Goal: Task Accomplishment & Management: Manage account settings

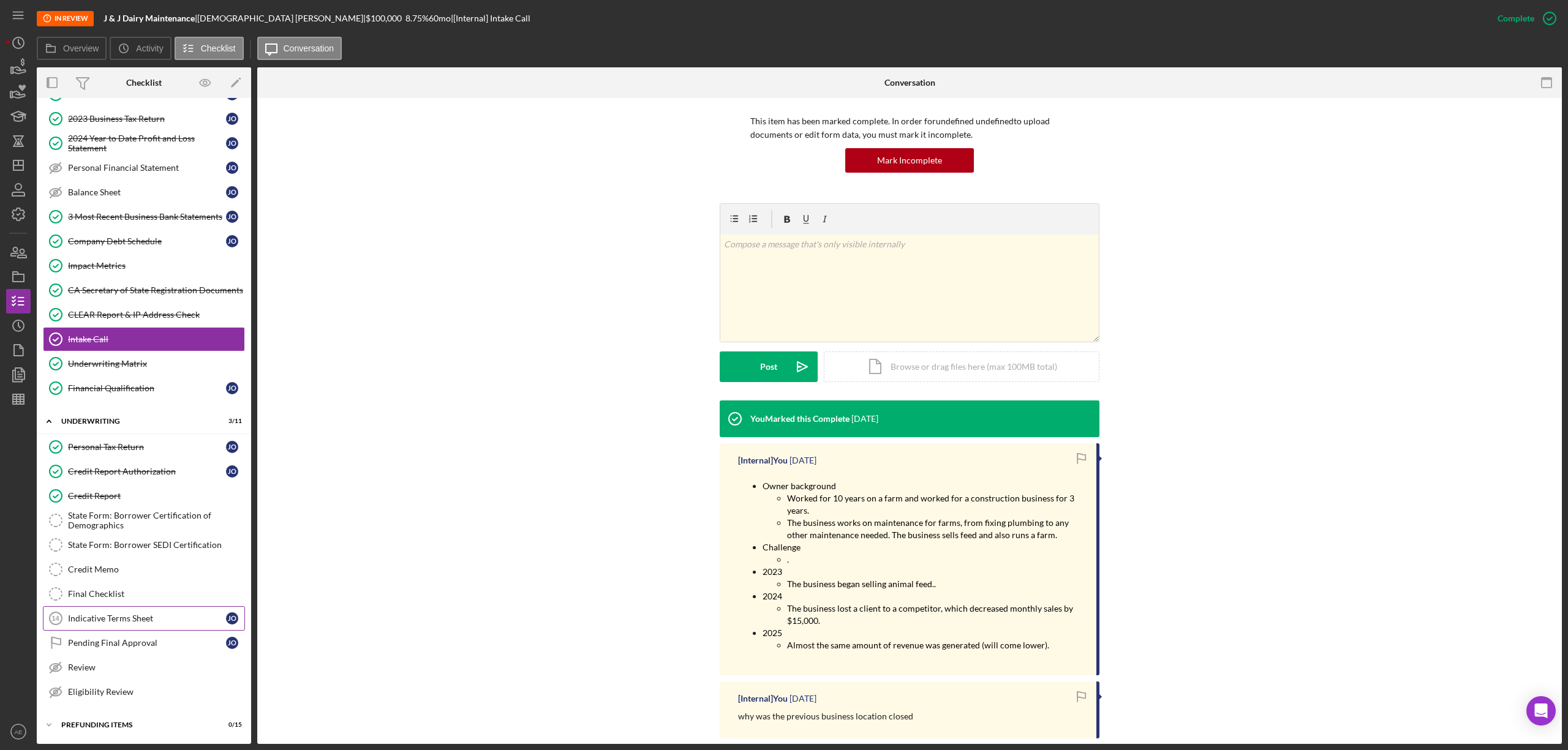
scroll to position [314, 0]
click at [132, 643] on div "Pending Final Approval" at bounding box center [146, 643] width 158 height 10
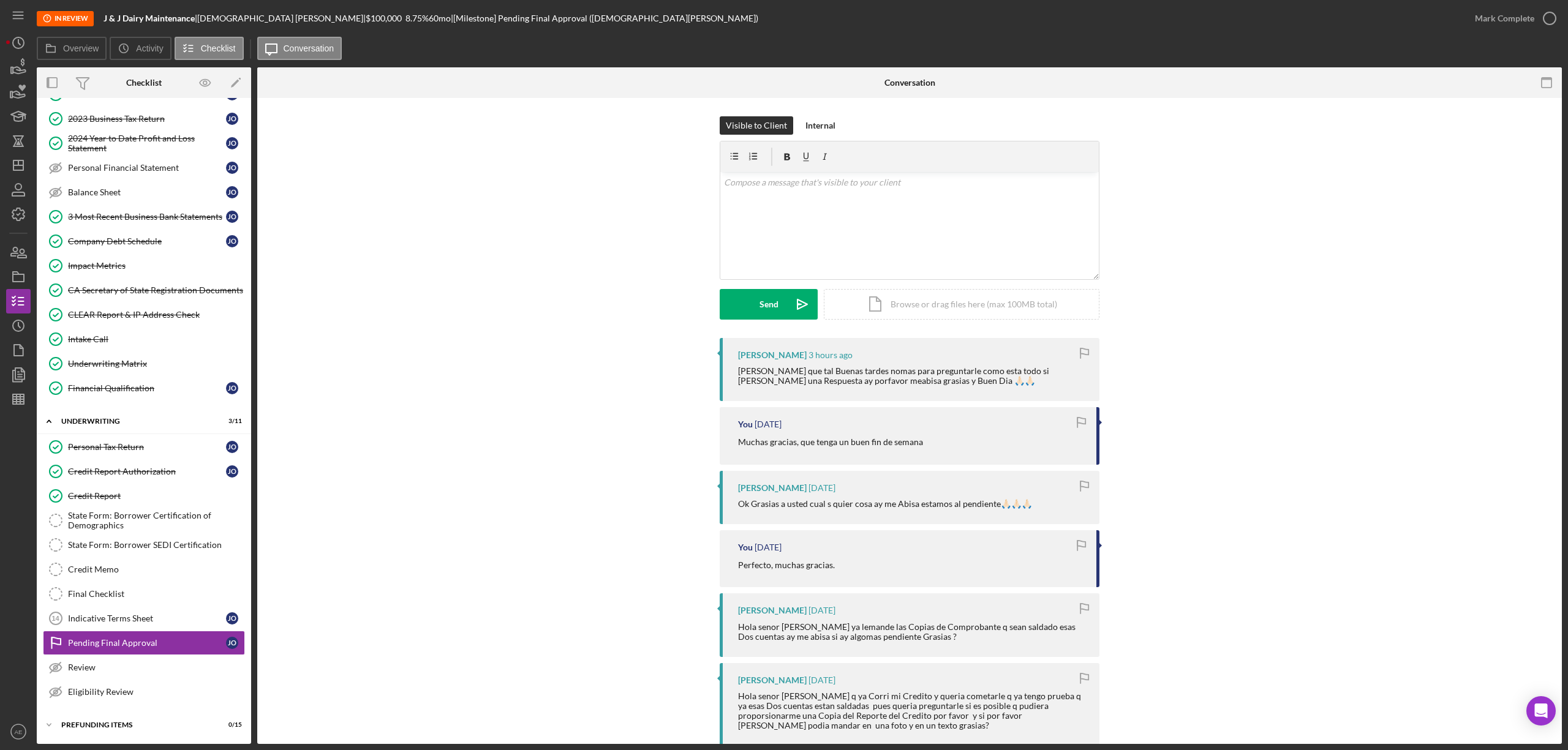
scroll to position [314, 0]
click at [874, 235] on div "v Color teal Color pink Remove color Add row above Add row below Add column bef…" at bounding box center [909, 226] width 378 height 107
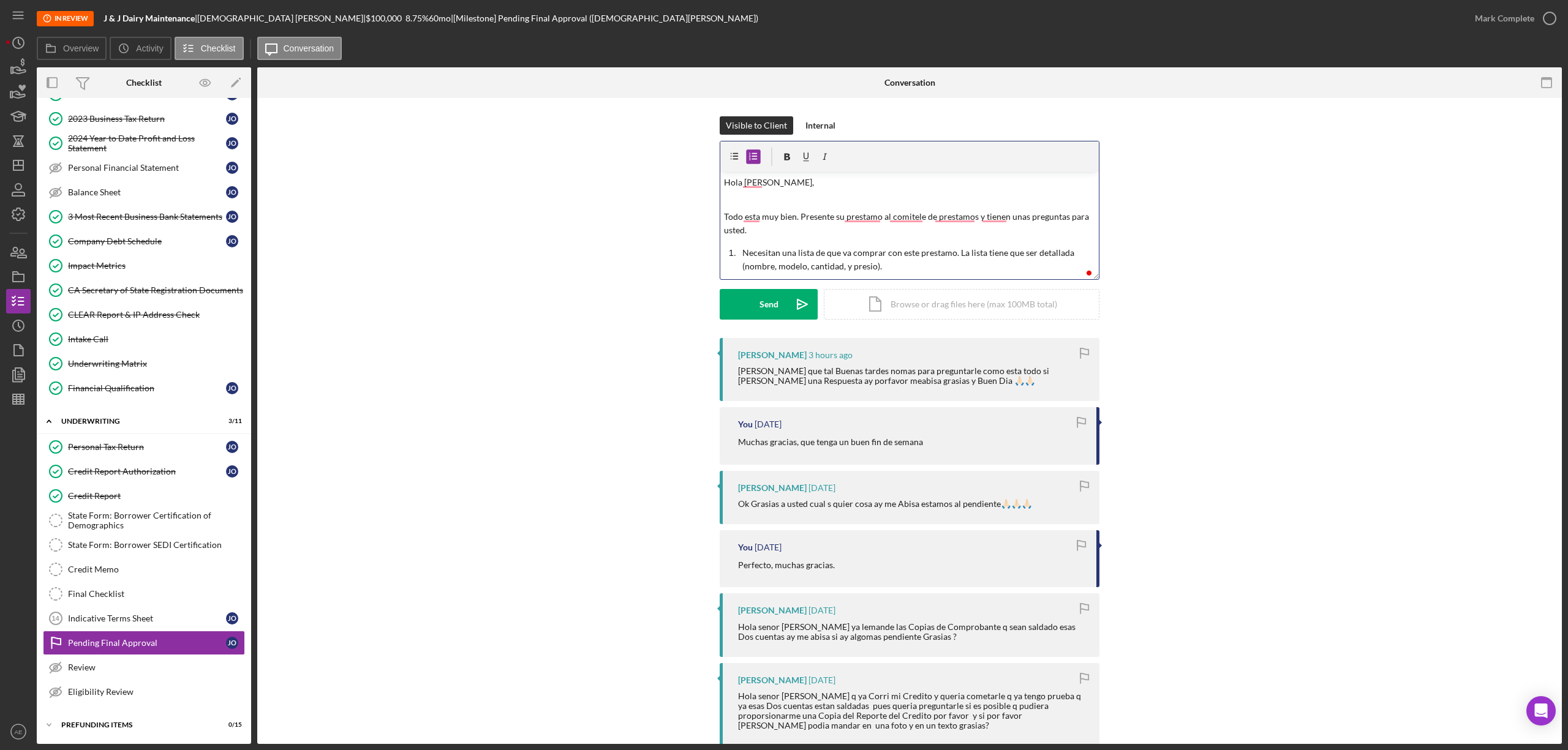
scroll to position [12, 0]
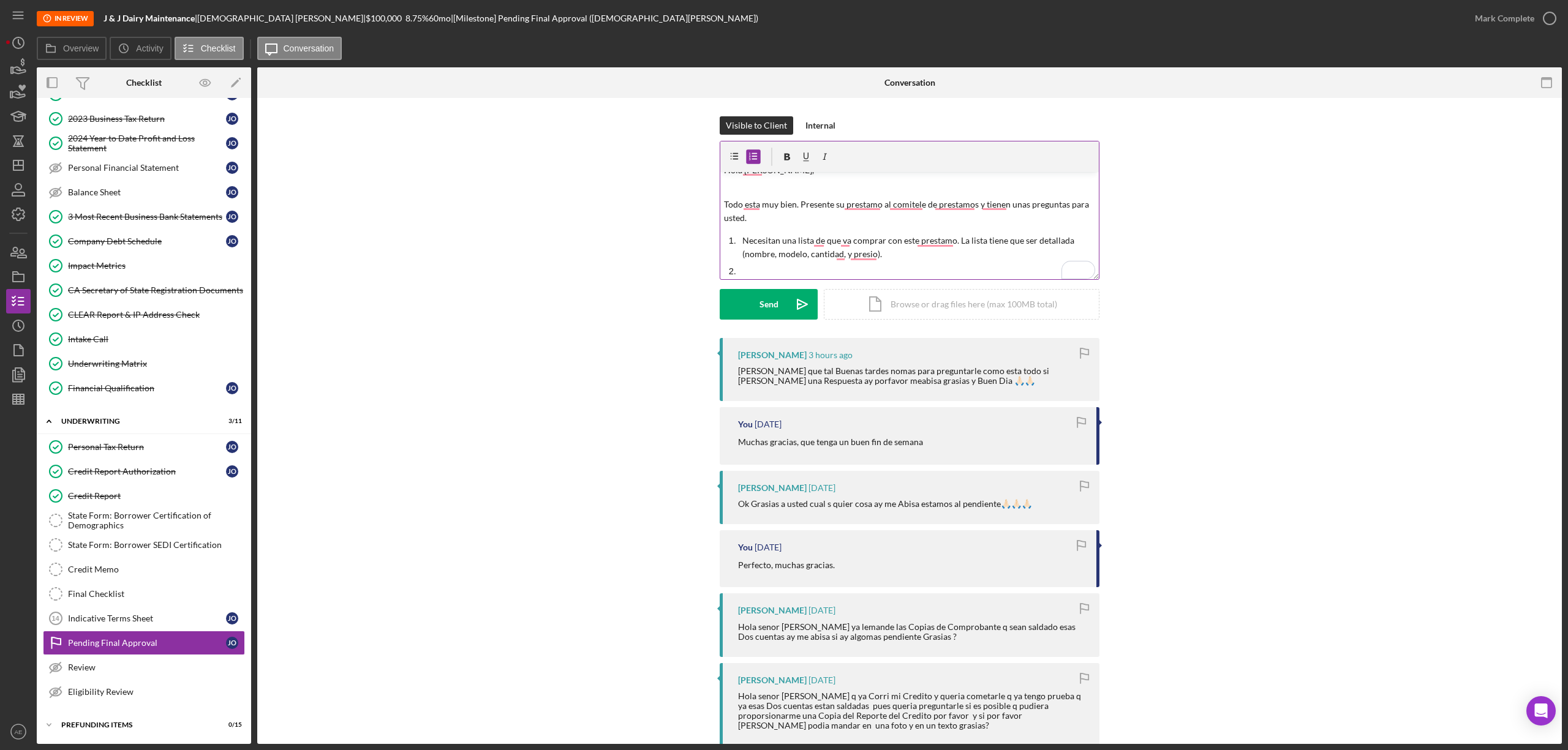
click at [748, 268] on p "To enrich screen reader interactions, please activate Accessibility in Grammarl…" at bounding box center [919, 271] width 354 height 14
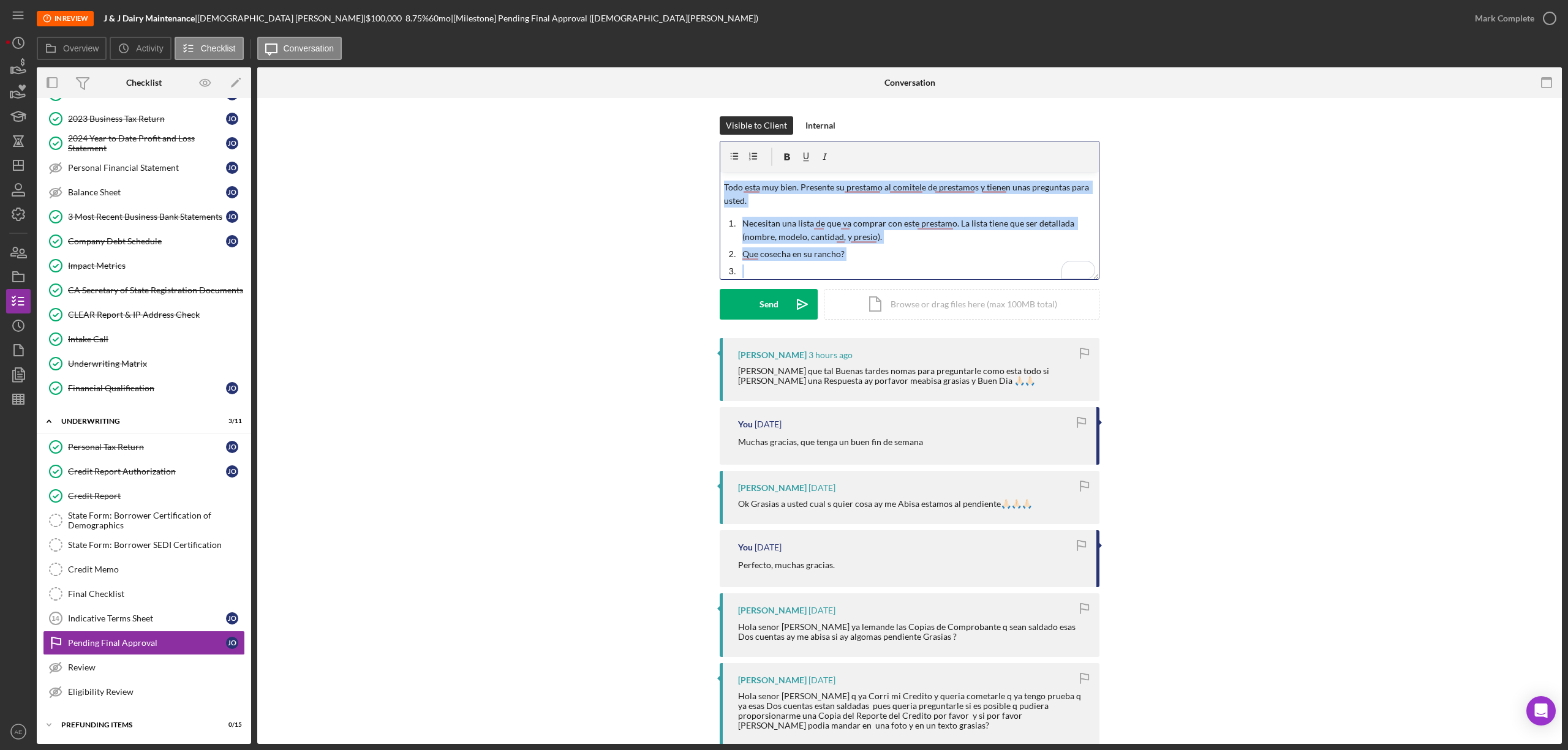
scroll to position [0, 0]
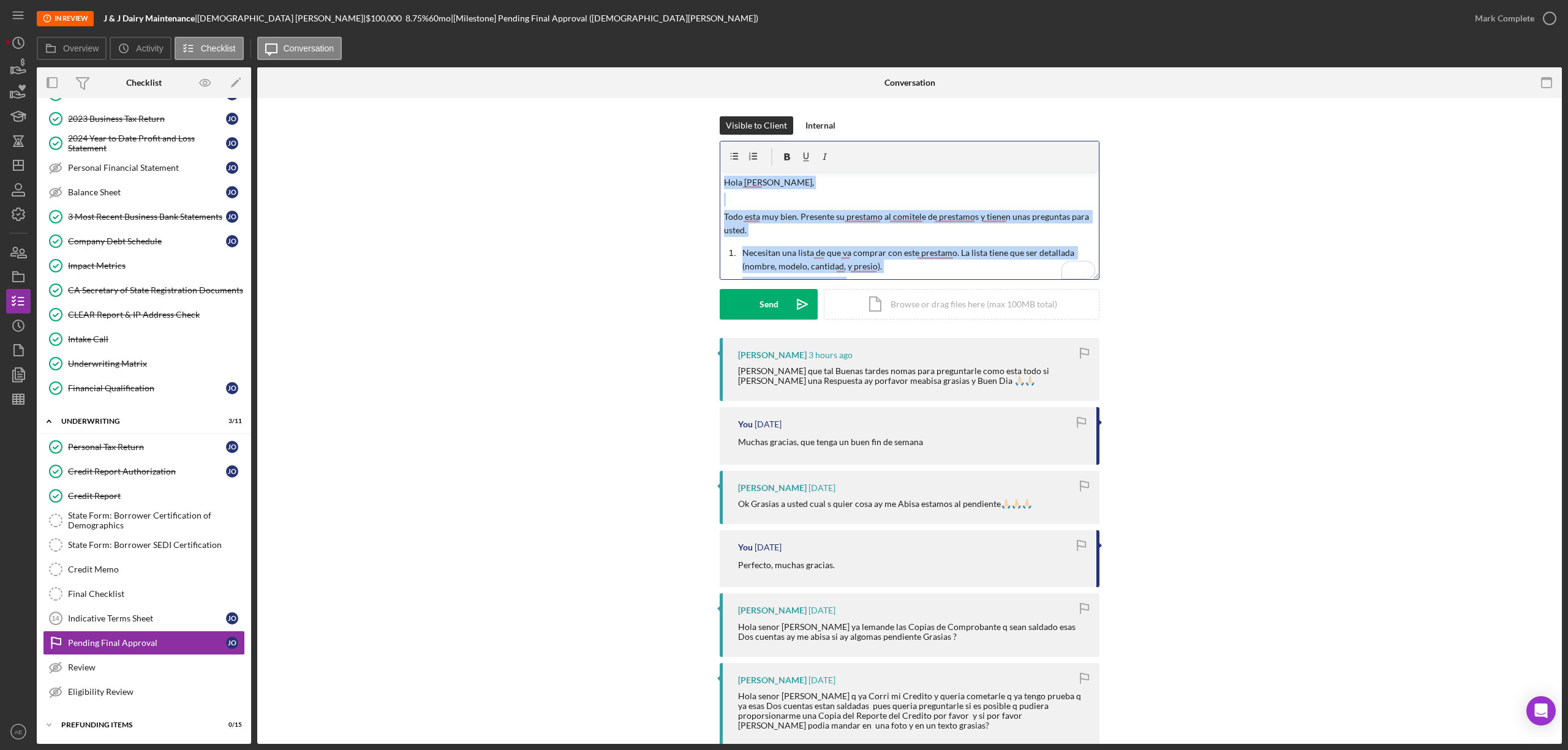
drag, startPoint x: 784, startPoint y: 268, endPoint x: 699, endPoint y: 163, distance: 135.1
click at [699, 163] on div "Visible to Client Internal v Color teal Color pink Remove color Add row above A…" at bounding box center [909, 227] width 1268 height 222
copy div "[PERSON_NAME], Todo esta muy bien. Presente su prestamo al comitele de prestamo…"
click at [883, 269] on p "Necesitan una lista de que va comprar con este prestamo. La lista tiene que ser…" at bounding box center [919, 260] width 354 height 27
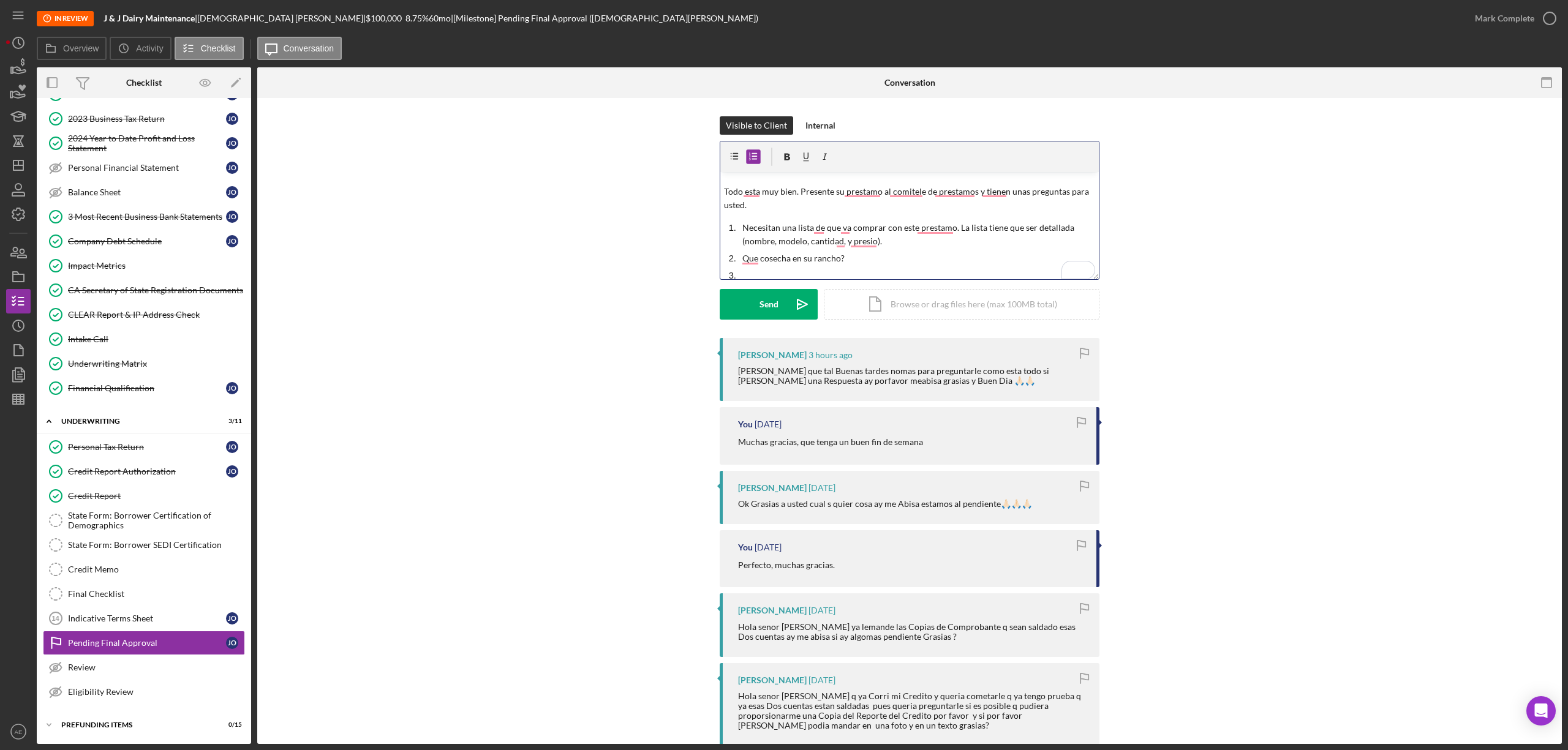
scroll to position [38, 0]
click at [794, 263] on p "To enrich screen reader interactions, please activate Accessibility in Grammarl…" at bounding box center [919, 263] width 354 height 14
click at [781, 265] on p "Como y cunado [MEDICAL_DATA] tu granja?" at bounding box center [919, 263] width 354 height 14
click at [750, 247] on p "Que cosecha en su rancho?" at bounding box center [919, 246] width 354 height 14
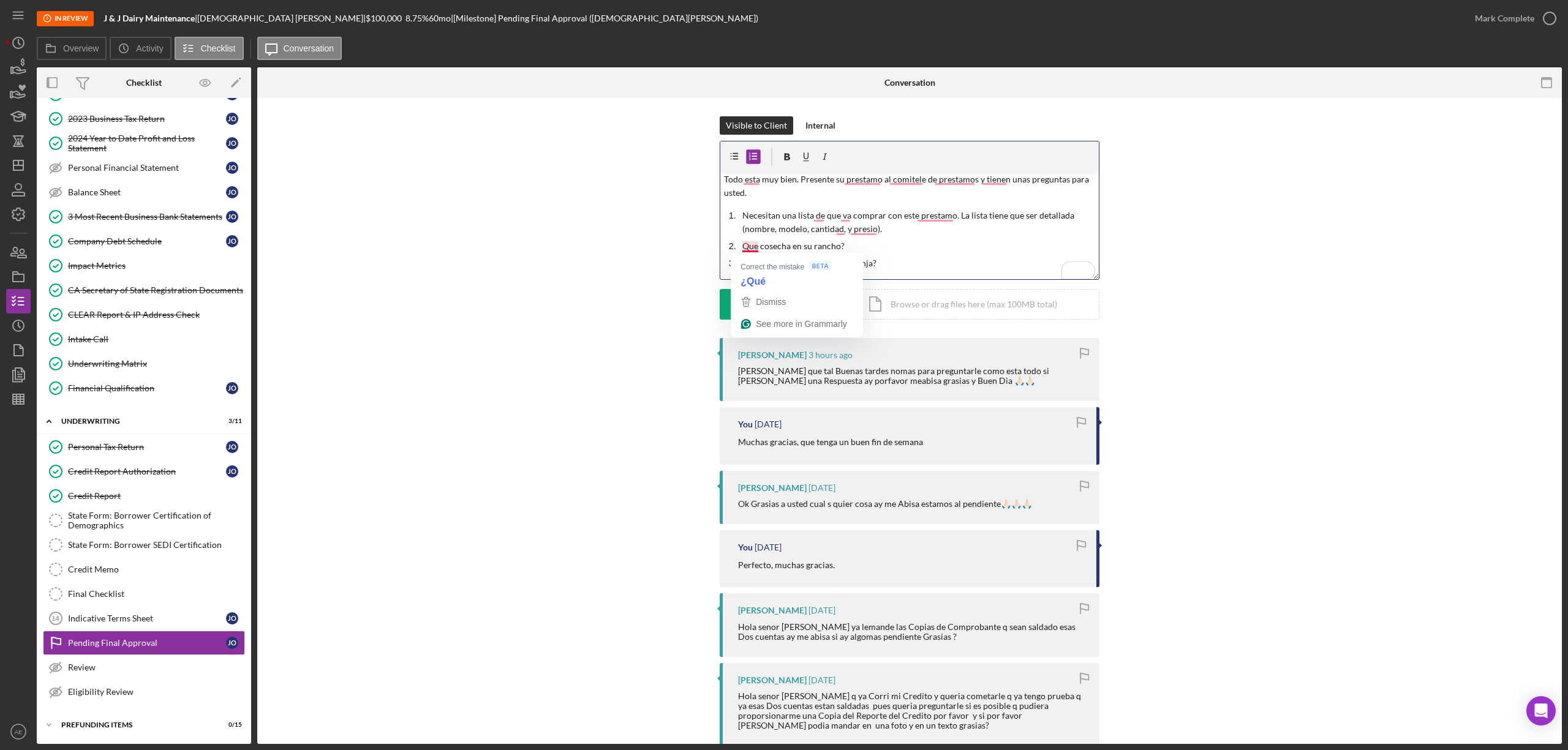
click at [768, 239] on p "Que cosecha en su rancho?" at bounding box center [919, 246] width 354 height 14
drag, startPoint x: 835, startPoint y: 248, endPoint x: 811, endPoint y: 248, distance: 24.0
click at [811, 248] on p "Que cosecha en su rancho?" at bounding box center [919, 246] width 354 height 14
click at [855, 233] on p "Necesitan una lista de que va comprar con este prestamo. La lista tiene que ser…" at bounding box center [919, 222] width 354 height 27
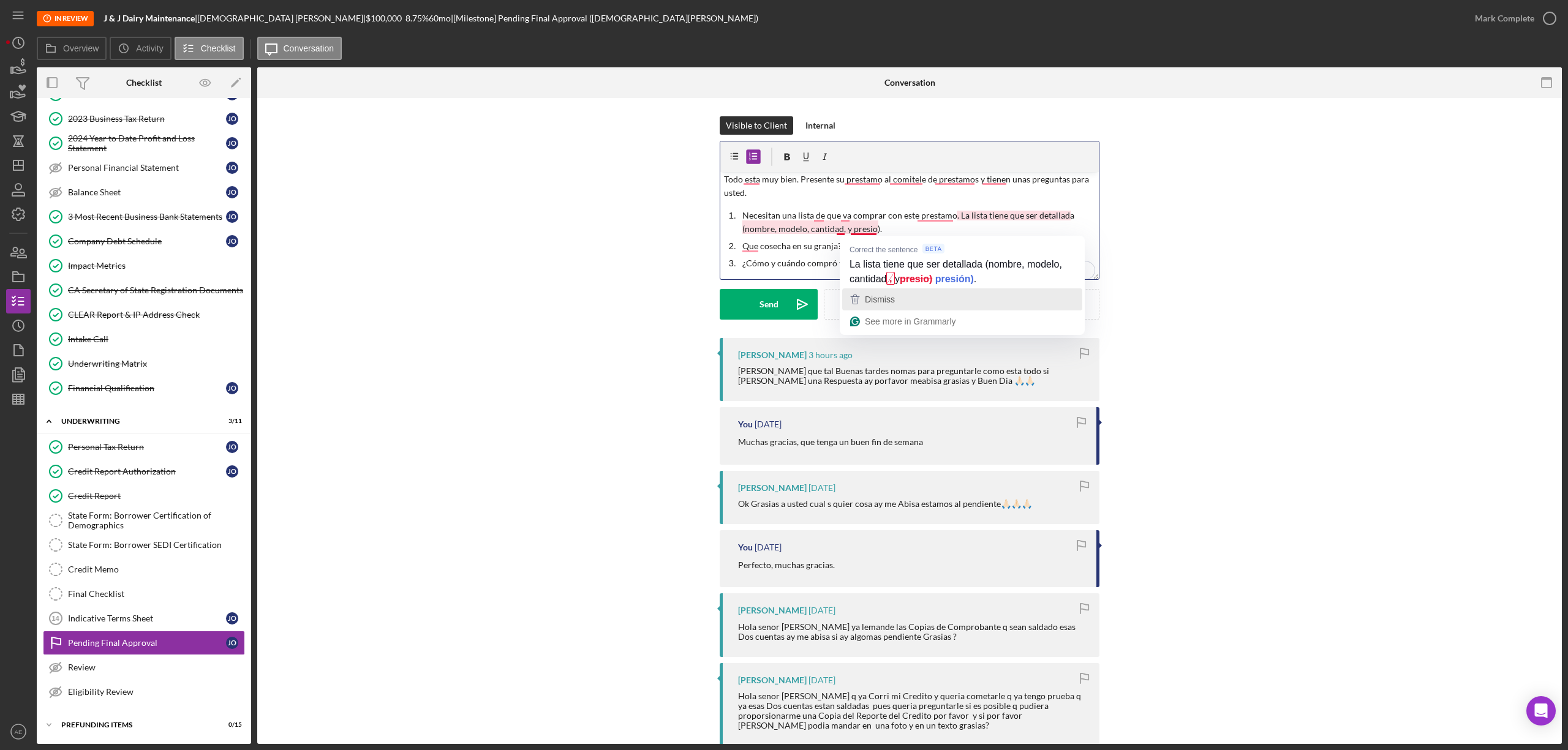
click at [963, 295] on div "Dismiss" at bounding box center [962, 299] width 229 height 18
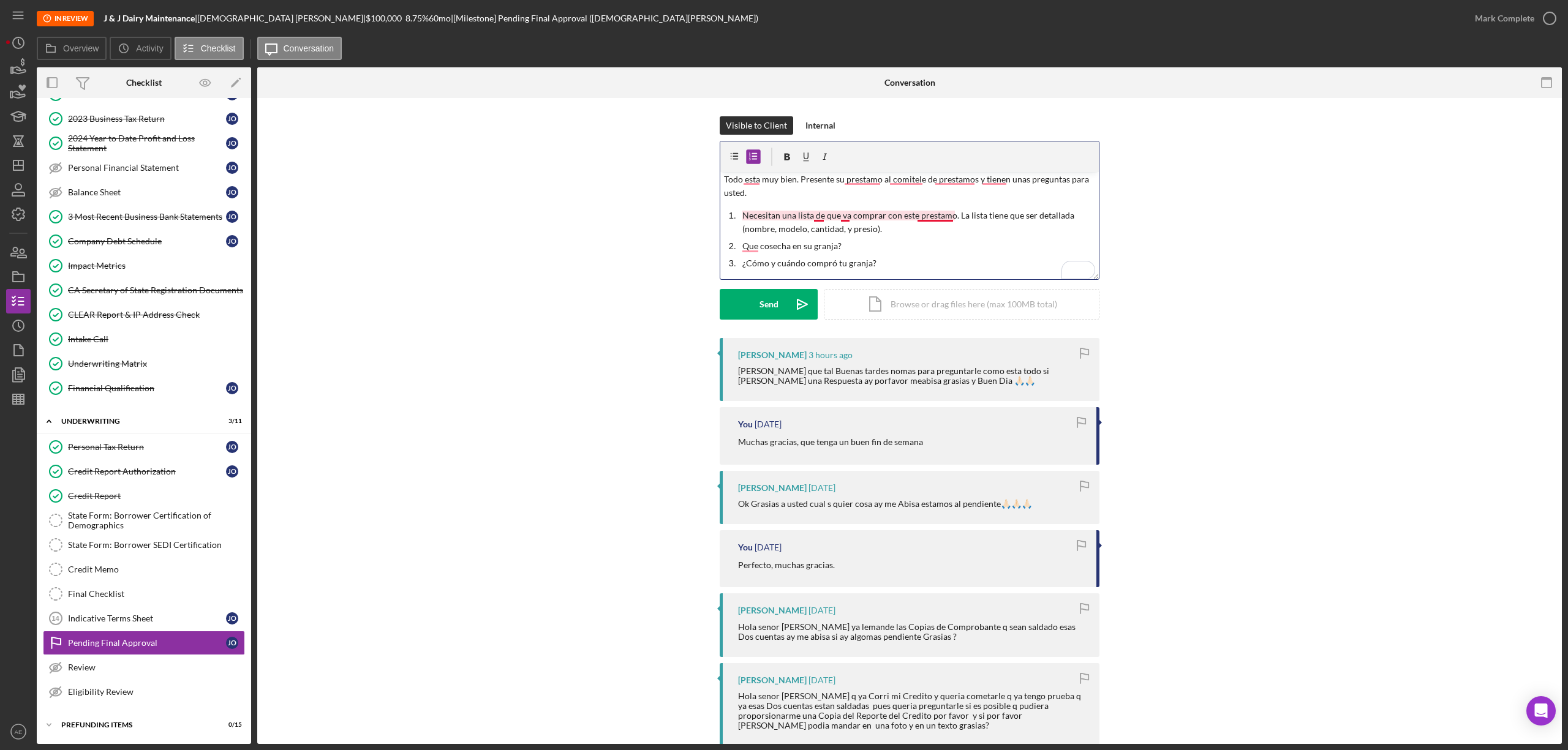
click at [926, 214] on p "Necesitan una lista de que va comprar con este prestamo. La lista tiene que ser…" at bounding box center [919, 222] width 354 height 27
click at [863, 175] on p "Todo esta muy bien. Presente su prestamo al comitele de prestamos y tienen unas…" at bounding box center [909, 186] width 371 height 27
click at [750, 178] on p "Todo esta muy bien. Presente su préstamo al comité de préstamos y tiene unas pr…" at bounding box center [909, 186] width 371 height 27
click at [748, 248] on p "Que cosecha en su granja?" at bounding box center [919, 246] width 354 height 14
drag, startPoint x: 777, startPoint y: 278, endPoint x: 848, endPoint y: 312, distance: 78.7
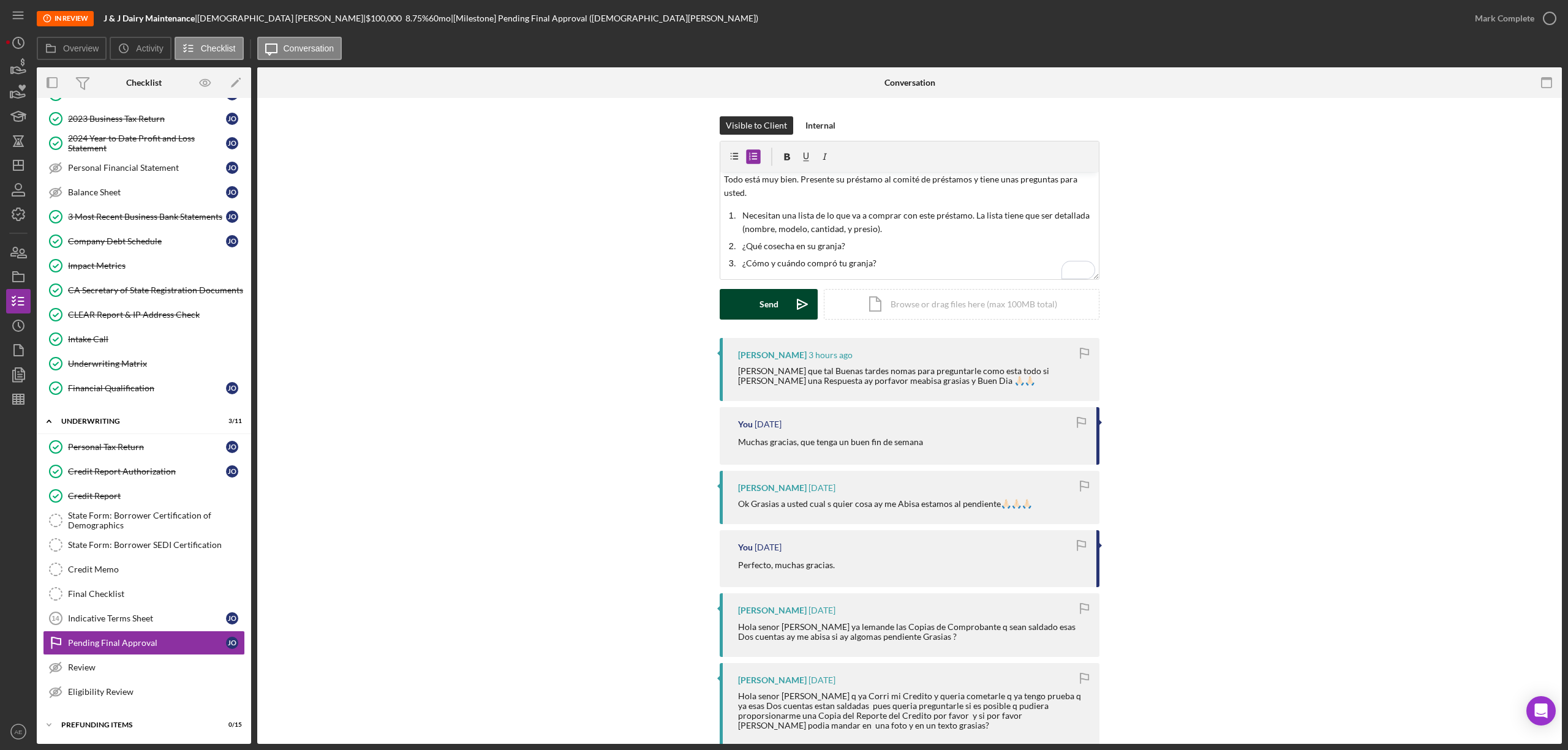
click at [774, 300] on div "Send" at bounding box center [769, 304] width 19 height 31
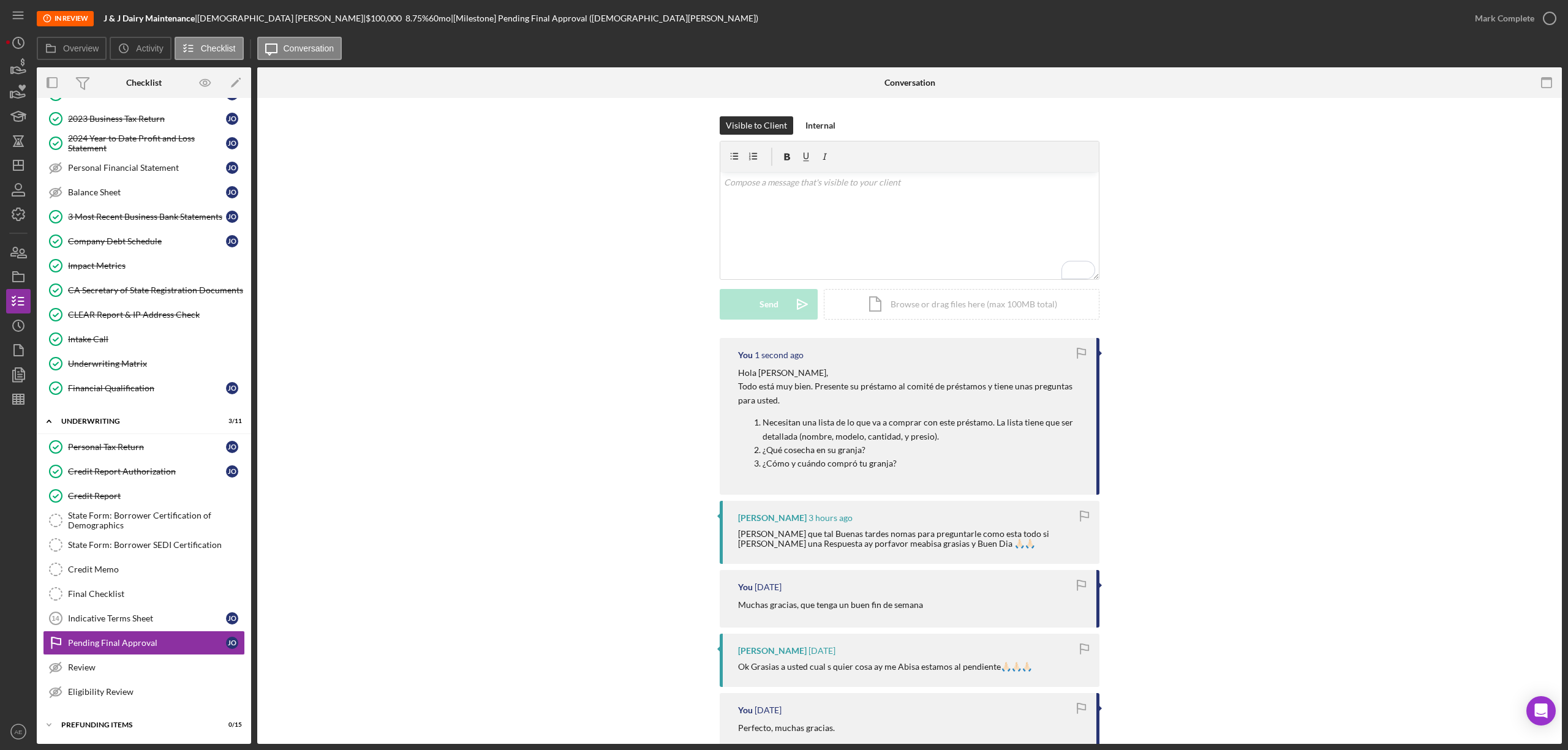
scroll to position [0, 0]
click at [146, 334] on div "Intake Call" at bounding box center [156, 339] width 177 height 10
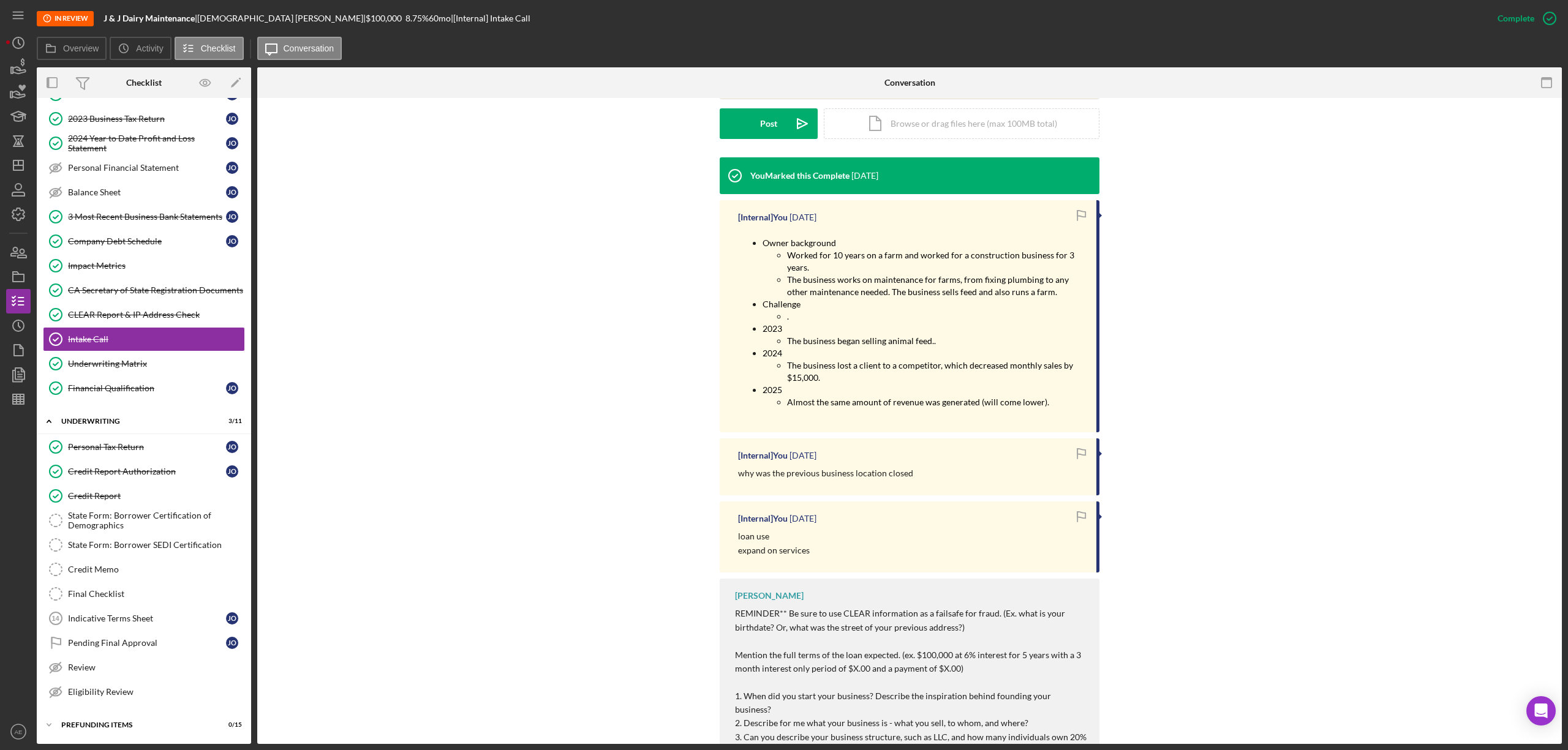
scroll to position [326, 0]
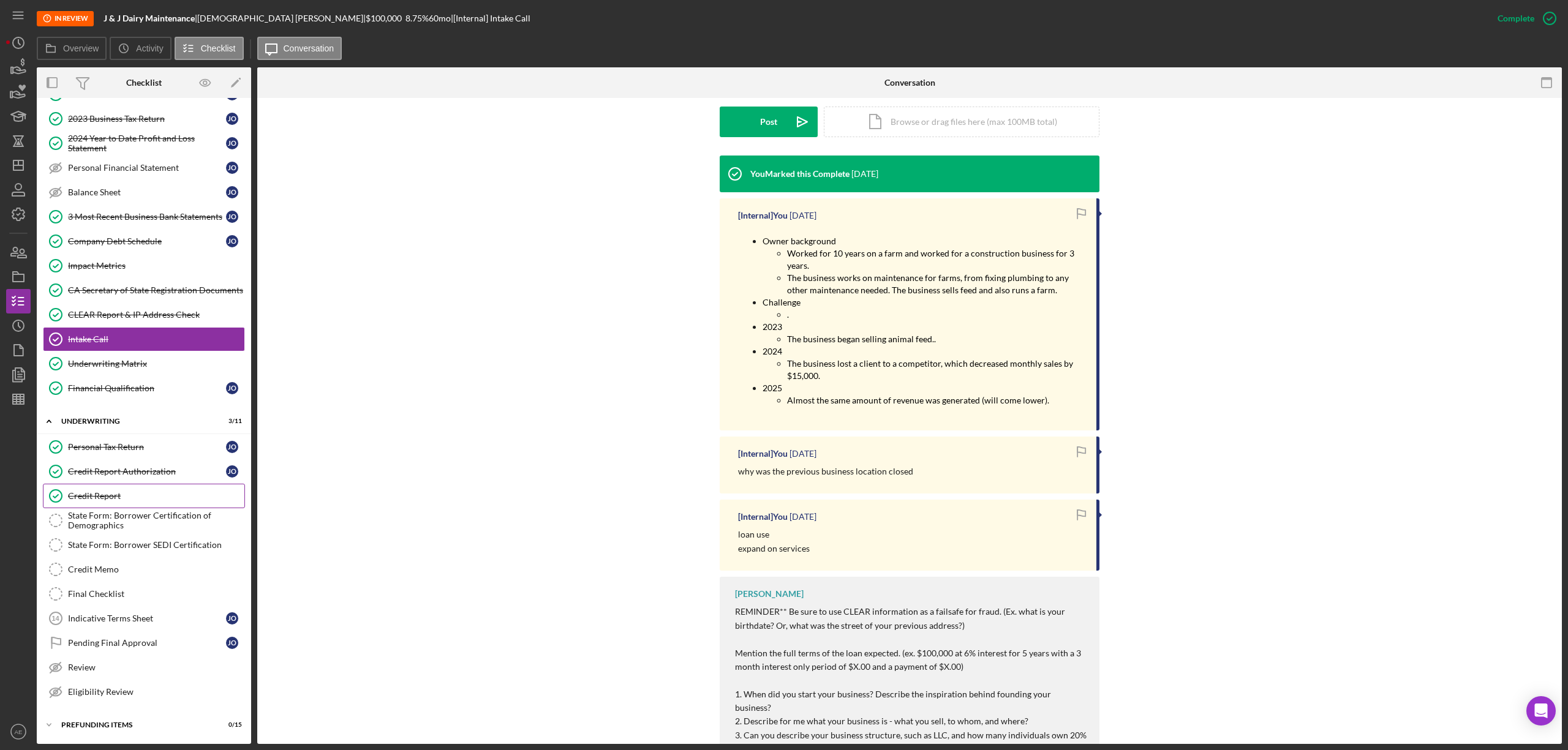
click at [135, 495] on div "Credit Report" at bounding box center [156, 496] width 177 height 10
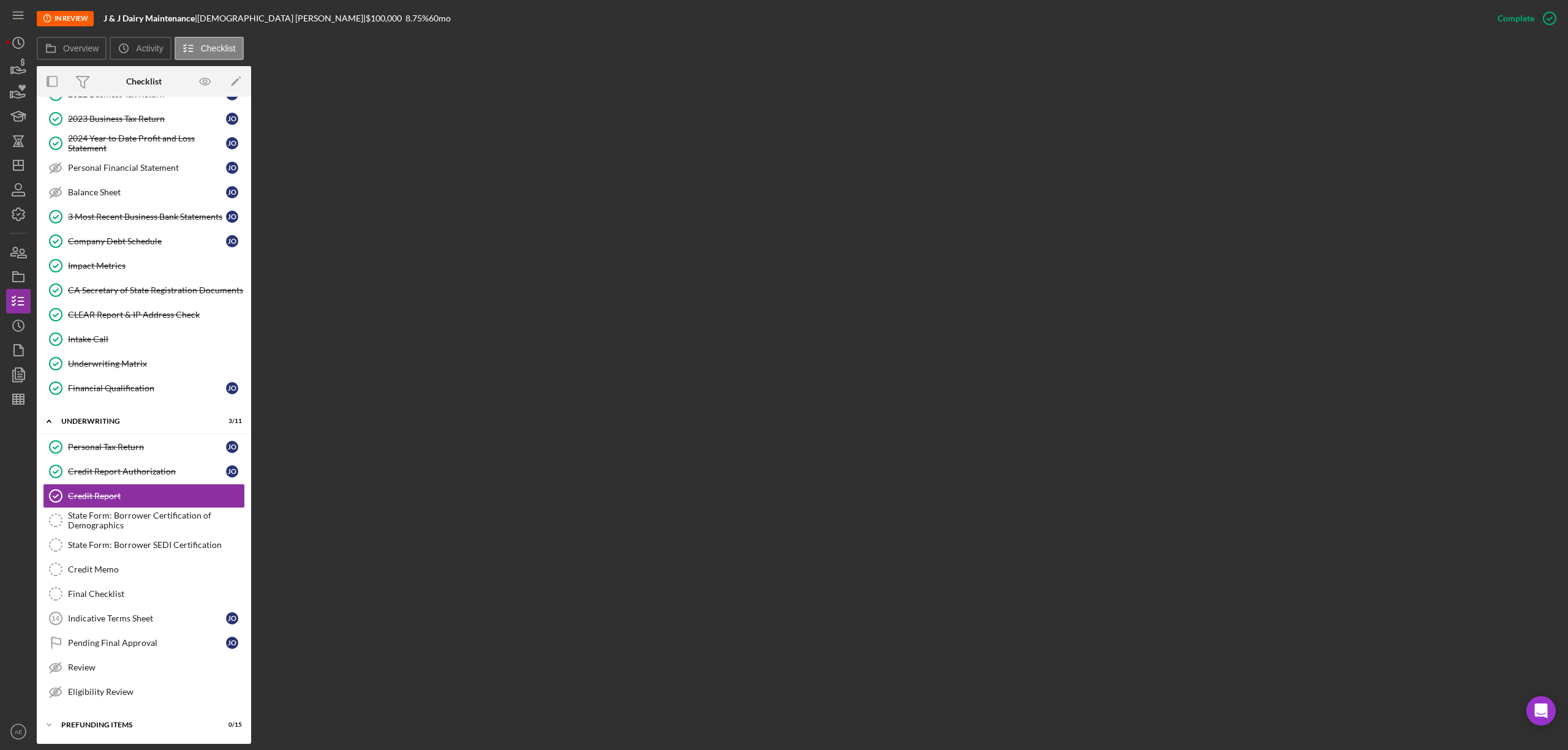
scroll to position [314, 0]
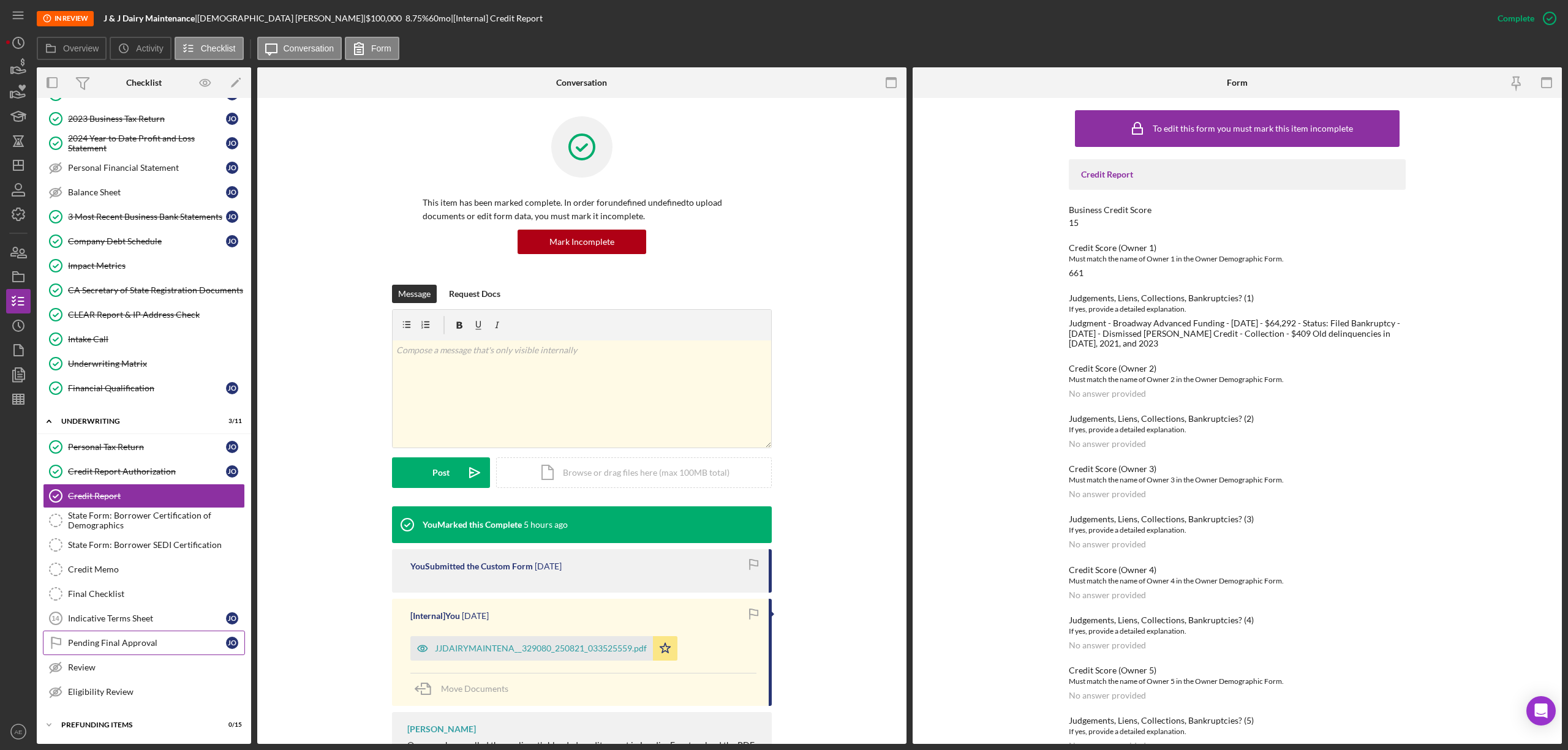
click at [141, 654] on link "Pending Final Approval Pending Final Approval J O" at bounding box center [144, 643] width 202 height 25
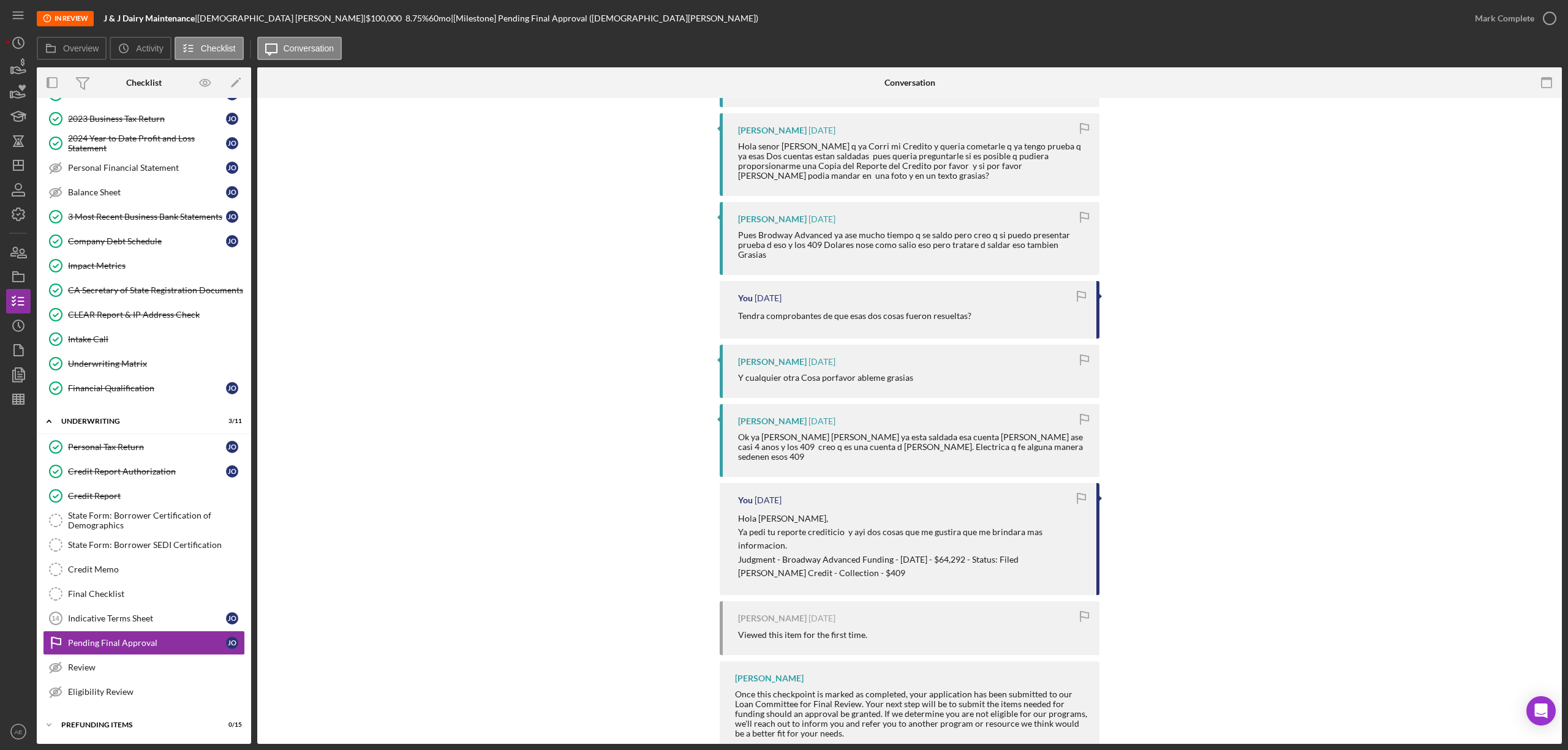
scroll to position [713, 0]
click at [8, 349] on icon "button" at bounding box center [18, 350] width 31 height 31
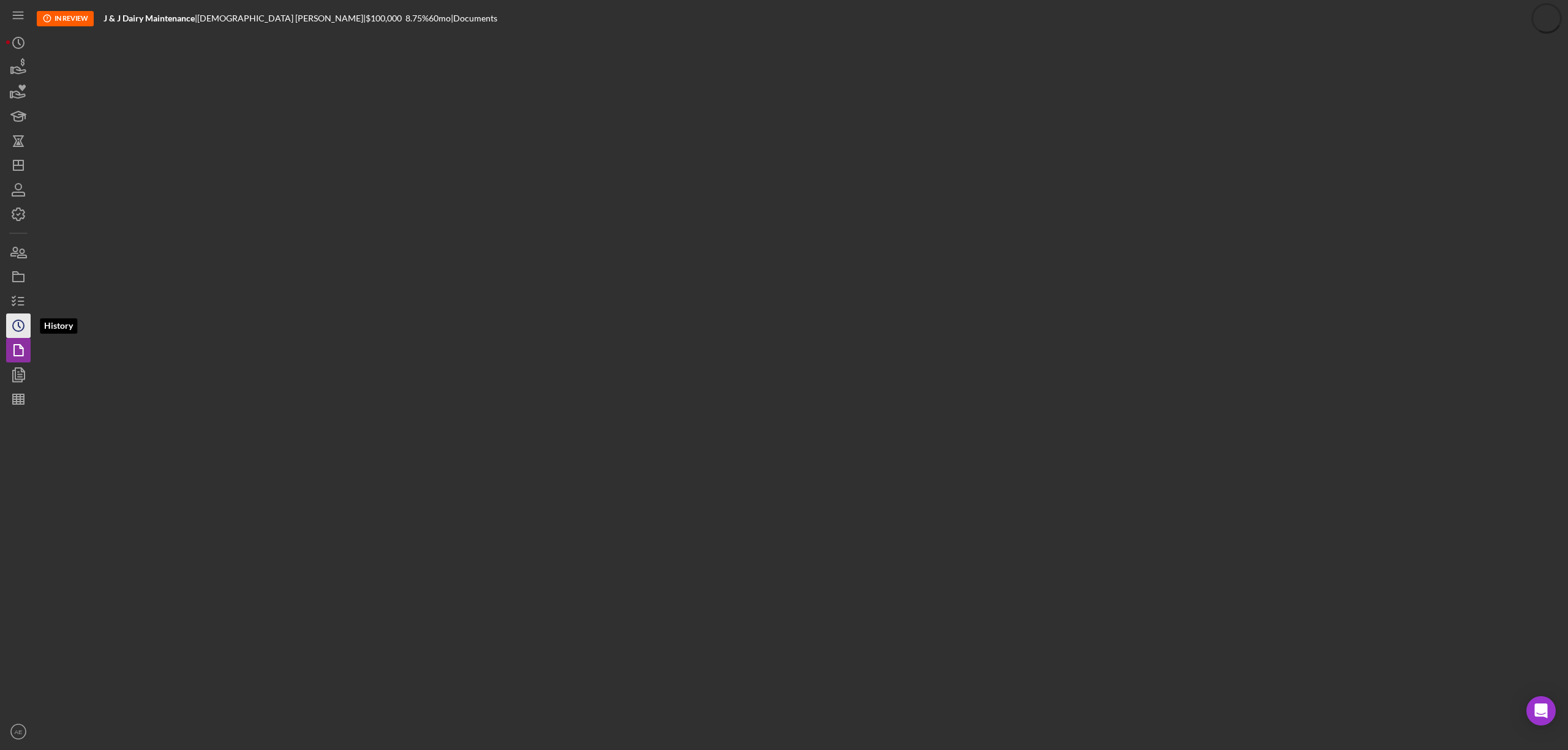
click at [18, 323] on polyline "button" at bounding box center [19, 325] width 2 height 5
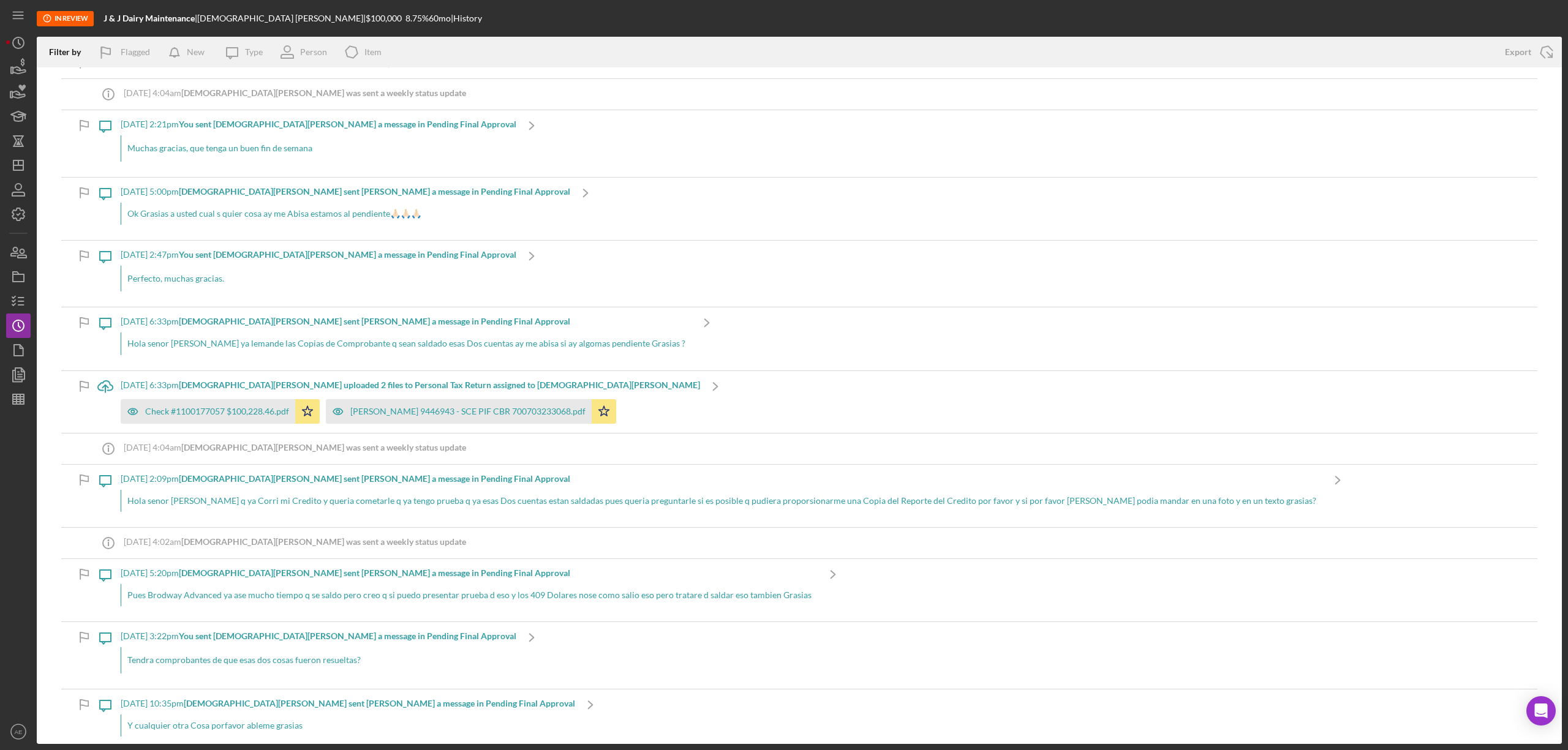
scroll to position [407, 0]
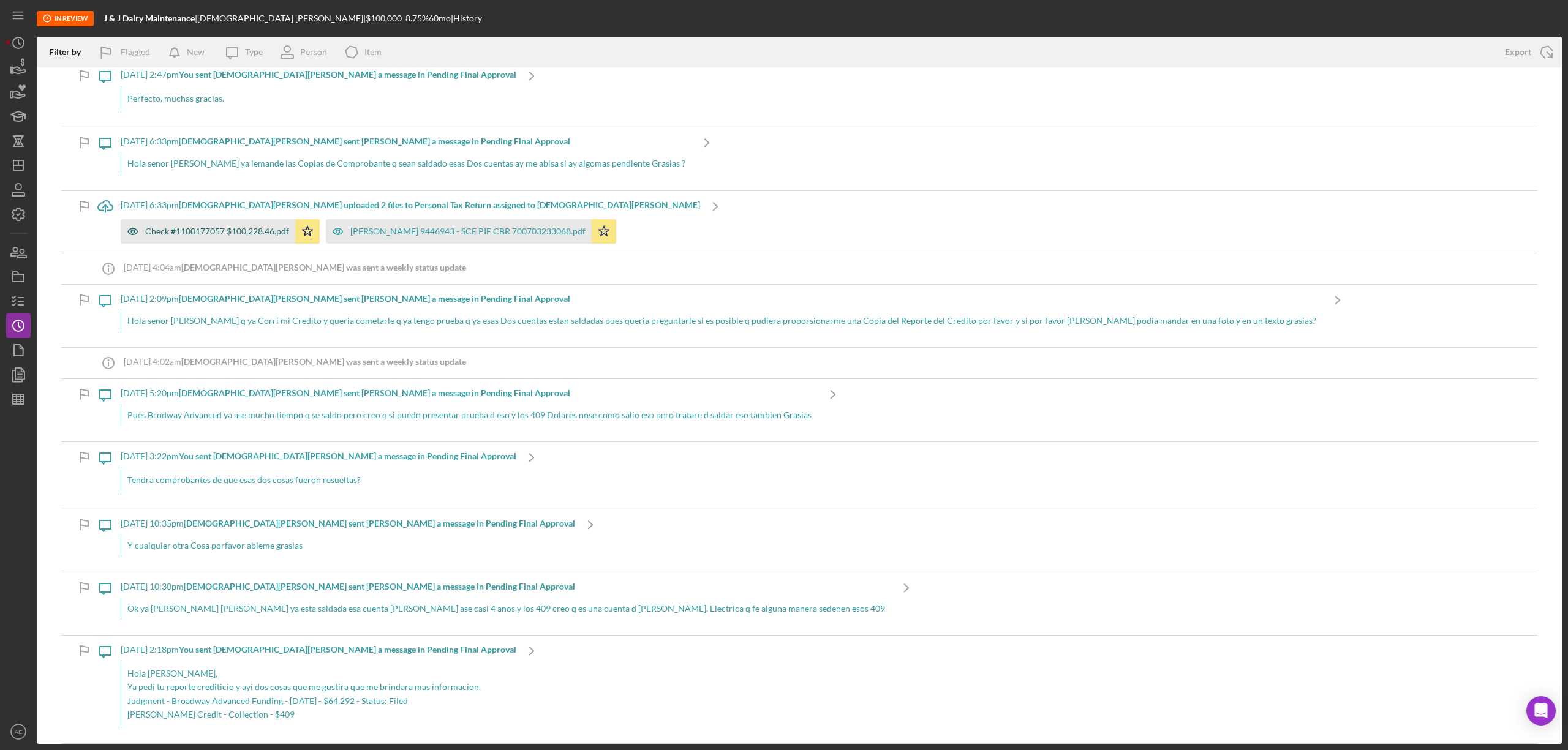
click at [248, 237] on div "Check #1100177057 $100,228.46.pdf" at bounding box center [217, 231] width 144 height 10
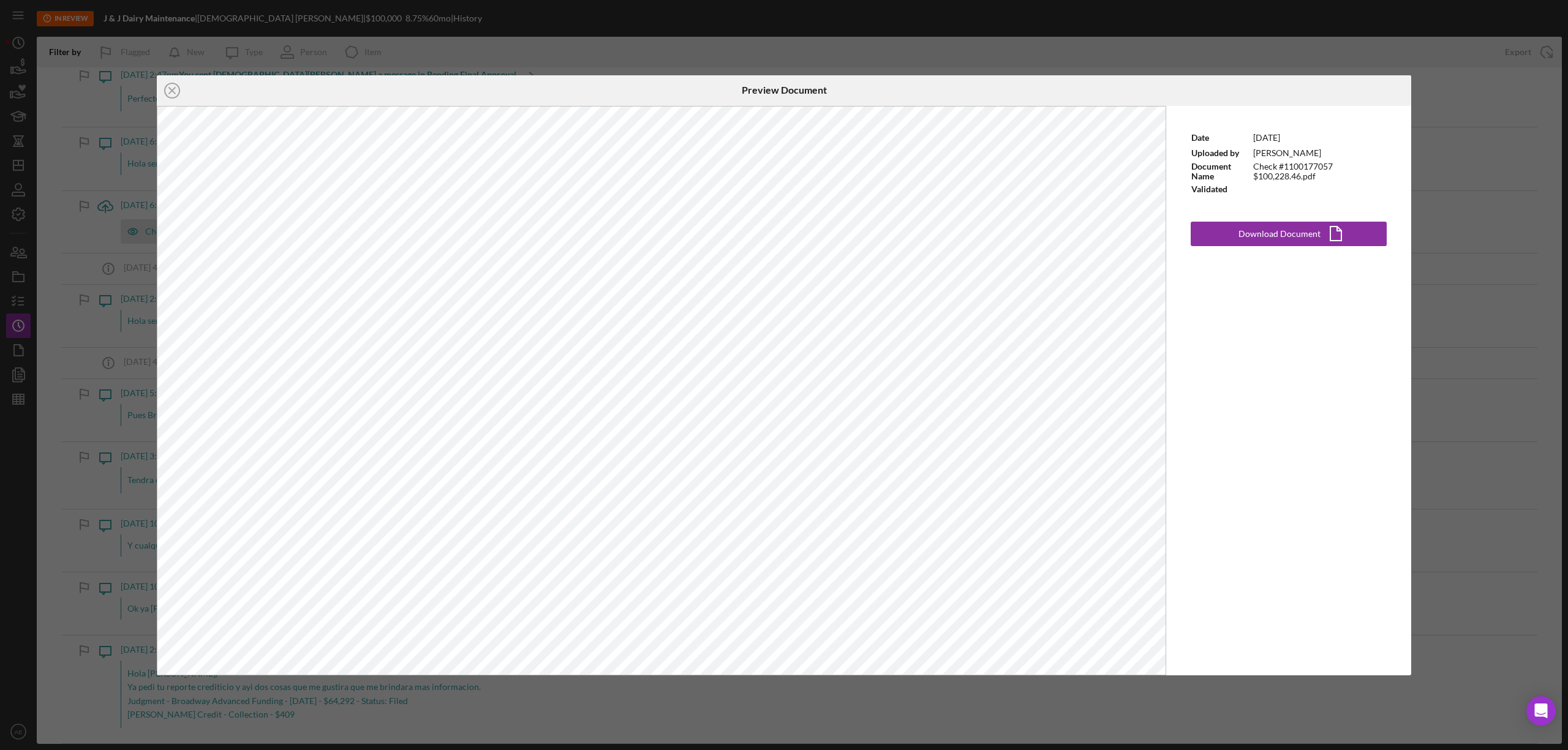
click at [1435, 152] on div "Icon/Close Preview Document Date [DATE] Uploaded by [PERSON_NAME] Document Name…" at bounding box center [784, 375] width 1568 height 750
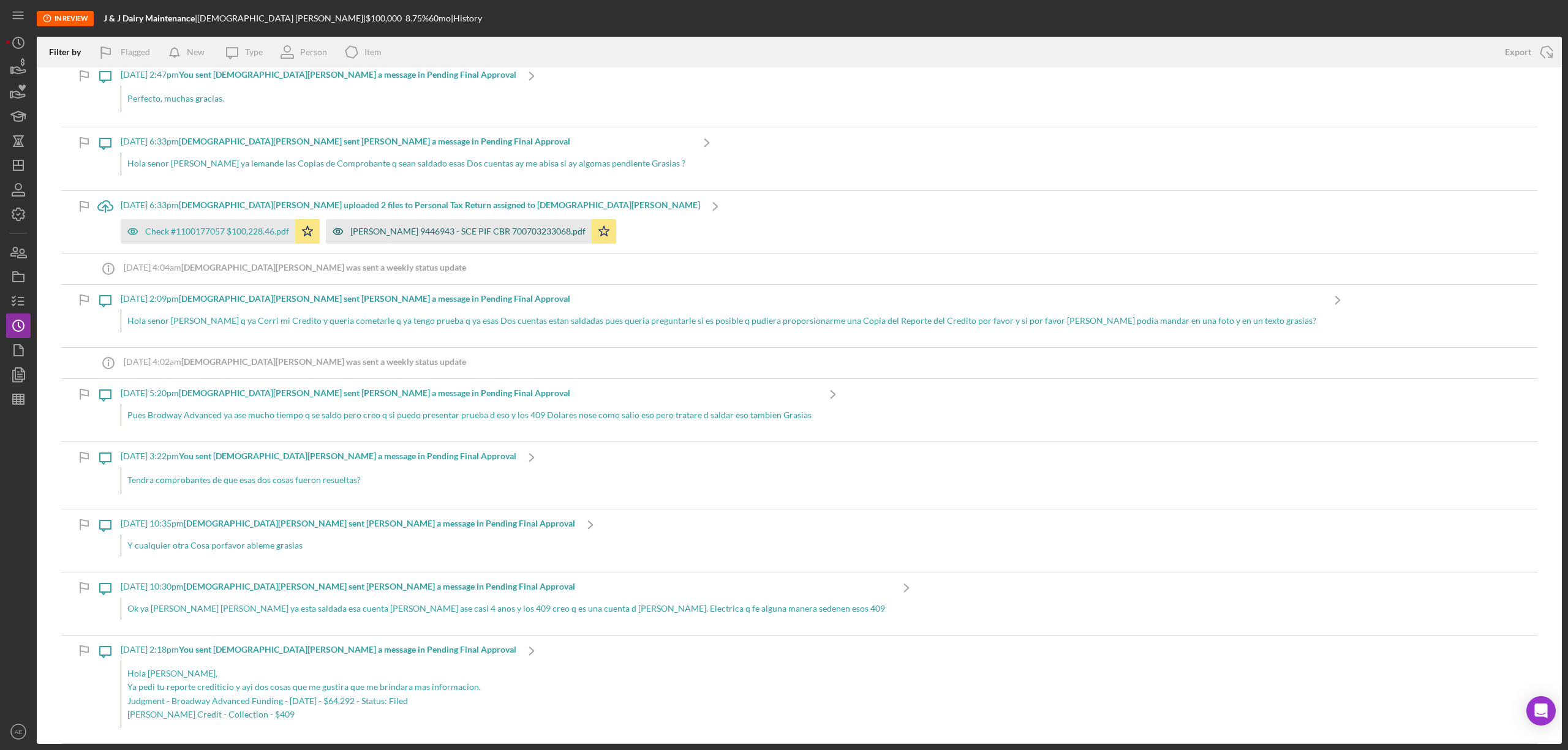
click at [367, 235] on div "[PERSON_NAME] 9446943 - SCE PIF CBR 700703233068.pdf" at bounding box center [468, 231] width 235 height 10
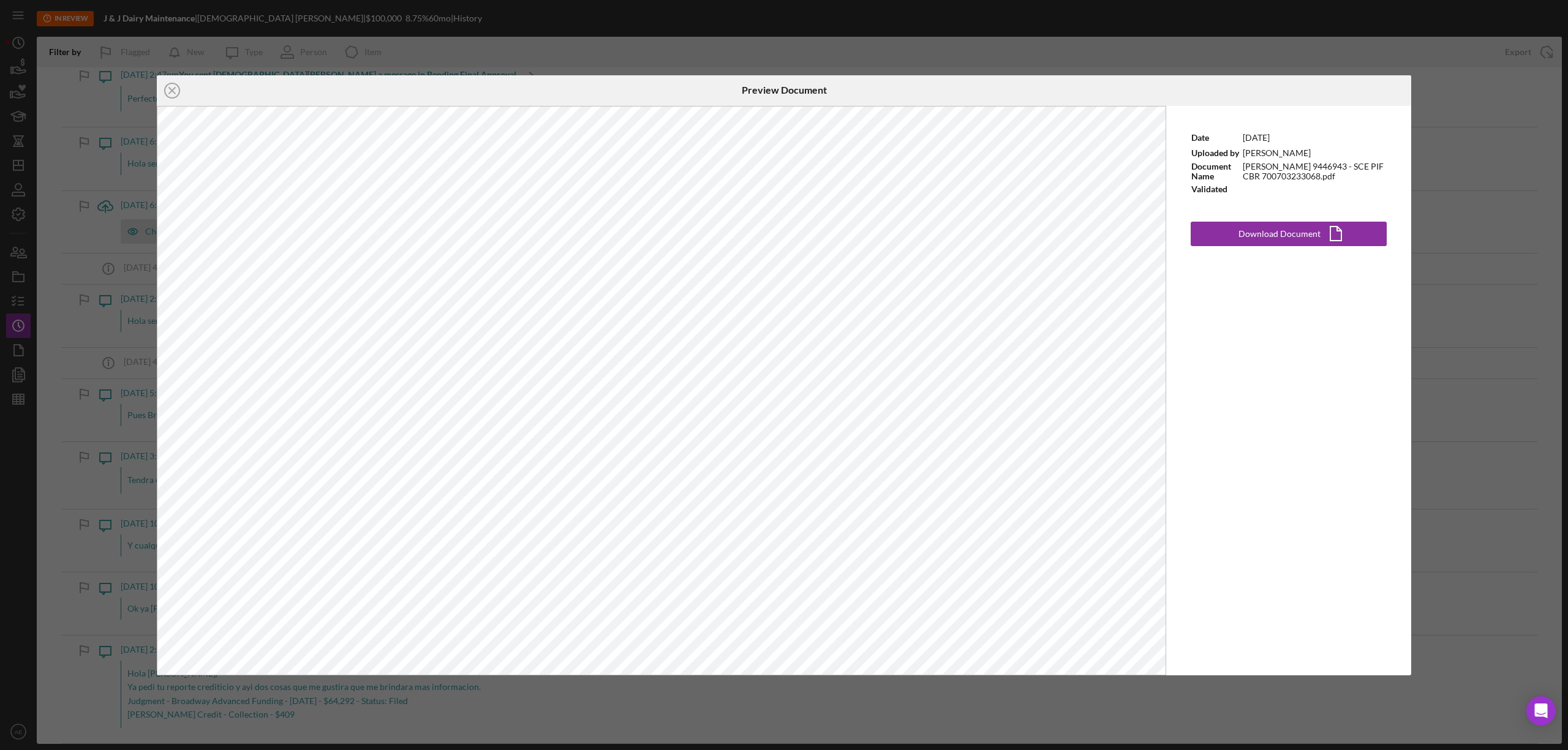
click at [1460, 158] on div "Icon/Close Preview Document Date [DATE] Uploaded by [PERSON_NAME] Document Name…" at bounding box center [784, 375] width 1568 height 750
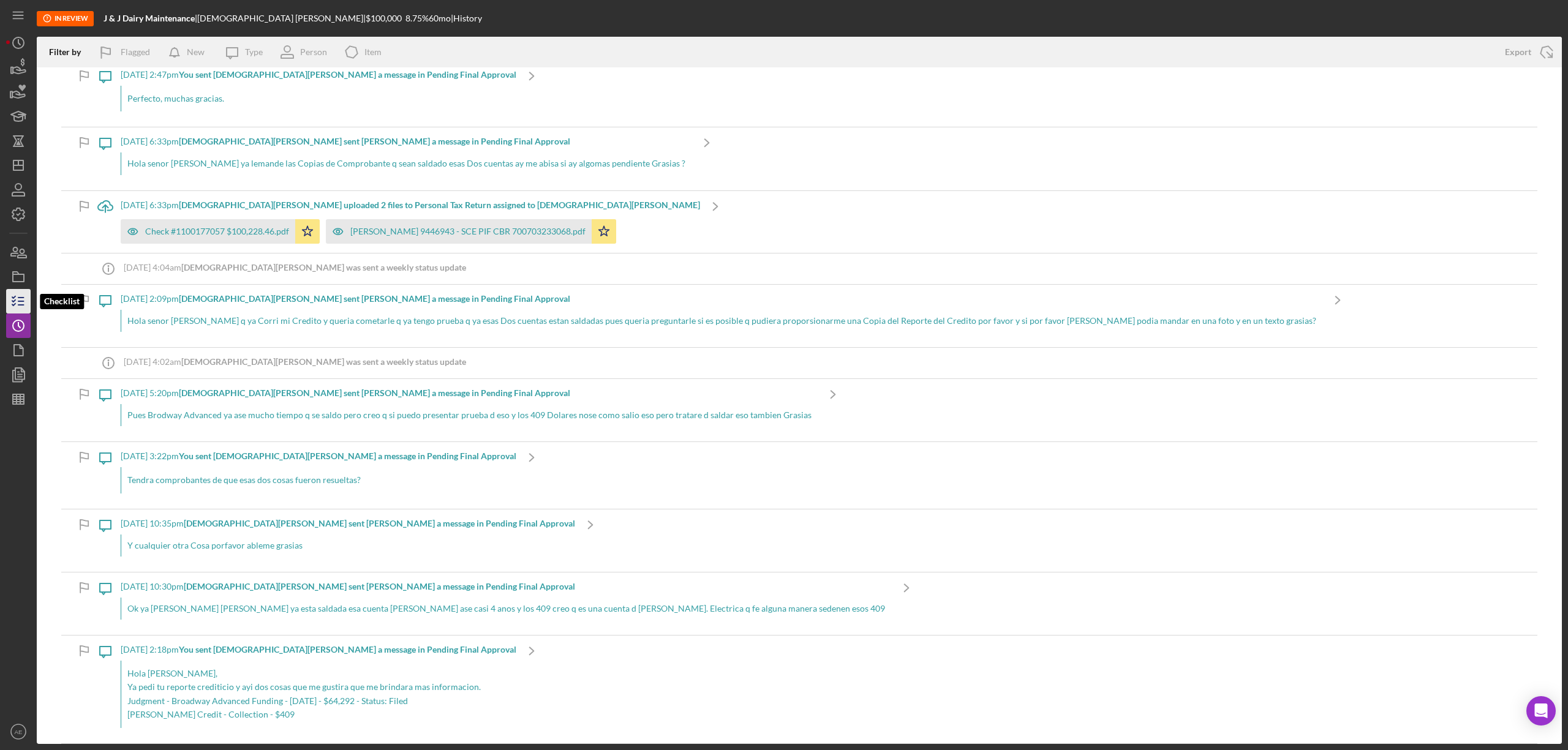
click at [29, 305] on icon "button" at bounding box center [18, 301] width 31 height 31
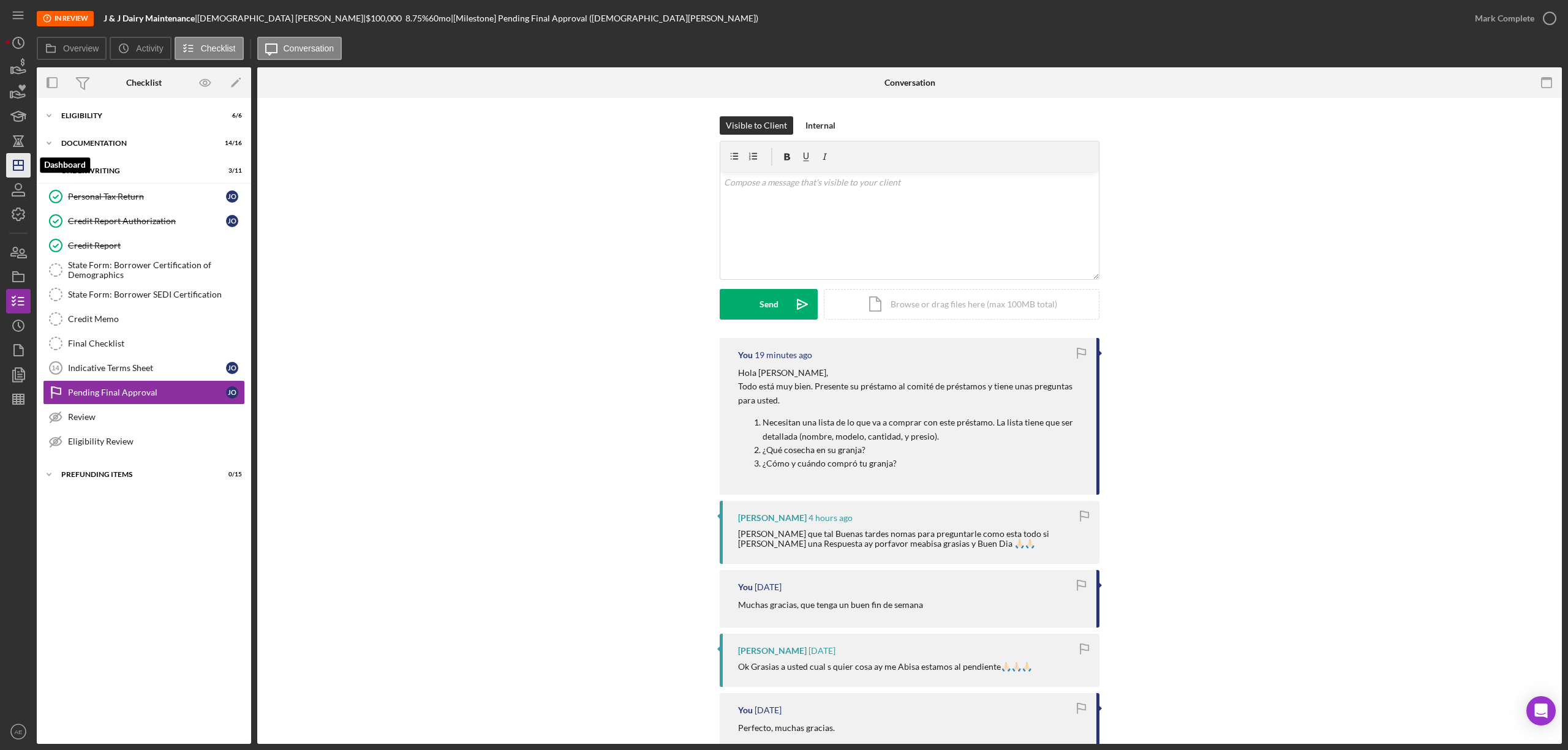
click at [17, 172] on icon "Icon/Dashboard" at bounding box center [18, 165] width 31 height 31
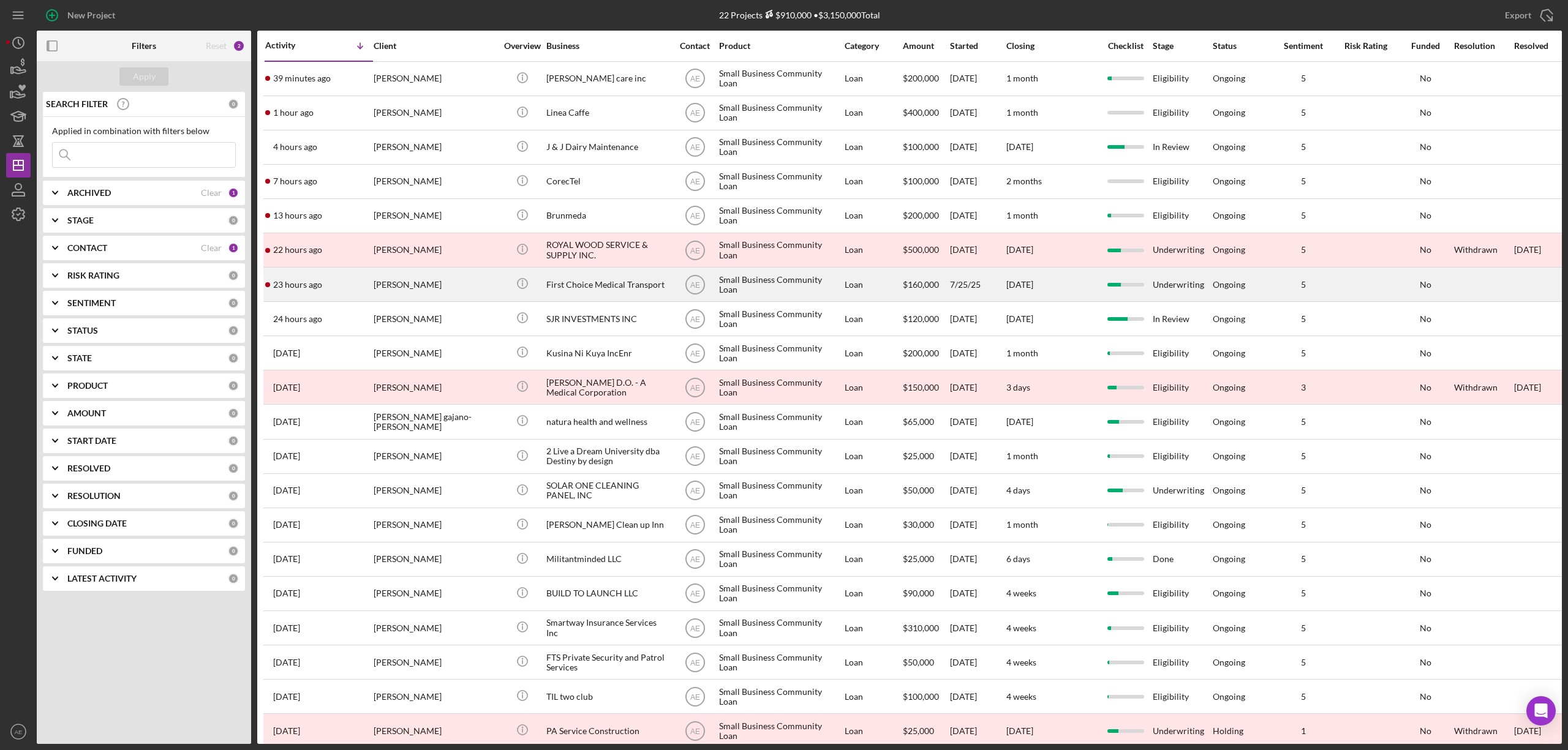
click at [452, 280] on div "[PERSON_NAME]" at bounding box center [434, 284] width 122 height 32
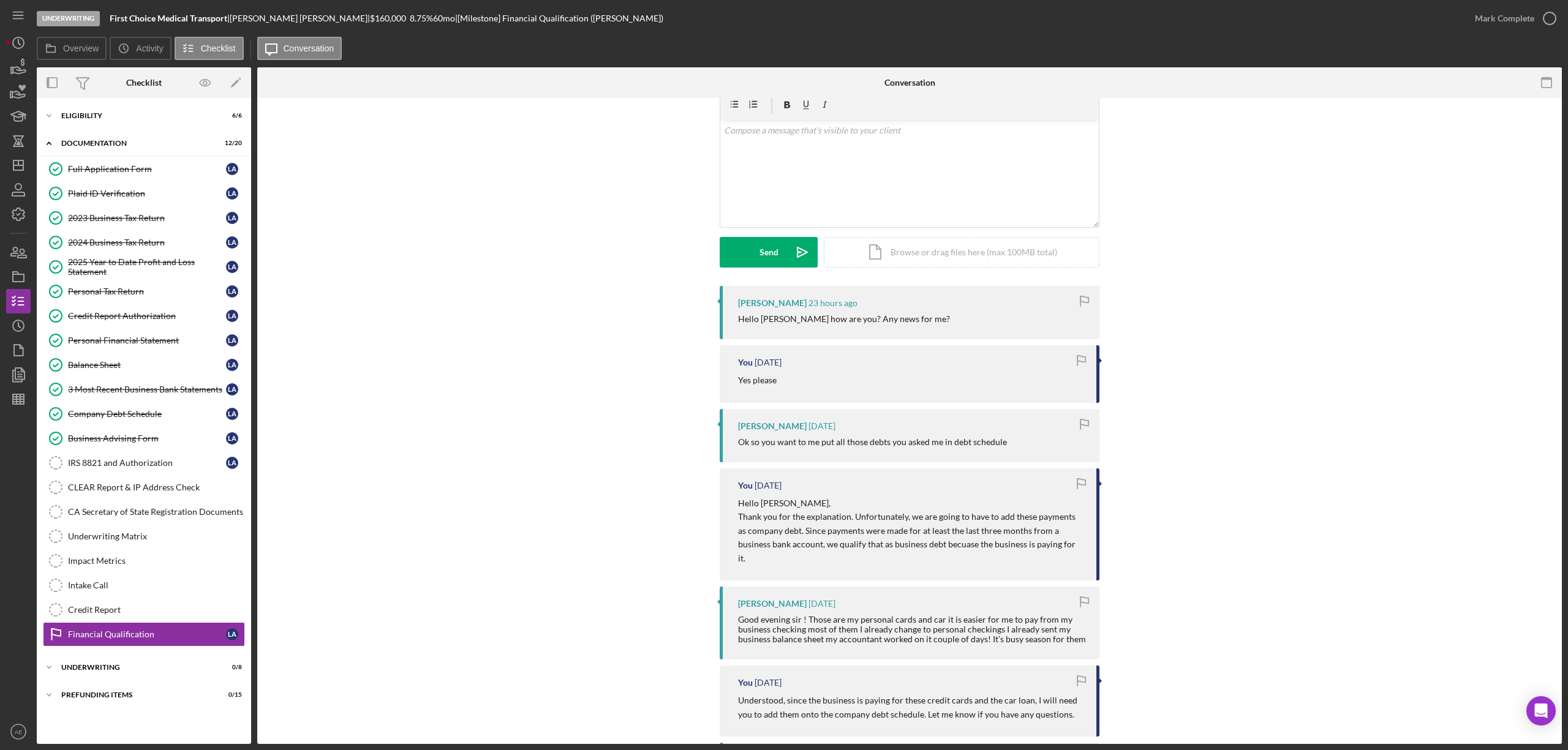
scroll to position [81, 0]
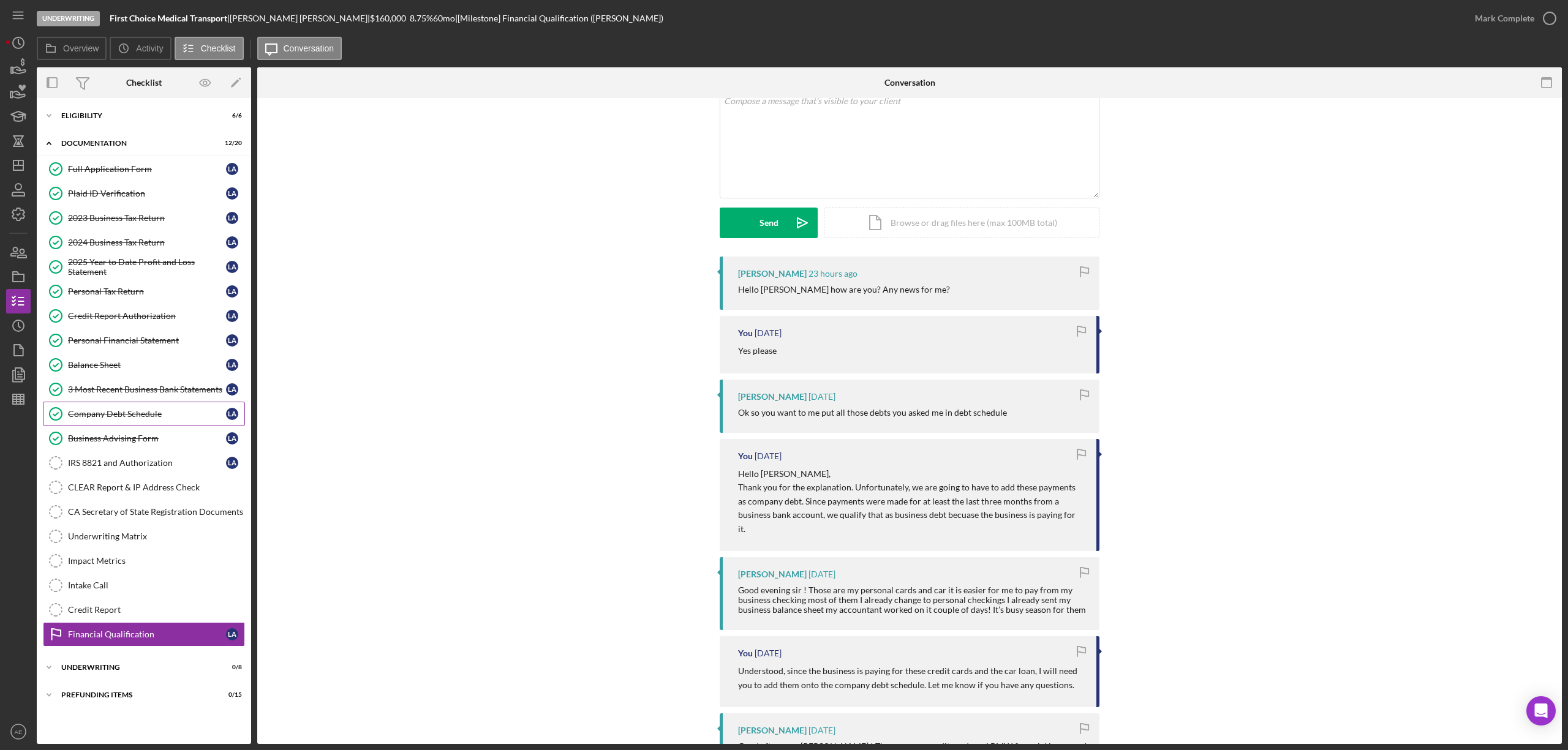
click at [153, 416] on div "Company Debt Schedule" at bounding box center [146, 414] width 158 height 10
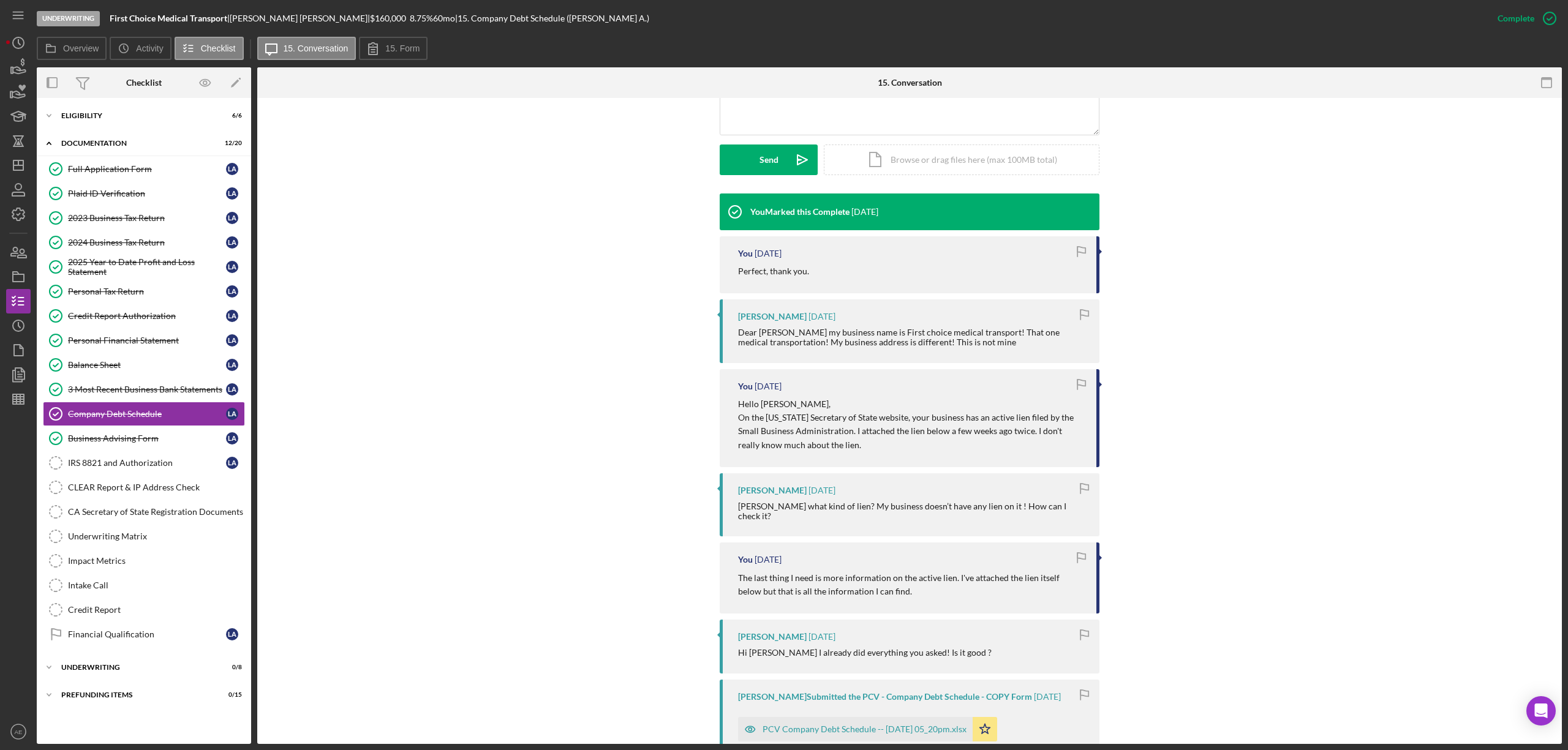
scroll to position [734, 0]
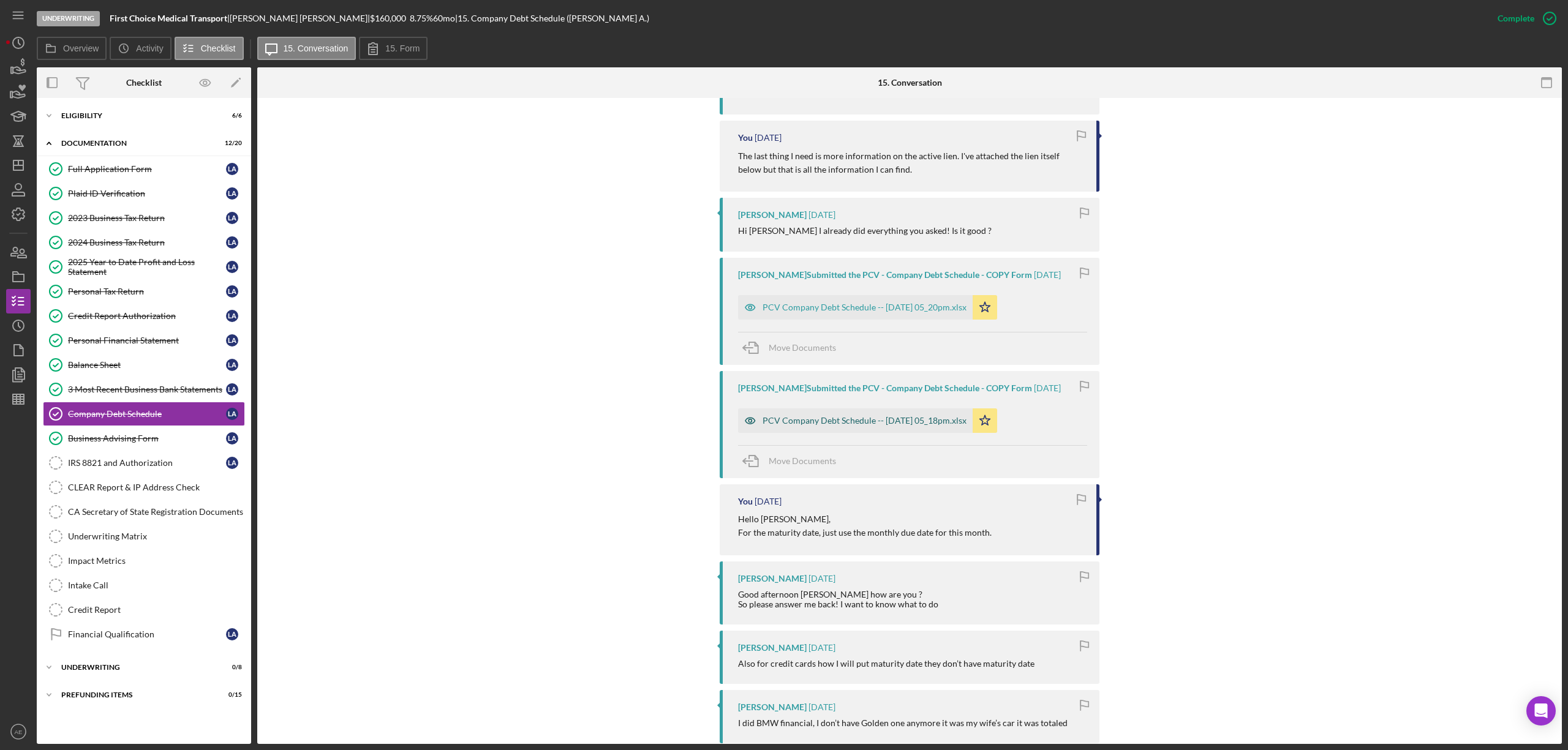
click at [844, 416] on div "PCV Company Debt Schedule -- [DATE] 05_18pm.xlsx" at bounding box center [865, 420] width 204 height 10
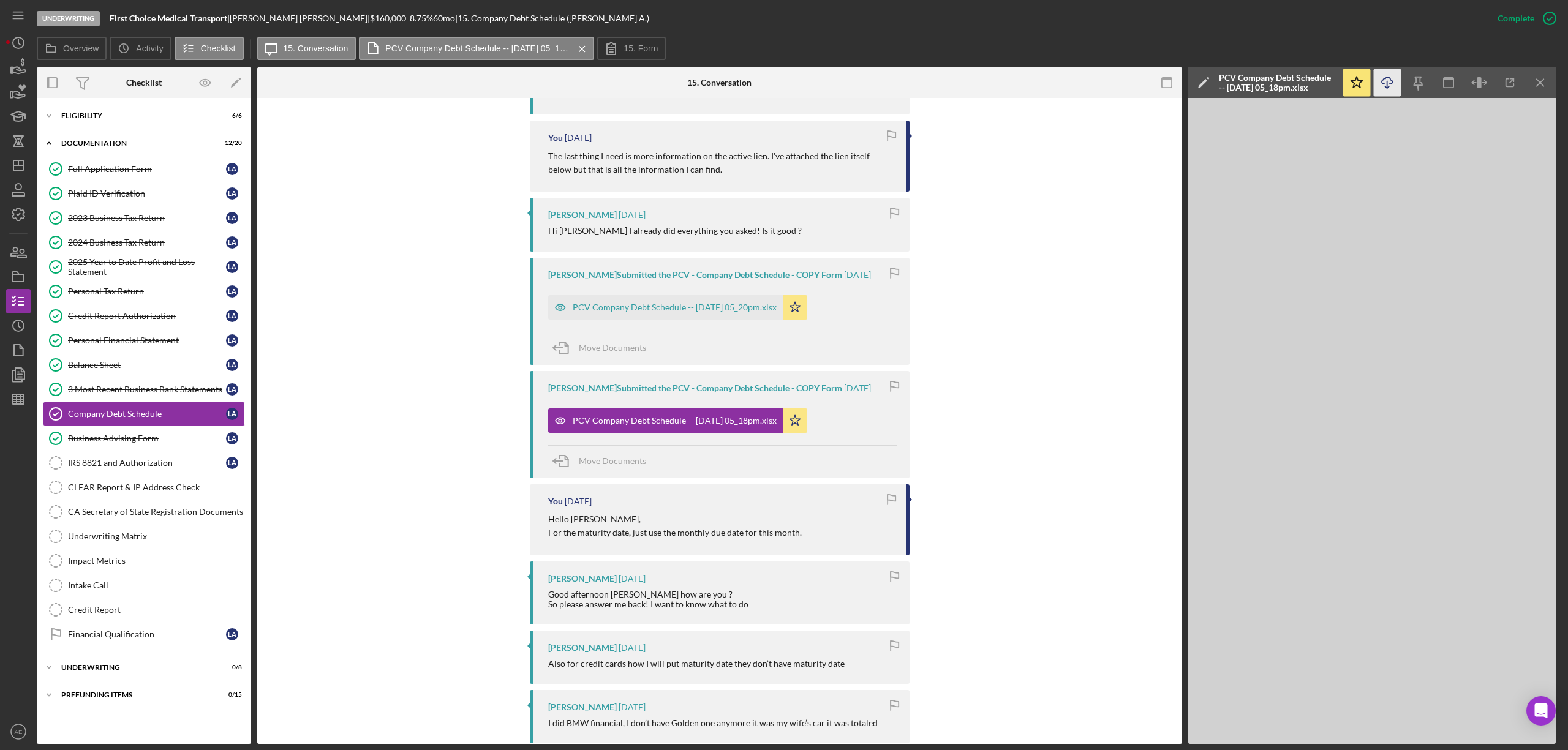
click at [1387, 81] on line "button" at bounding box center [1387, 84] width 0 height 7
click at [750, 302] on div "PCV Company Debt Schedule -- [DATE] 05_20pm.xlsx" at bounding box center [675, 307] width 204 height 10
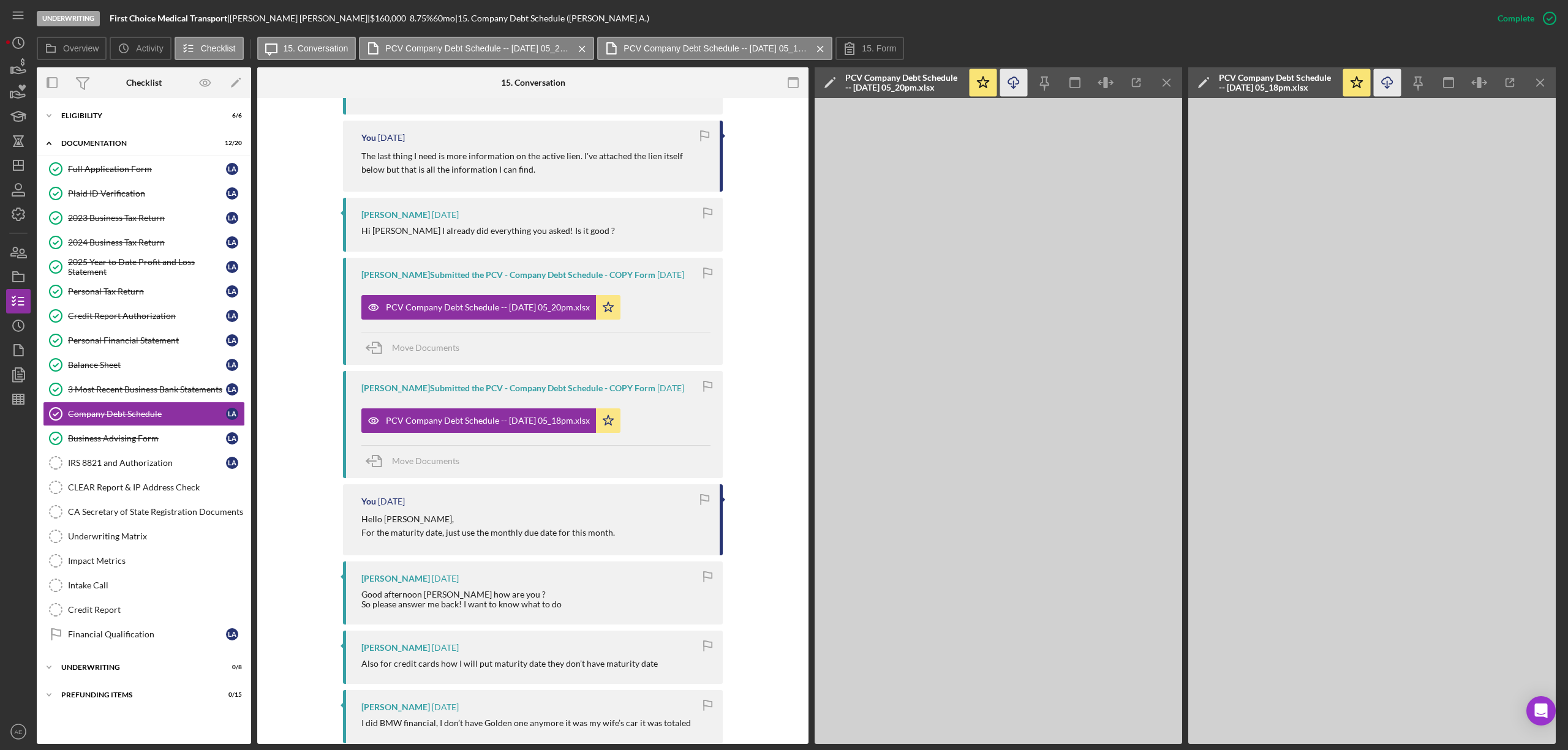
click at [1014, 85] on line "button" at bounding box center [1014, 84] width 0 height 7
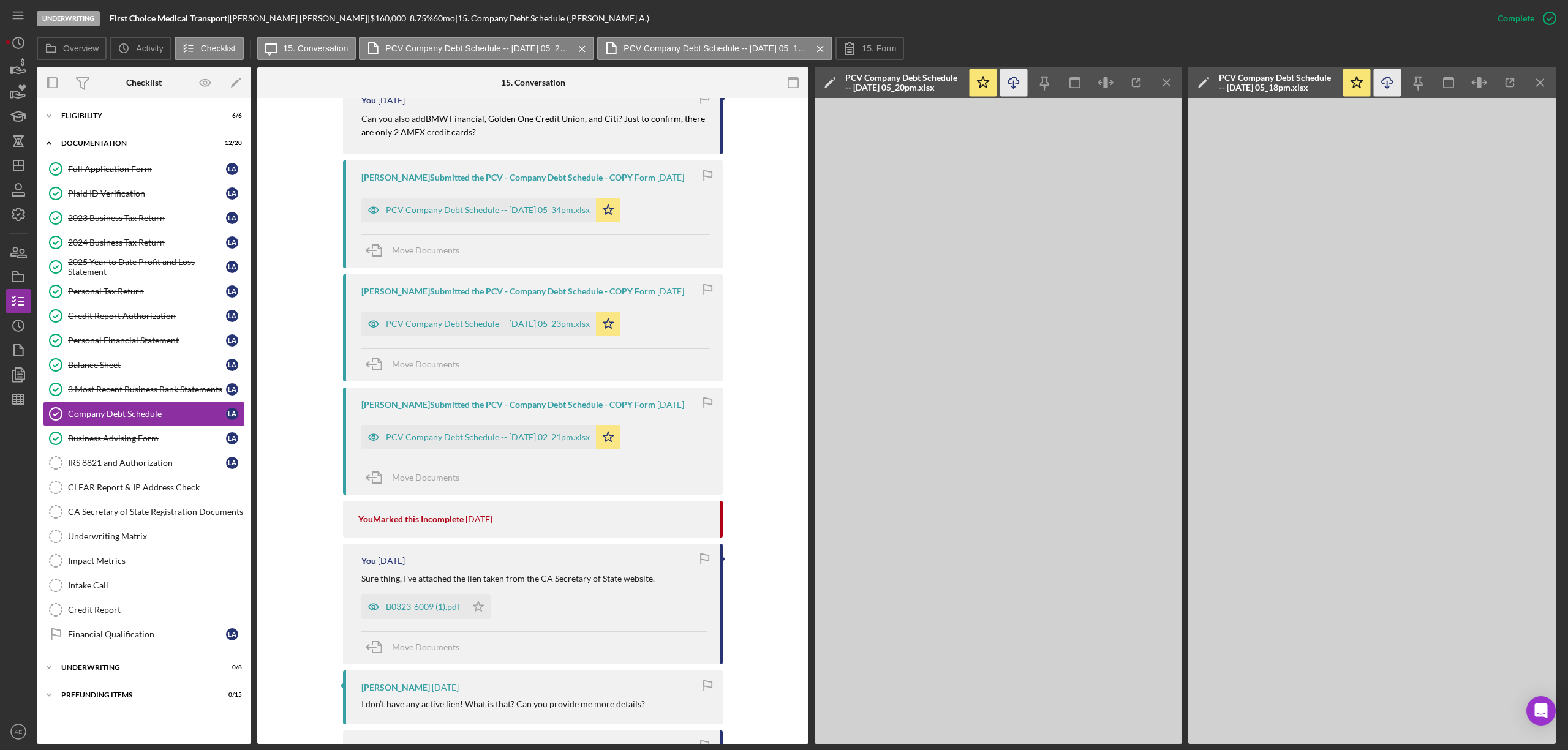
scroll to position [1305, 0]
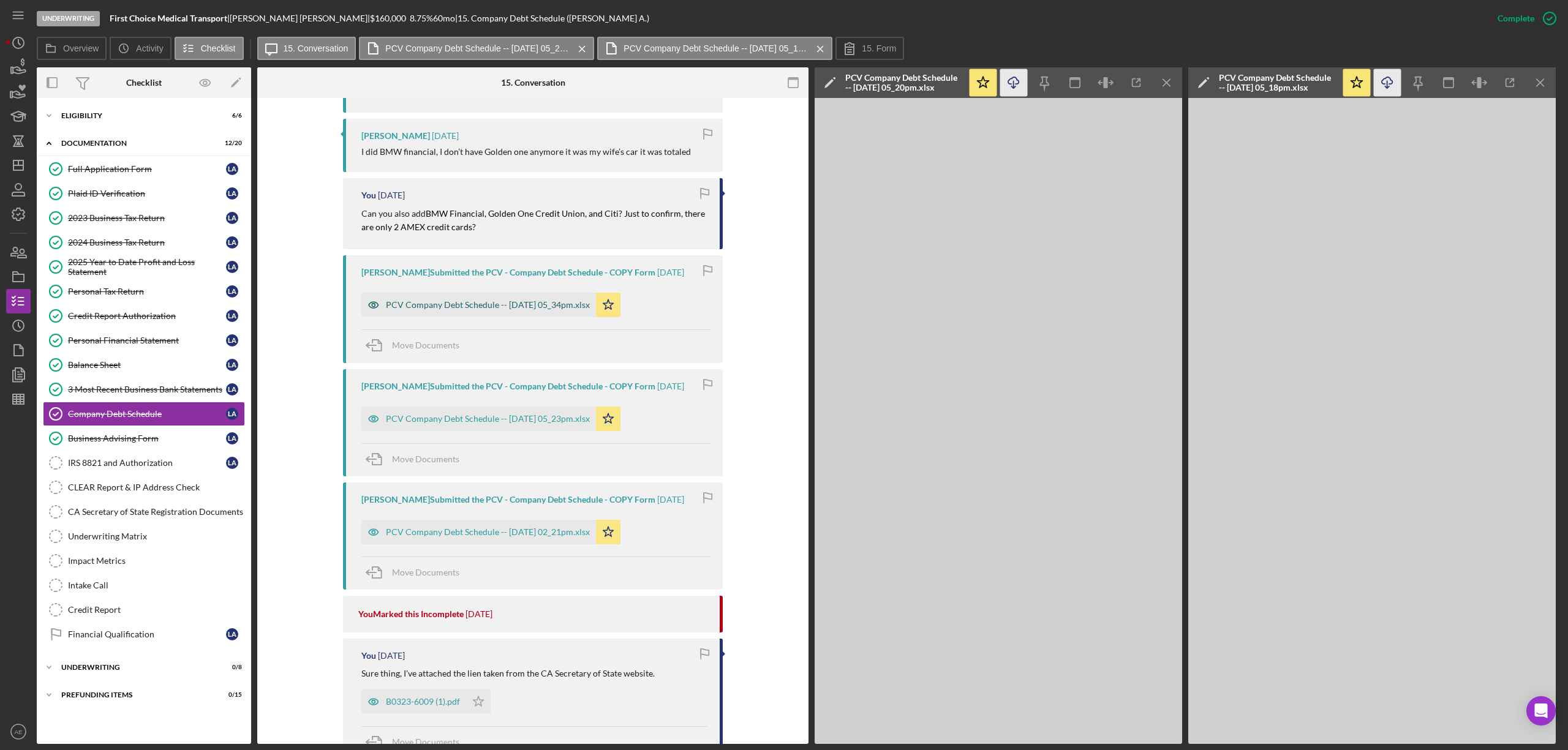
click at [519, 300] on div "PCV Company Debt Schedule -- [DATE] 05_34pm.xlsx" at bounding box center [488, 305] width 204 height 10
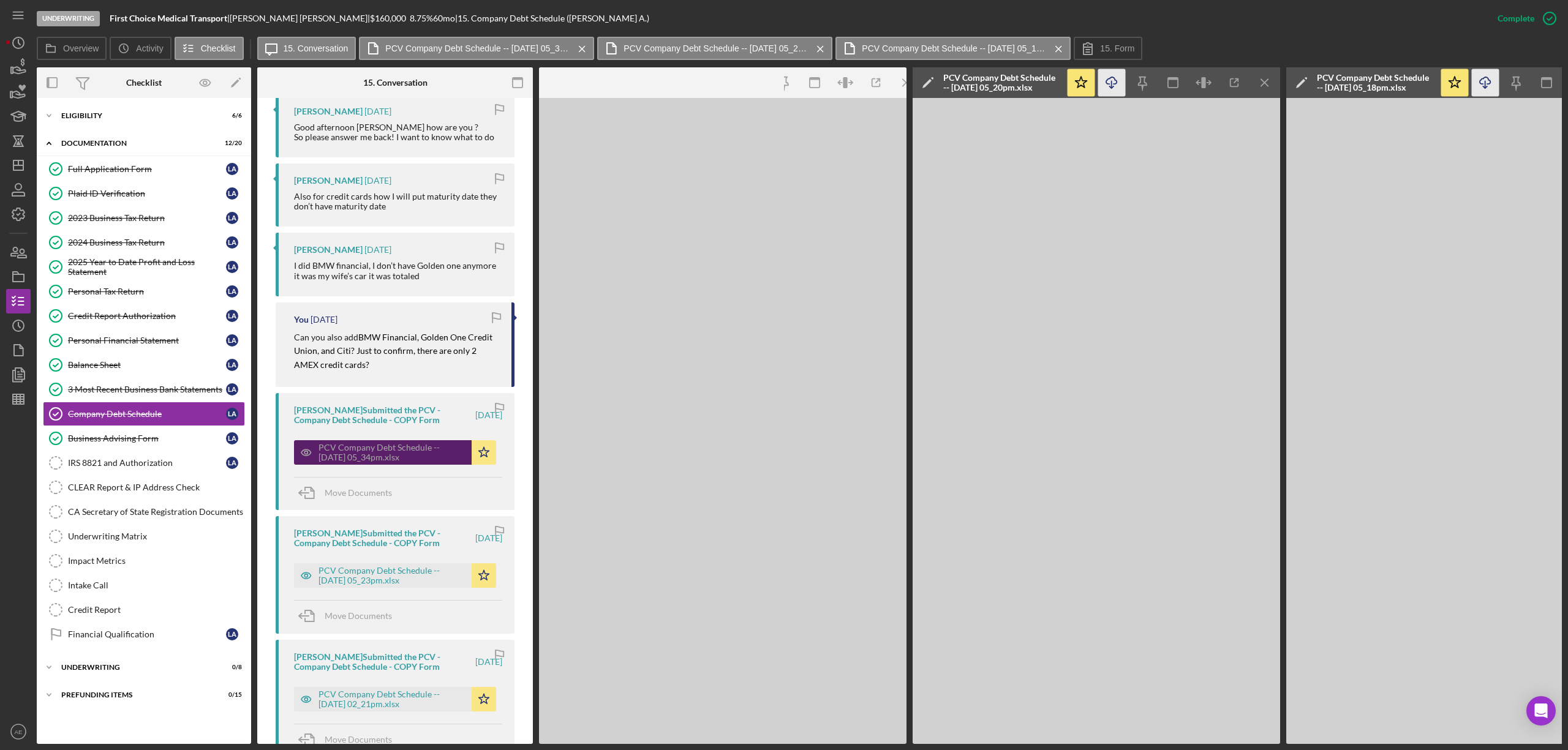
scroll to position [1410, 0]
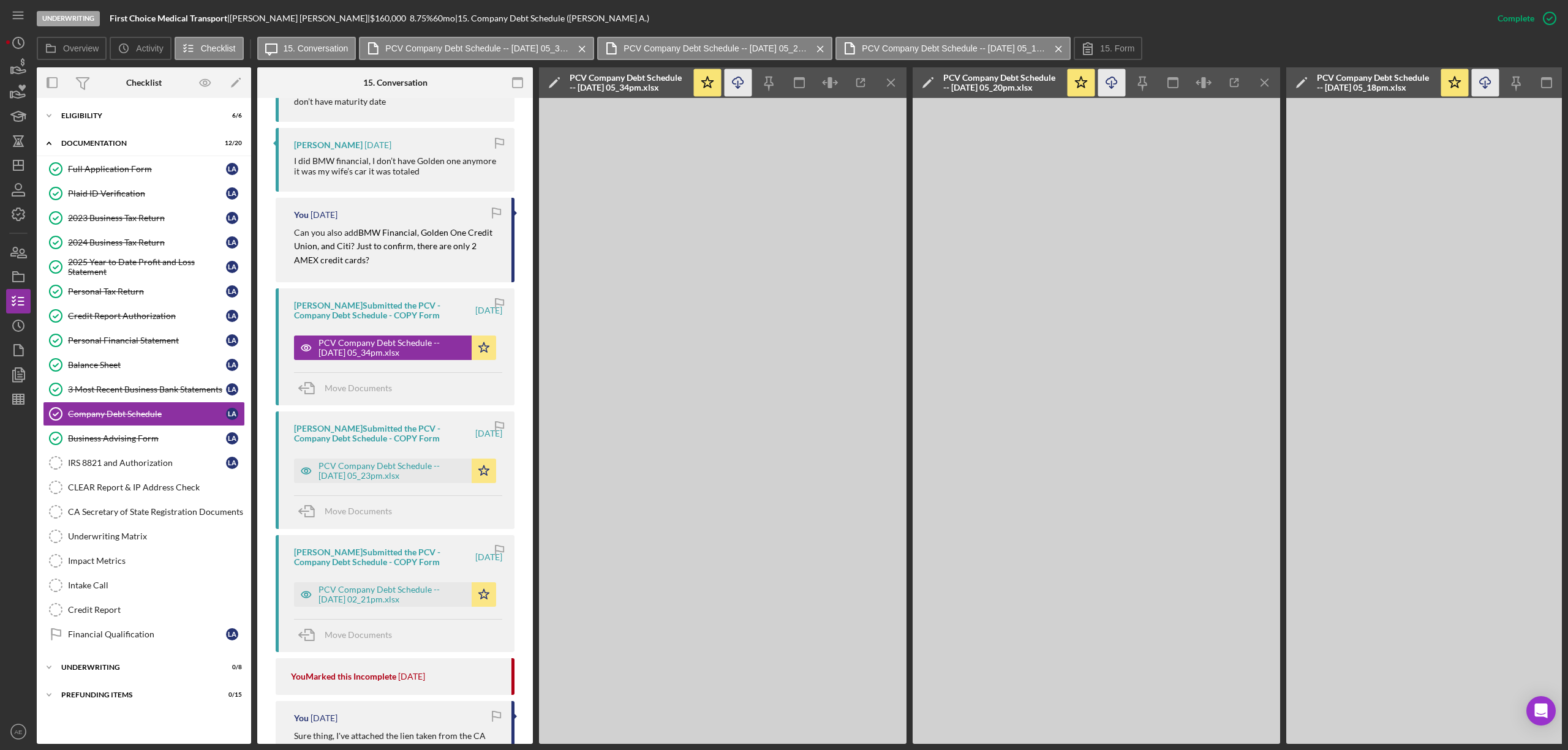
click at [735, 82] on icon "Icon/Download" at bounding box center [738, 83] width 27 height 27
drag, startPoint x: 368, startPoint y: 461, endPoint x: 418, endPoint y: 441, distance: 53.9
click at [368, 461] on div "PCV Company Debt Schedule -- [DATE] 05_23pm.xlsx" at bounding box center [391, 470] width 147 height 20
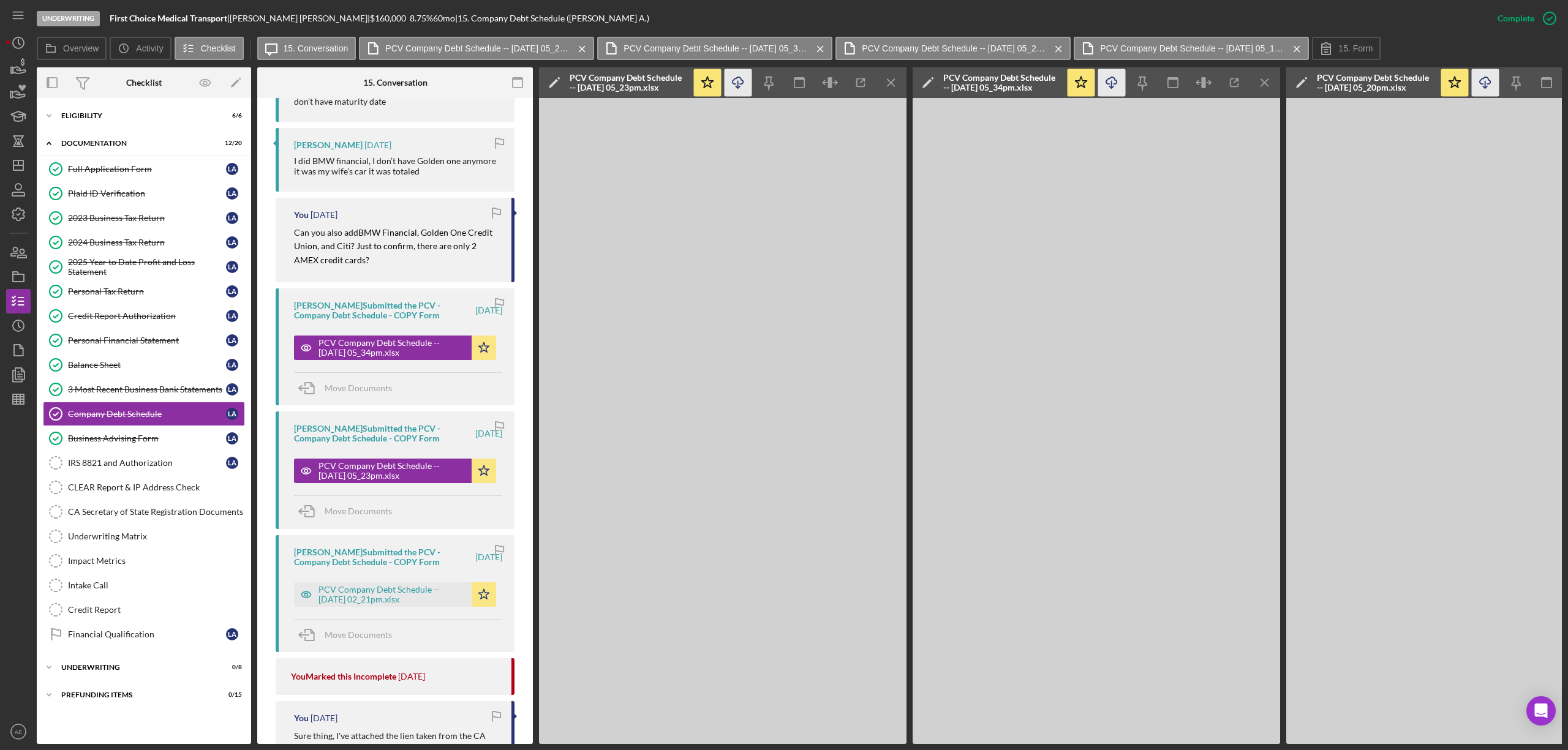
click at [727, 86] on icon "Icon/Download" at bounding box center [738, 83] width 27 height 27
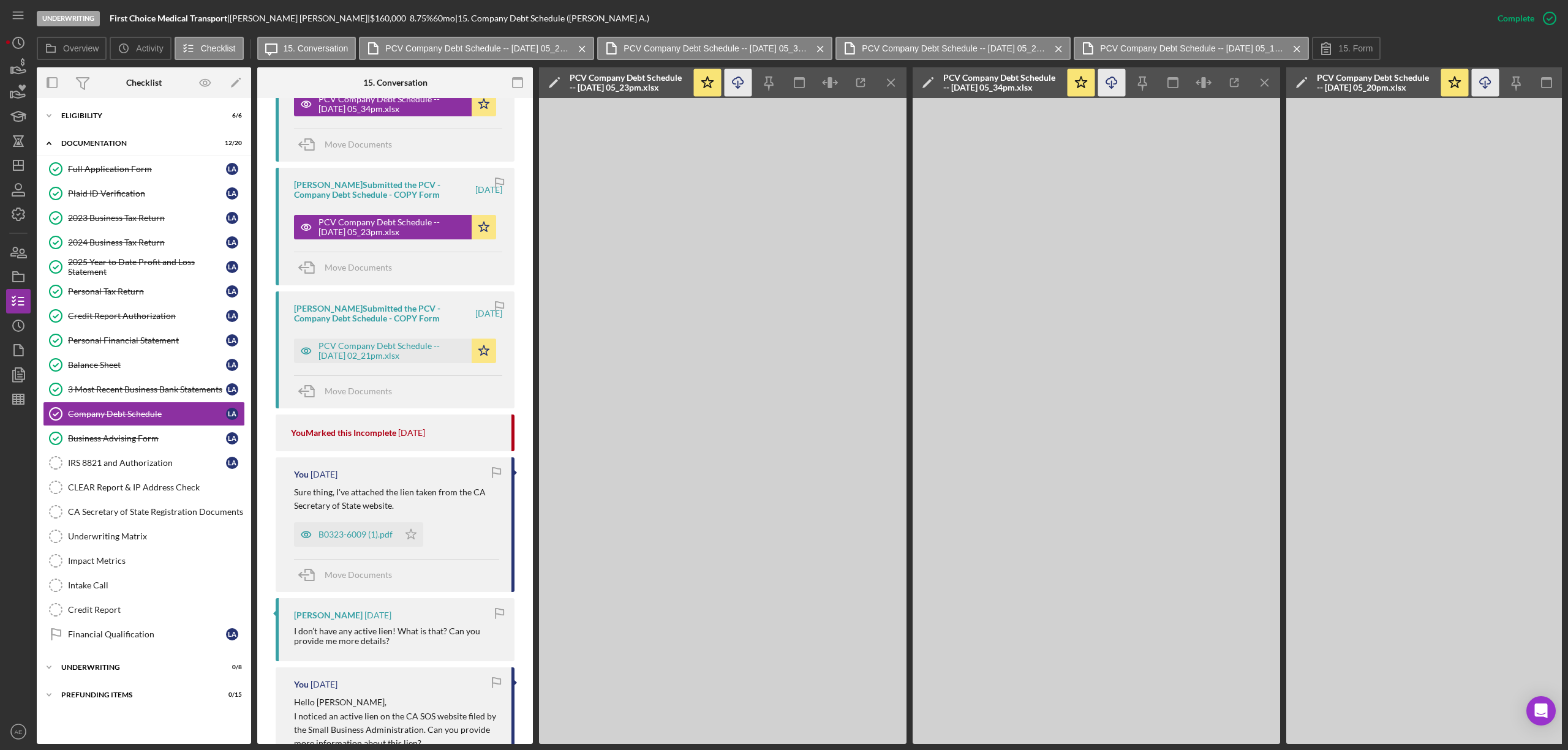
scroll to position [1655, 0]
click at [413, 340] on div "PCV Company Debt Schedule -- [DATE] 02_21pm.xlsx" at bounding box center [391, 349] width 147 height 20
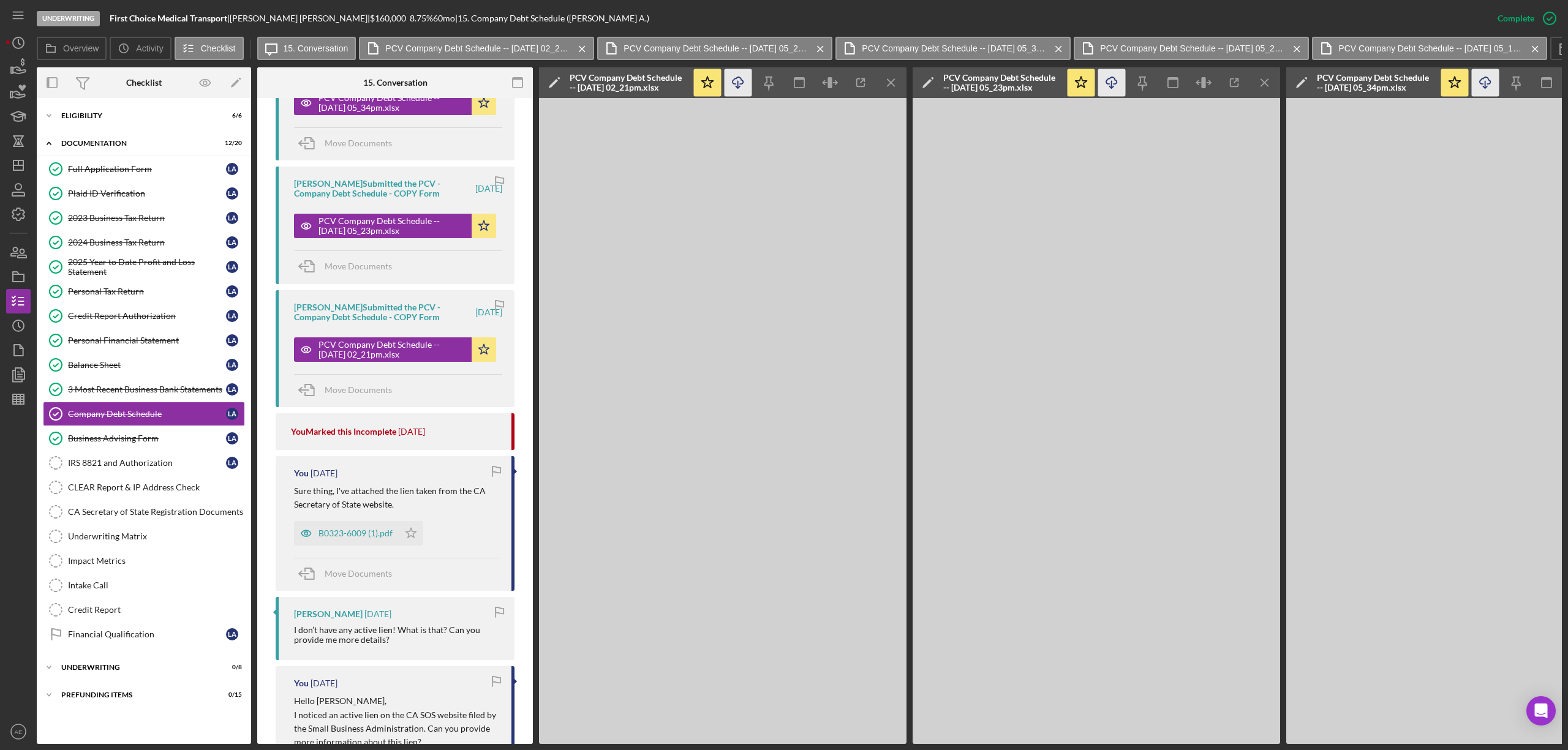
click at [742, 83] on icon "Icon/Download" at bounding box center [738, 83] width 27 height 27
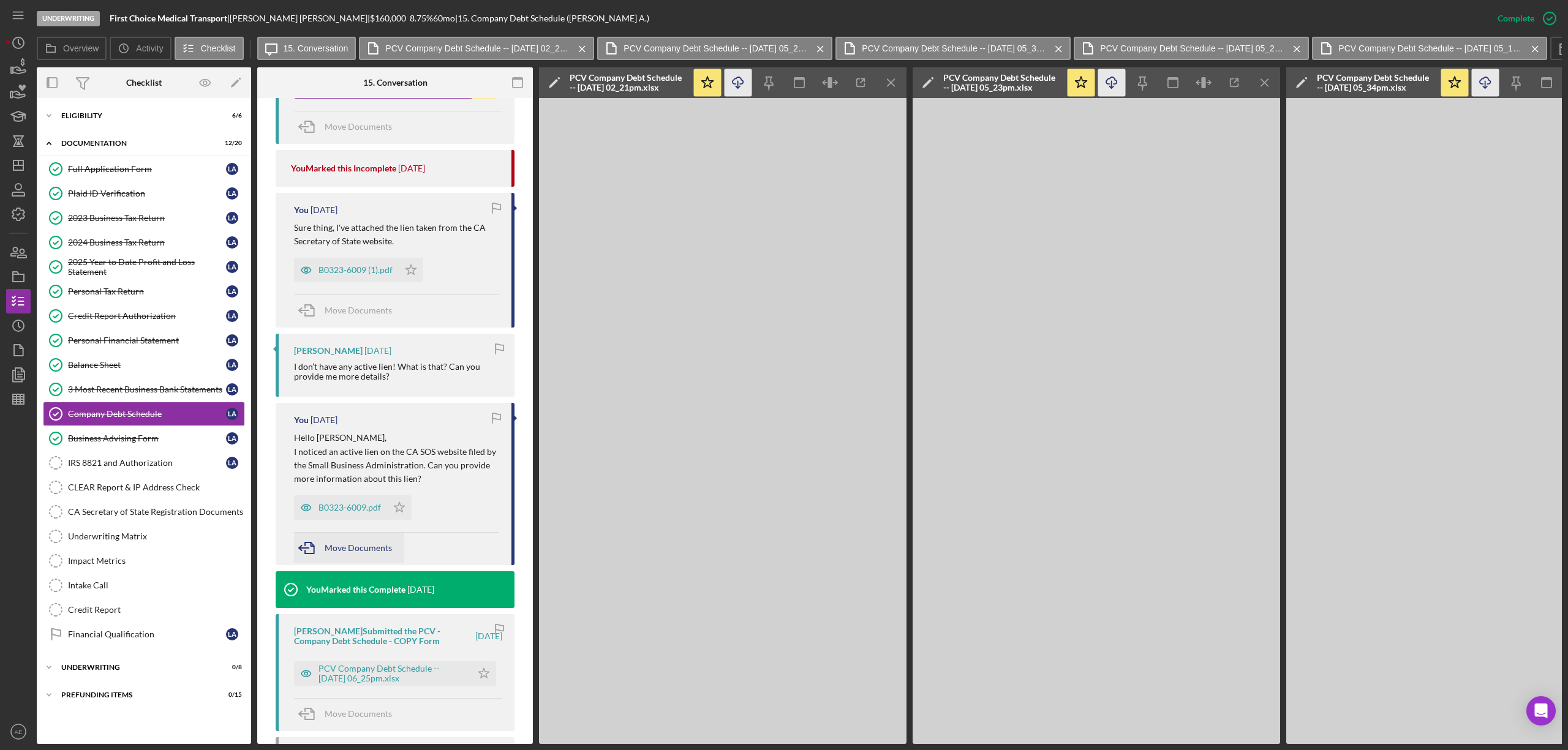
scroll to position [2091, 0]
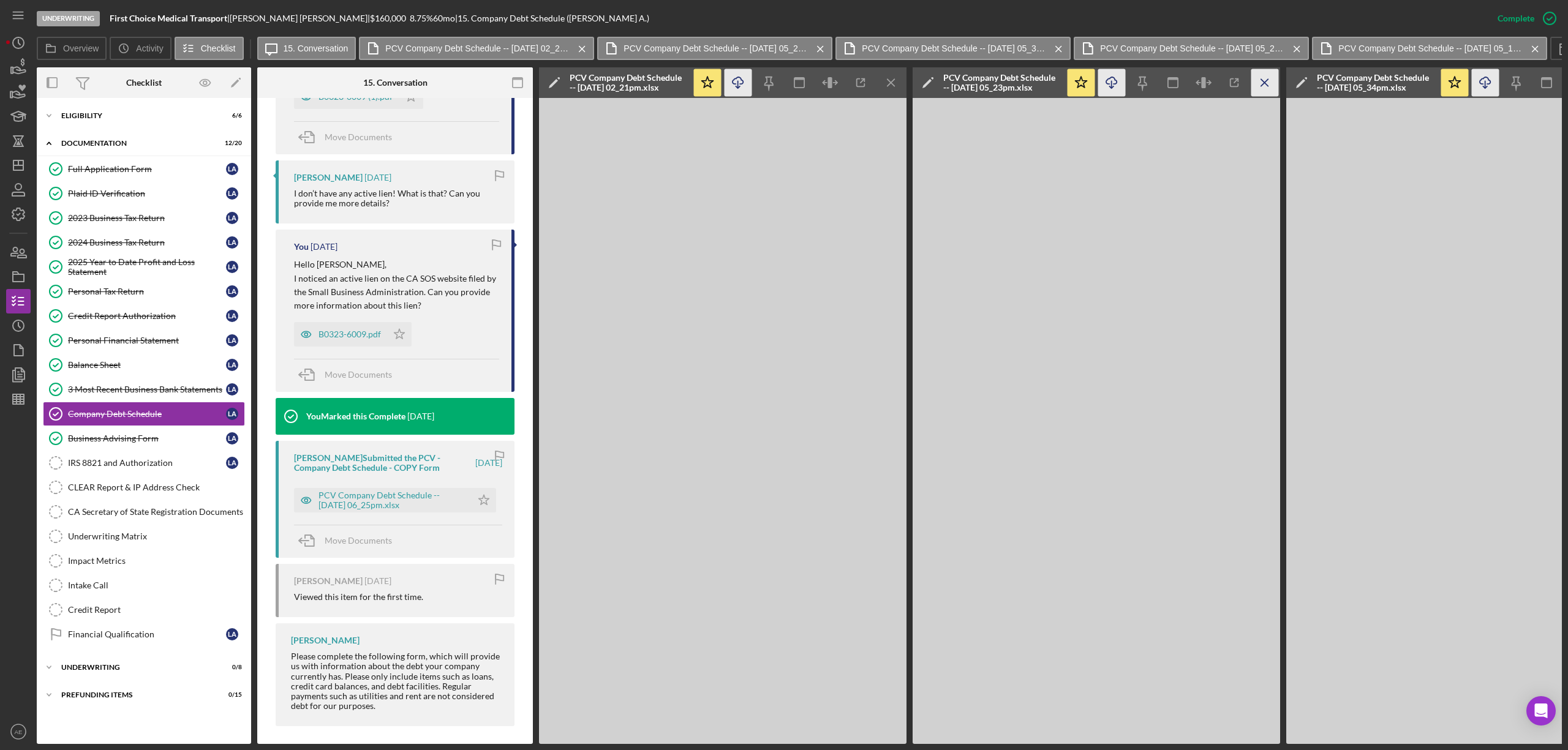
click at [883, 83] on icon "Icon/Menu Close" at bounding box center [891, 83] width 27 height 27
click at [893, 81] on line "button" at bounding box center [891, 82] width 7 height 7
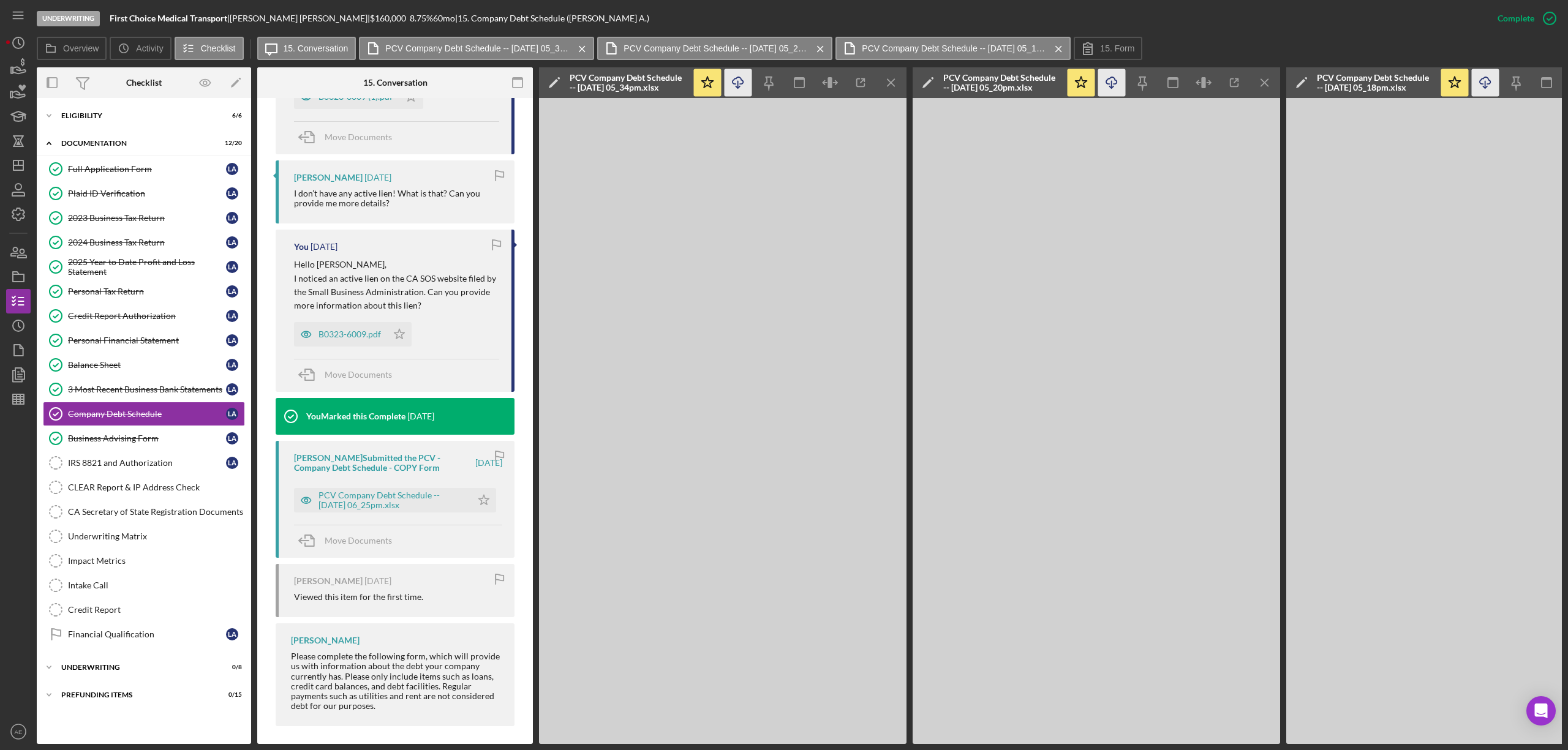
click at [893, 81] on line "button" at bounding box center [891, 82] width 7 height 7
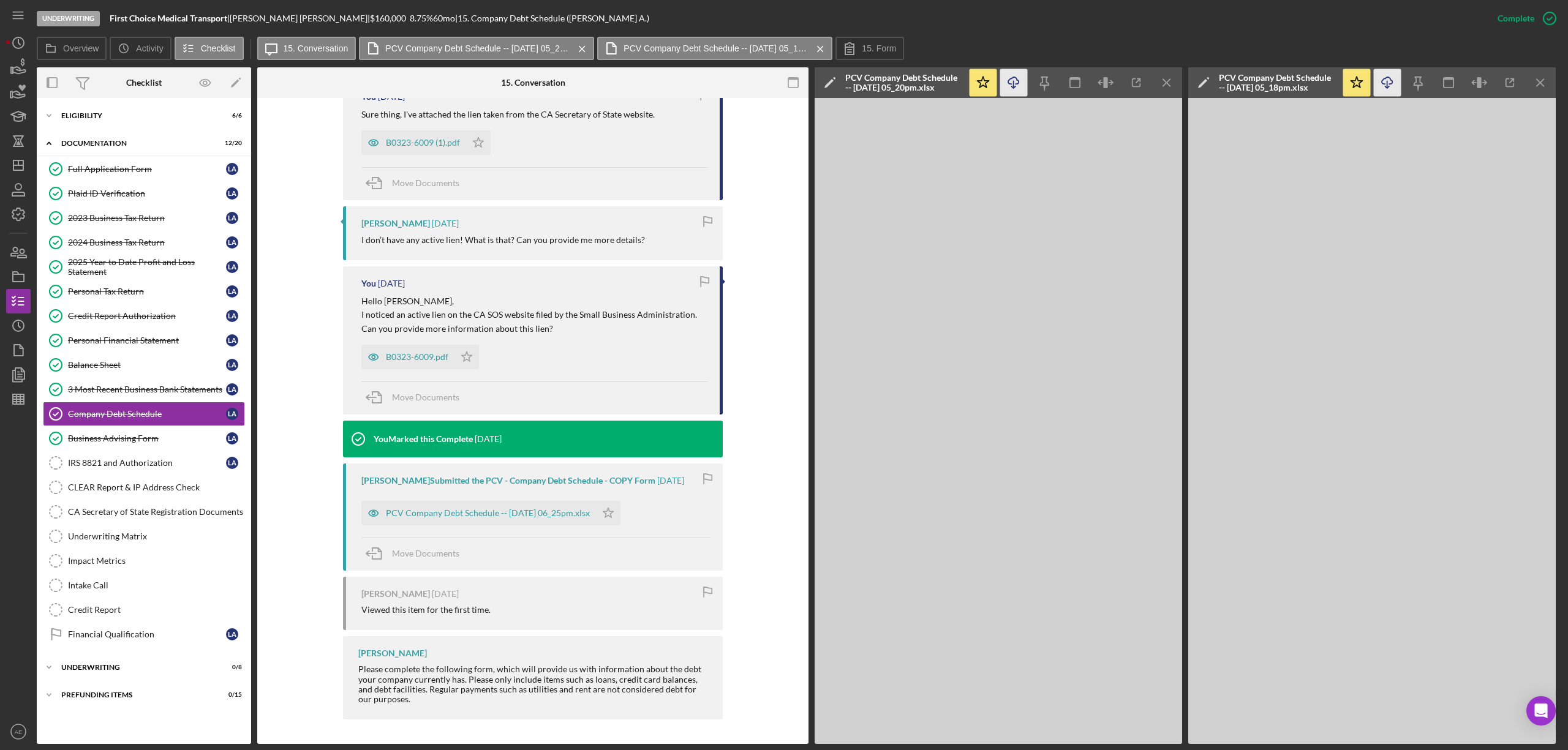
scroll to position [1854, 0]
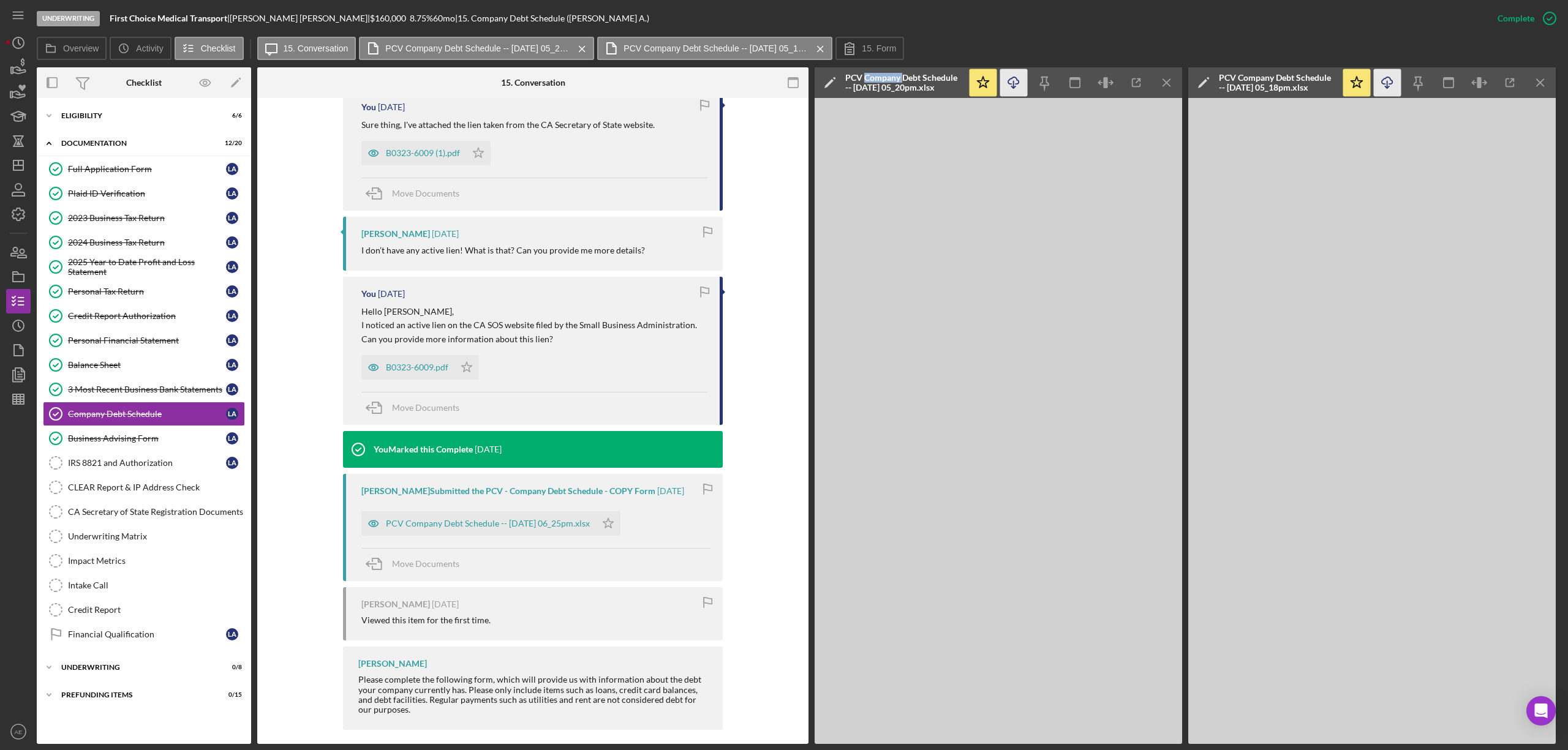
click at [893, 81] on div "PCV Company Debt Schedule -- [DATE] 05_20pm.xlsx" at bounding box center [903, 83] width 116 height 20
click at [1161, 79] on div "Cancel" at bounding box center [1163, 83] width 26 height 25
click at [1166, 73] on icon "Icon/Menu Close" at bounding box center [1167, 83] width 27 height 27
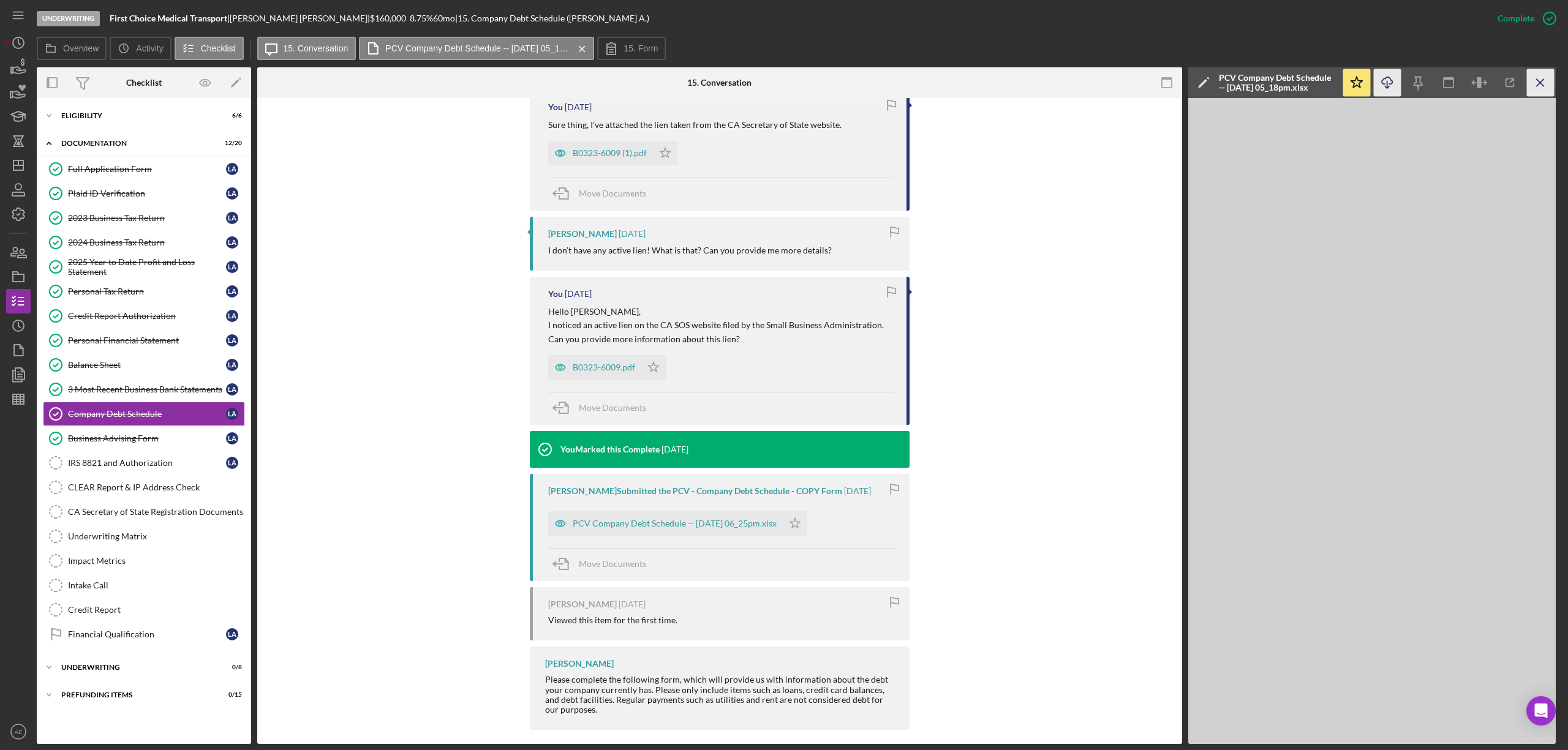
click at [1537, 89] on icon "Icon/Menu Close" at bounding box center [1541, 83] width 27 height 27
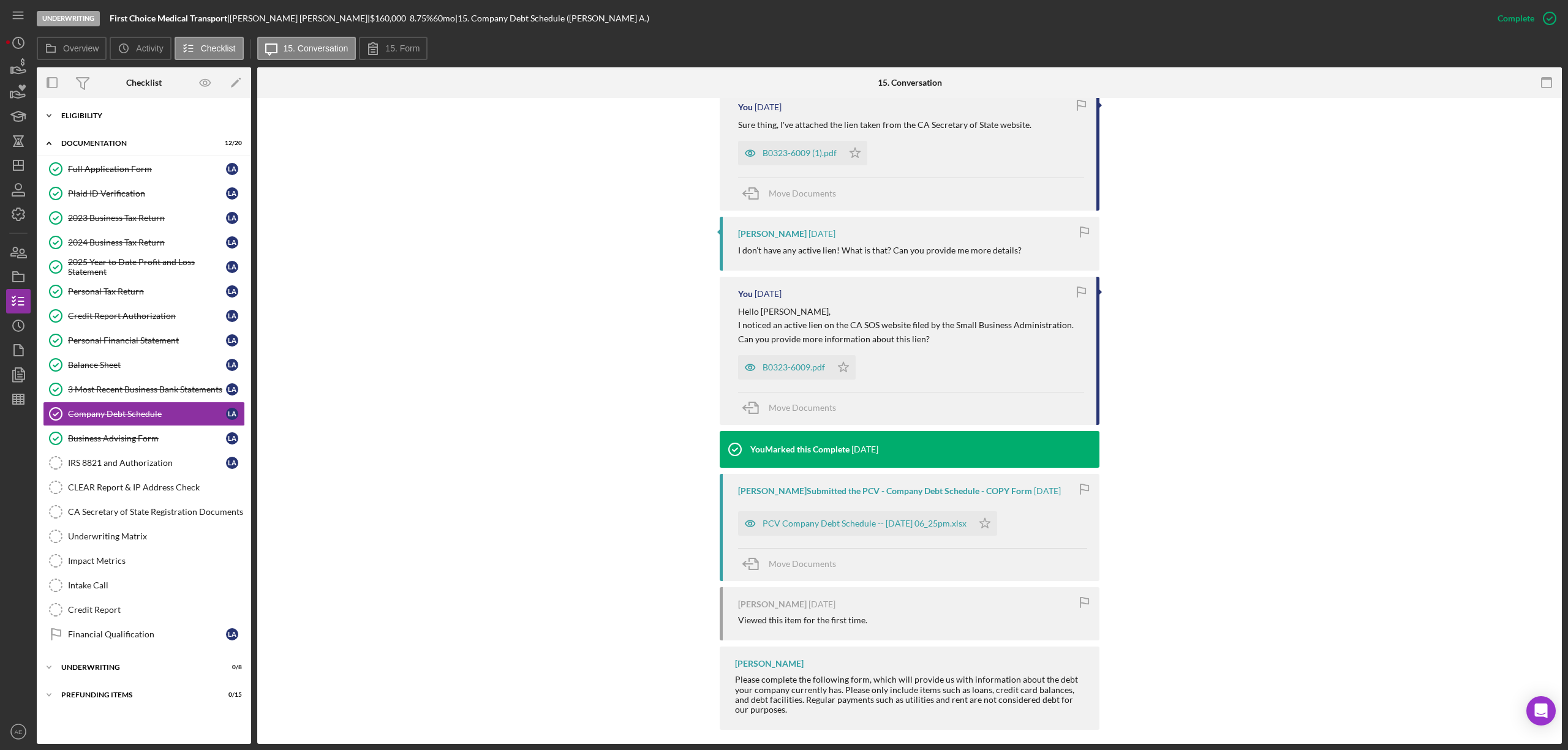
click at [132, 120] on div "Icon/Expander Eligibility 6 / 6" at bounding box center [144, 116] width 214 height 25
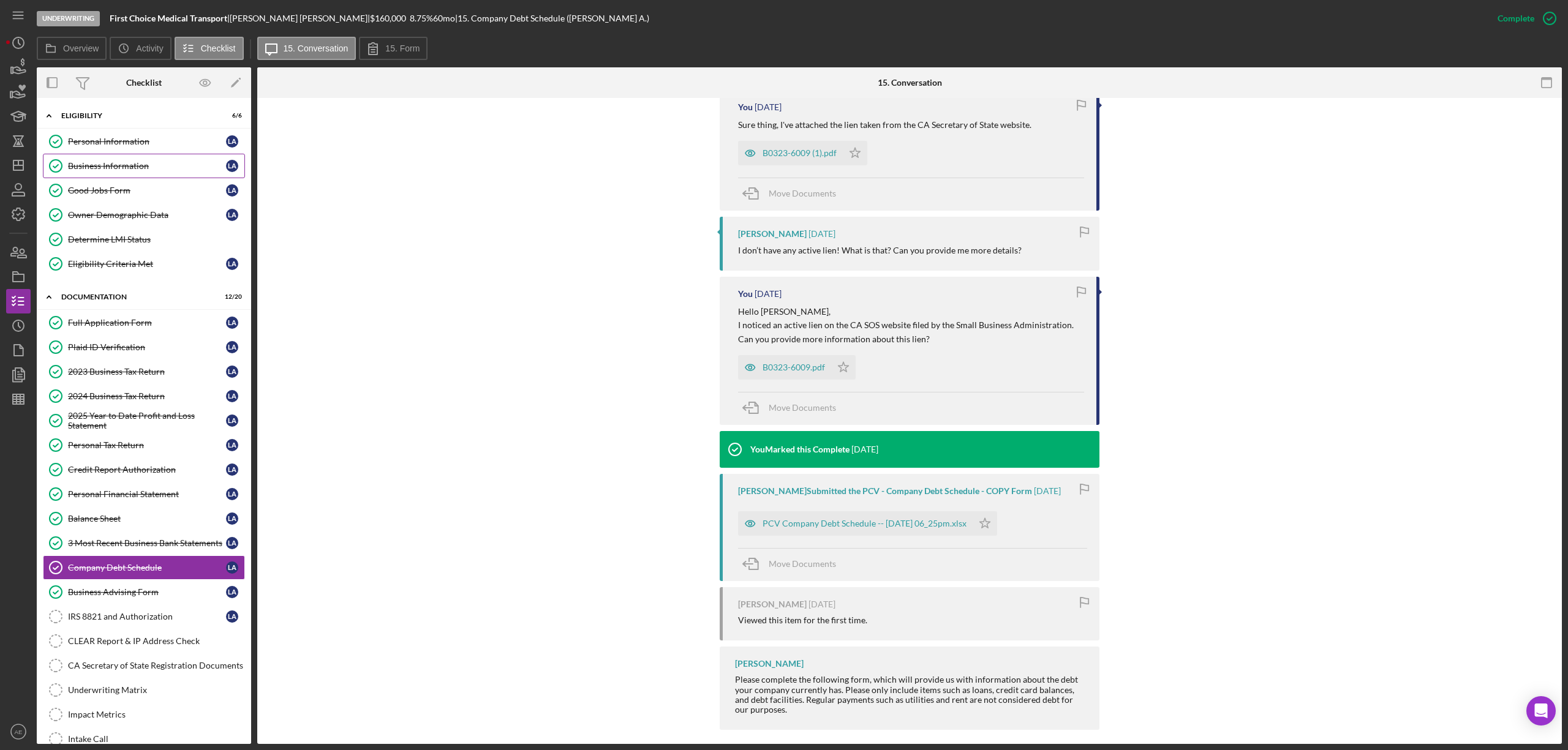
click at [140, 157] on link "Business Information Business Information L A" at bounding box center [144, 166] width 202 height 25
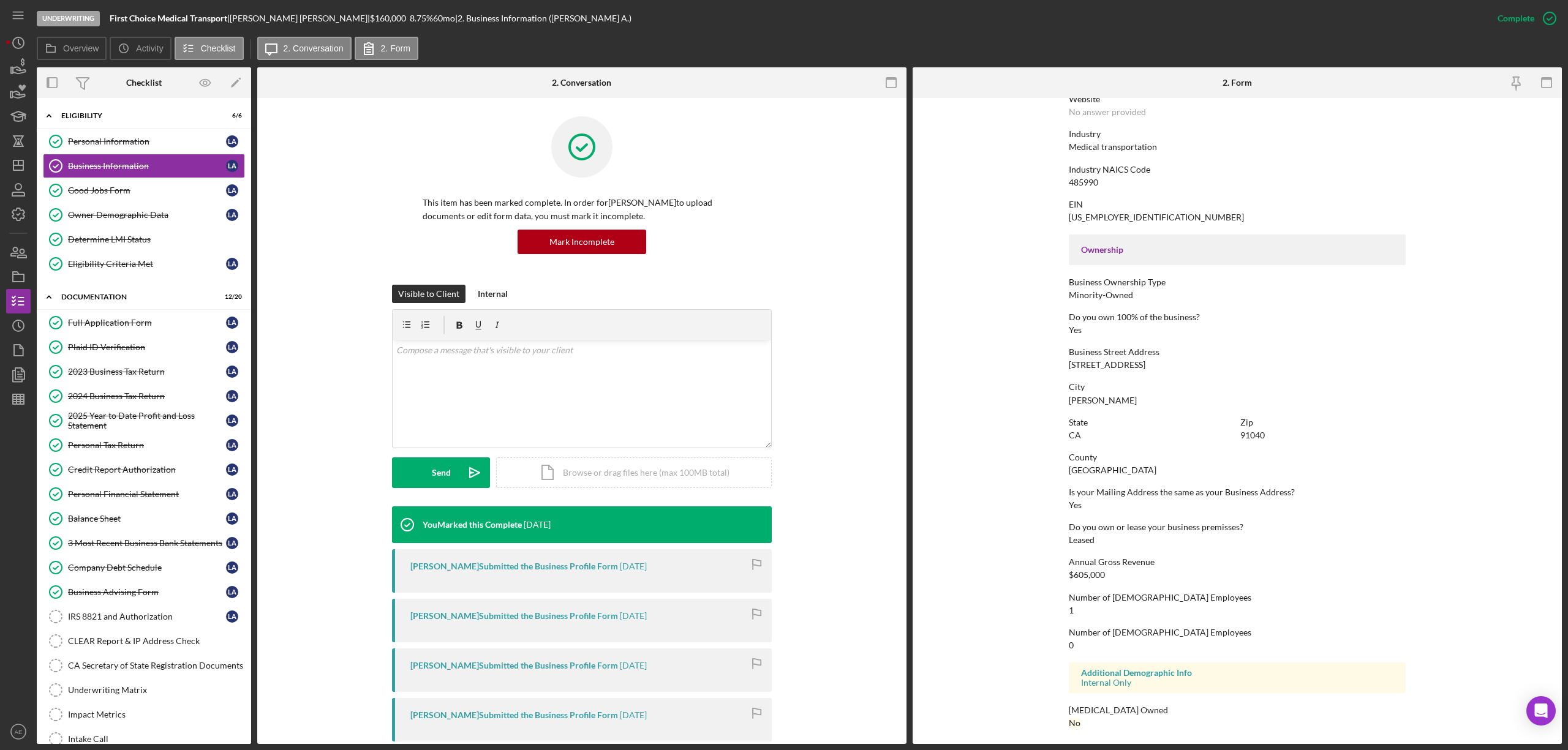
scroll to position [277, 0]
drag, startPoint x: 1064, startPoint y: 366, endPoint x: 1158, endPoint y: 360, distance: 94.2
click at [1153, 361] on form "To edit this form you must mark this item incomplete Business Name First Choice…" at bounding box center [1237, 420] width 649 height 645
copy div "[STREET_ADDRESS]"
drag, startPoint x: 1059, startPoint y: 400, endPoint x: 1101, endPoint y: 400, distance: 42.0
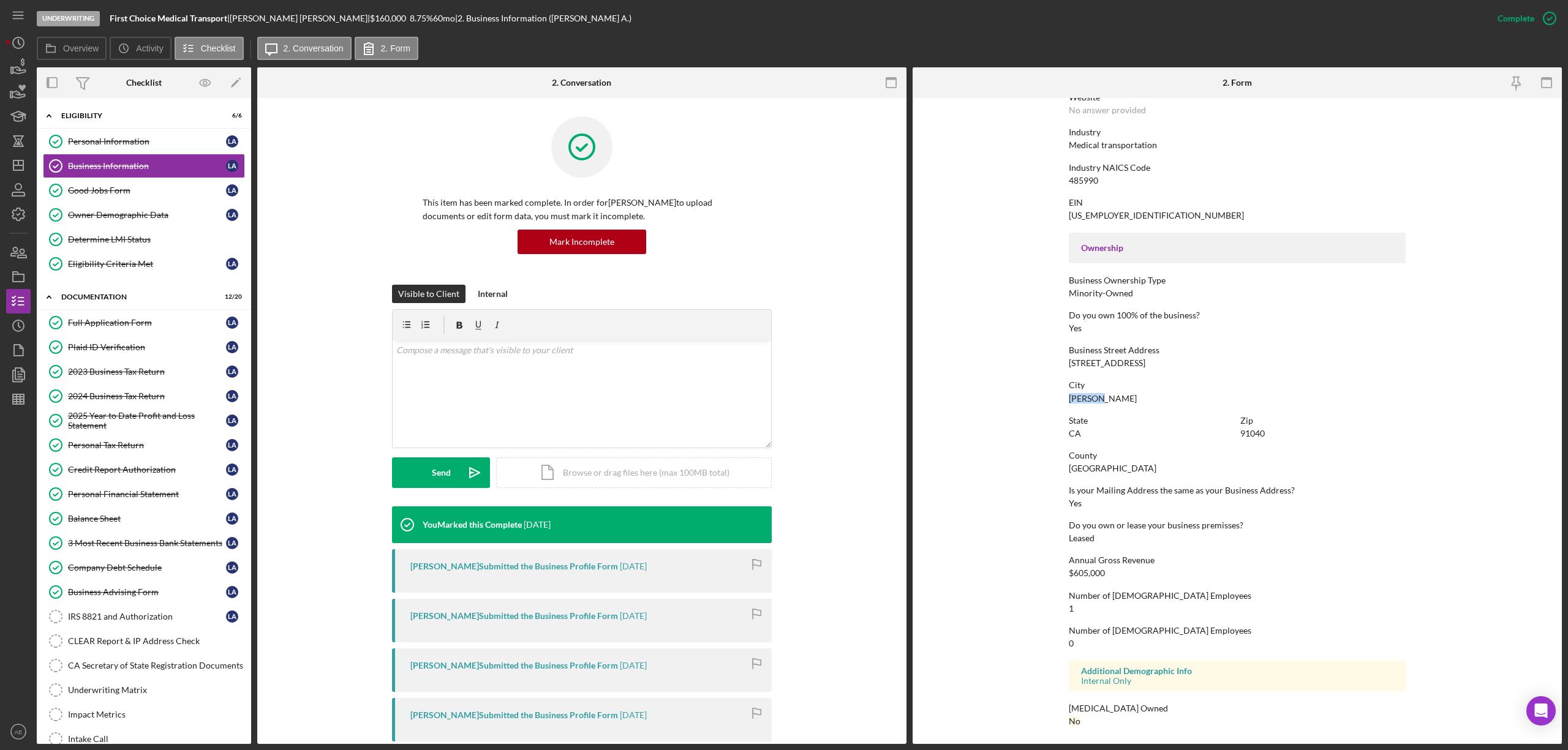
click at [1106, 394] on form "To edit this form you must mark this item incomplete Business Name First Choice…" at bounding box center [1237, 420] width 649 height 645
copy div "[PERSON_NAME]"
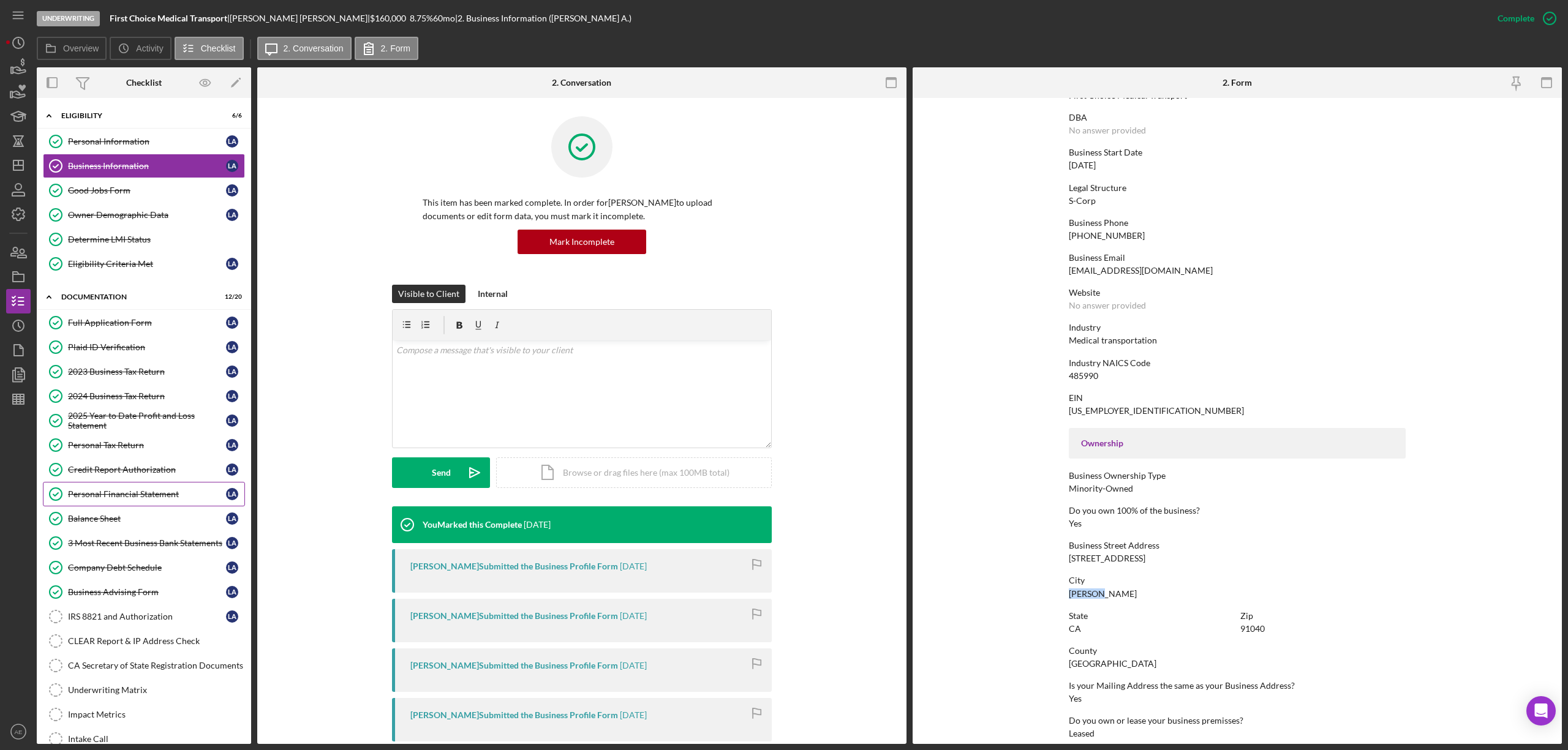
scroll to position [133, 0]
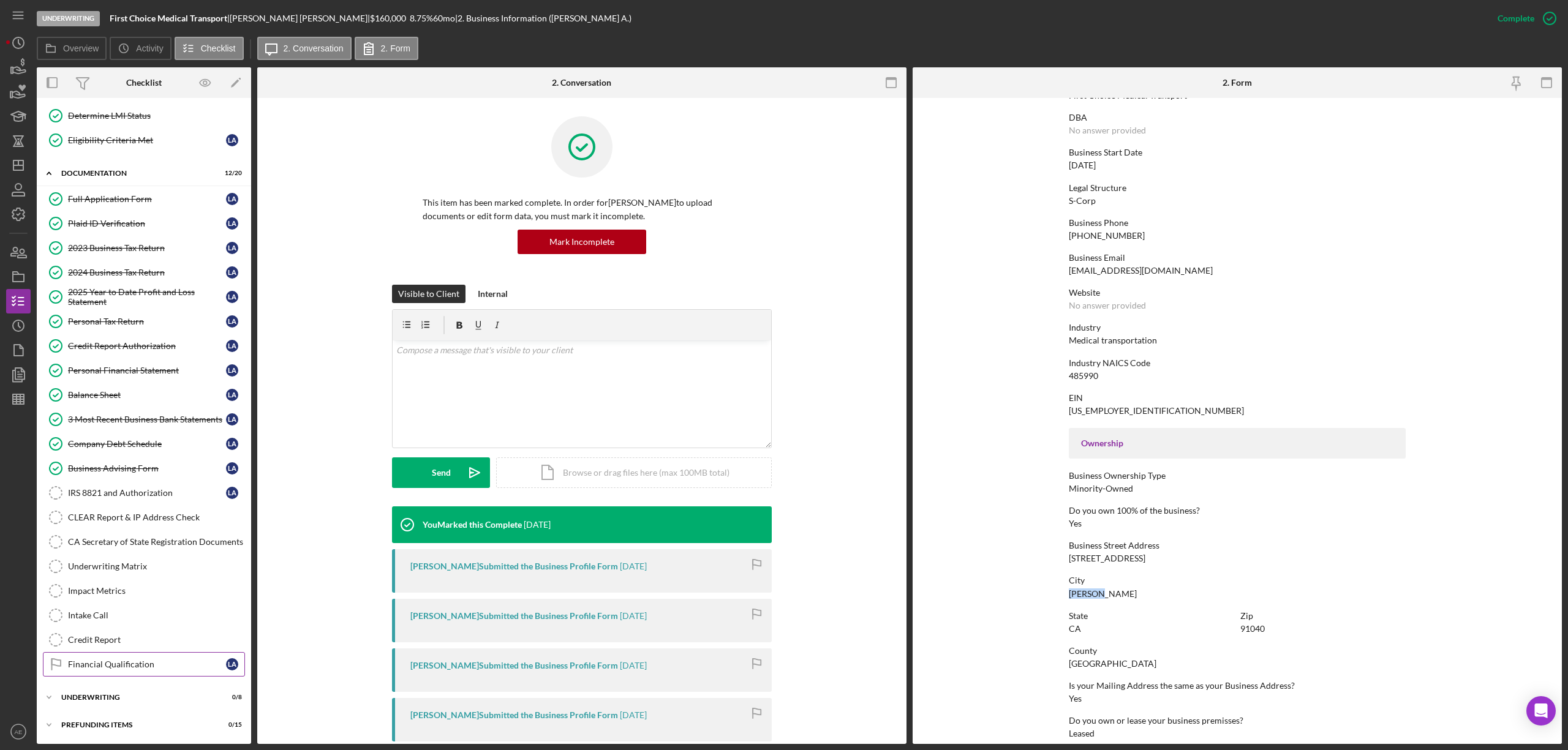
click at [144, 659] on div "Financial Qualification" at bounding box center [146, 664] width 158 height 10
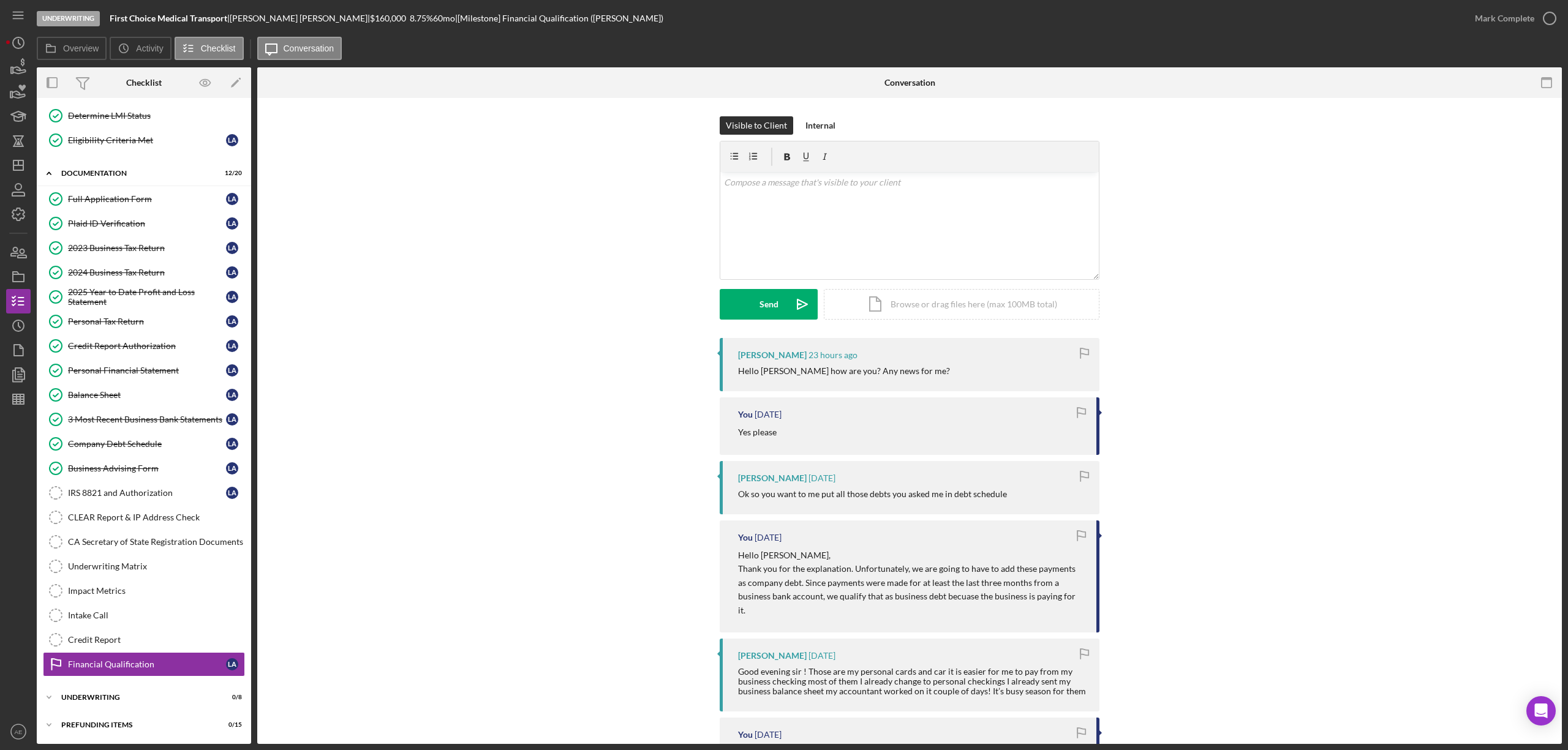
scroll to position [133, 0]
drag, startPoint x: 111, startPoint y: 18, endPoint x: 187, endPoint y: 20, distance: 76.0
click at [187, 20] on b "First Choice Medical Transport" at bounding box center [168, 18] width 118 height 10
copy b "First Choice Medical"
click at [194, 14] on b "First Choice Medical Transport" at bounding box center [168, 18] width 118 height 10
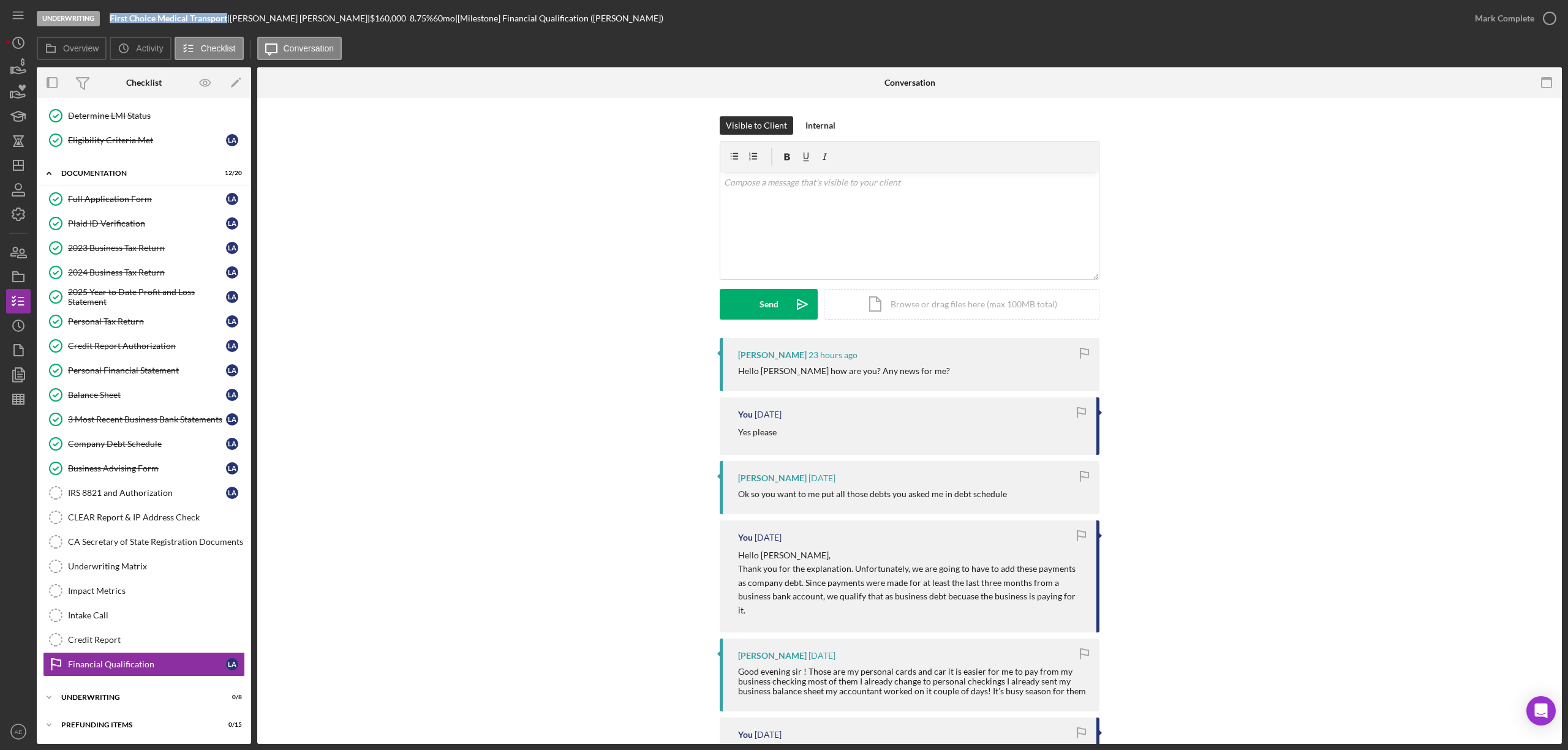
drag, startPoint x: 110, startPoint y: 18, endPoint x: 226, endPoint y: 20, distance: 116.0
click at [226, 20] on b "First Choice Medical Transport" at bounding box center [168, 18] width 118 height 10
copy b "First Choice Medical Transport"
click at [170, 260] on link "2024 Business Tax Return 2024 Business Tax Return L A" at bounding box center [144, 272] width 202 height 25
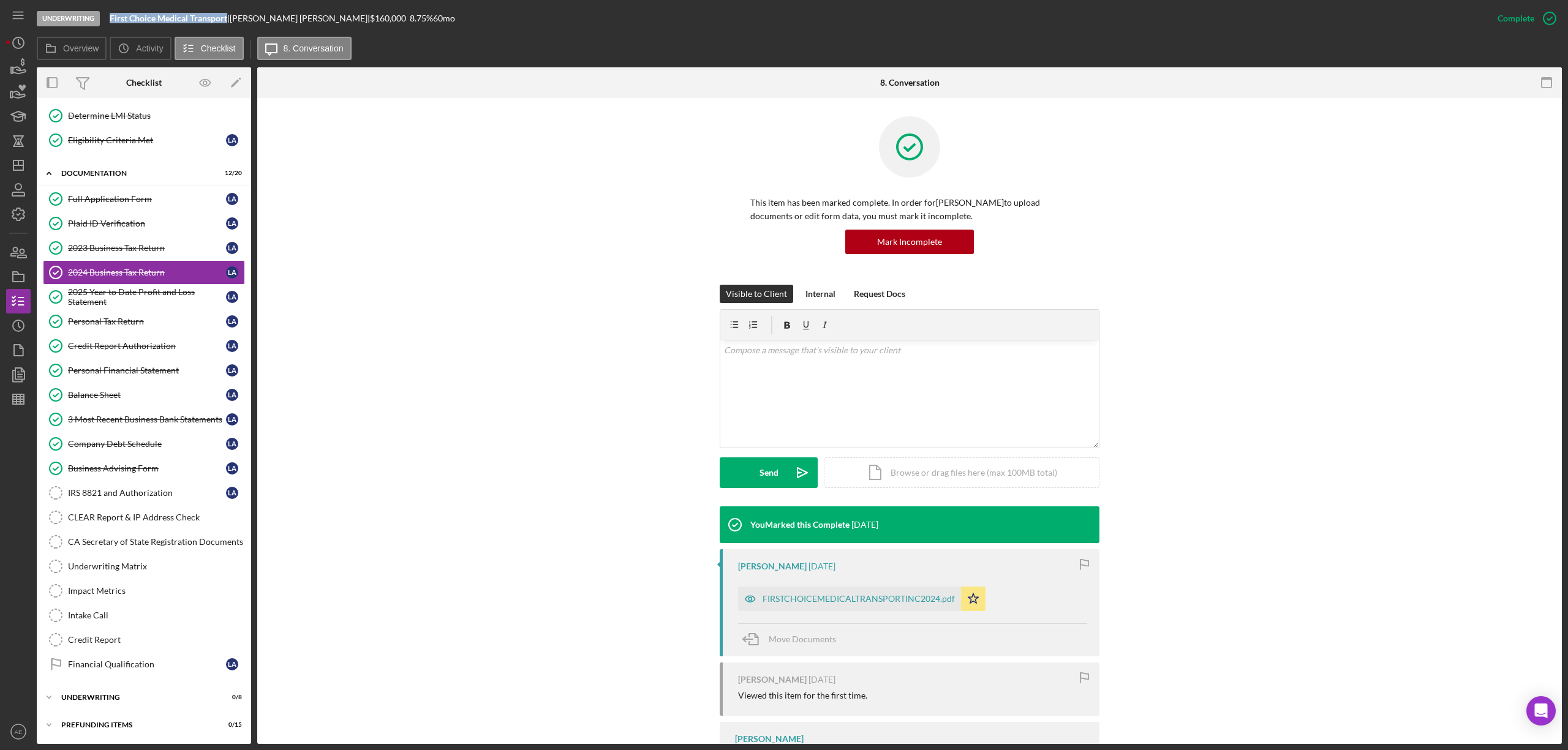
scroll to position [133, 0]
click at [745, 596] on icon "button" at bounding box center [750, 598] width 10 height 6
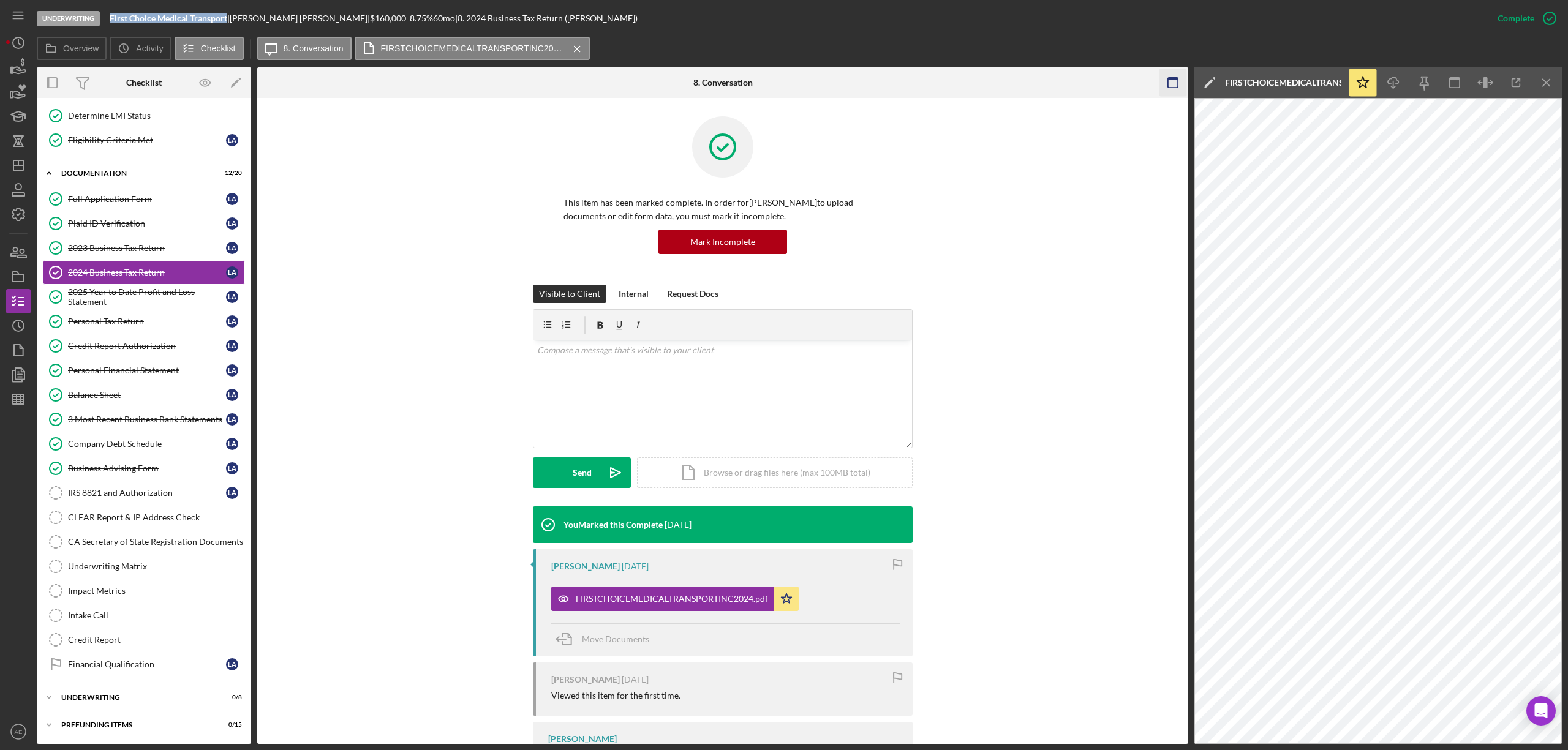
click at [1171, 79] on rect "button" at bounding box center [1173, 79] width 10 height 3
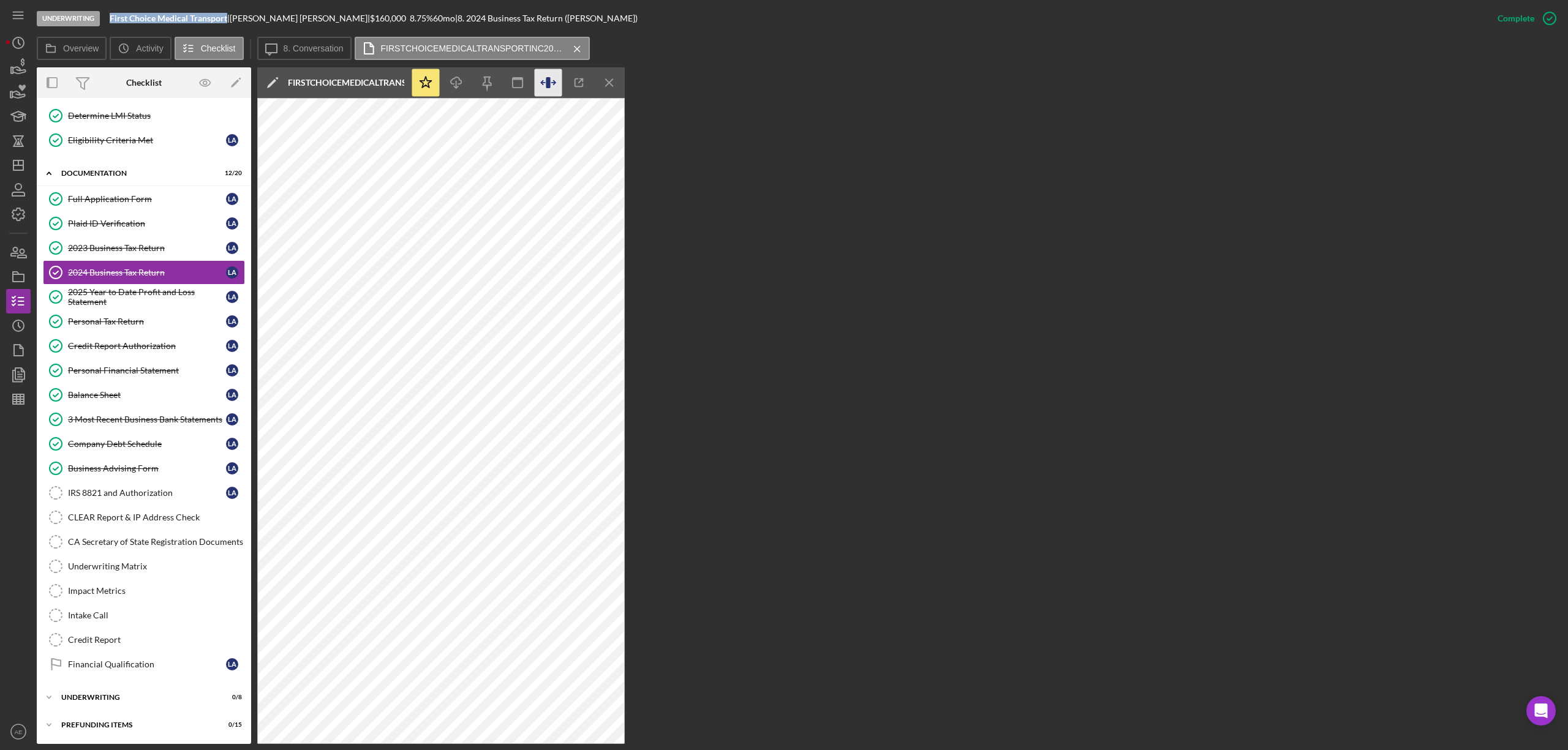
click at [547, 81] on icon "button" at bounding box center [548, 83] width 4 height 11
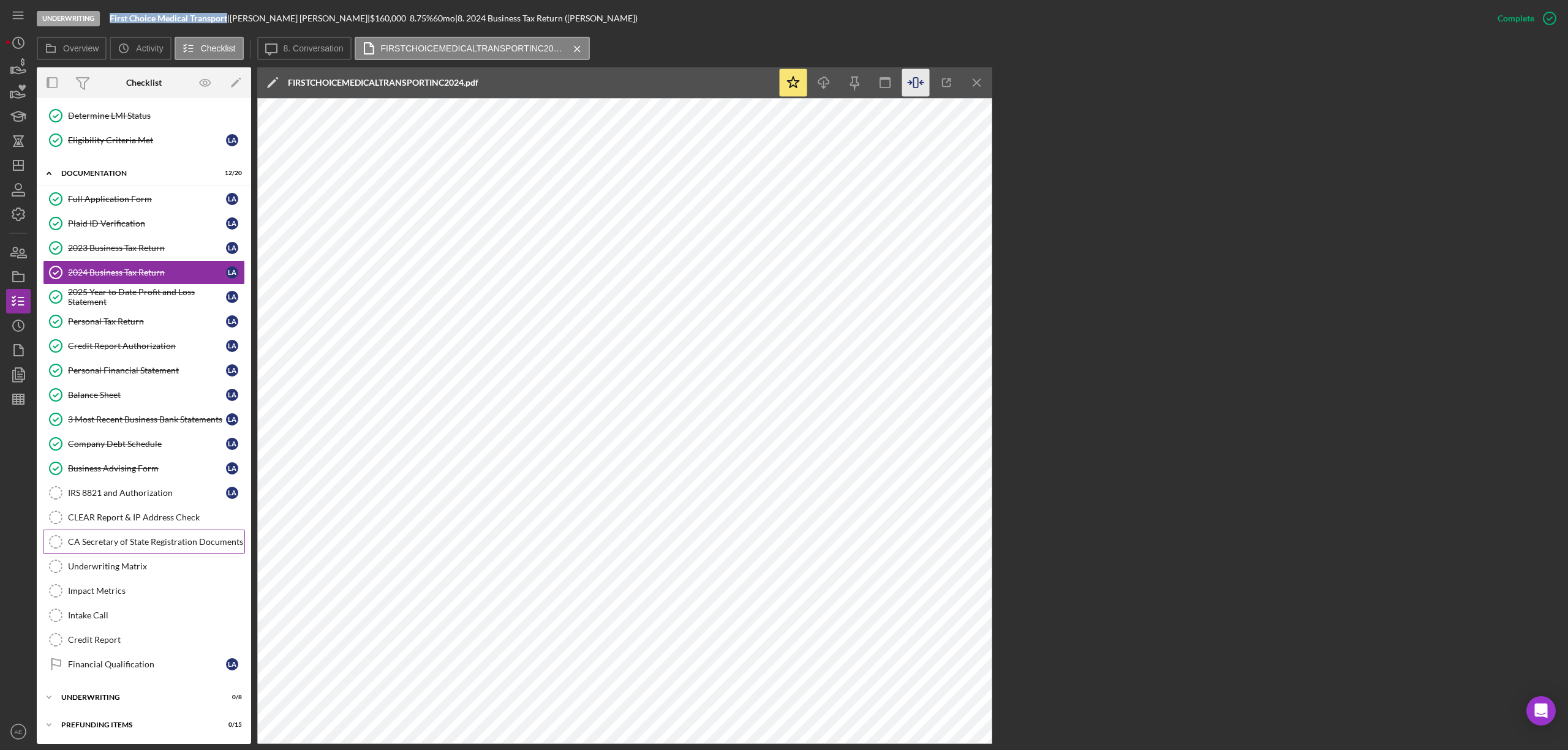
click at [152, 544] on div "CA Secretary of State Registration Documents" at bounding box center [156, 541] width 177 height 10
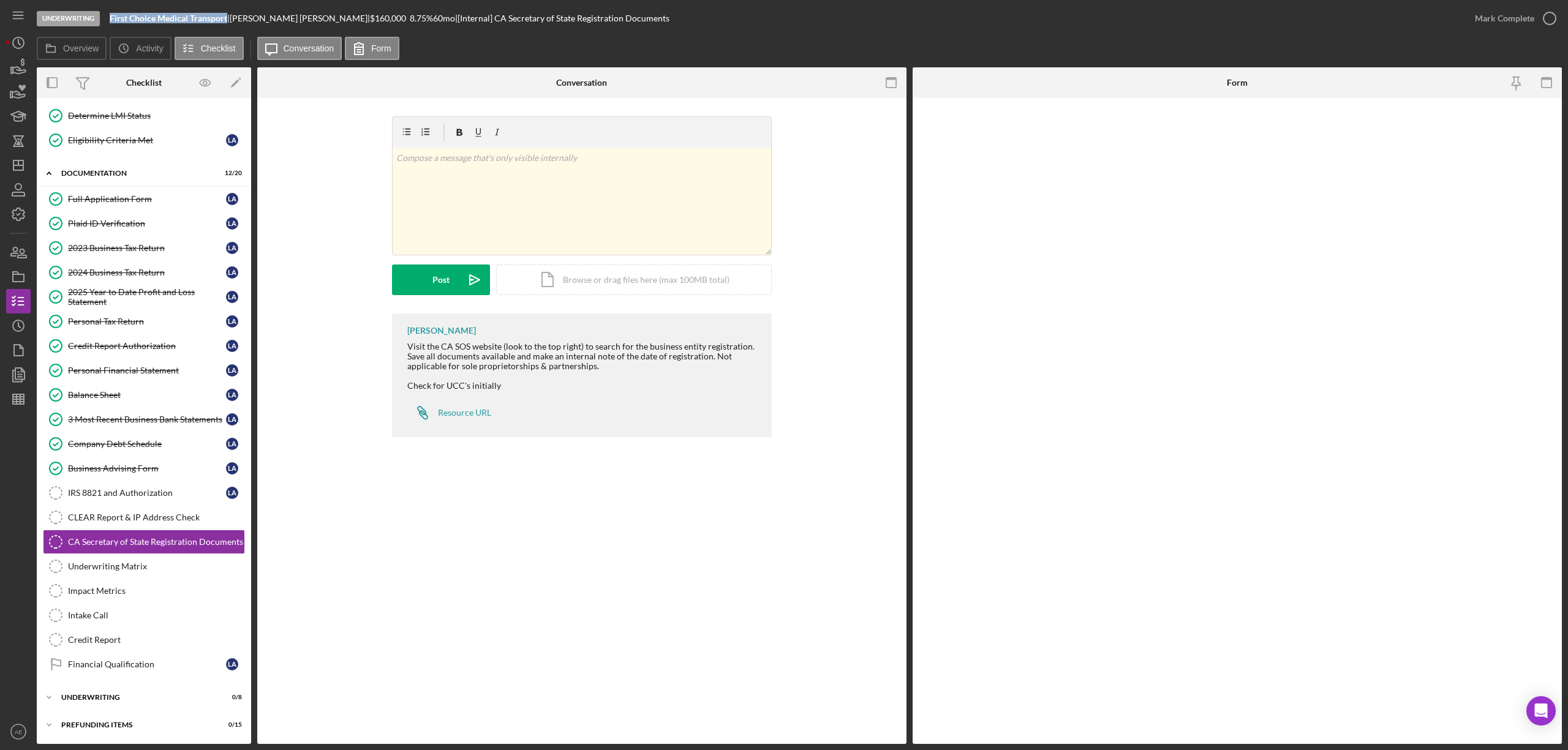
scroll to position [133, 0]
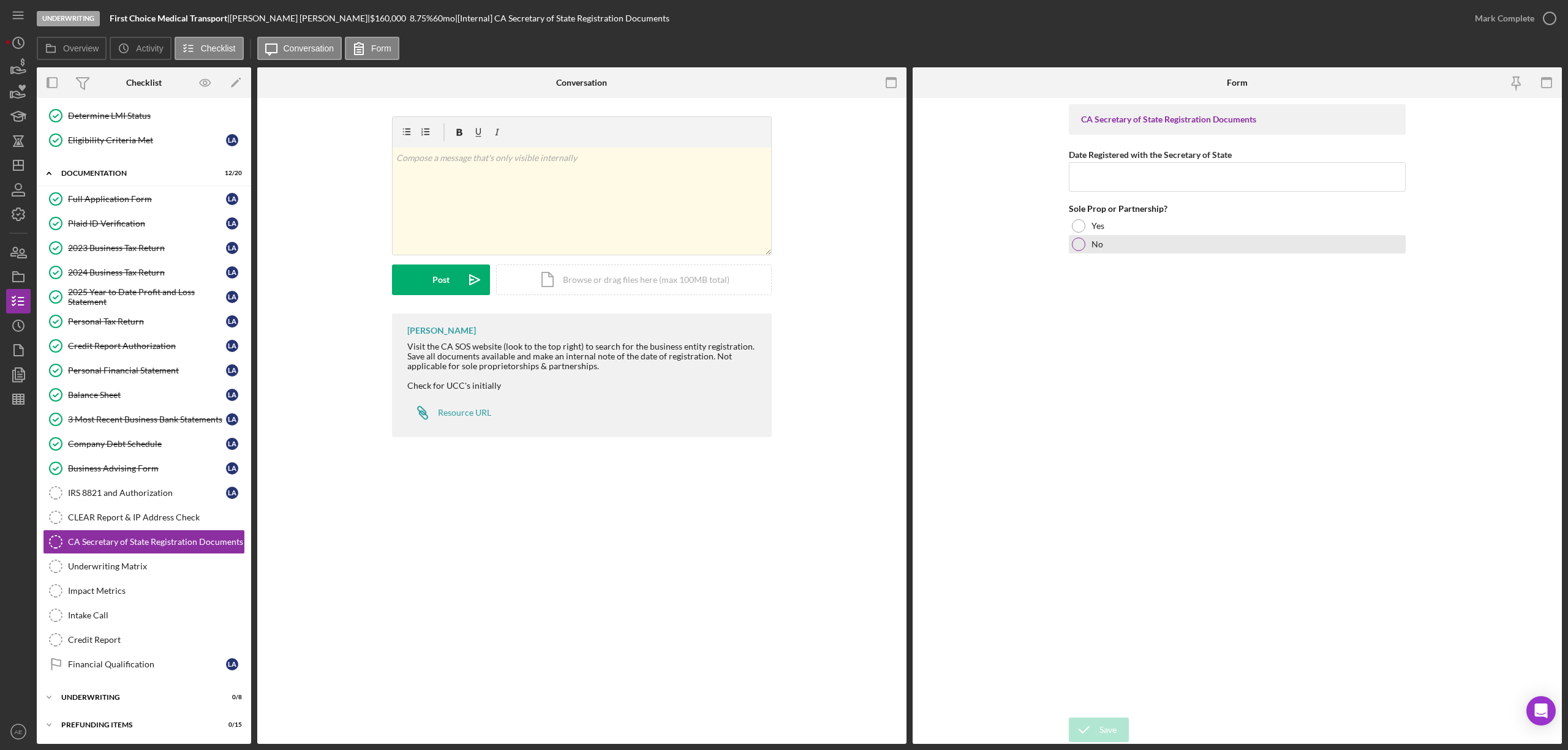
click at [1113, 241] on div "No" at bounding box center [1237, 244] width 337 height 18
click at [1147, 182] on input "Date Registered with the Secretary of State" at bounding box center [1237, 176] width 337 height 29
type input "[DATE]"
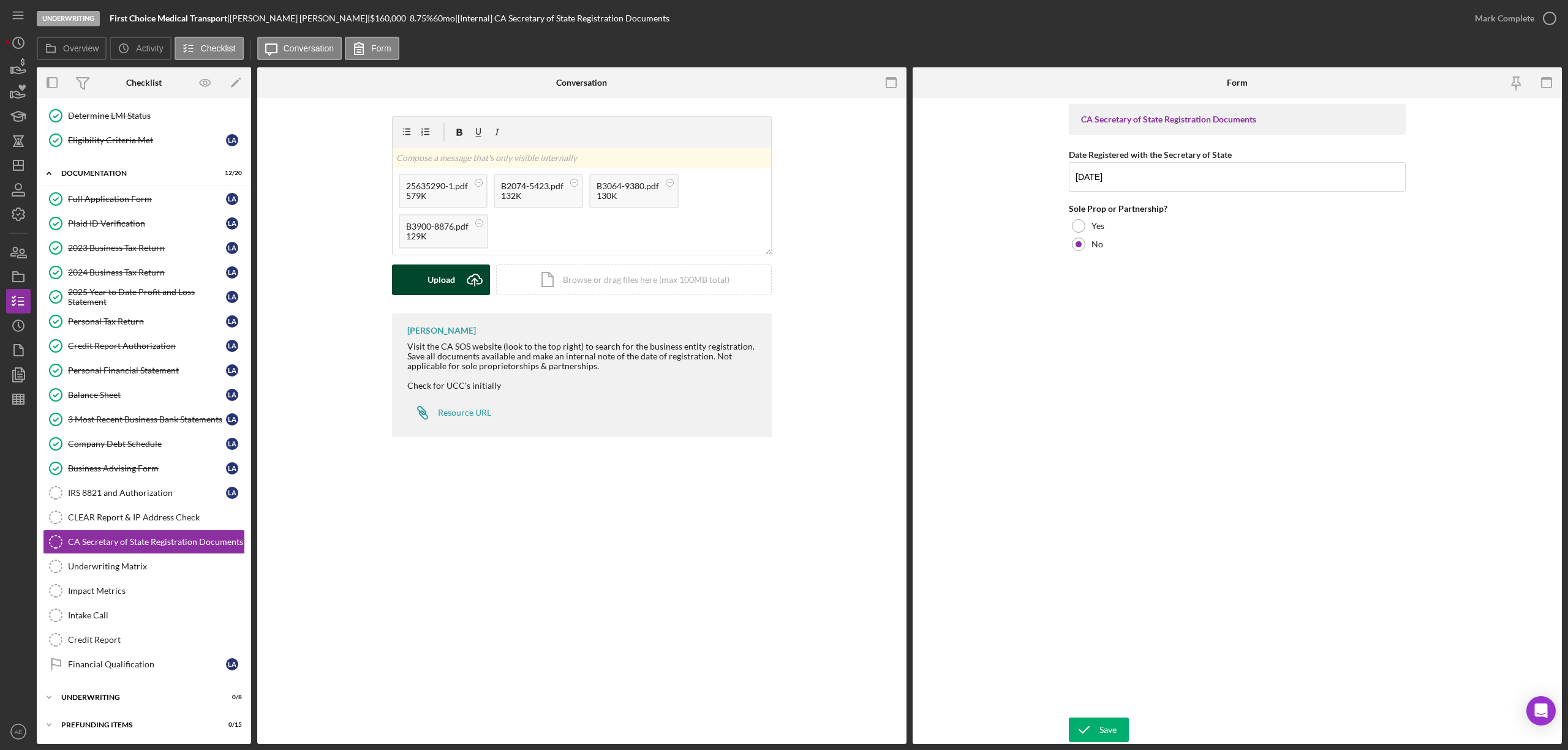
click at [460, 277] on icon "Icon/Upload" at bounding box center [474, 280] width 31 height 31
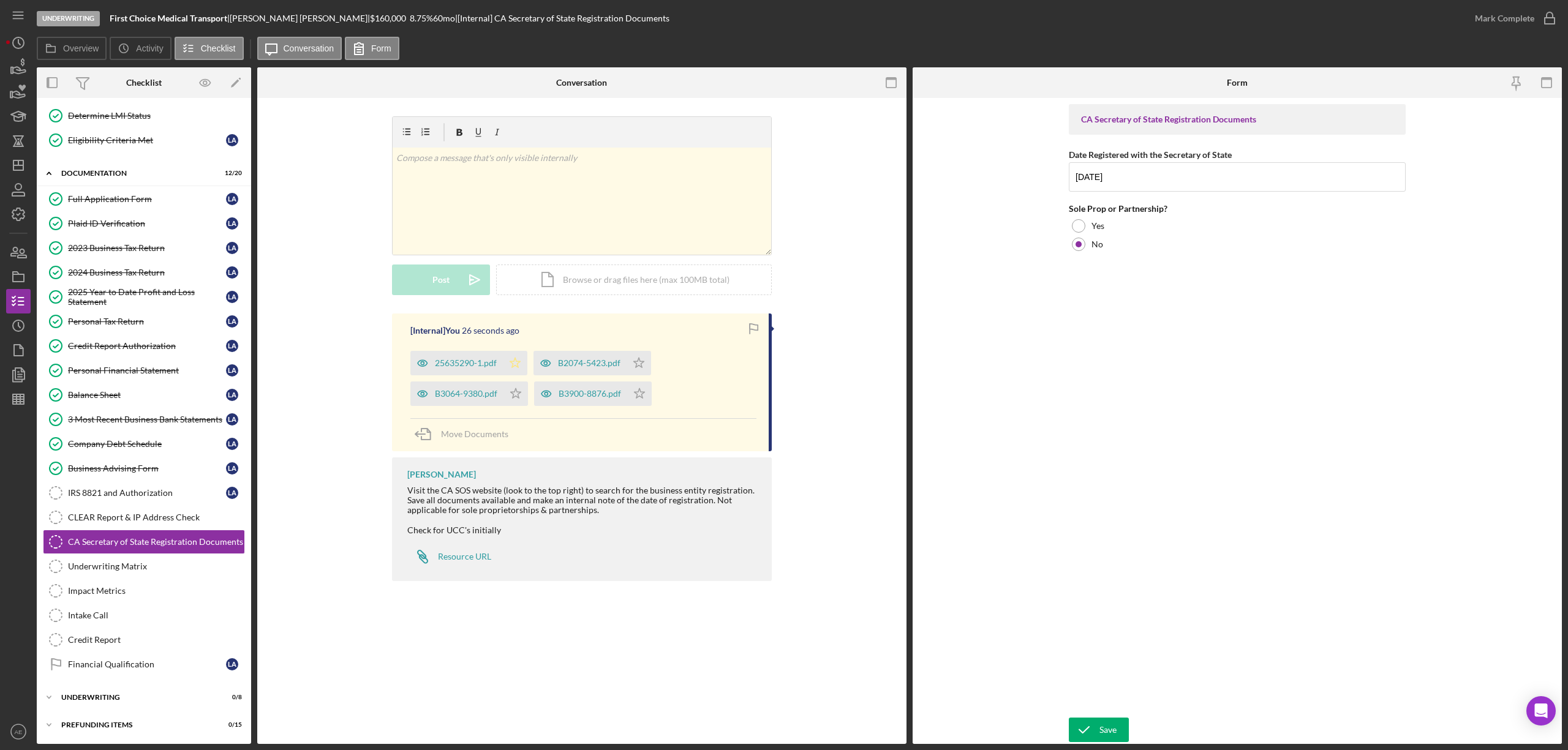
click at [512, 370] on icon "Icon/Star" at bounding box center [515, 363] width 25 height 25
drag, startPoint x: 517, startPoint y: 388, endPoint x: 591, endPoint y: 400, distance: 75.0
click at [518, 388] on icon "Icon/Star" at bounding box center [516, 394] width 25 height 25
drag, startPoint x: 649, startPoint y: 393, endPoint x: 640, endPoint y: 372, distance: 22.8
click at [648, 392] on icon "Icon/Star" at bounding box center [640, 394] width 25 height 25
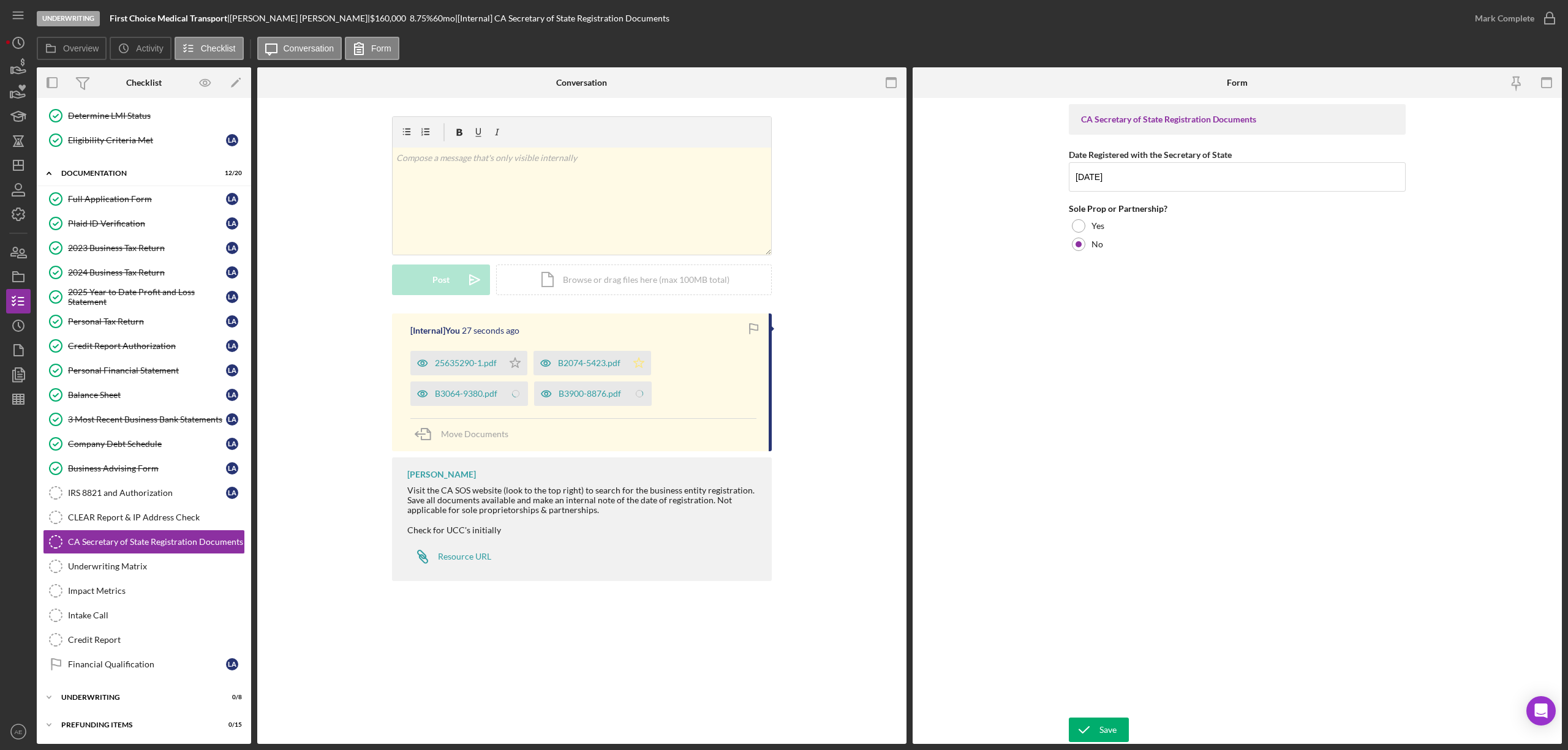
click at [638, 361] on icon "Icon/Star" at bounding box center [639, 363] width 25 height 25
click at [1511, 12] on div "Mark Complete" at bounding box center [1504, 18] width 60 height 25
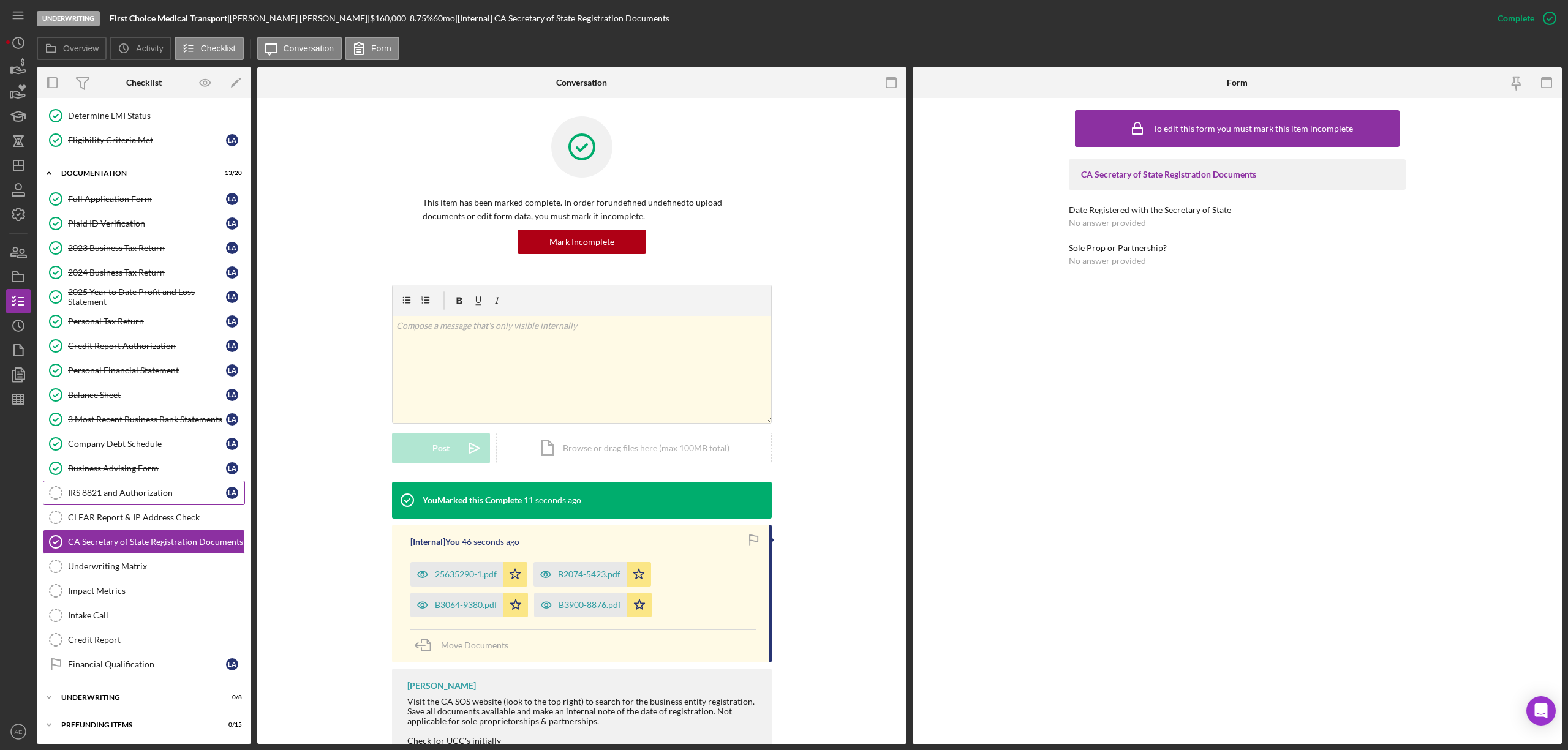
click at [138, 488] on div "IRS 8821 and Authorization" at bounding box center [146, 492] width 158 height 10
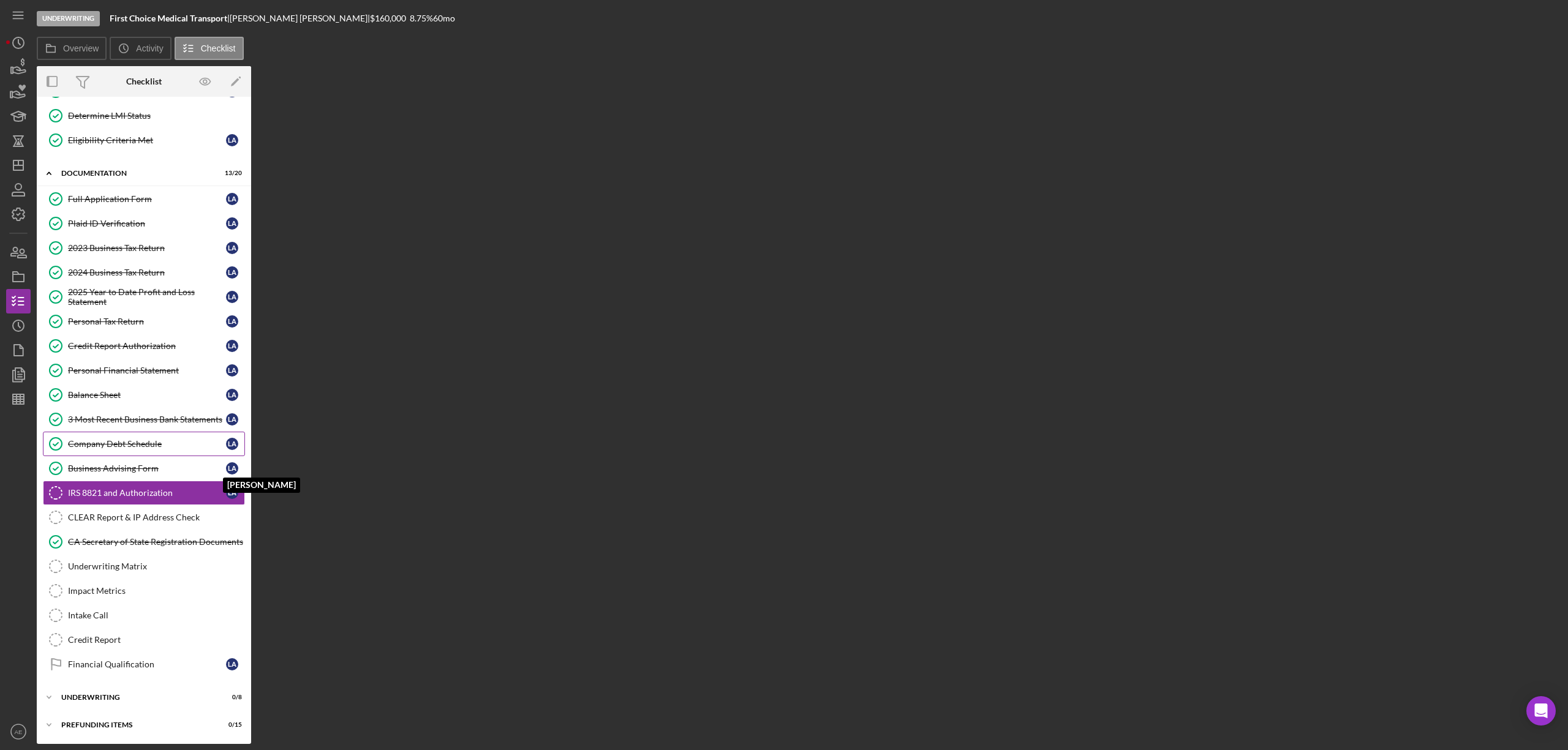
scroll to position [133, 0]
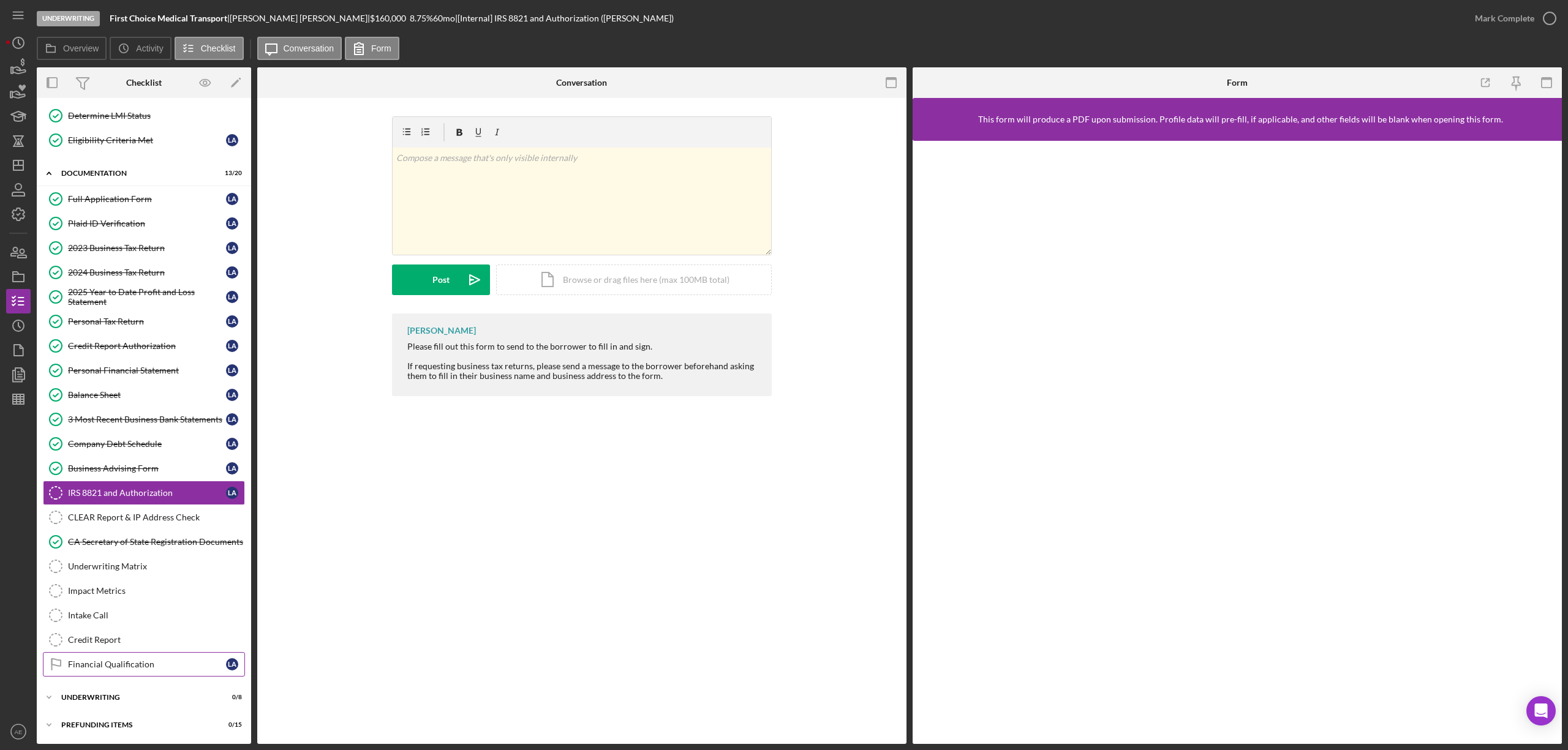
click at [138, 658] on link "Financial Qualification Financial Qualification L A" at bounding box center [144, 664] width 202 height 25
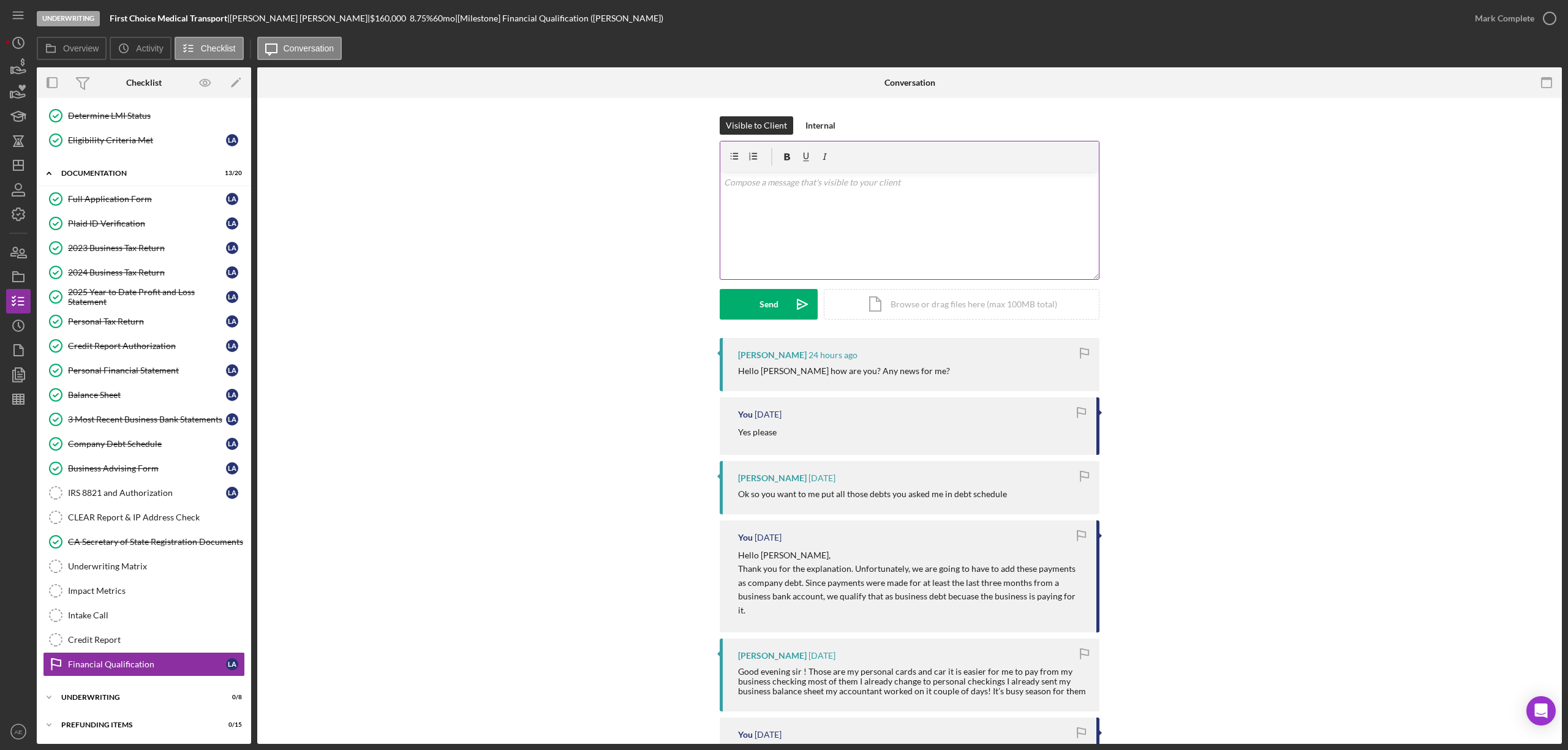
click at [882, 219] on div "v Color teal Color pink Remove color Add row above Add row below Add column bef…" at bounding box center [909, 226] width 378 height 107
drag, startPoint x: 1019, startPoint y: 218, endPoint x: 711, endPoint y: 169, distance: 311.9
click at [711, 169] on div "Visible to Client Internal v Color teal Color pink Remove color Add row above A…" at bounding box center [909, 227] width 1268 height 222
click at [904, 222] on p "I am doing well. The deal is progressing well. I just have a couple of question…" at bounding box center [909, 217] width 371 height 14
click at [904, 222] on p "I am doing well. The deal is progressing well. I just have a couple of question…" at bounding box center [909, 217] width 371 height 14
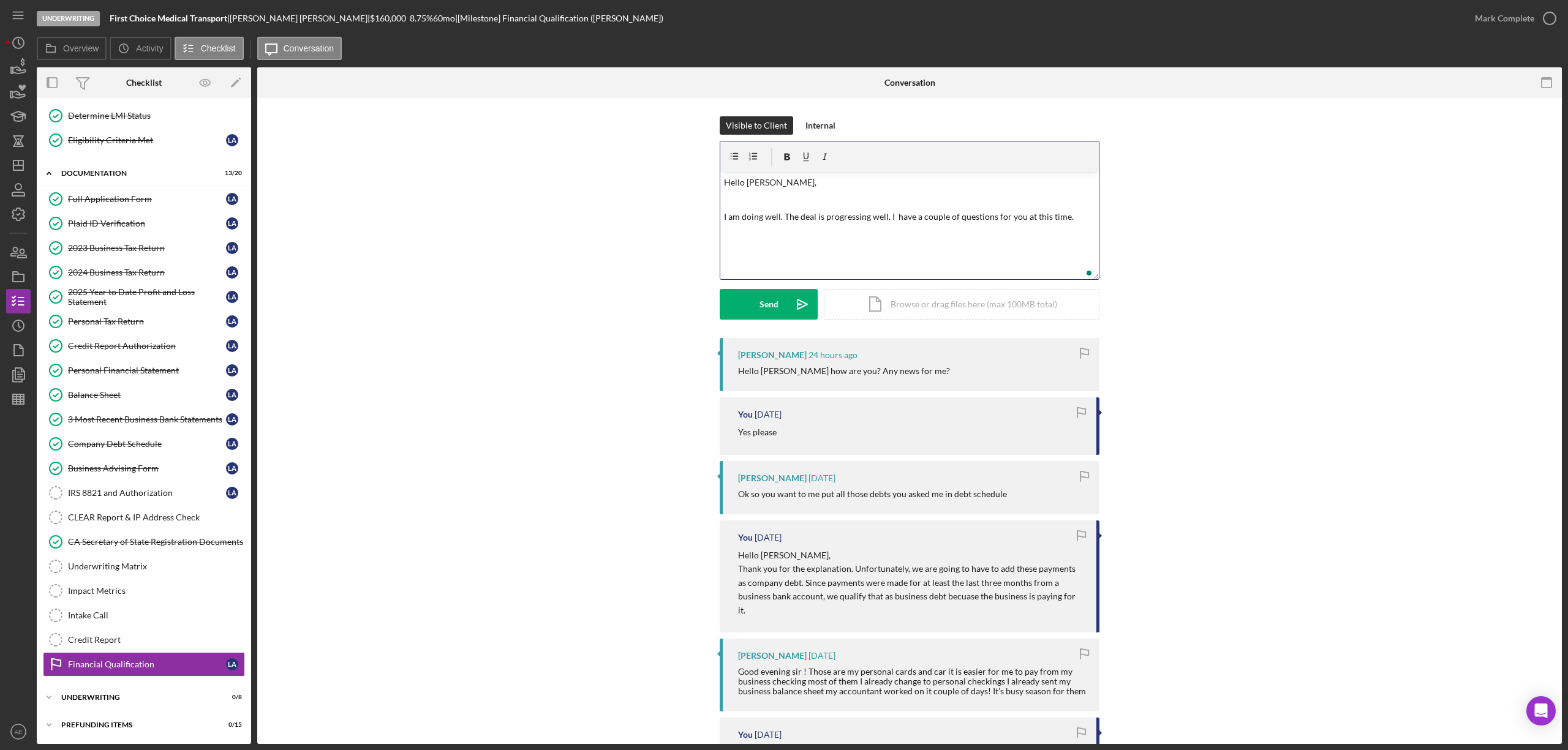
click at [1067, 223] on p "I am doing well. The deal is progressing well. I have a couple of questions for…" at bounding box center [909, 217] width 371 height 14
click at [891, 215] on p "I am doing well. The deal is progressing well. I have a couple of questions for…" at bounding box center [909, 217] width 371 height 14
drag, startPoint x: 1067, startPoint y: 206, endPoint x: 705, endPoint y: 190, distance: 362.4
click at [716, 178] on html "Underwriting First Choice Medical Transport | [PERSON_NAME] | $160,000 $96,000 …" at bounding box center [784, 375] width 1568 height 750
copy div "Hello [PERSON_NAME], I am doing well. The deal is progressing well. I have a co…"
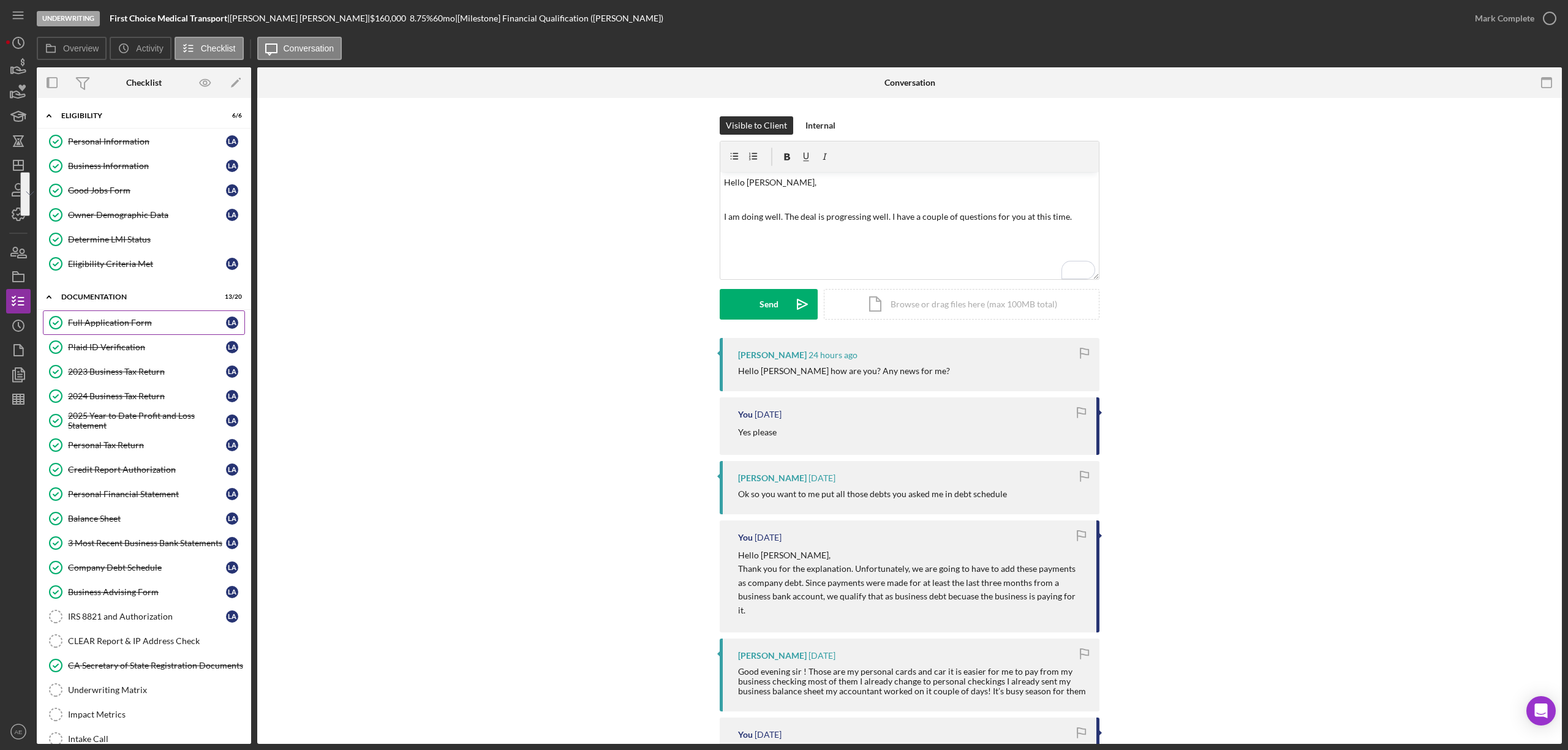
click at [145, 319] on div "Full Application Form" at bounding box center [146, 323] width 158 height 10
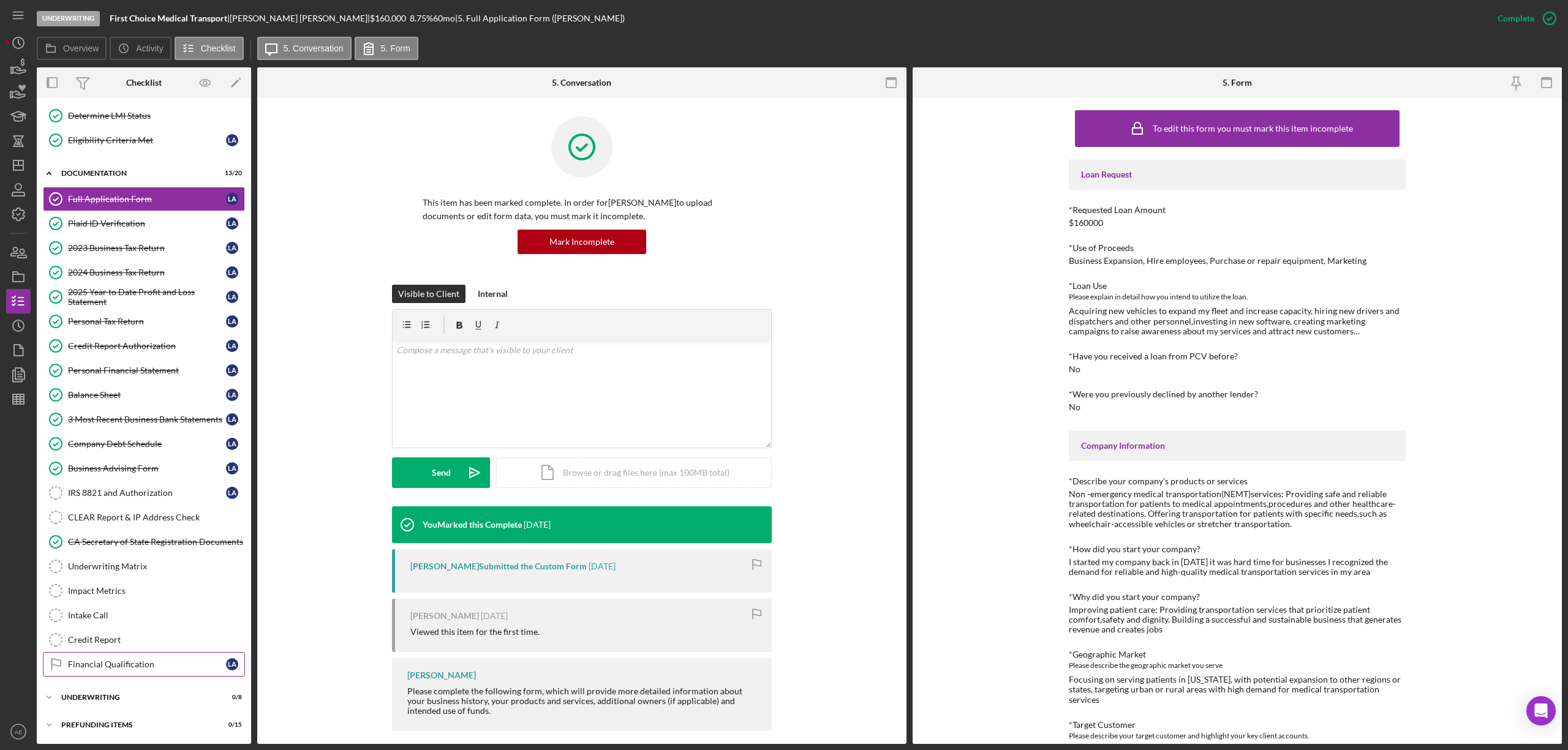
click at [140, 659] on div "Financial Qualification" at bounding box center [146, 664] width 158 height 10
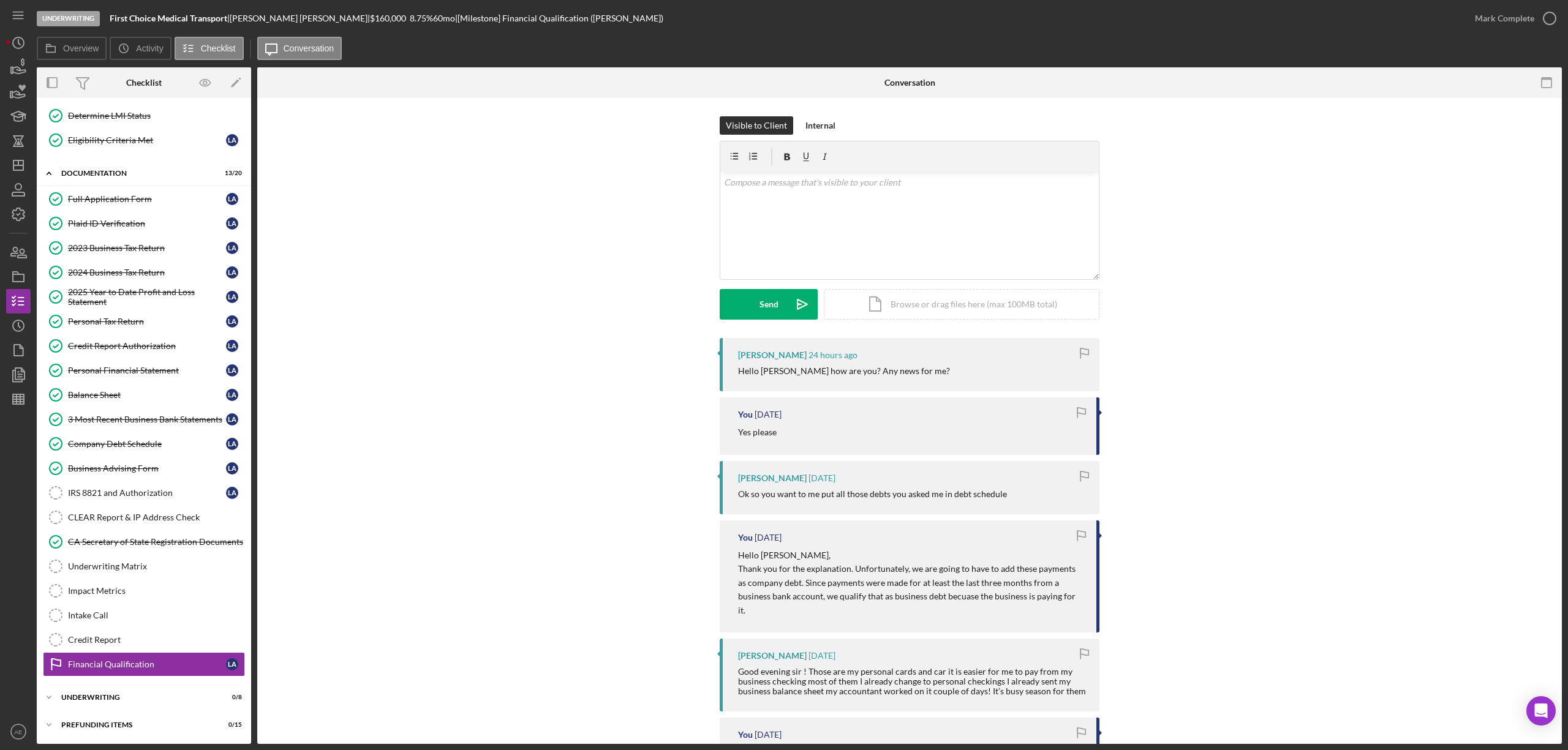
scroll to position [133, 0]
click at [843, 243] on div "v Color teal Color pink Remove color Add row above Add row below Add column bef…" at bounding box center [909, 226] width 378 height 107
drag, startPoint x: 1064, startPoint y: 217, endPoint x: 917, endPoint y: 221, distance: 147.1
click at [917, 221] on p "I am doing well. The deal is progressing well. I have a couple of questions for…" at bounding box center [909, 217] width 371 height 14
click at [737, 228] on p "I am doing well. The deal is progressing well. I have a question for you before…" at bounding box center [909, 224] width 371 height 27
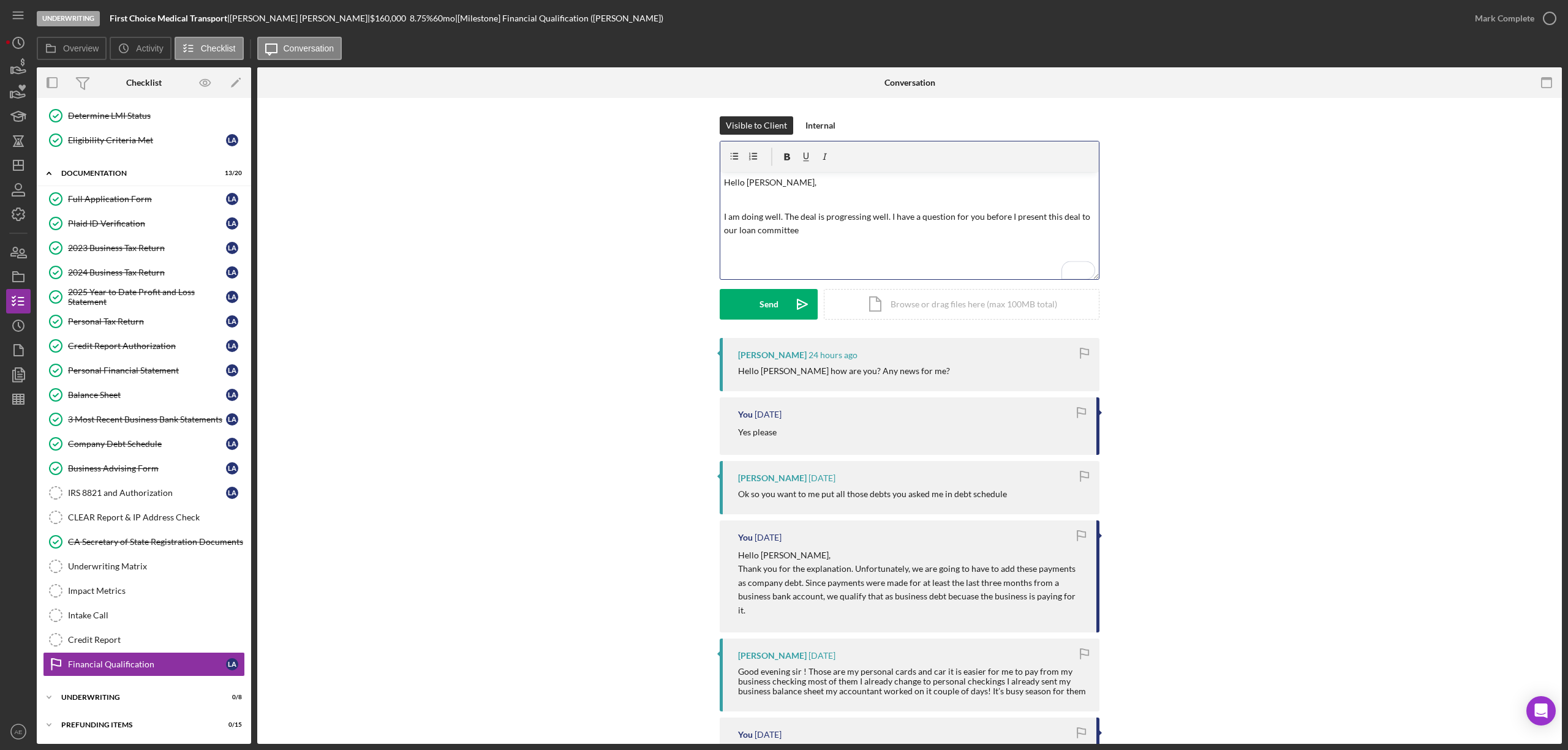
click at [802, 228] on p "I am doing well. The deal is progressing well. I have a question for you before…" at bounding box center [909, 224] width 371 height 27
click at [780, 299] on button "Send Icon/icon-invite-send" at bounding box center [768, 304] width 98 height 31
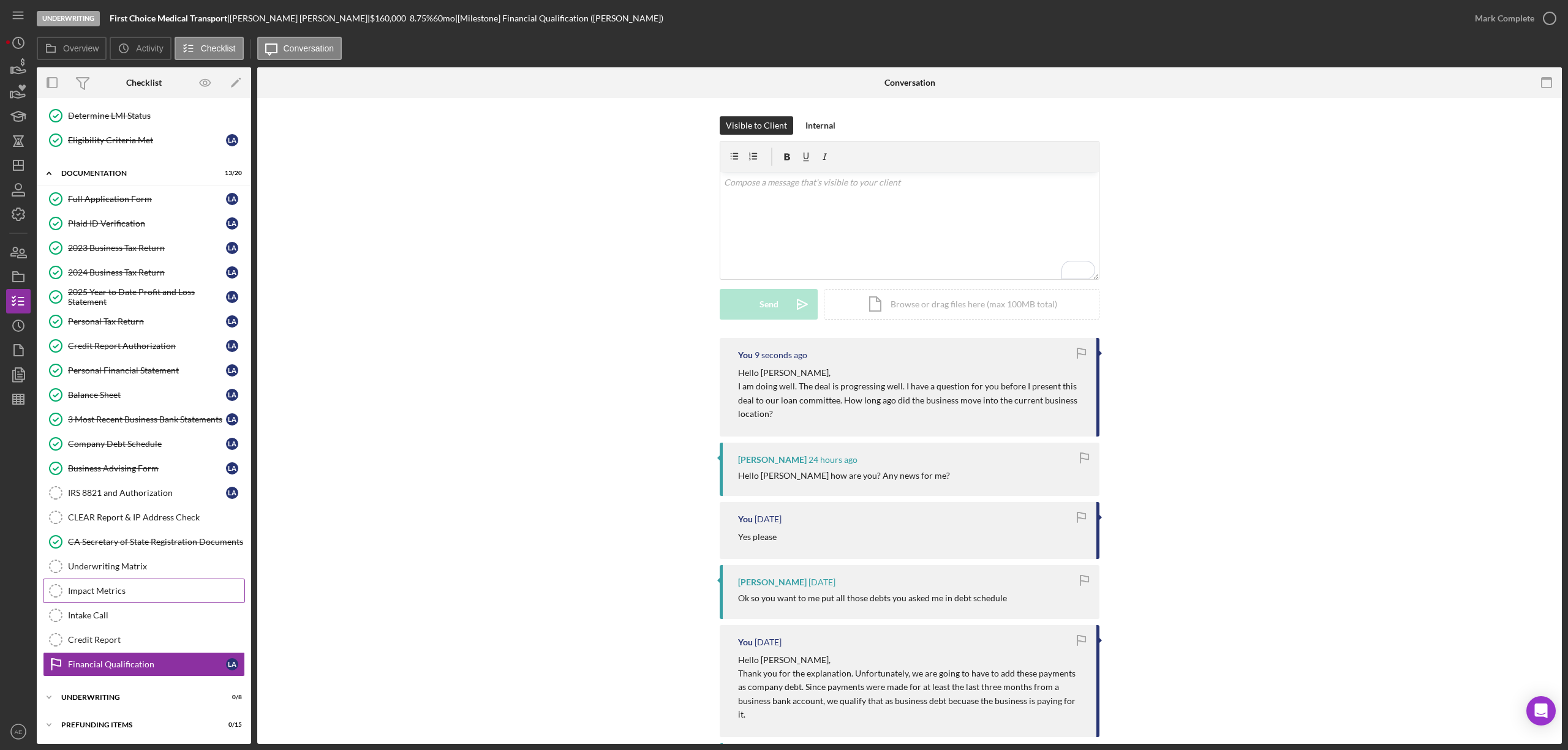
drag, startPoint x: 146, startPoint y: 586, endPoint x: 228, endPoint y: 593, distance: 82.3
click at [146, 586] on div "Impact Metrics" at bounding box center [156, 591] width 177 height 10
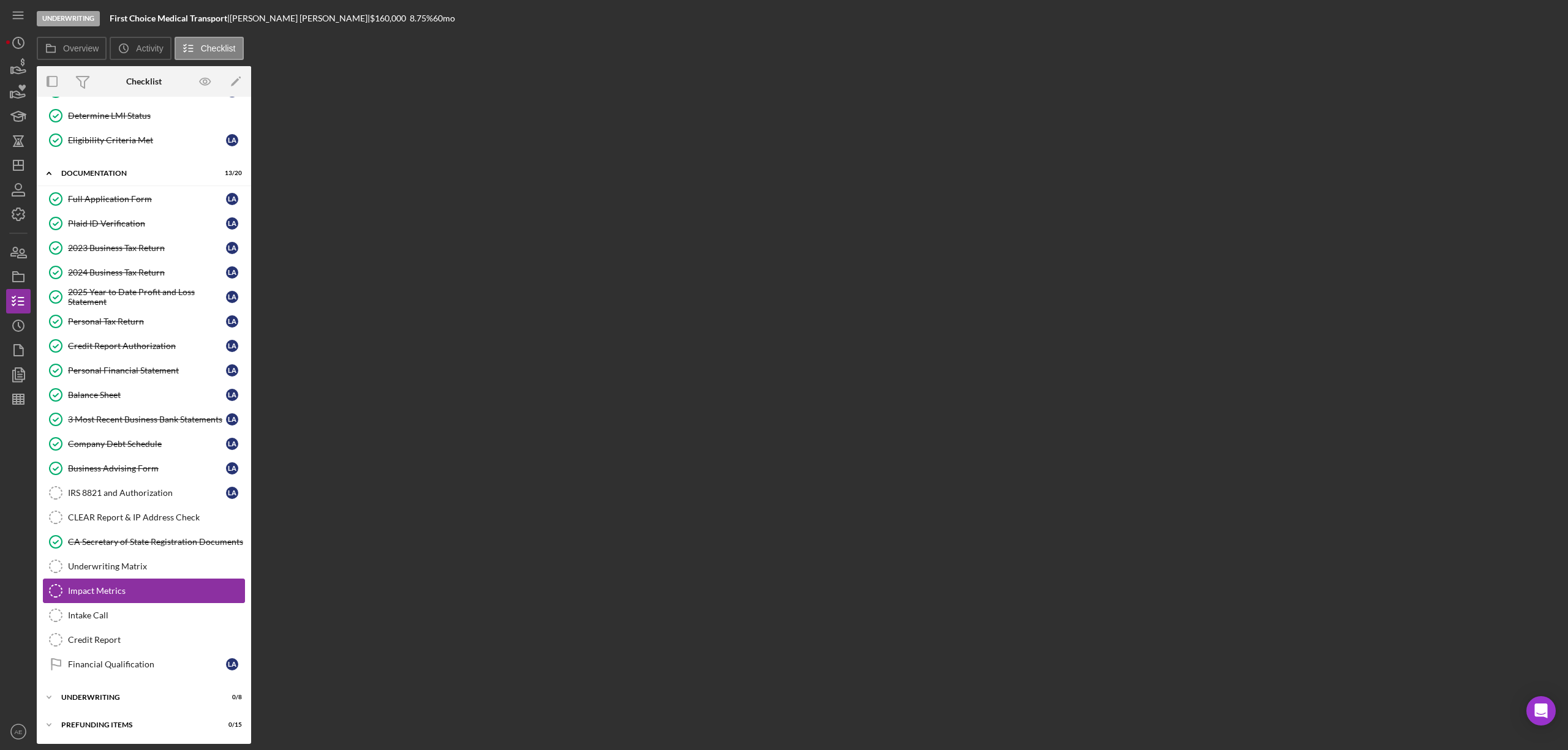
scroll to position [133, 0]
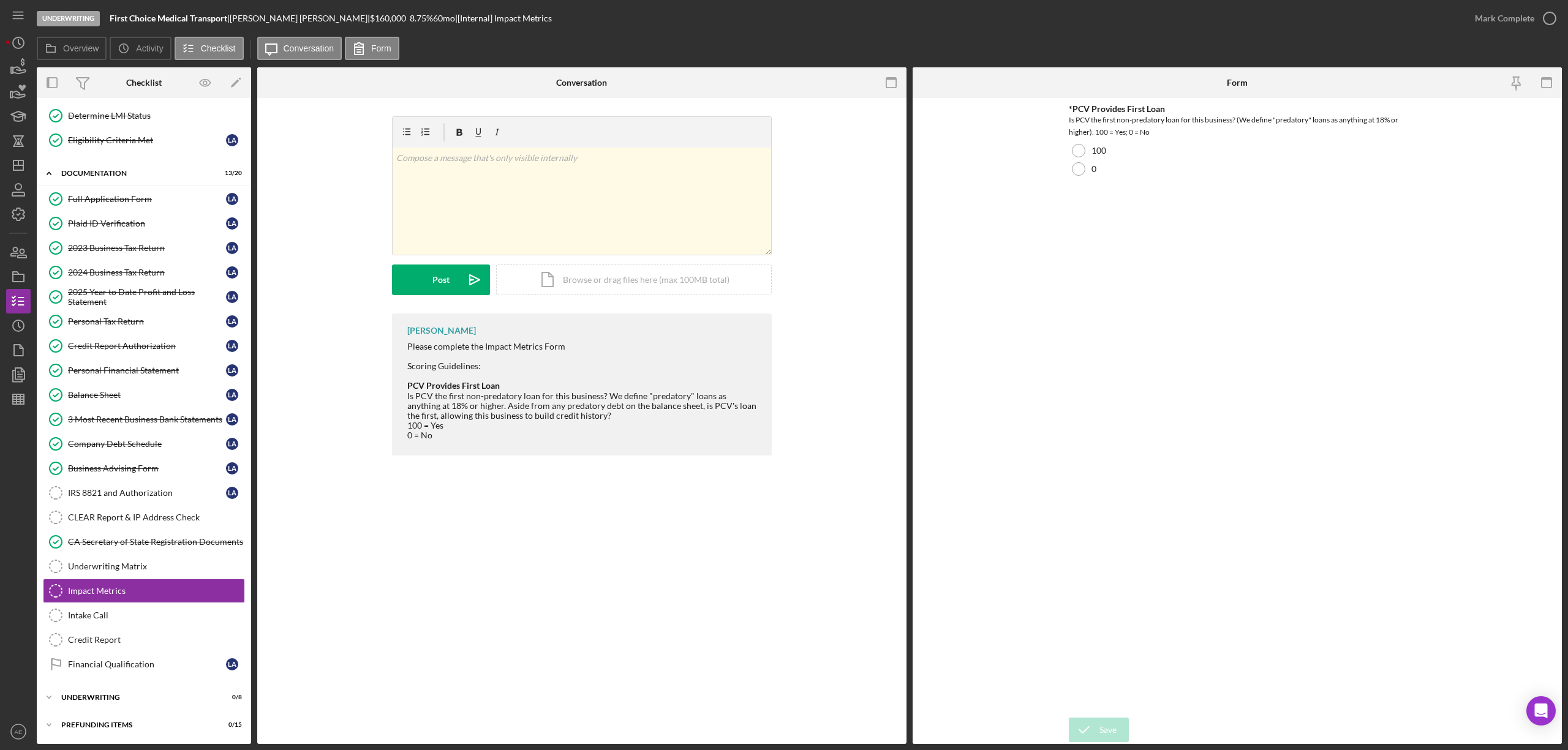
click at [1088, 181] on div "*PCV Provides First Loan Is PCV the first non-predatory loan for this business?…" at bounding box center [1237, 407] width 337 height 607
click at [1086, 178] on div "*PCV Provides First Loan Is PCV the first non-predatory loan for this business?…" at bounding box center [1237, 407] width 337 height 607
click at [1086, 176] on div "0" at bounding box center [1237, 169] width 337 height 18
click at [1100, 727] on div "Save" at bounding box center [1108, 729] width 17 height 25
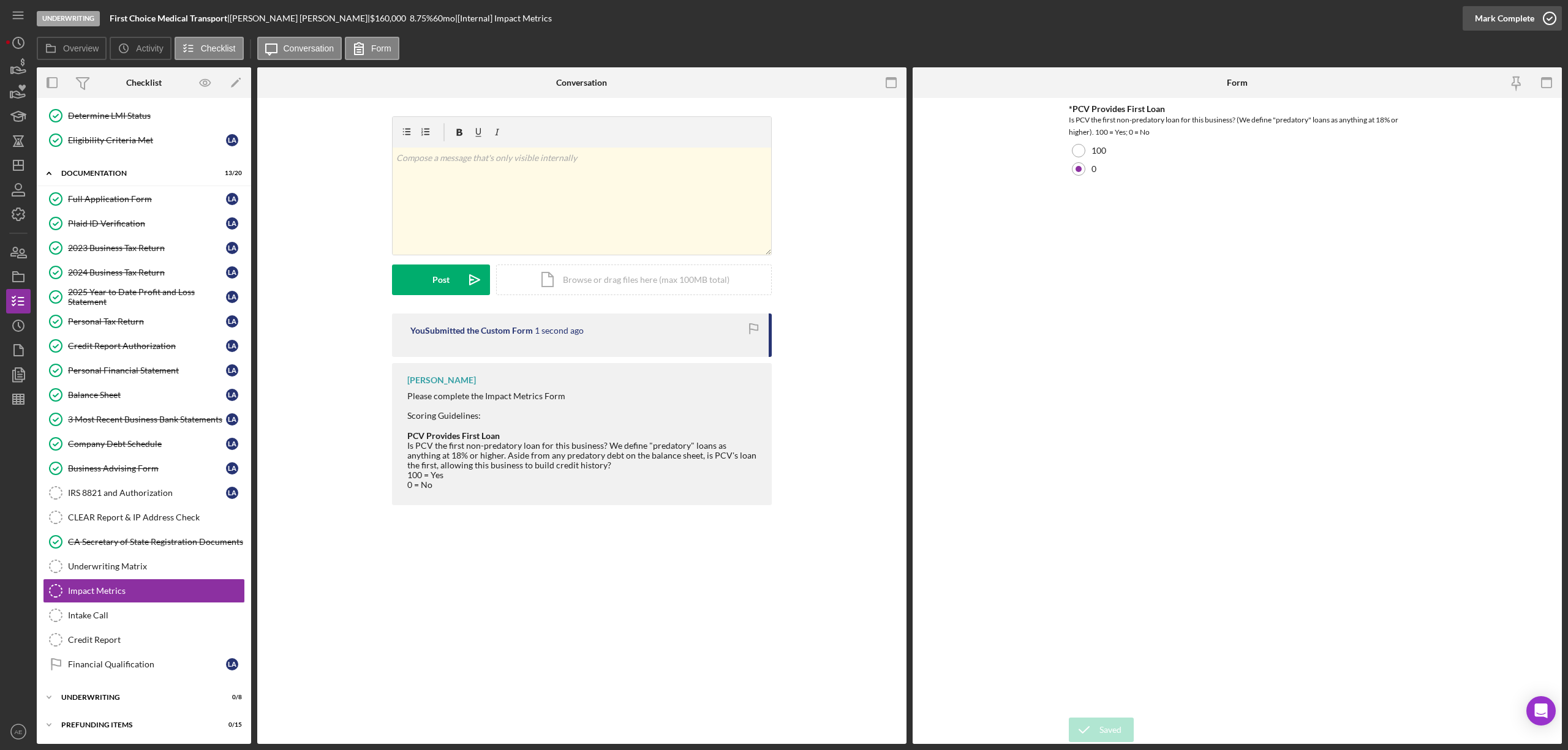
click at [1489, 18] on div "Underwriting First Choice Medical Transport | [PERSON_NAME] | $160,000 $96,000 …" at bounding box center [784, 375] width 1568 height 750
click at [1524, 20] on div "Mark Complete" at bounding box center [1504, 18] width 60 height 25
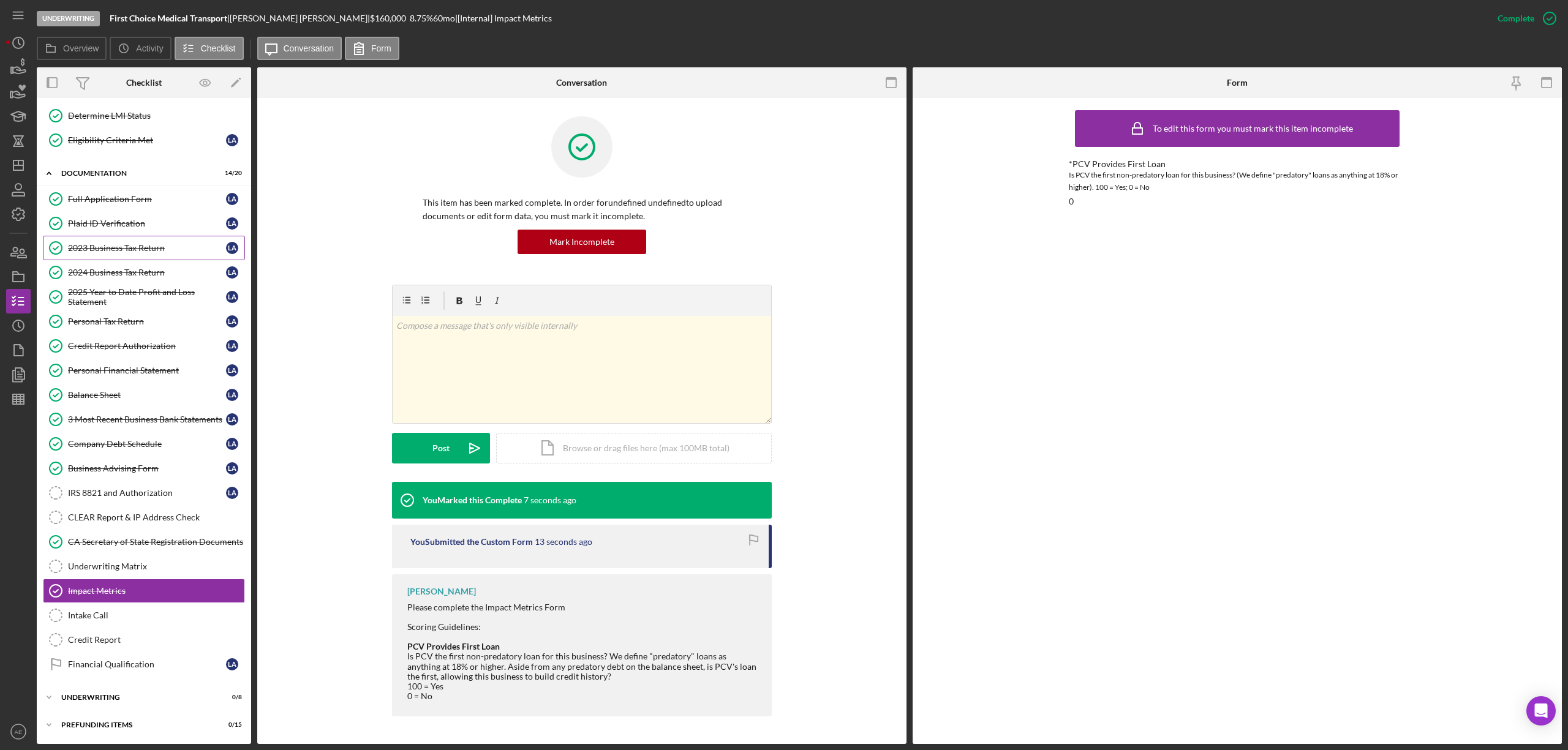
click at [123, 236] on link "2023 Business Tax Return 2023 Business Tax Return L A" at bounding box center [144, 248] width 202 height 25
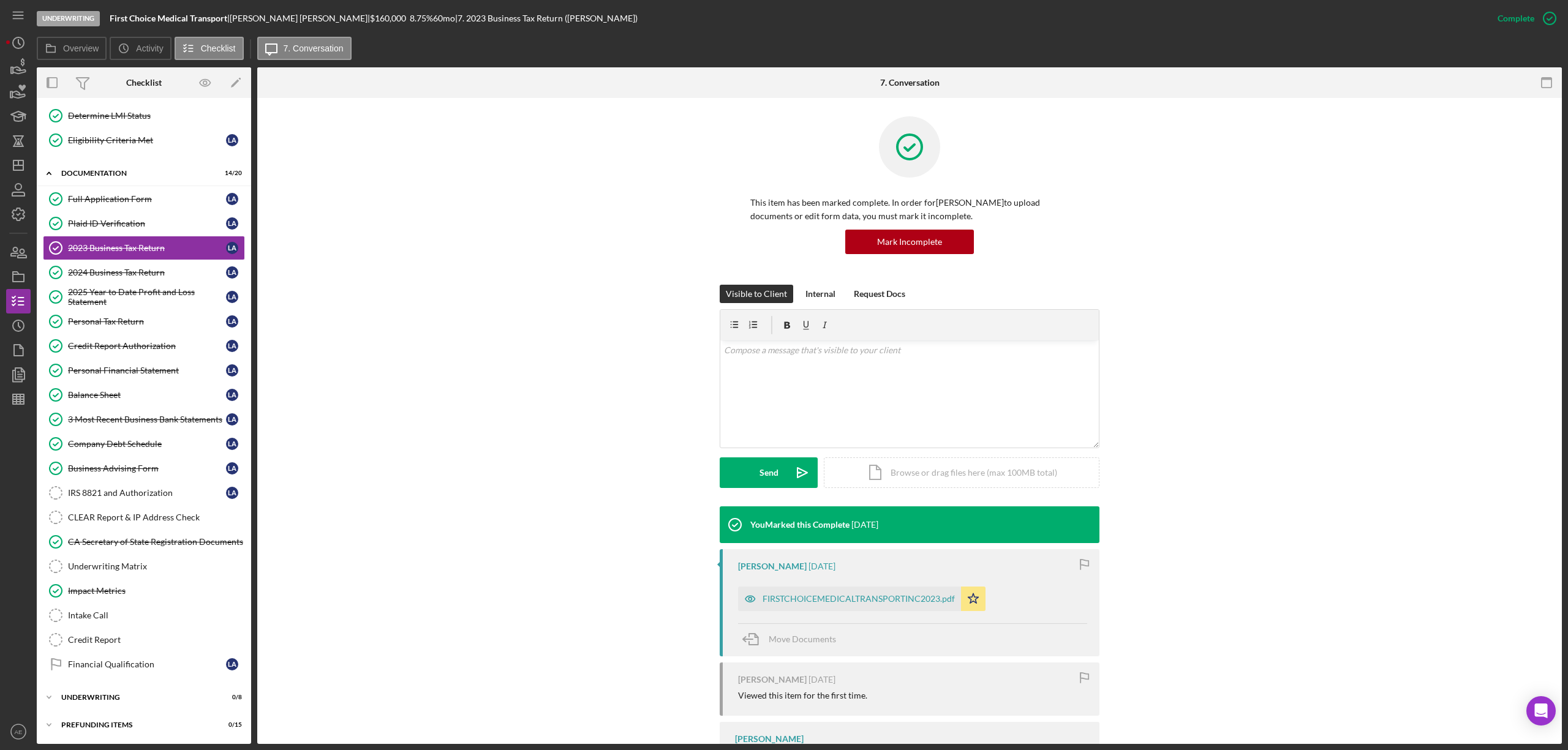
scroll to position [133, 0]
click at [748, 595] on icon "button" at bounding box center [750, 599] width 25 height 25
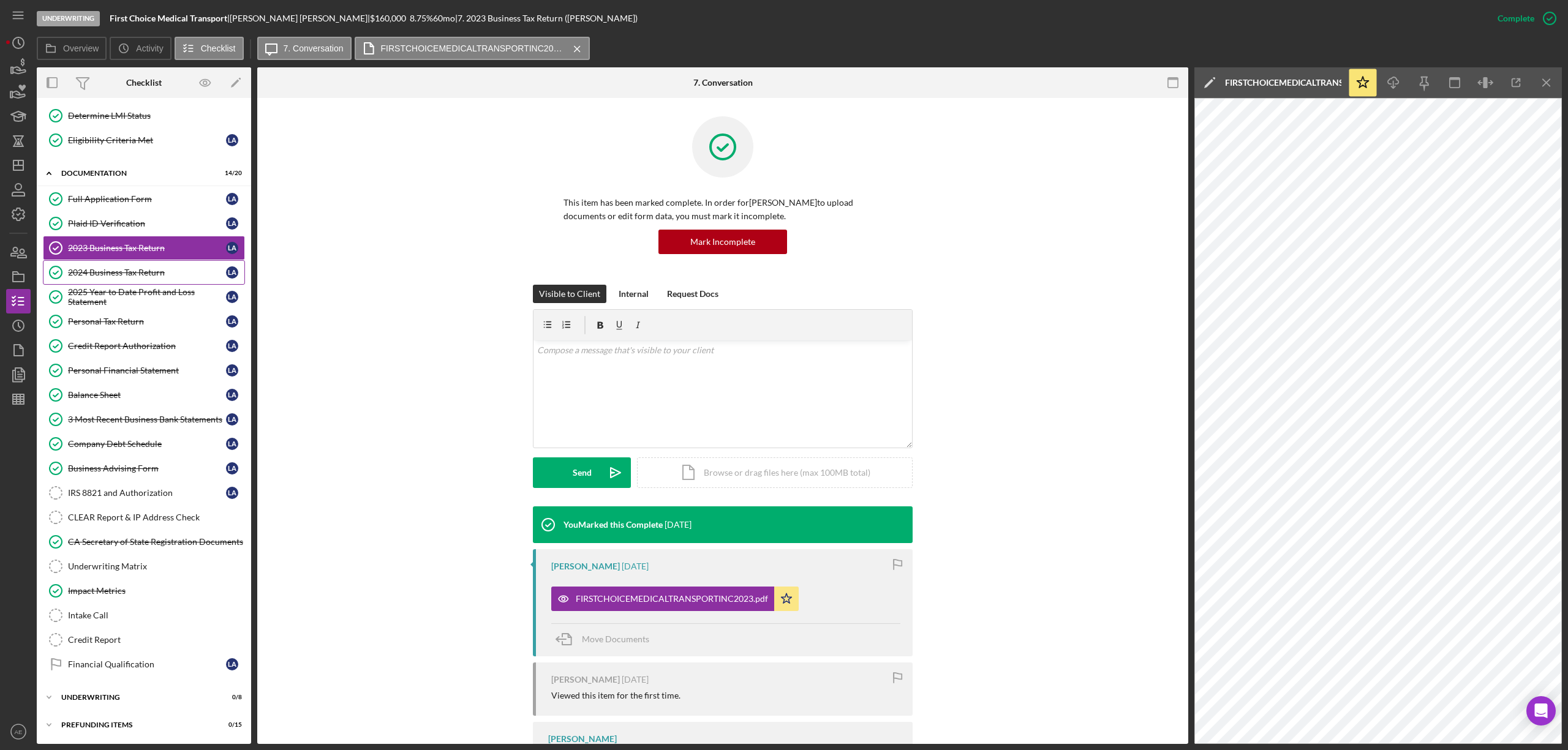
click at [107, 267] on div "2024 Business Tax Return" at bounding box center [146, 272] width 158 height 10
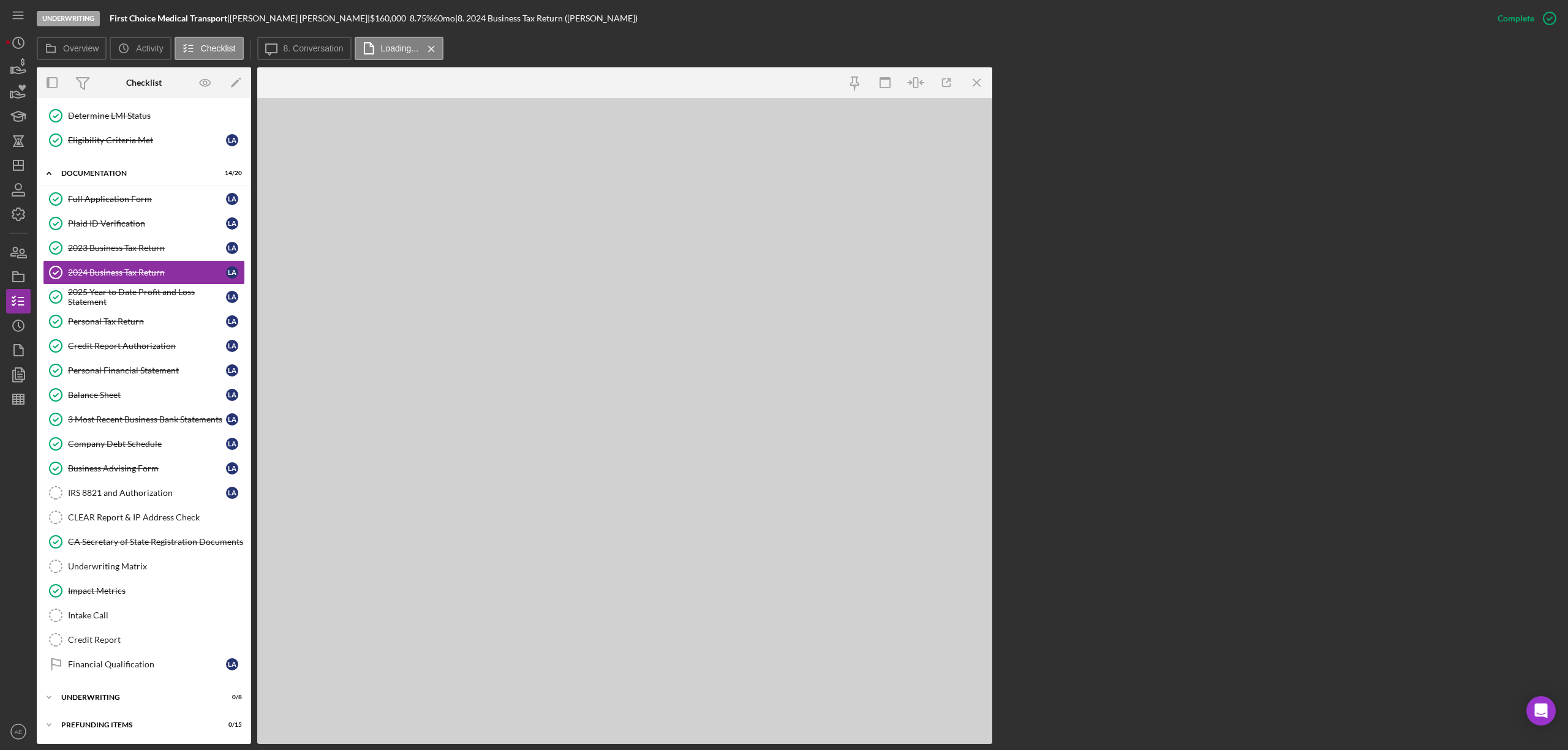
scroll to position [133, 0]
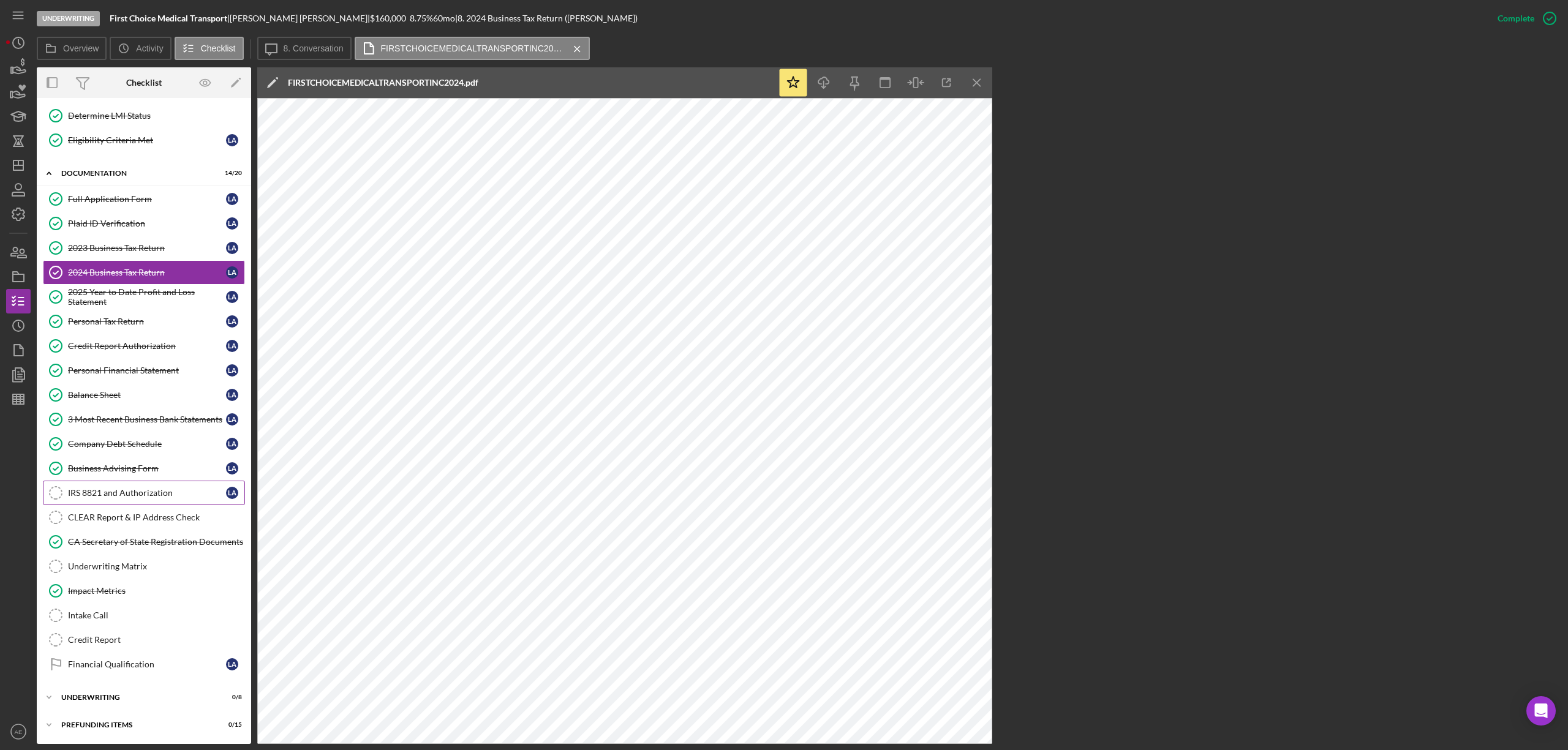
click at [153, 491] on div "IRS 8821 and Authorization" at bounding box center [146, 492] width 158 height 10
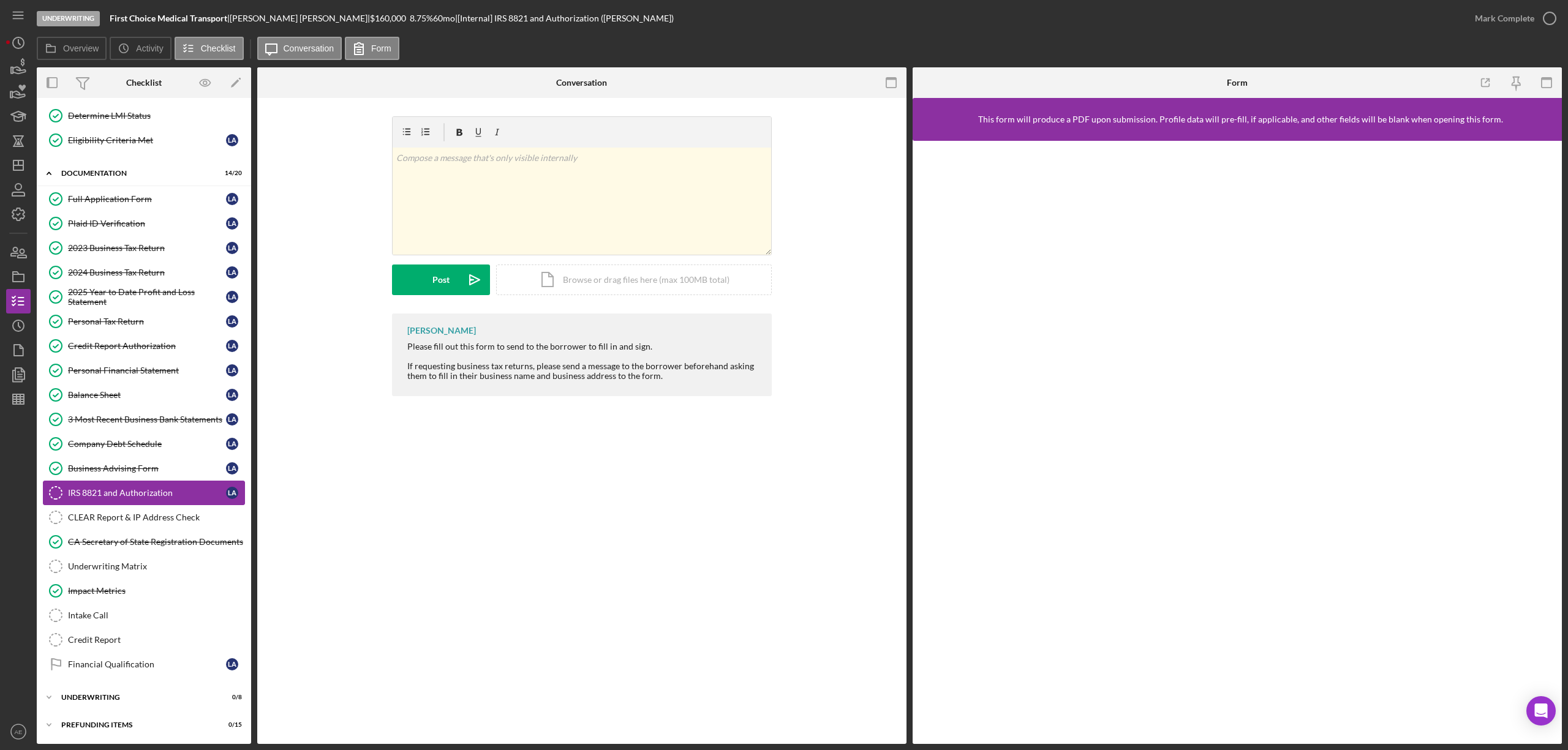
scroll to position [133, 0]
drag, startPoint x: 110, startPoint y: 14, endPoint x: 189, endPoint y: 17, distance: 79.1
click at [189, 17] on b "First Choice Medical Transport" at bounding box center [168, 18] width 118 height 10
copy b "First Choice Medical"
click at [135, 17] on b "First Choice Medical Transport" at bounding box center [168, 18] width 118 height 10
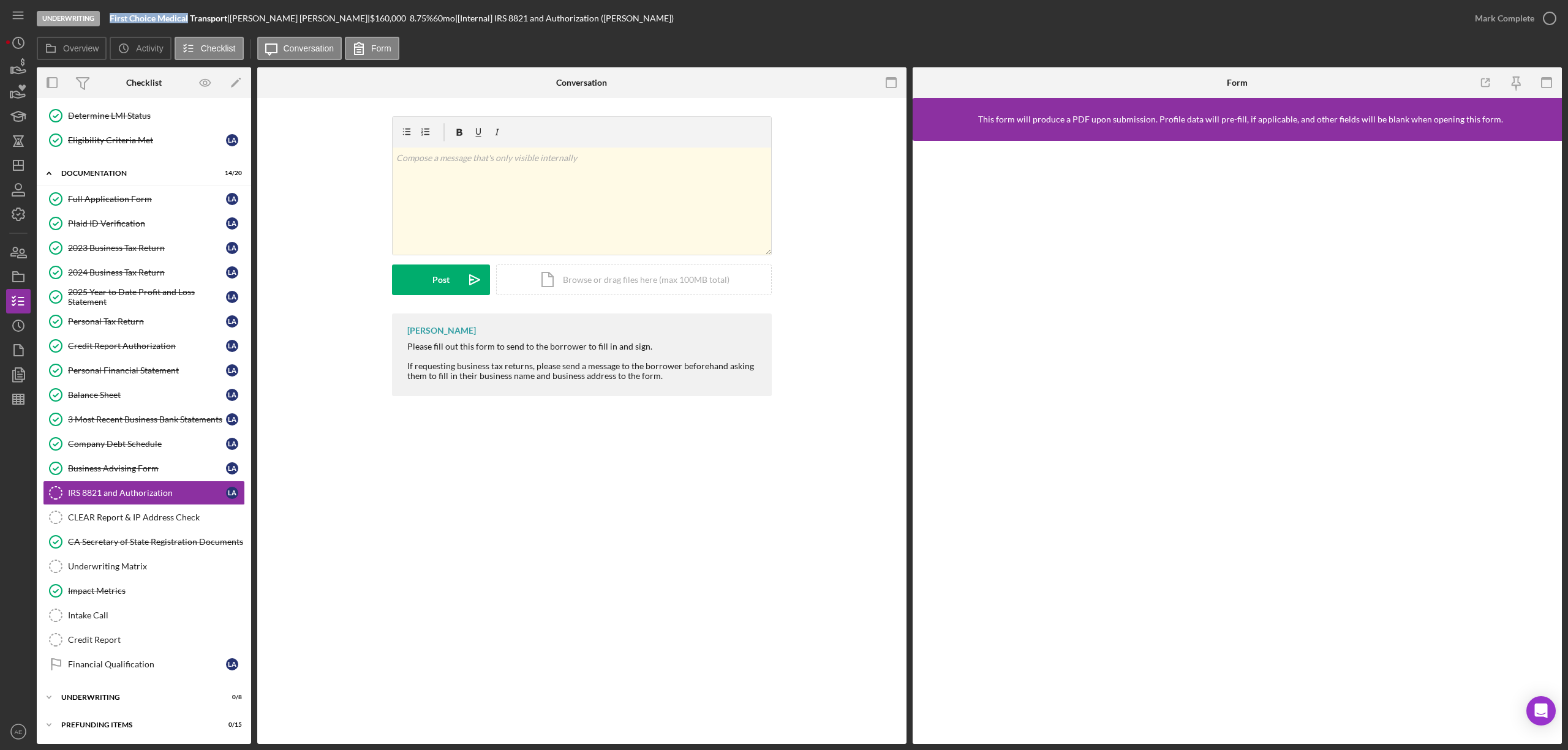
drag, startPoint x: 110, startPoint y: 18, endPoint x: 189, endPoint y: 18, distance: 79.0
click at [189, 18] on b "First Choice Medical Transport" at bounding box center [168, 18] width 118 height 10
copy b "First Choice Medical"
click at [342, 157] on div "v Color teal Color pink Remove color Add row above Add row below Add column bef…" at bounding box center [582, 215] width 612 height 197
click at [183, 513] on div "CLEAR Report & IP Address Check" at bounding box center [156, 517] width 177 height 10
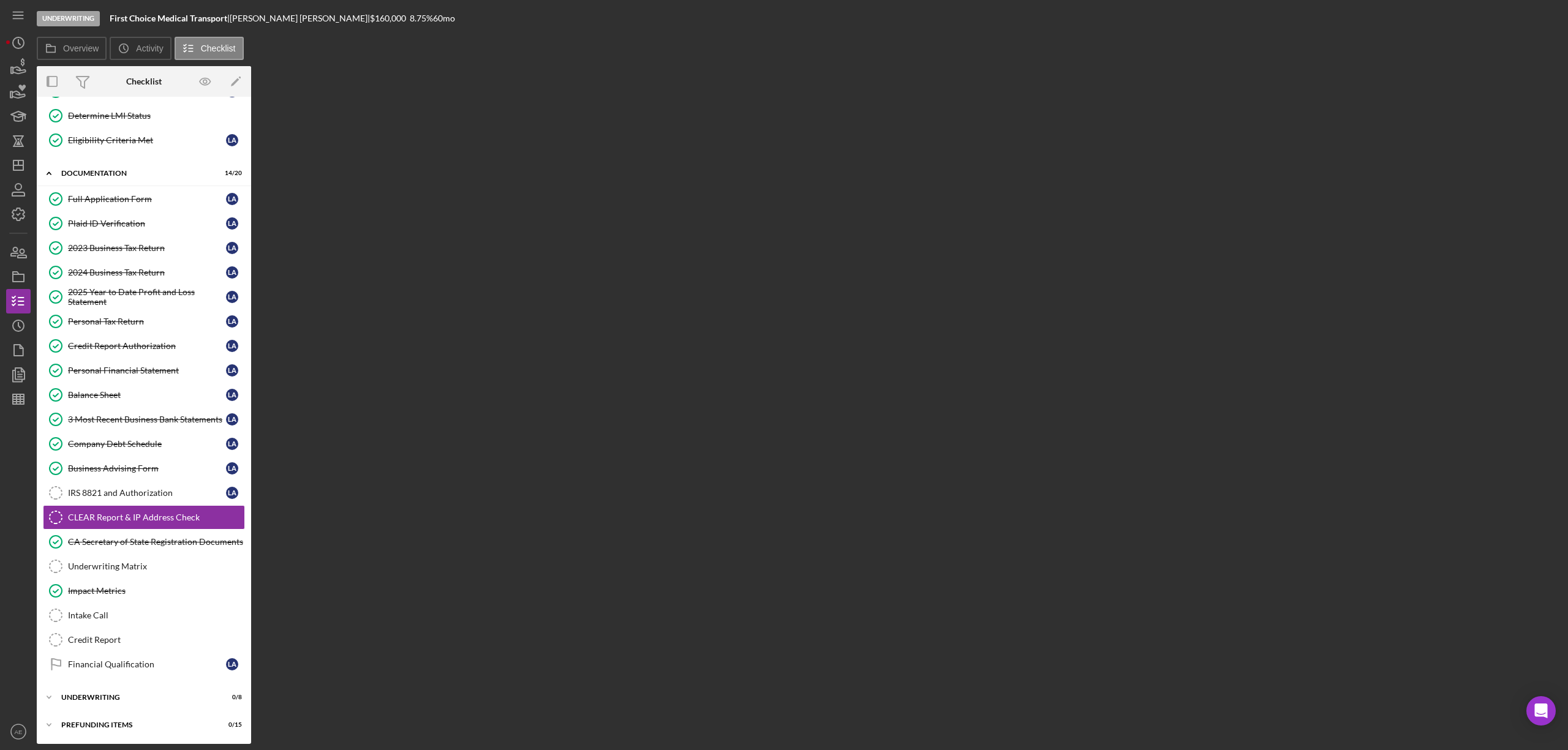
scroll to position [133, 0]
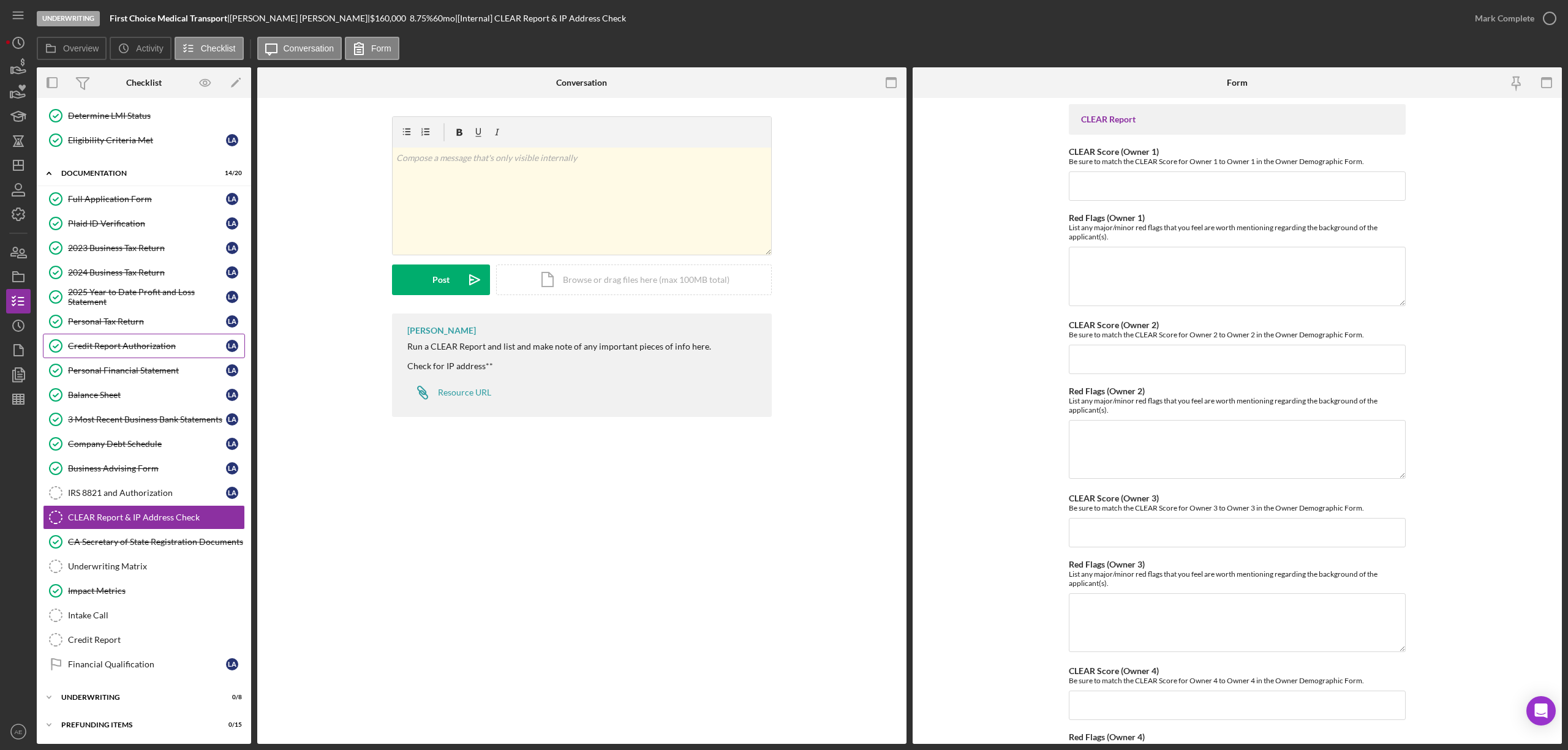
click at [160, 344] on div "Credit Report Authorization" at bounding box center [146, 346] width 158 height 10
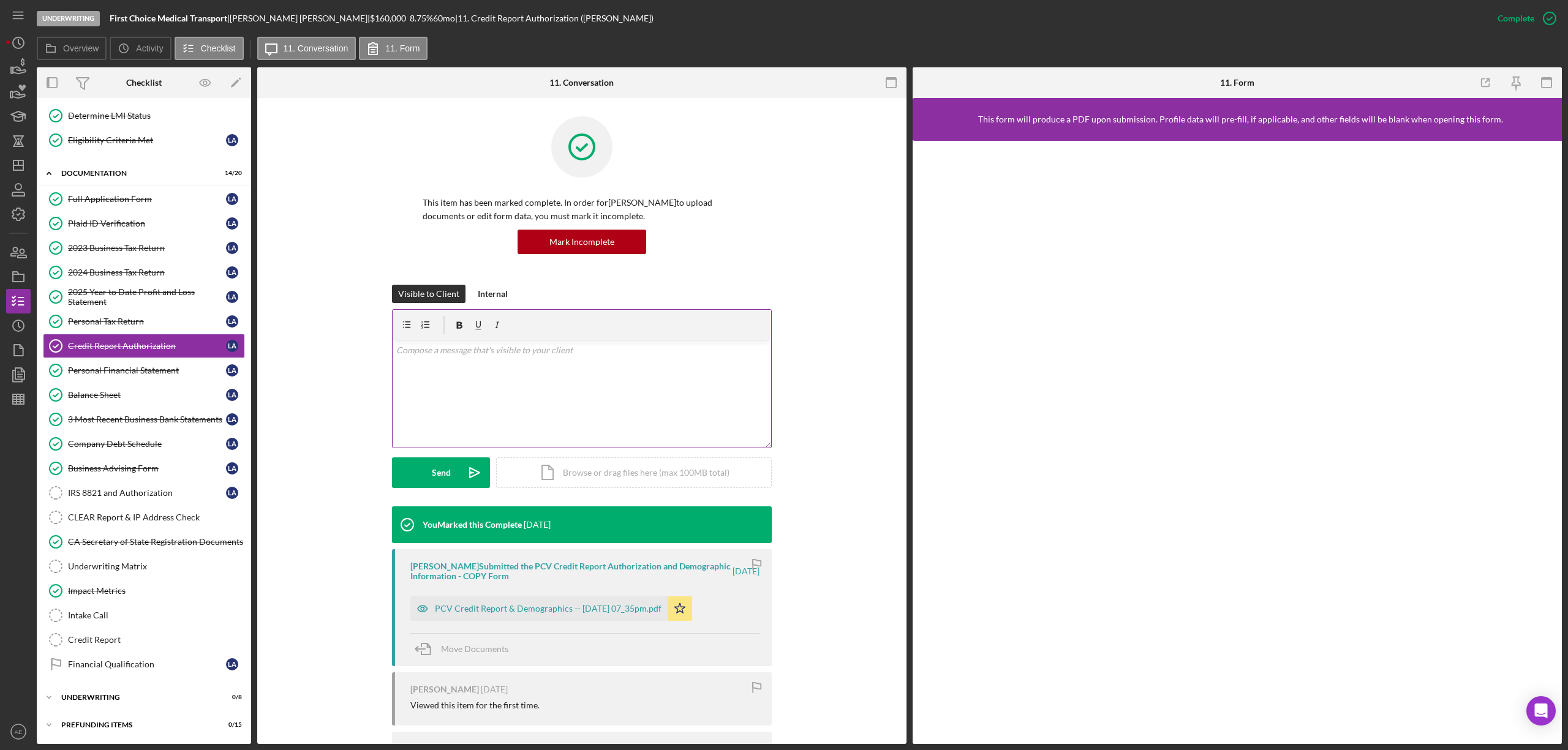
scroll to position [125, 0]
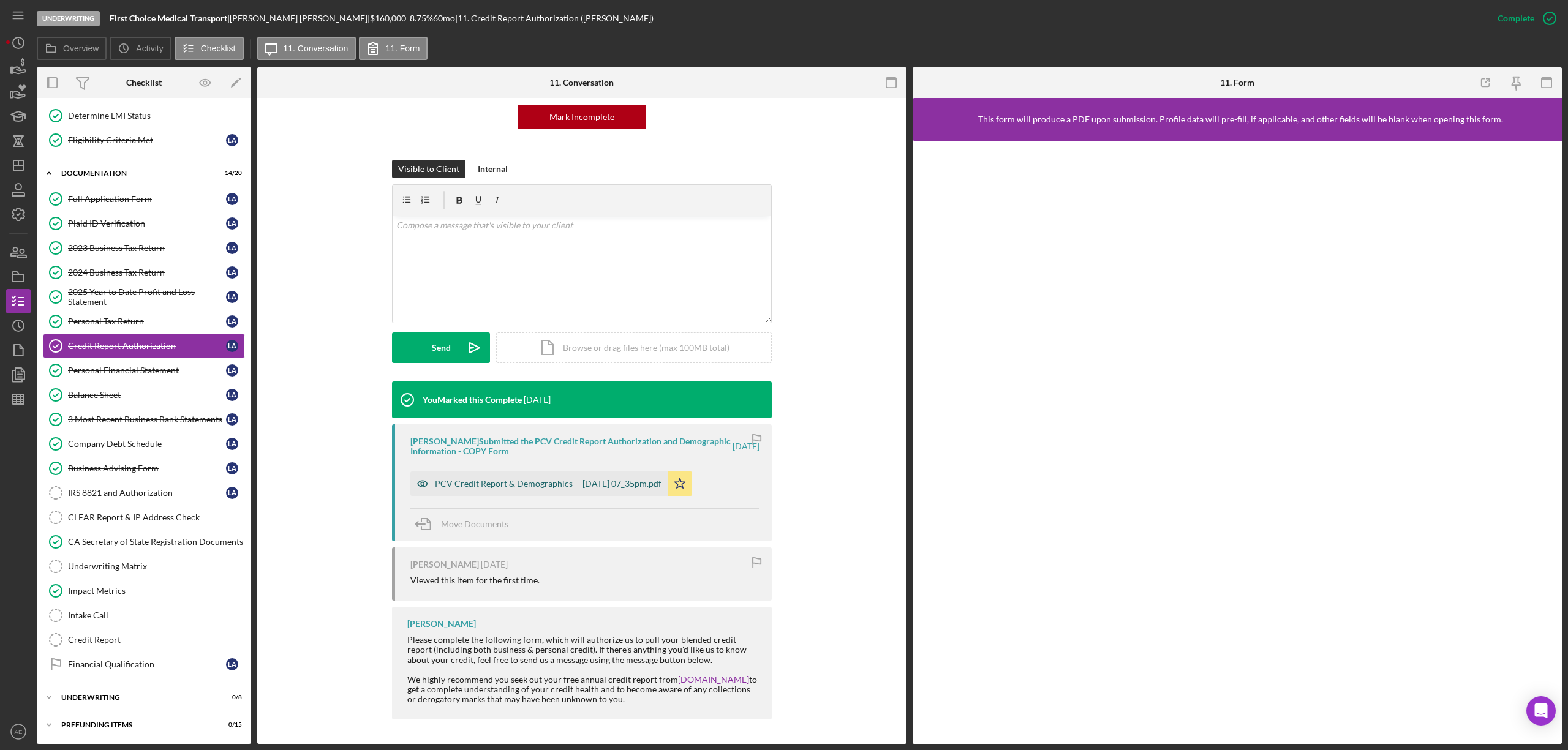
click at [555, 487] on div "PCV Credit Report & Demographics -- [DATE] 07_35pm.pdf" at bounding box center [548, 483] width 226 height 10
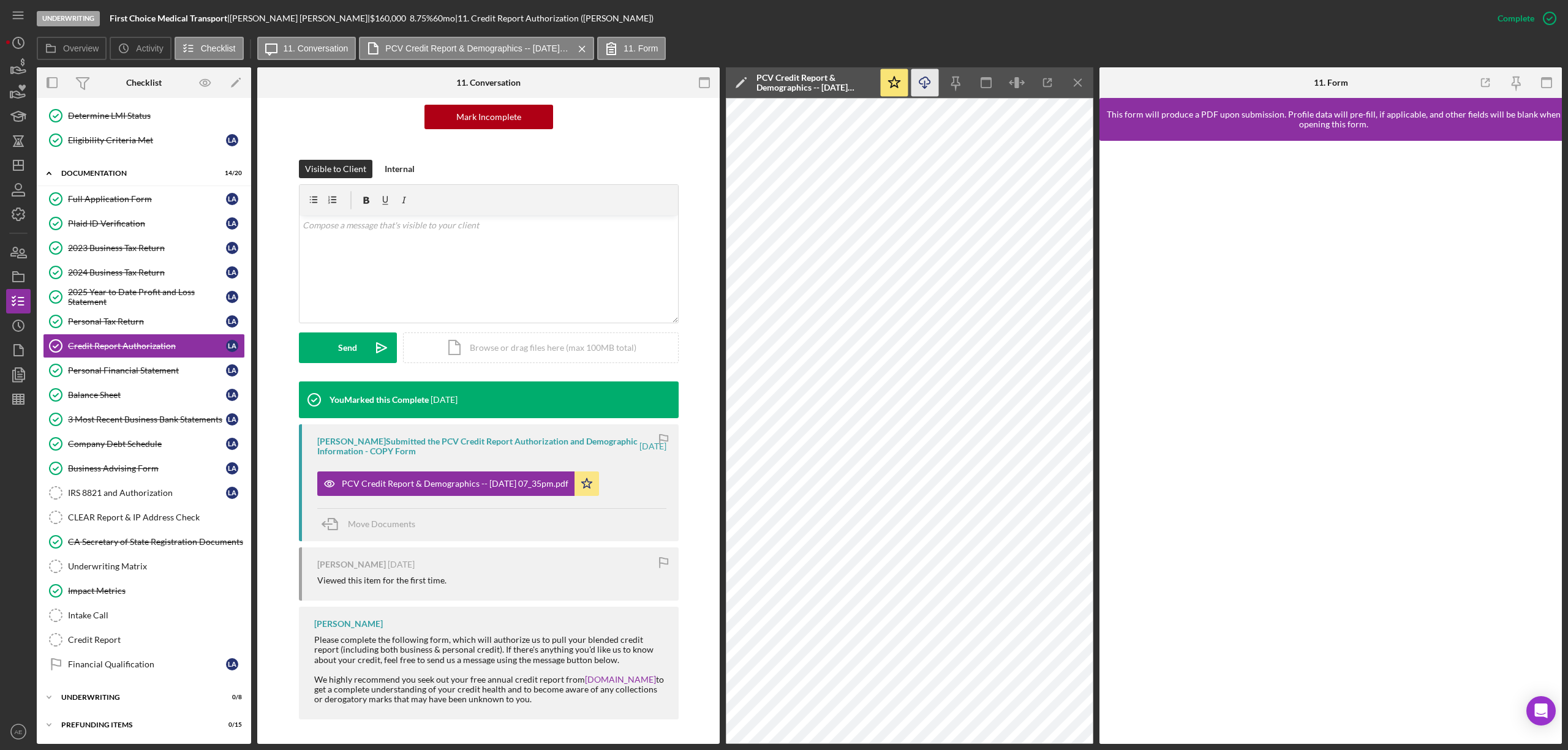
click at [931, 87] on icon "Icon/Download" at bounding box center [925, 83] width 27 height 27
click at [157, 500] on link "IRS 8821 and Authorization IRS 8821 and Authorization L A" at bounding box center [144, 493] width 202 height 25
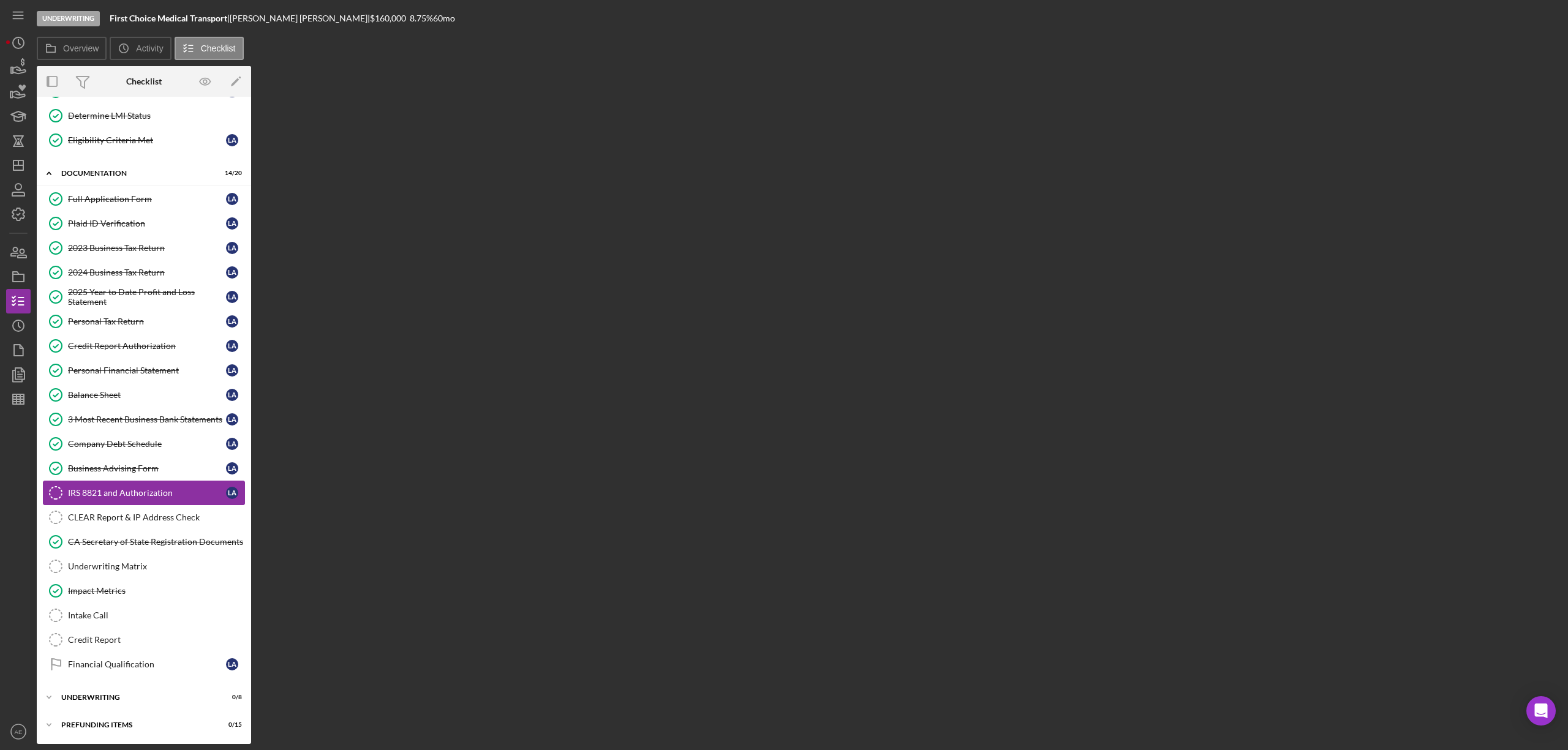
scroll to position [133, 0]
click at [158, 513] on div "CLEAR Report & IP Address Check" at bounding box center [156, 517] width 177 height 10
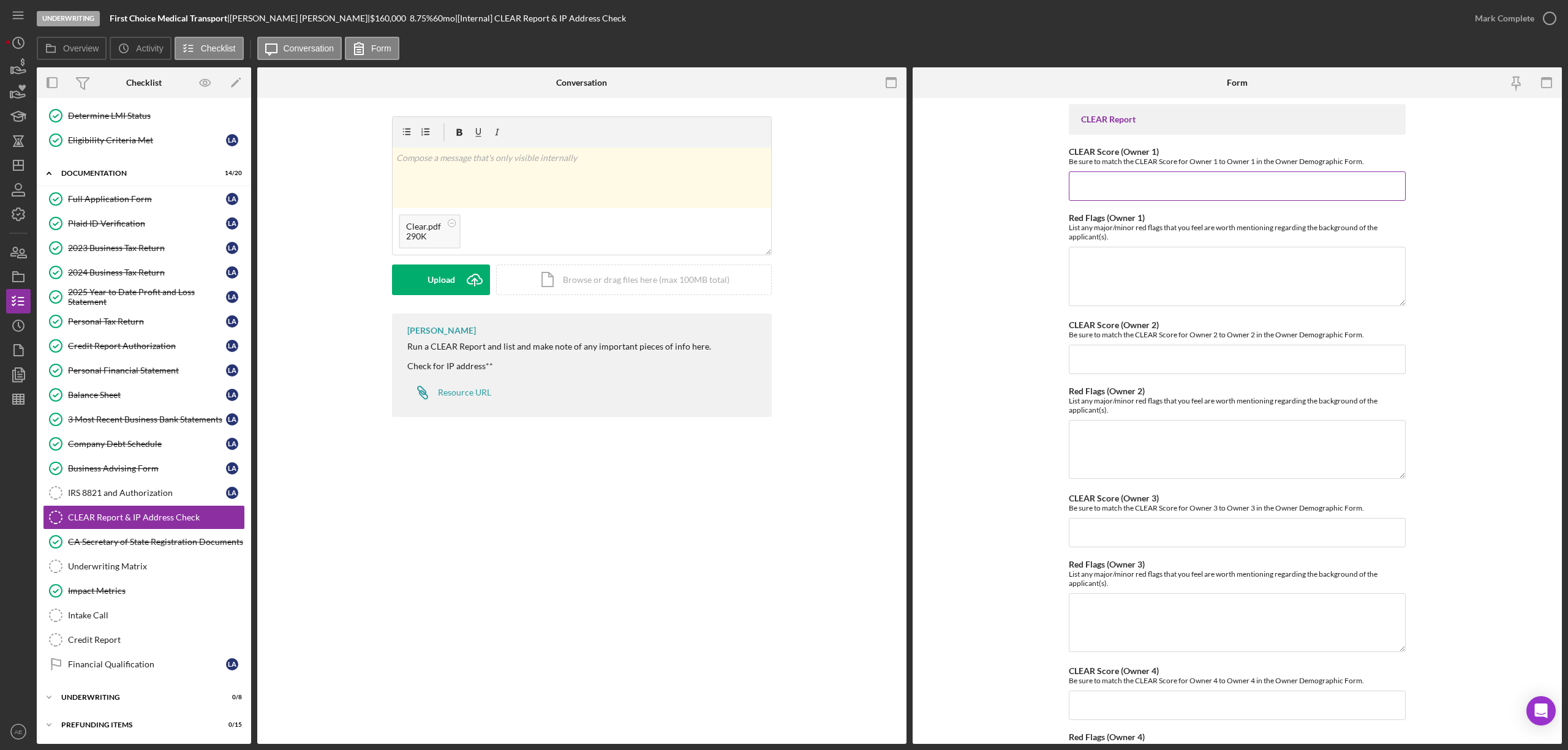
click at [1140, 191] on input "CLEAR Score (Owner 1)" at bounding box center [1237, 186] width 337 height 29
type input "25"
click at [1114, 284] on textarea "Red Flags (Owner 1)" at bounding box center [1237, 276] width 337 height 59
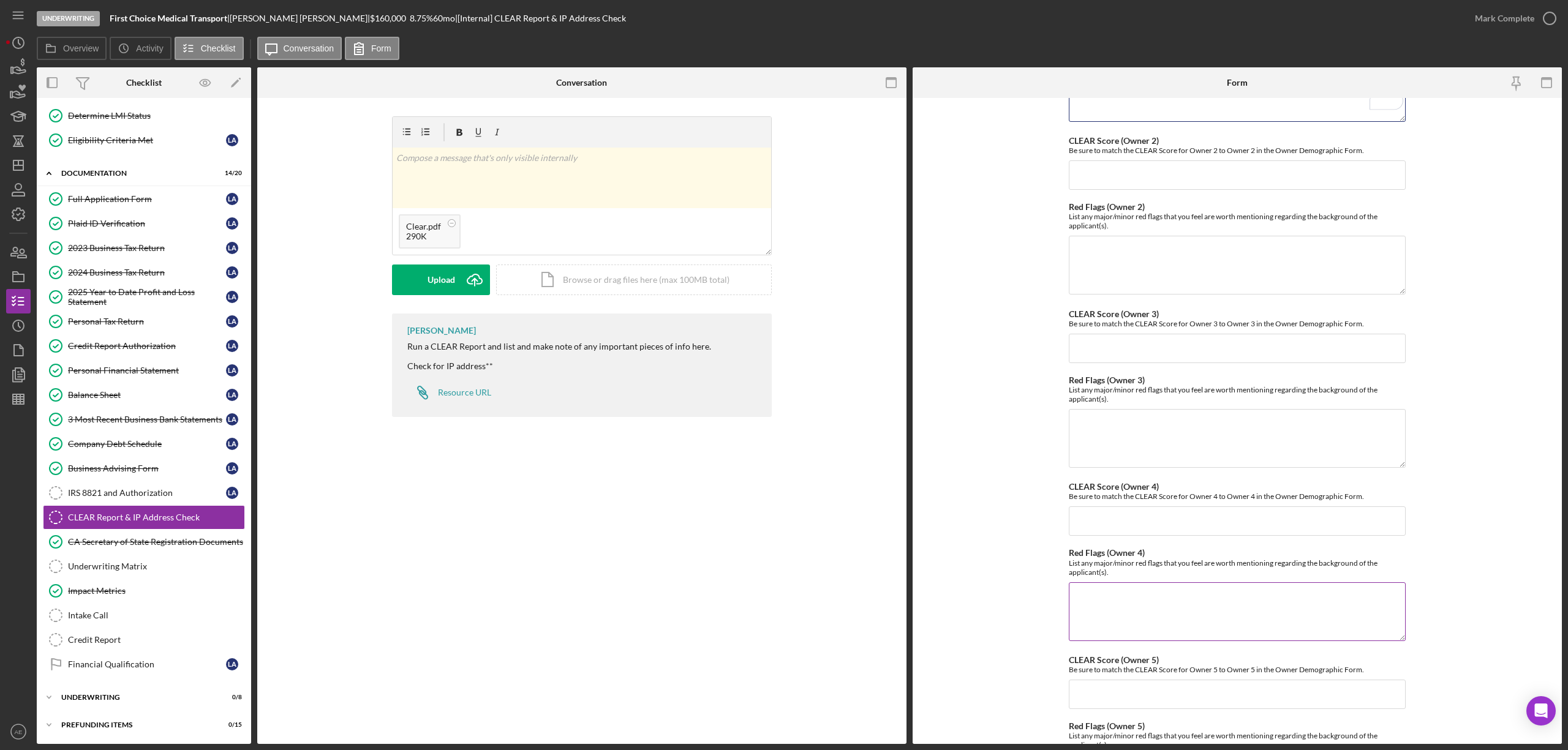
scroll to position [304, 0]
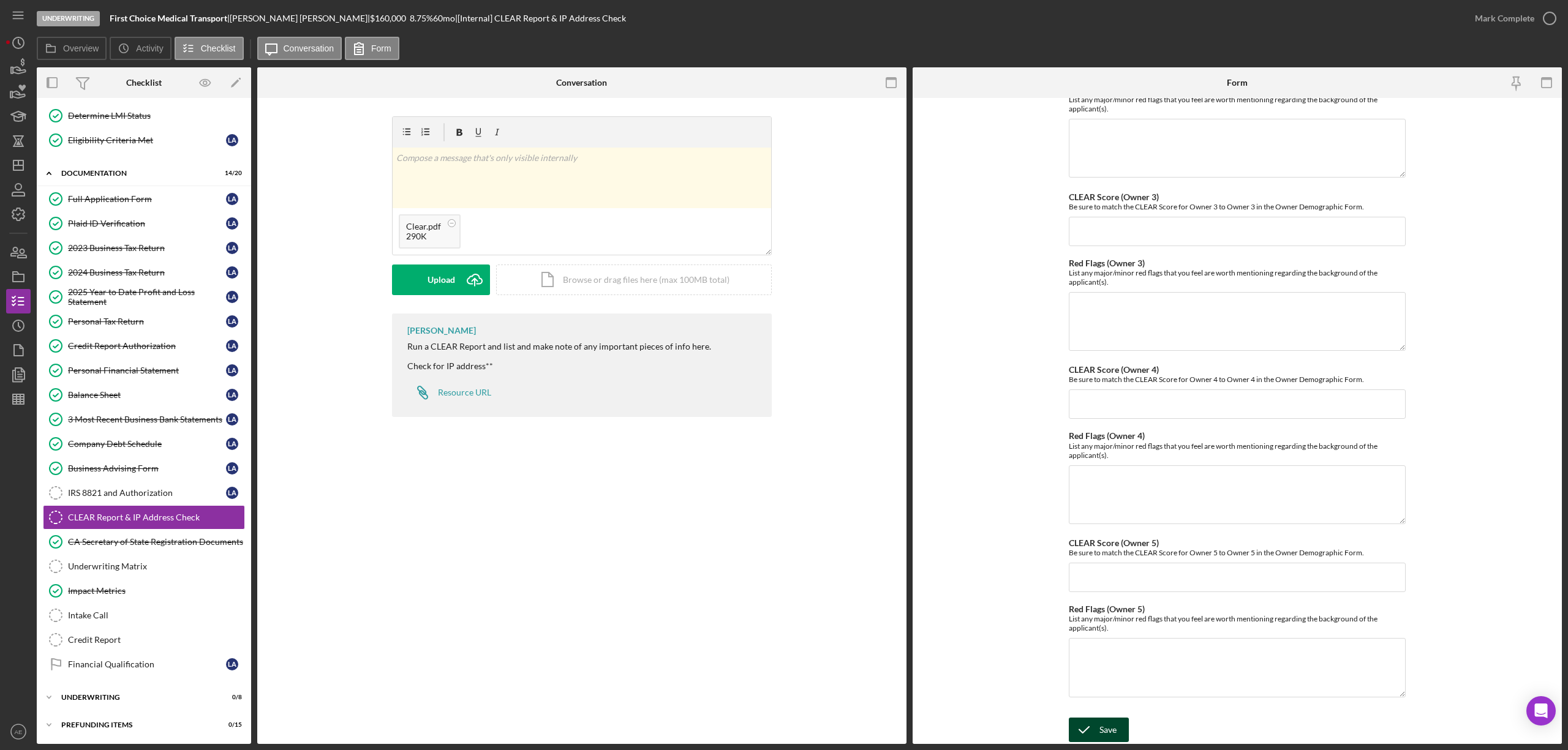
type textarea "Not specified crime - 2015"
click at [1093, 721] on icon "submit" at bounding box center [1084, 729] width 31 height 31
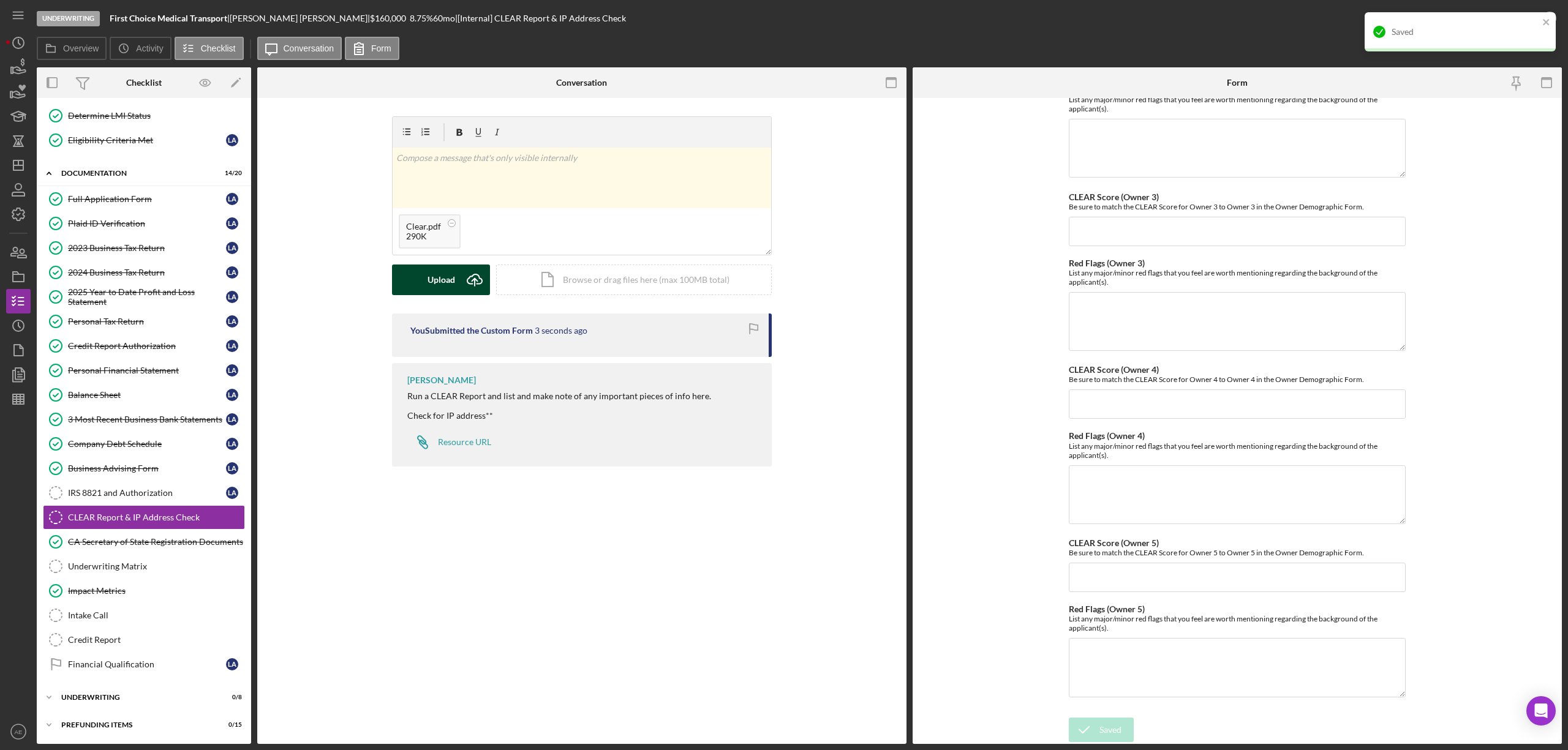
click at [439, 279] on div "Upload" at bounding box center [441, 280] width 27 height 31
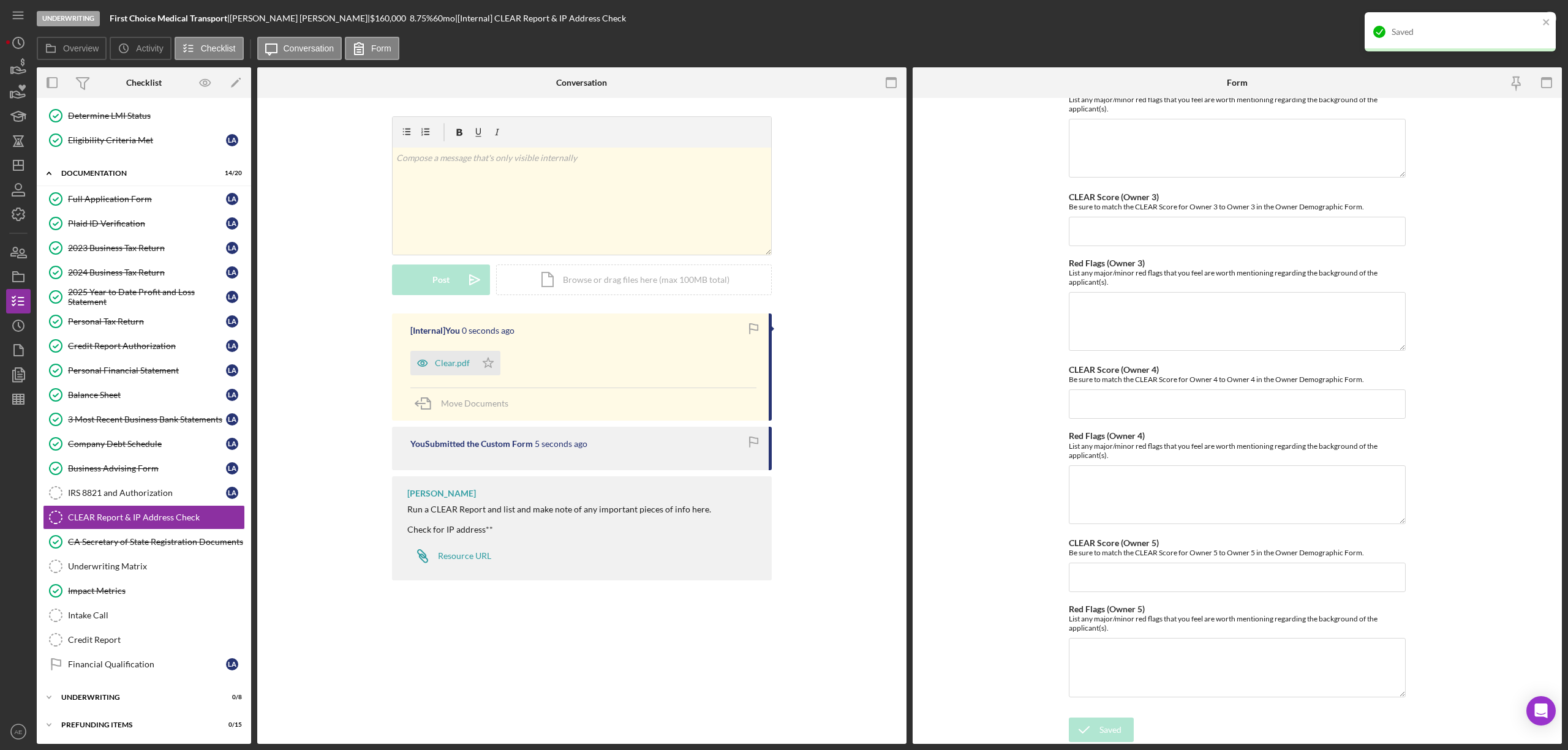
click at [1528, 23] on div "Saved" at bounding box center [1456, 31] width 172 height 20
click at [1519, 20] on div "Mark Complete" at bounding box center [1504, 18] width 60 height 25
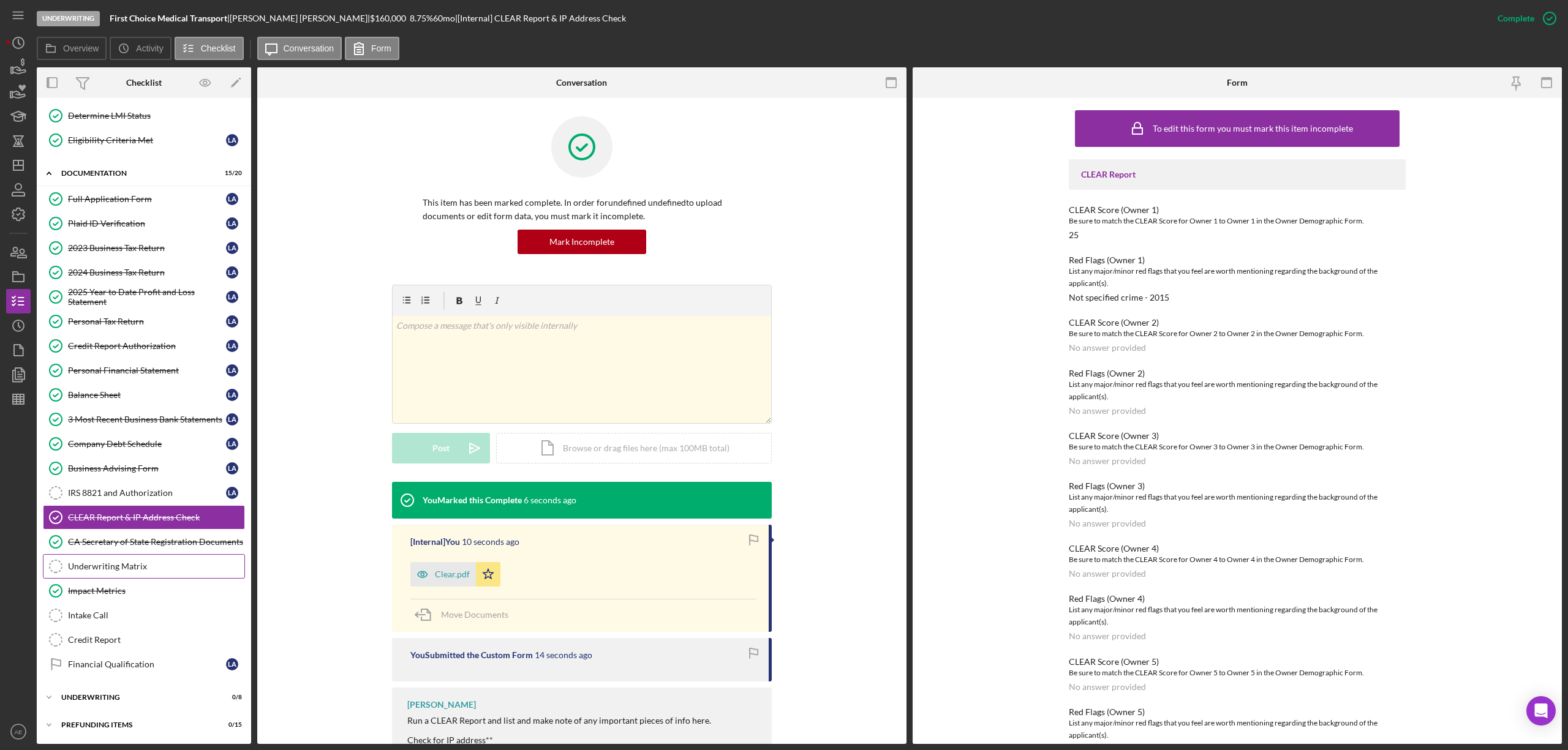
click at [151, 559] on link "Underwriting Matrix Underwriting Matrix" at bounding box center [144, 566] width 202 height 25
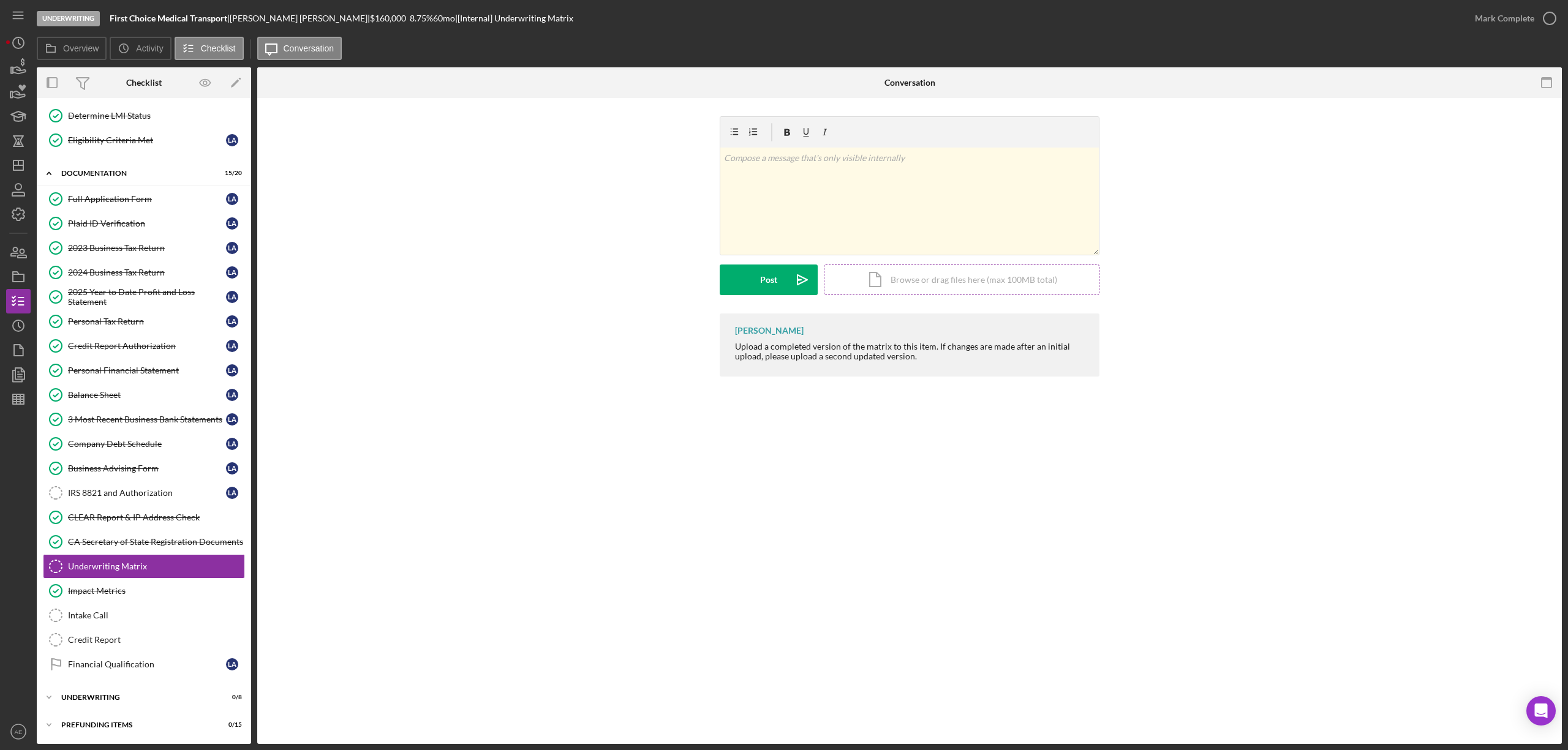
click at [935, 282] on div "Icon/Document Browse or drag files here (max 100MB total) Tap to choose files o…" at bounding box center [961, 280] width 276 height 31
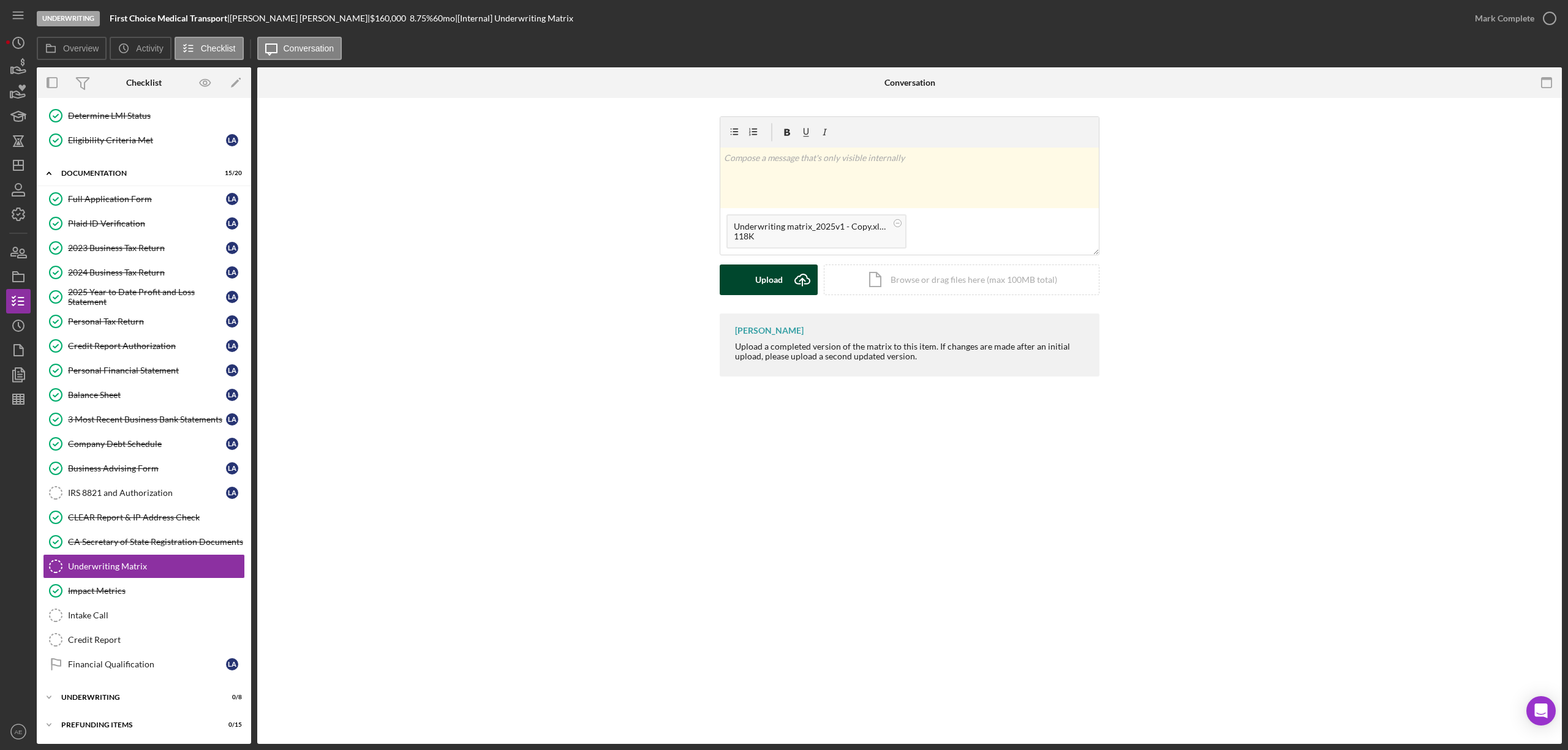
click at [748, 283] on button "Upload Icon/Upload" at bounding box center [768, 280] width 98 height 31
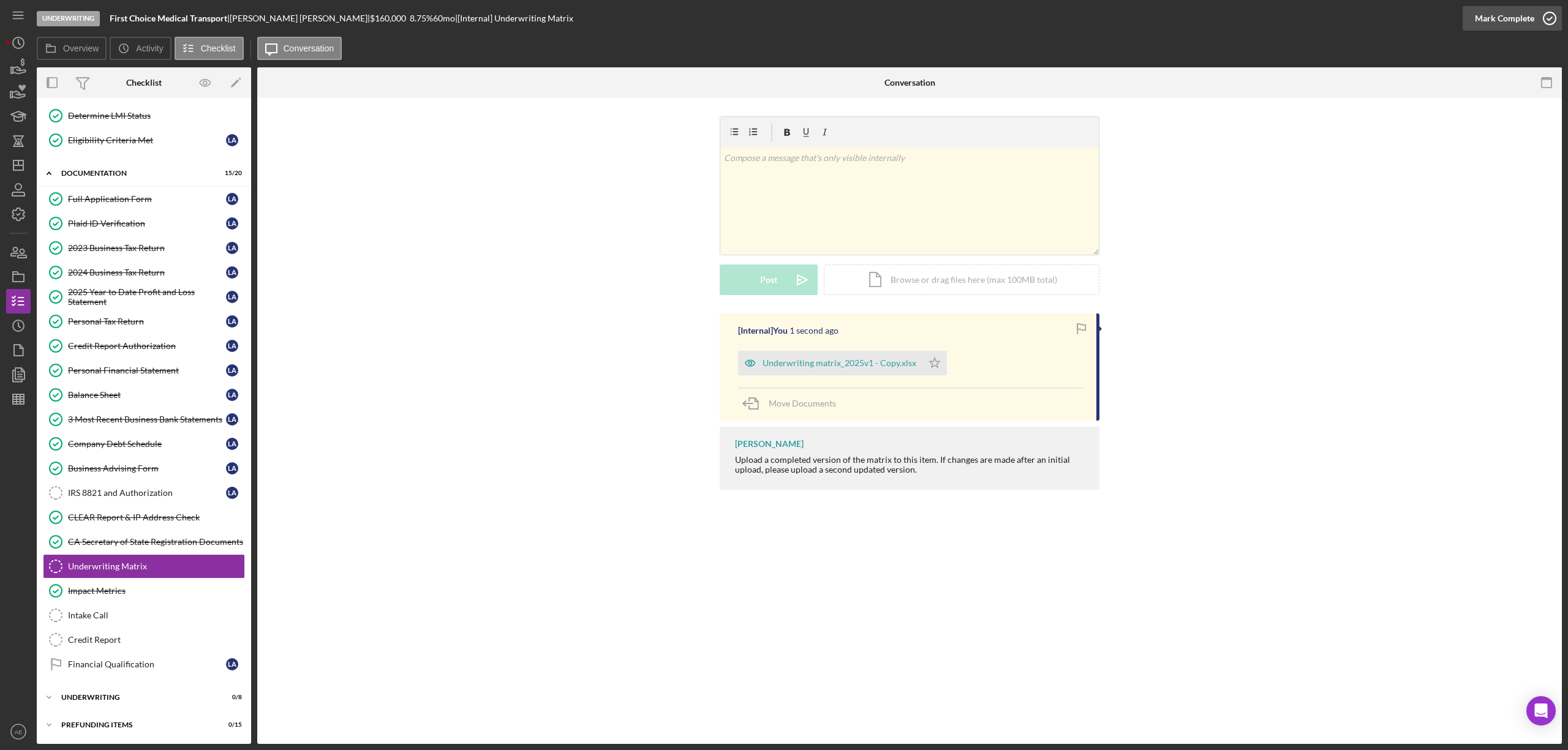
click at [1495, 18] on div "Mark Complete" at bounding box center [1504, 18] width 60 height 25
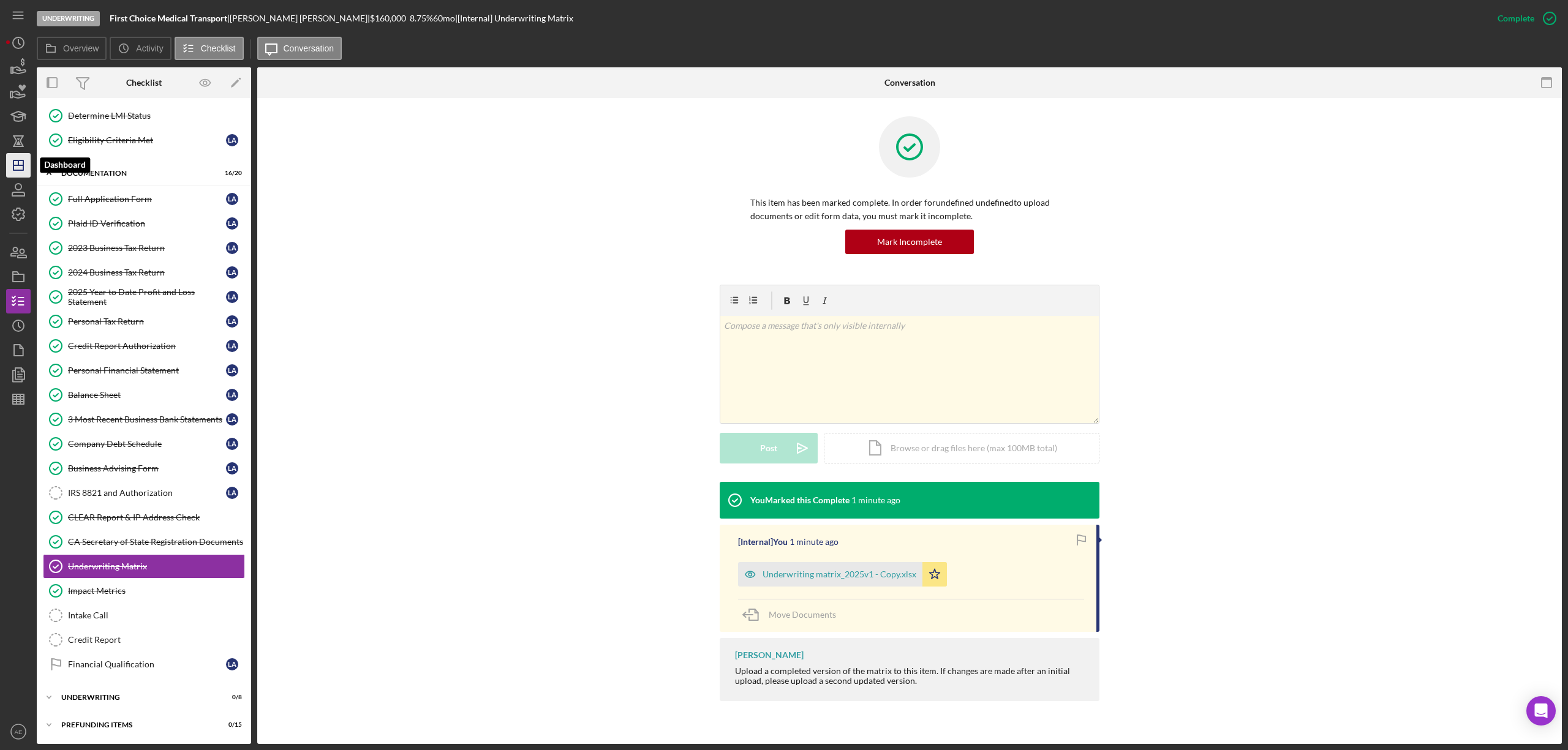
click at [12, 172] on icon "Icon/Dashboard" at bounding box center [18, 165] width 31 height 31
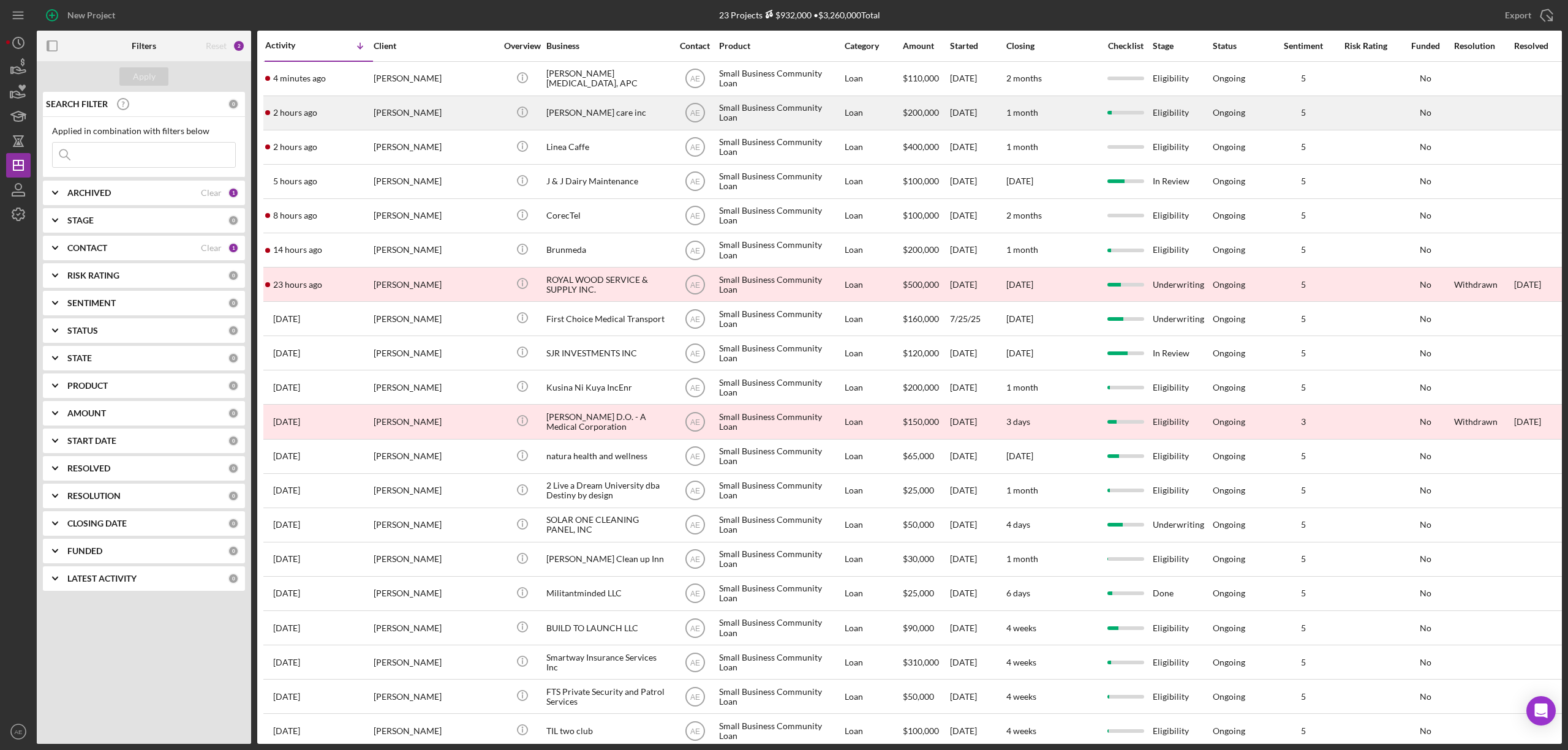
click at [454, 124] on div "[PERSON_NAME]" at bounding box center [434, 112] width 122 height 32
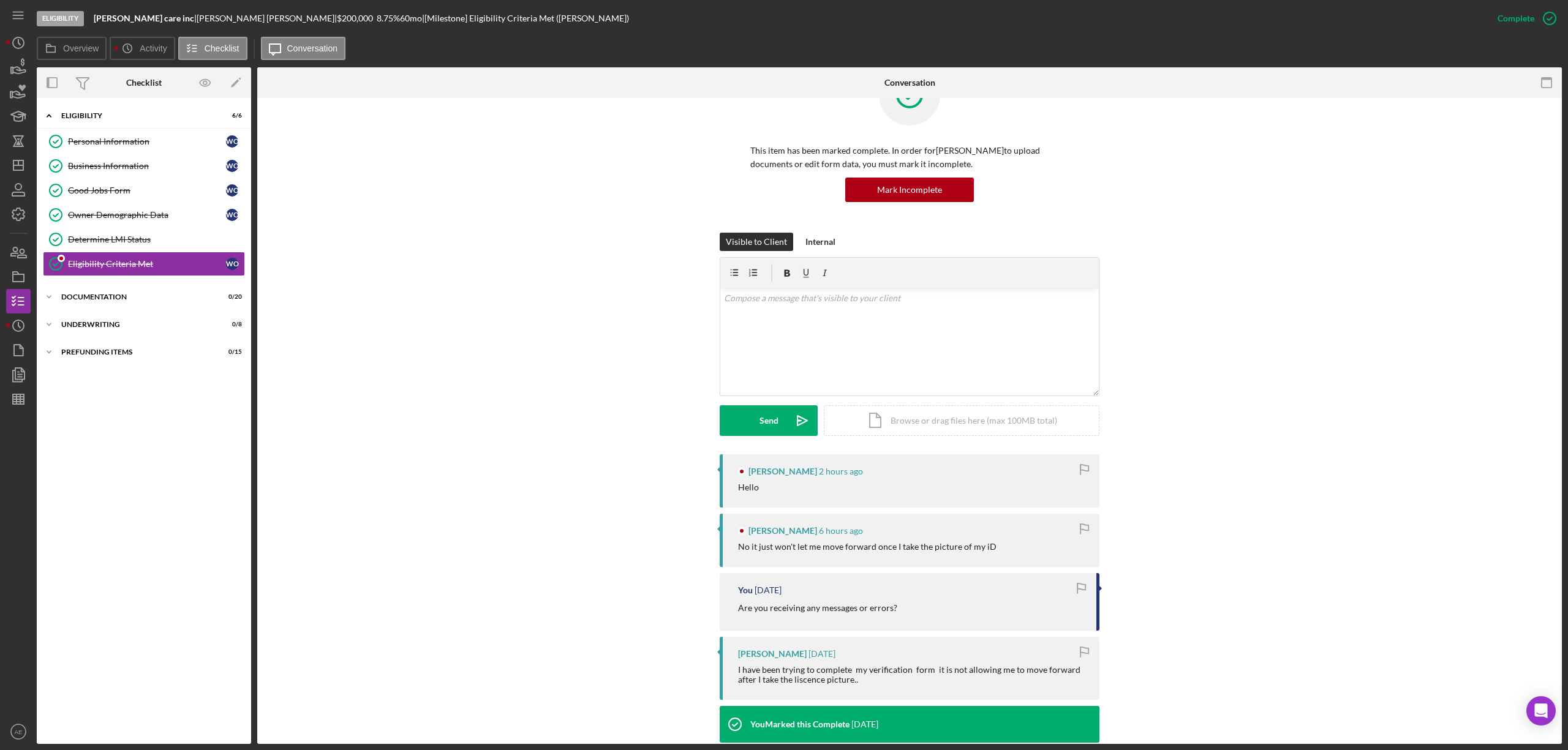
scroll to position [81, 0]
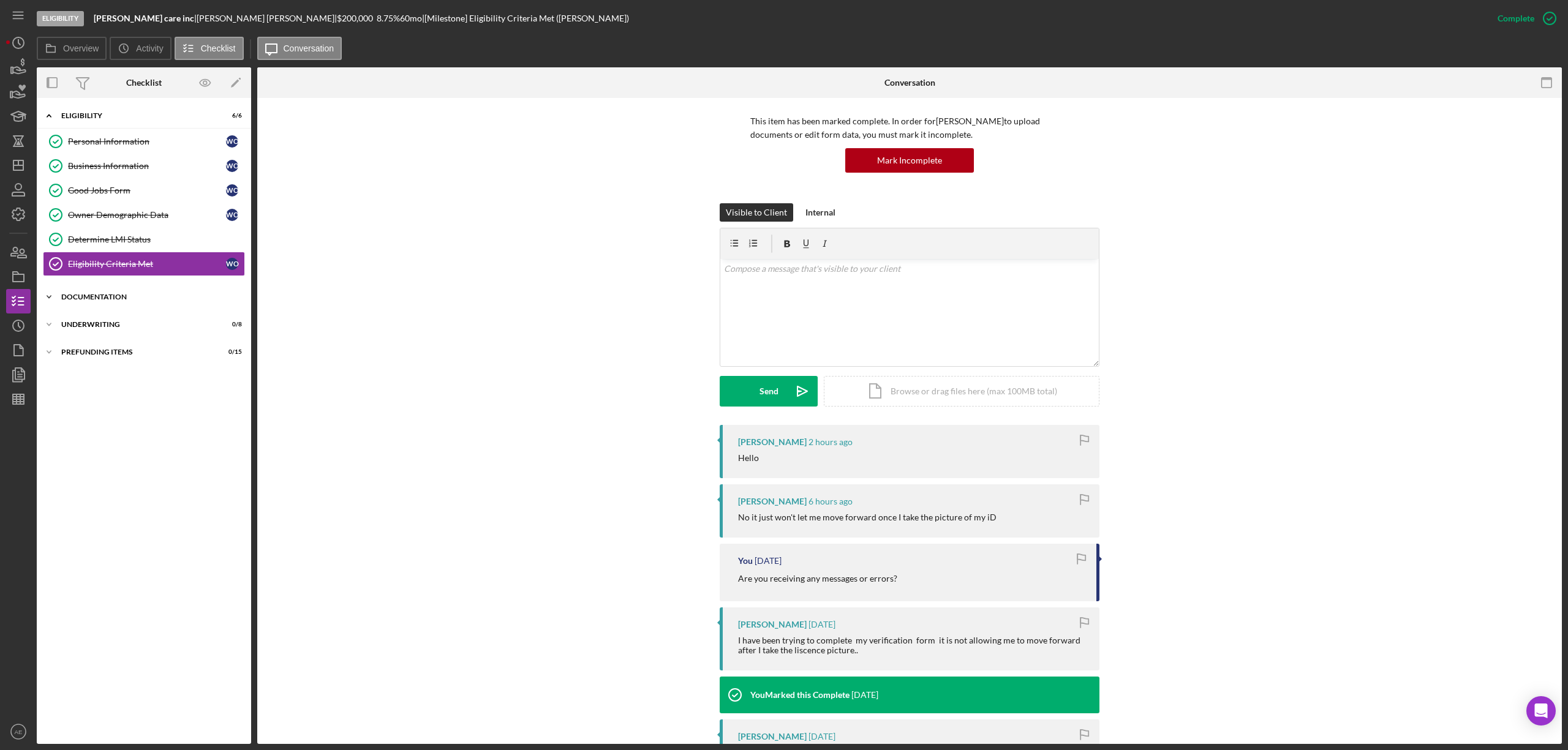
click at [119, 304] on div "Icon/Expander Documentation 0 / 20" at bounding box center [144, 297] width 214 height 25
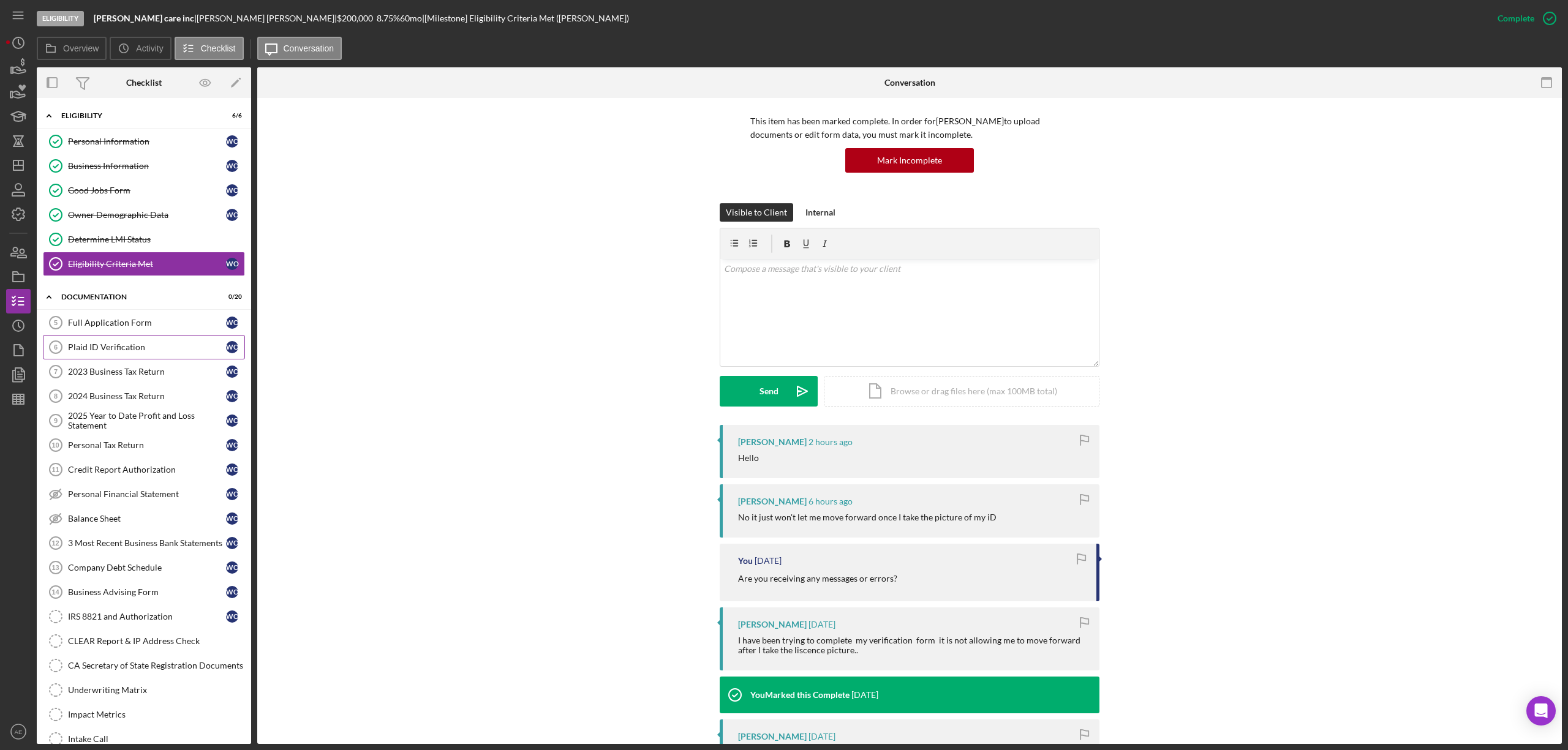
click at [145, 343] on link "Plaid ID Verification 6 Plaid ID Verification W O" at bounding box center [144, 347] width 202 height 25
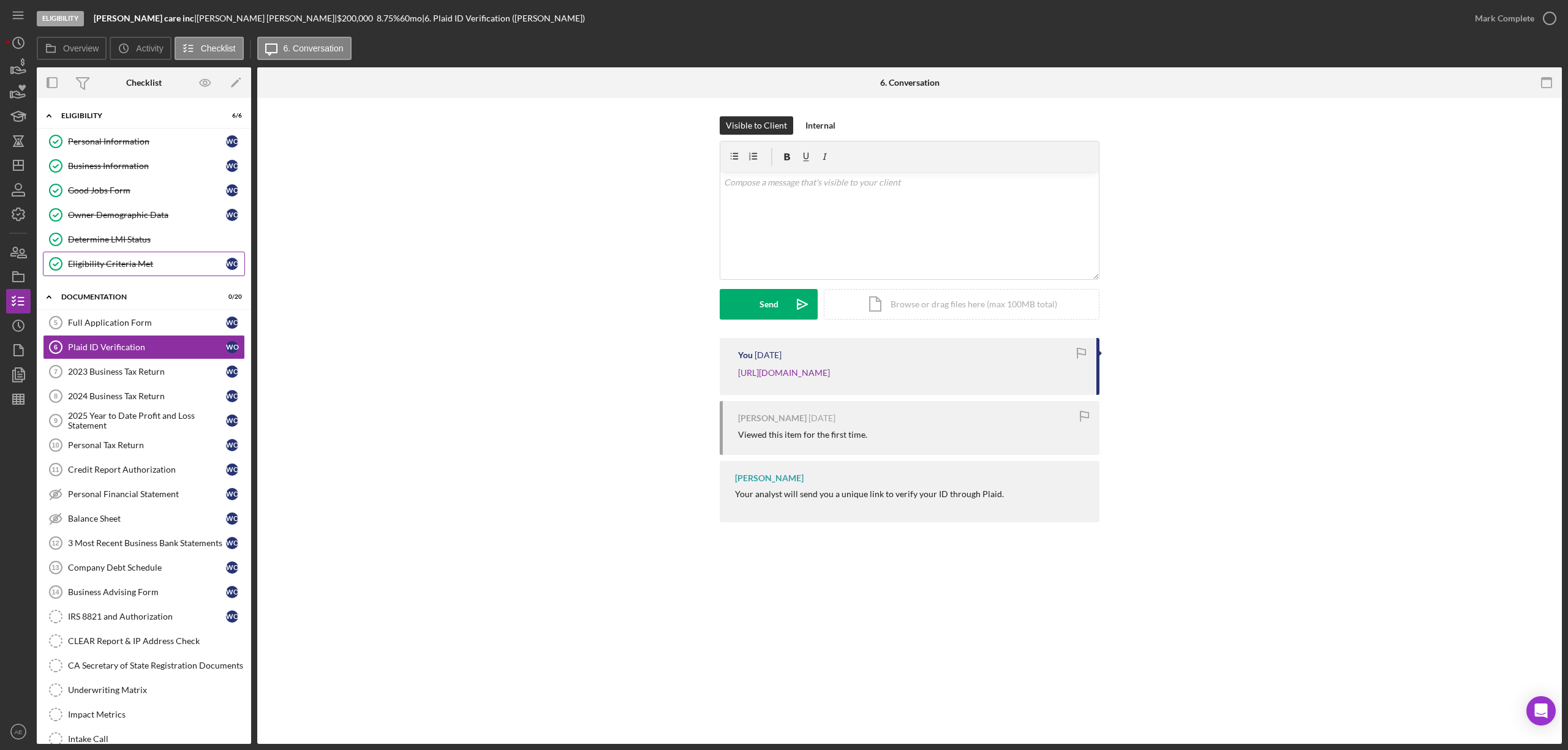
click at [104, 266] on div "Eligibility Criteria Met" at bounding box center [146, 264] width 158 height 10
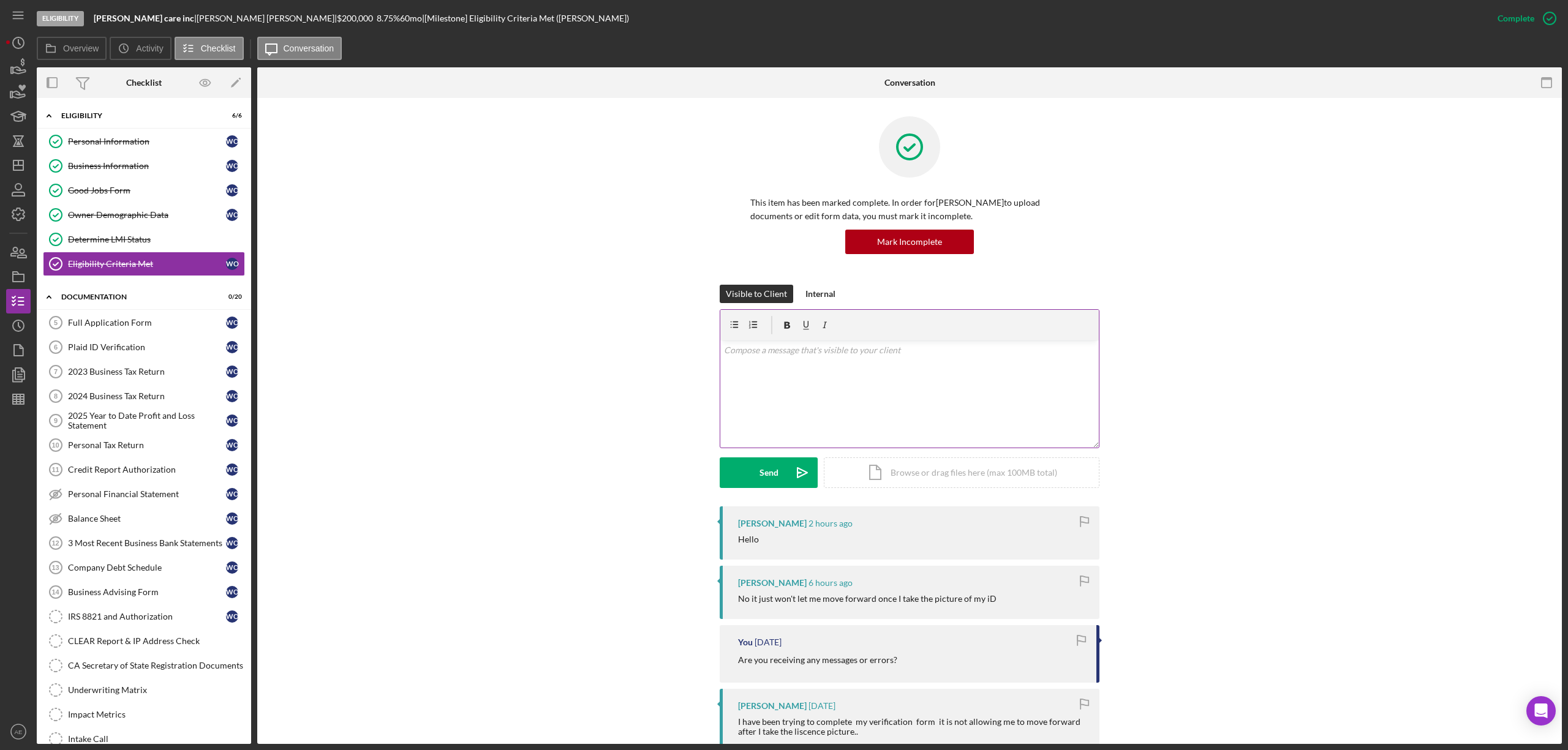
click at [873, 377] on div "v Color teal Color pink Remove color Add row above Add row below Add column bef…" at bounding box center [909, 394] width 378 height 107
click at [802, 384] on p "I am unsure why" at bounding box center [909, 384] width 371 height 14
click at [843, 387] on p "I am unsure why this issue is occuring. The only thing I can do is provide you …" at bounding box center [909, 384] width 371 height 14
click at [1017, 405] on div "v Color teal Color pink Remove color Add row above Add row below Add column bef…" at bounding box center [909, 394] width 378 height 107
click at [1082, 387] on p "I am unsure why this issue is occurring. The only thing I can do is provide you…" at bounding box center [909, 384] width 371 height 14
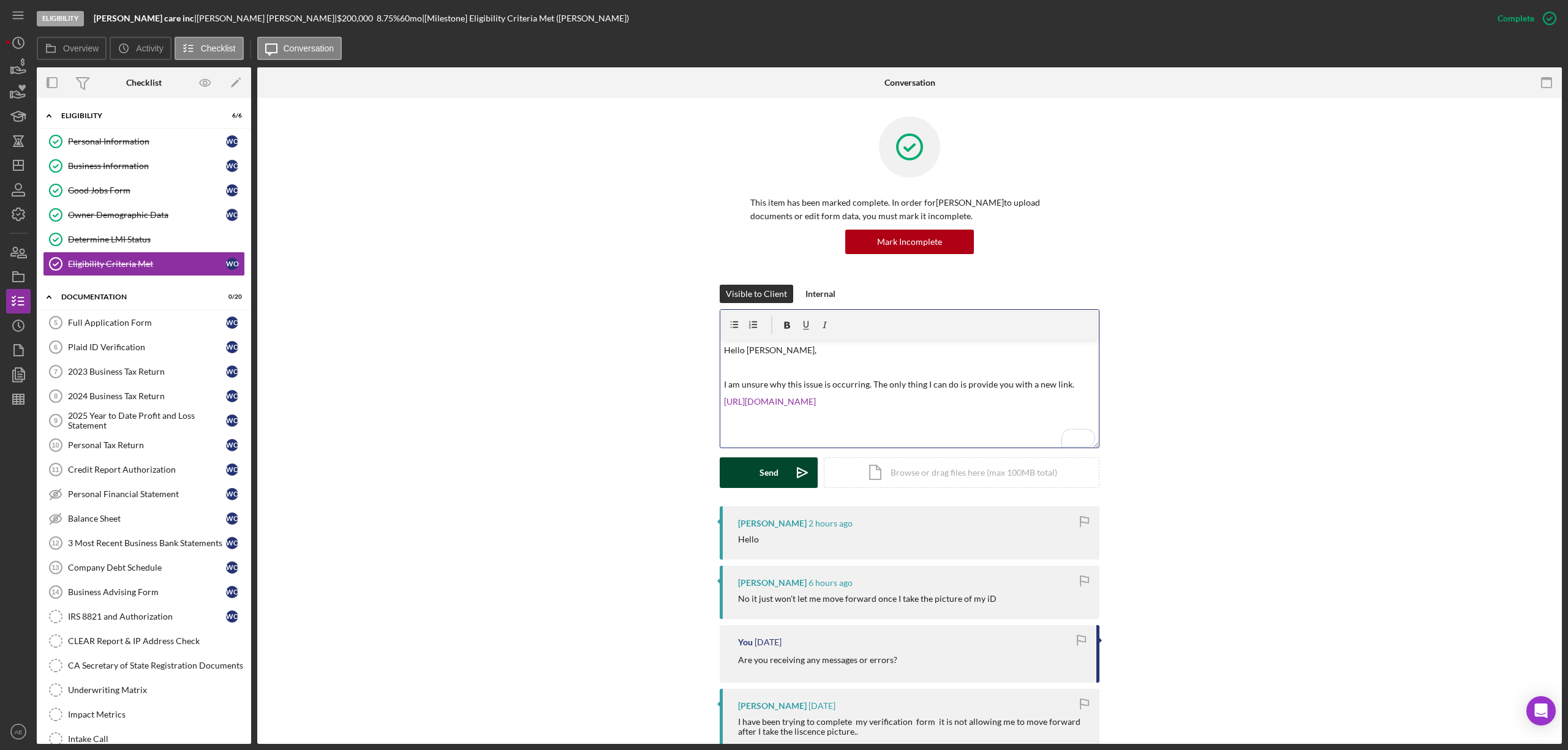
click at [750, 468] on button "Send Icon/icon-invite-send" at bounding box center [768, 472] width 98 height 31
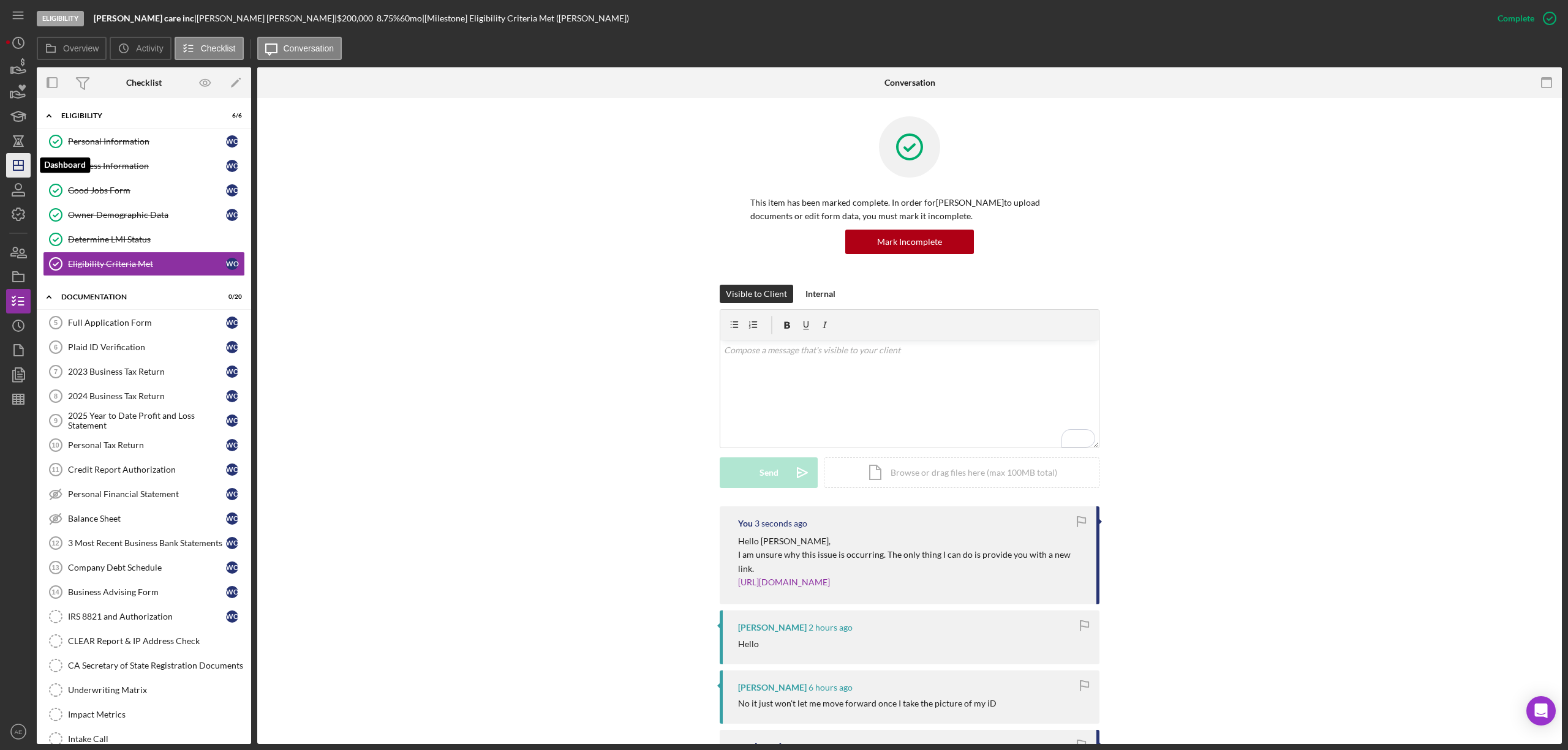
click at [16, 161] on polygon "button" at bounding box center [18, 165] width 10 height 10
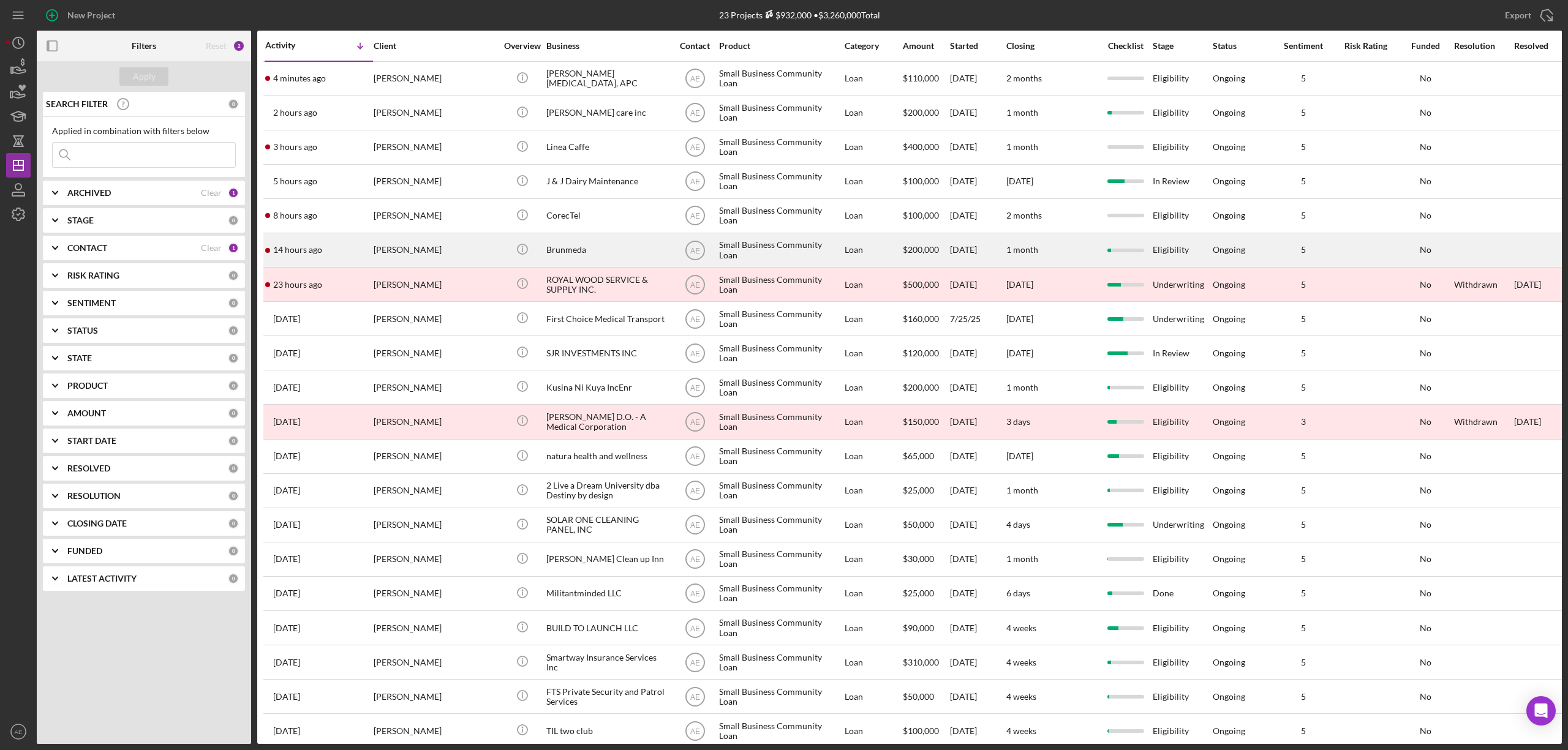
click at [434, 243] on div "[PERSON_NAME]" at bounding box center [434, 250] width 122 height 32
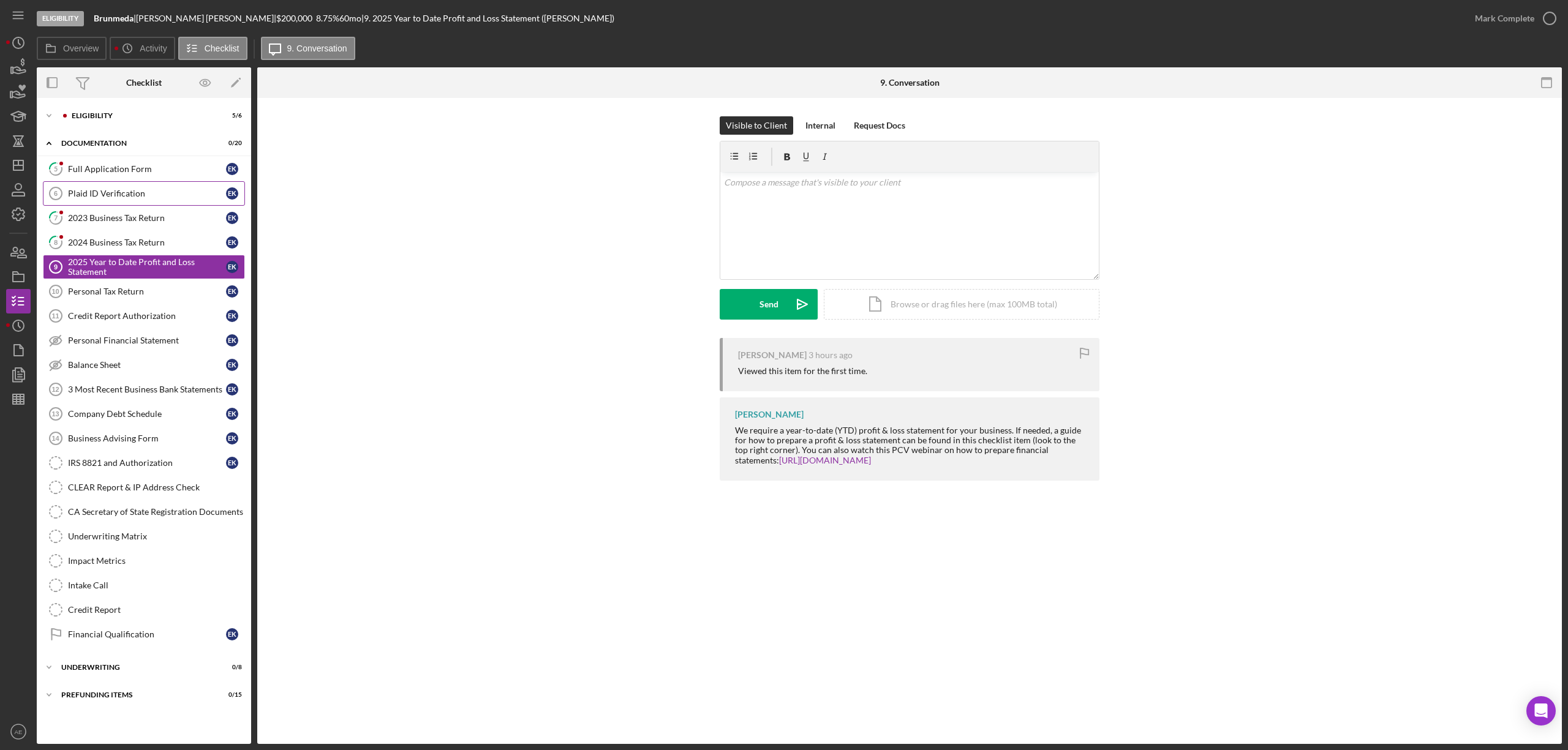
click at [161, 190] on div "Plaid ID Verification" at bounding box center [146, 193] width 158 height 10
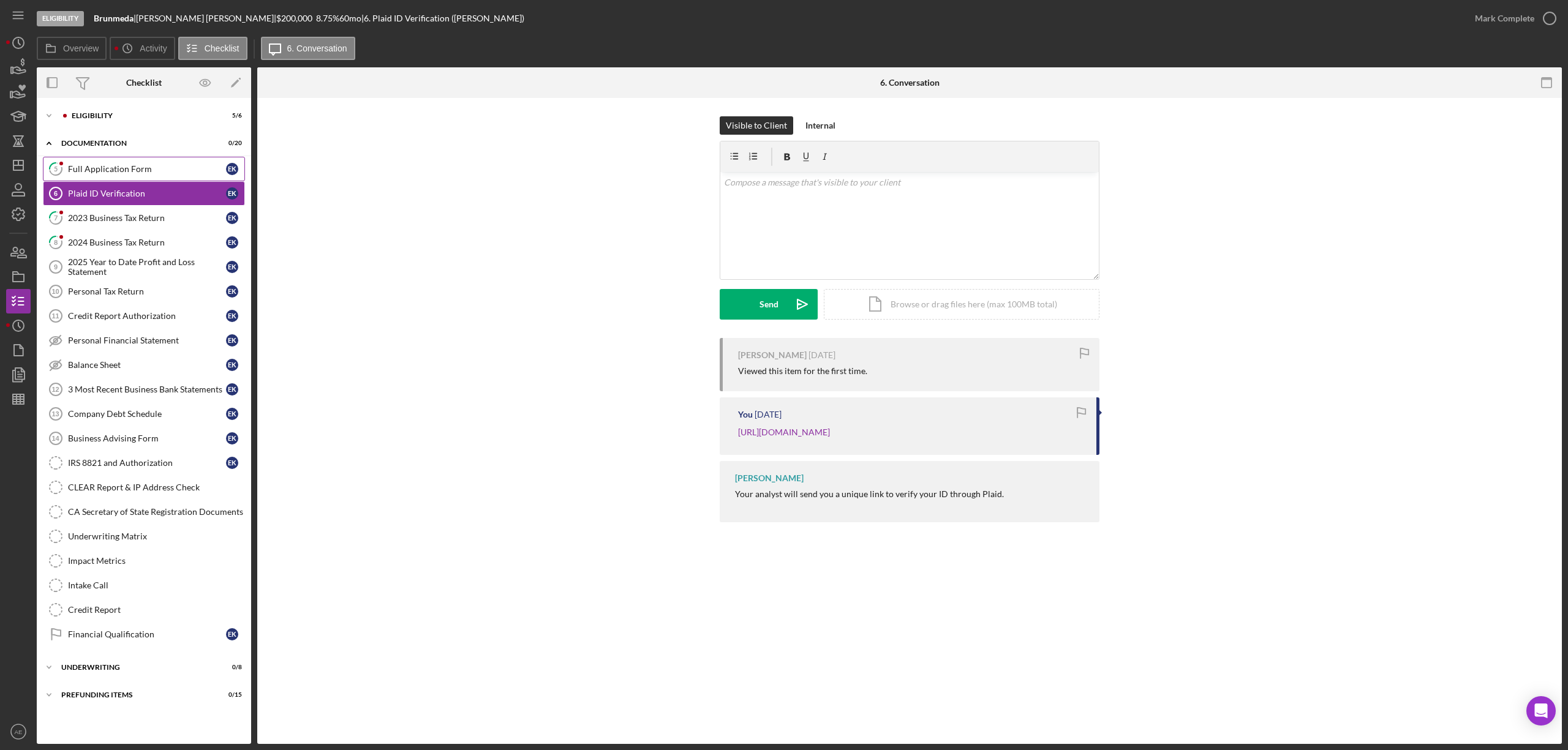
click at [135, 165] on div "Full Application Form" at bounding box center [146, 169] width 158 height 10
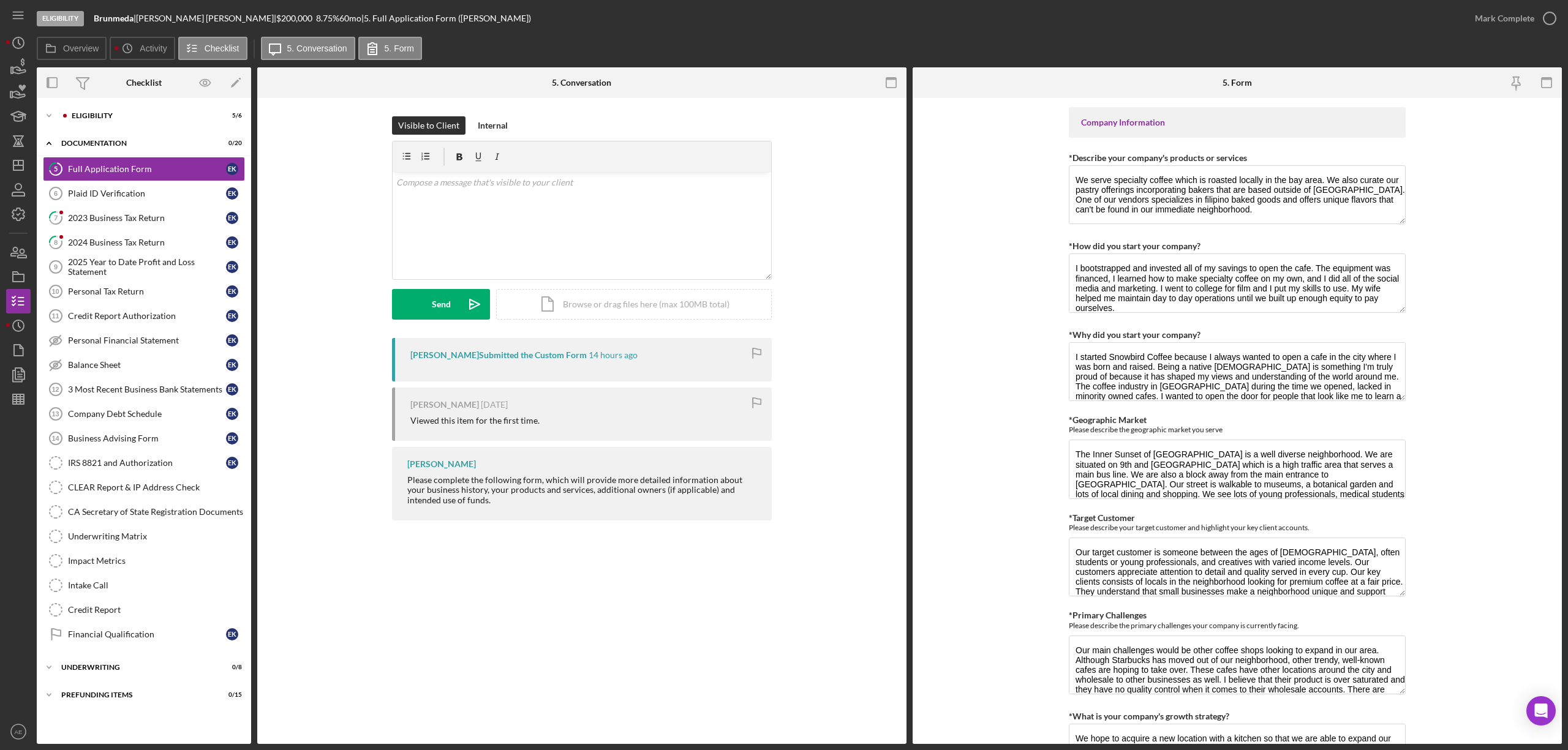
scroll to position [490, 0]
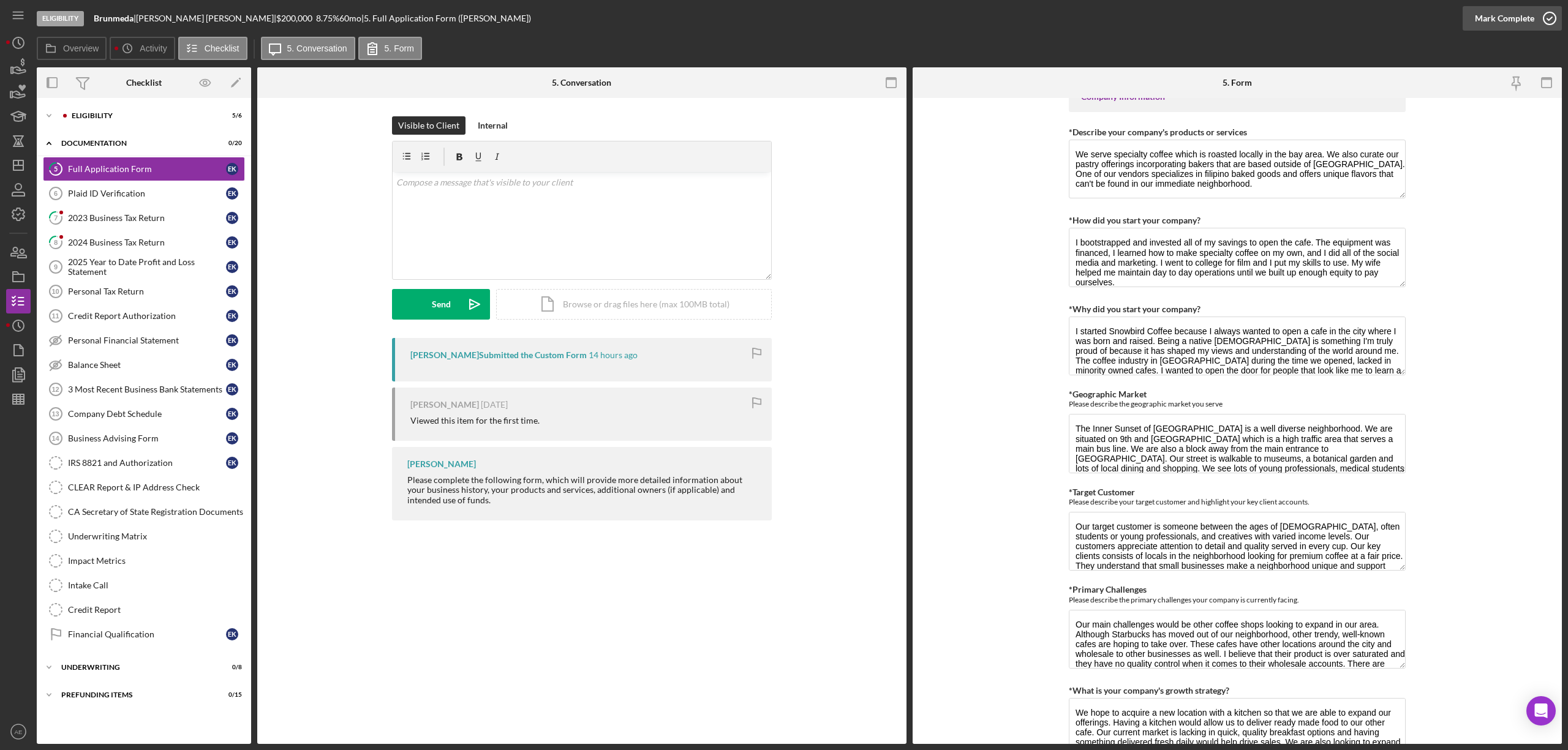
click at [1504, 23] on div "Mark Complete" at bounding box center [1504, 18] width 60 height 25
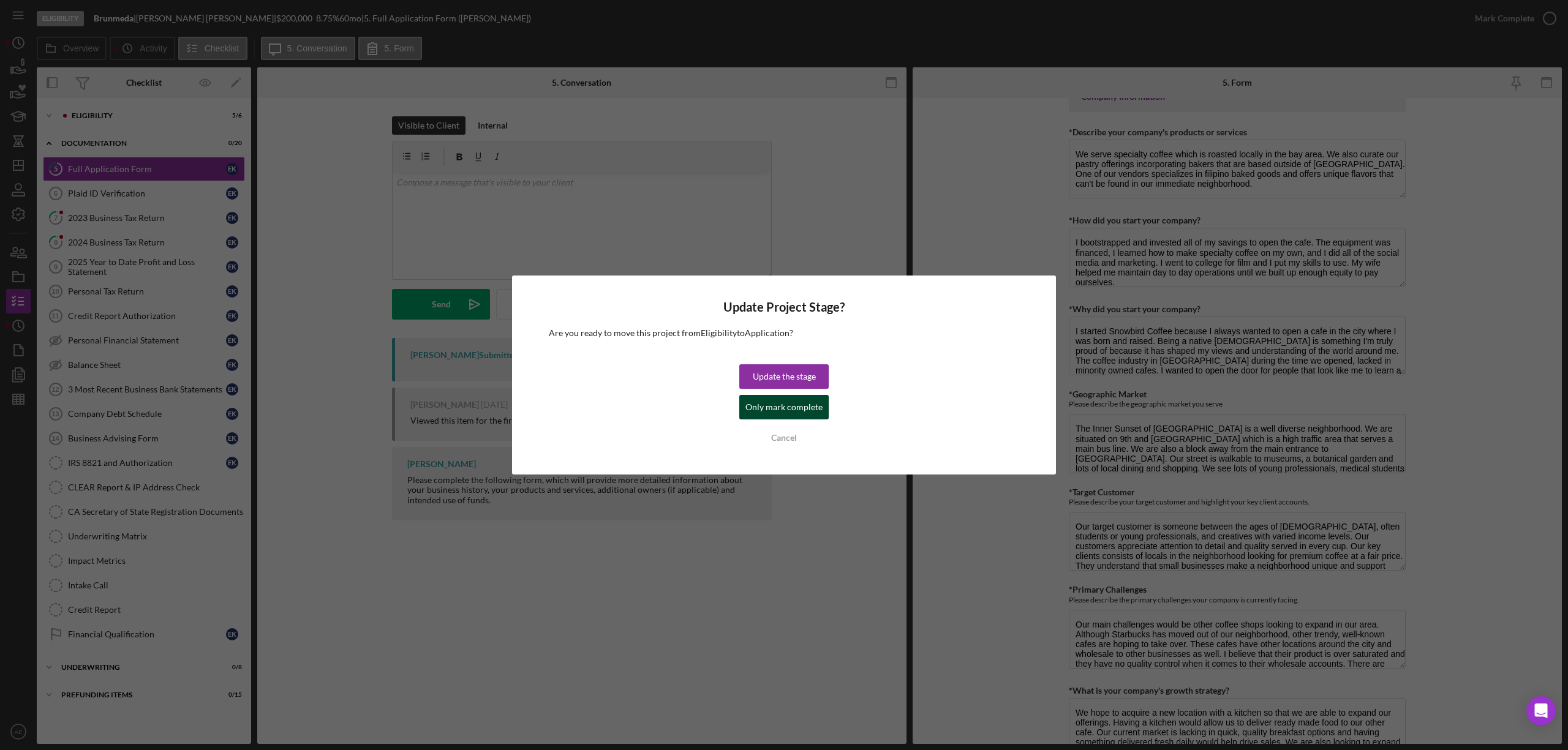
click at [813, 415] on div "Only mark complete" at bounding box center [783, 407] width 77 height 25
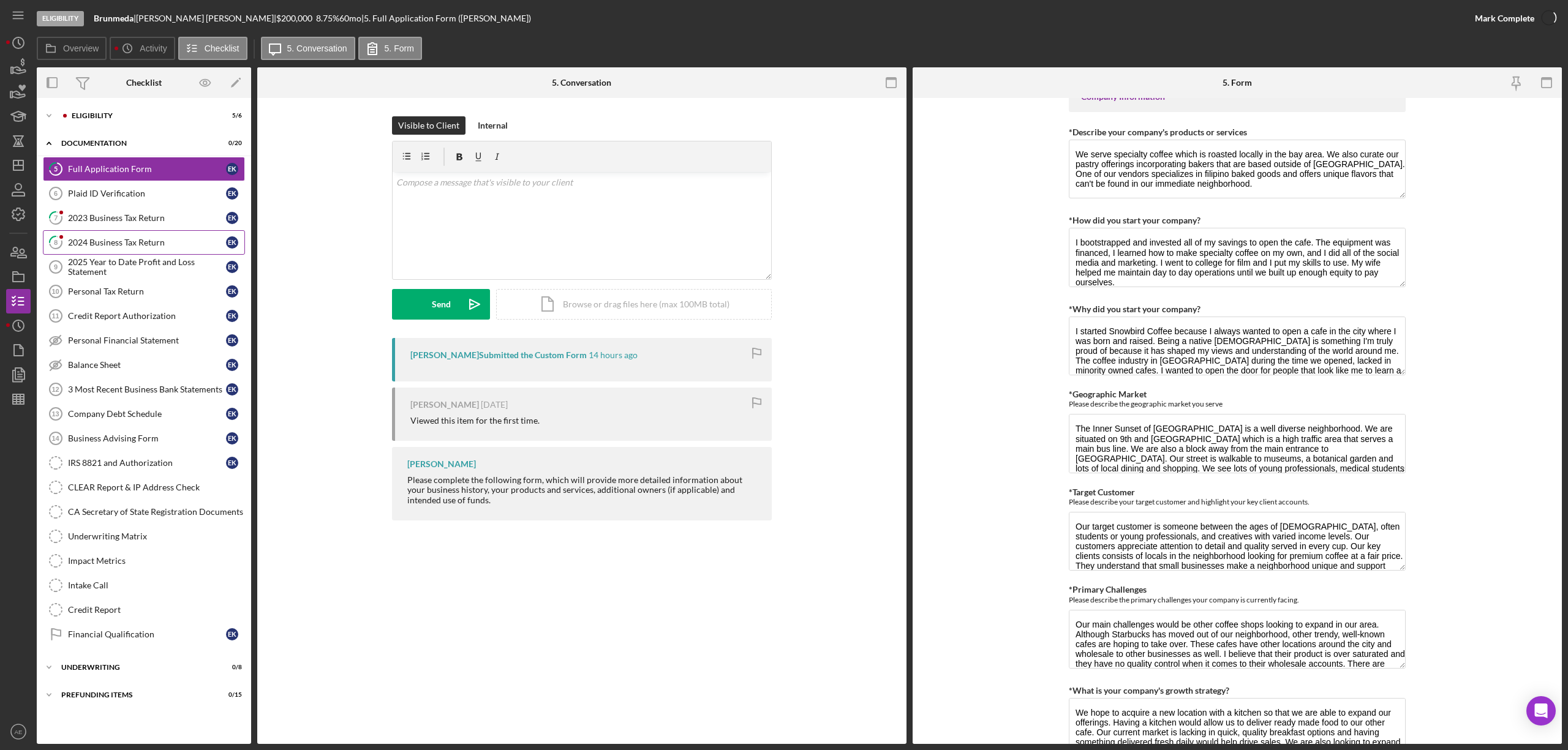
scroll to position [539, 0]
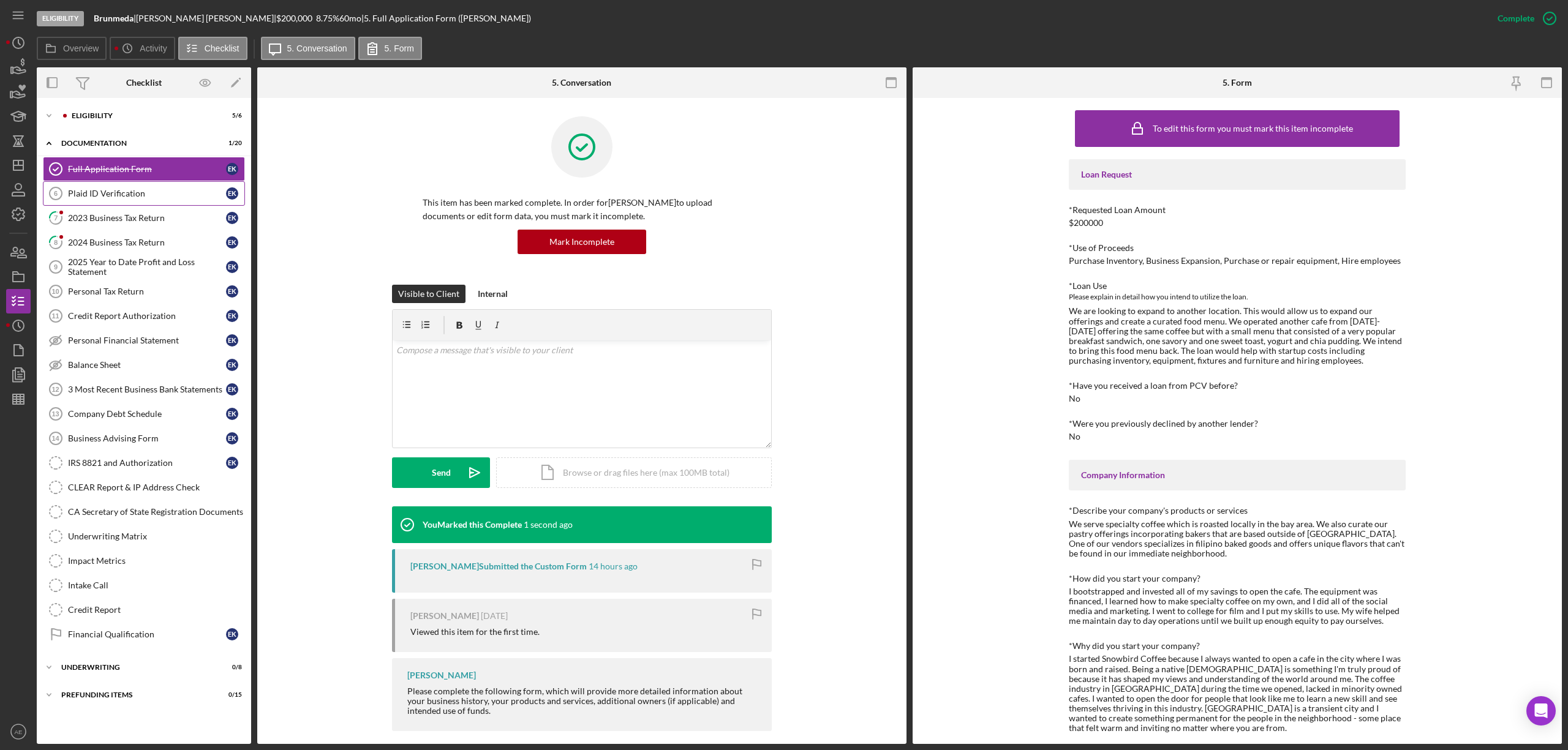
click at [109, 204] on link "Plaid ID Verification 6 Plaid ID Verification E K" at bounding box center [144, 193] width 202 height 25
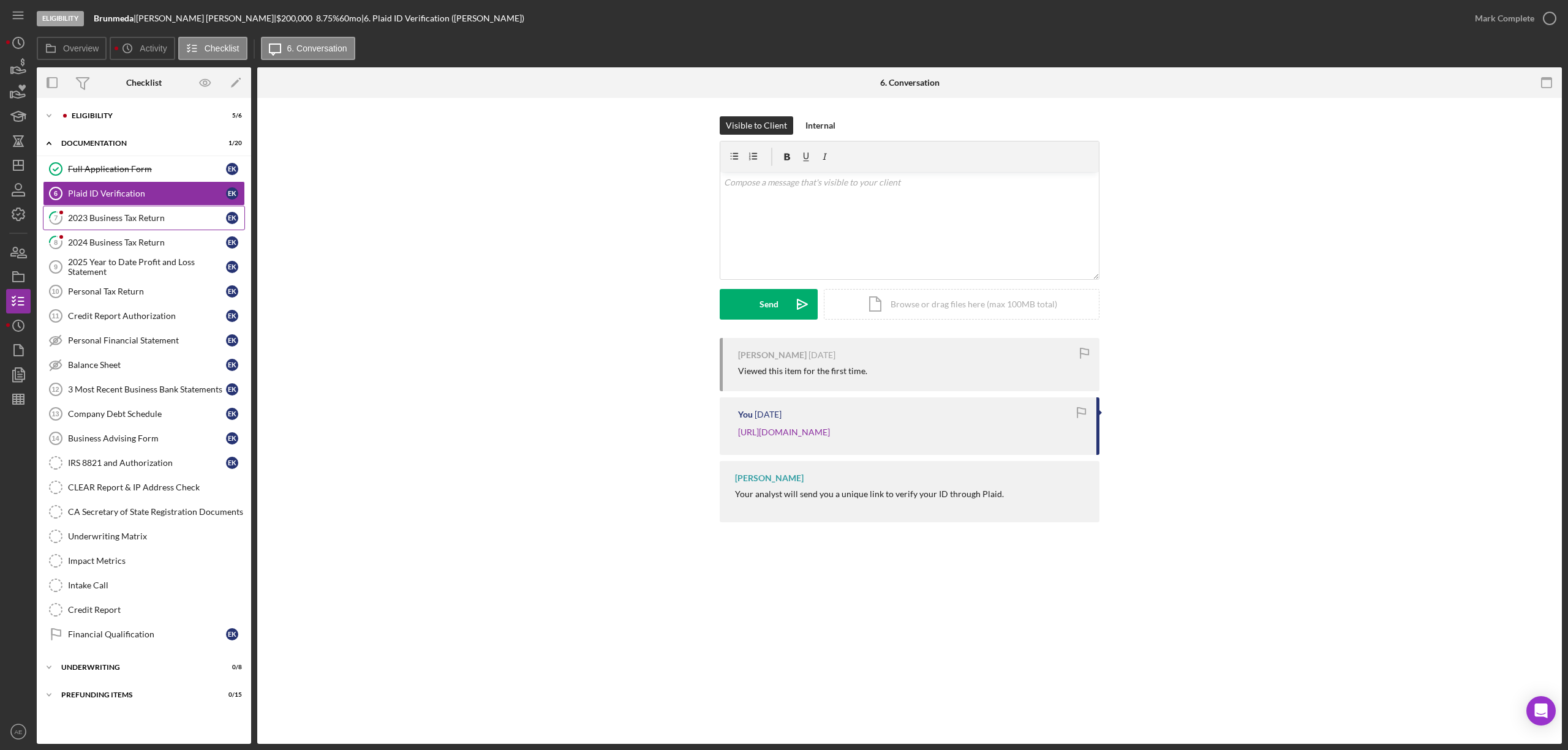
drag, startPoint x: 135, startPoint y: 224, endPoint x: 158, endPoint y: 226, distance: 23.1
click at [135, 223] on div "2023 Business Tax Return" at bounding box center [146, 218] width 158 height 10
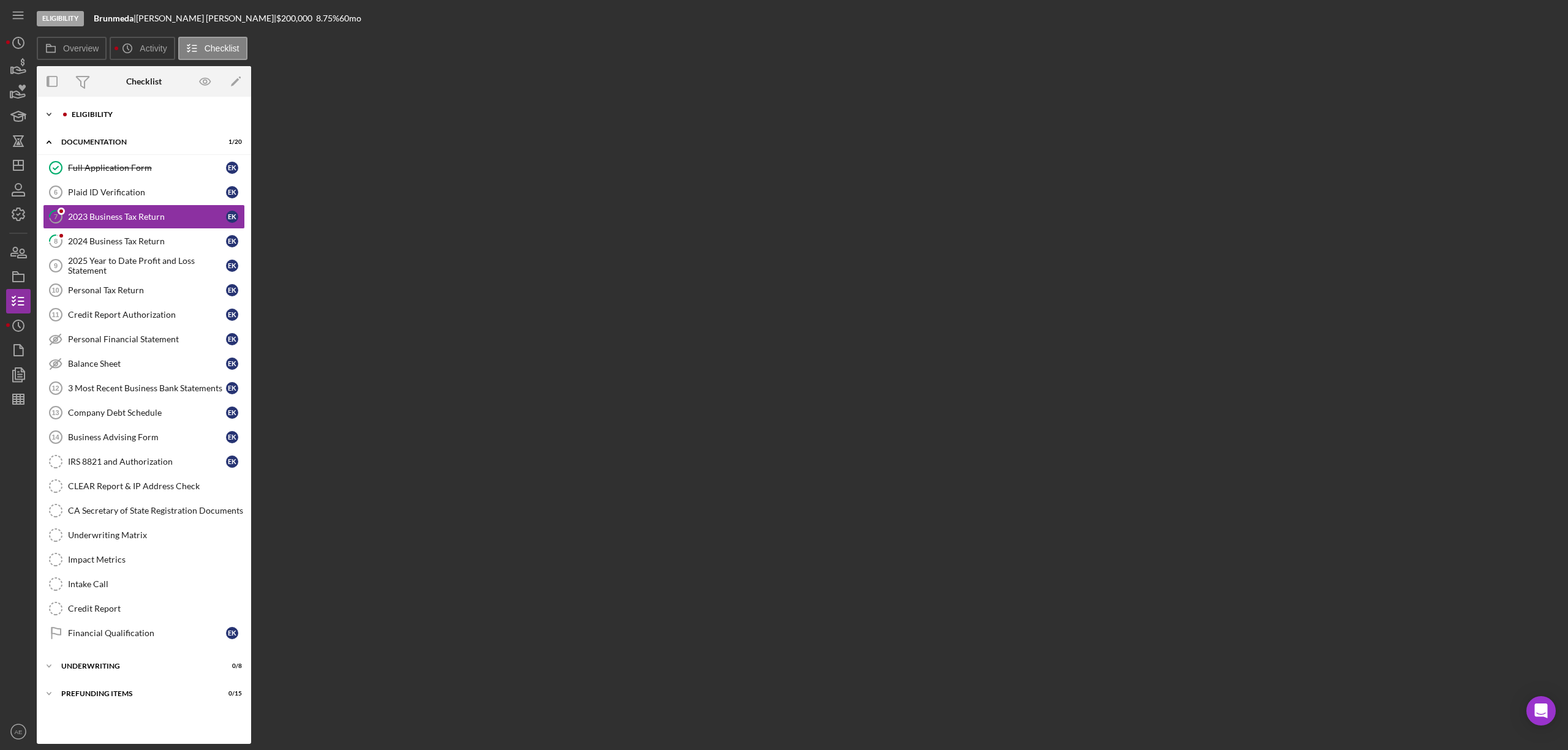
click at [150, 119] on div "Icon/Expander Eligibility 5 / 6" at bounding box center [144, 114] width 214 height 25
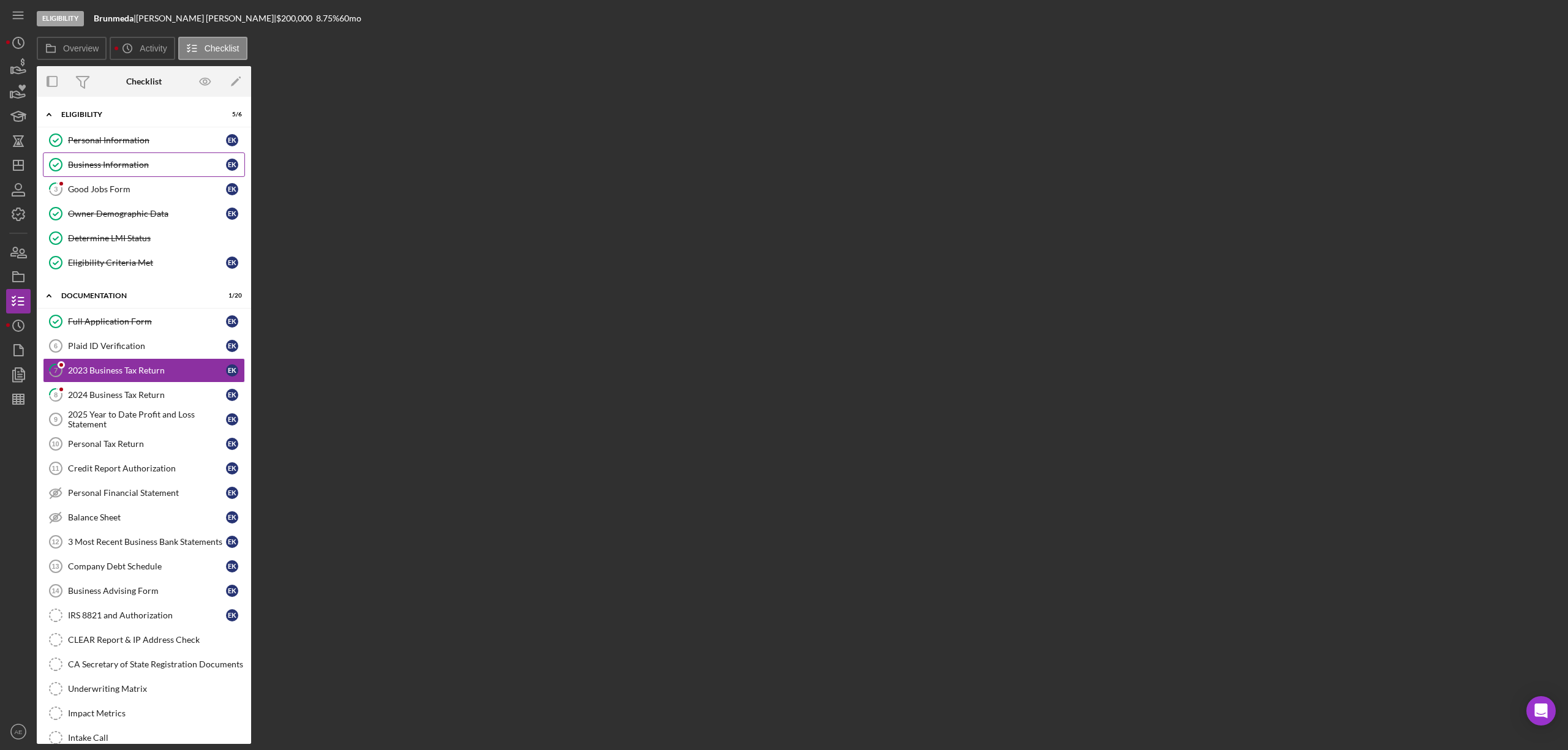
click at [149, 176] on link "Business Information Business Information E K" at bounding box center [144, 165] width 202 height 25
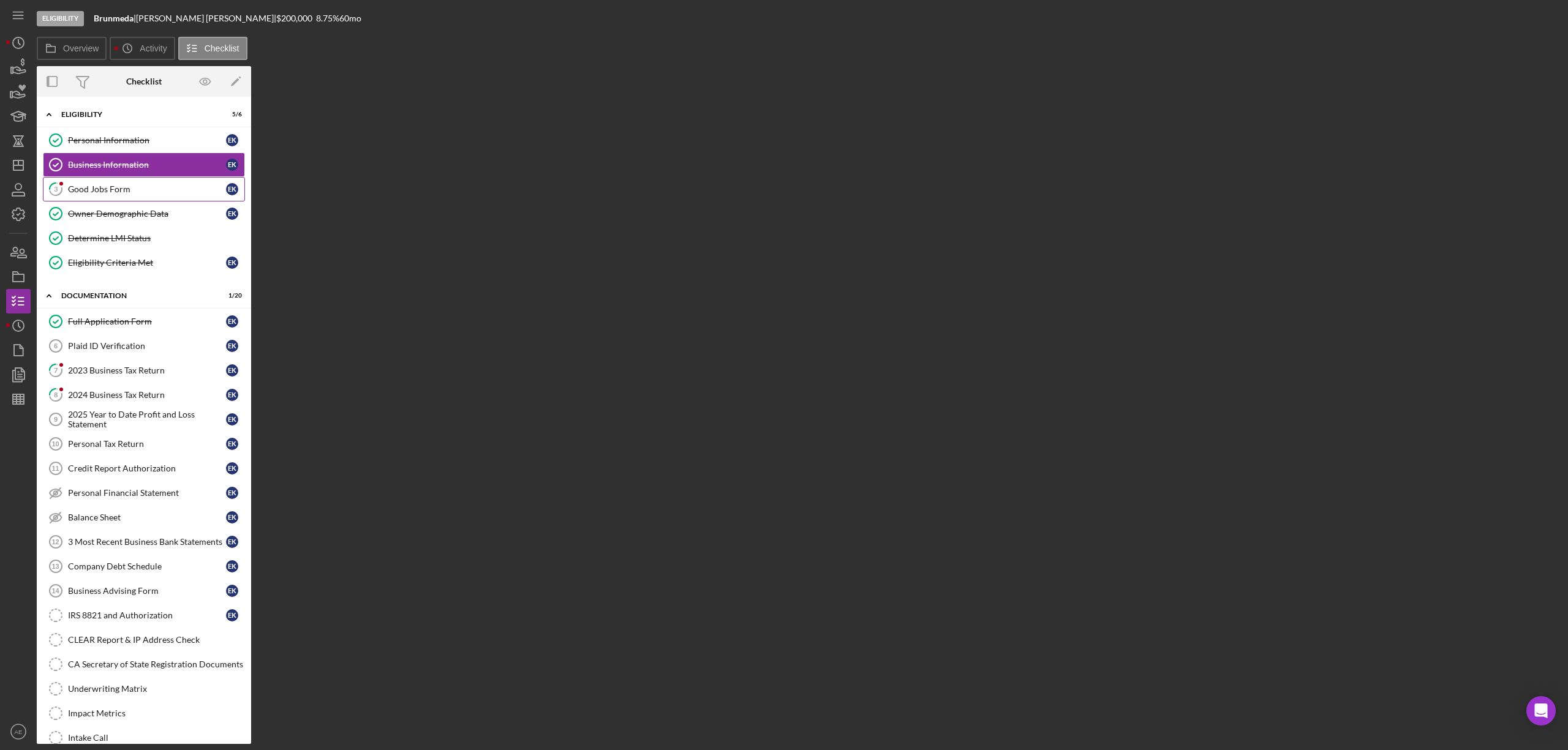
click at [149, 192] on div "Good Jobs Form" at bounding box center [146, 189] width 158 height 10
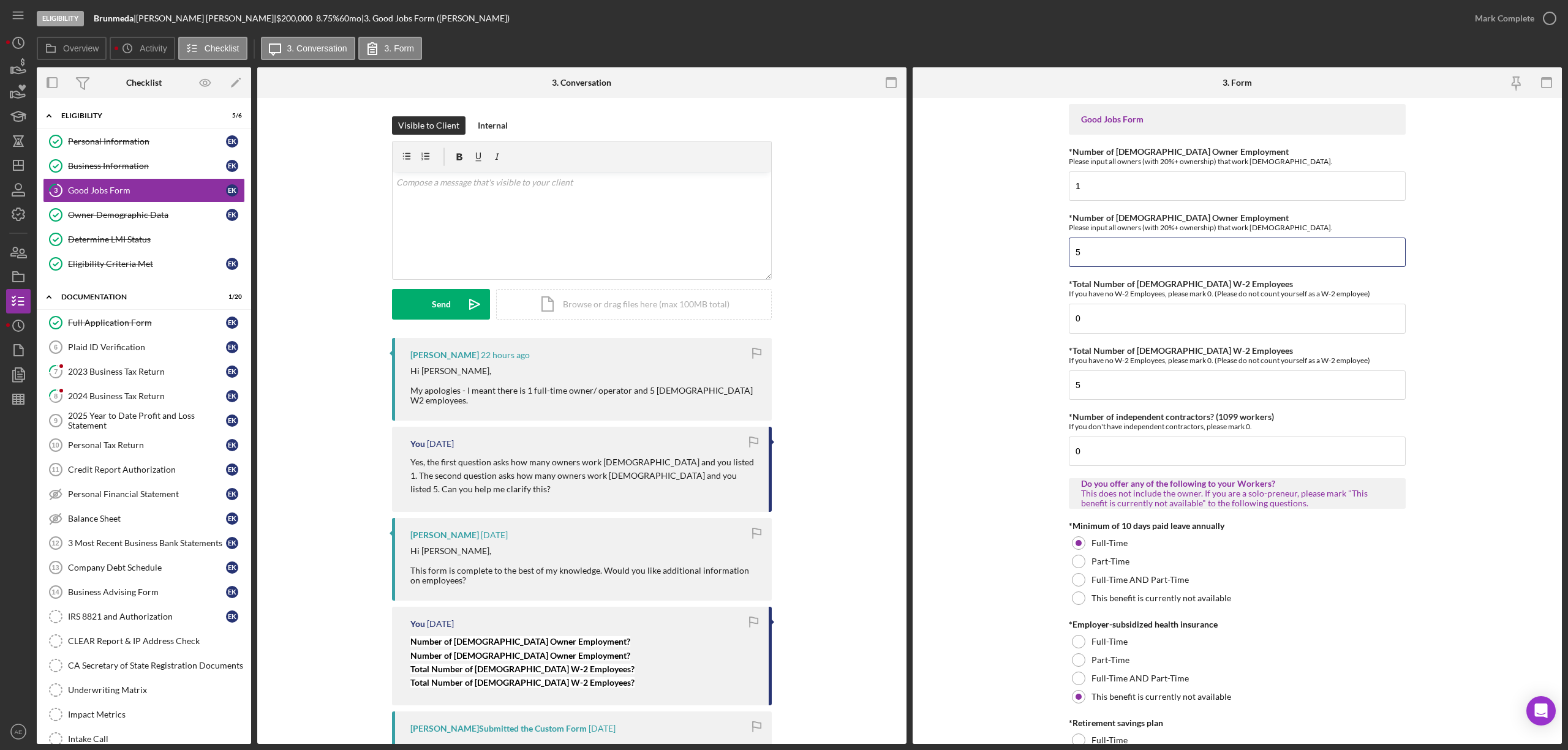
drag, startPoint x: 1103, startPoint y: 260, endPoint x: 1006, endPoint y: 270, distance: 97.5
click at [1006, 270] on form "Good Jobs Form *Number of Full-Time Owner Employment Please input all owners (w…" at bounding box center [1237, 420] width 649 height 645
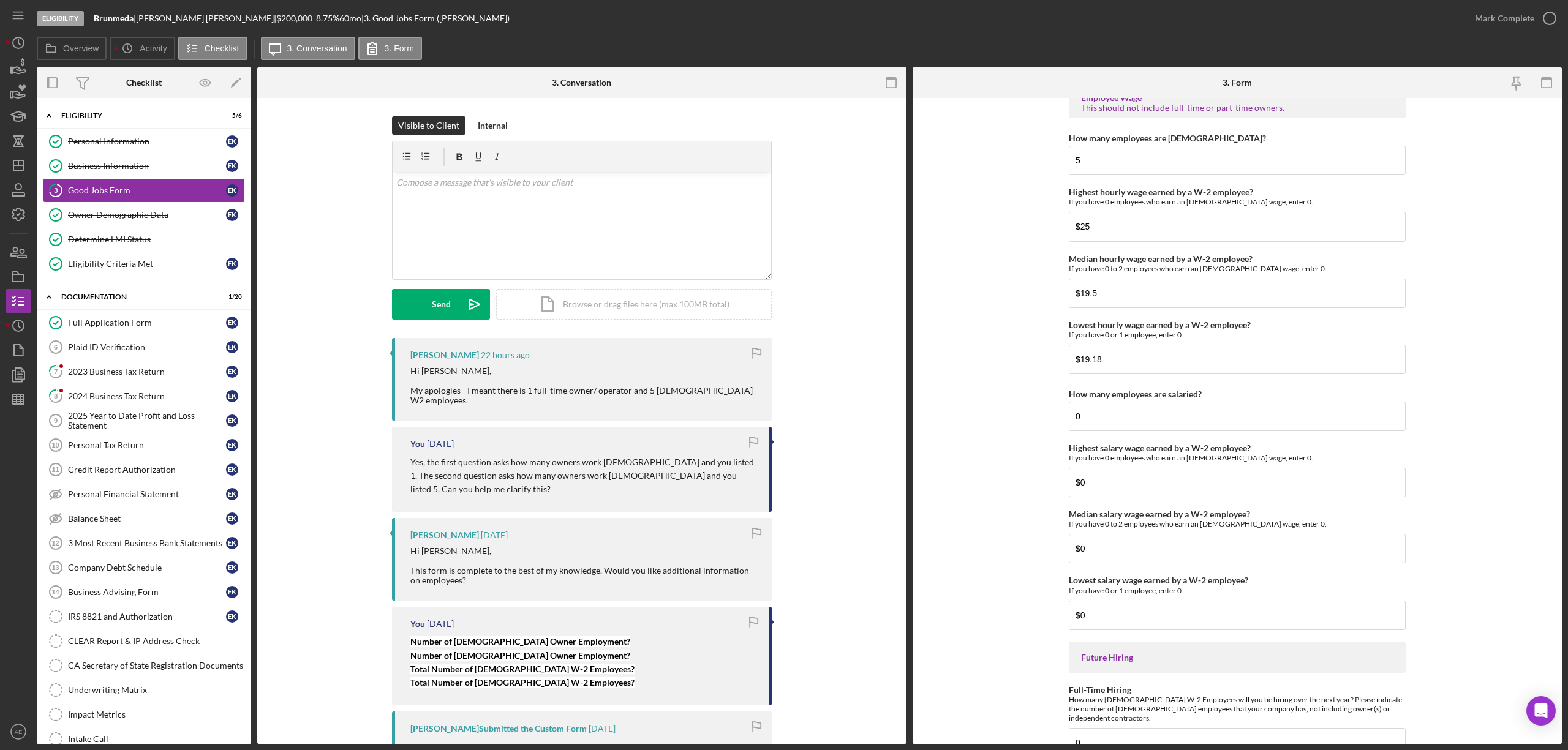
scroll to position [2475, 0]
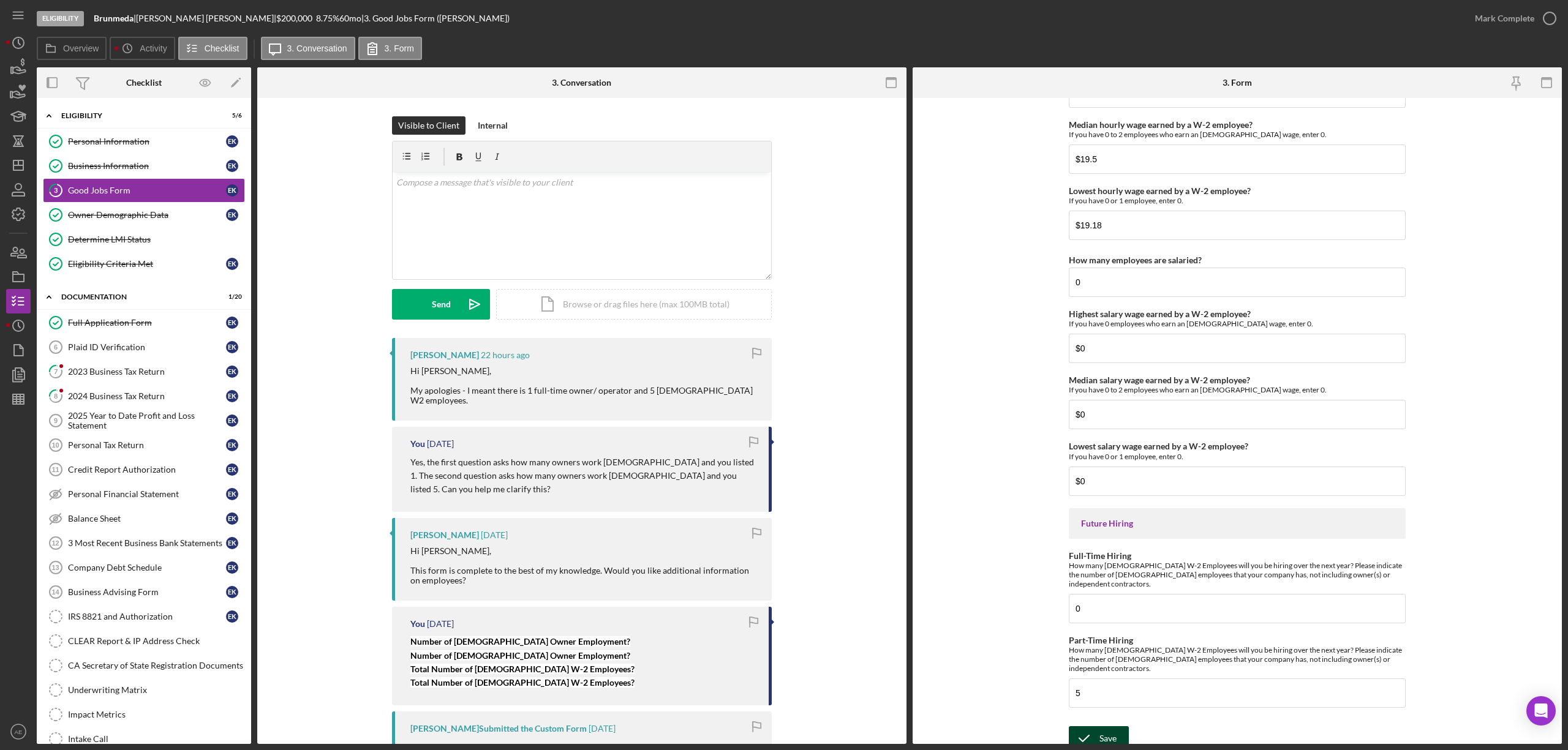
type input "0"
click at [1101, 730] on div "Save" at bounding box center [1108, 738] width 17 height 25
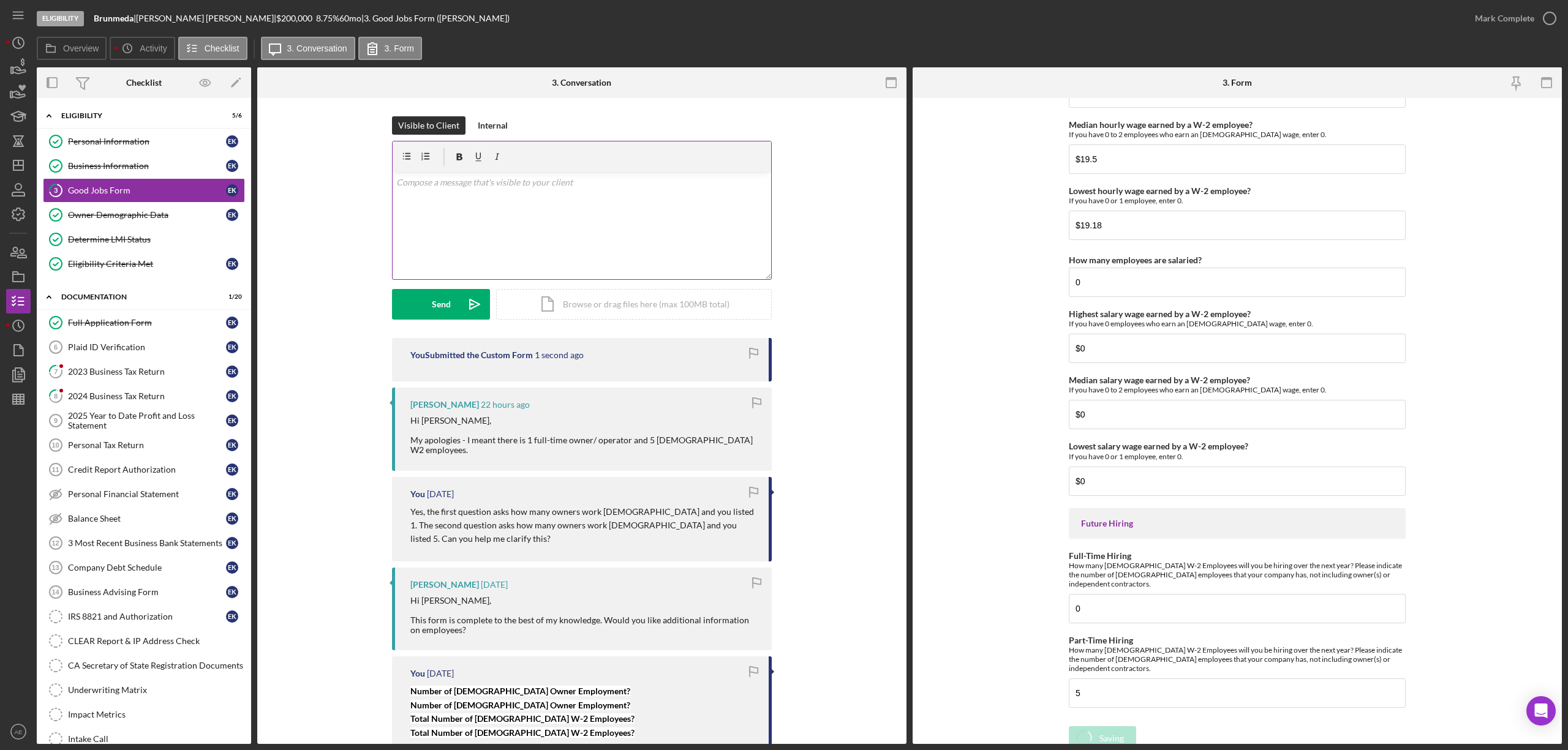
click at [557, 228] on div "v Color teal Color pink Remove color Add row above Add row below Add column bef…" at bounding box center [582, 226] width 378 height 107
click at [423, 324] on div "Visible to Client Internal v Color teal Color pink Remove color Add row above A…" at bounding box center [582, 227] width 380 height 222
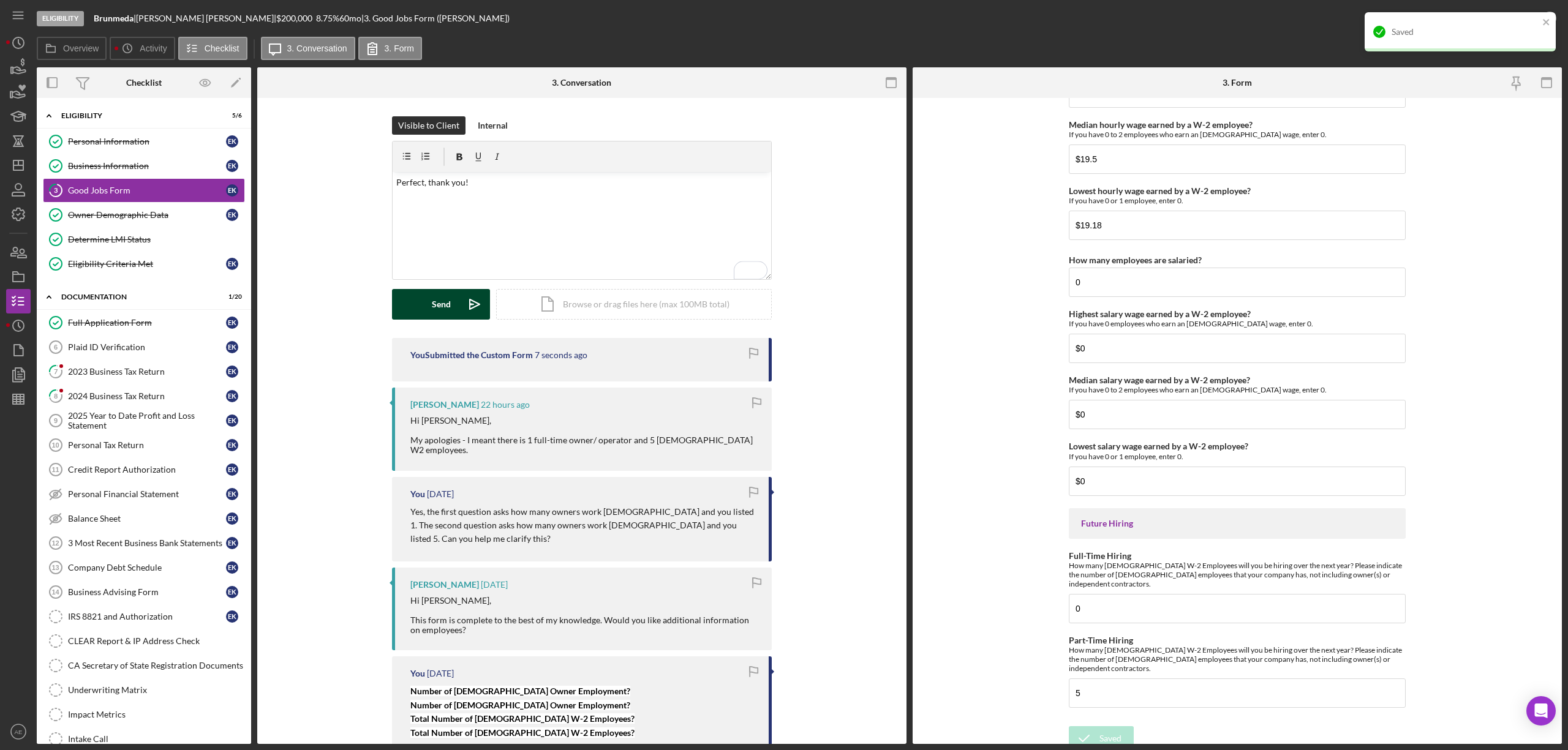
click at [435, 309] on div "Send" at bounding box center [441, 304] width 19 height 31
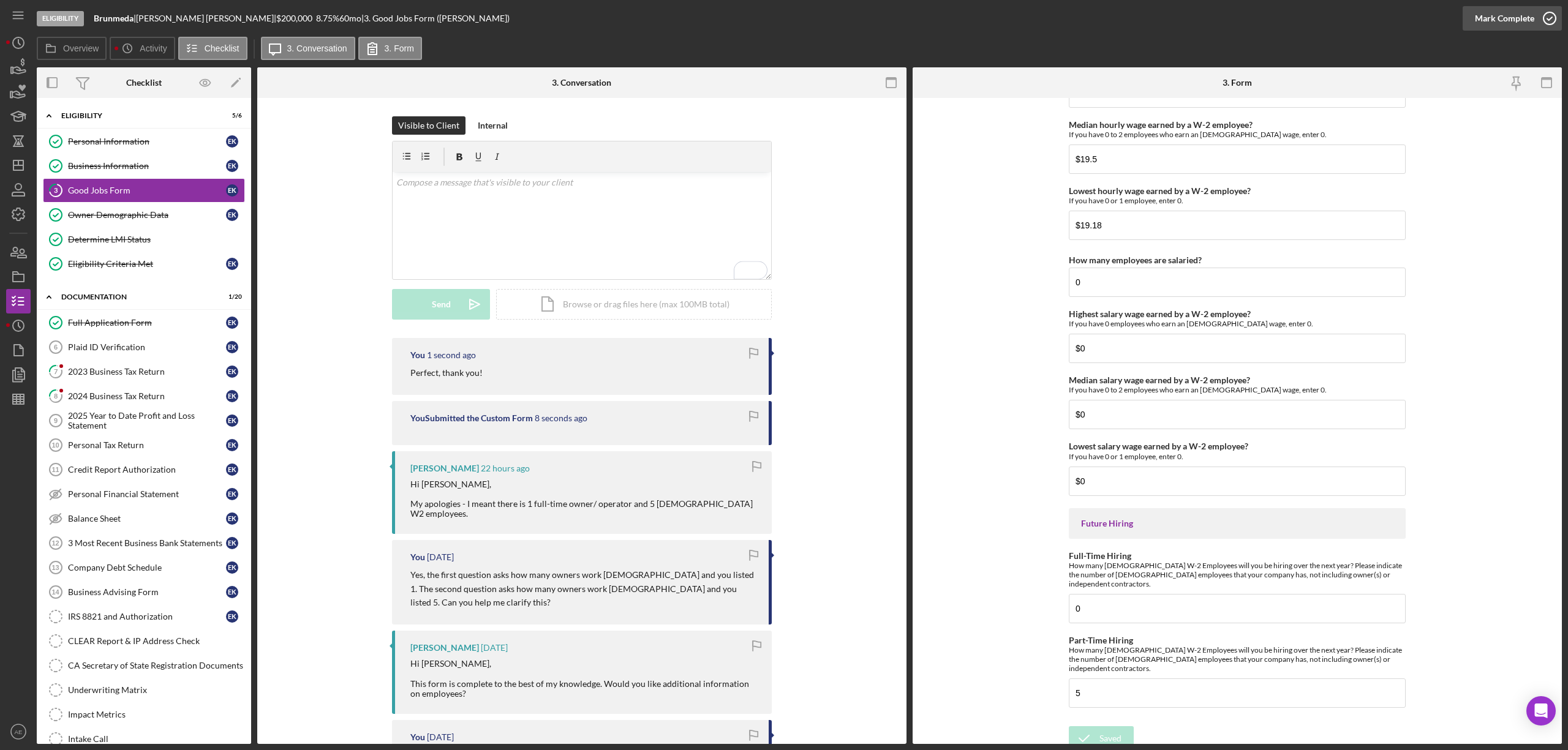
click at [1495, 21] on div "Mark Complete" at bounding box center [1504, 18] width 60 height 25
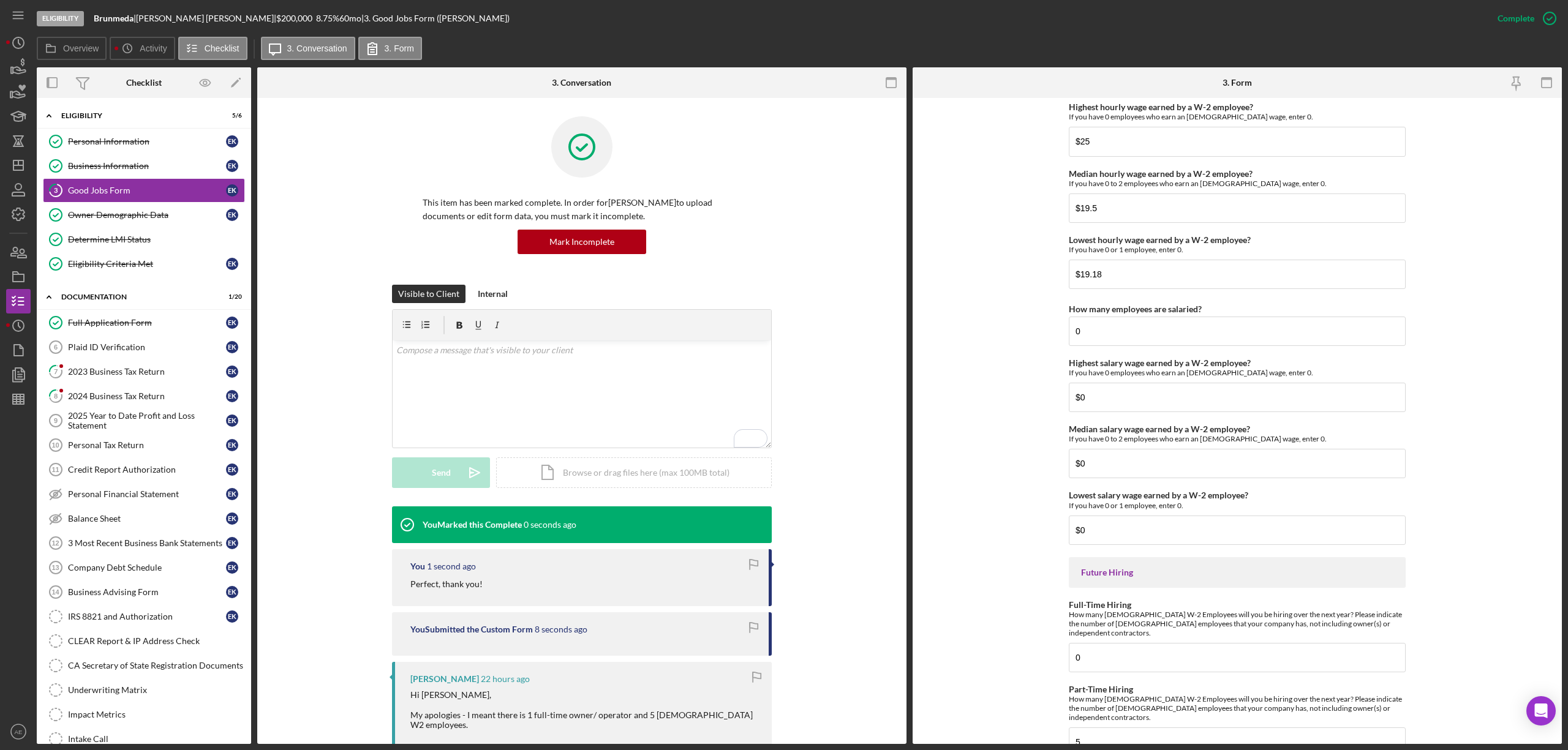
scroll to position [2524, 0]
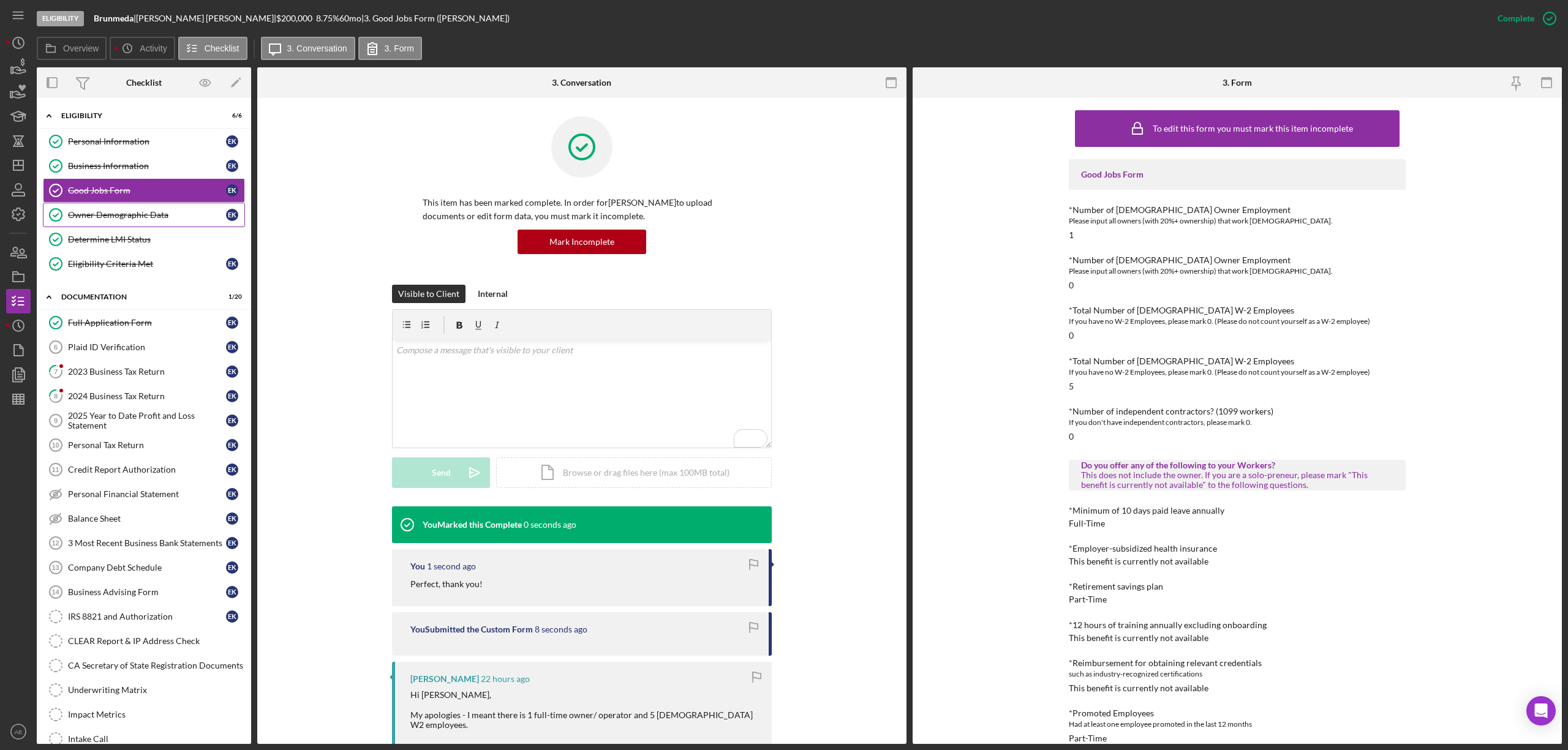
click at [202, 218] on div "Owner Demographic Data" at bounding box center [146, 215] width 158 height 10
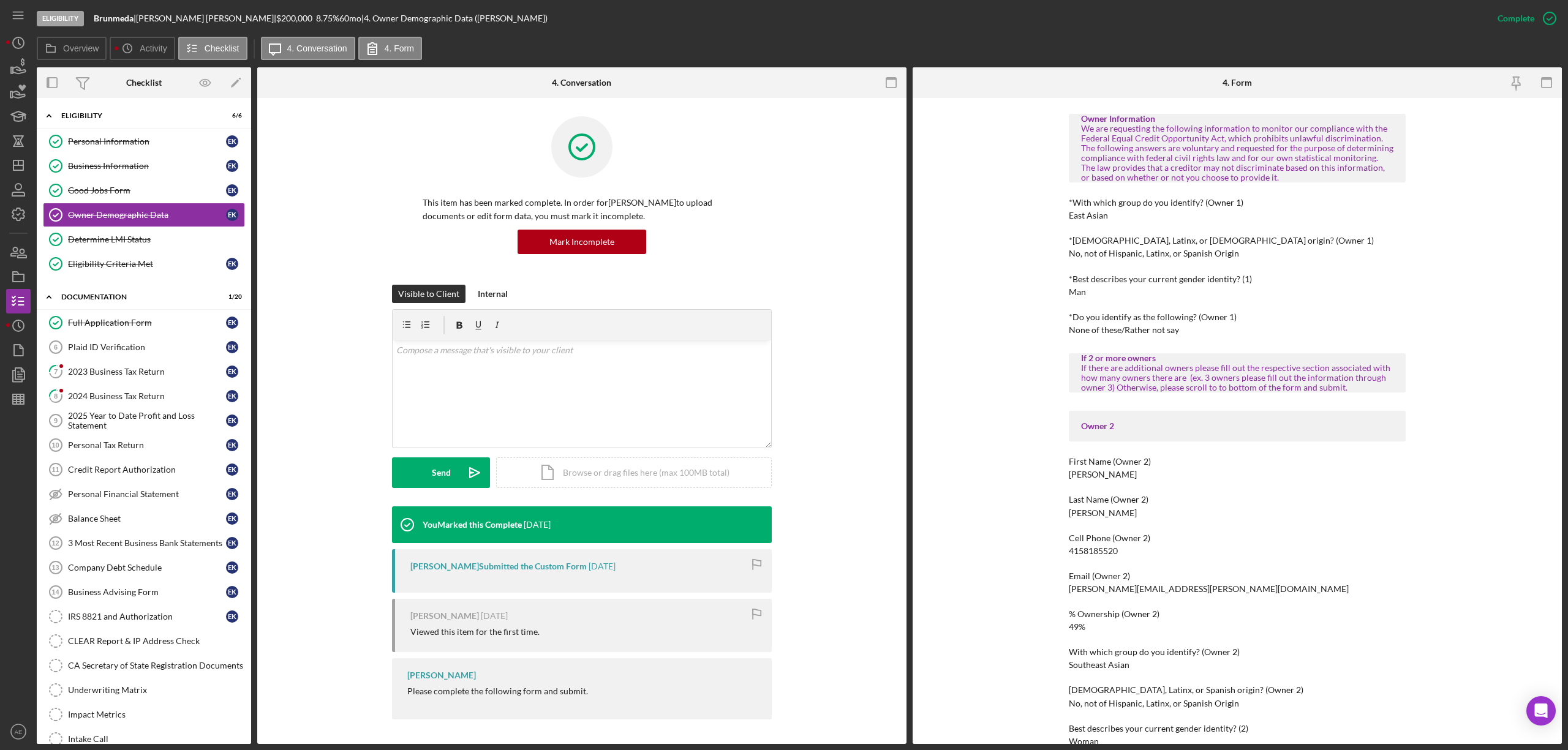
scroll to position [407, 0]
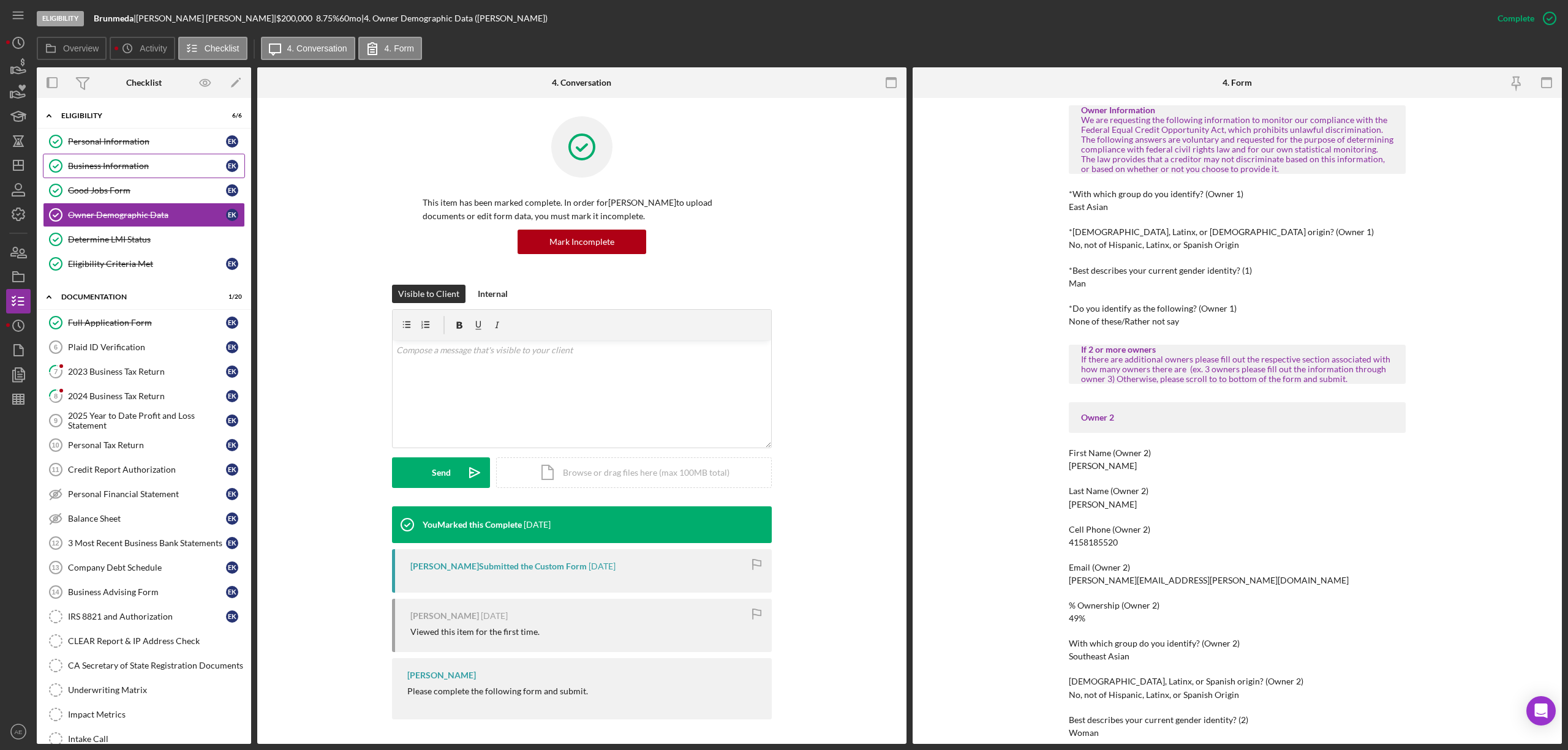
click at [96, 169] on div "Business Information" at bounding box center [146, 165] width 158 height 10
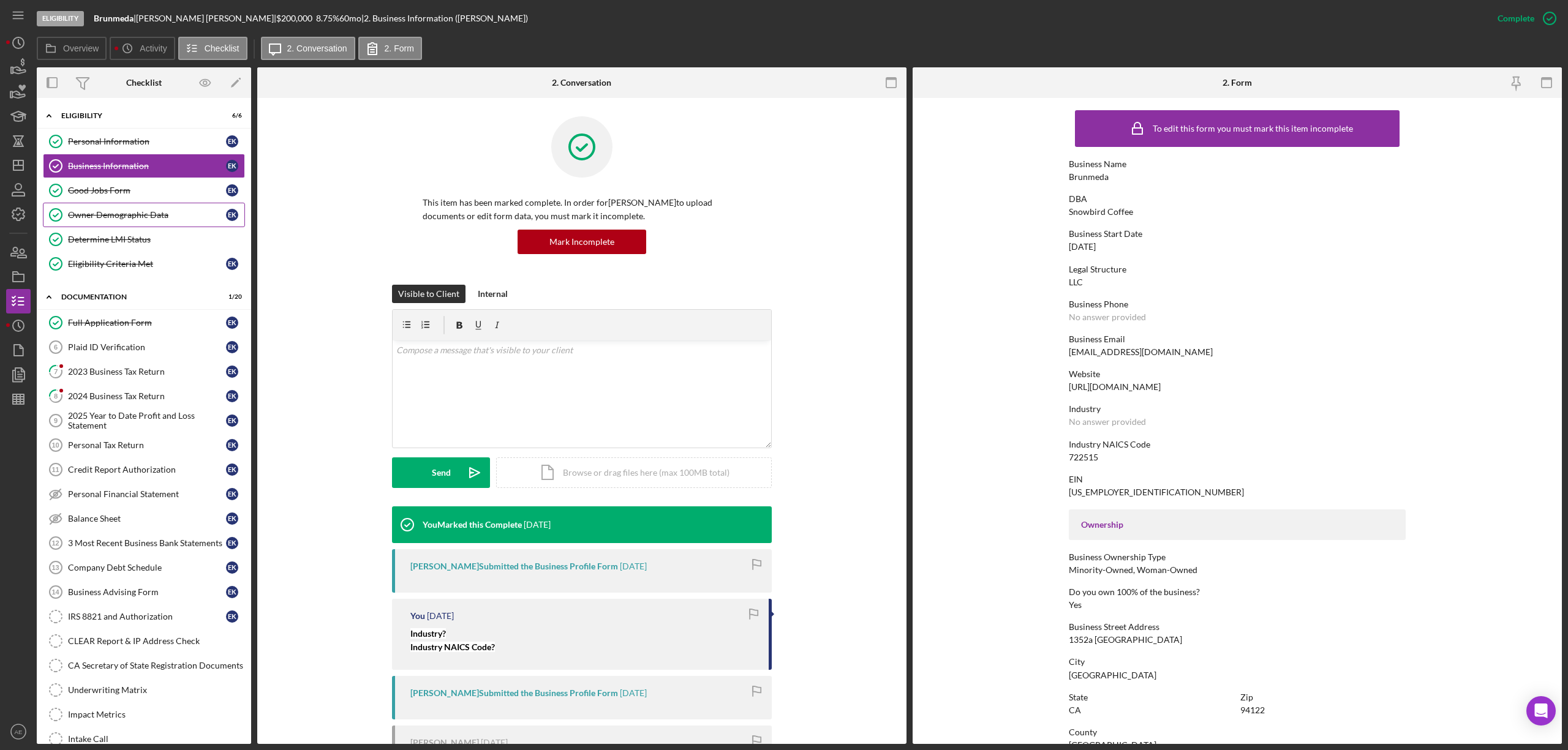
click at [133, 214] on div "Owner Demographic Data" at bounding box center [146, 215] width 158 height 10
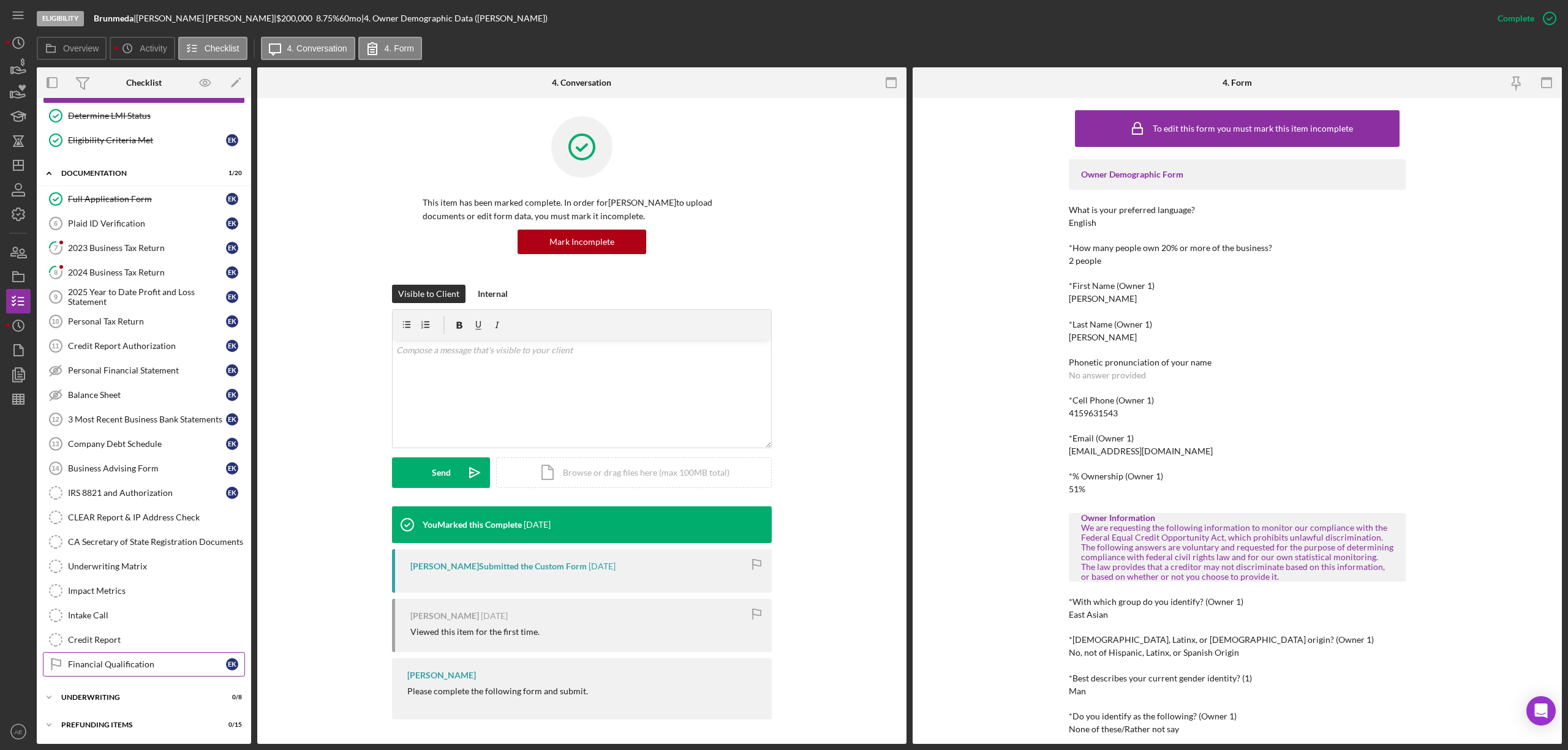
click at [143, 657] on link "Financial Qualification Financial Qualification E K" at bounding box center [144, 664] width 202 height 25
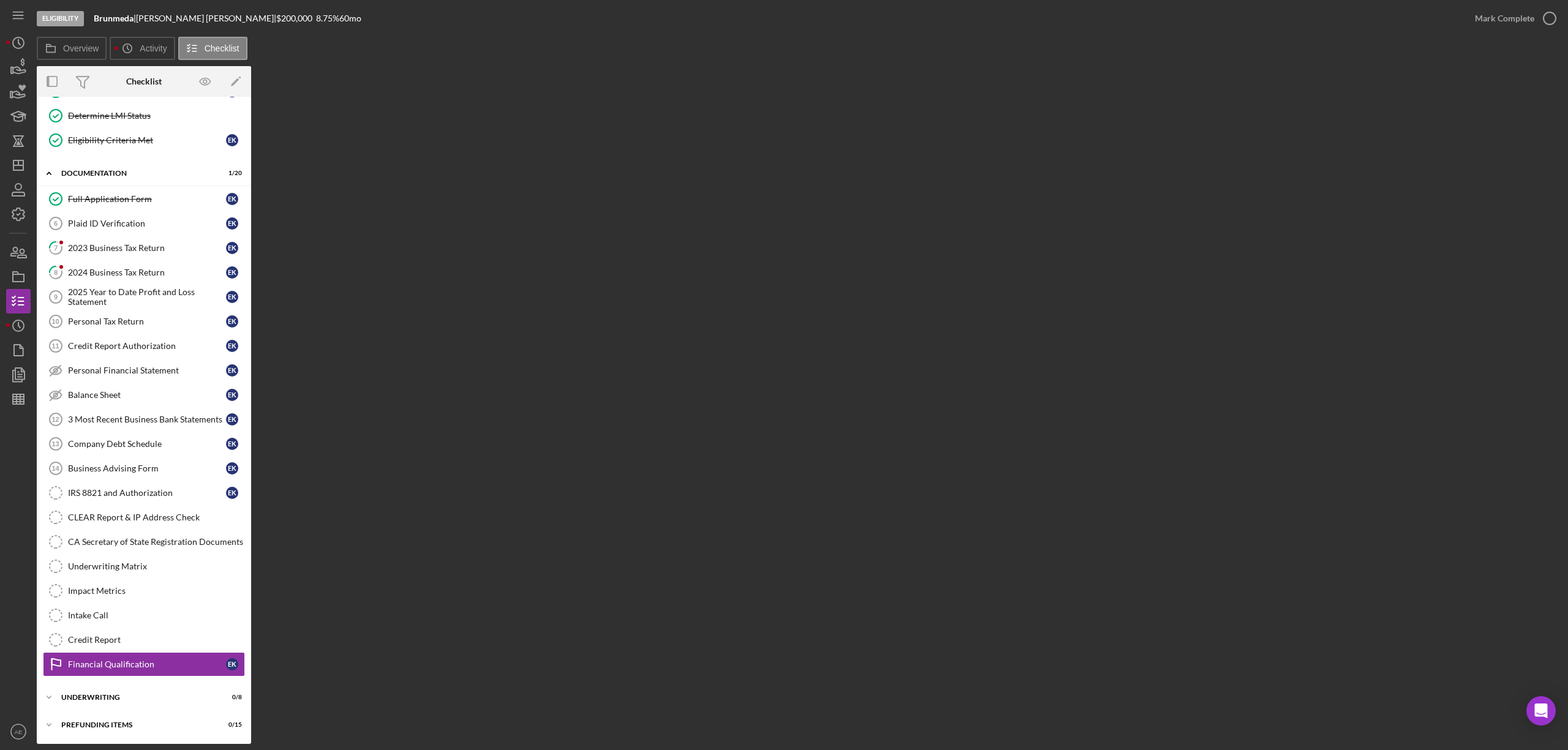
scroll to position [133, 0]
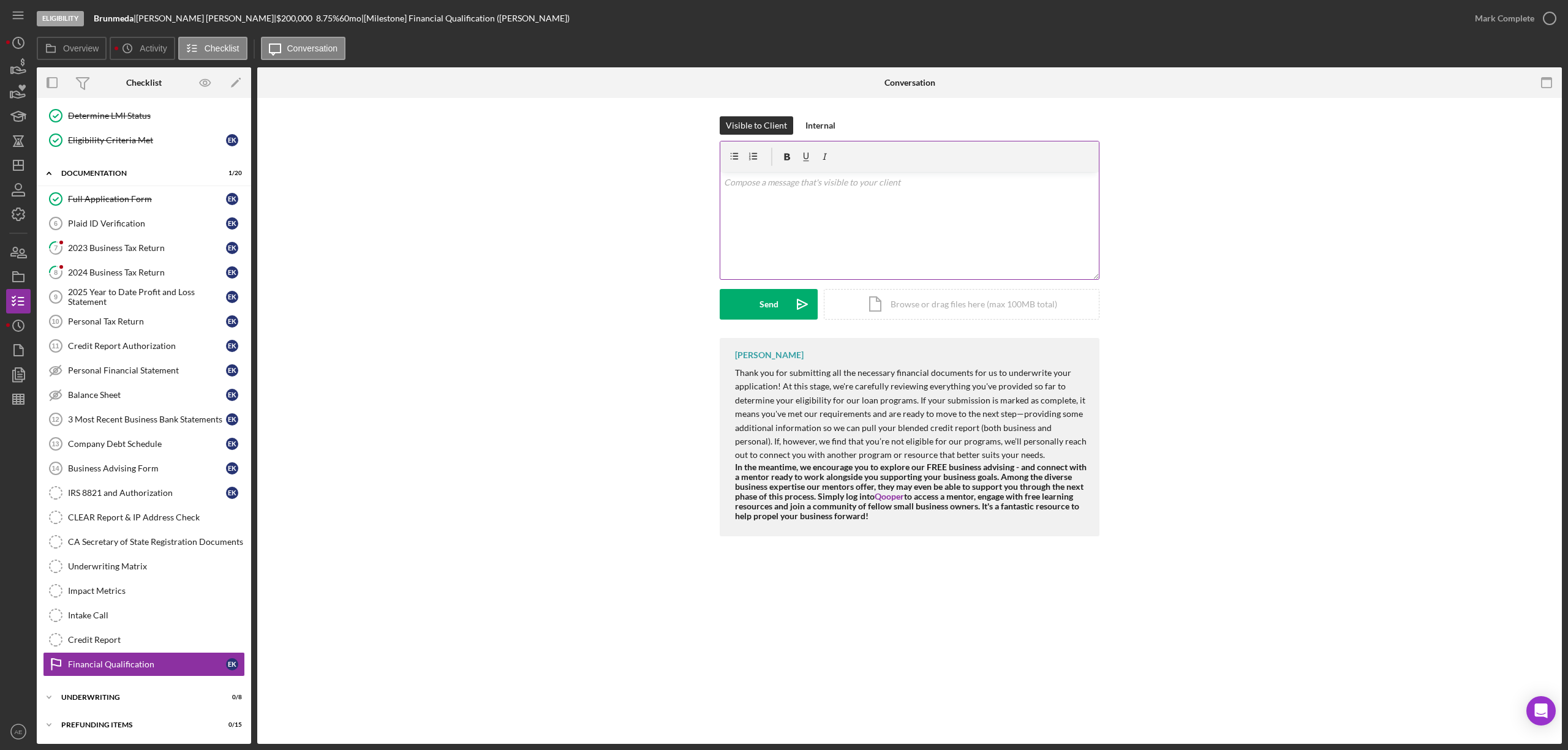
click at [845, 255] on div "v Color teal Color pink Remove color Add row above Add row below Add column bef…" at bounding box center [909, 226] width 378 height 107
click at [785, 300] on button "Send Icon/icon-invite-send" at bounding box center [768, 304] width 98 height 31
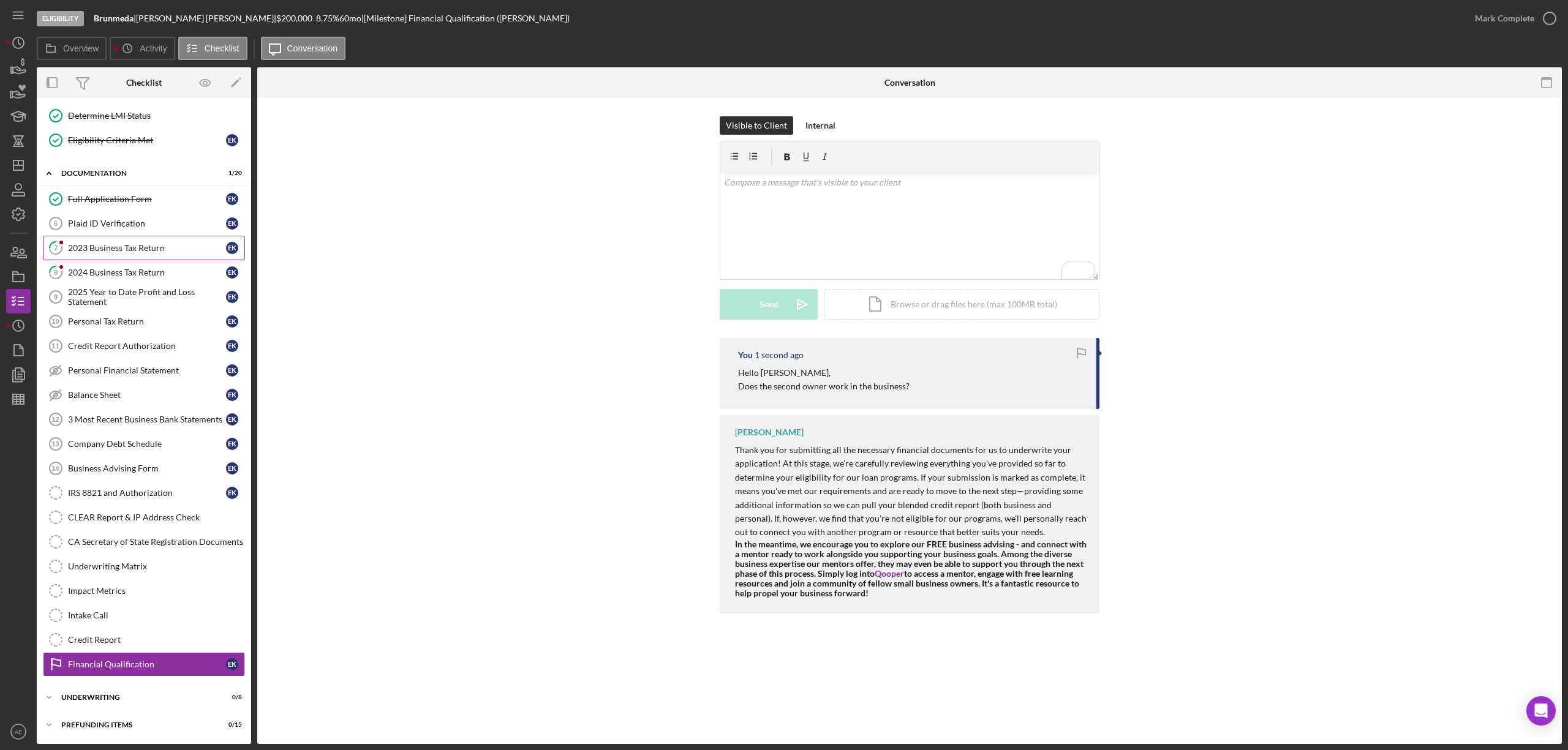
click at [167, 246] on div "2023 Business Tax Return" at bounding box center [146, 247] width 158 height 10
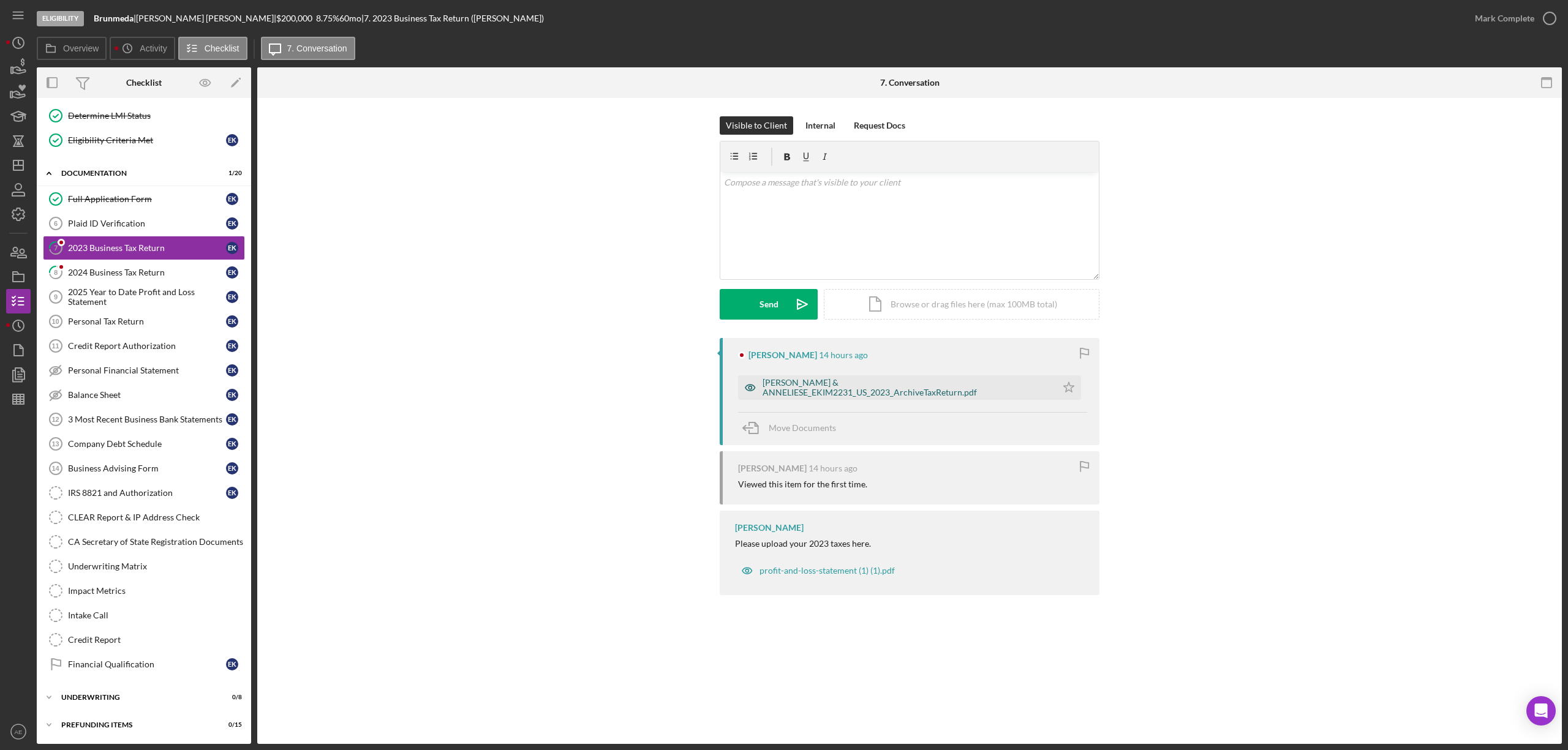
click at [852, 380] on div "KIM, EUGENE & ANNELIESE_EKIM2231_US_2023_ArchiveTaxReturn.pdf" at bounding box center [897, 388] width 318 height 25
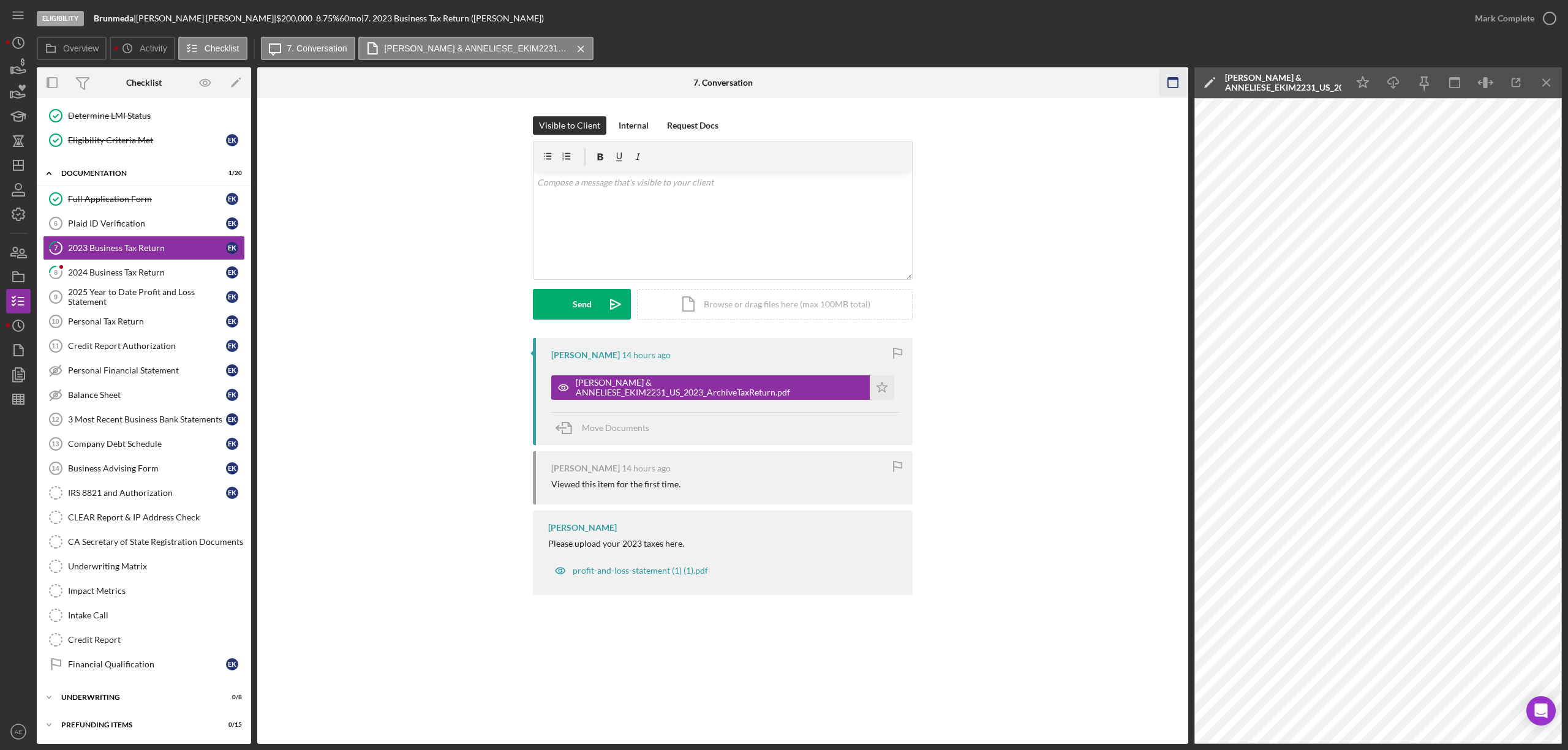
click at [1174, 83] on icon "button" at bounding box center [1173, 83] width 27 height 27
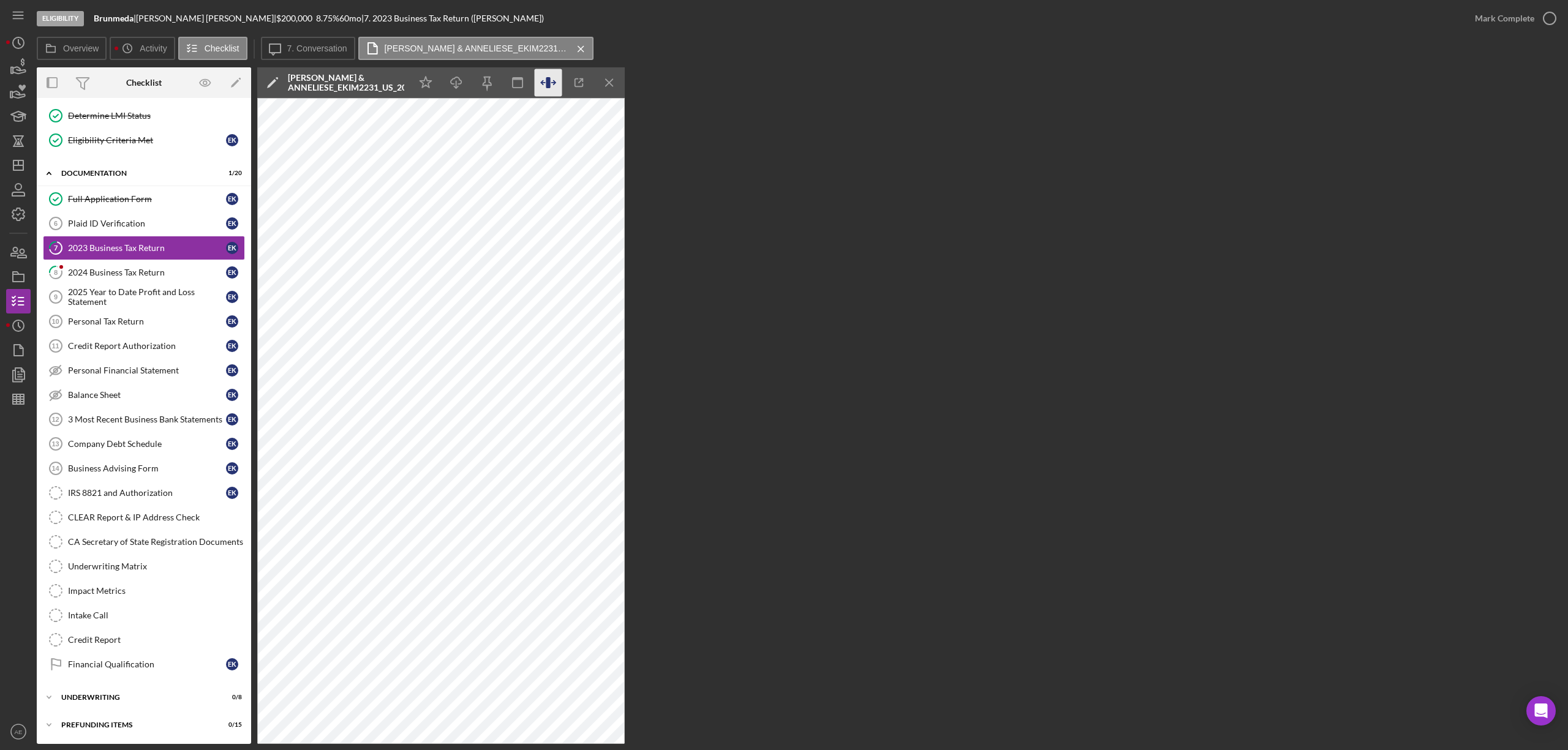
click at [558, 87] on icon "button" at bounding box center [548, 83] width 27 height 27
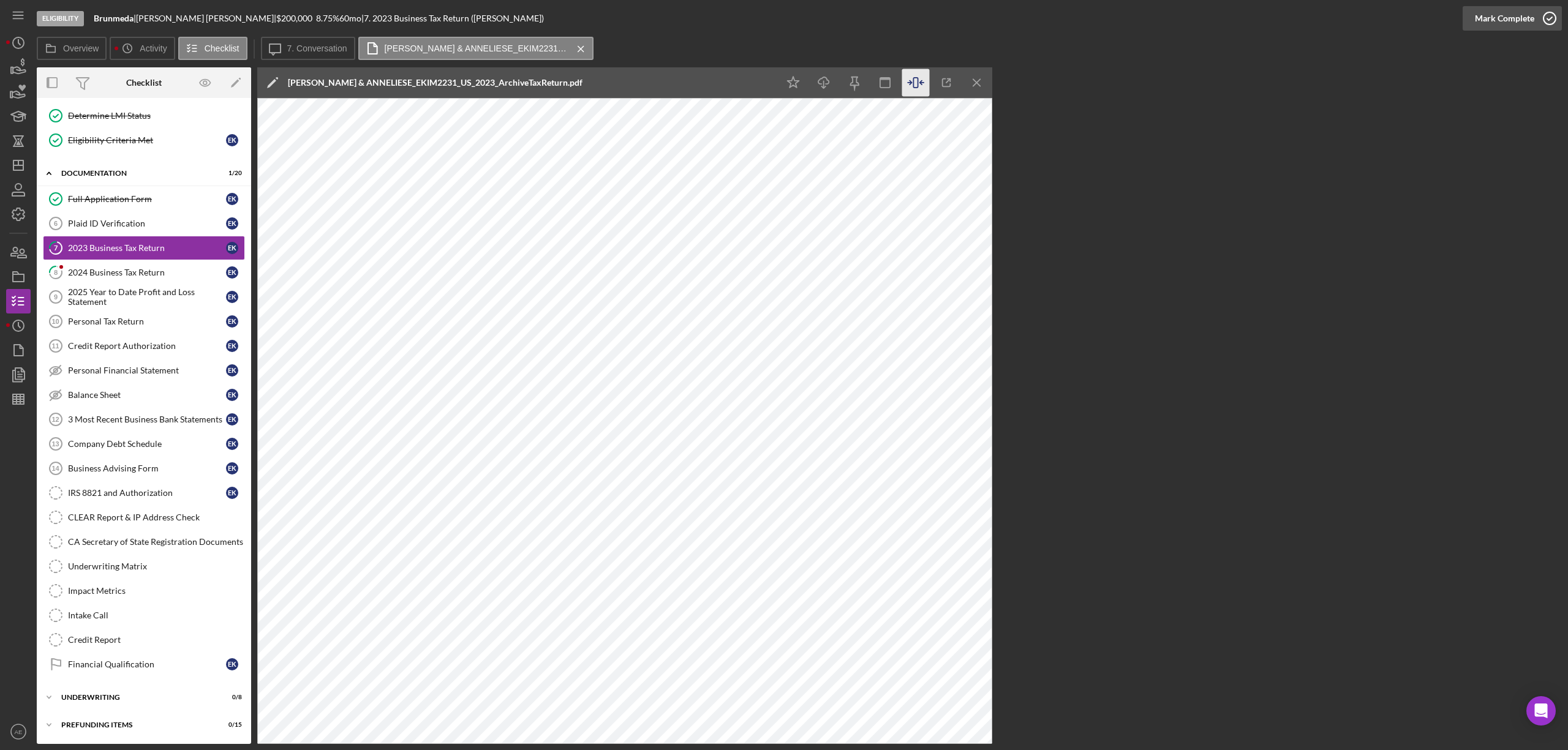
click at [1514, 23] on div "Mark Complete" at bounding box center [1504, 18] width 60 height 25
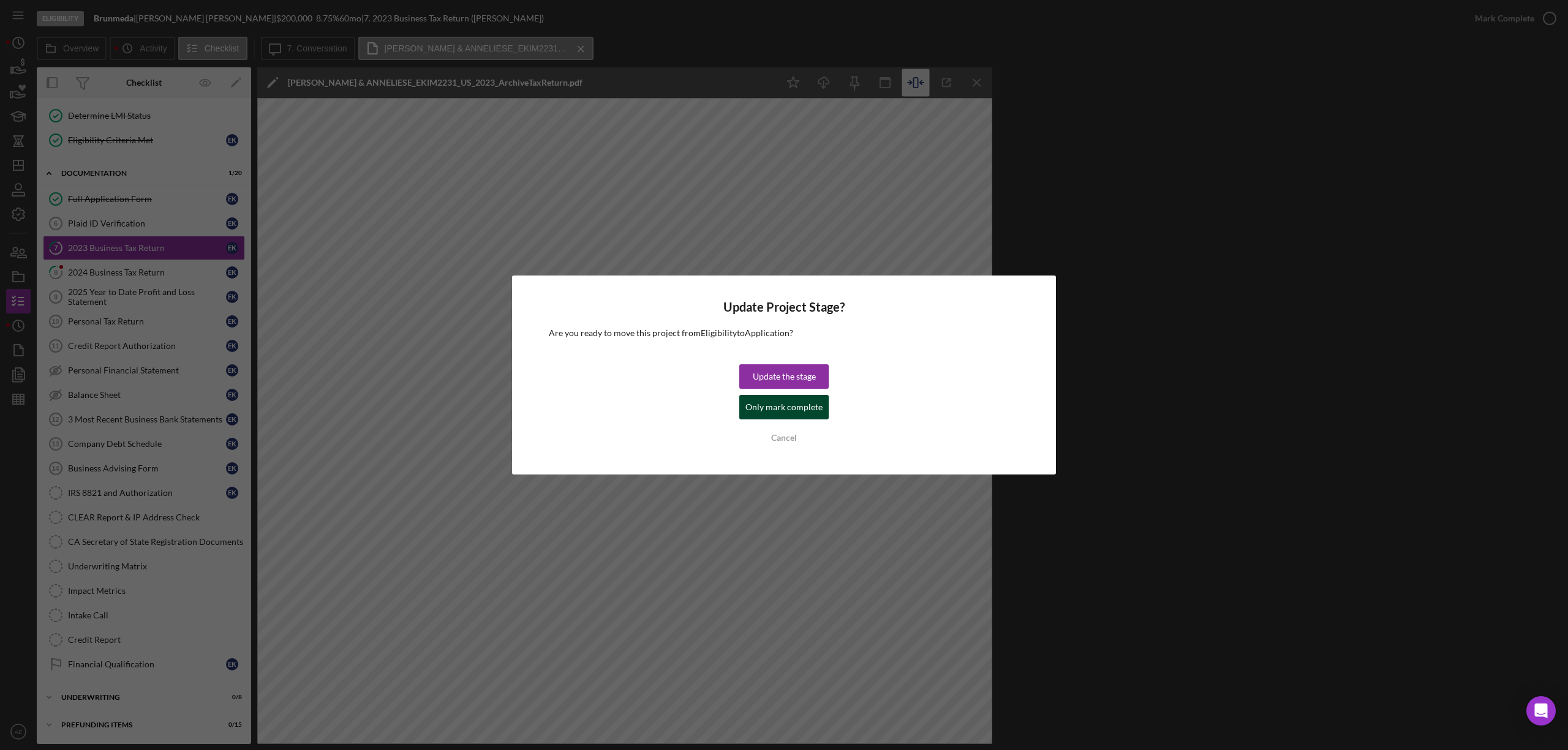
click at [805, 407] on div "Only mark complete" at bounding box center [783, 407] width 77 height 25
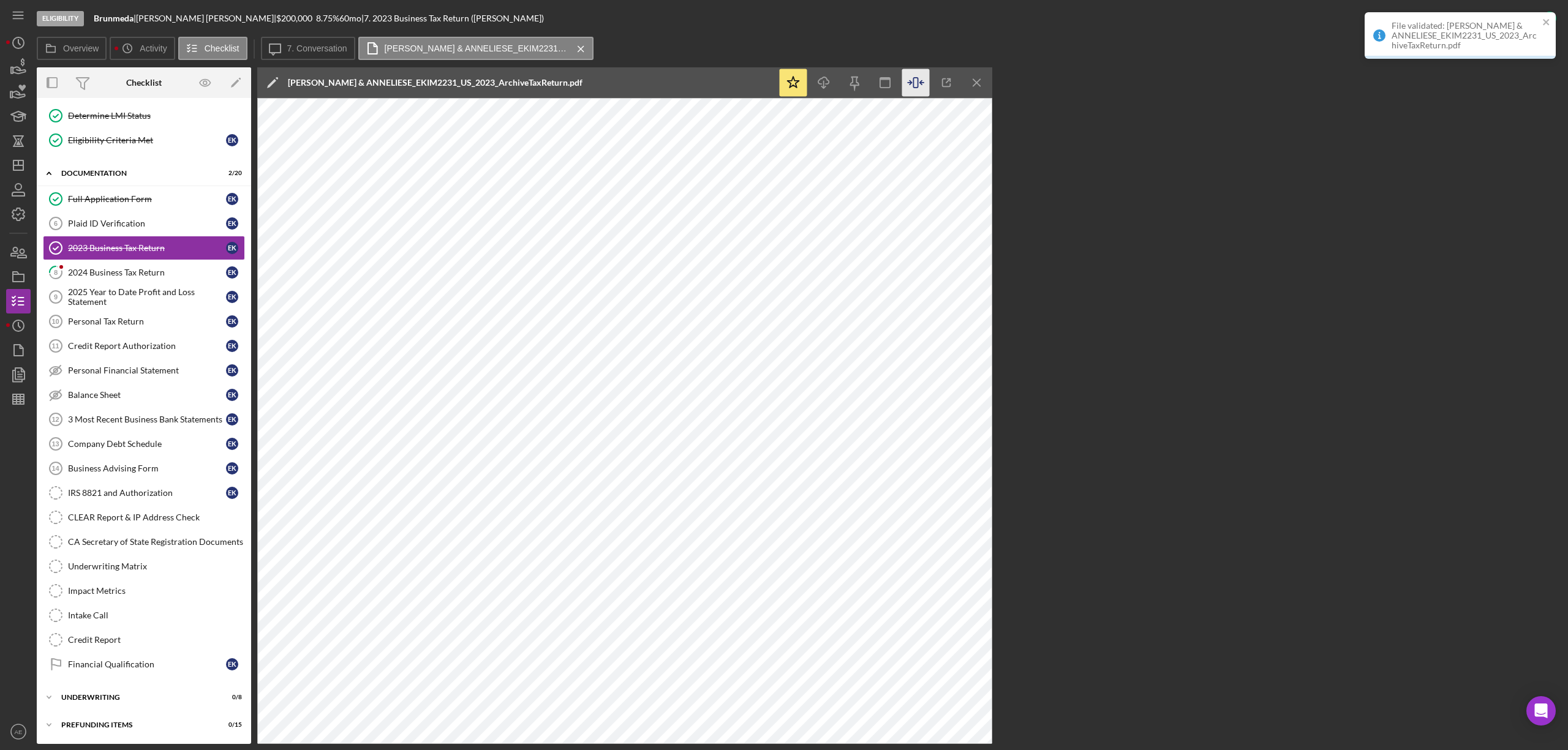
click at [1541, 23] on div "File validated: KIM, EUGENE & ANNELIESE_EKIM2231_US_2023_ArchiveTaxReturn.pdf" at bounding box center [1456, 36] width 172 height 37
click at [184, 260] on link "8 2024 Business Tax Return E K" at bounding box center [144, 272] width 202 height 25
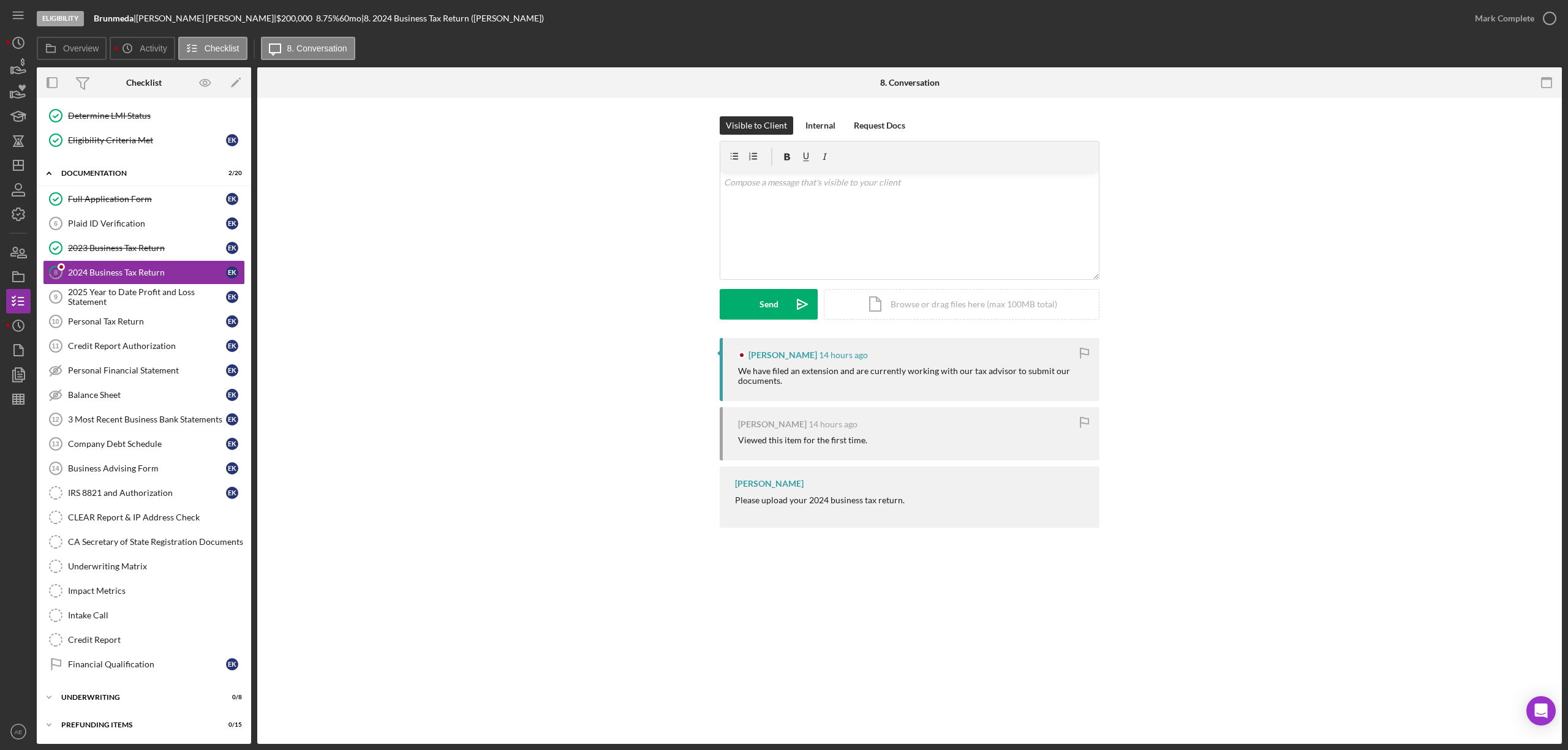
scroll to position [133, 0]
click at [839, 253] on div "v Color teal Color pink Remove color Add row above Add row below Add column bef…" at bounding box center [909, 226] width 378 height 107
click at [789, 297] on icon "Icon/icon-invite-send" at bounding box center [802, 304] width 31 height 31
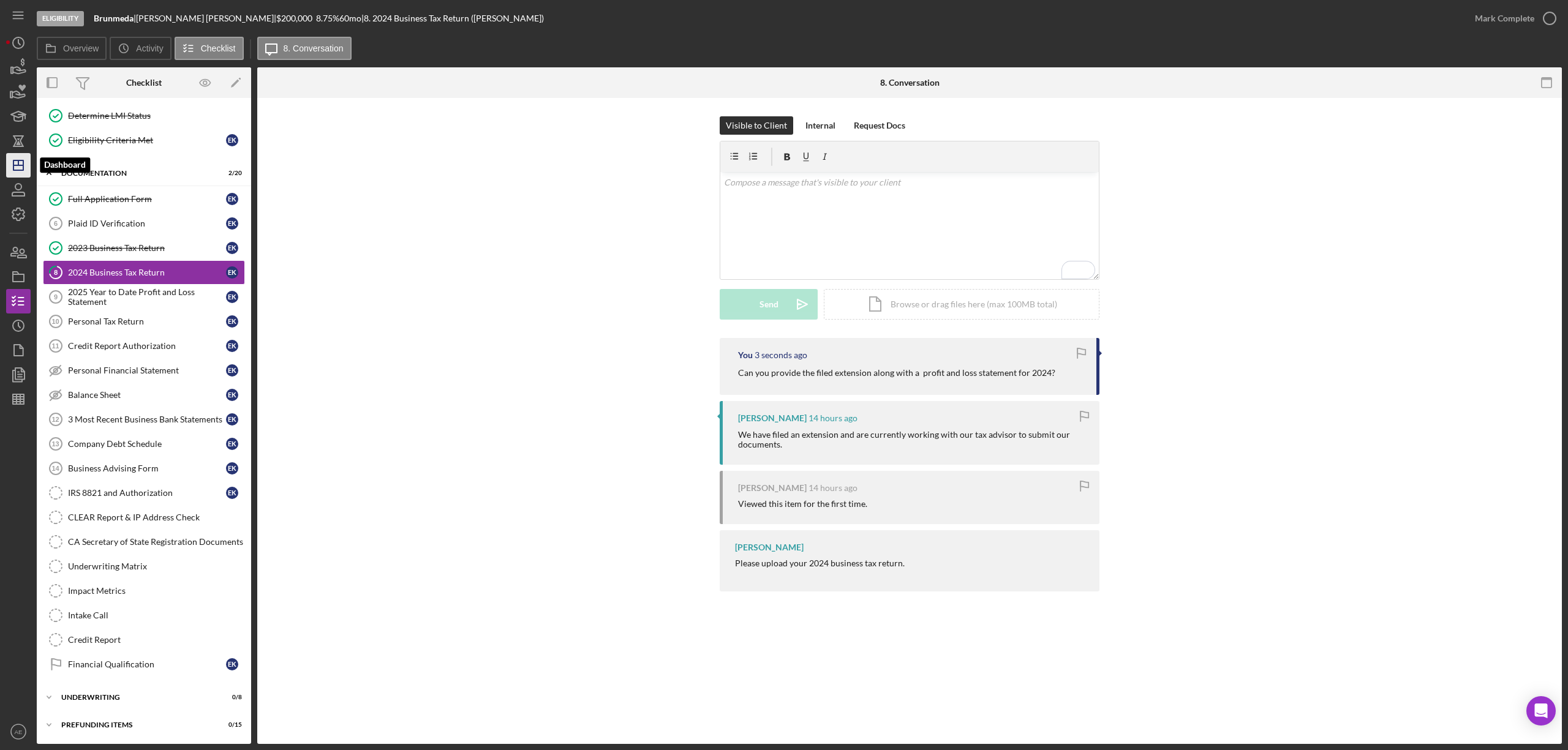
click at [16, 165] on line "button" at bounding box center [18, 165] width 10 height 0
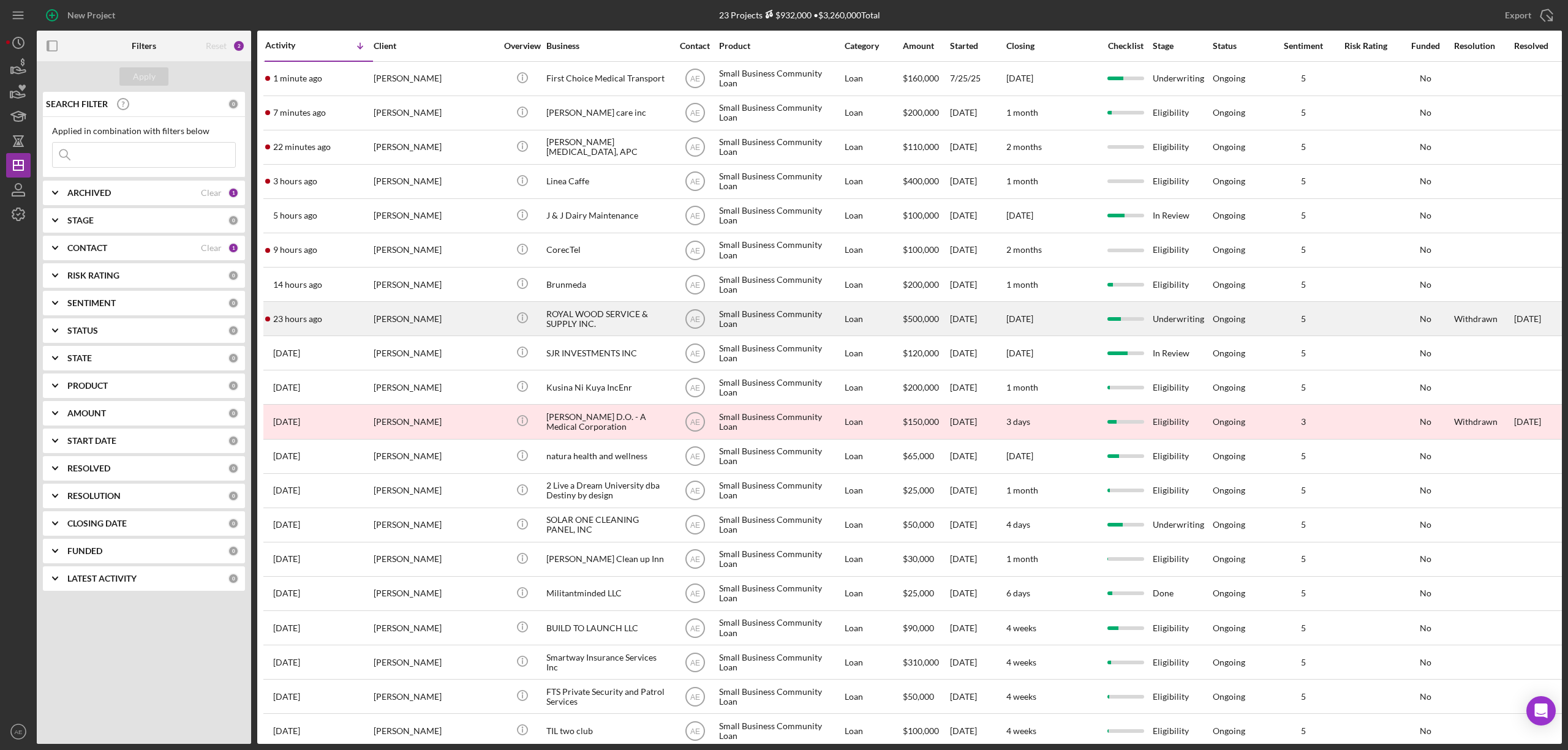
click at [464, 321] on div "[PERSON_NAME]" at bounding box center [434, 318] width 122 height 32
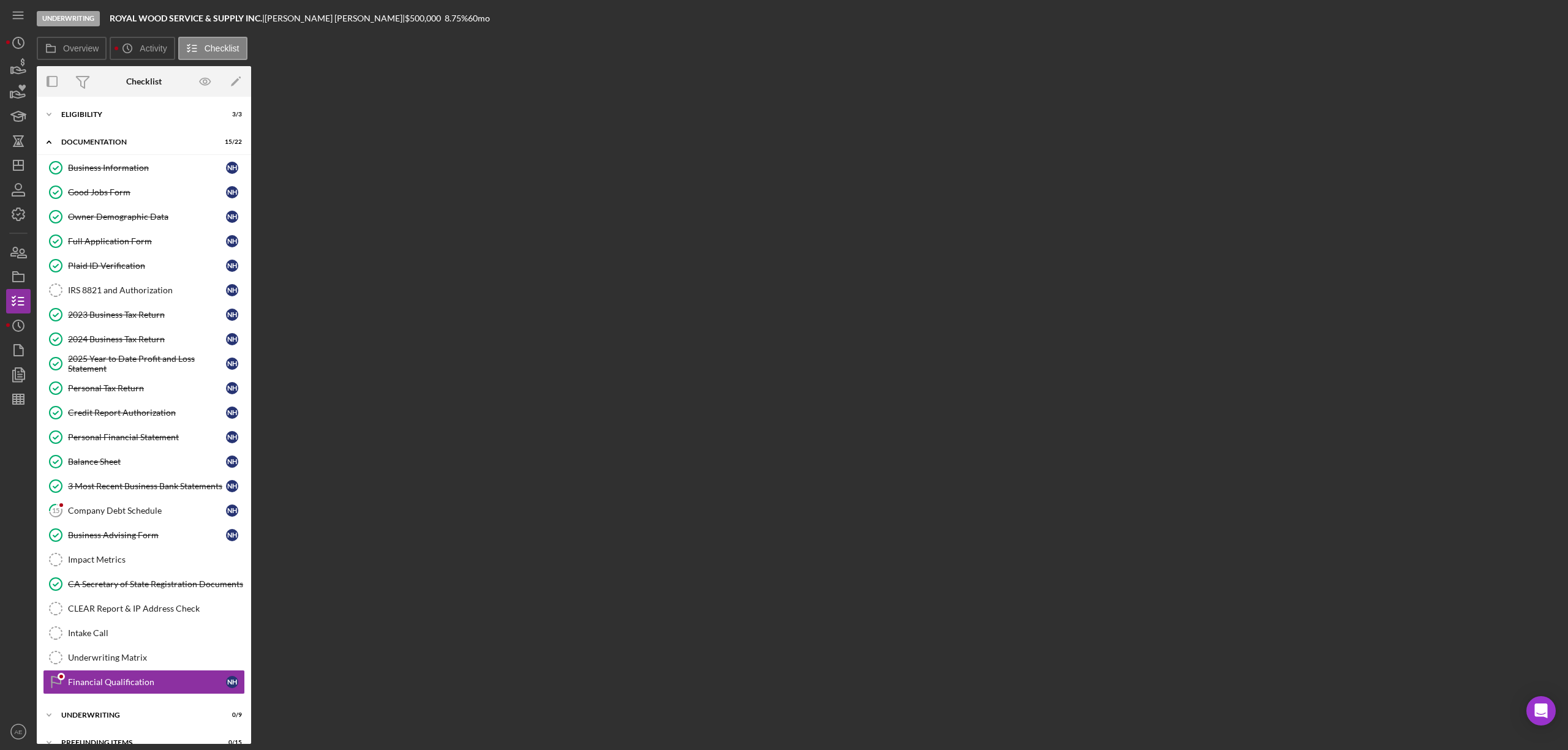
scroll to position [27, 0]
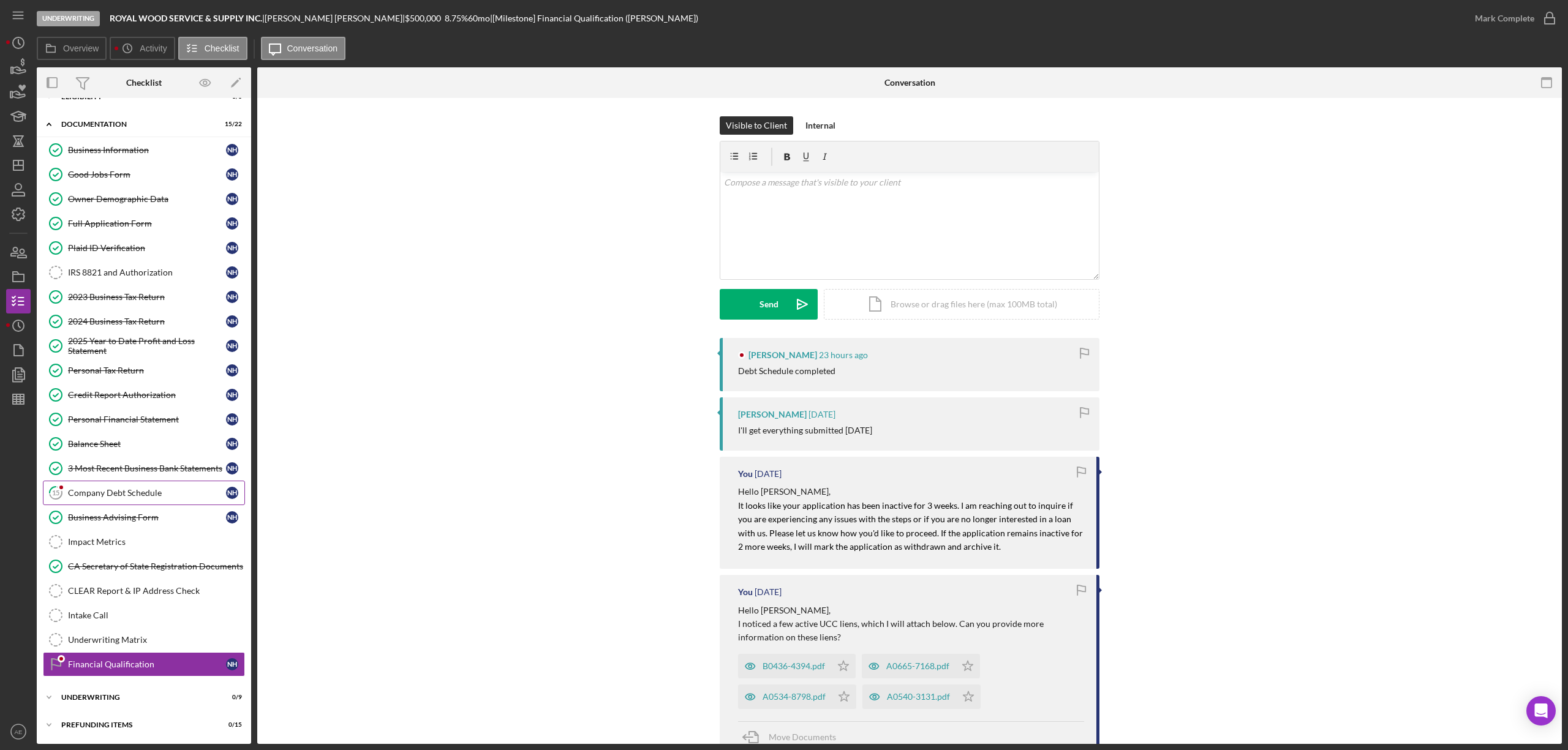
click at [172, 494] on div "Company Debt Schedule" at bounding box center [146, 492] width 158 height 10
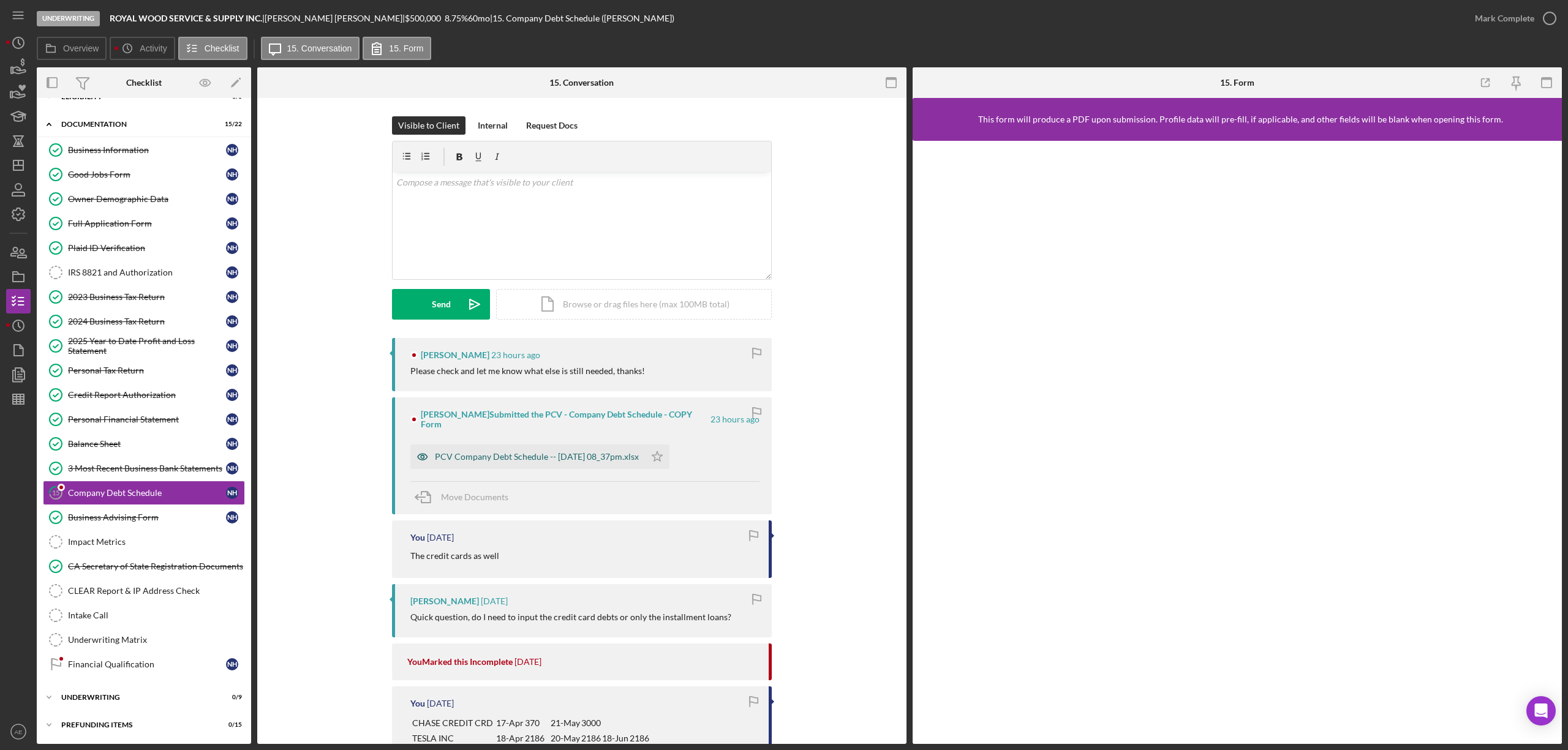
click at [423, 454] on icon "button" at bounding box center [423, 457] width 10 height 6
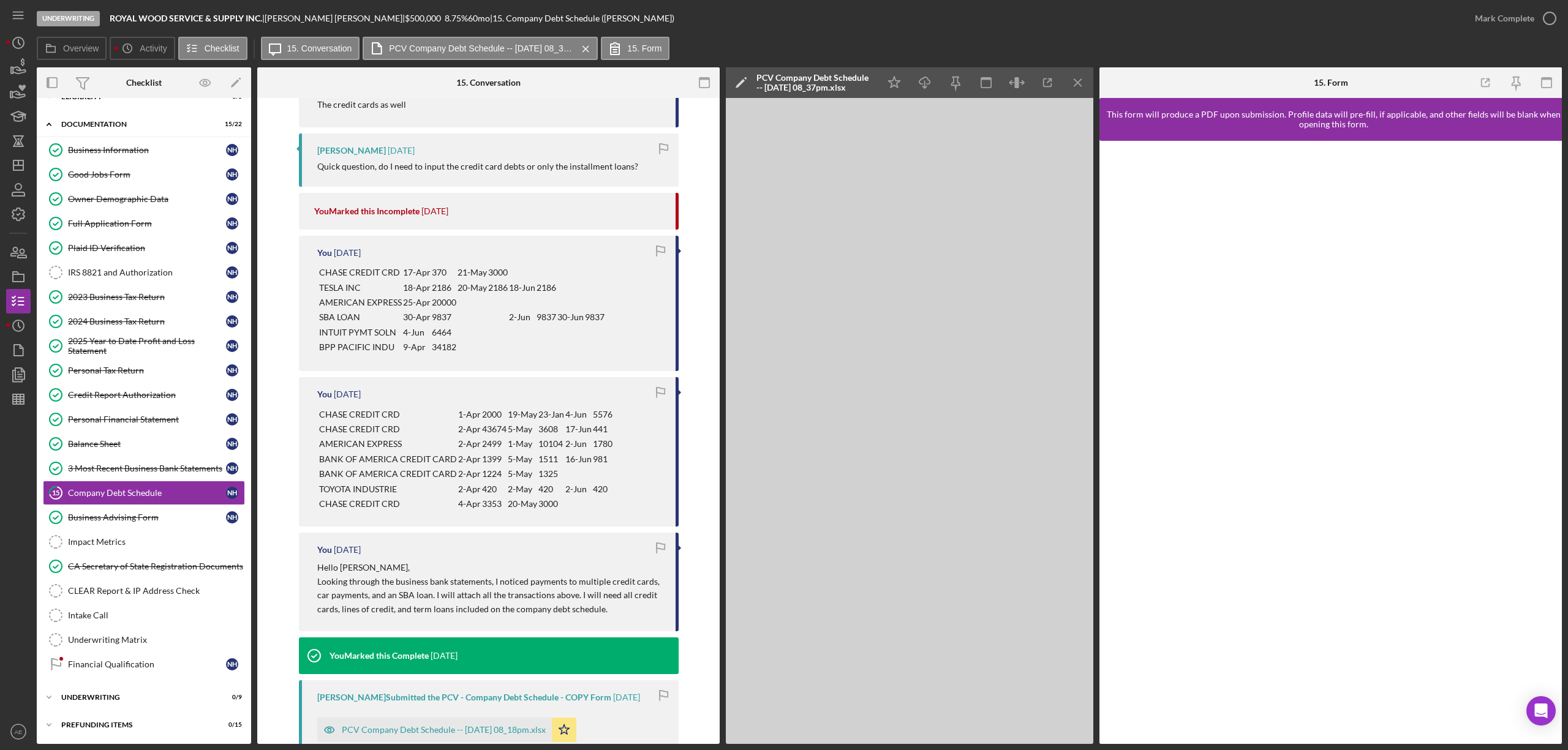
scroll to position [490, 0]
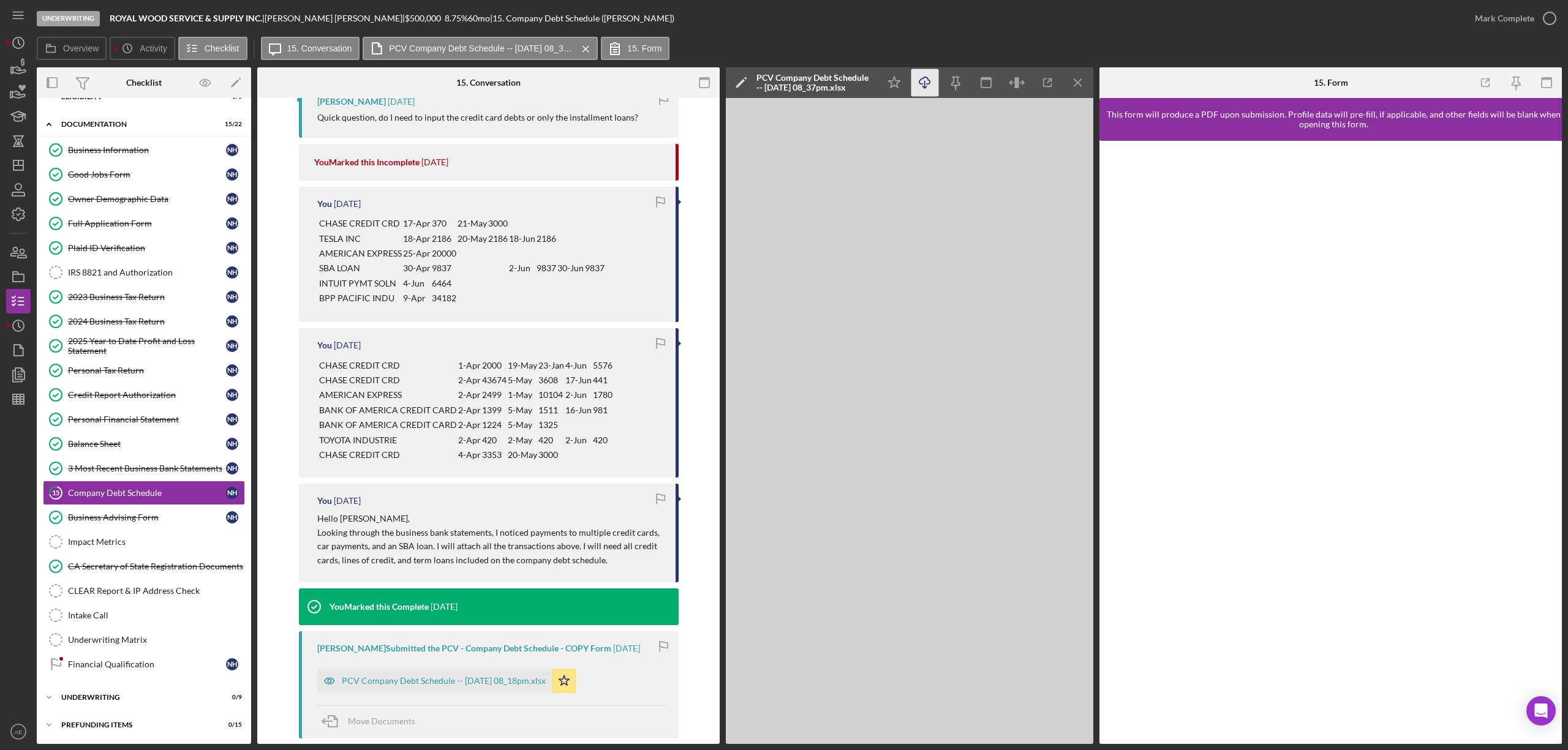
click at [921, 79] on icon "button" at bounding box center [924, 81] width 10 height 7
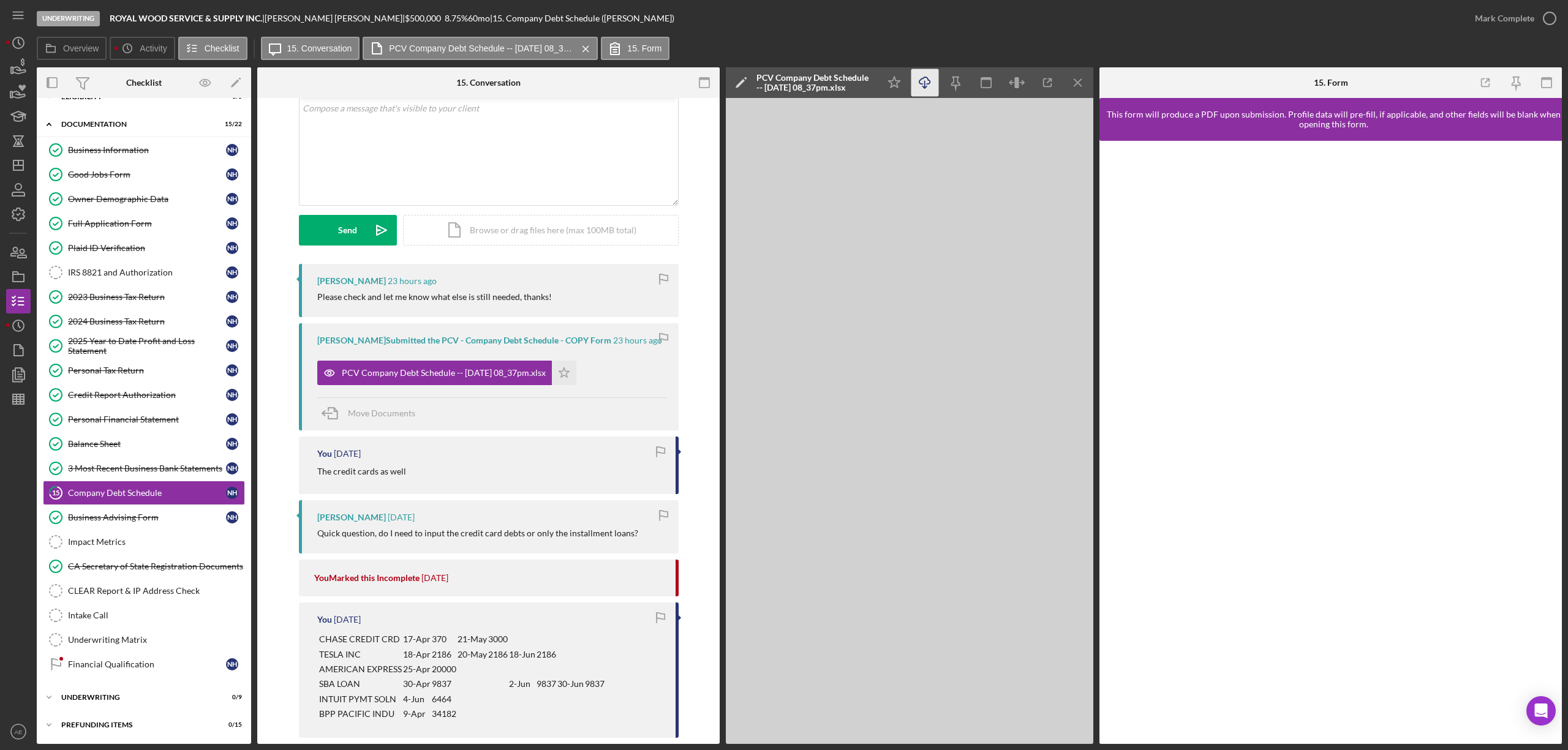
scroll to position [0, 0]
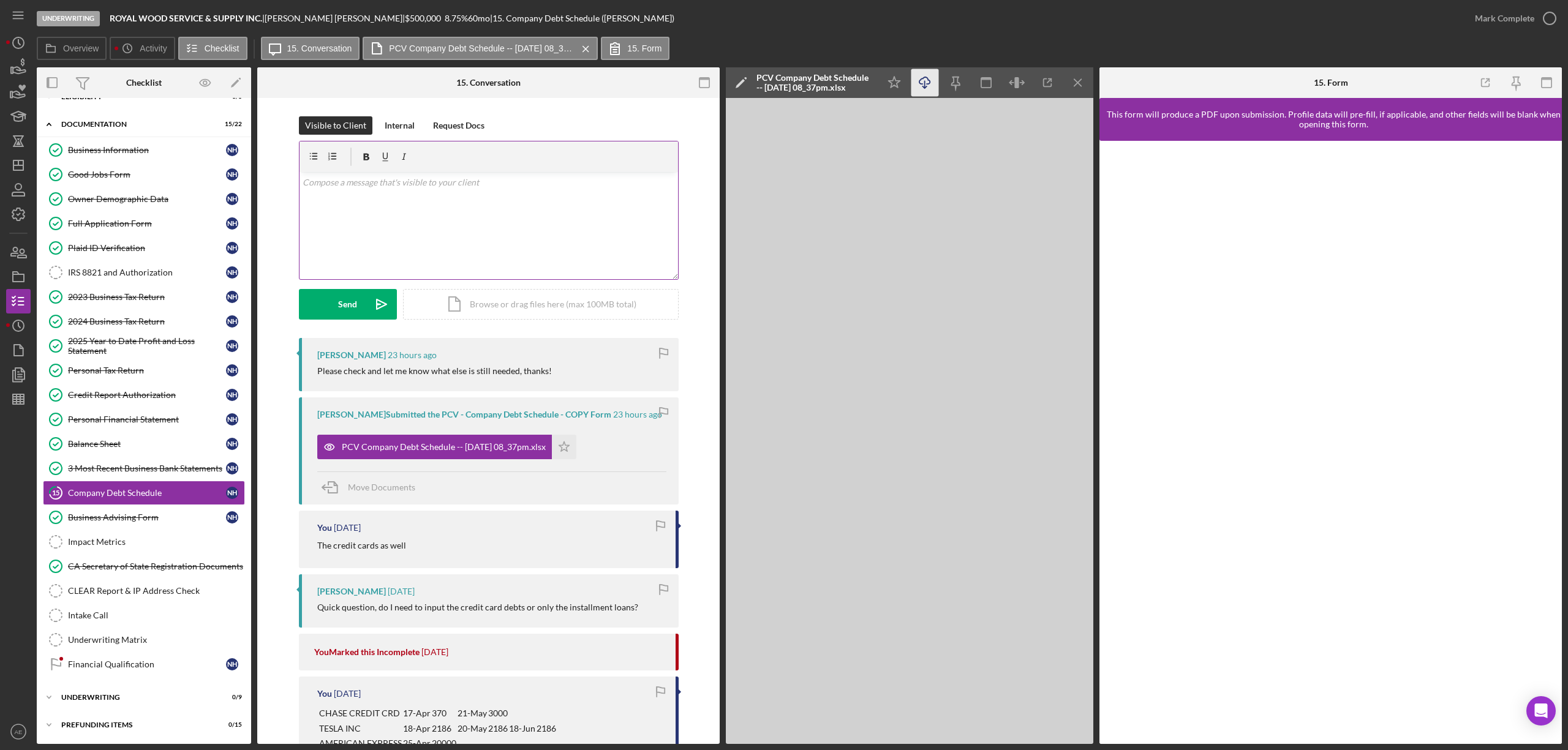
click at [475, 218] on div "v Color teal Color pink Remove color Add row above Add row below Add column bef…" at bounding box center [488, 226] width 378 height 107
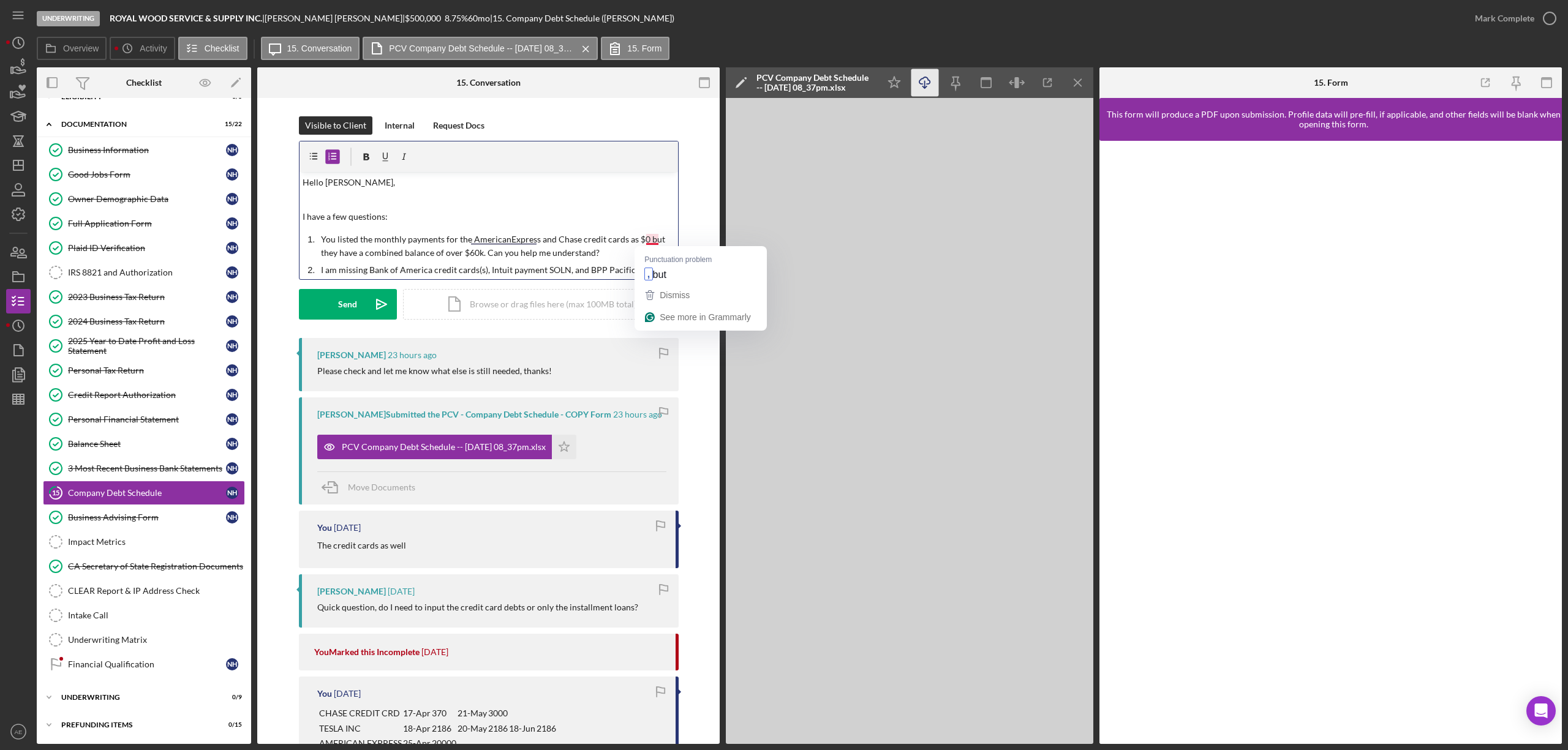
click at [650, 239] on p "You listed the monthly payments for the AmericanExpress and Chase credit cards …" at bounding box center [497, 246] width 354 height 27
click at [508, 243] on p "You listed the monthly payments for the AmericanExpress and Chase credit cards …" at bounding box center [497, 246] width 354 height 27
click at [342, 299] on div "Send" at bounding box center [348, 304] width 19 height 31
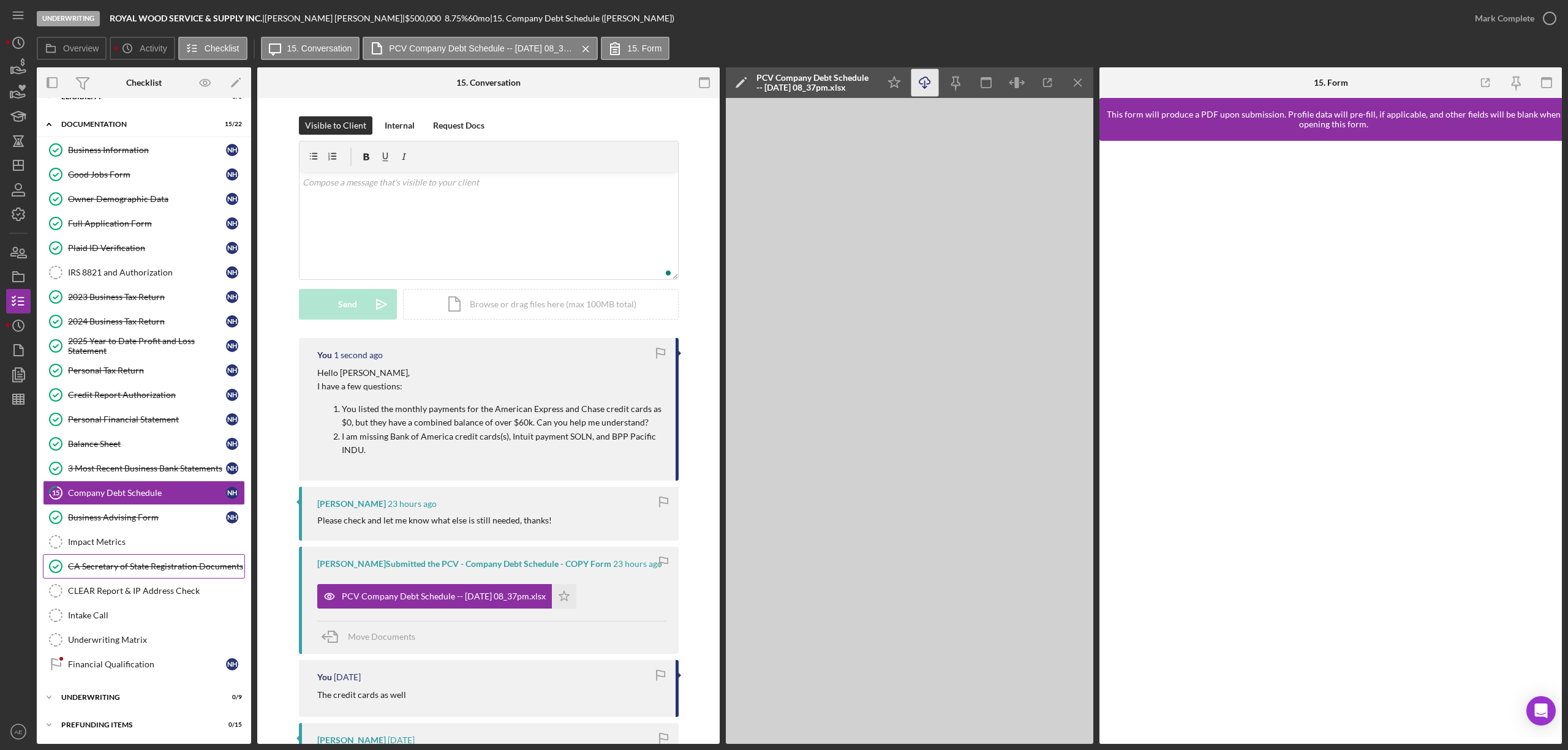
scroll to position [27, 0]
click at [153, 652] on link "Financial Qualification Financial Qualification N H" at bounding box center [144, 664] width 202 height 25
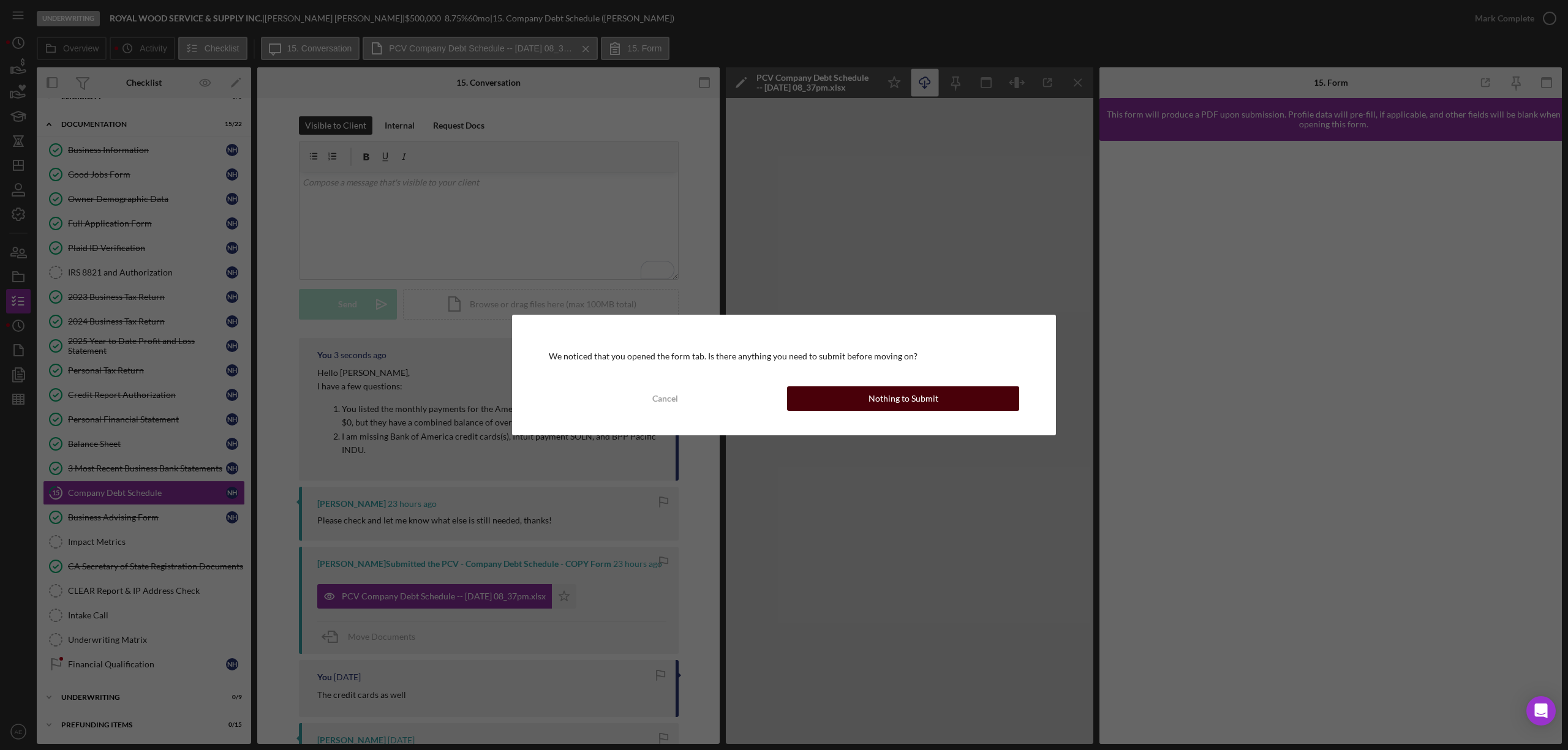
click at [837, 394] on button "Nothing to Submit" at bounding box center [902, 399] width 232 height 25
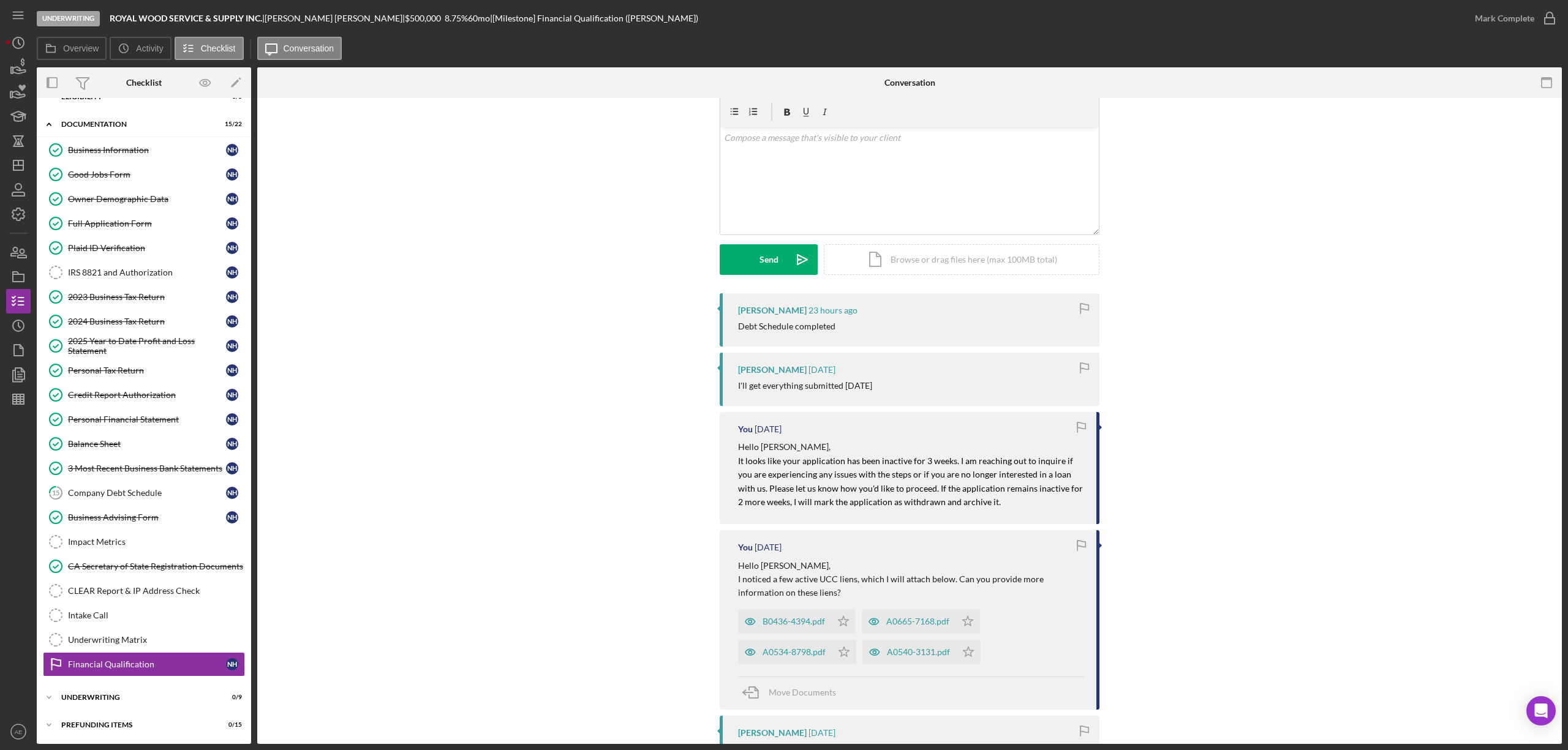
scroll to position [163, 0]
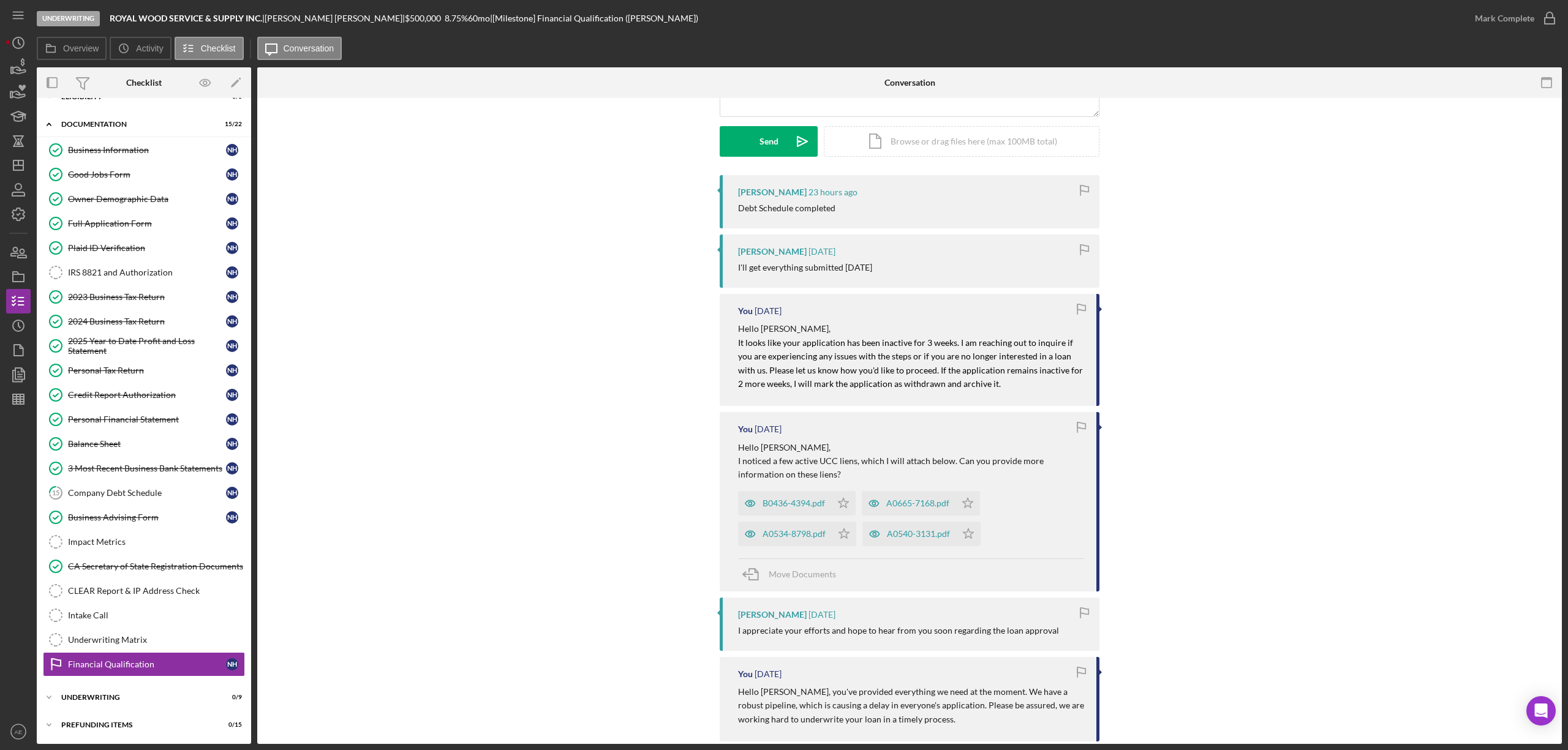
drag, startPoint x: 792, startPoint y: 464, endPoint x: 813, endPoint y: 475, distance: 23.7
click at [813, 475] on div "Hello Nanjie, I noticed a few active UCC liens, which I will attach below. Can …" at bounding box center [911, 461] width 346 height 41
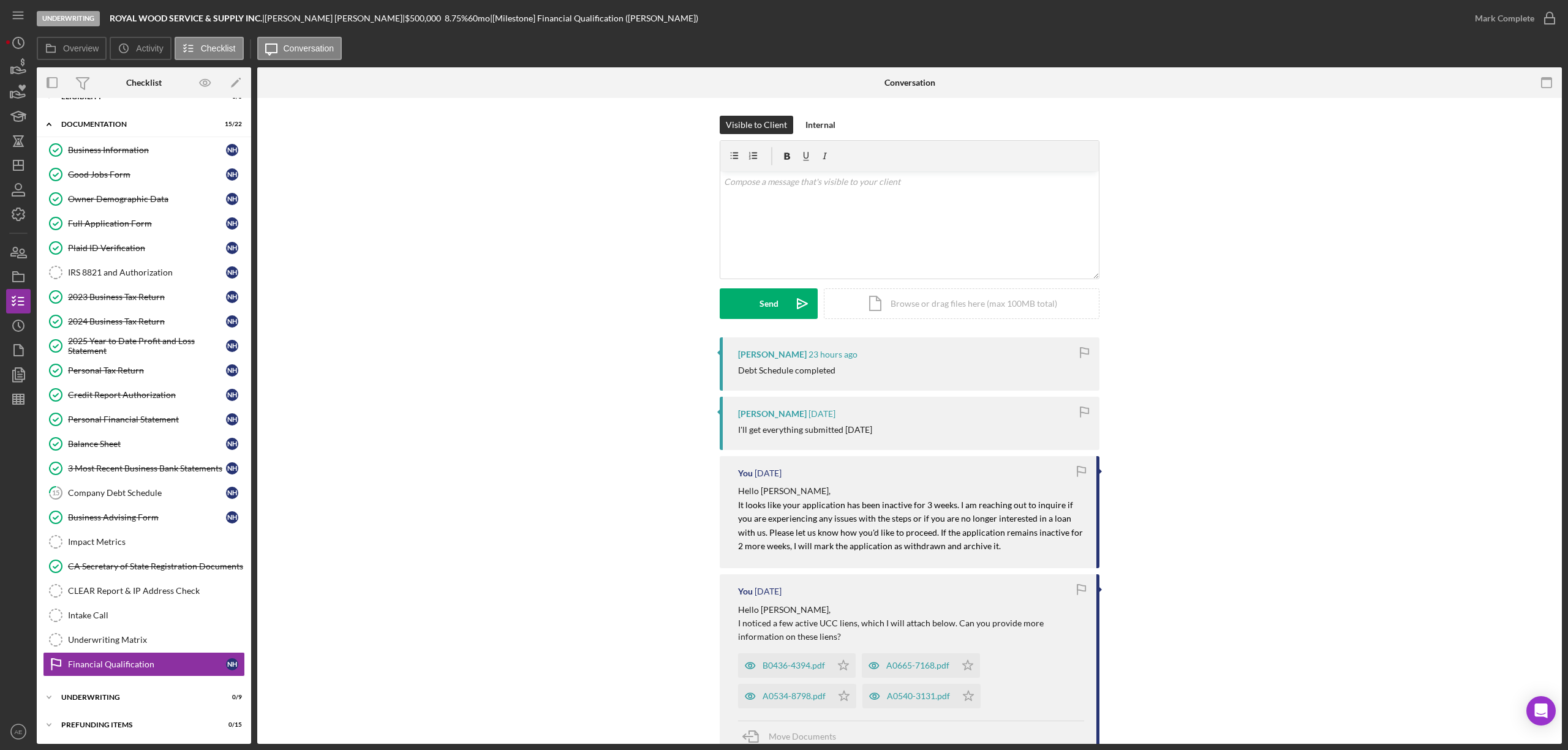
scroll to position [0, 0]
click at [794, 254] on div "v Color teal Color pink Remove color Add row above Add row below Add column bef…" at bounding box center [909, 226] width 378 height 107
drag, startPoint x: 109, startPoint y: 21, endPoint x: 262, endPoint y: 22, distance: 153.0
click at [262, 22] on div "Underwriting ROYAL WOOD SERVICE & SUPPLY INC. | Nanjie Huang | $500,000 8.75 % …" at bounding box center [750, 18] width 1426 height 37
copy b "ROYAL WOOD SERVICE & SUPPLY INC"
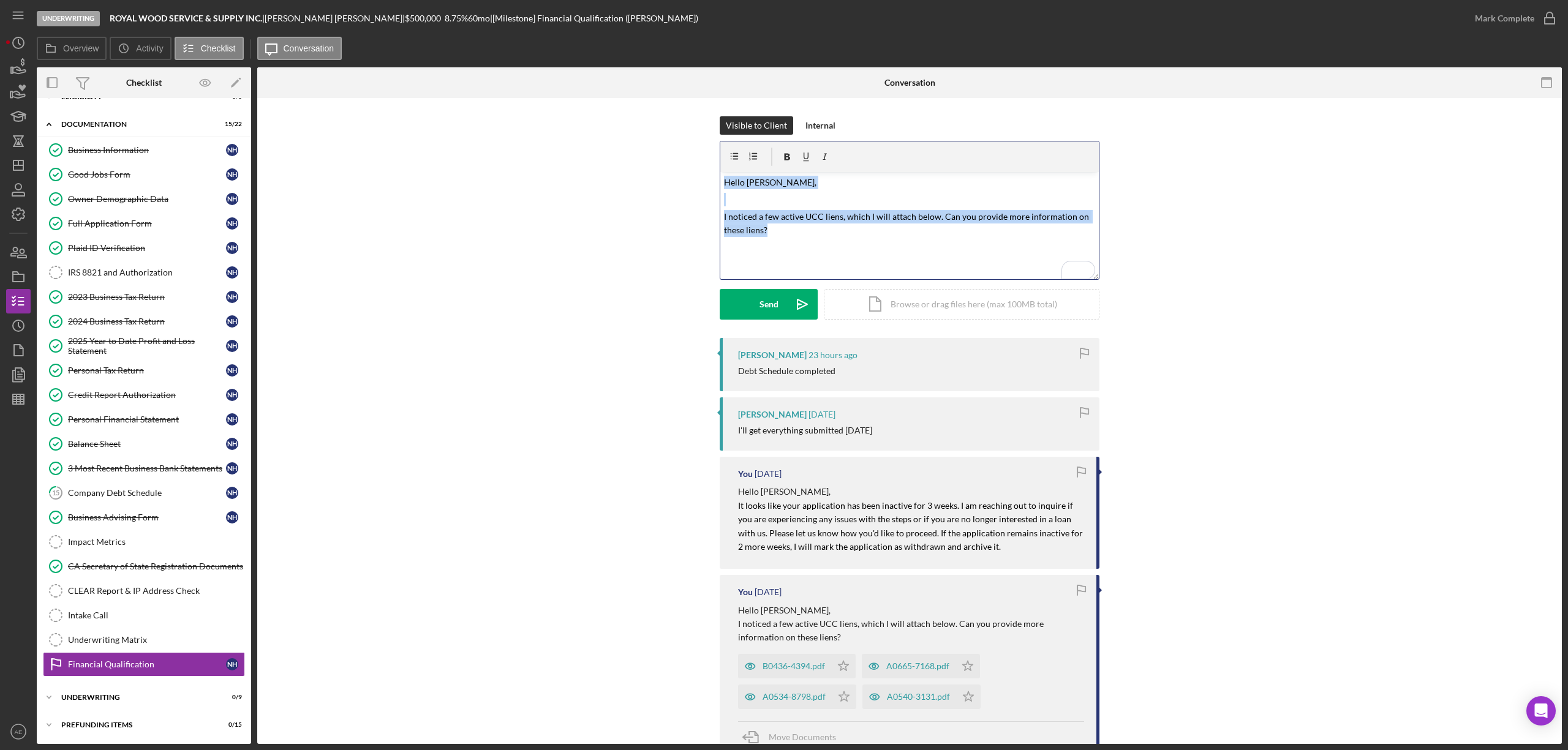
drag, startPoint x: 785, startPoint y: 242, endPoint x: 705, endPoint y: 172, distance: 106.3
click at [705, 172] on div "Visible to Client Internal v Color teal Color pink Remove color Add row above A…" at bounding box center [909, 227] width 1268 height 222
click at [538, 312] on div "Visible to Client Internal v Color teal Color pink Remove color Add row above A…" at bounding box center [909, 227] width 1268 height 222
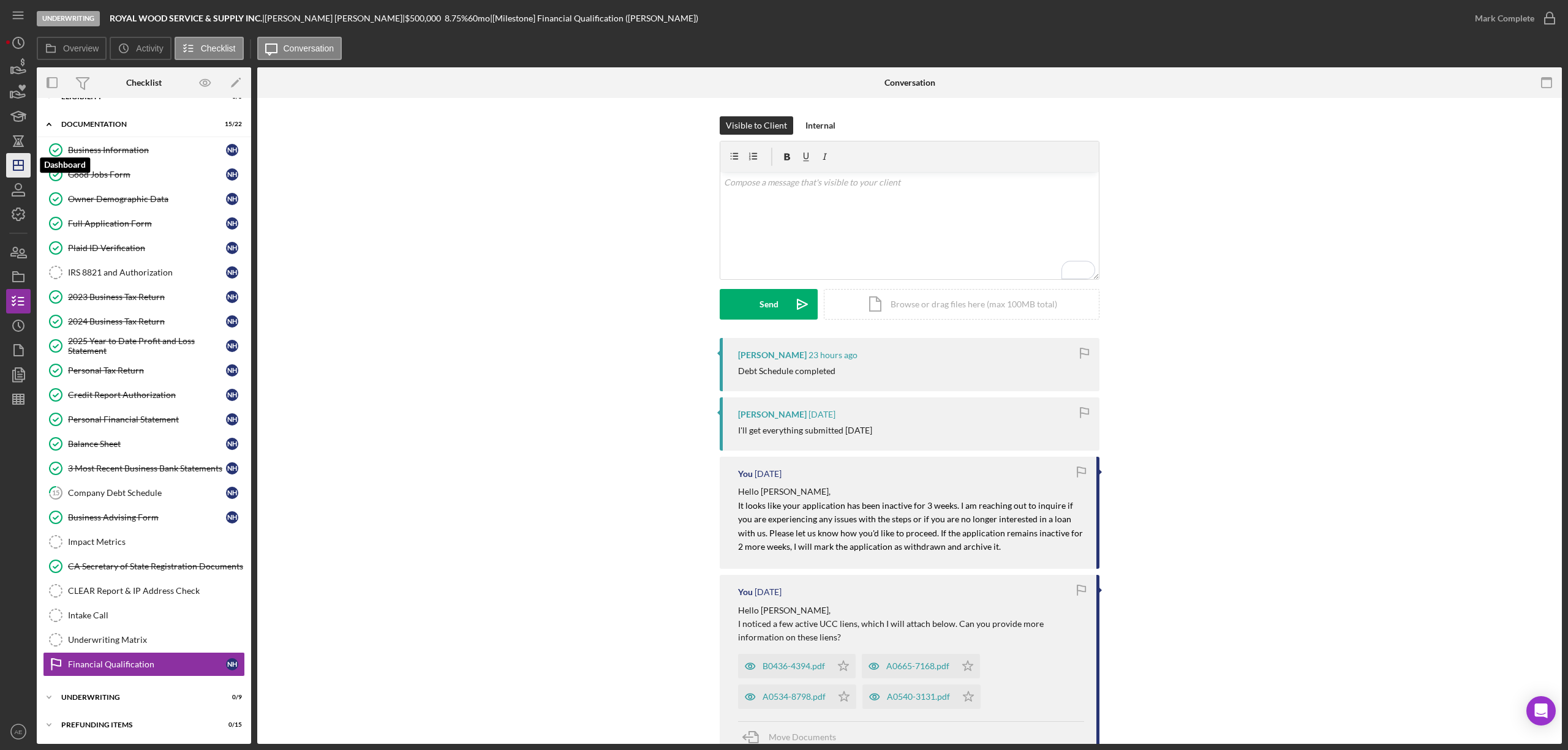
click at [22, 155] on icon "Icon/Dashboard" at bounding box center [18, 165] width 31 height 31
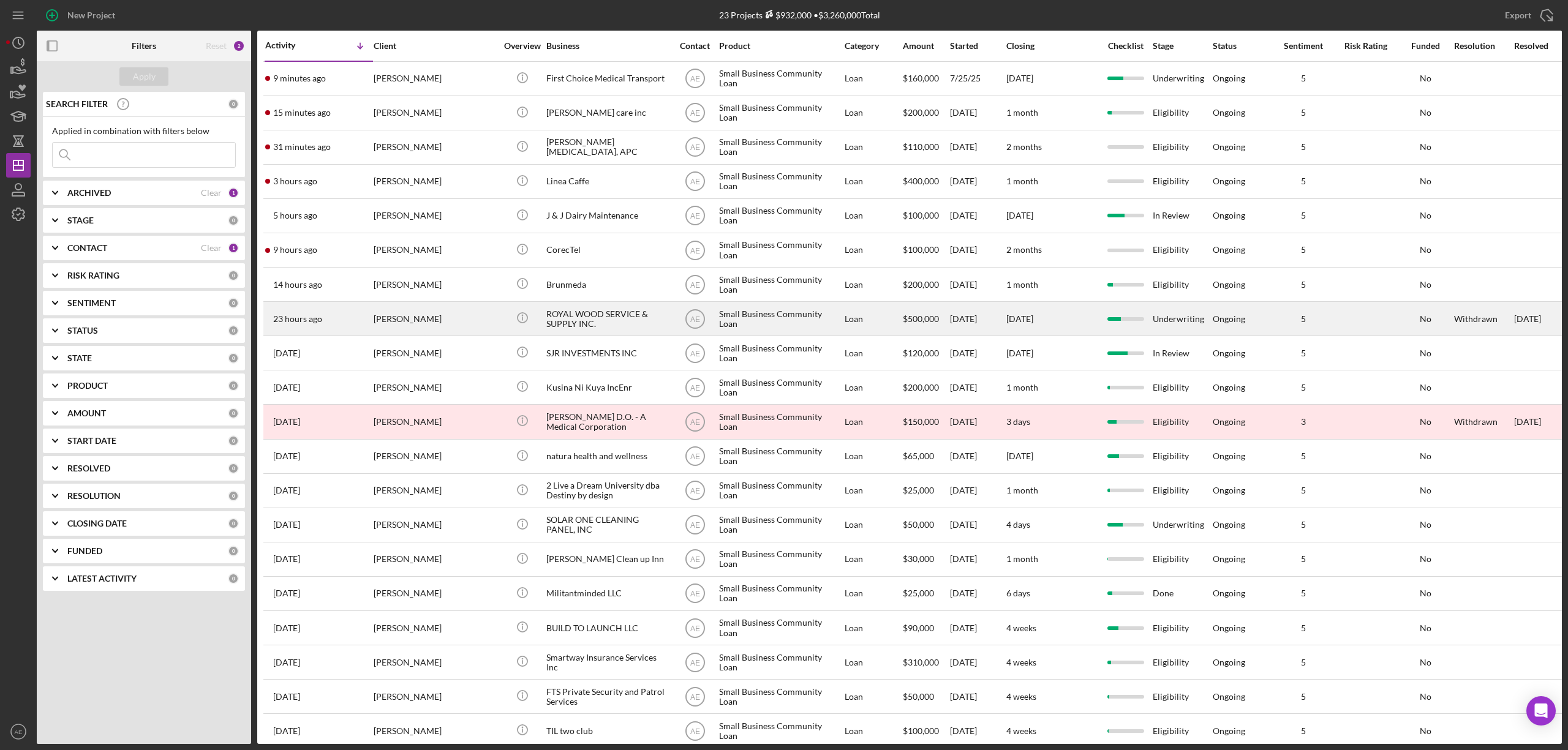
click at [479, 316] on div "[PERSON_NAME]" at bounding box center [434, 318] width 122 height 32
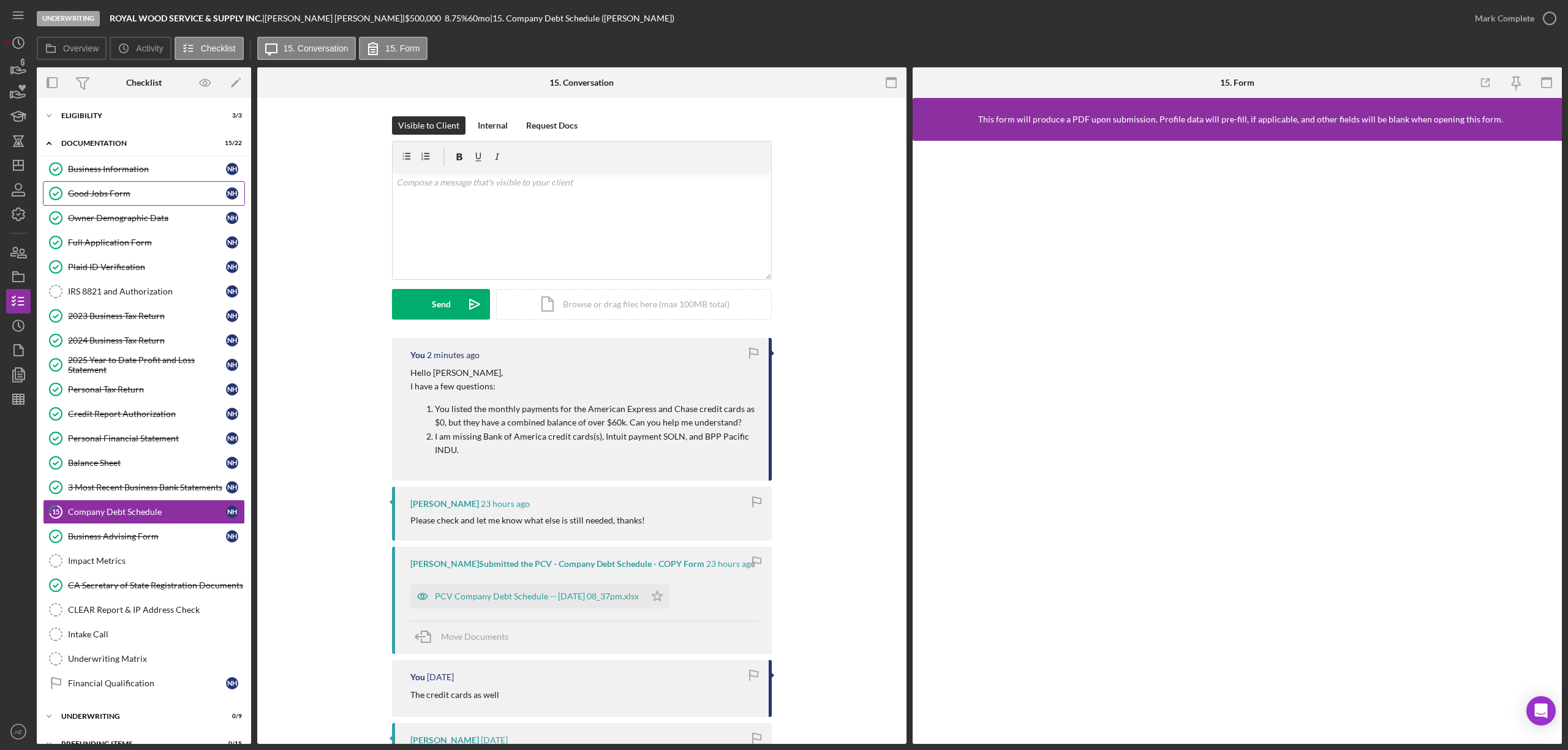
scroll to position [27, 0]
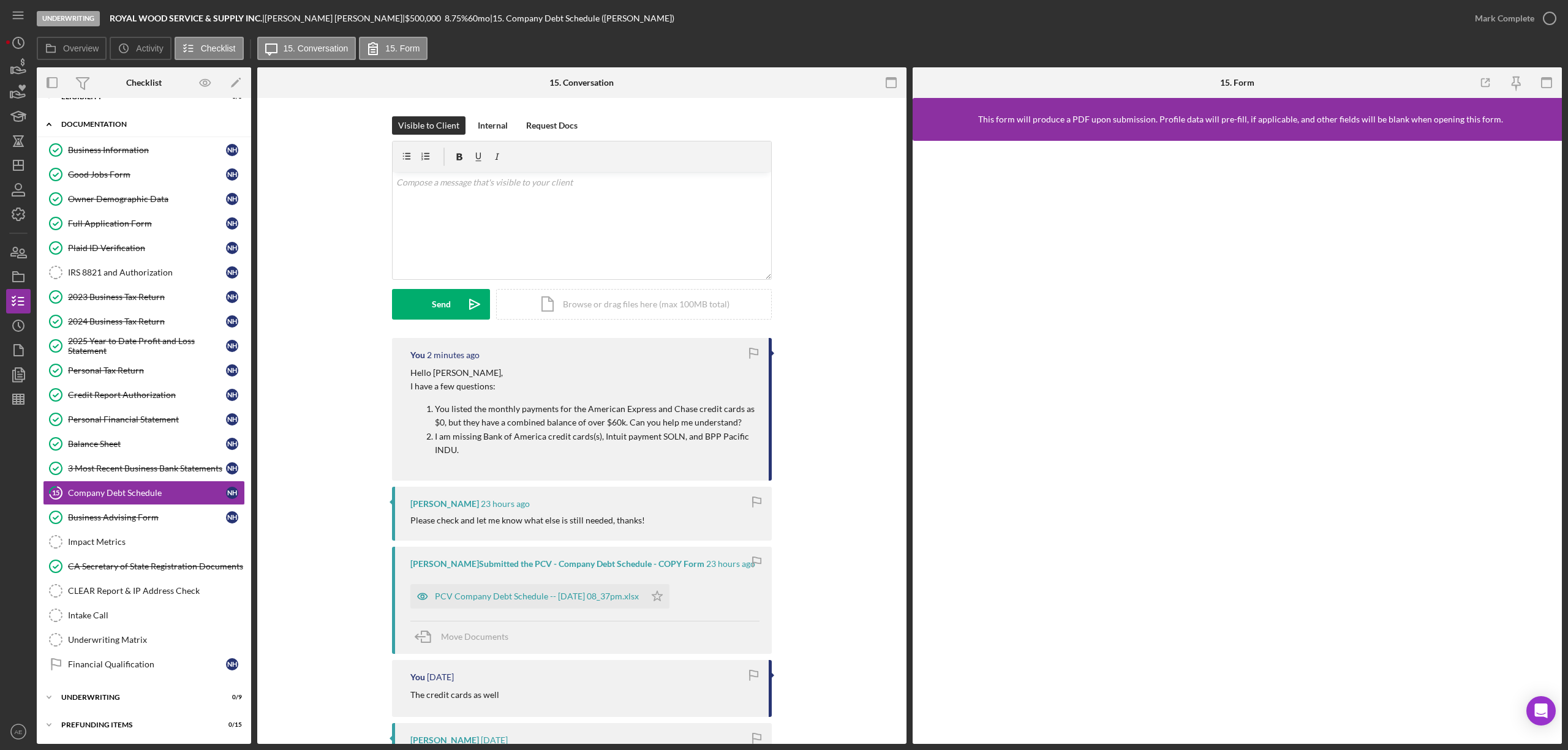
click at [103, 120] on div "Icon/Expander Documentation 15 / 22" at bounding box center [144, 124] width 214 height 25
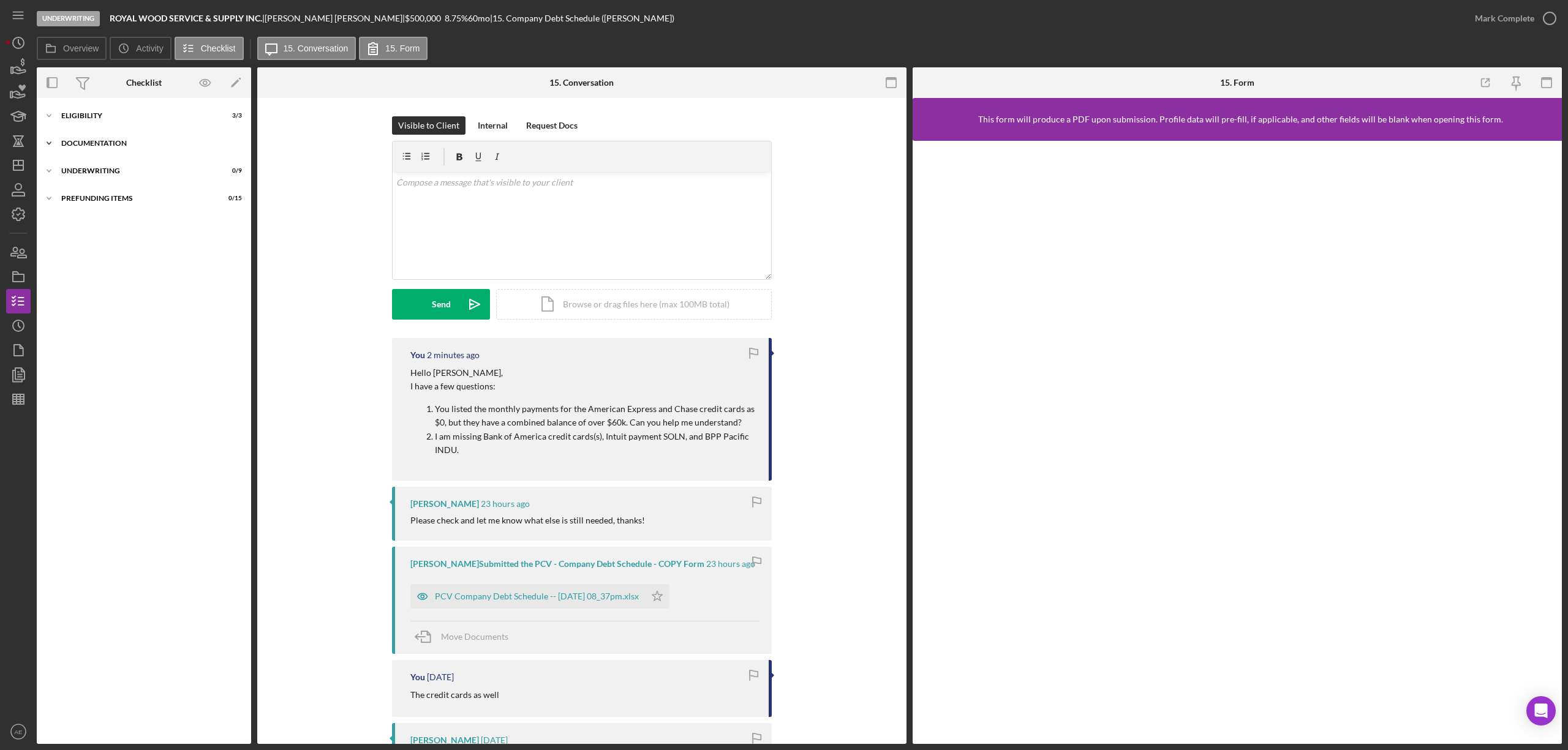
scroll to position [0, 0]
click at [103, 120] on div "Icon/Expander Eligibility 3 / 3" at bounding box center [144, 116] width 214 height 25
click at [123, 213] on div "Icon/Expander Documentation 15 / 22" at bounding box center [144, 224] width 214 height 25
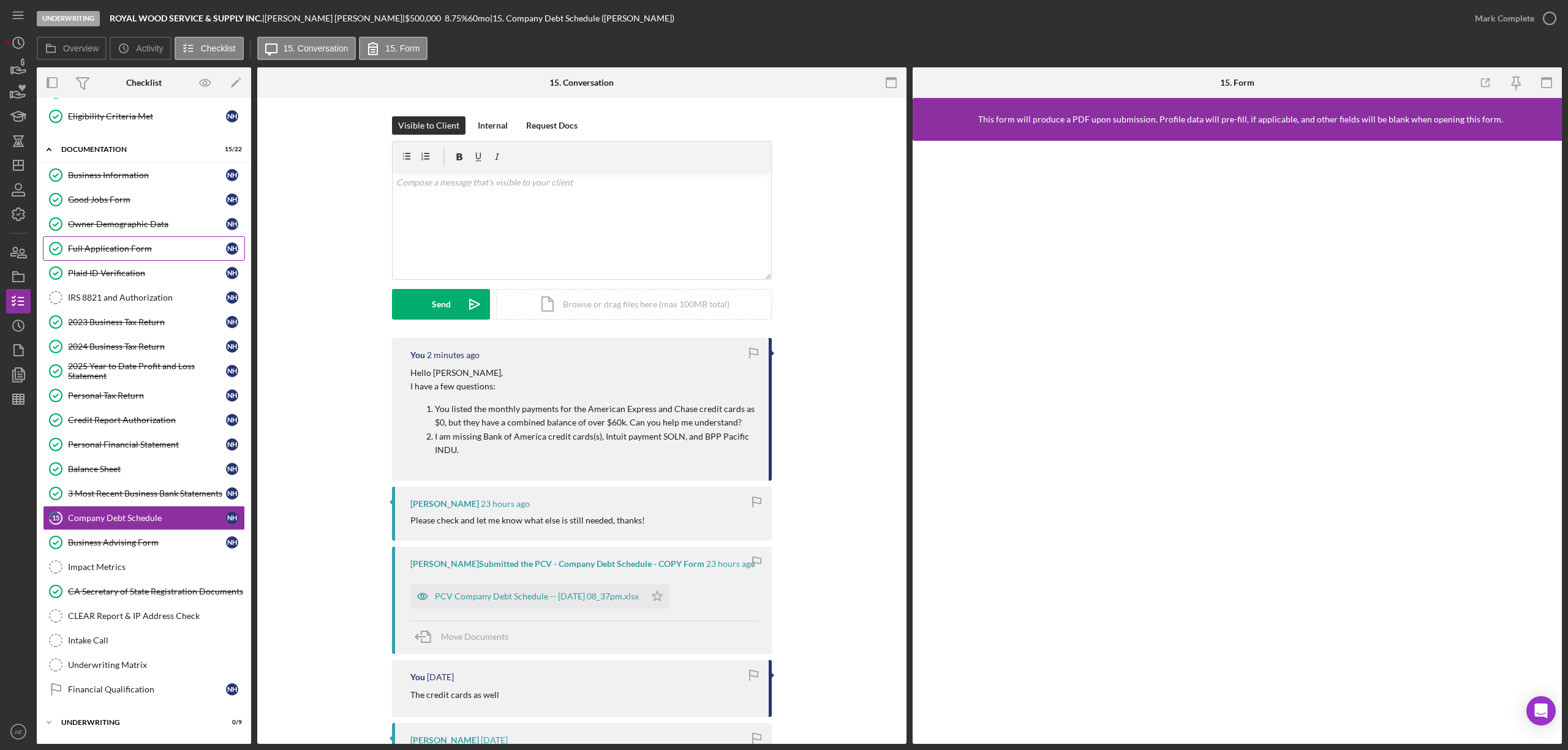
scroll to position [109, 0]
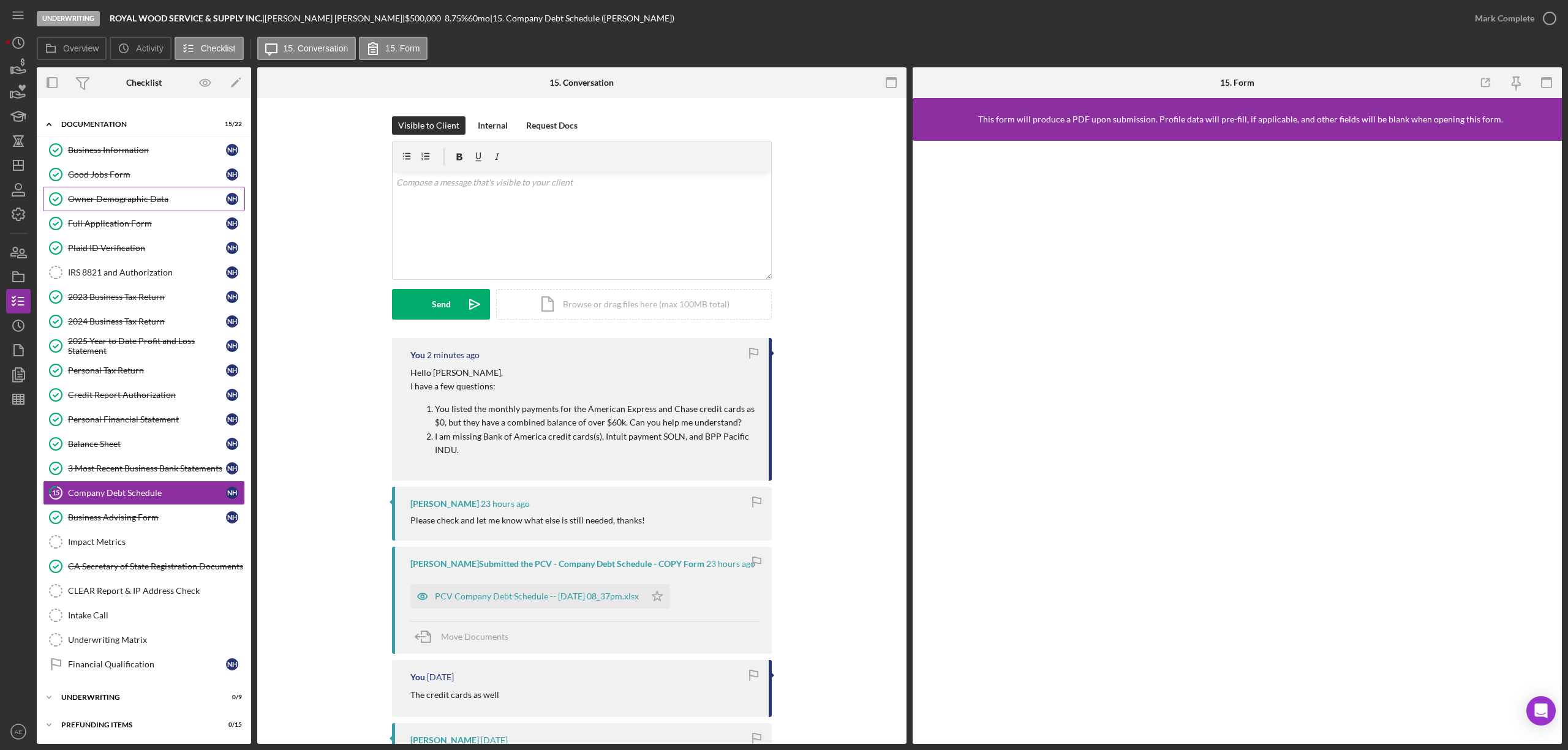
click at [142, 194] on div "Owner Demographic Data" at bounding box center [146, 199] width 158 height 10
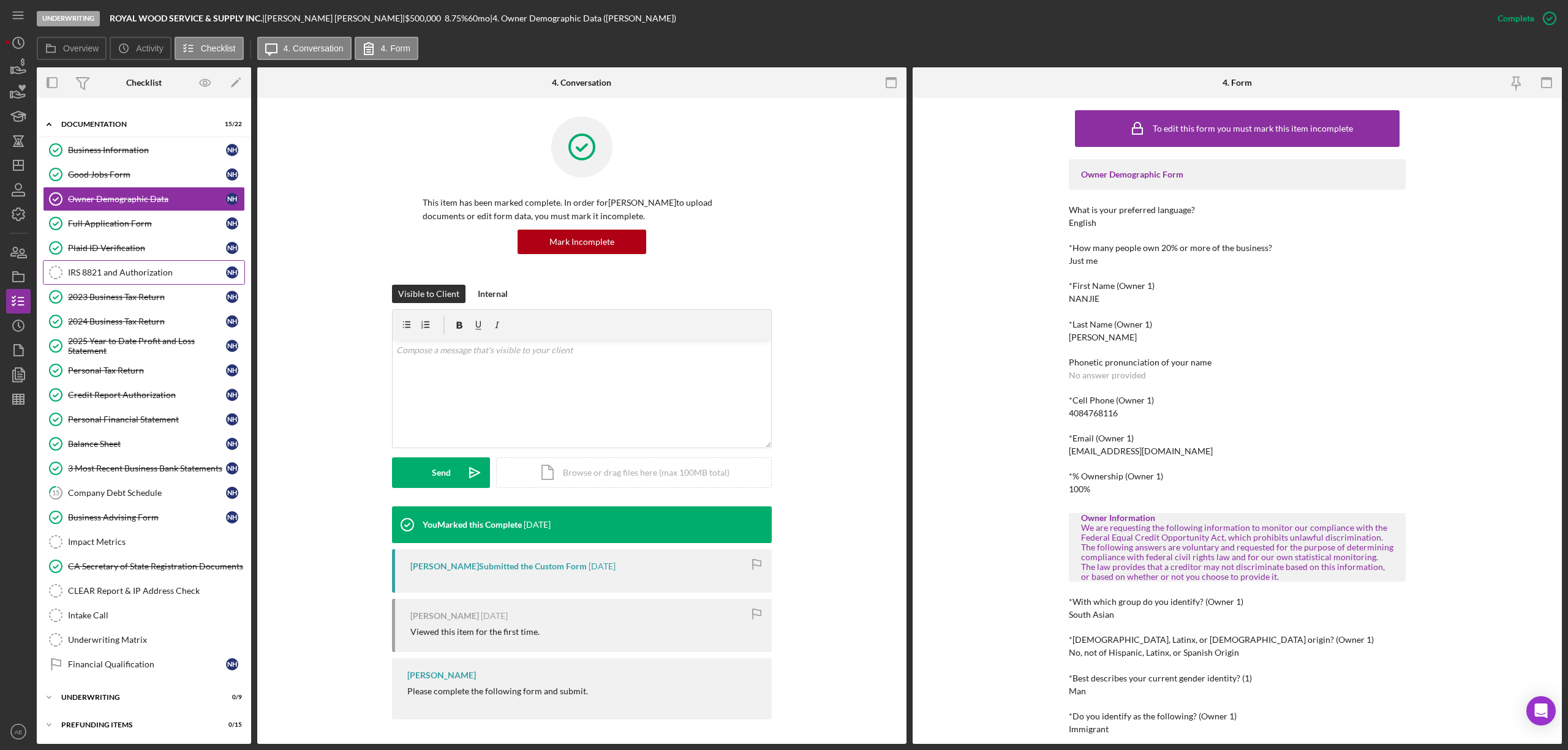
click at [162, 274] on link "IRS 8821 and Authorization IRS 8821 and Authorization N H" at bounding box center [144, 272] width 202 height 25
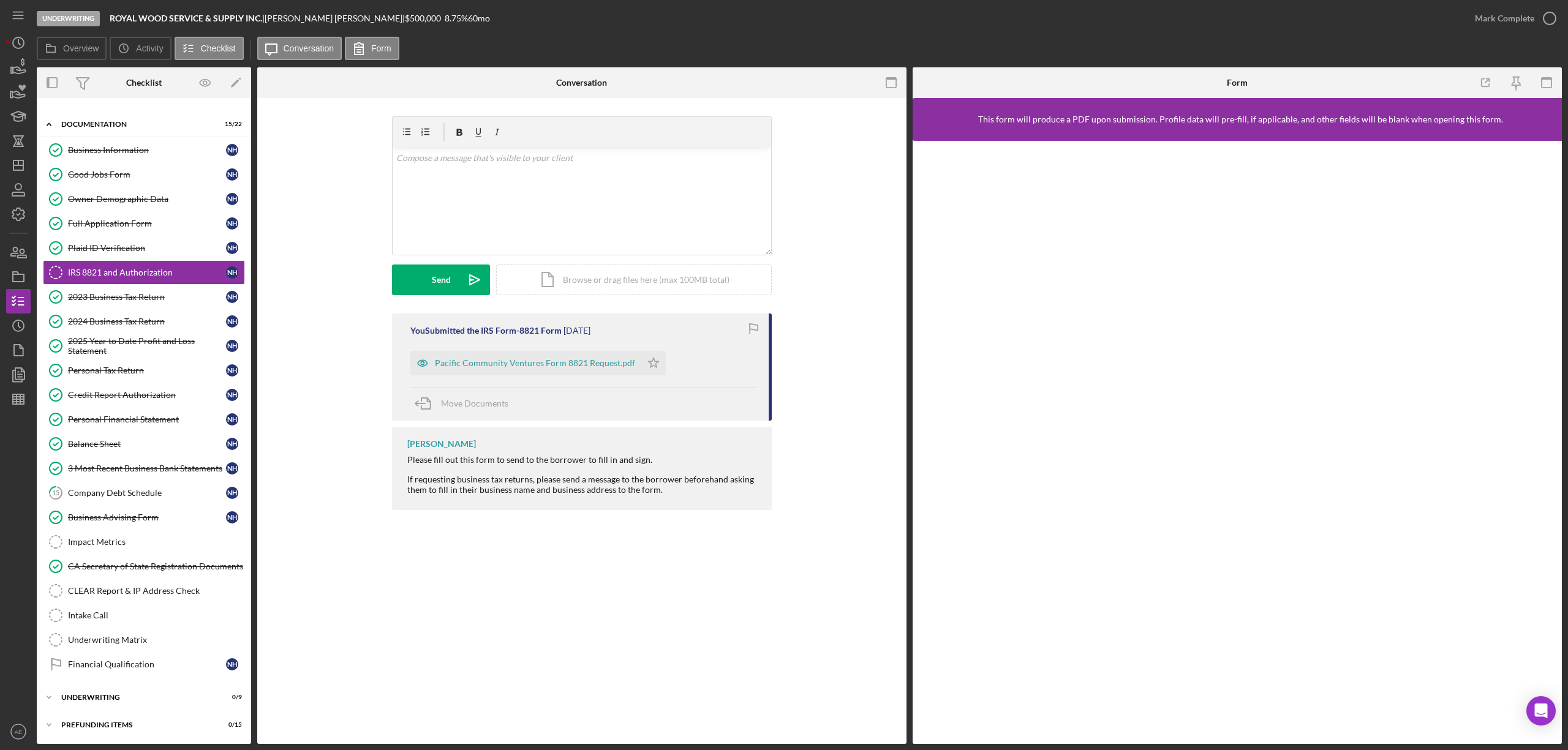
scroll to position [109, 0]
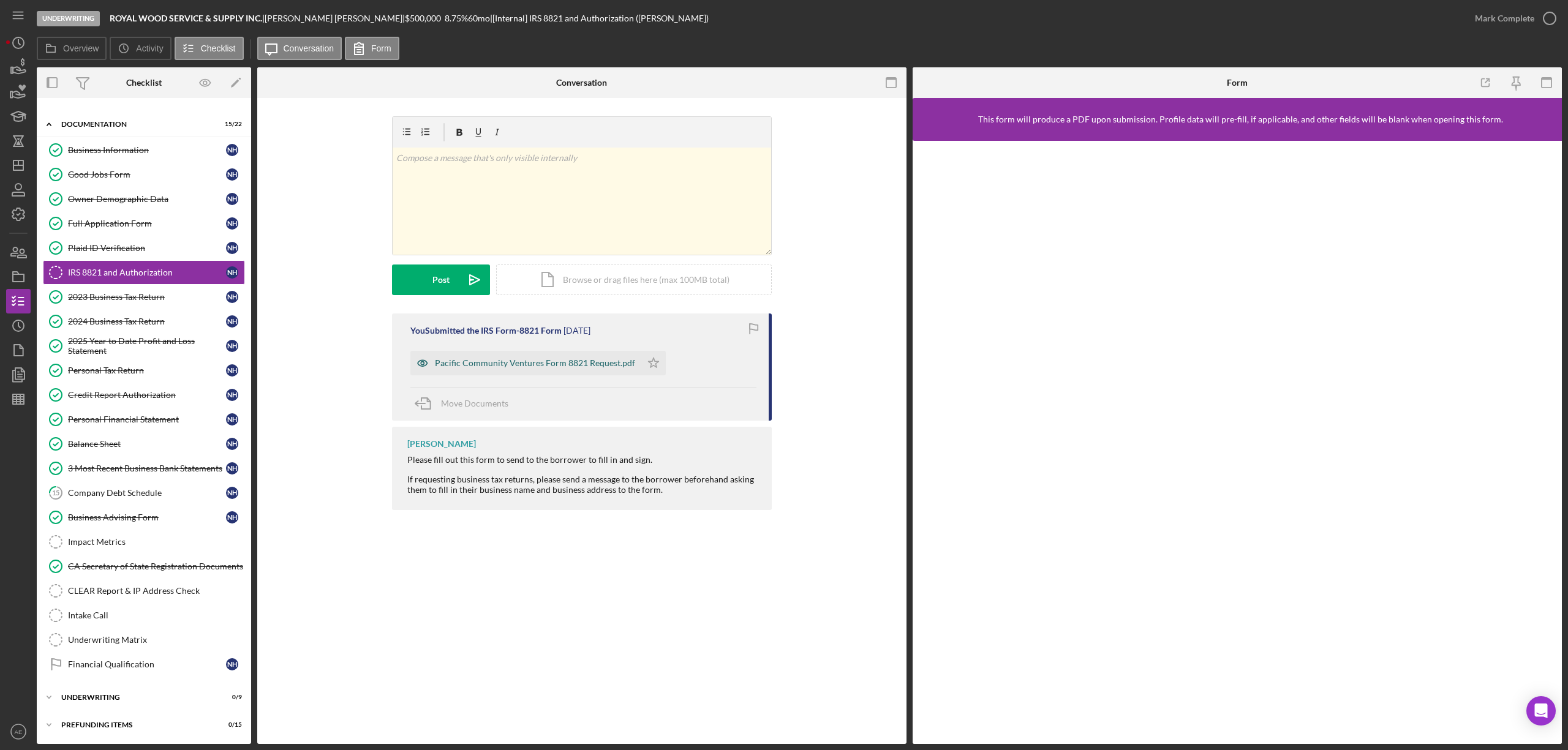
click at [417, 365] on icon "button" at bounding box center [423, 363] width 25 height 25
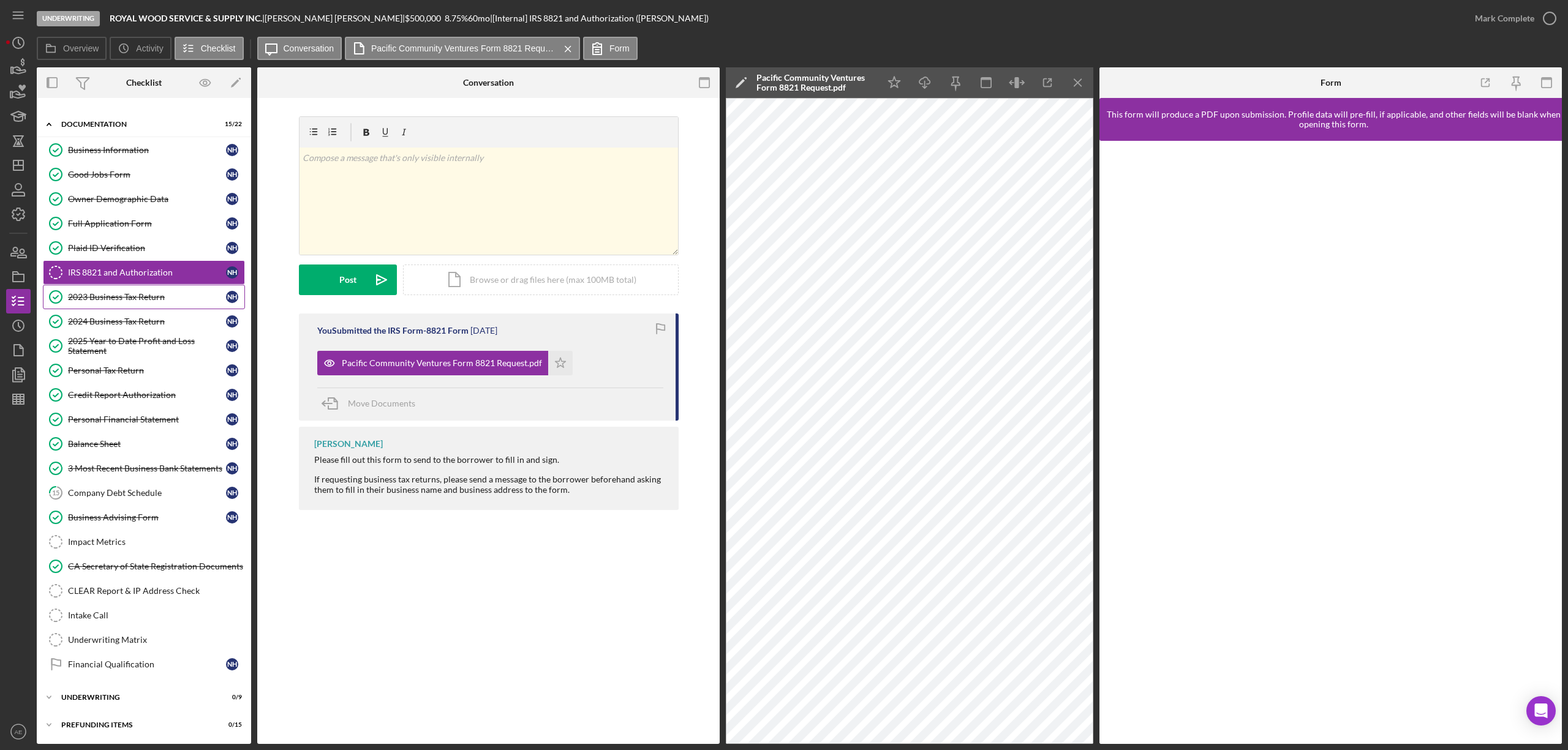
click at [140, 294] on div "2023 Business Tax Return" at bounding box center [146, 297] width 158 height 10
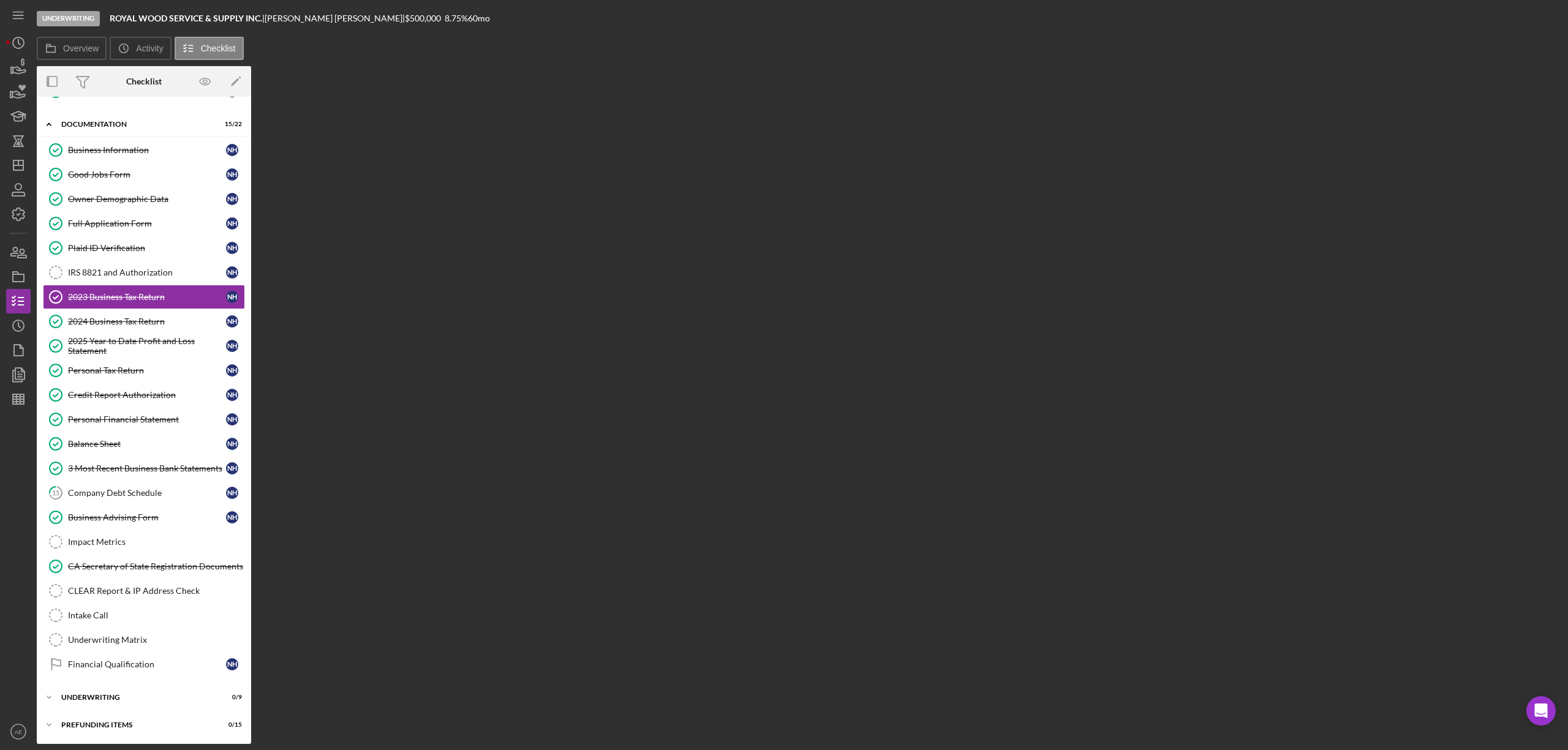
scroll to position [109, 0]
click at [302, 55] on button "Icon/Message 7. Conversation" at bounding box center [304, 49] width 94 height 23
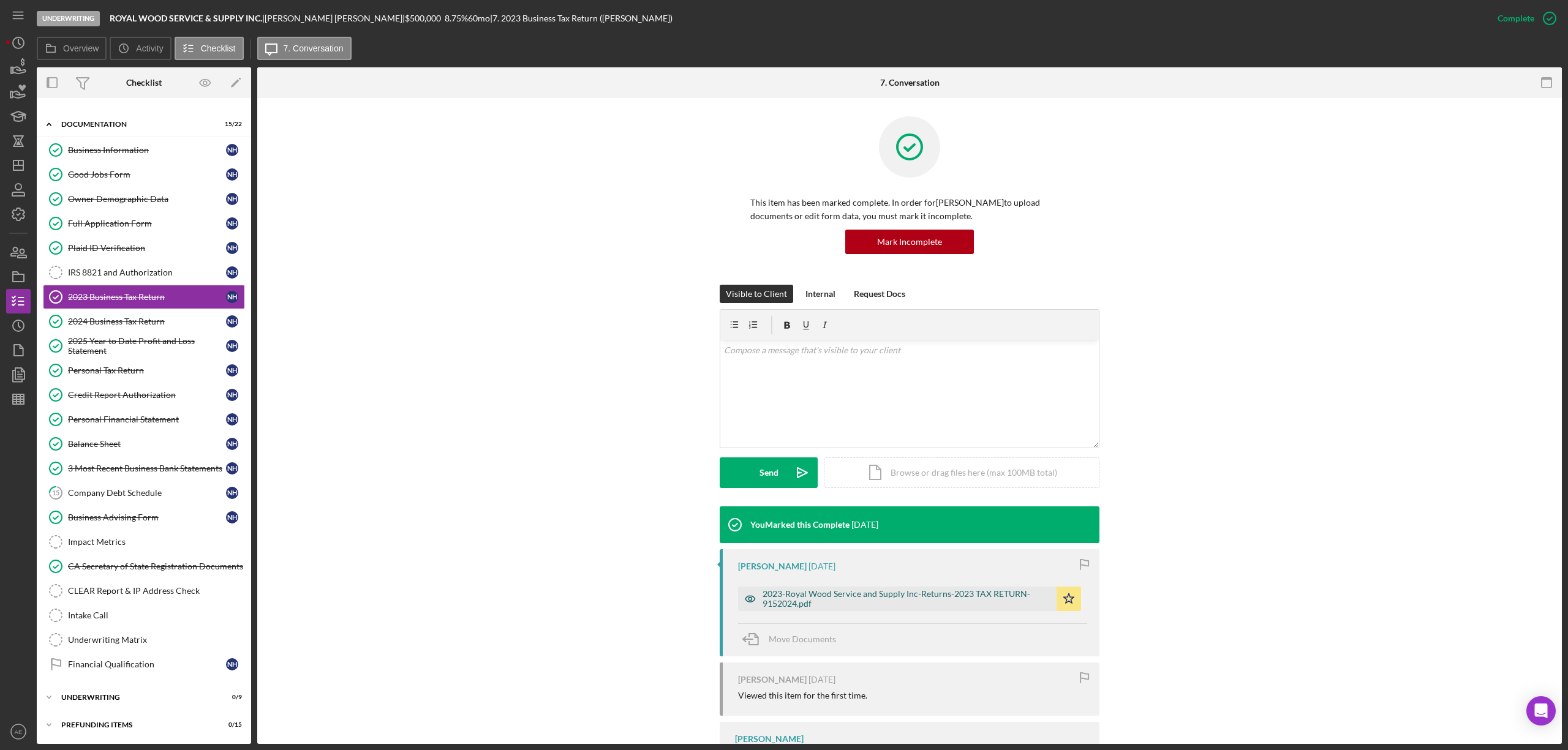
click at [849, 591] on div "2023-Royal Wood Service and Supply Inc-Returns-2023 TAX RETURN-9152024.pdf" at bounding box center [906, 598] width 288 height 20
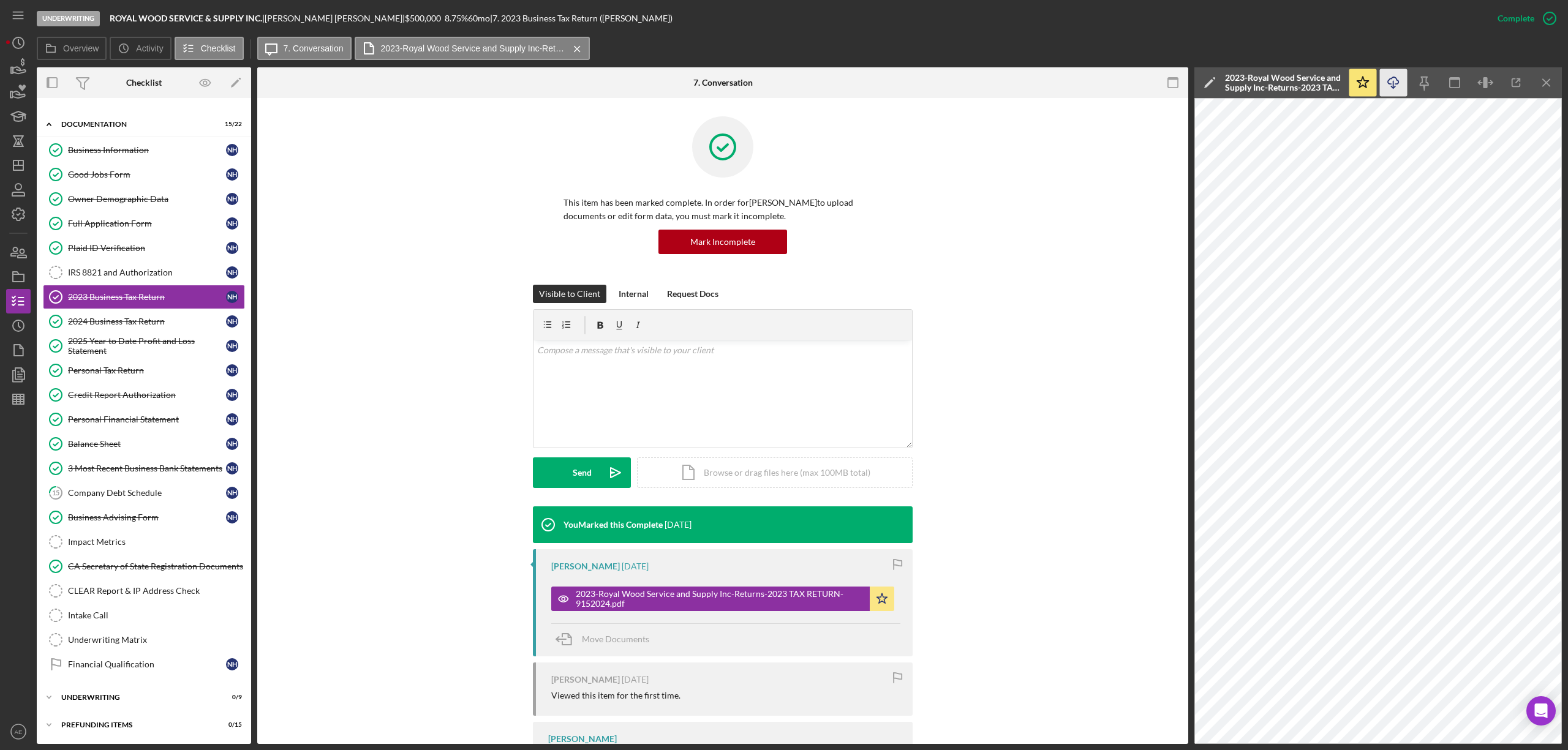
click at [1394, 87] on polyline "button" at bounding box center [1393, 87] width 4 height 2
click at [143, 250] on link "Plaid ID Verification Plaid ID Verification N H" at bounding box center [144, 248] width 202 height 25
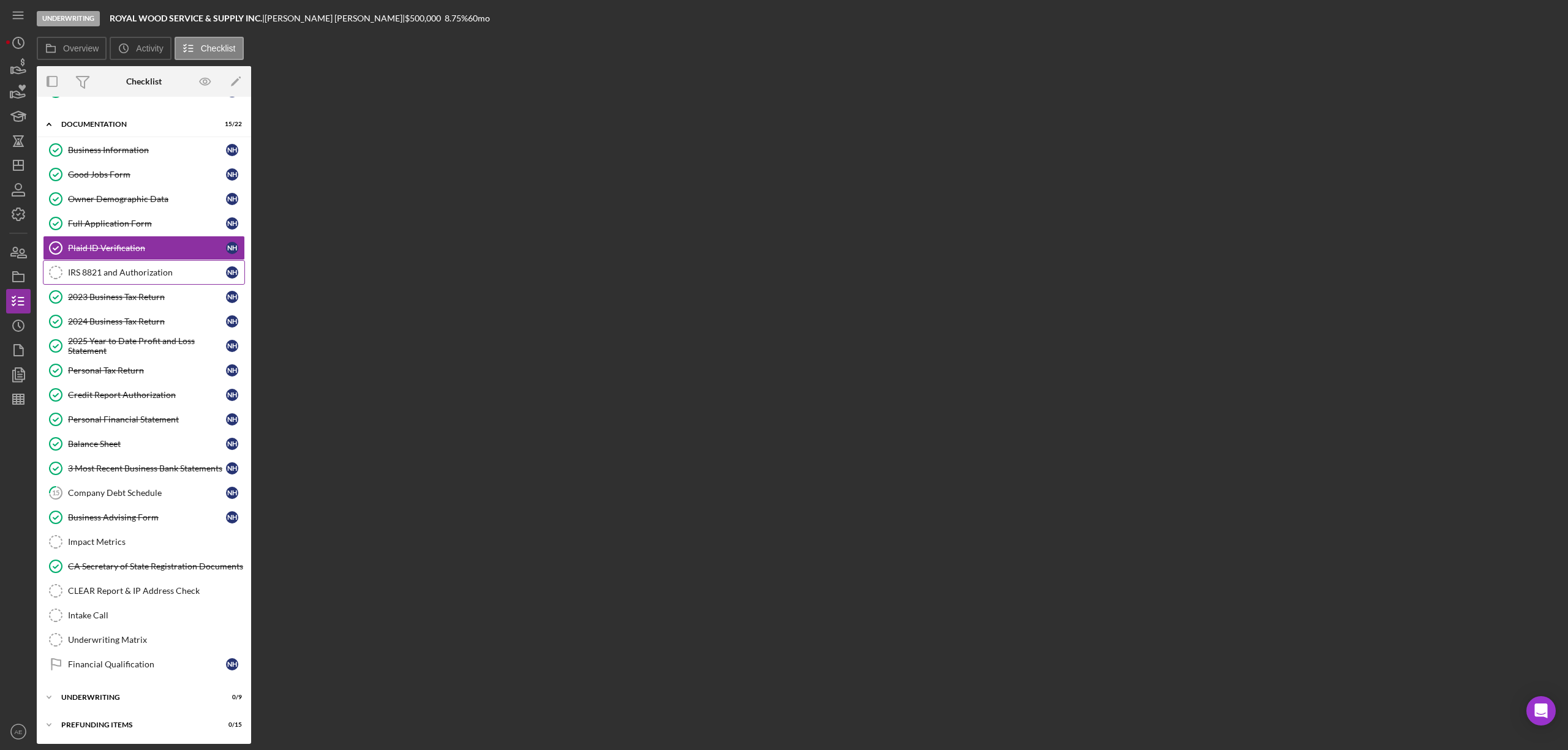
scroll to position [108, 0]
click at [147, 268] on div "IRS 8821 and Authorization" at bounding box center [146, 272] width 158 height 10
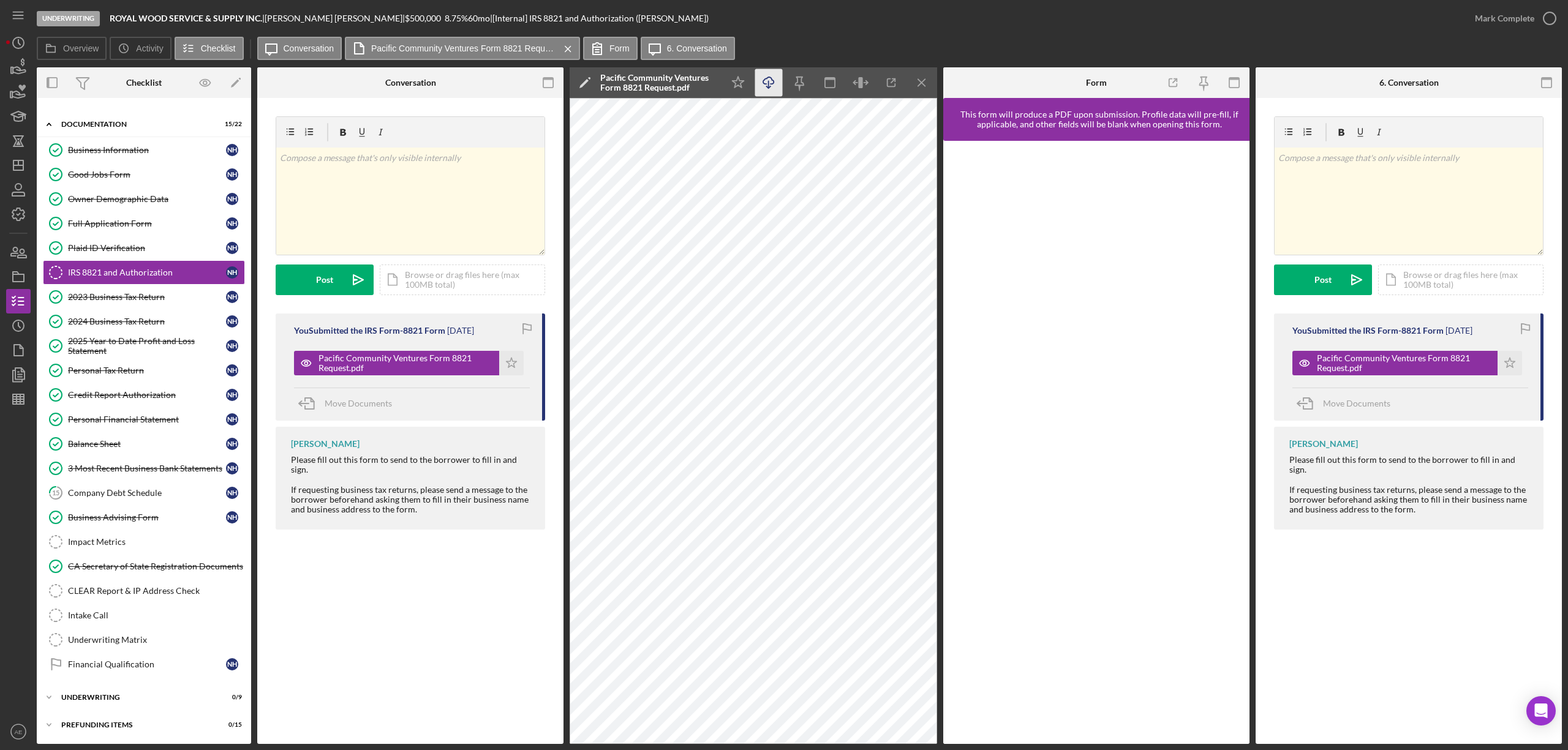
click at [770, 88] on polyline "button" at bounding box center [768, 87] width 4 height 2
click at [143, 194] on div "Owner Demographic Data" at bounding box center [146, 199] width 158 height 10
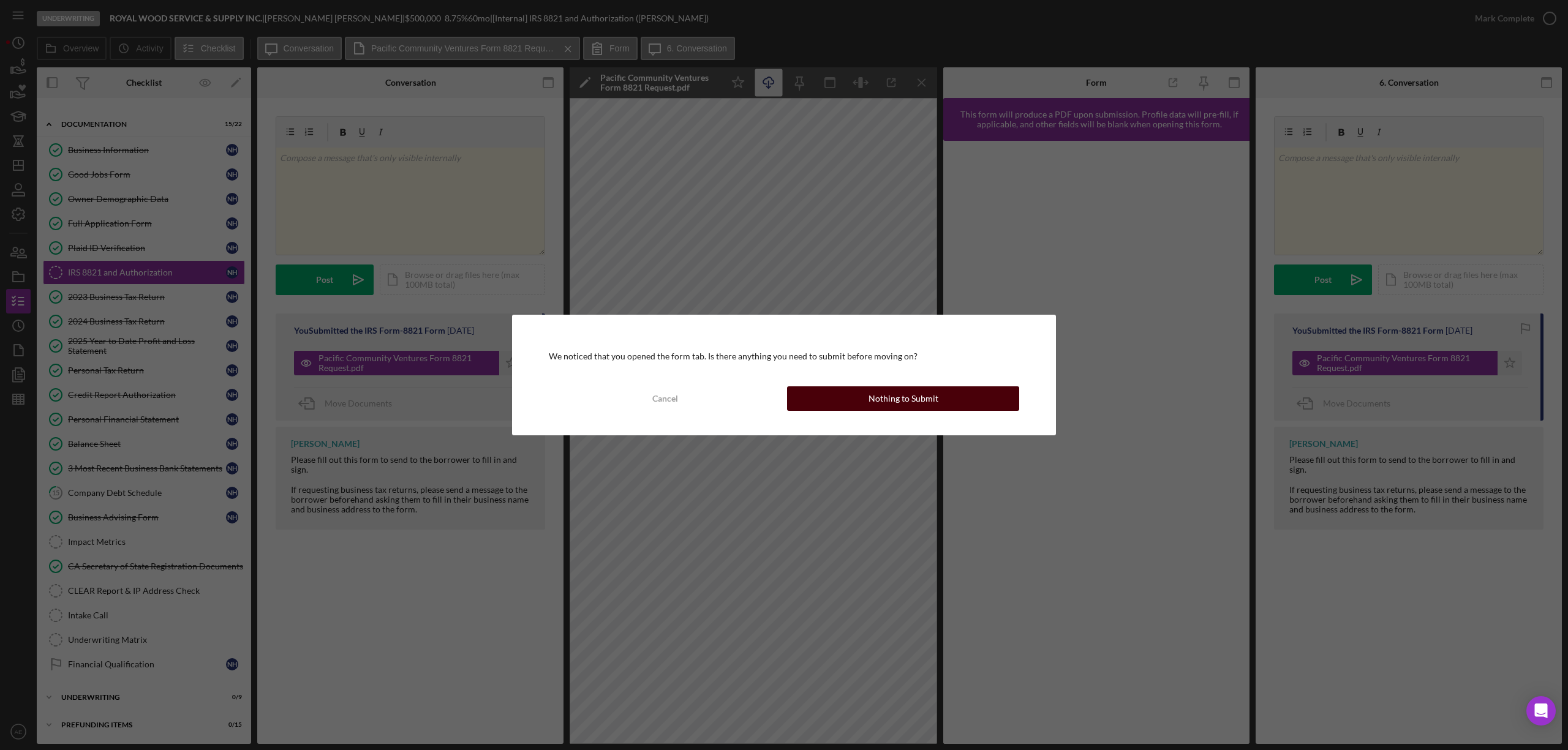
click at [848, 402] on button "Nothing to Submit" at bounding box center [902, 399] width 232 height 25
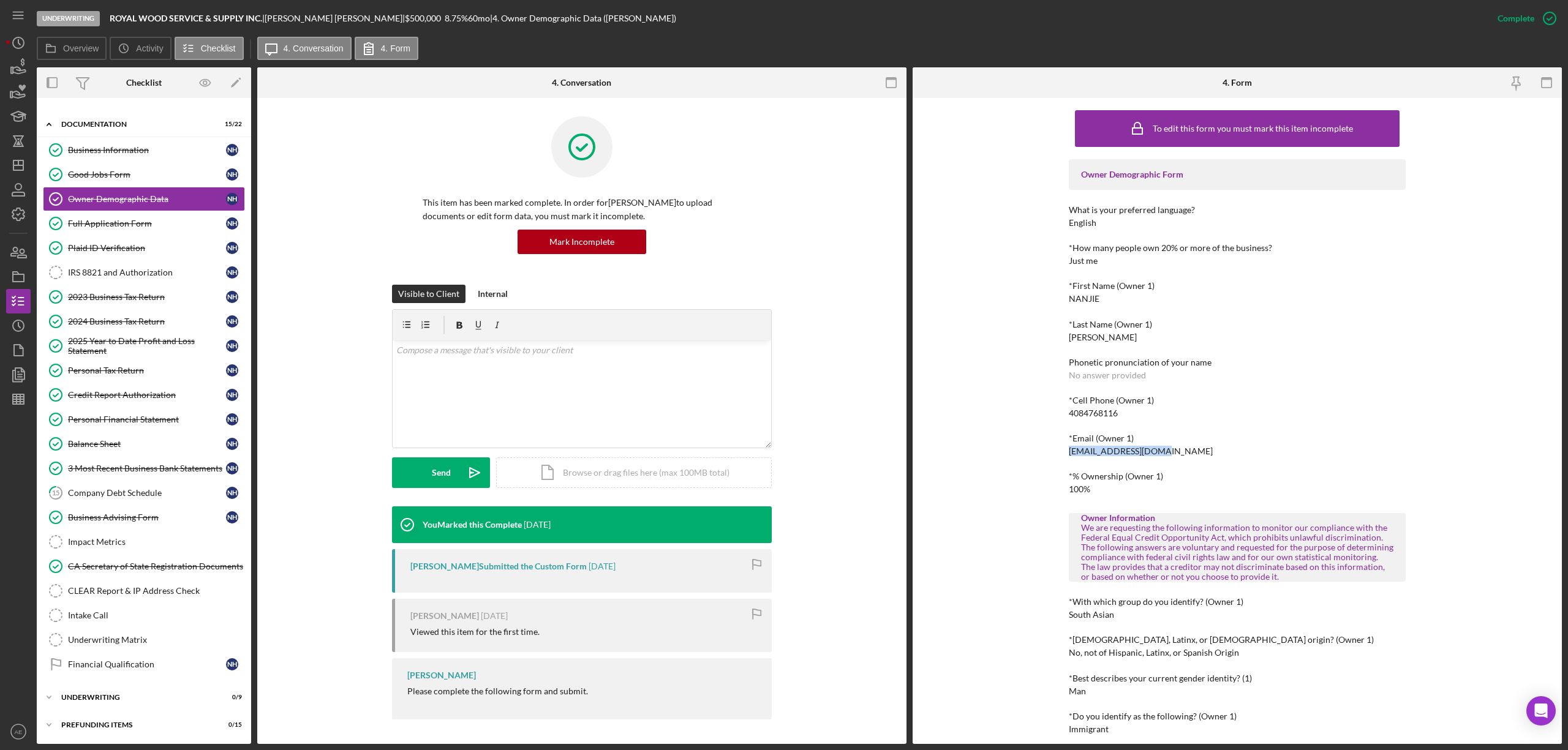
drag, startPoint x: 1068, startPoint y: 451, endPoint x: 1168, endPoint y: 453, distance: 100.0
click at [1168, 453] on div "*Email (Owner 1) nj@royalwood2008.com" at bounding box center [1237, 444] width 337 height 23
copy div "nj@royalwood2008.com"
click at [114, 120] on div "Documentation" at bounding box center [148, 124] width 174 height 8
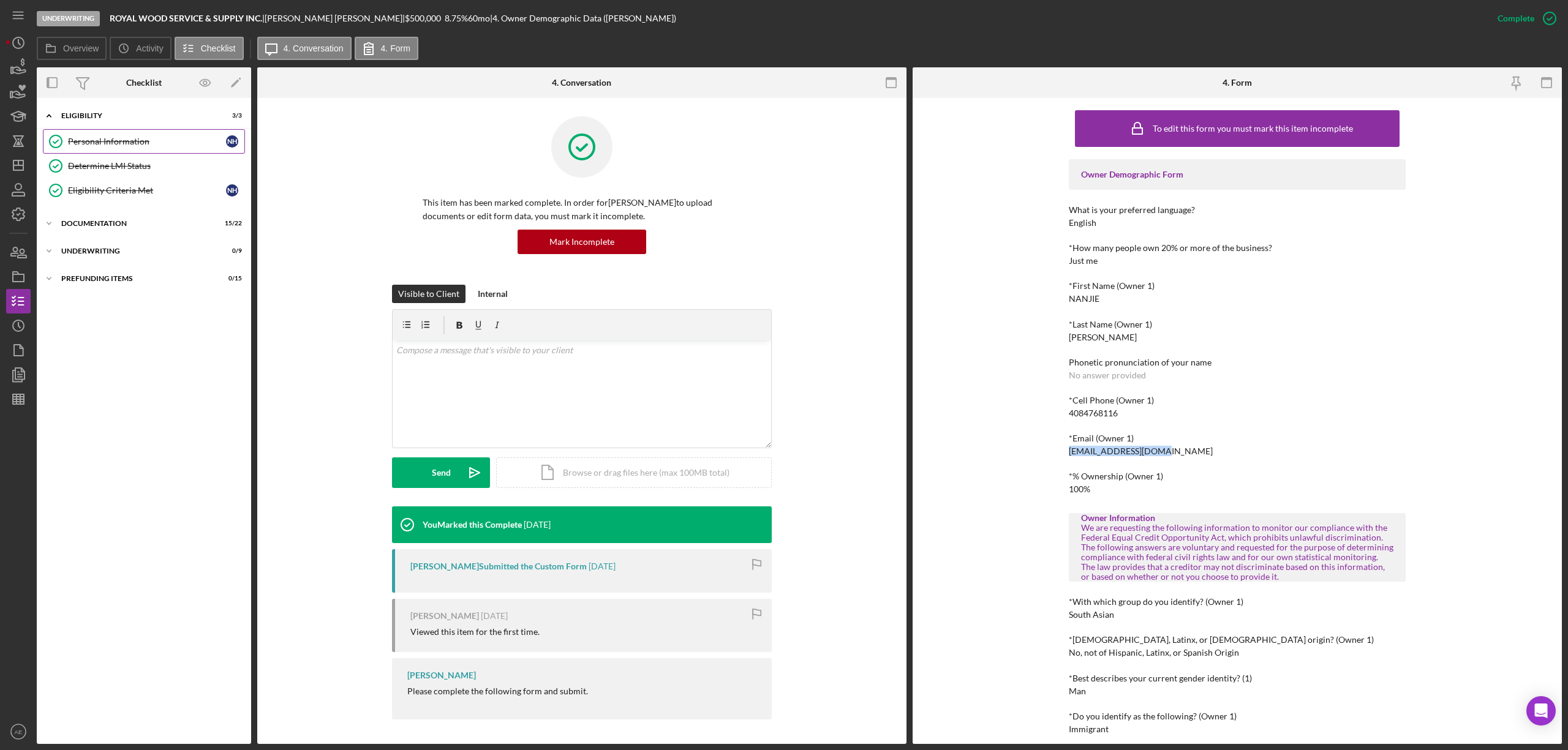
click at [116, 135] on link "Personal Information Personal Information N H" at bounding box center [144, 142] width 202 height 25
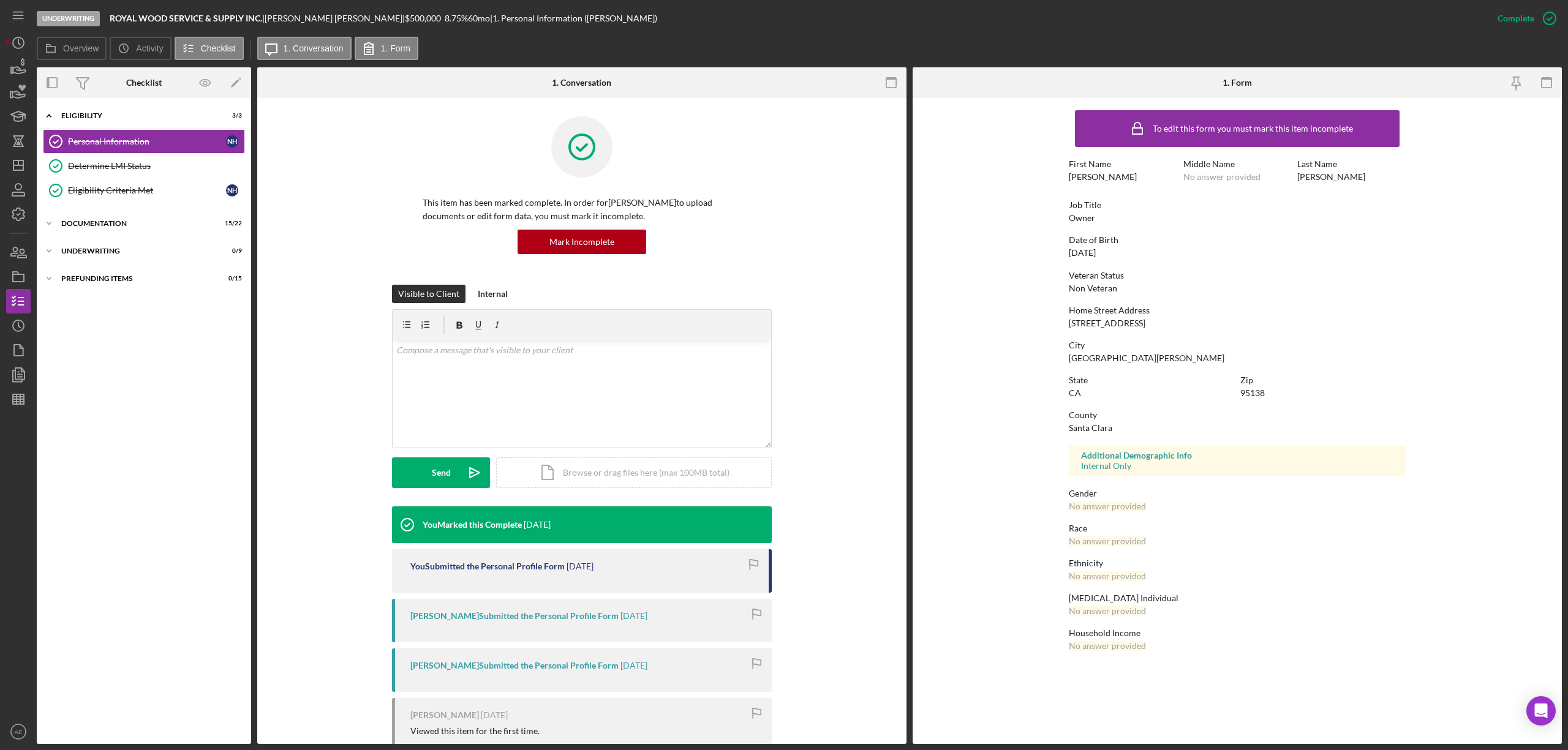
drag, startPoint x: 1067, startPoint y: 322, endPoint x: 1165, endPoint y: 319, distance: 98.0
click at [1165, 319] on form "To edit this form you must mark this item incomplete First Name Nanjie Middle N…" at bounding box center [1237, 383] width 649 height 571
copy div "5827 Killarney Cir"
drag, startPoint x: 1067, startPoint y: 358, endPoint x: 1103, endPoint y: 365, distance: 36.7
click at [1108, 358] on form "To edit this form you must mark this item incomplete First Name Nanjie Middle N…" at bounding box center [1237, 383] width 649 height 571
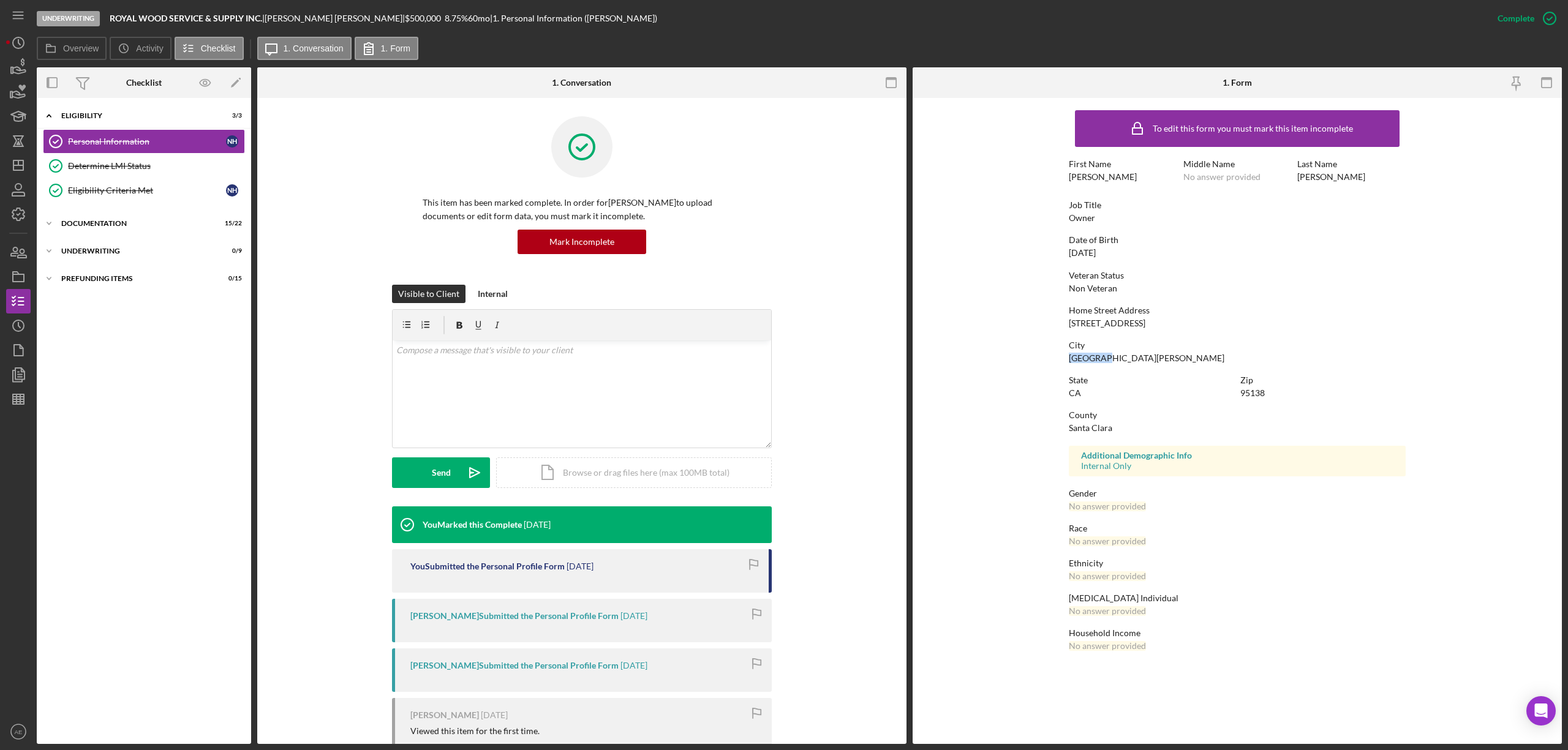
copy div "San Jose"
drag, startPoint x: 1236, startPoint y: 395, endPoint x: 1270, endPoint y: 394, distance: 34.0
click at [1270, 394] on div "State CA Zip 95138" at bounding box center [1237, 392] width 337 height 35
click at [1270, 394] on div "Zip 95138" at bounding box center [1323, 386] width 166 height 23
drag, startPoint x: 1240, startPoint y: 394, endPoint x: 1265, endPoint y: 394, distance: 25.0
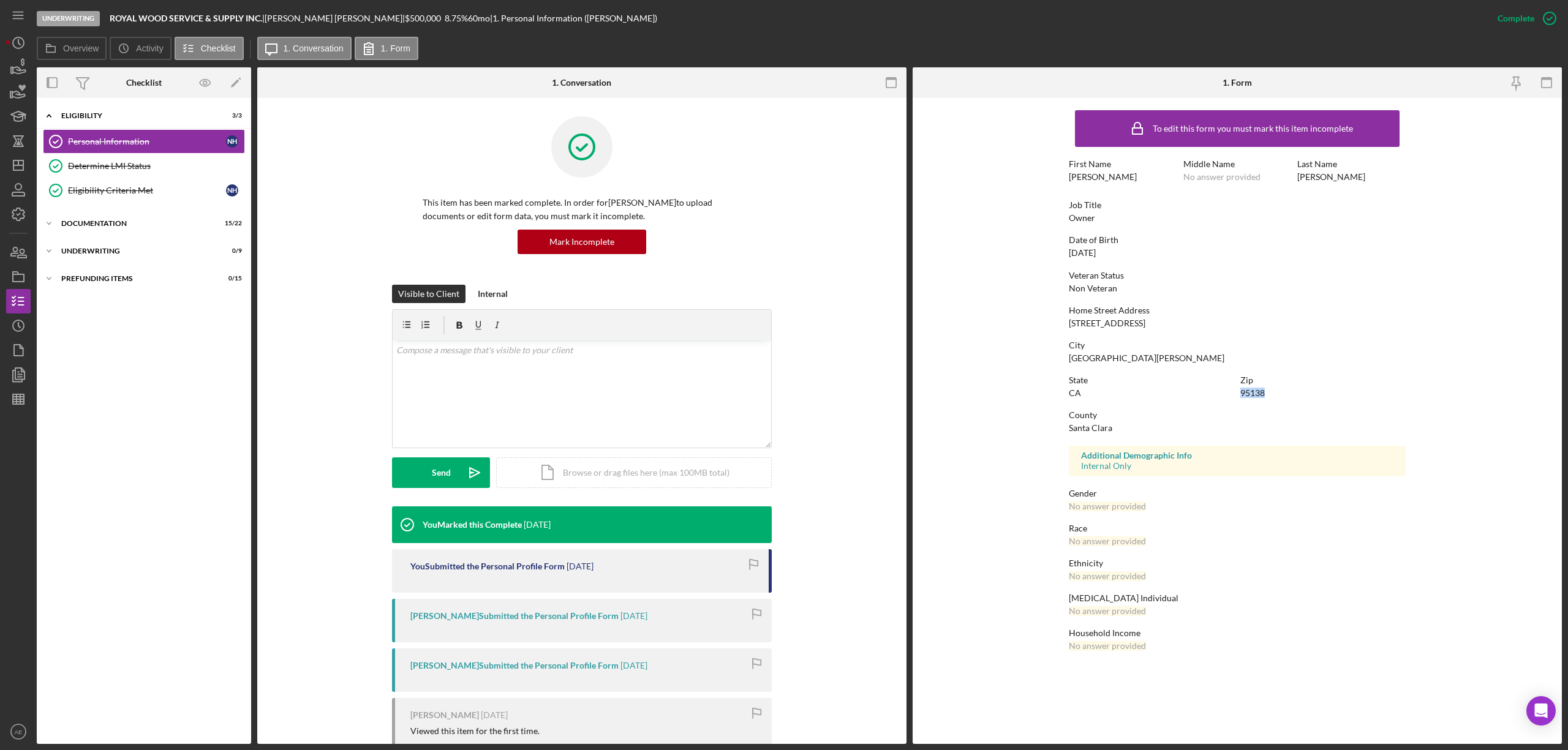
click at [1265, 394] on div "95138" at bounding box center [1253, 393] width 25 height 10
copy div "95138"
click at [23, 161] on polygon "button" at bounding box center [18, 165] width 10 height 10
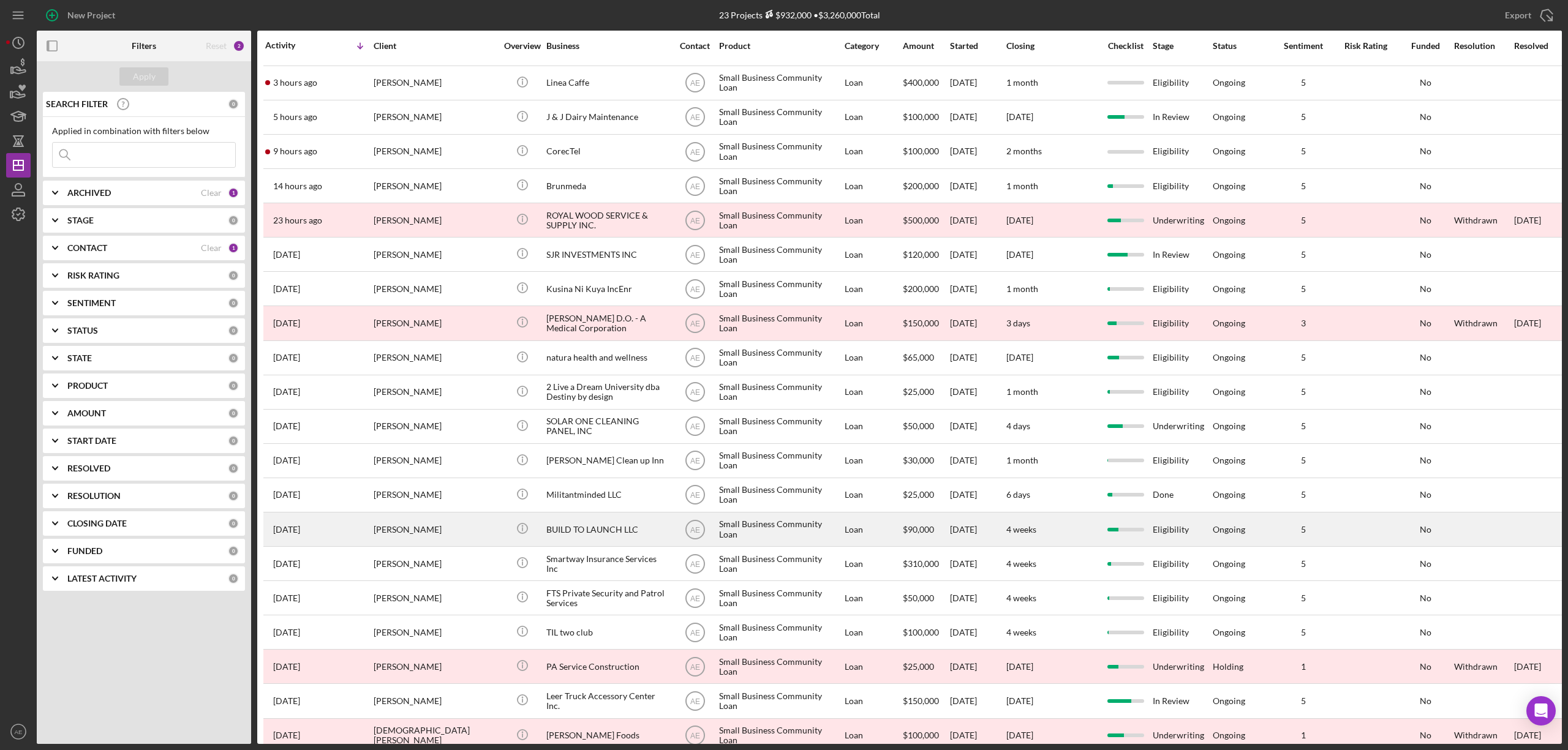
scroll to position [125, 0]
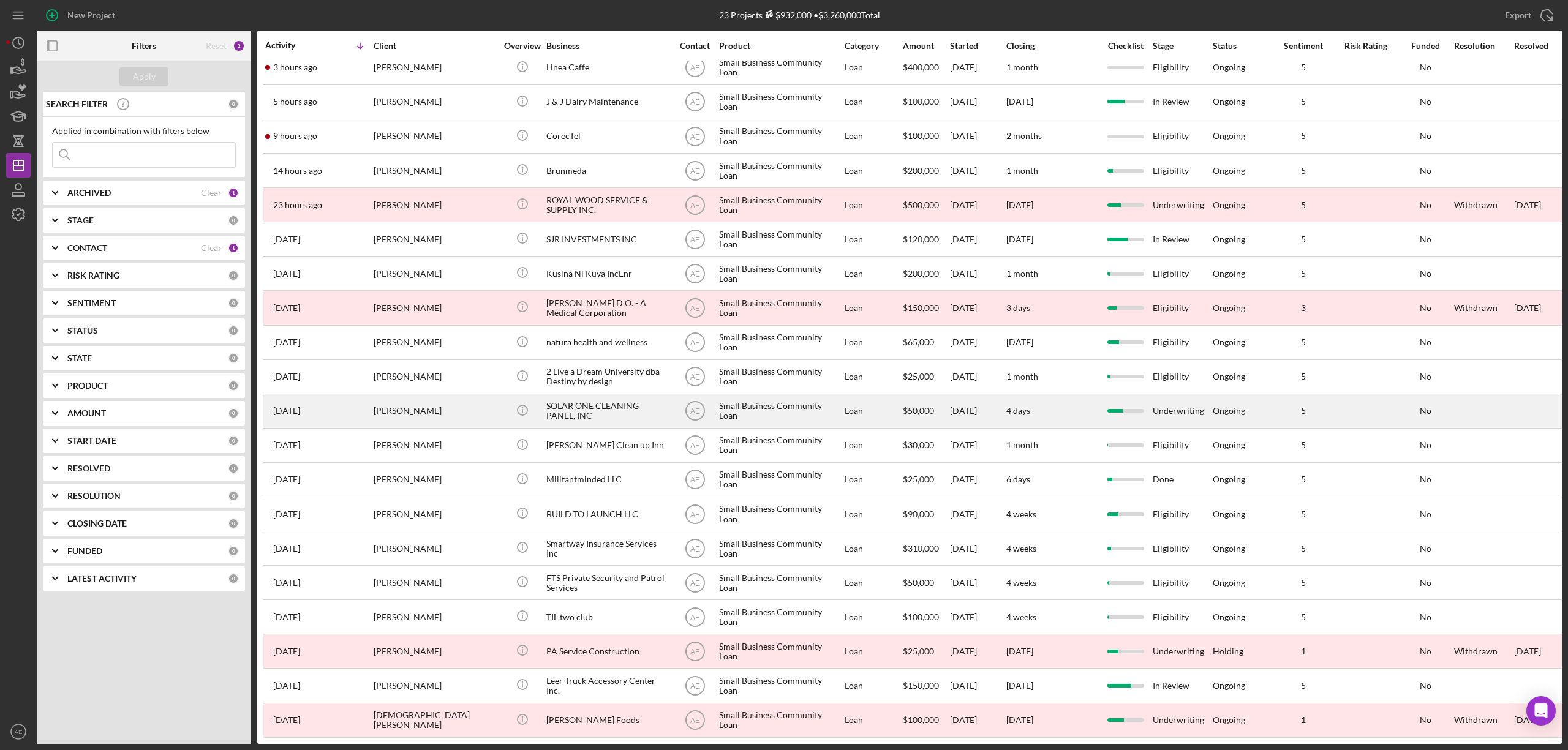
click at [614, 407] on div "SOLAR ONE CLEANING PANEL, INC" at bounding box center [607, 410] width 122 height 32
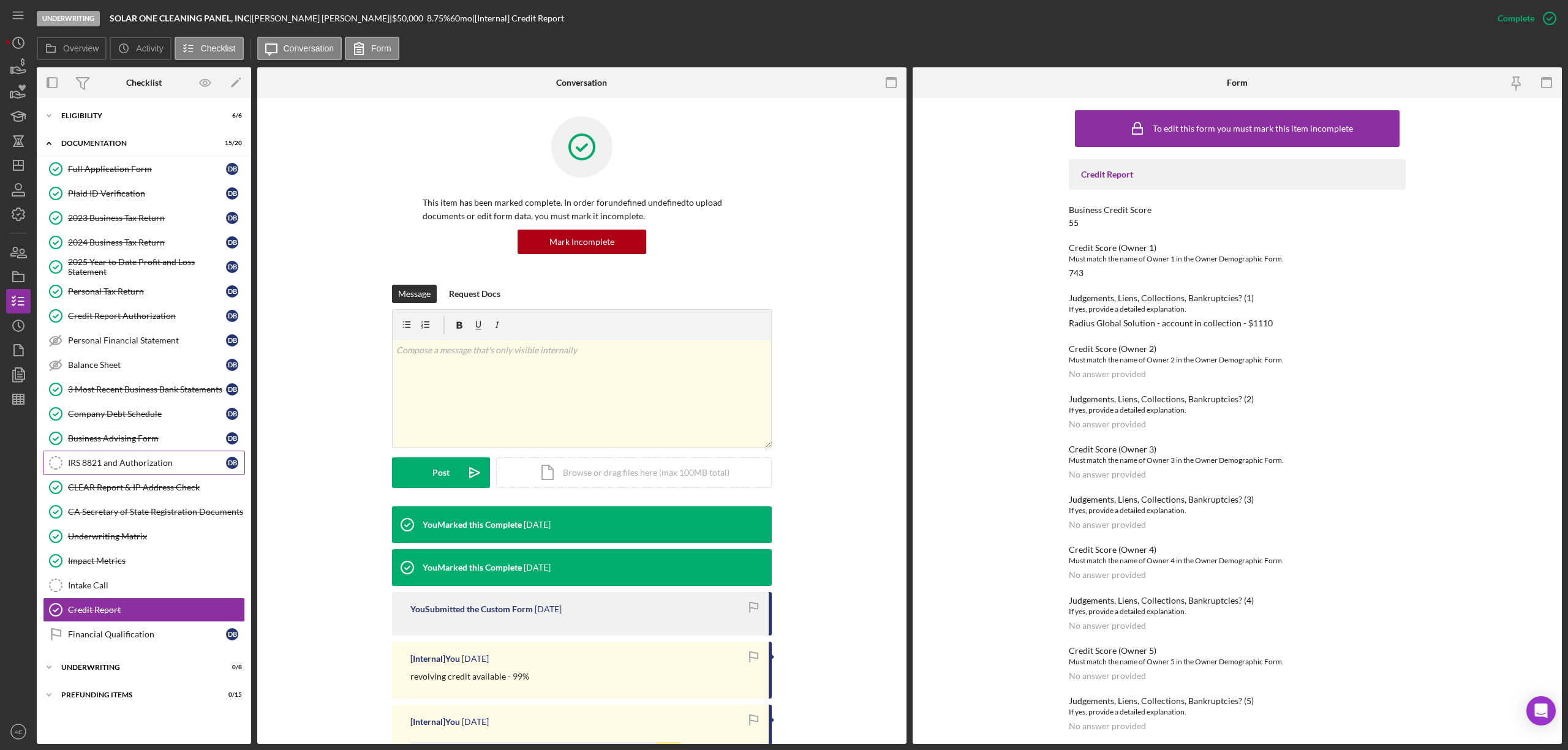
click at [161, 465] on div "IRS 8821 and Authorization" at bounding box center [146, 463] width 158 height 10
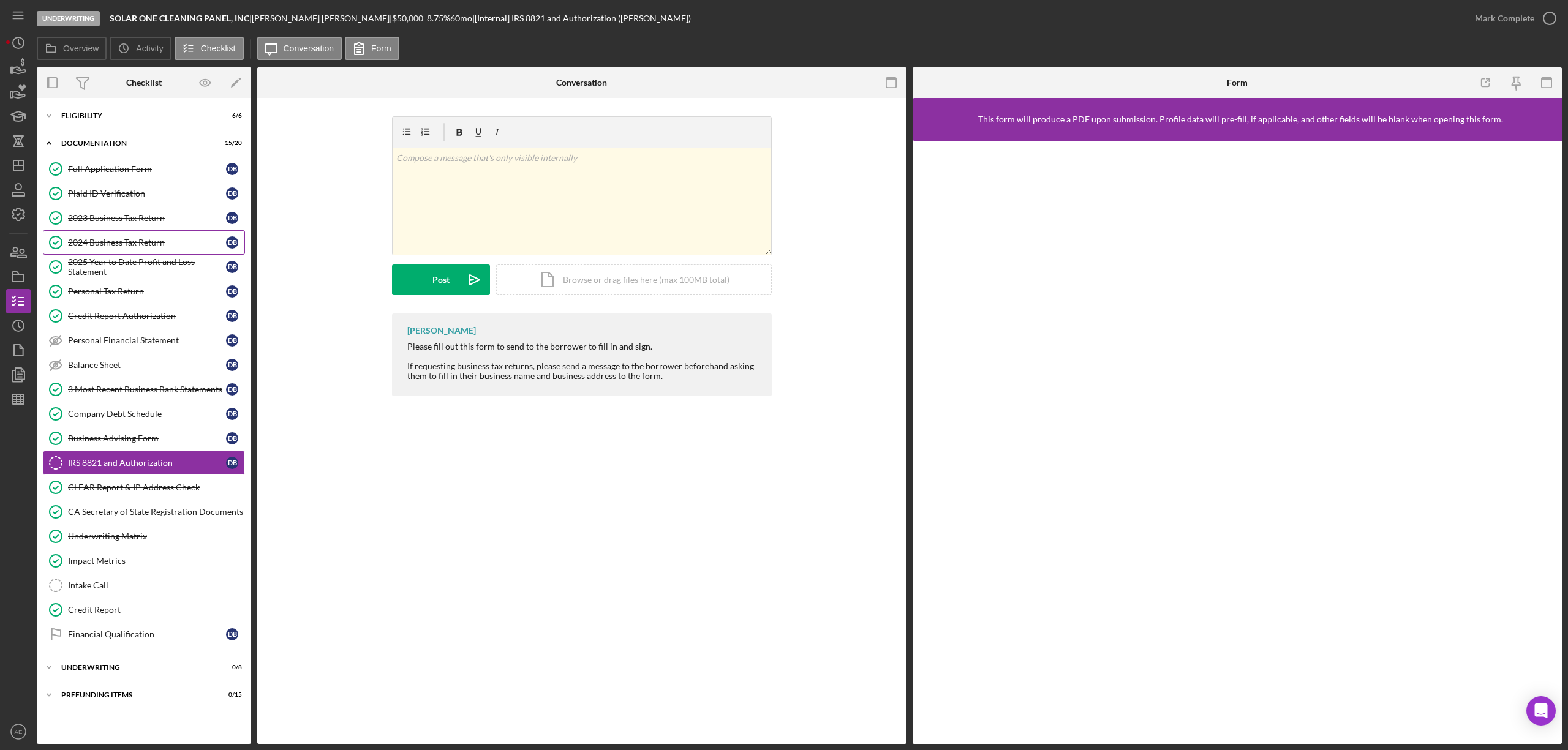
click at [136, 245] on div "2024 Business Tax Return" at bounding box center [146, 242] width 158 height 10
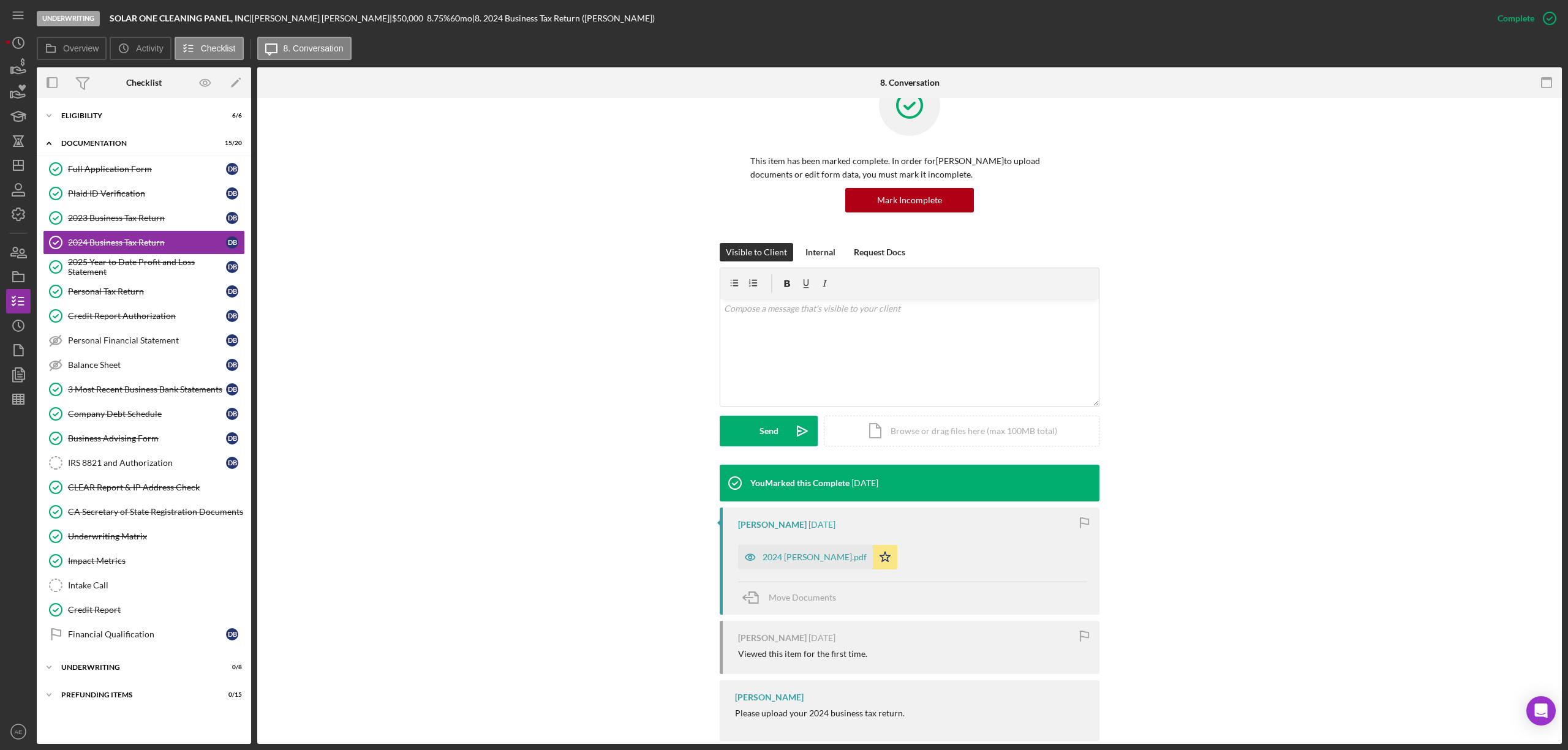
scroll to position [64, 0]
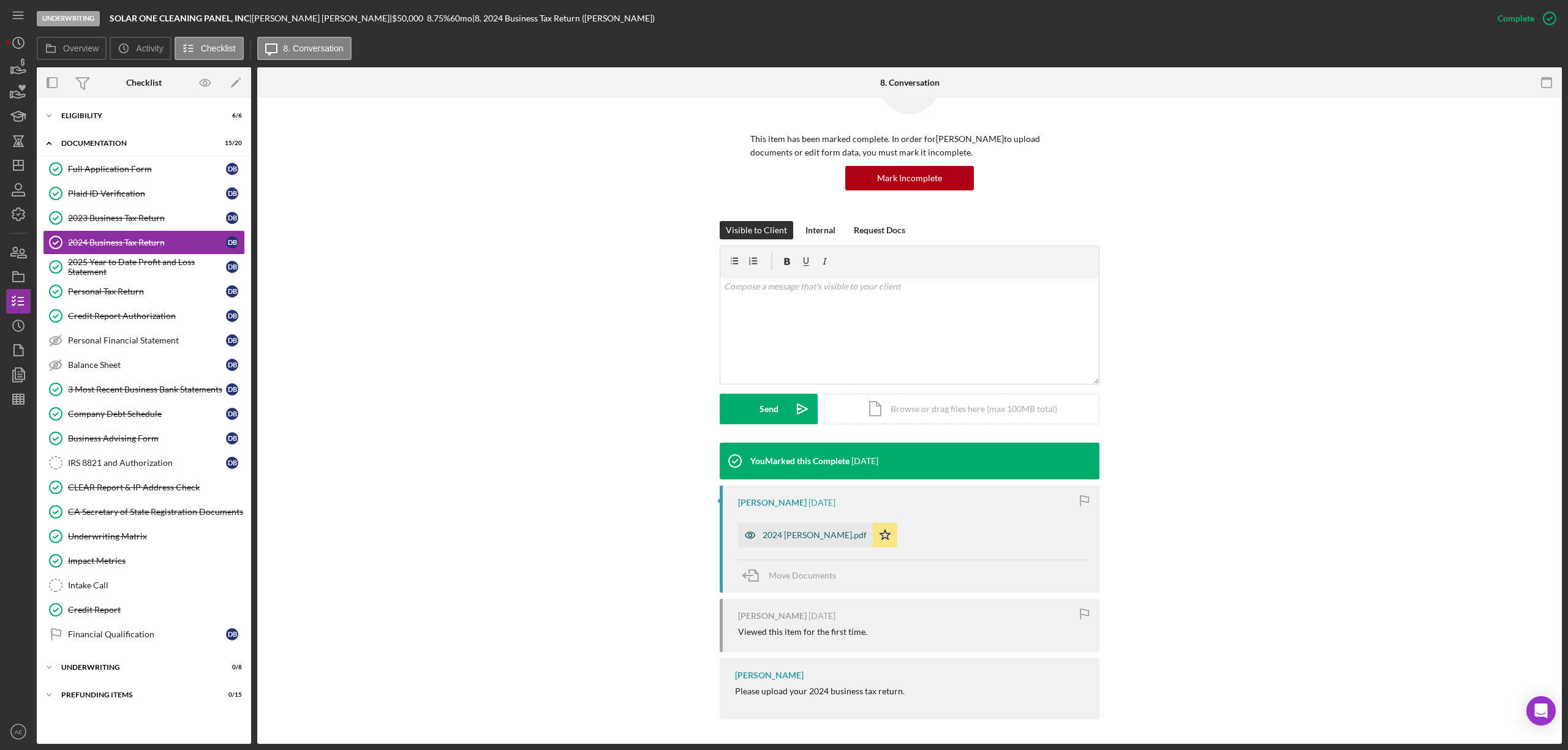
click at [740, 534] on icon "button" at bounding box center [750, 535] width 25 height 25
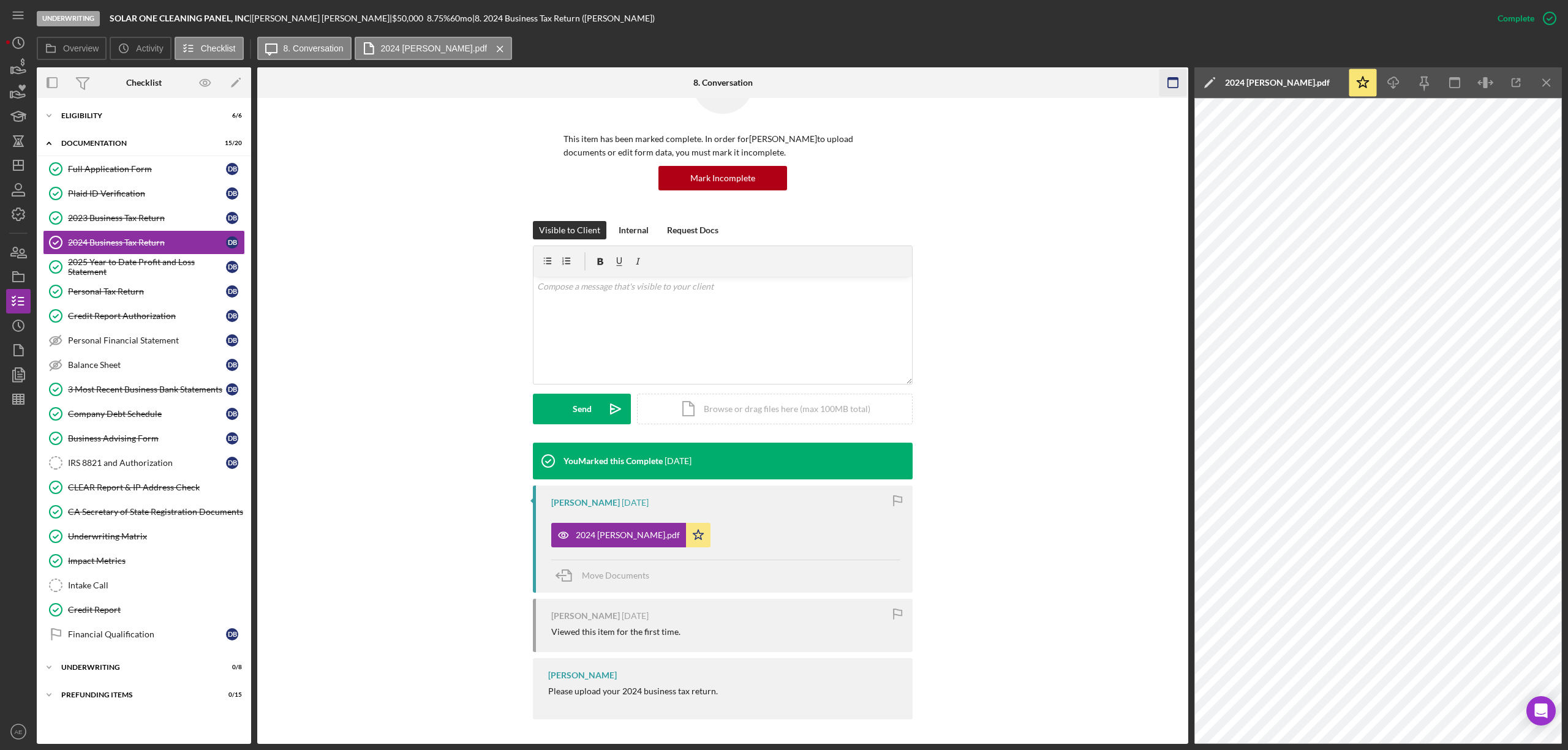
click at [1175, 81] on icon "button" at bounding box center [1173, 83] width 27 height 27
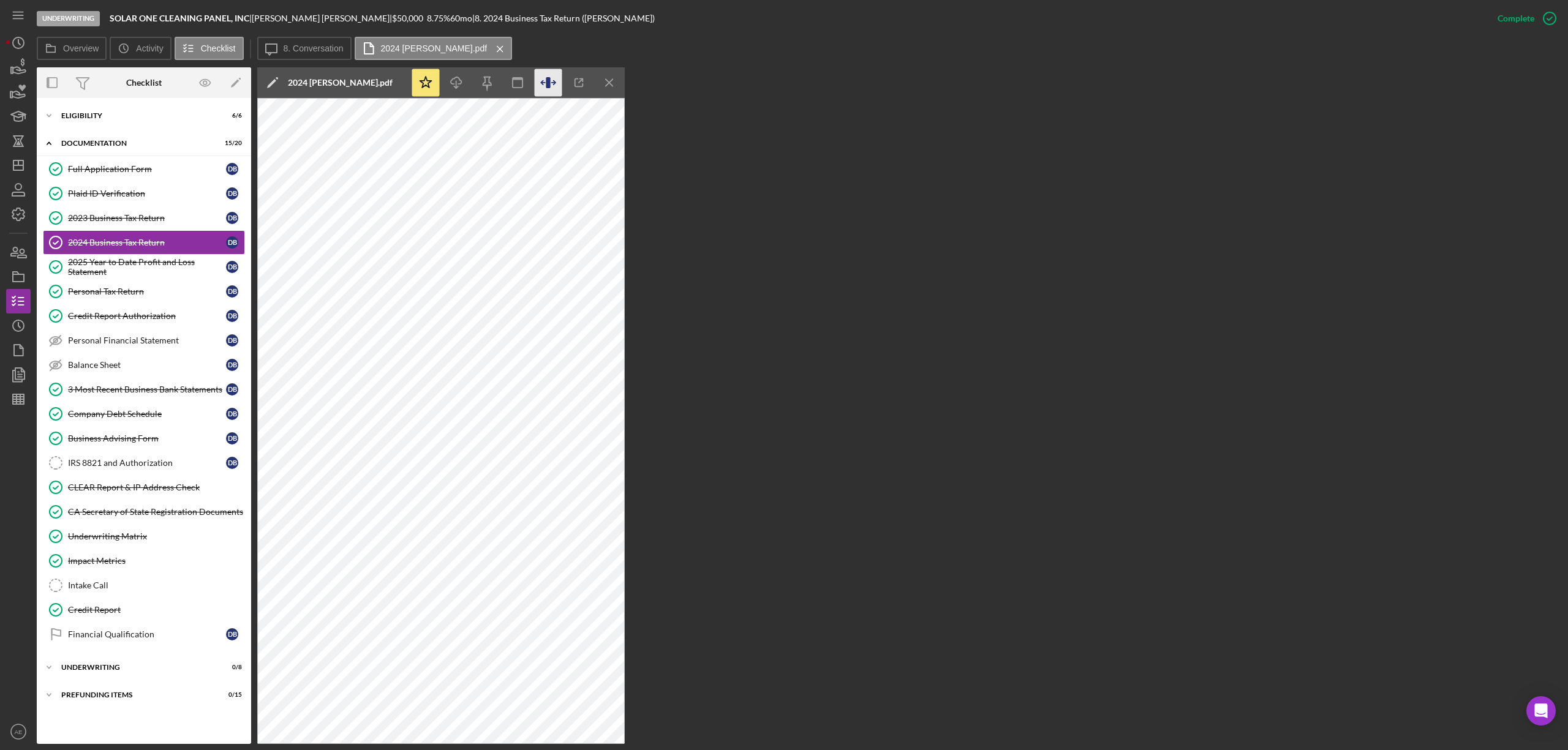
click at [554, 83] on icon "button" at bounding box center [553, 83] width 3 height 0
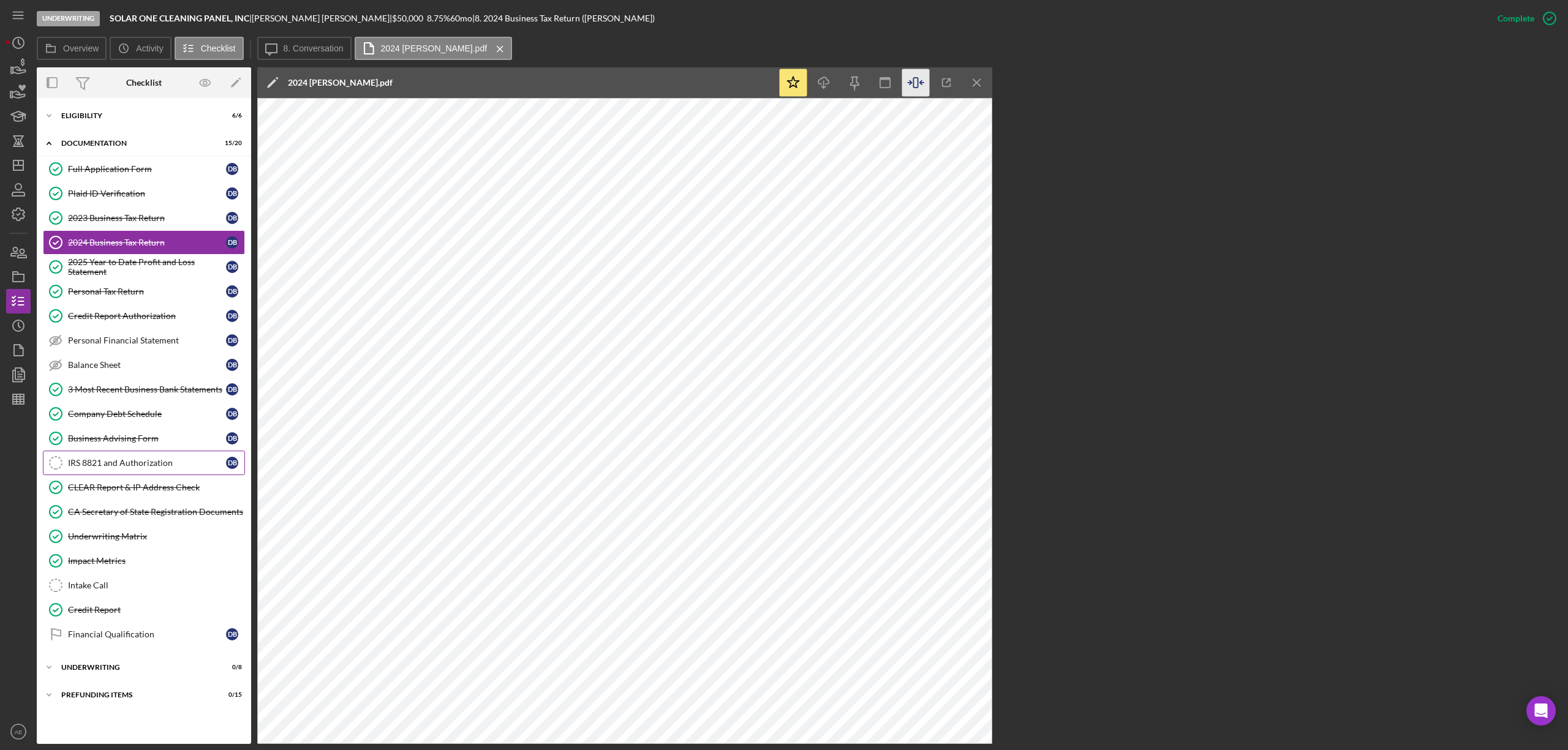
click at [162, 460] on link "IRS 8821 and Authorization IRS 8821 and Authorization D B" at bounding box center [144, 463] width 202 height 25
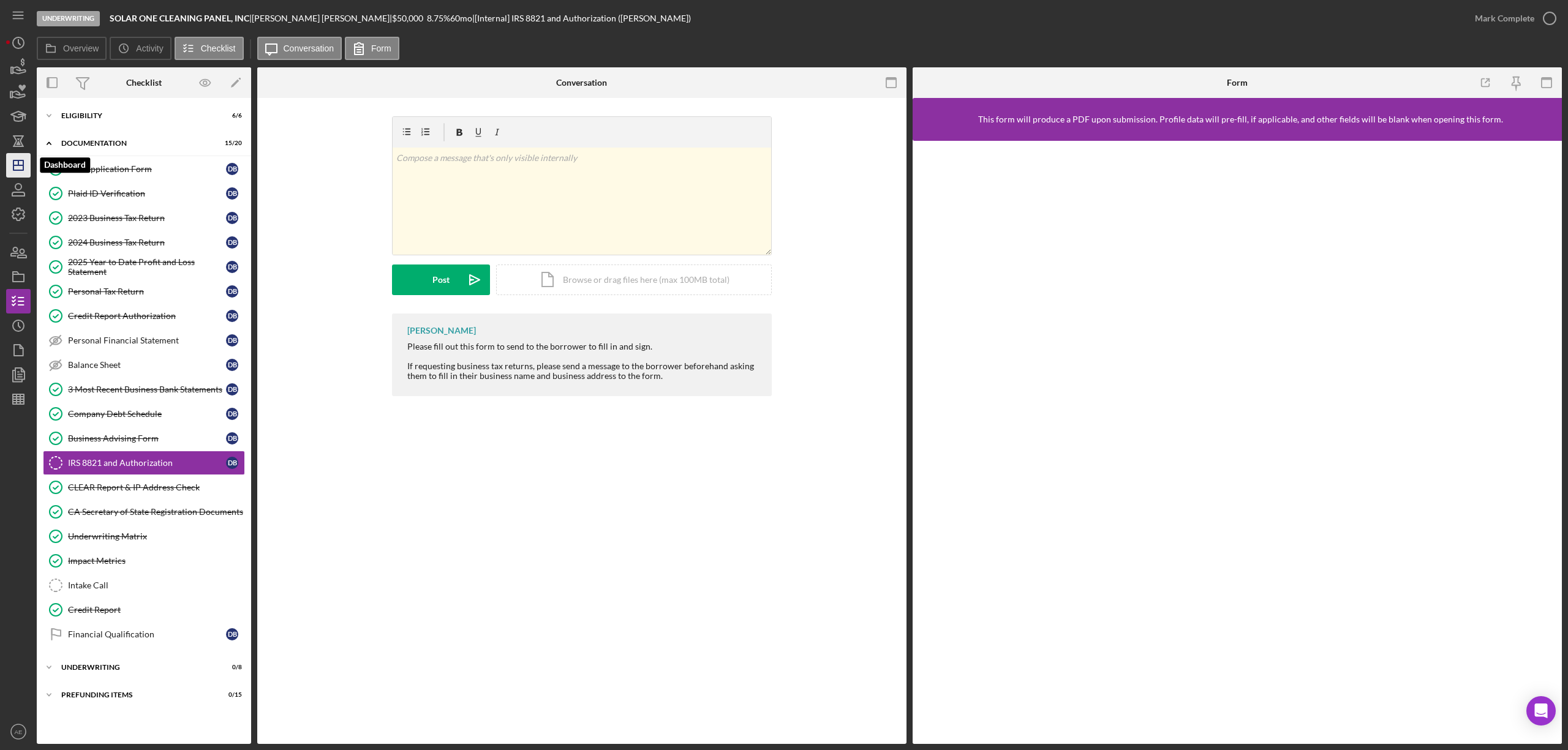
click at [23, 165] on line "button" at bounding box center [18, 165] width 10 height 0
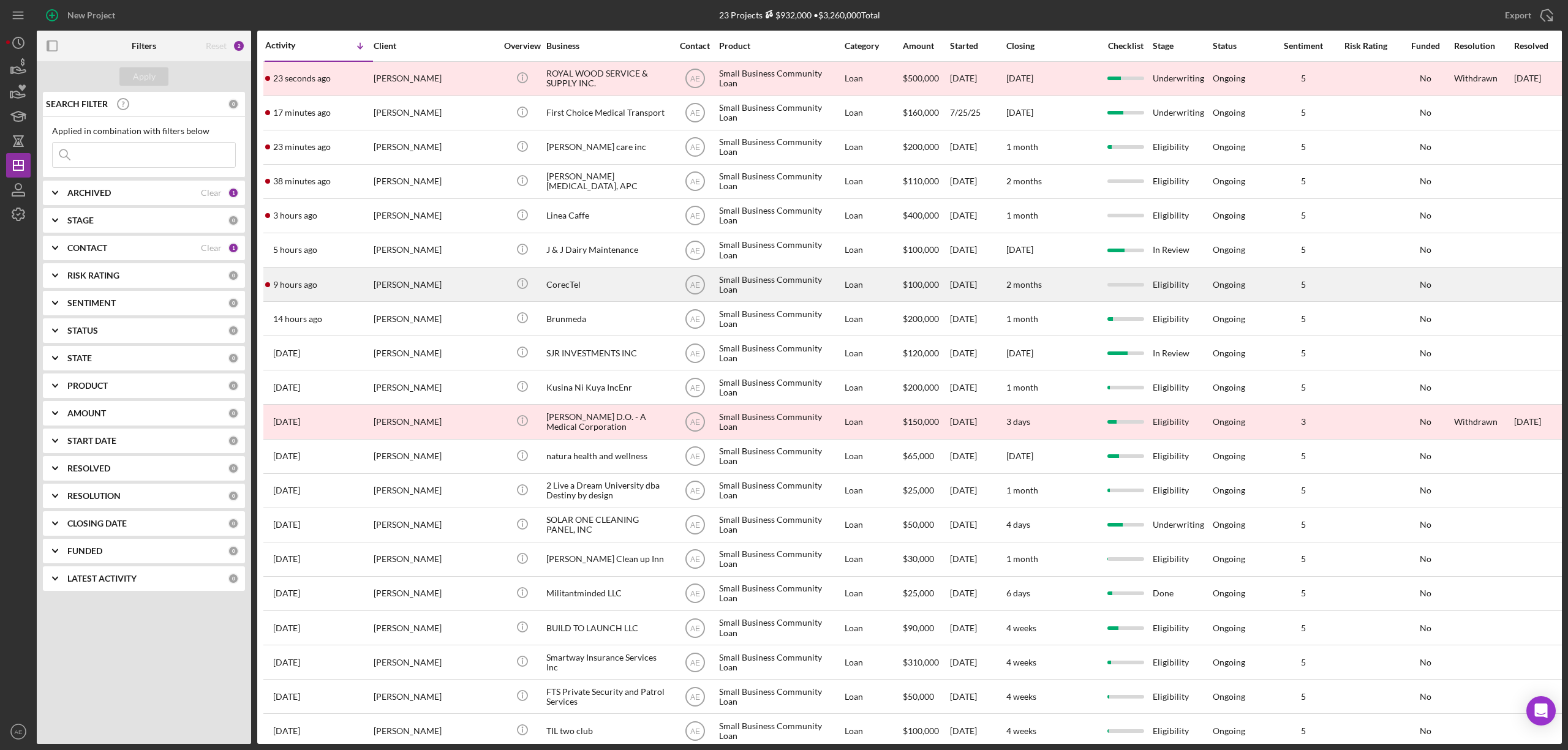
click at [449, 283] on div "[PERSON_NAME]" at bounding box center [434, 284] width 122 height 32
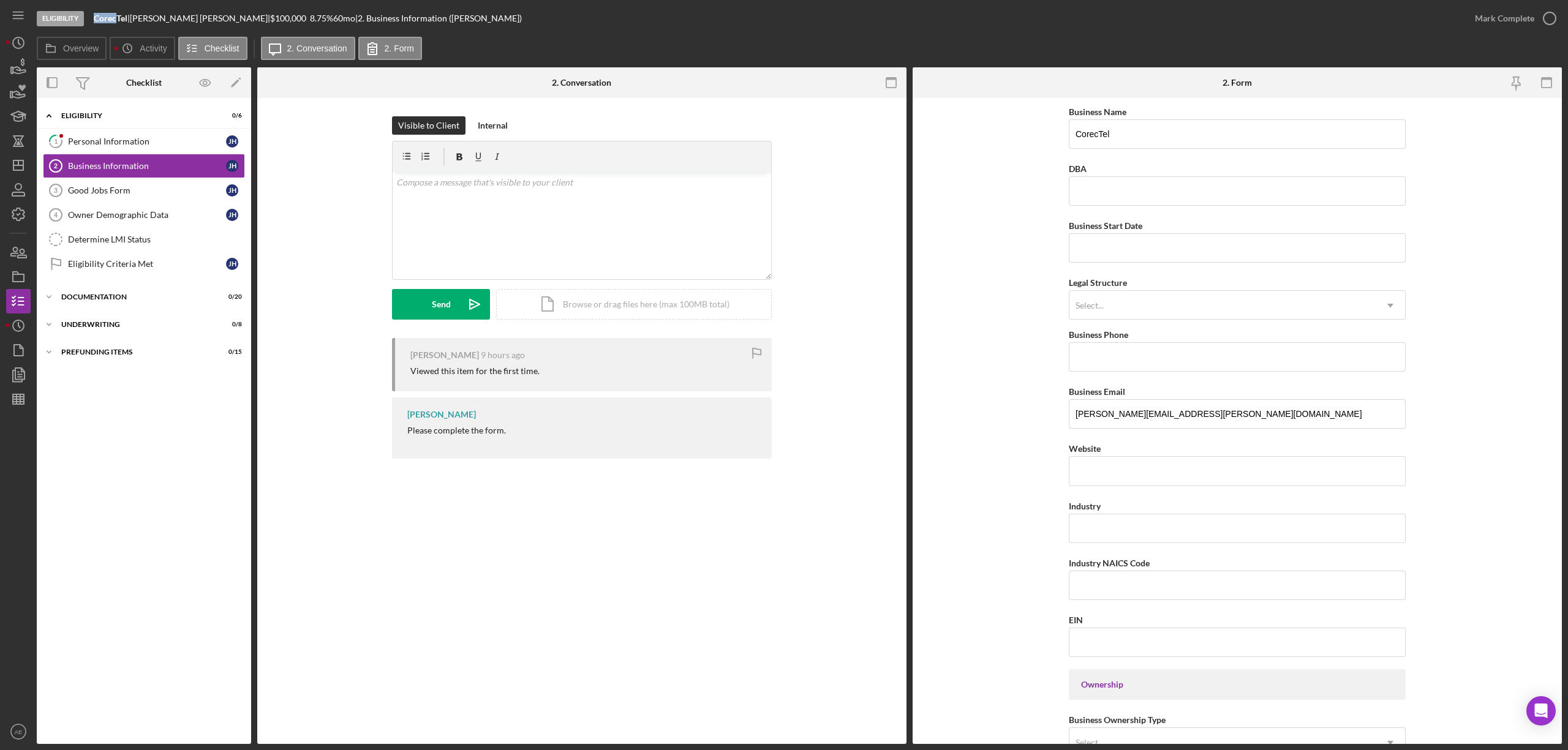
drag, startPoint x: 96, startPoint y: 18, endPoint x: 118, endPoint y: 23, distance: 22.6
click at [118, 23] on div "Eligibility CorecTel | Jennifer Harrington | $100,000 $20,000 8.75 % 60 mo | 2.…" at bounding box center [750, 18] width 1426 height 37
copy b "Corec"
click at [149, 137] on div "Personal Information" at bounding box center [146, 142] width 158 height 10
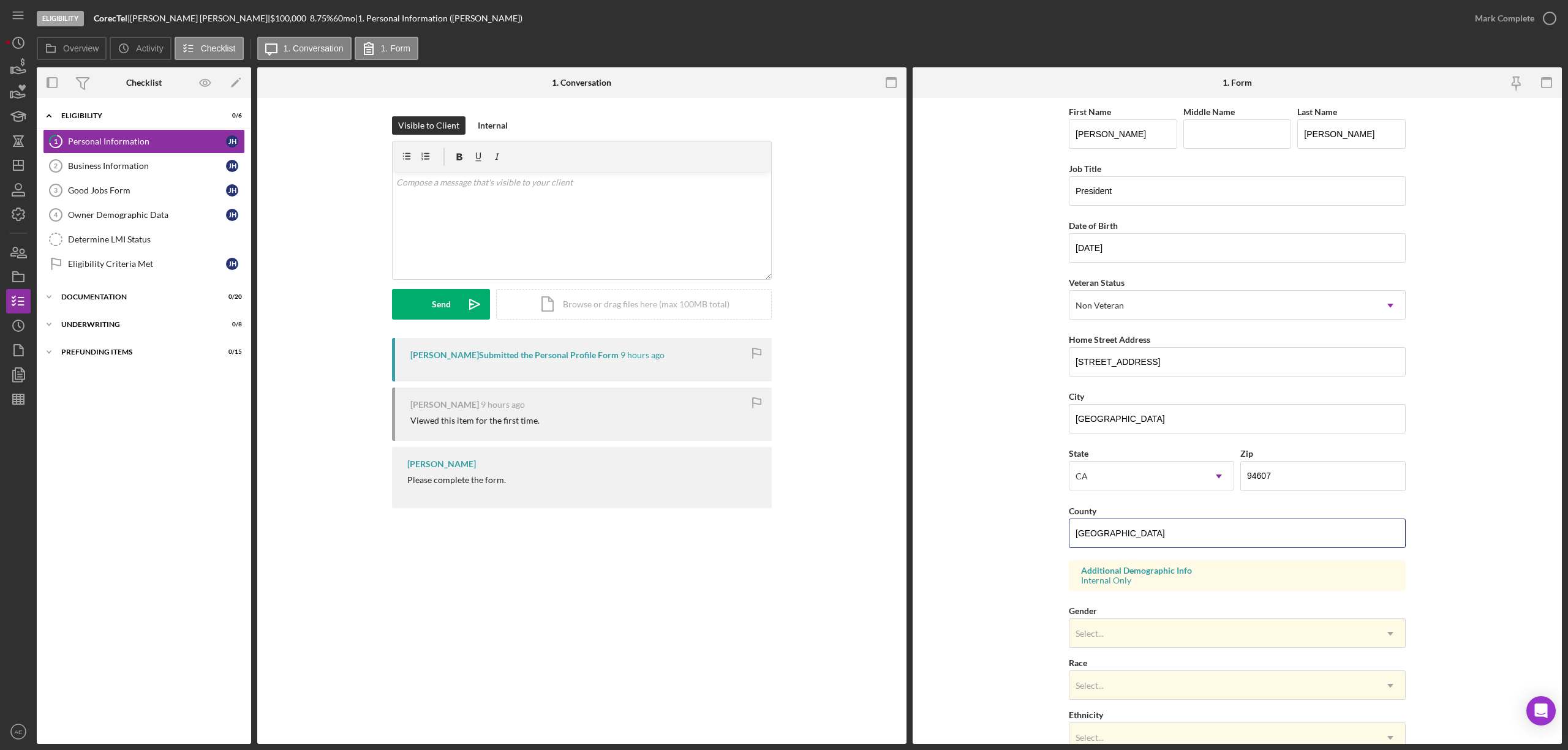
drag, startPoint x: 1171, startPoint y: 528, endPoint x: 909, endPoint y: 531, distance: 262.0
click at [909, 531] on div "Overview Internal Workflow Stage Eligibility Icon/Dropdown Arrow Archive (can u…" at bounding box center [799, 405] width 1525 height 676
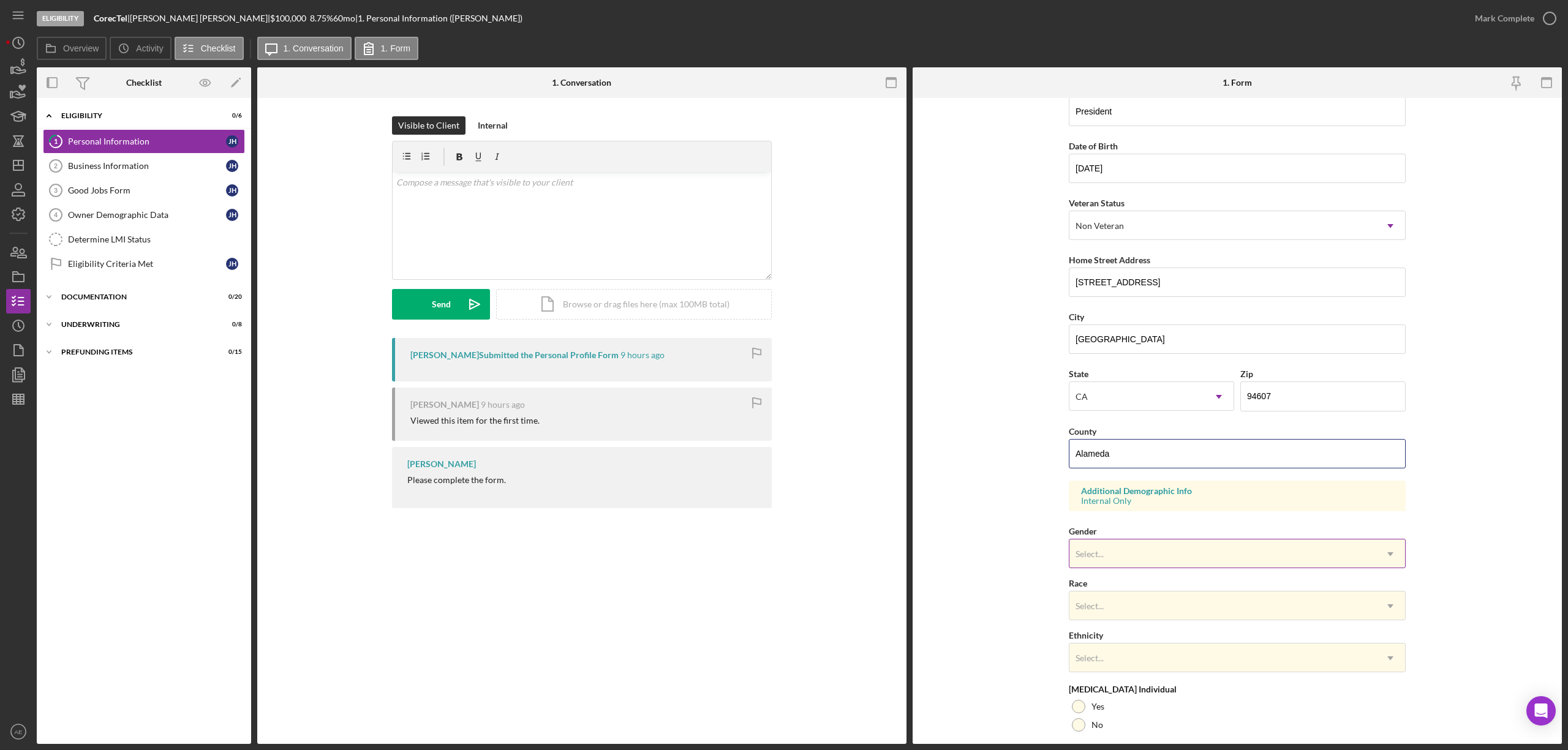
scroll to position [174, 0]
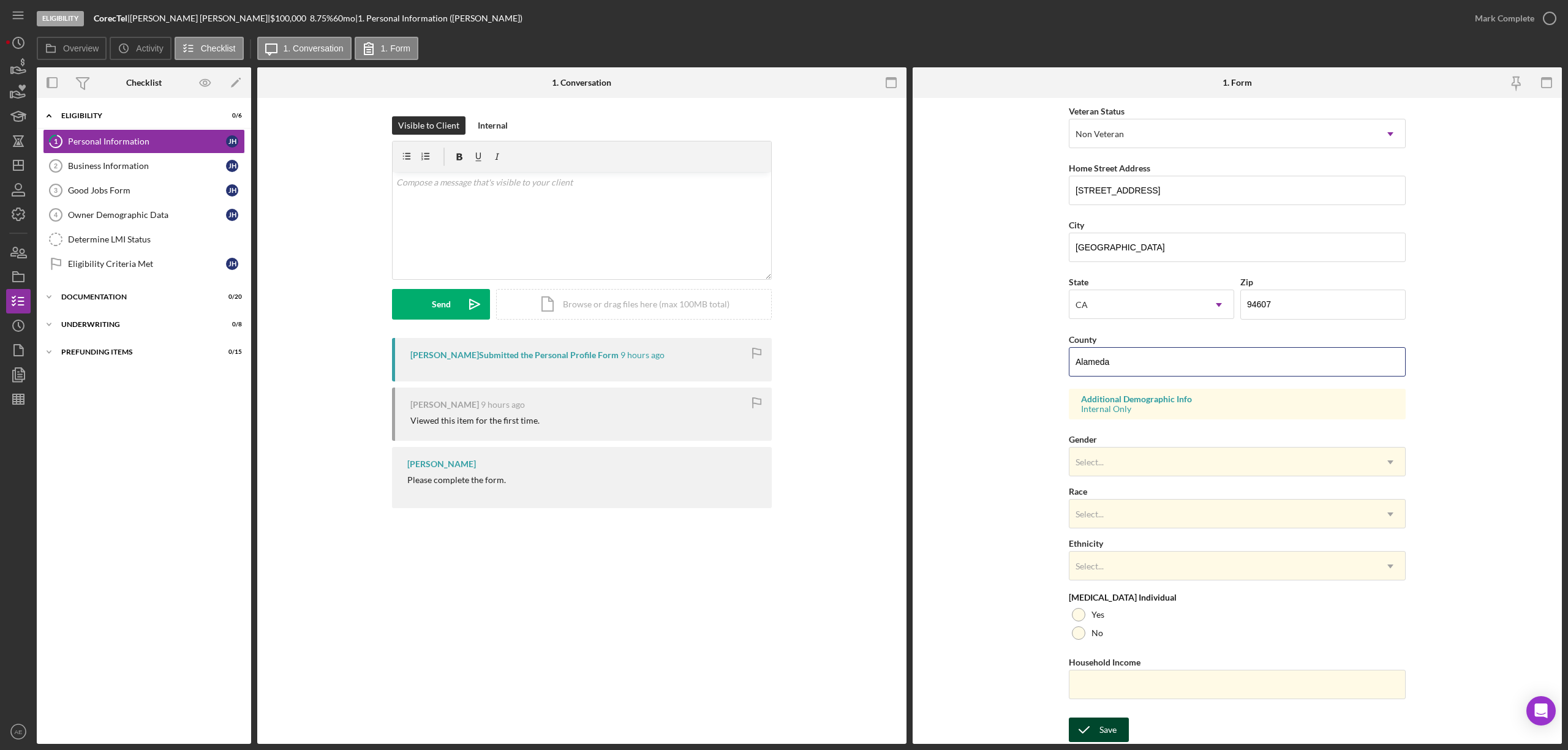
type input "Alameda"
click at [1102, 727] on div "Save" at bounding box center [1108, 729] width 17 height 25
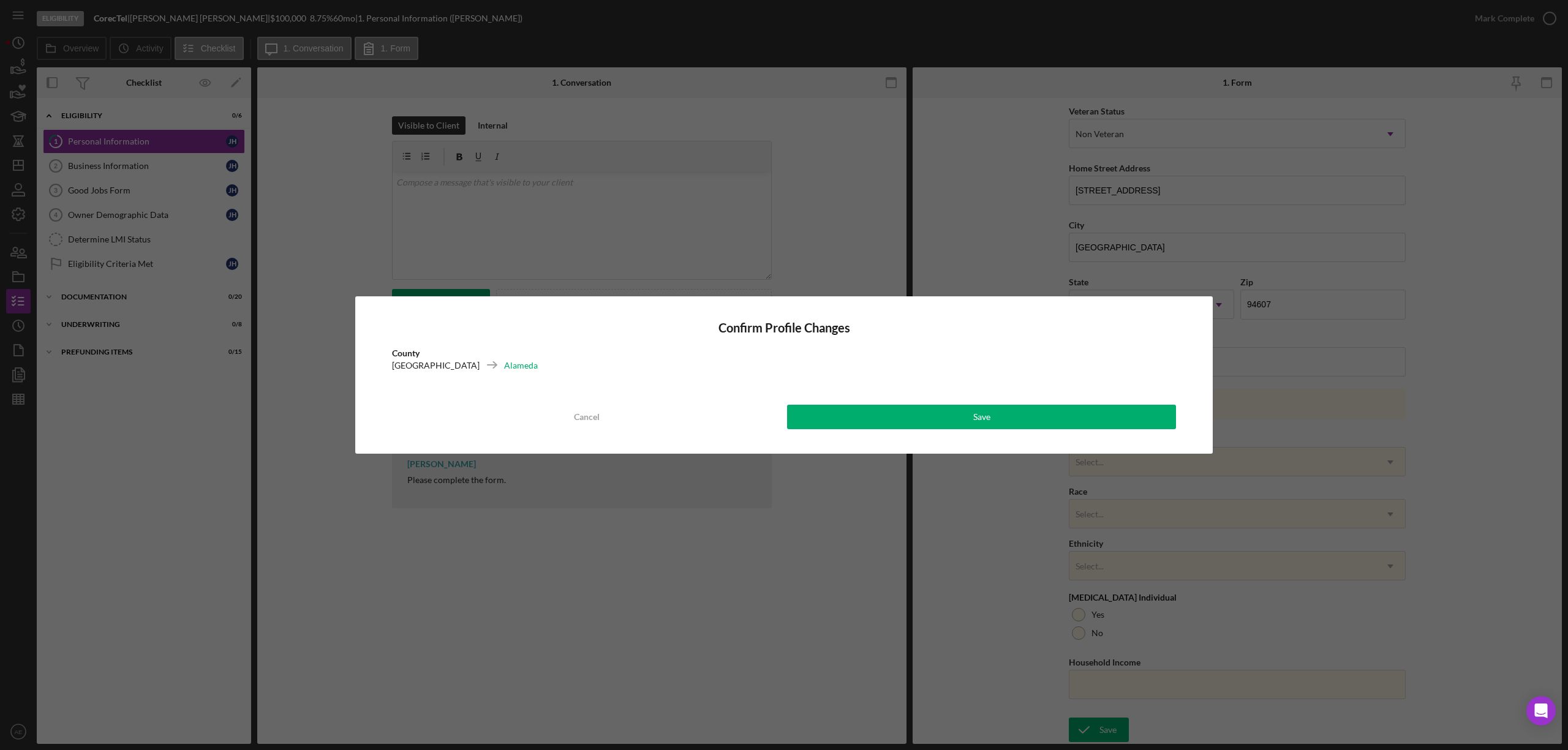
drag, startPoint x: 811, startPoint y: 441, endPoint x: 821, endPoint y: 431, distance: 14.1
click at [817, 434] on div "Confirm Profile Changes County United States Alameda Cancel Save" at bounding box center [783, 375] width 857 height 157
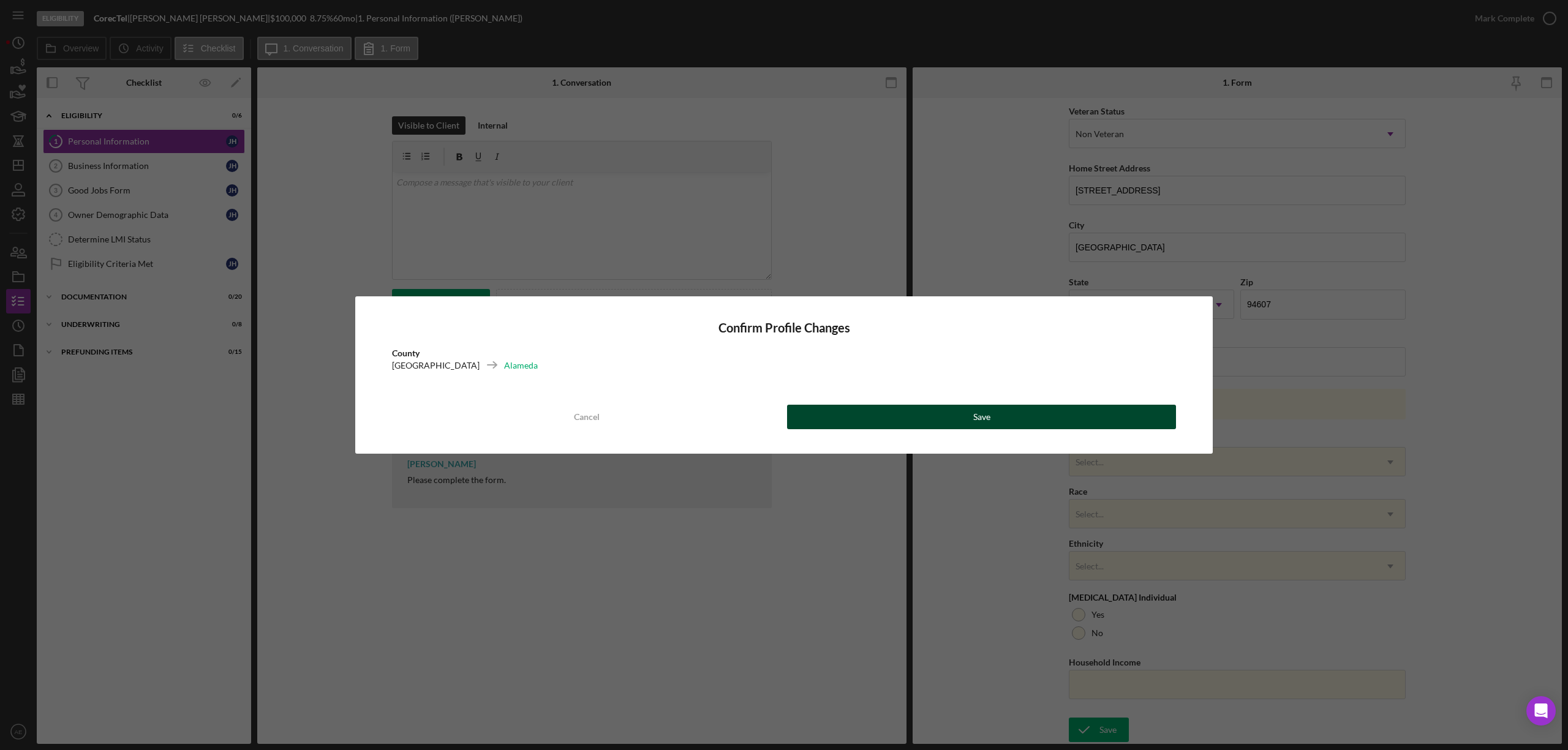
click at [839, 420] on button "Save" at bounding box center [981, 417] width 389 height 25
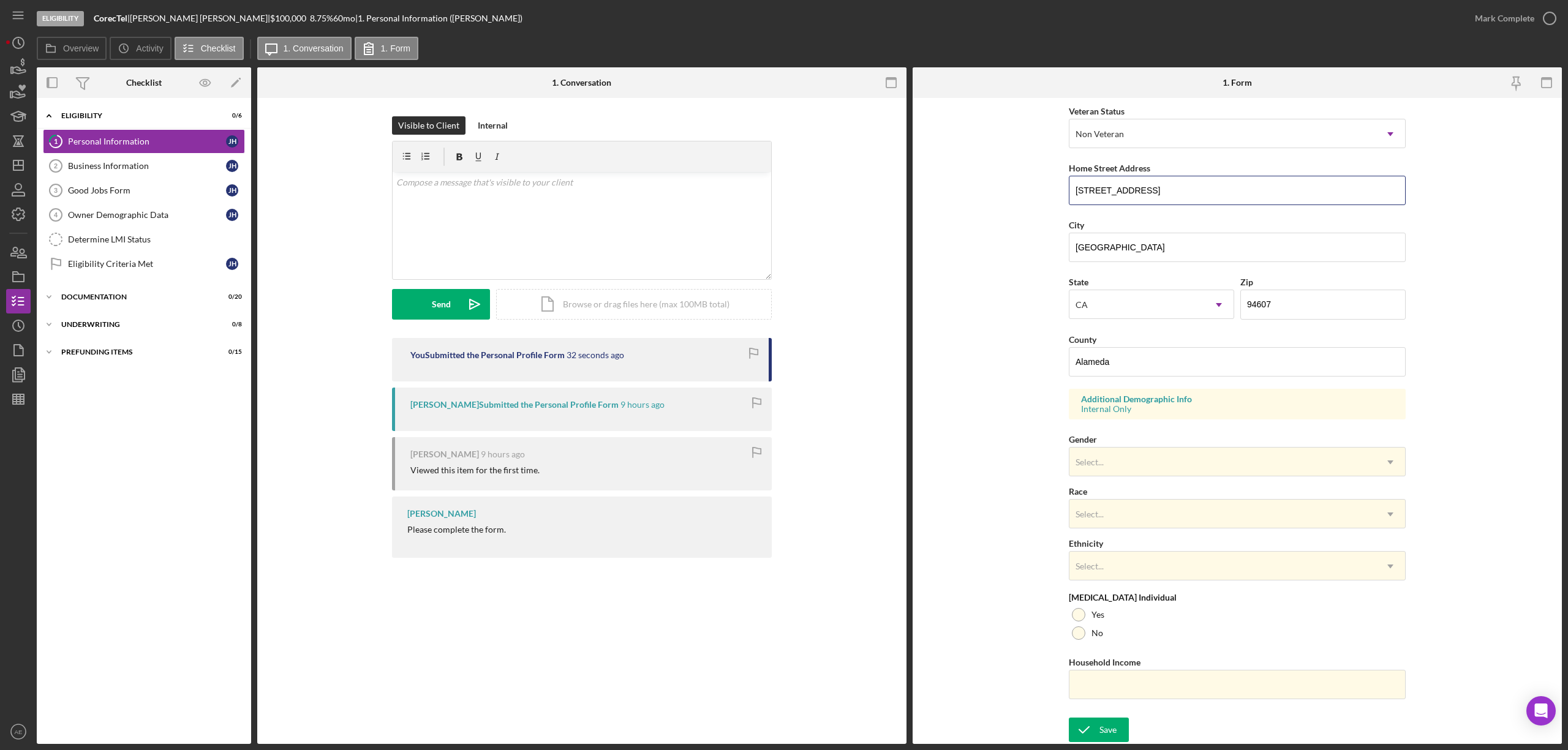
drag, startPoint x: 1160, startPoint y: 191, endPoint x: 924, endPoint y: 191, distance: 236.0
click at [930, 191] on form "First Name Jennifer Middle Name Last Name Harrington Job Title President Date o…" at bounding box center [1237, 420] width 649 height 645
drag, startPoint x: 1140, startPoint y: 255, endPoint x: 976, endPoint y: 282, distance: 166.2
click at [1019, 254] on form "First Name Jennifer Middle Name Last Name Harrington Job Title President Date o…" at bounding box center [1237, 420] width 649 height 645
click at [165, 239] on div "Determine LMI Status" at bounding box center [156, 239] width 177 height 10
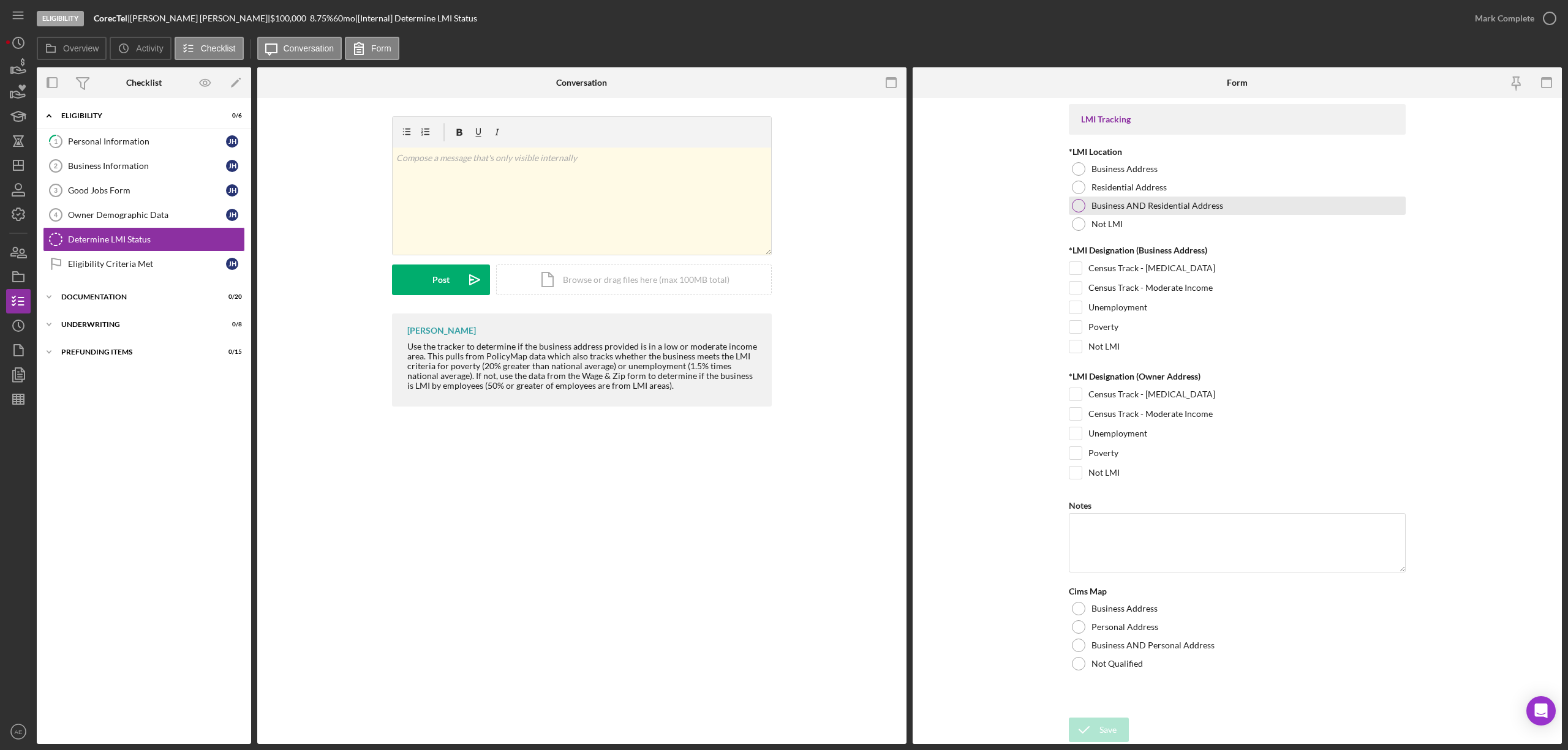
click at [1106, 211] on div "Business AND Residential Address" at bounding box center [1237, 205] width 337 height 18
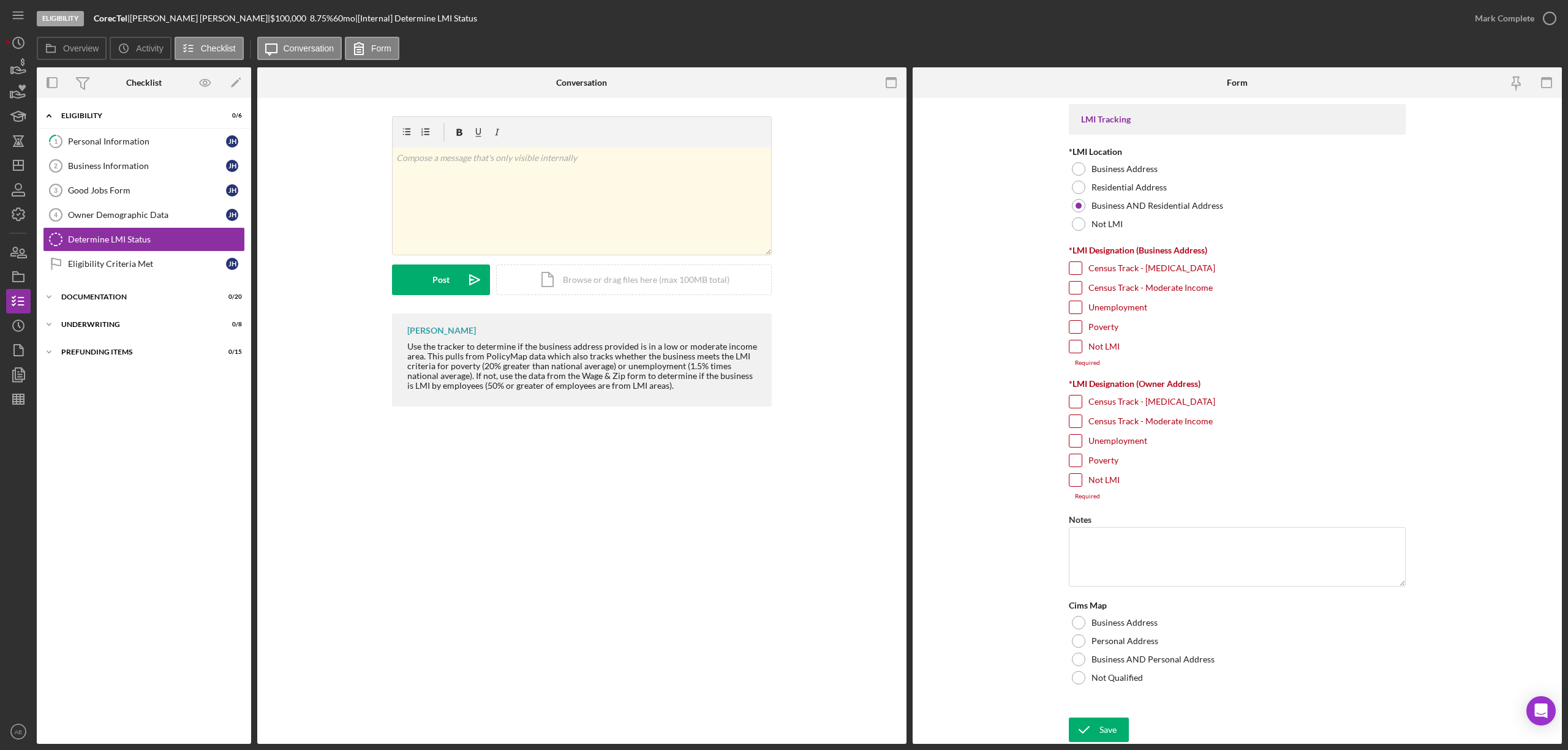
click at [1073, 348] on input "Not LMI" at bounding box center [1075, 347] width 12 height 12
checkbox input "true"
click at [1071, 397] on input "Census Track - Low Income" at bounding box center [1075, 394] width 12 height 12
checkbox input "true"
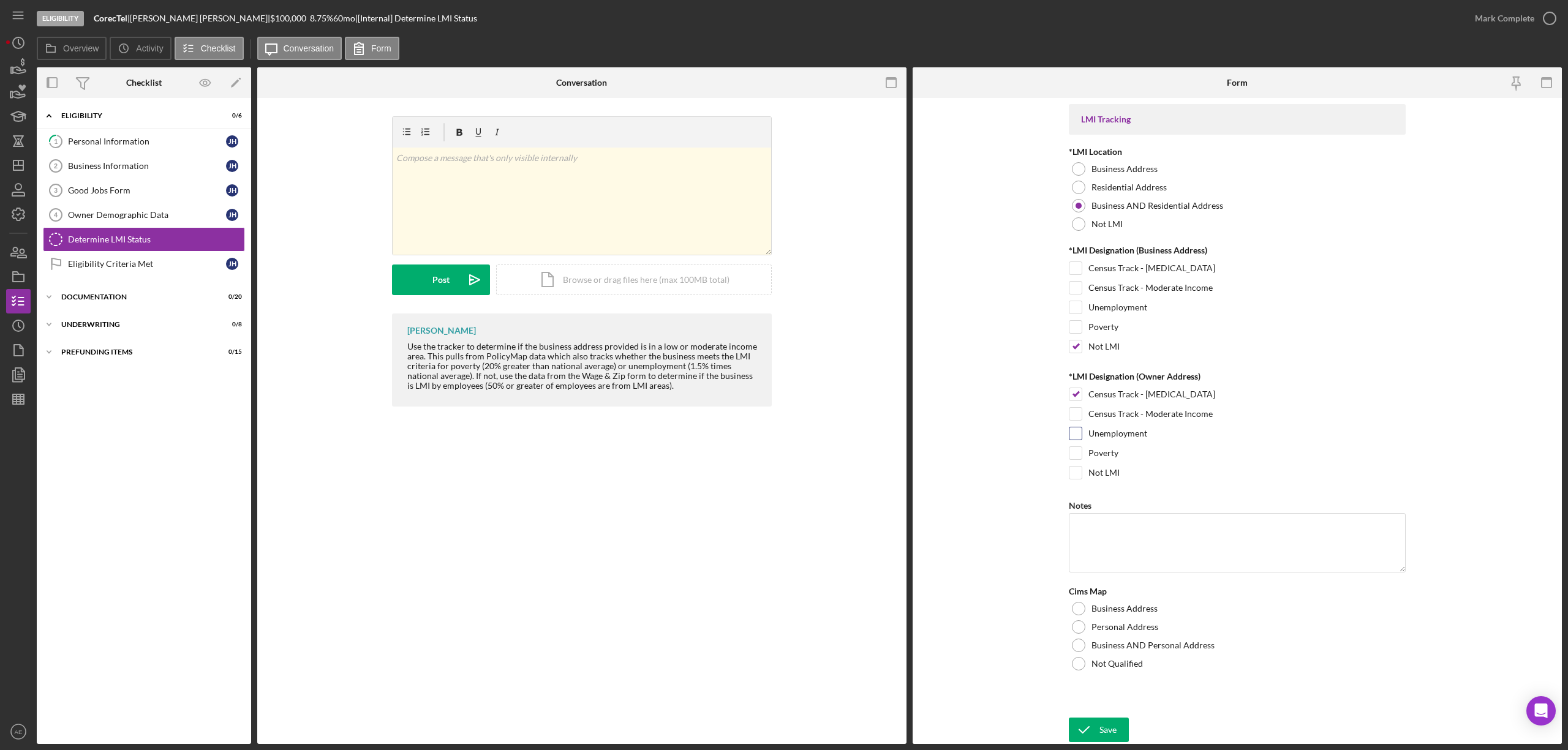
click at [1076, 439] on input "Unemployment" at bounding box center [1075, 433] width 12 height 12
checkbox input "true"
click at [1088, 654] on div "Business AND Personal Address" at bounding box center [1237, 645] width 337 height 18
click at [523, 211] on div "v Color teal Color pink Remove color Add row above Add row below Add column bef…" at bounding box center [582, 201] width 378 height 107
drag, startPoint x: 453, startPoint y: 288, endPoint x: 737, endPoint y: 433, distance: 318.9
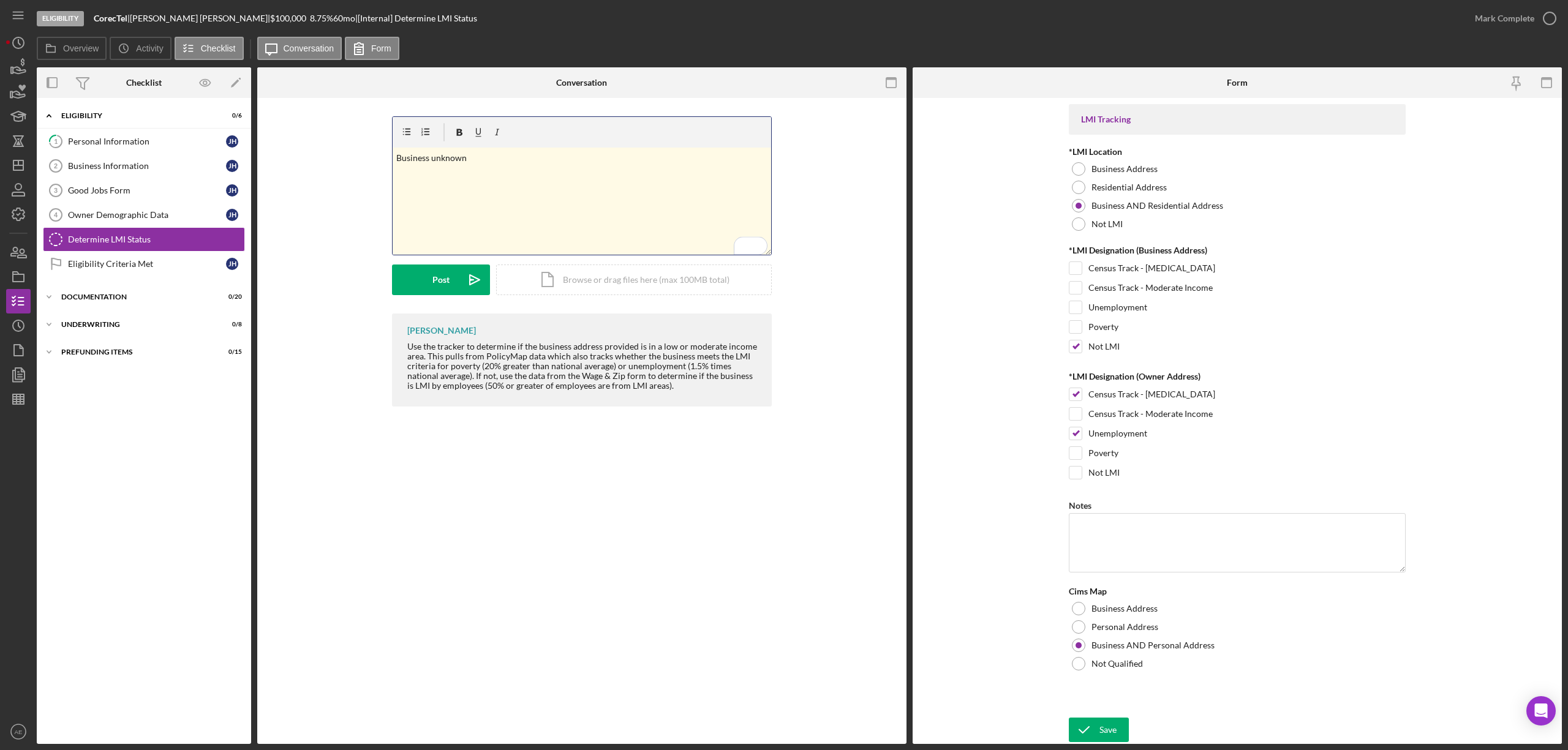
click at [454, 288] on button "Post Icon/icon-invite-send" at bounding box center [441, 280] width 98 height 31
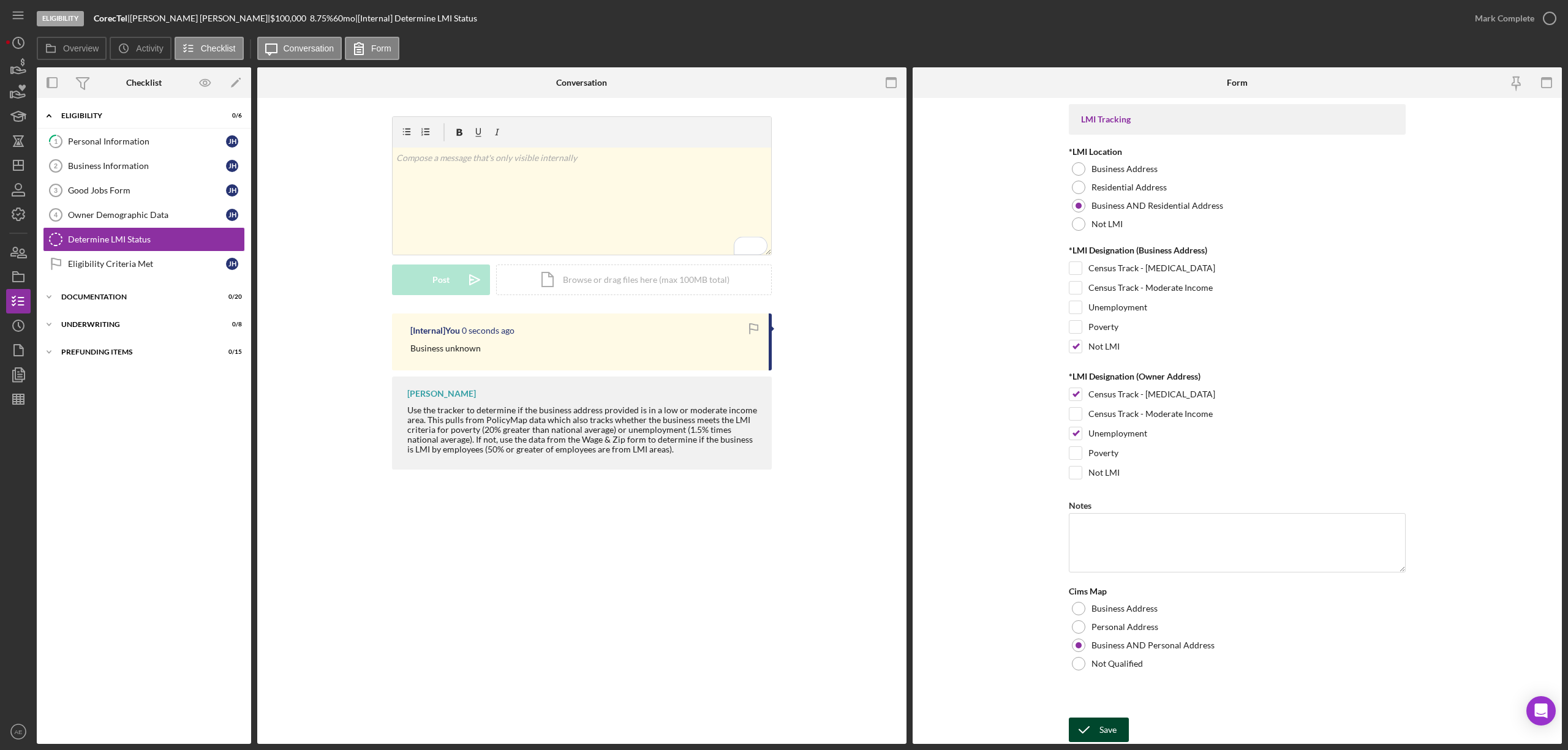
click at [1086, 725] on icon "submit" at bounding box center [1084, 729] width 31 height 31
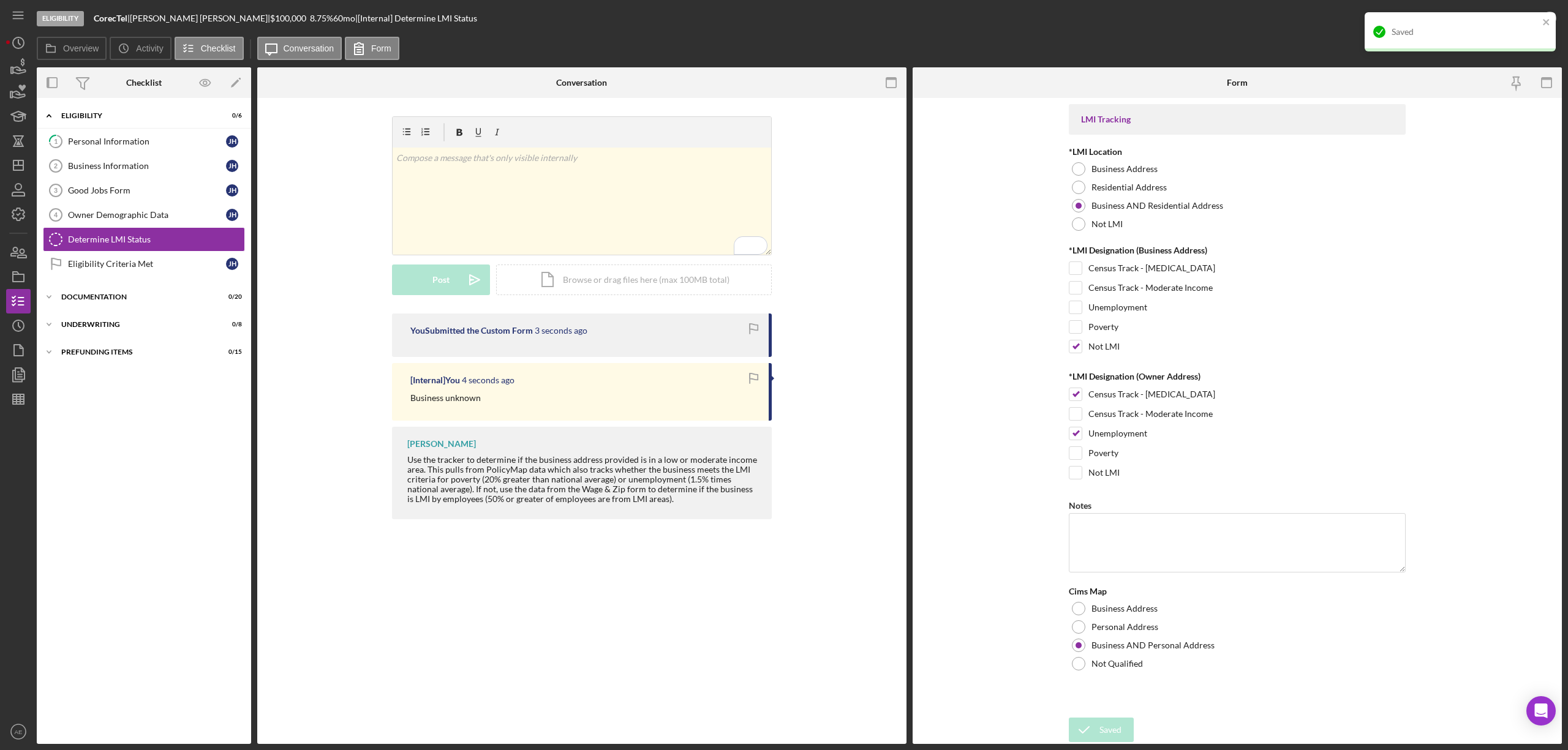
drag, startPoint x: 1539, startPoint y: 18, endPoint x: 1537, endPoint y: 32, distance: 14.1
click at [1539, 18] on div "Saved" at bounding box center [1459, 31] width 191 height 39
click at [1505, 23] on div "Mark Complete" at bounding box center [1504, 18] width 60 height 25
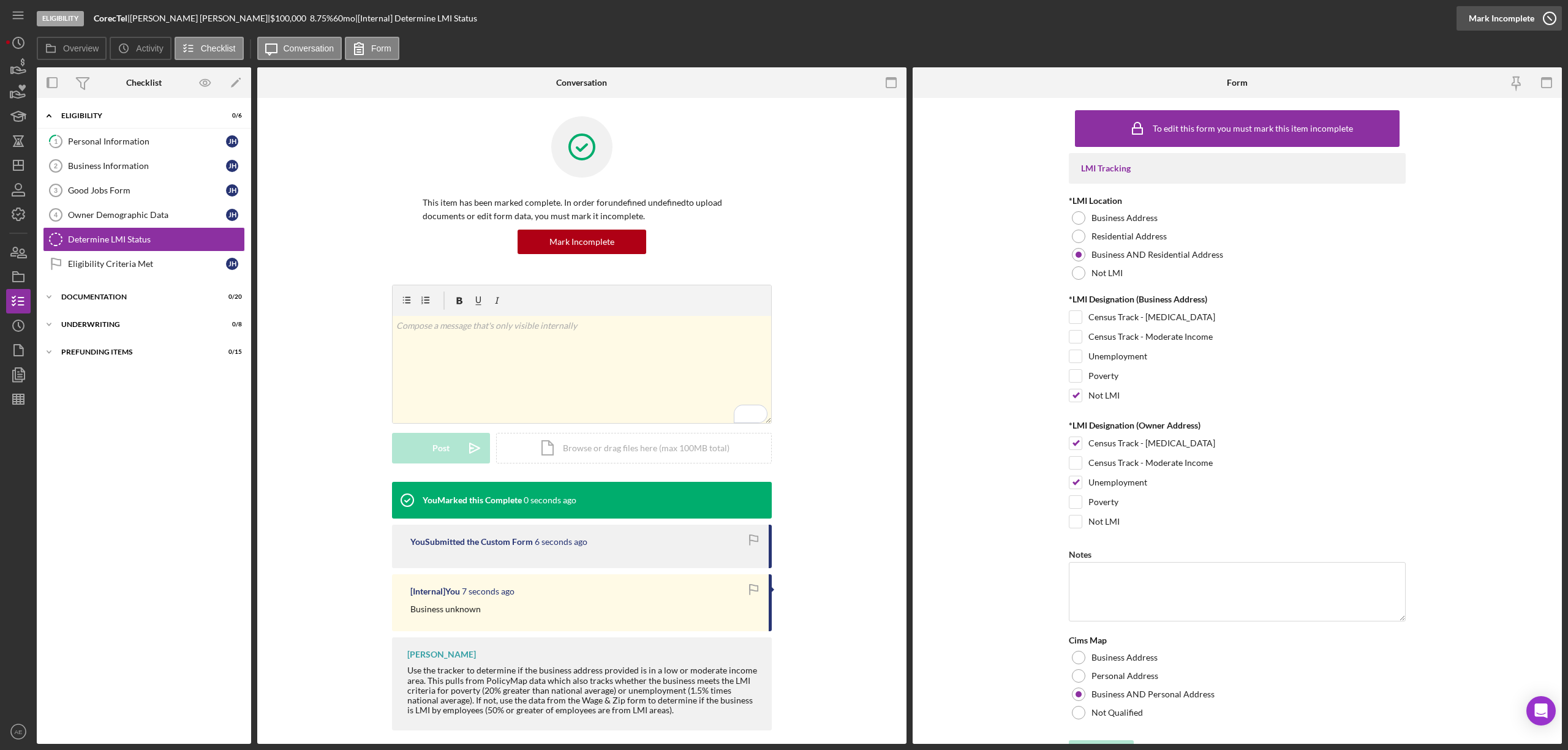
click at [1520, 21] on div "Mark Incomplete" at bounding box center [1502, 18] width 66 height 25
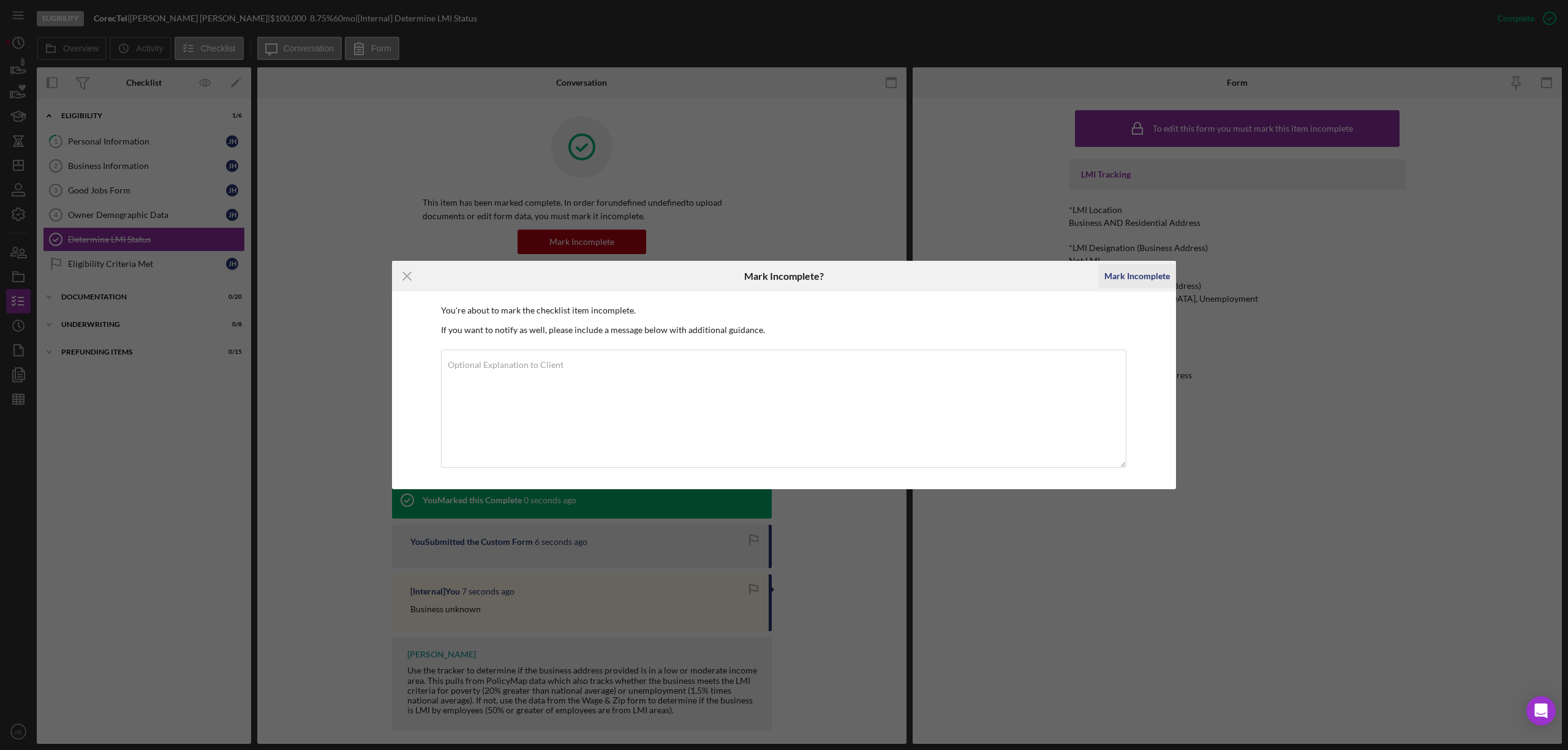
click at [1157, 282] on div "Mark Incomplete" at bounding box center [1137, 276] width 66 height 25
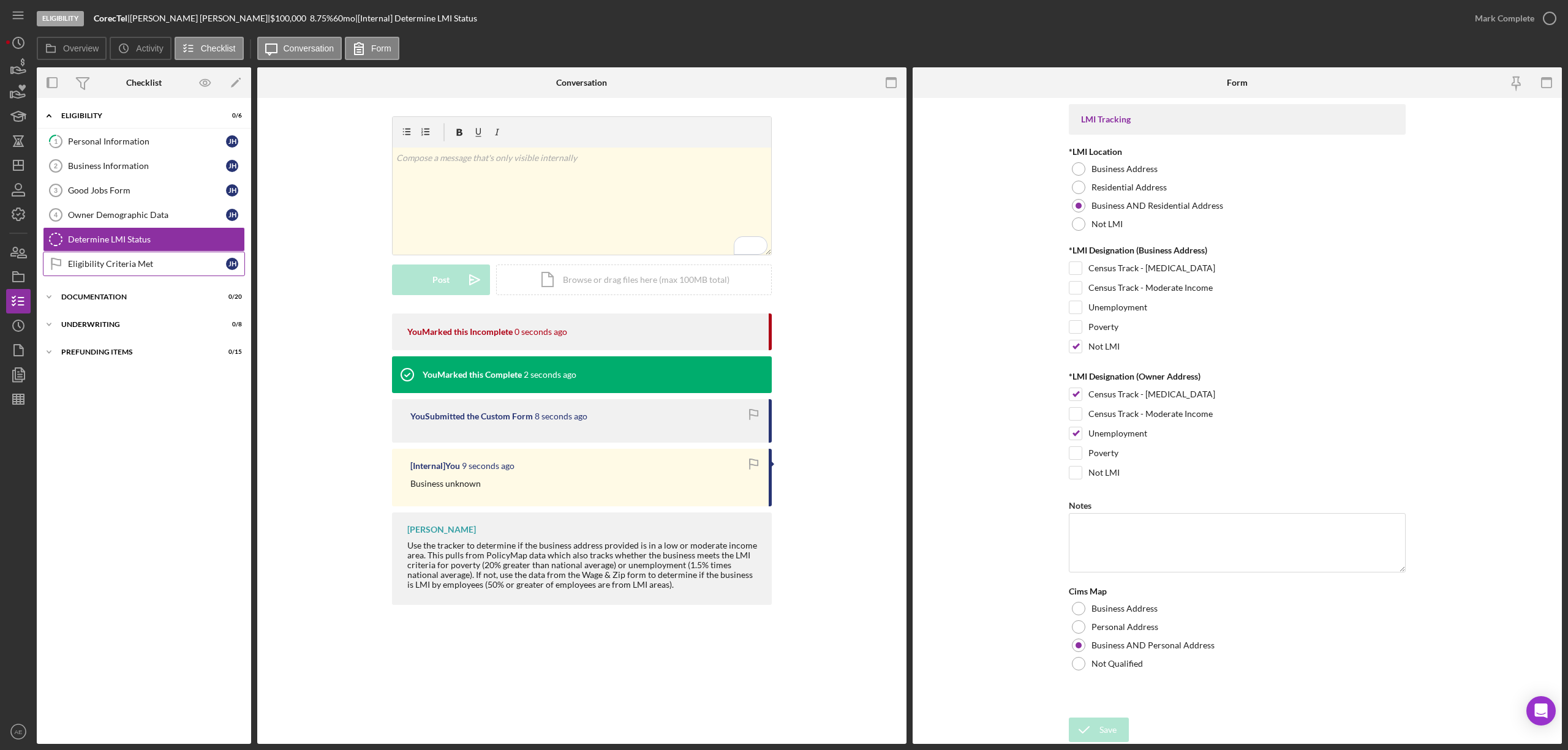
click at [192, 262] on div "Eligibility Criteria Met" at bounding box center [146, 264] width 158 height 10
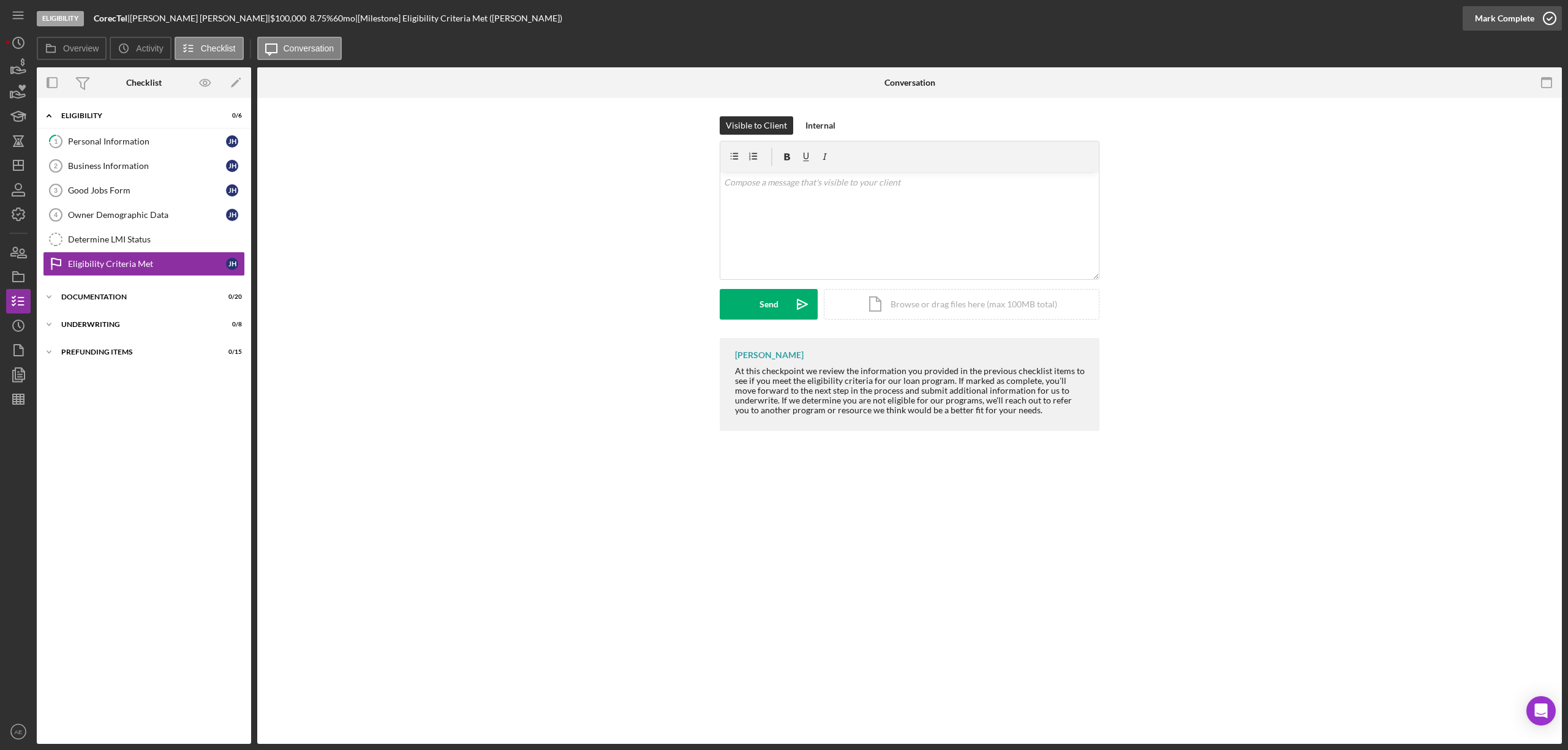
click at [1502, 23] on div "Mark Complete" at bounding box center [1504, 18] width 60 height 25
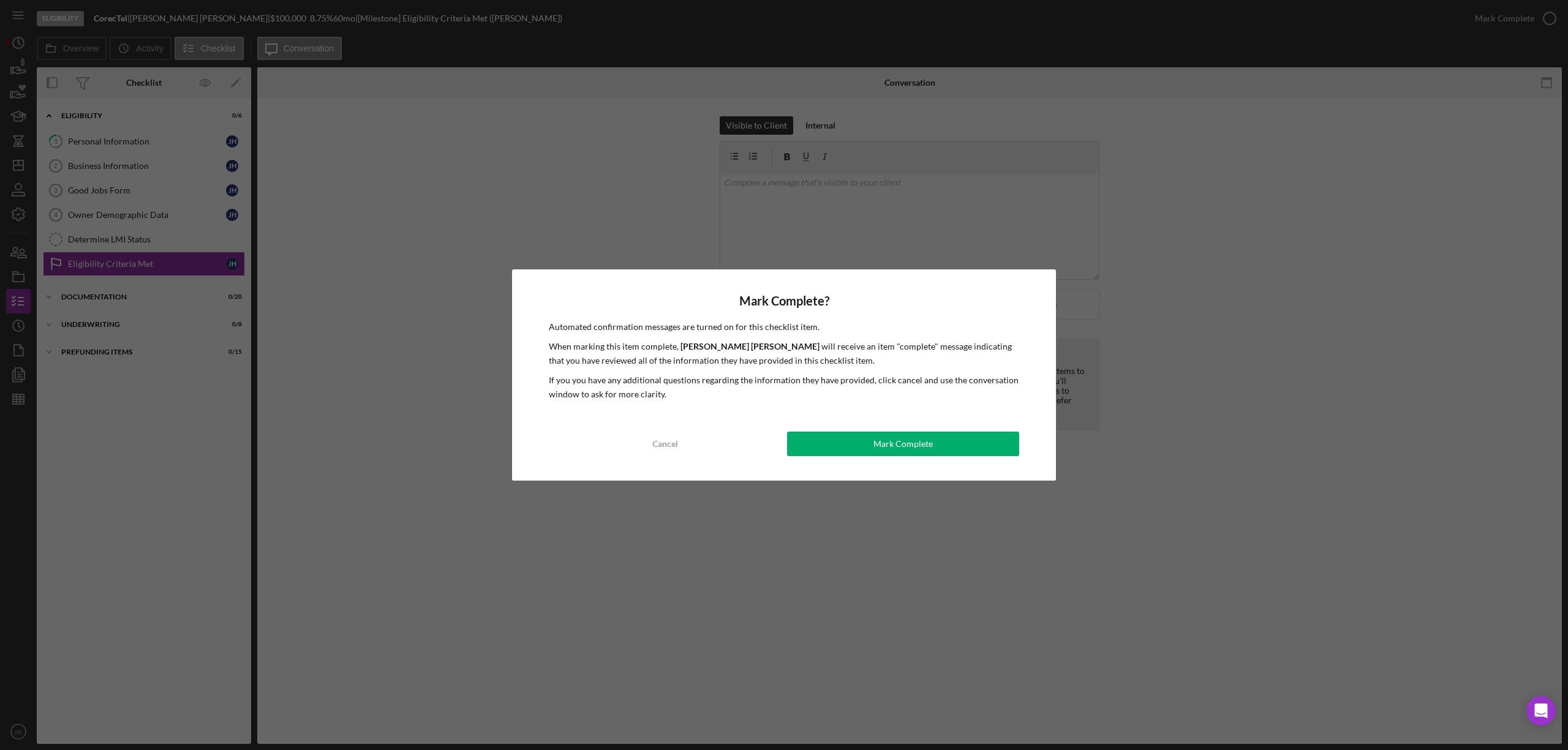
click at [908, 440] on div "Mark Complete" at bounding box center [903, 444] width 60 height 25
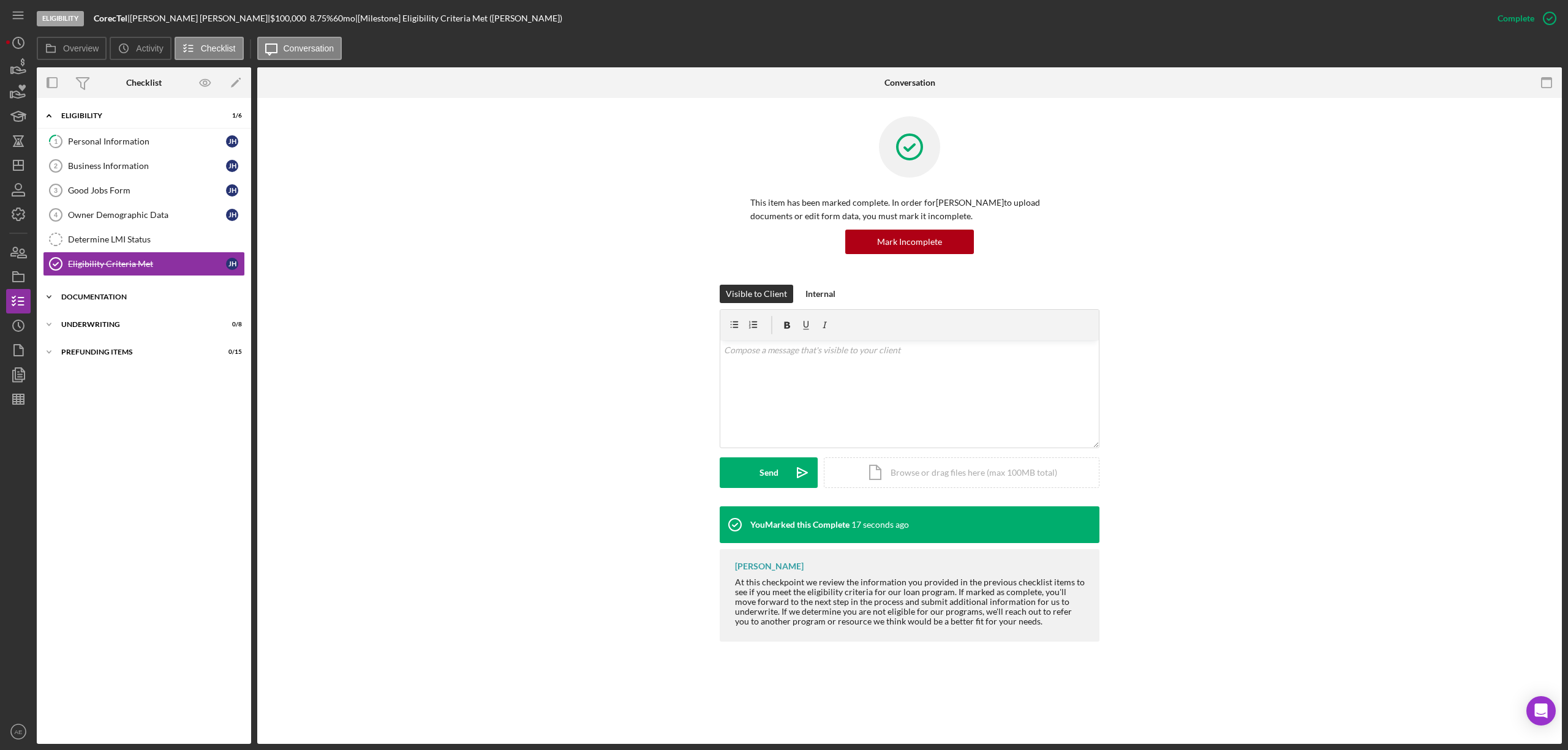
click at [164, 309] on div "Icon/Expander Documentation 0 / 20" at bounding box center [144, 297] width 214 height 25
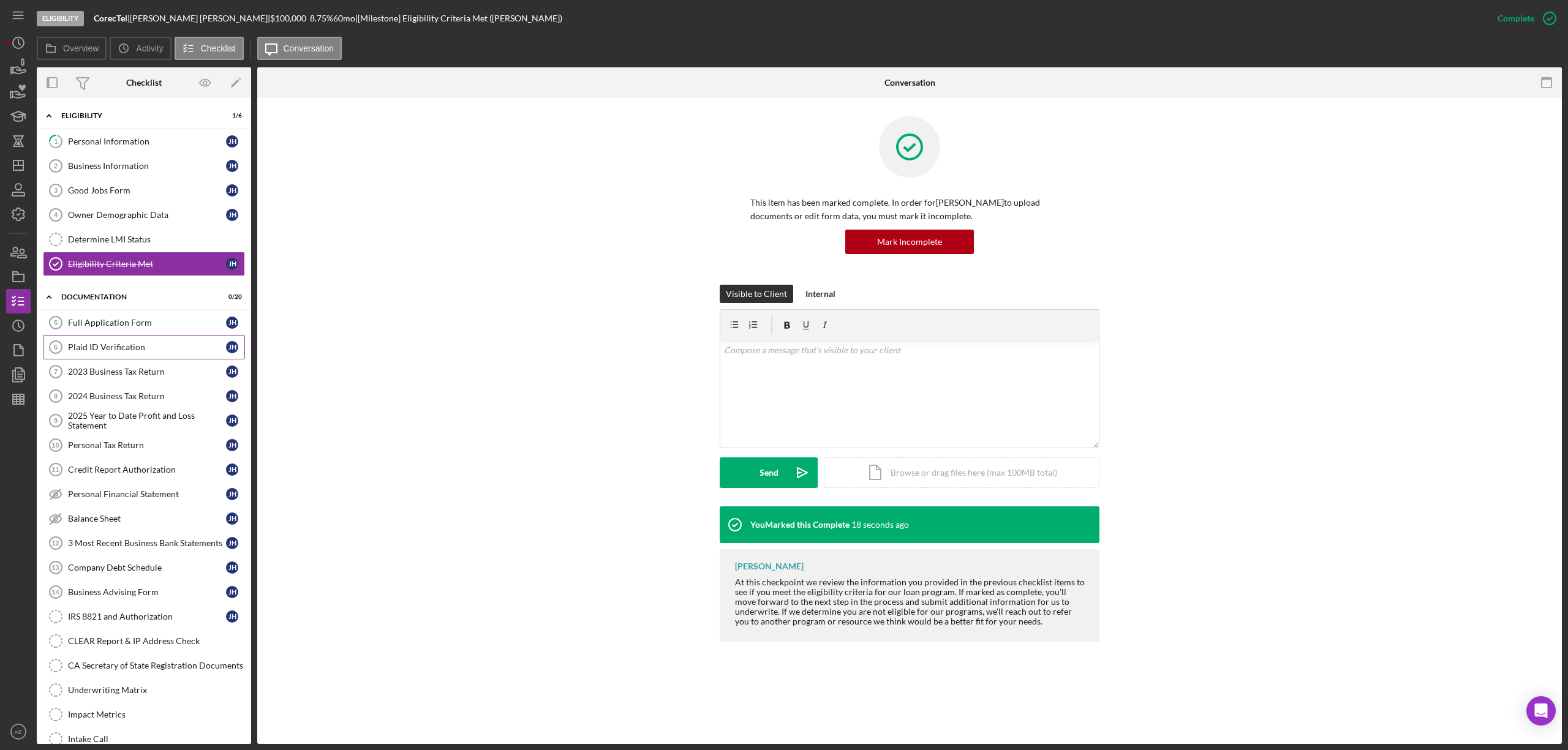
click at [140, 356] on link "Plaid ID Verification 6 Plaid ID Verification J H" at bounding box center [144, 347] width 202 height 25
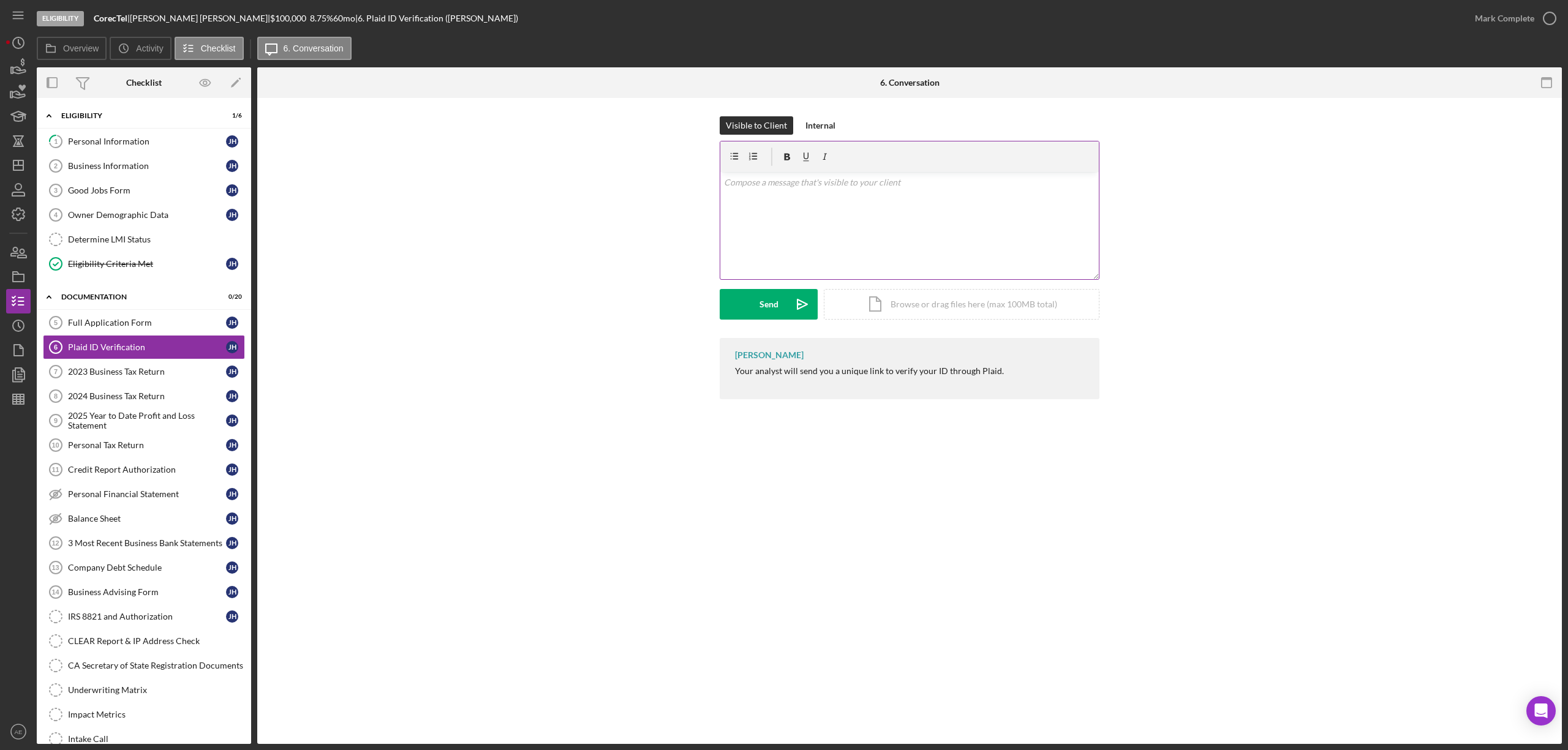
click at [833, 233] on div "v Color teal Color pink Remove color Add row above Add row below Add column bef…" at bounding box center [909, 226] width 378 height 107
click at [787, 302] on icon "Icon/icon-invite-send" at bounding box center [802, 304] width 31 height 31
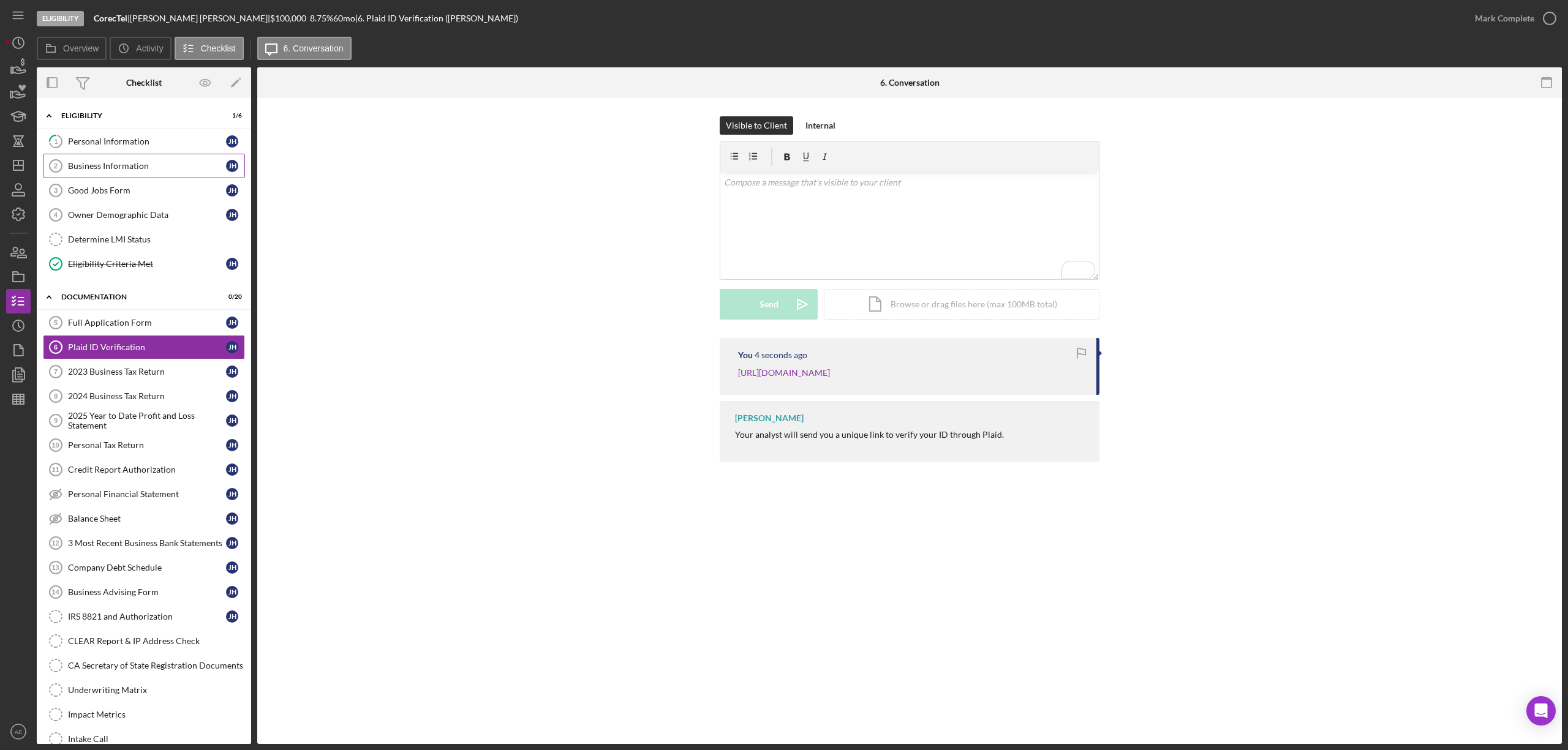
click at [107, 150] on link "1 Personal Information J H" at bounding box center [144, 142] width 202 height 25
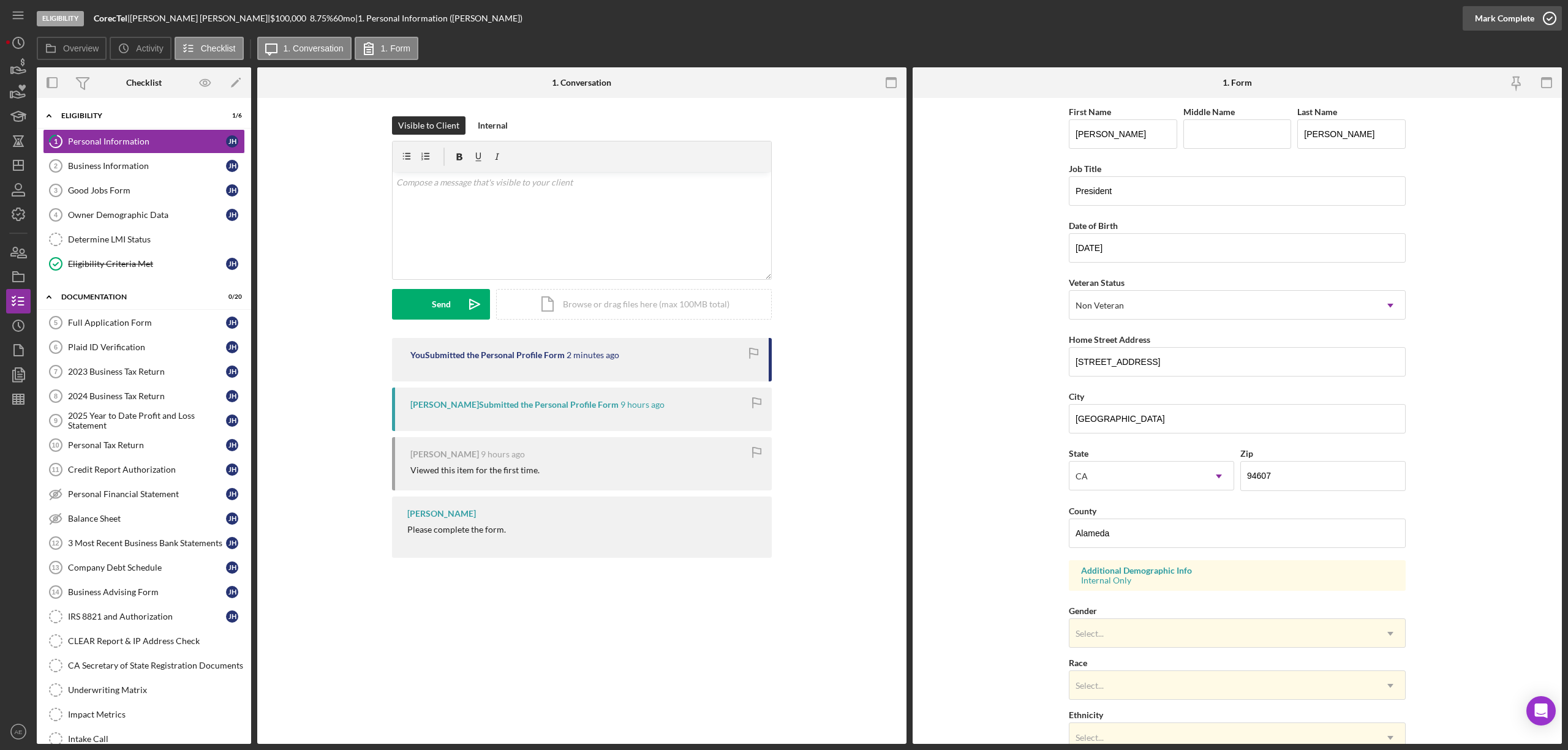
click at [1508, 14] on div "Mark Complete" at bounding box center [1504, 18] width 60 height 25
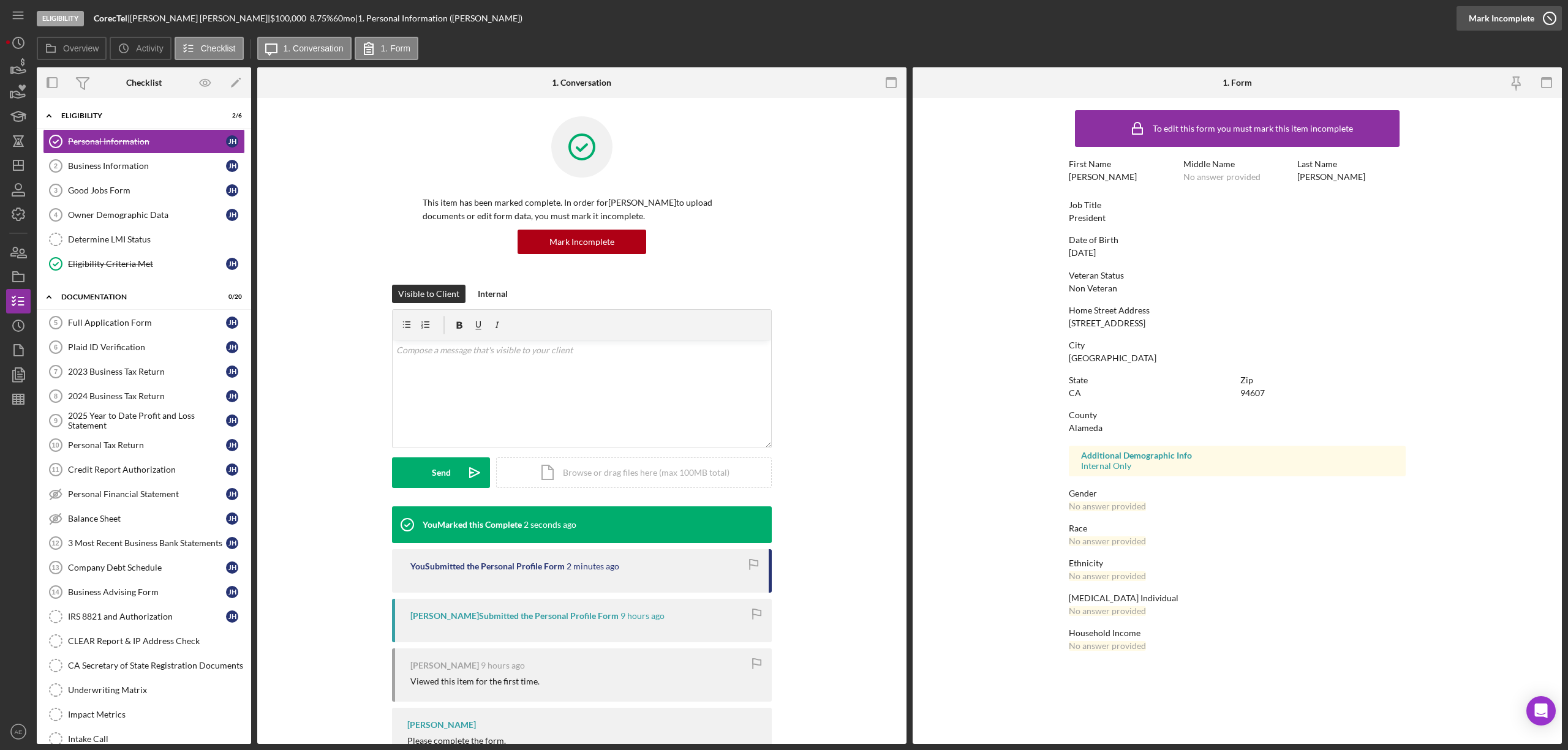
click at [1521, 17] on div "Mark Incomplete" at bounding box center [1502, 18] width 66 height 25
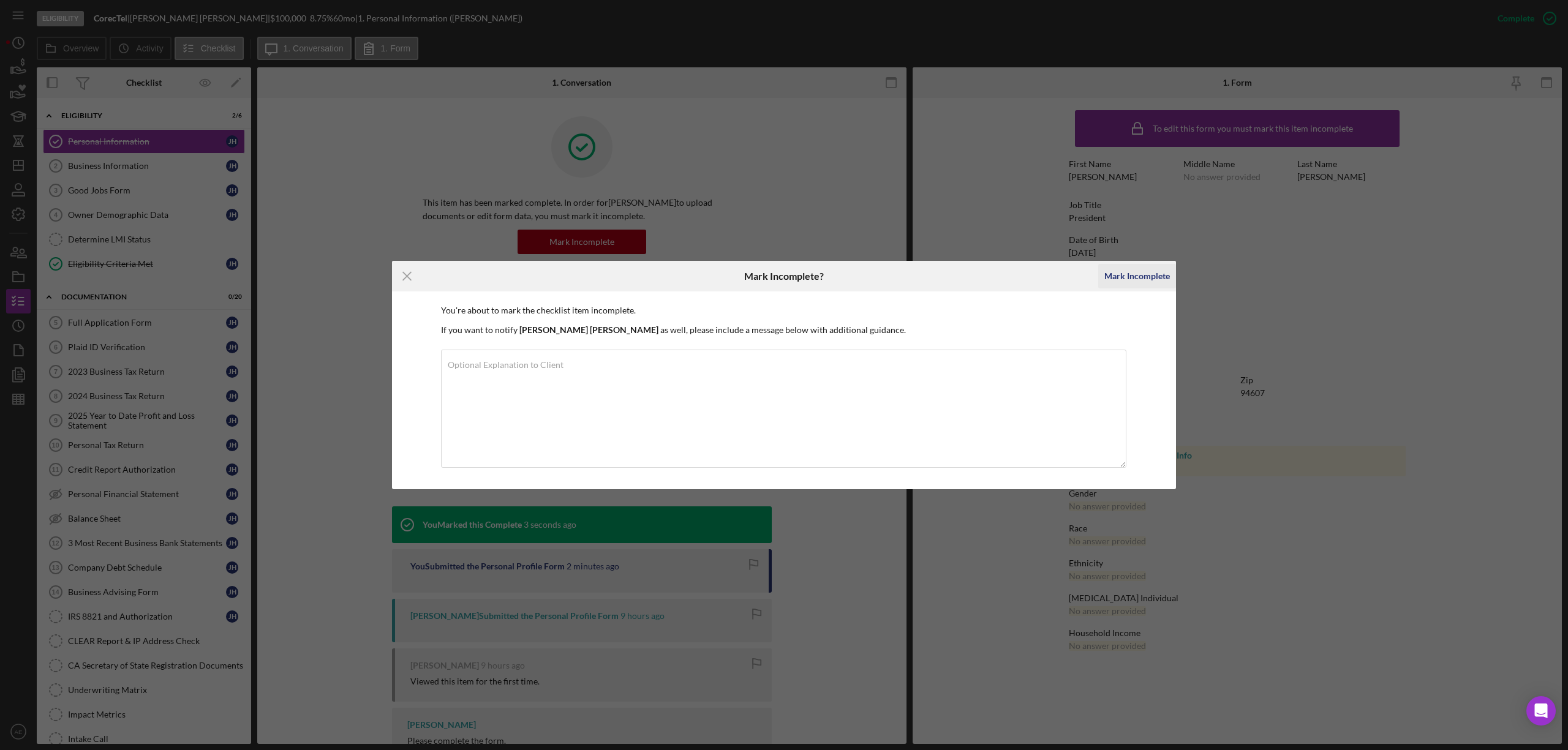
click at [1117, 278] on div "Mark Incomplete" at bounding box center [1137, 276] width 66 height 25
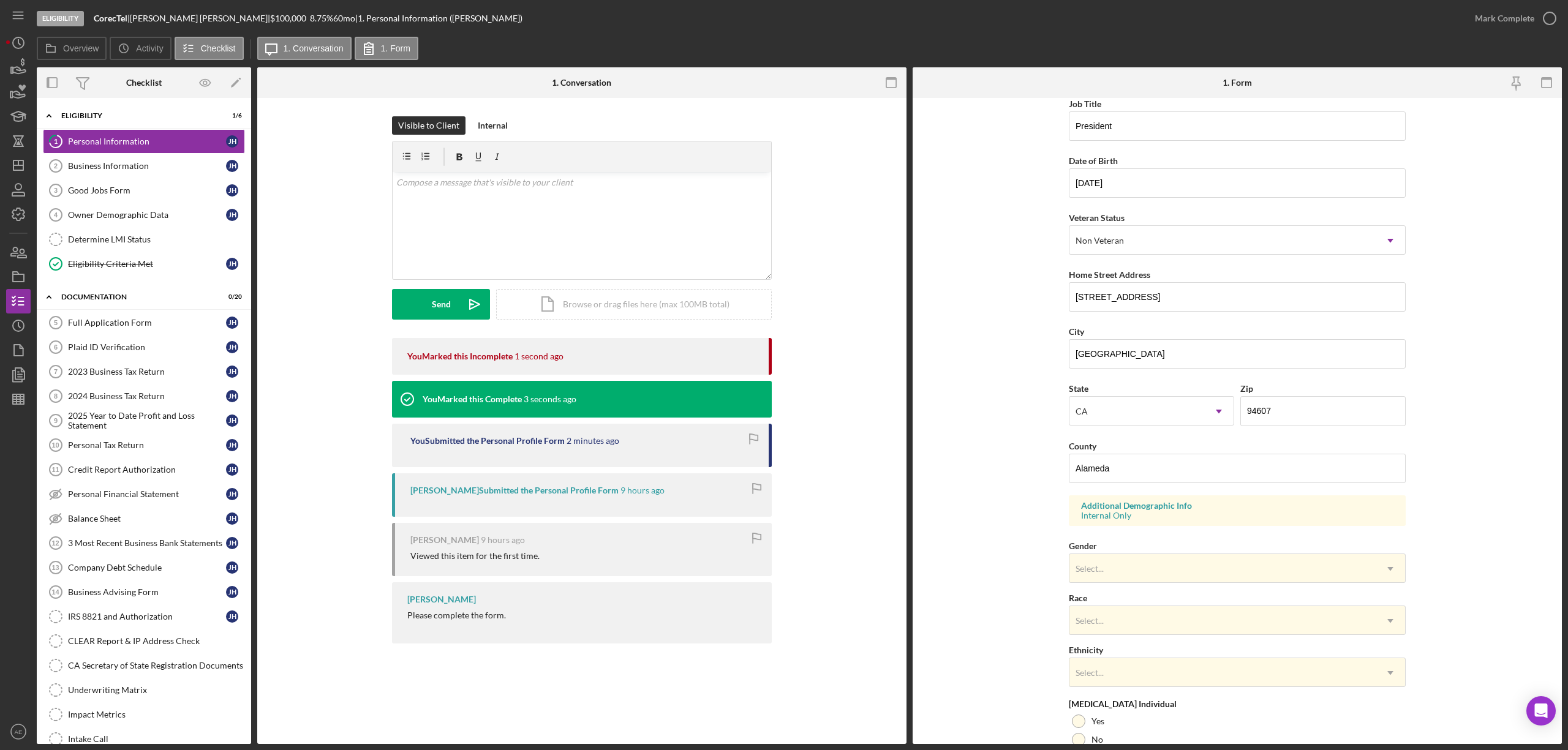
scroll to position [174, 0]
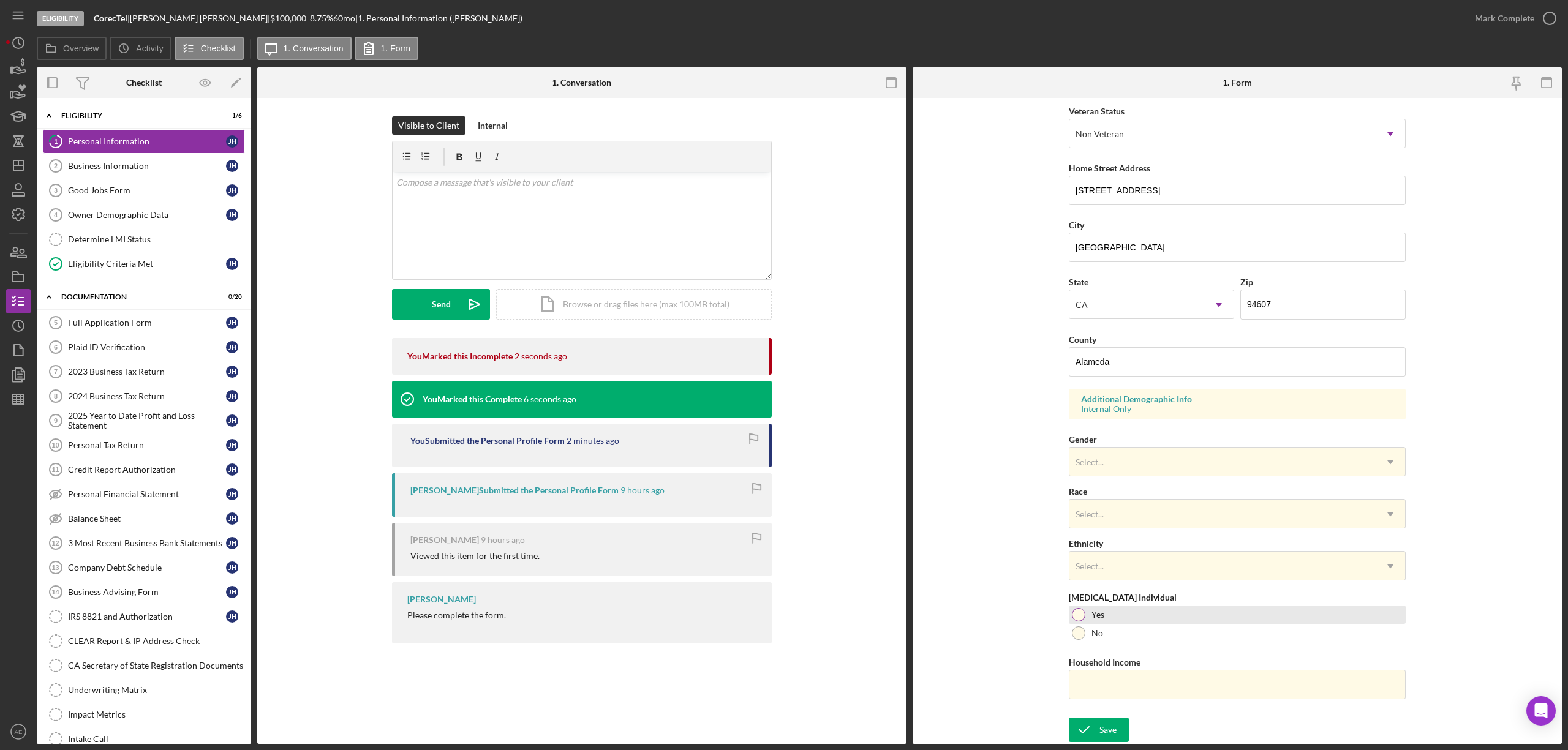
click at [1078, 620] on div at bounding box center [1079, 615] width 14 height 14
click at [1103, 728] on div "Save" at bounding box center [1108, 729] width 17 height 25
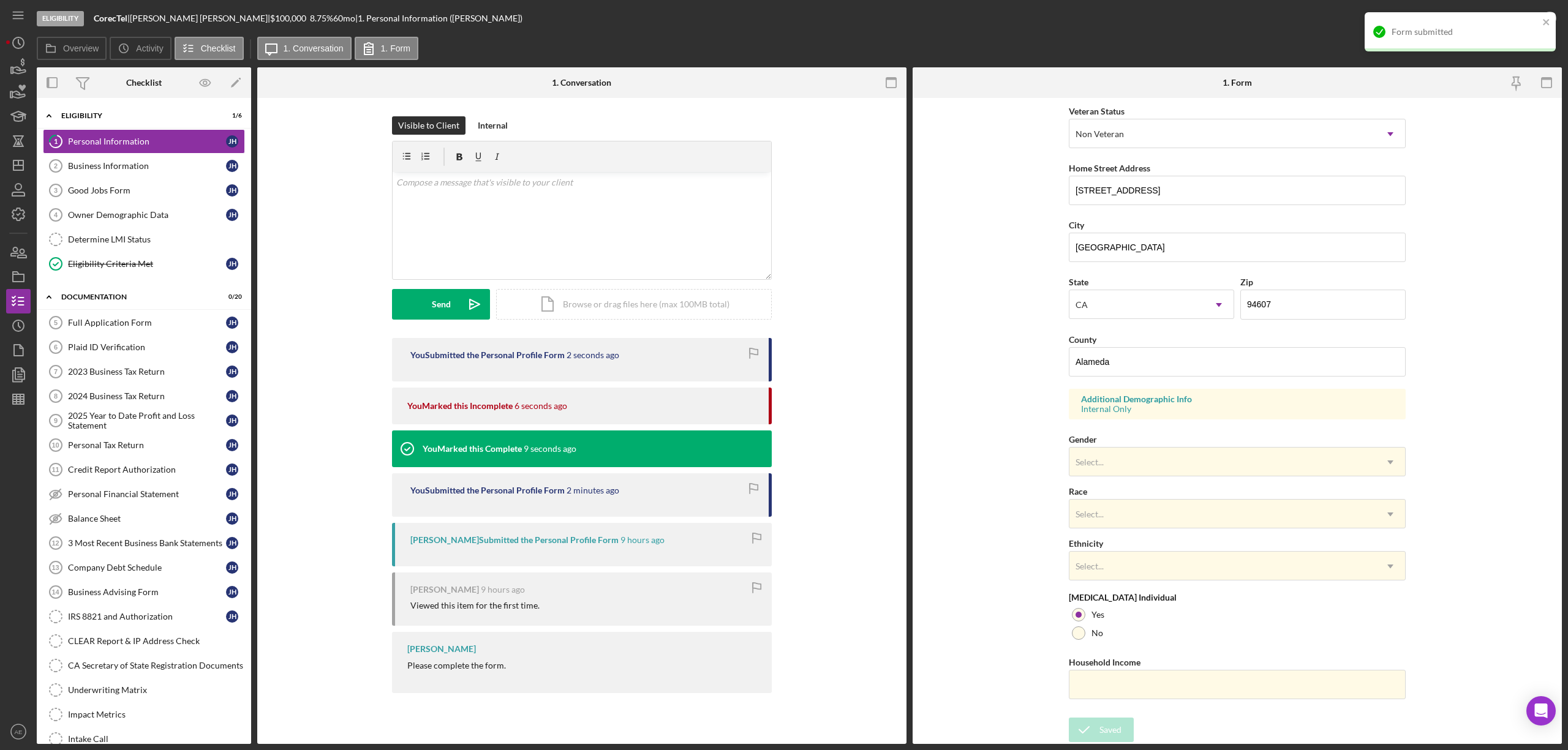
click at [1537, 23] on div "Form submitted" at bounding box center [1456, 31] width 172 height 20
click at [1507, 21] on div "Mark Complete" at bounding box center [1504, 18] width 60 height 25
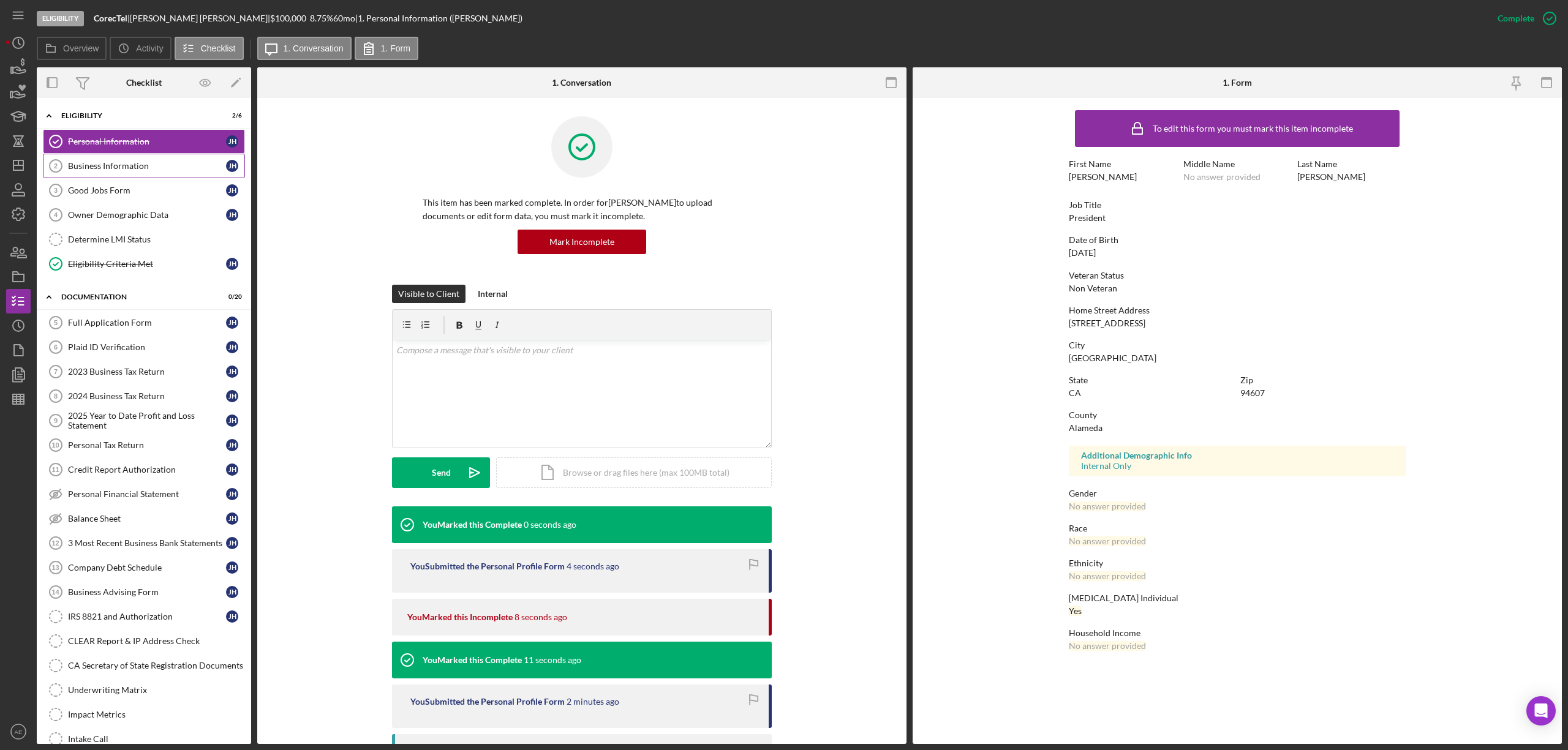
scroll to position [0, 0]
click at [23, 166] on polygon "button" at bounding box center [18, 165] width 10 height 10
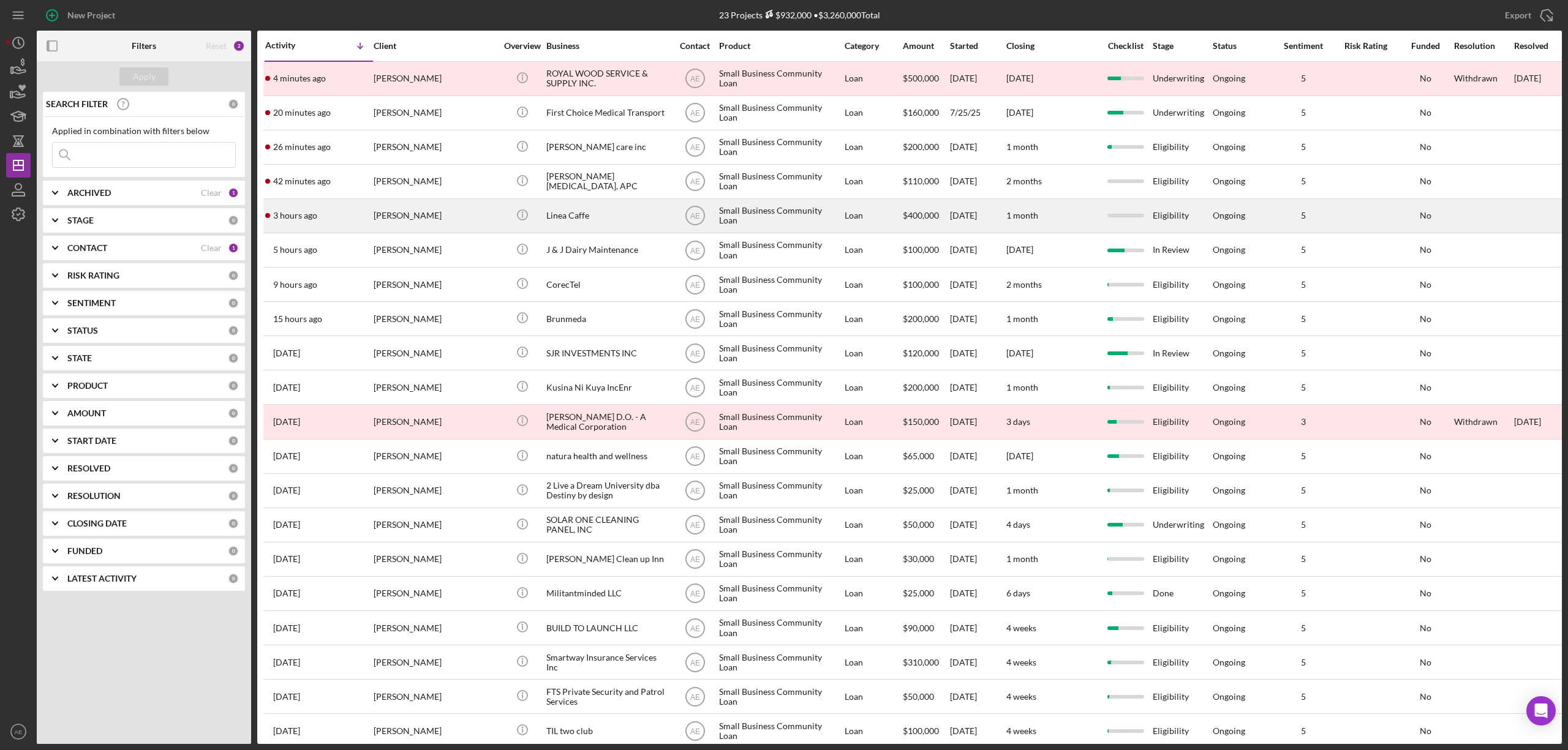
click at [453, 216] on div "[PERSON_NAME]" at bounding box center [434, 215] width 122 height 32
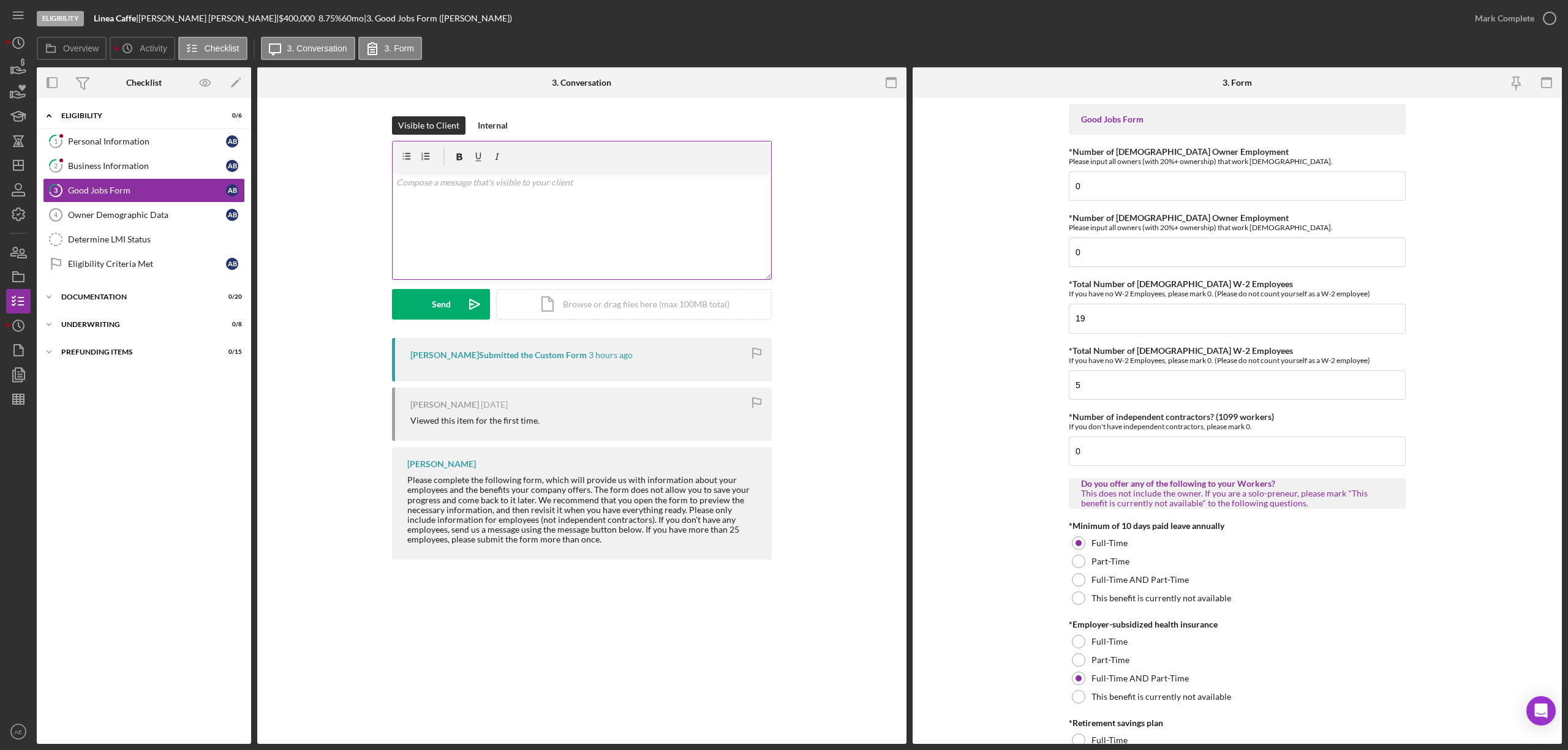
click at [504, 247] on div "v Color teal Color pink Remove color Add row above Add row below Add column bef…" at bounding box center [582, 226] width 378 height 107
click at [460, 312] on icon "Icon/icon-invite-send" at bounding box center [474, 304] width 31 height 31
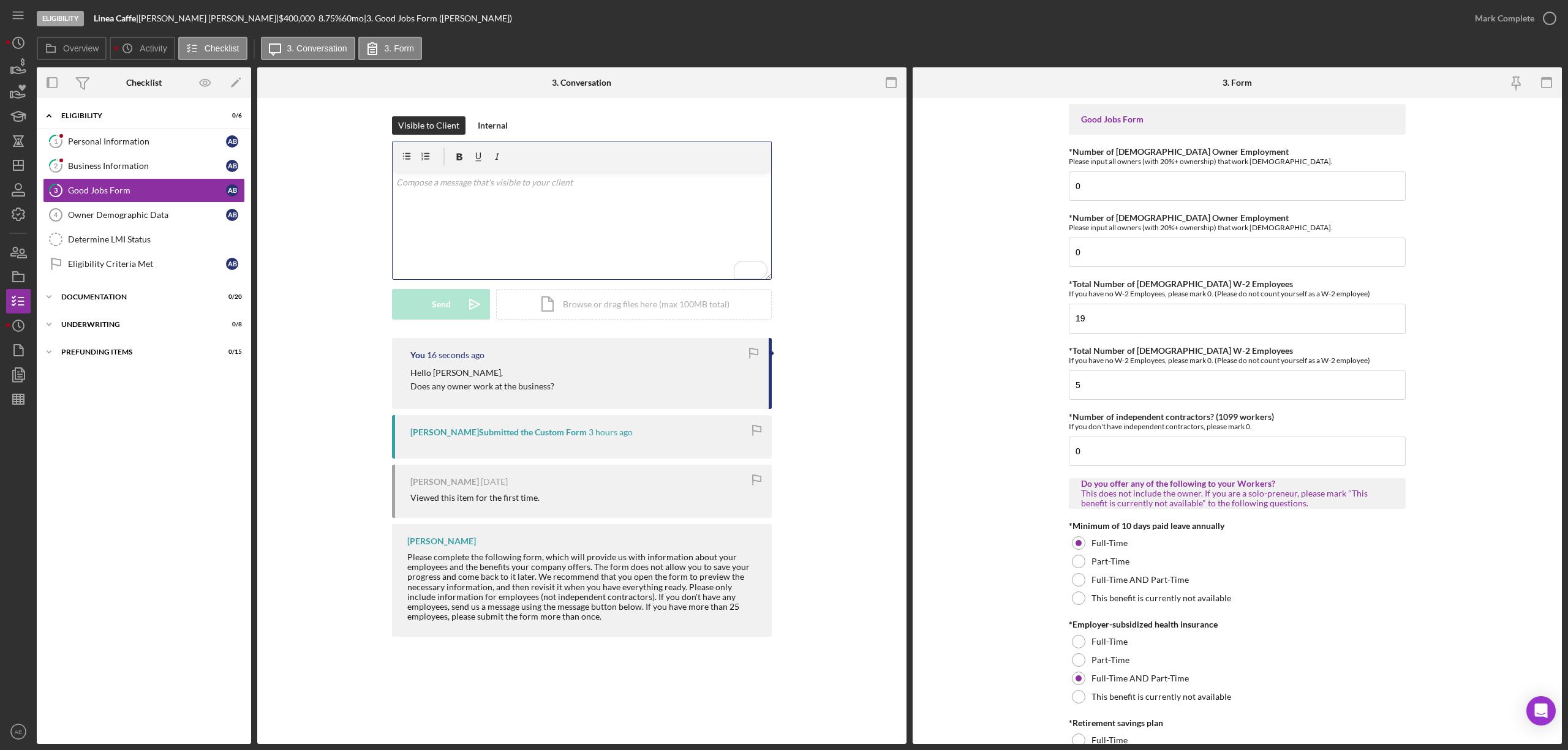
click at [584, 204] on div "v Color teal Color pink Remove color Add row above Add row below Add column bef…" at bounding box center [582, 226] width 378 height 107
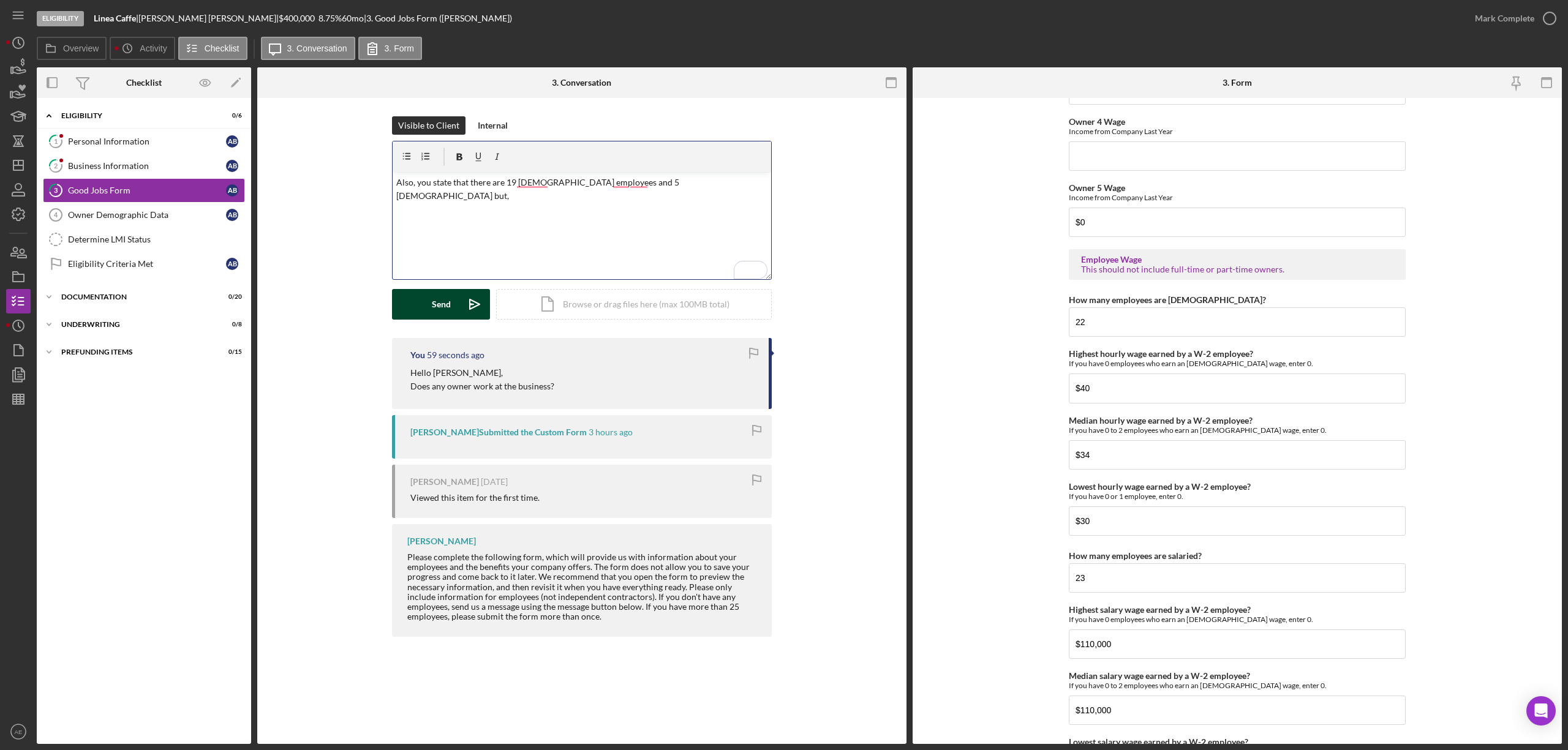
scroll to position [2204, 0]
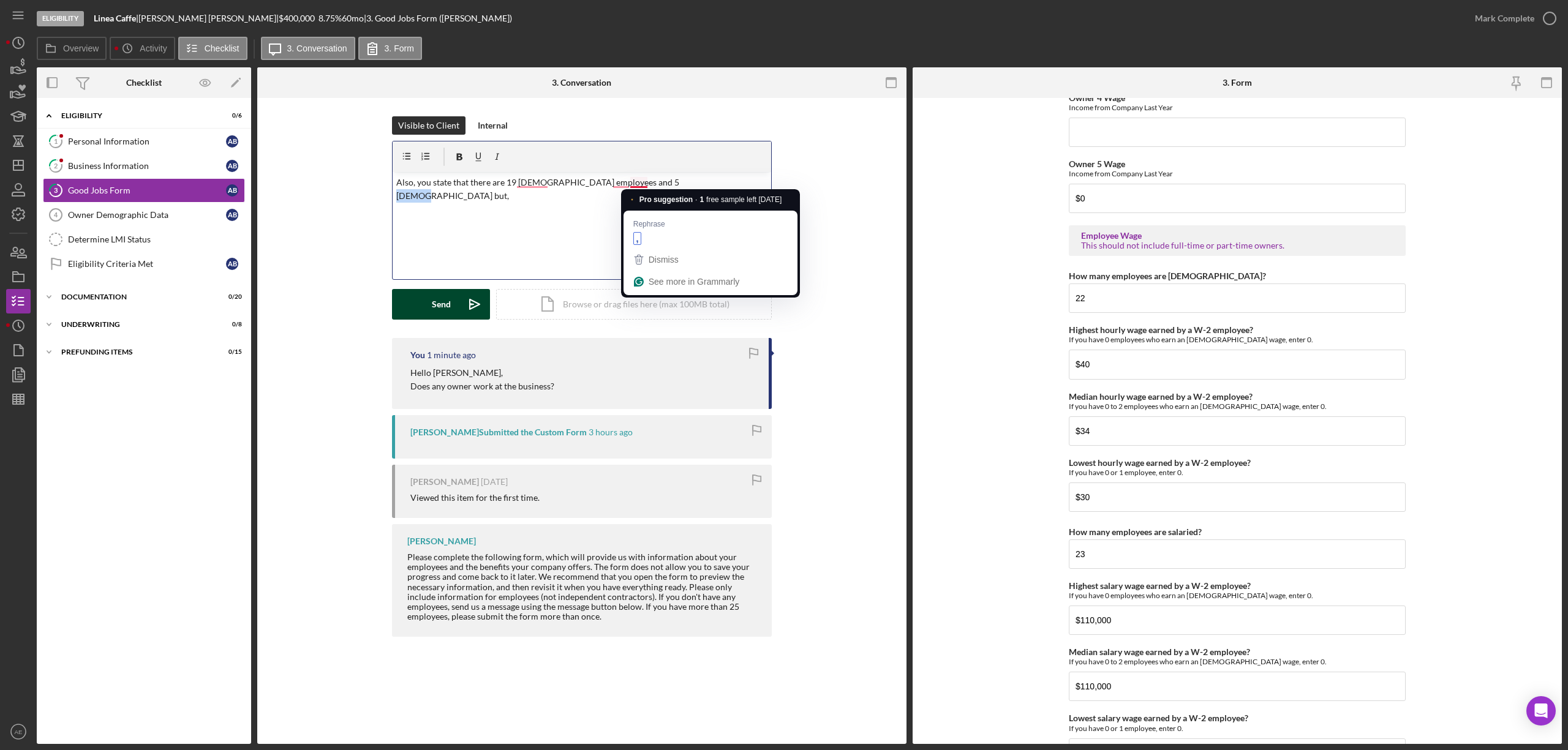
drag, startPoint x: 666, startPoint y: 182, endPoint x: 648, endPoint y: 183, distance: 18.0
click at [648, 183] on p "Also, you state that there are 19 full time employees and 5 part time but," at bounding box center [582, 189] width 371 height 27
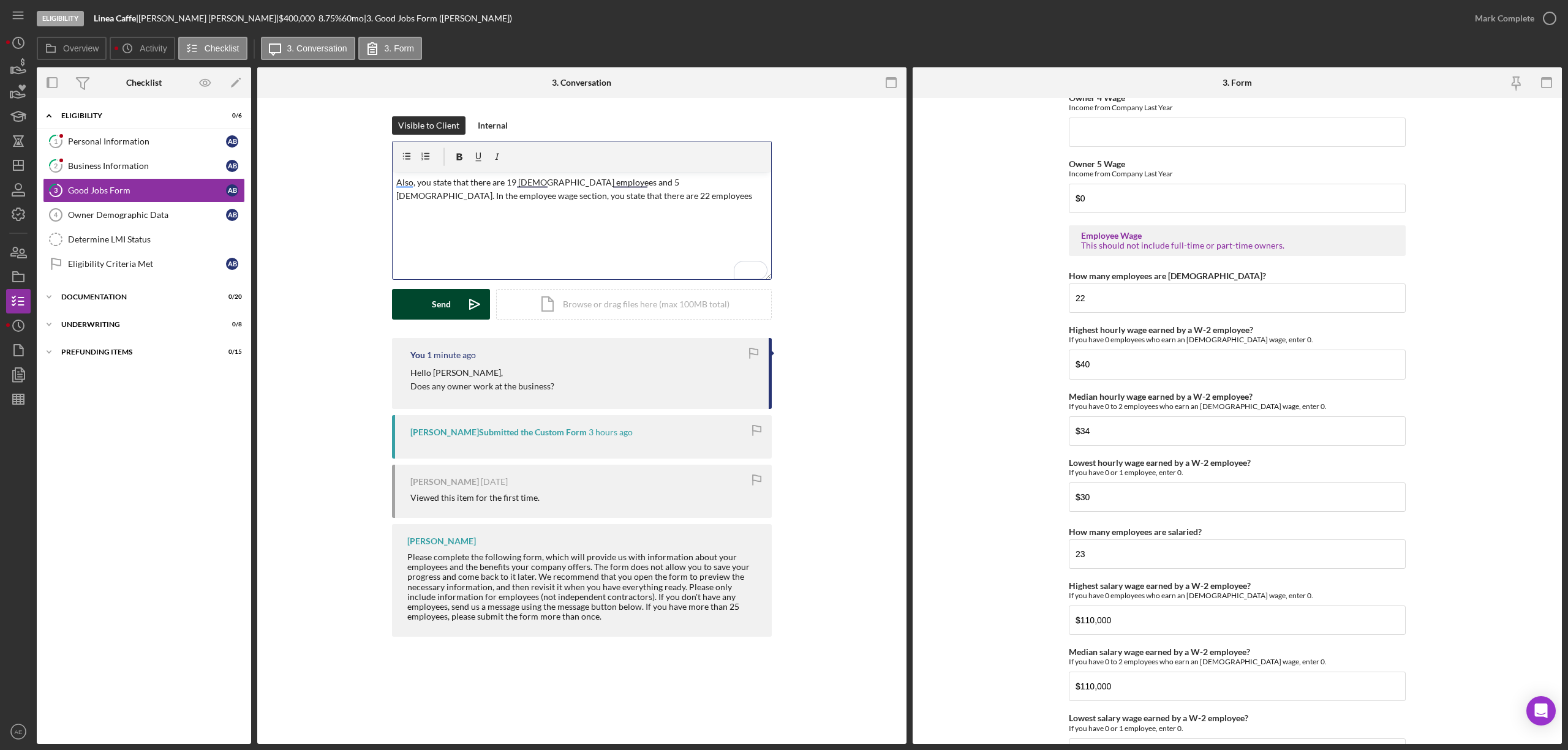
click at [527, 195] on p "Also, you state that there are 19 full time employees and 5 part time. In the e…" at bounding box center [582, 189] width 371 height 27
click at [609, 196] on p "Also, you state that there are 19 full time employees and 5 part time. In the e…" at bounding box center [582, 196] width 371 height 41
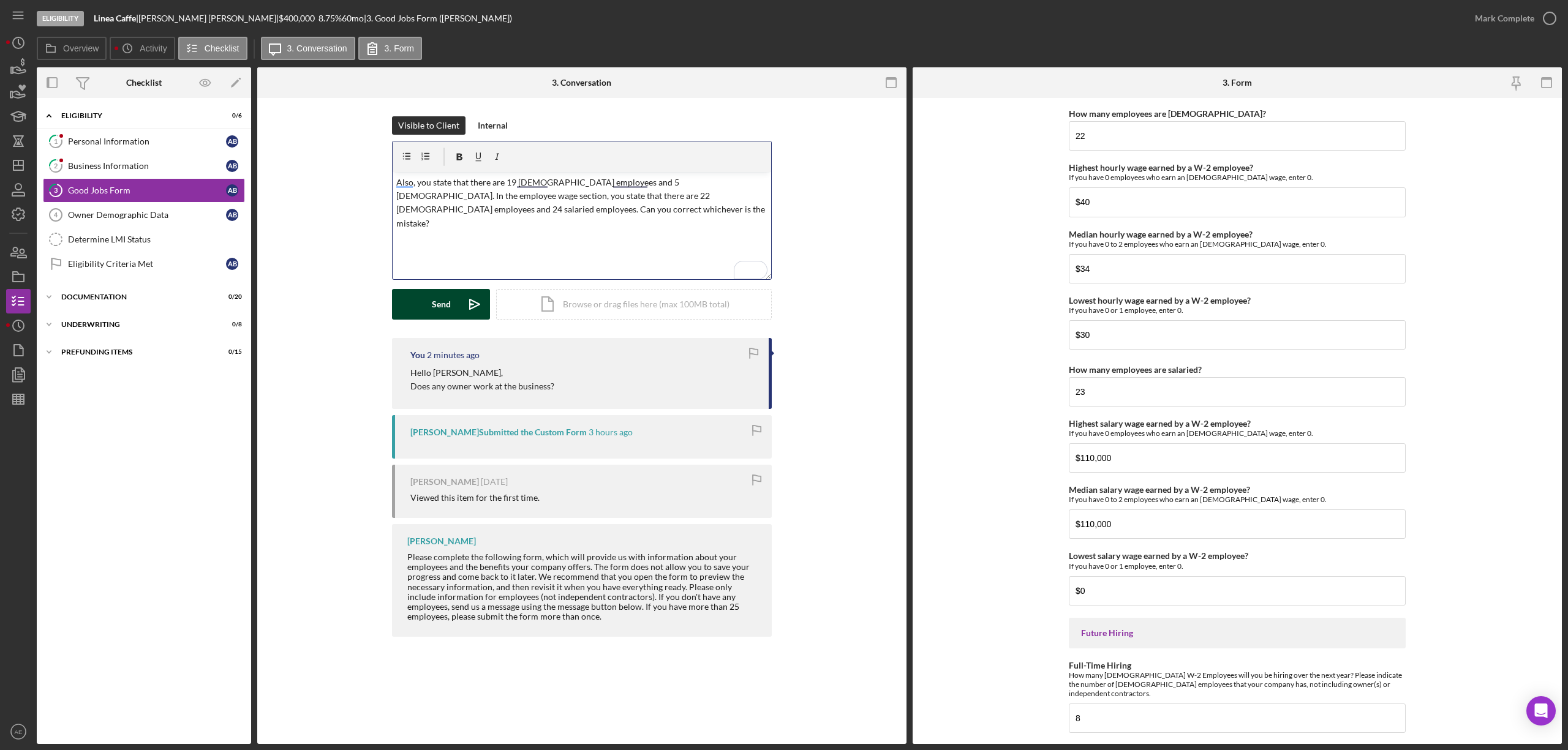
scroll to position [2366, 0]
click at [620, 198] on p "Also, you state that there are 19 full time employees and 5 part time. In the e…" at bounding box center [582, 203] width 371 height 55
click at [466, 299] on icon "Icon/icon-invite-send" at bounding box center [474, 304] width 31 height 31
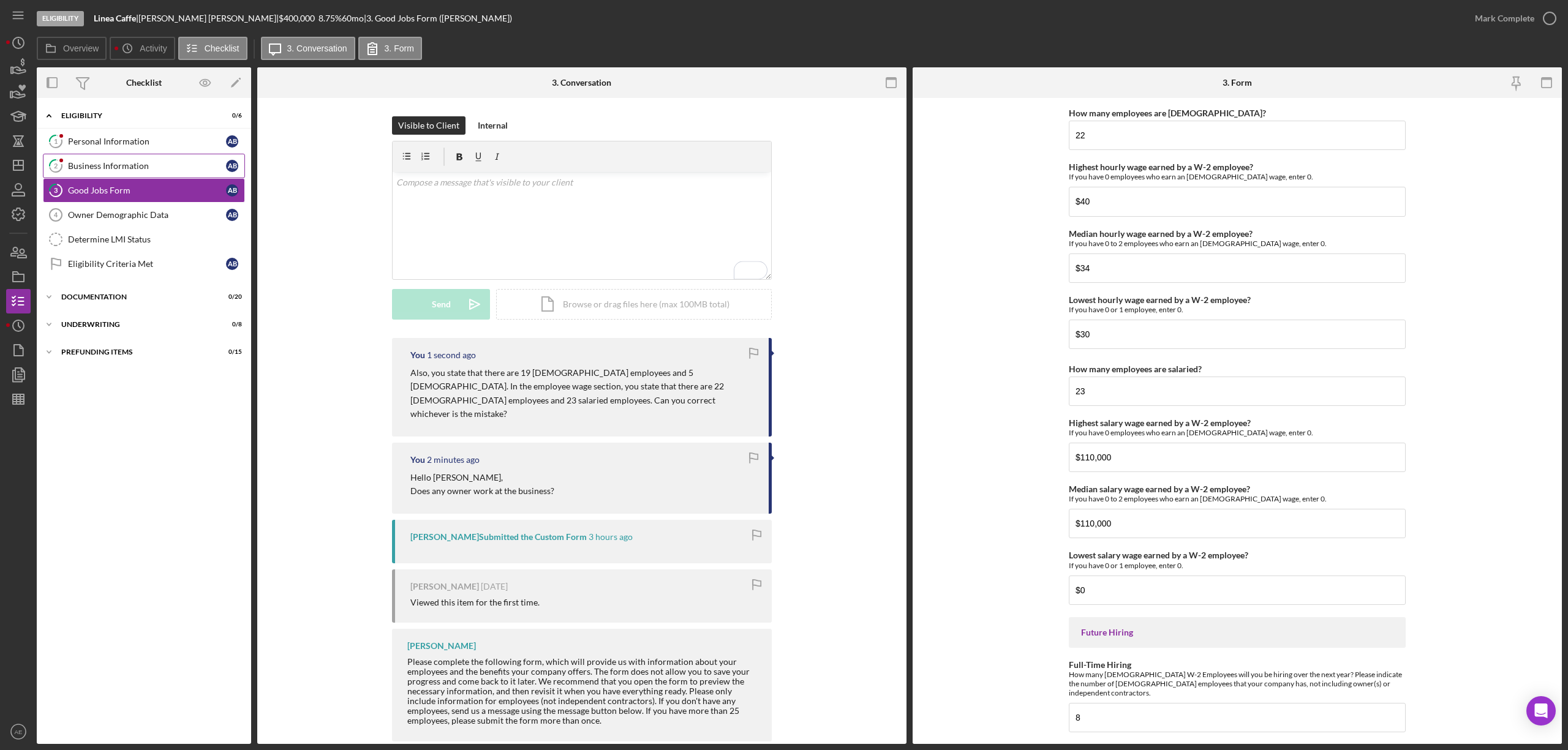
click at [174, 167] on div "Business Information" at bounding box center [146, 165] width 158 height 10
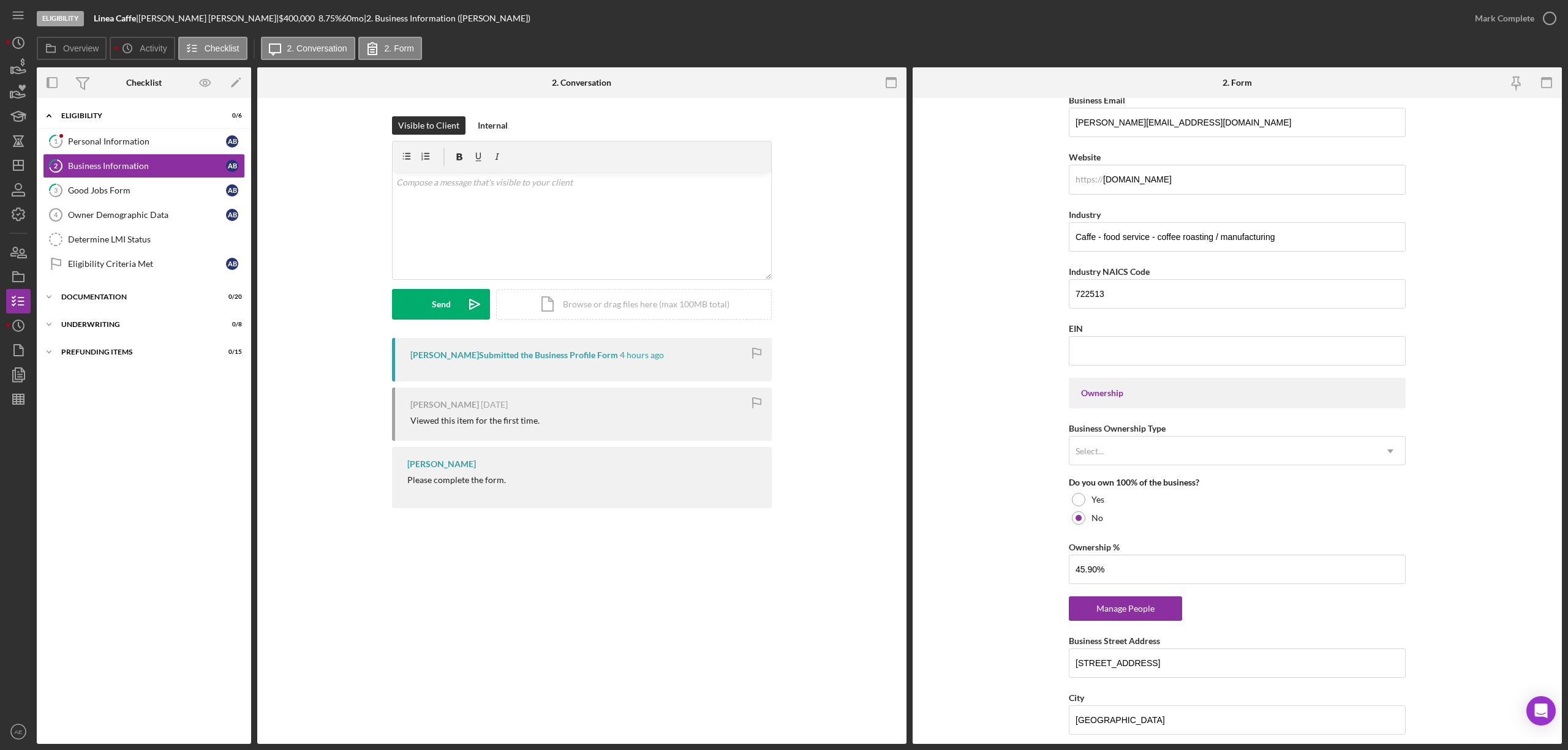
scroll to position [326, 0]
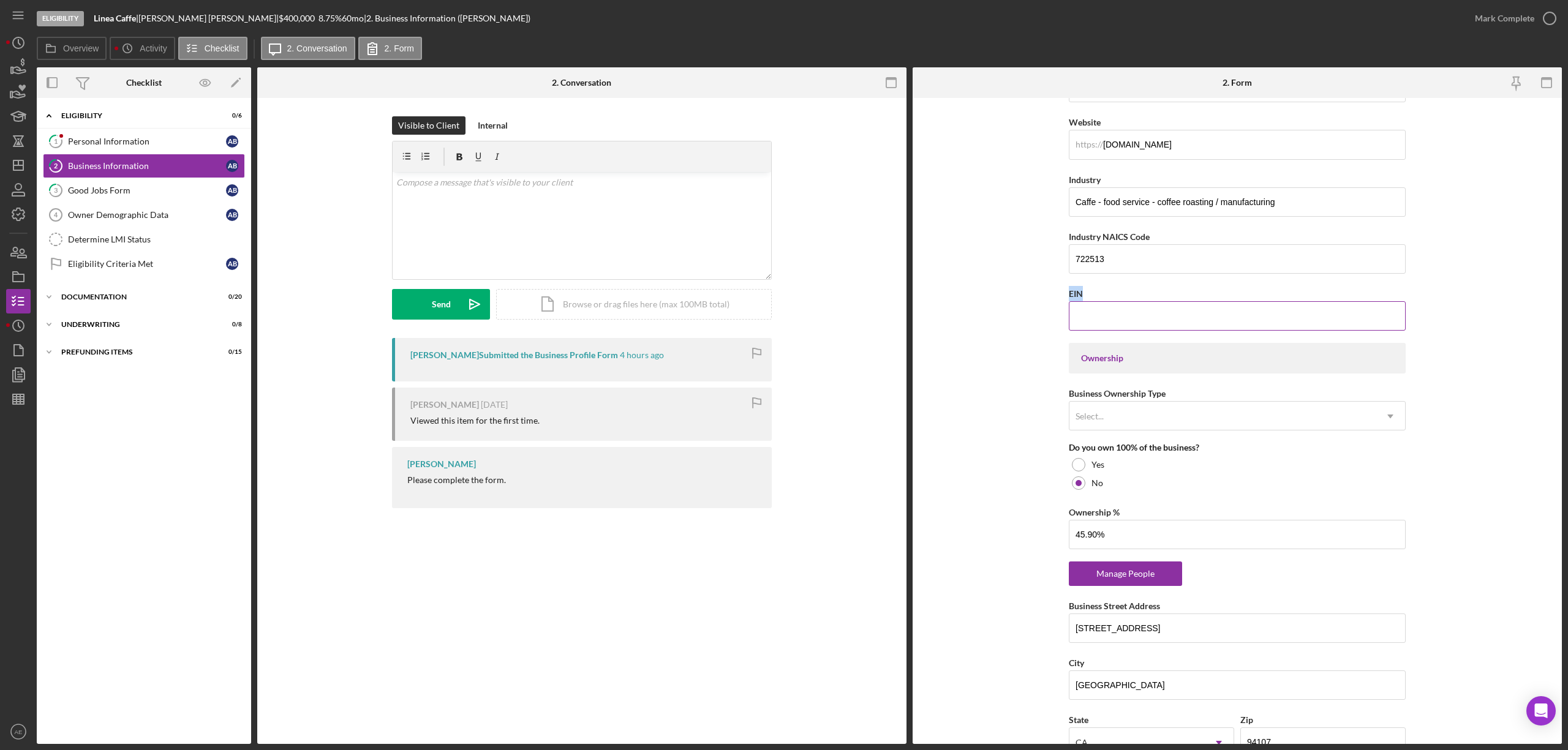
drag, startPoint x: 1064, startPoint y: 294, endPoint x: 1082, endPoint y: 296, distance: 18.1
click at [1082, 296] on form "Business Name Linea Caffe DBA Linea Caffe Business Start Date 01/31/2013 Legal …" at bounding box center [1237, 420] width 649 height 645
copy label "EIN"
drag, startPoint x: 473, startPoint y: 187, endPoint x: 552, endPoint y: 191, distance: 79.1
click at [473, 186] on p at bounding box center [582, 183] width 371 height 14
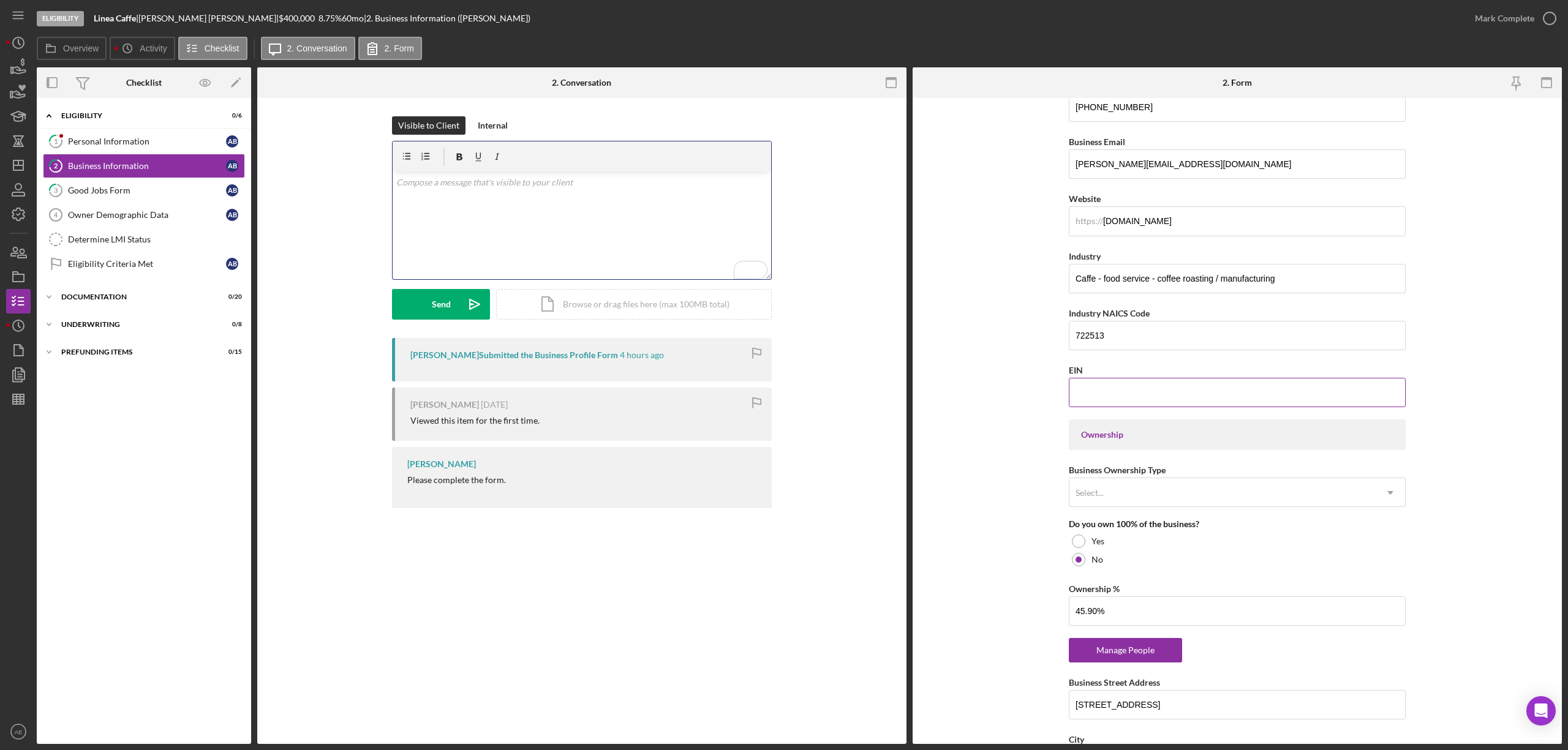
scroll to position [241, 0]
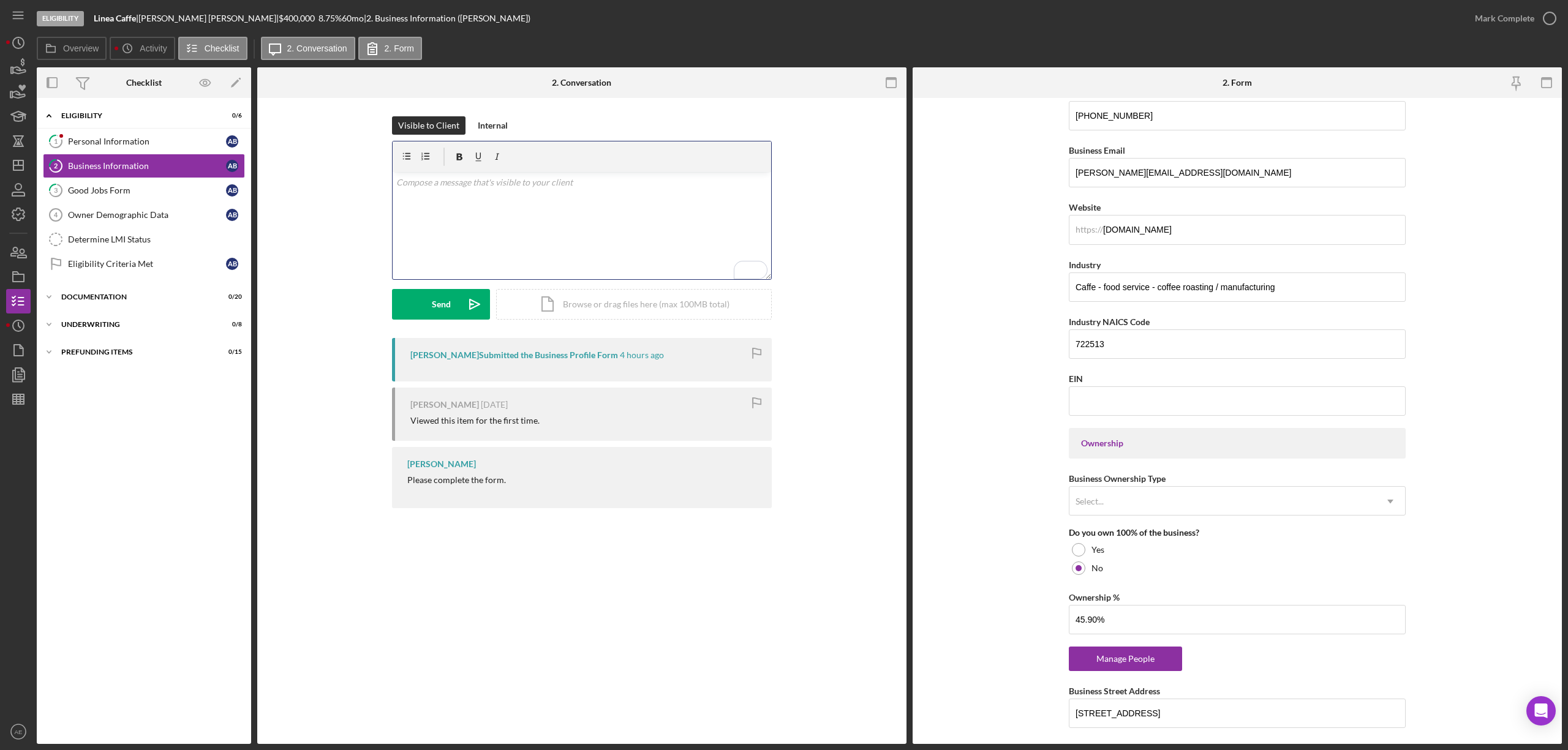
click at [499, 204] on div "v Color teal Color pink Remove color Add row above Add row below Add column bef…" at bounding box center [582, 226] width 378 height 107
click at [493, 120] on div "Internal" at bounding box center [493, 125] width 30 height 18
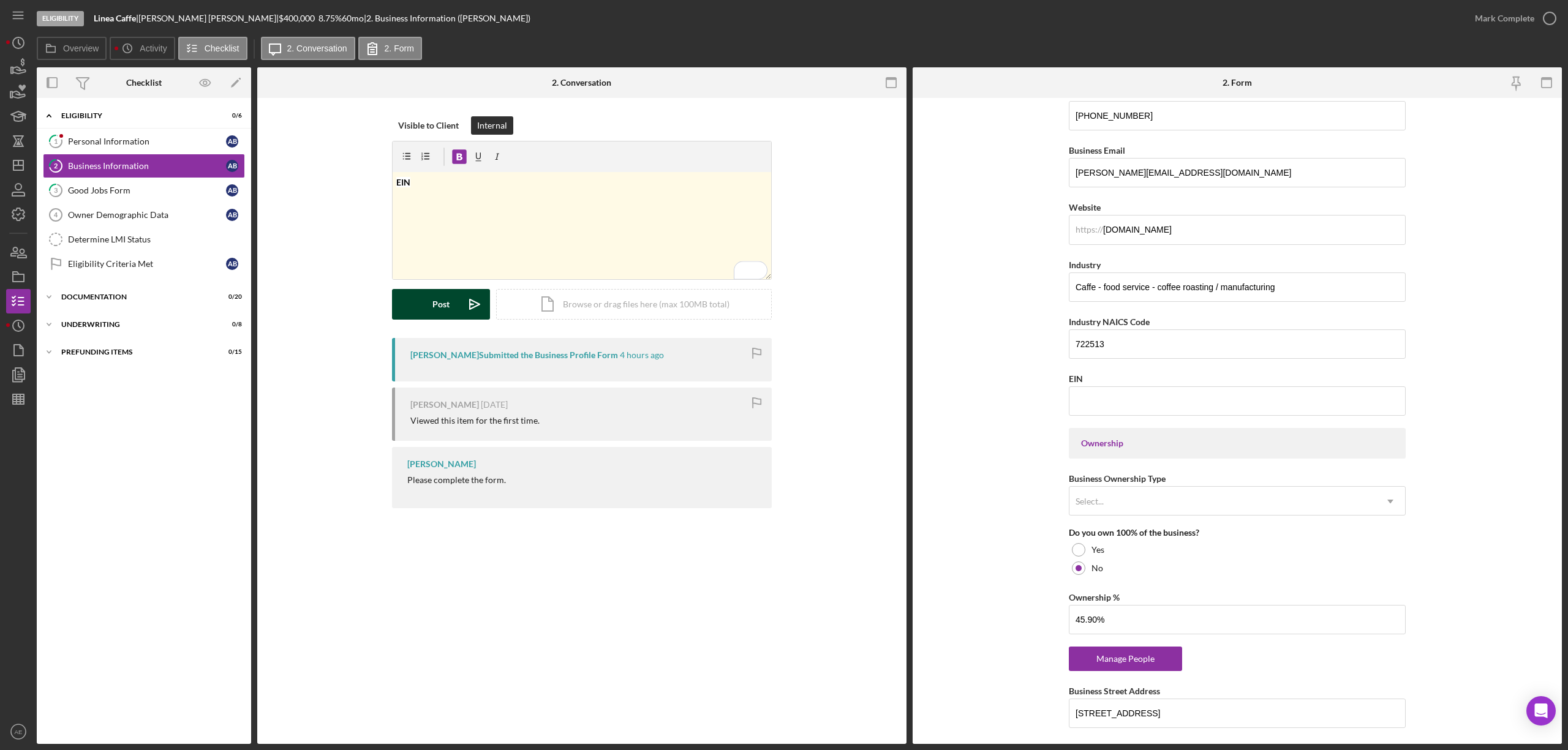
click at [448, 308] on div "Post" at bounding box center [441, 304] width 17 height 31
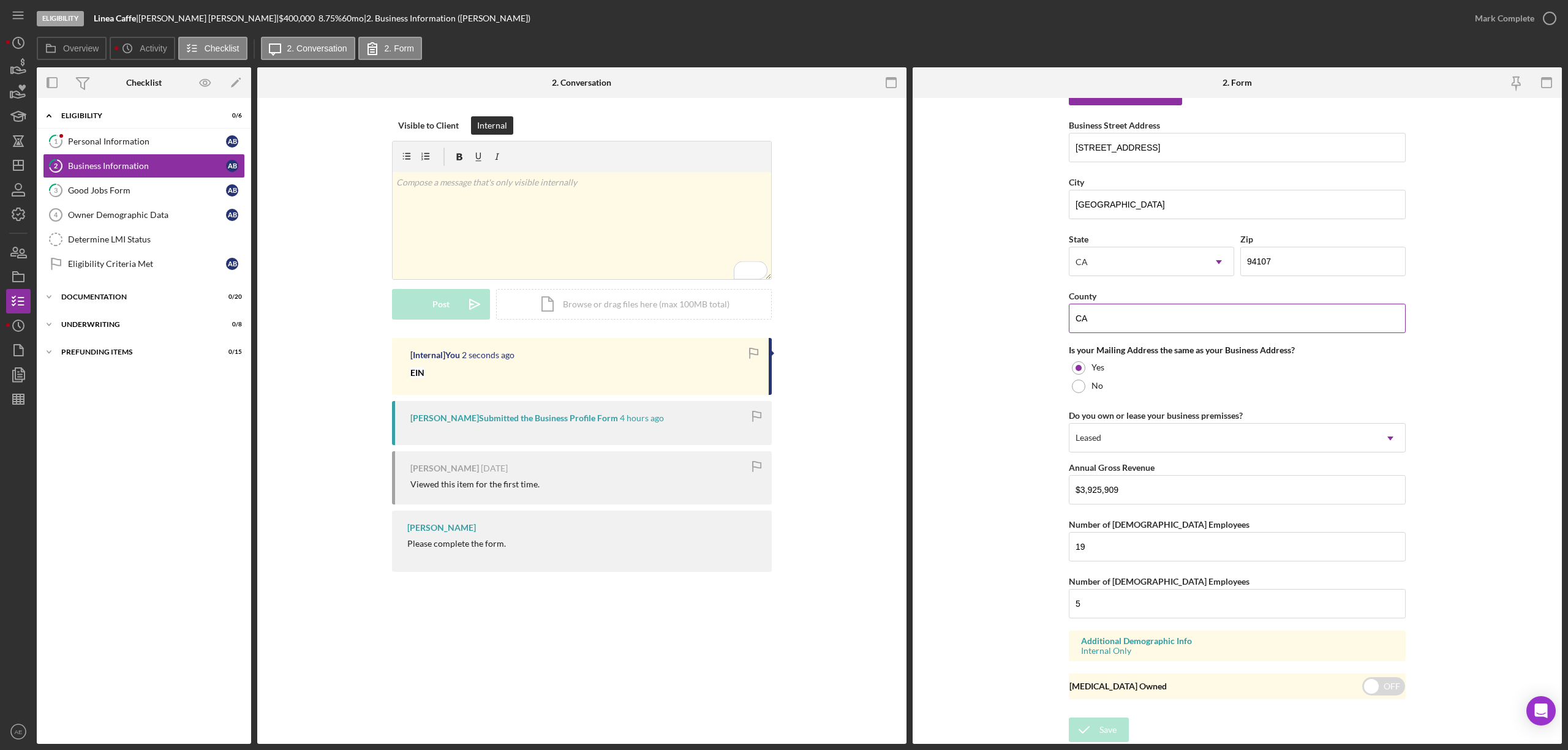
scroll to position [813, 0]
drag, startPoint x: 1142, startPoint y: 203, endPoint x: 1012, endPoint y: 200, distance: 130.0
click at [1012, 200] on form "Business Name Linea Caffe DBA Linea Caffe Business Start Date 01/31/2013 Legal …" at bounding box center [1237, 420] width 649 height 645
drag, startPoint x: 1114, startPoint y: 314, endPoint x: 921, endPoint y: 319, distance: 193.1
click at [921, 319] on form "Business Name Linea Caffe DBA Linea Caffe Business Start Date 01/31/2013 Legal …" at bounding box center [1237, 420] width 649 height 645
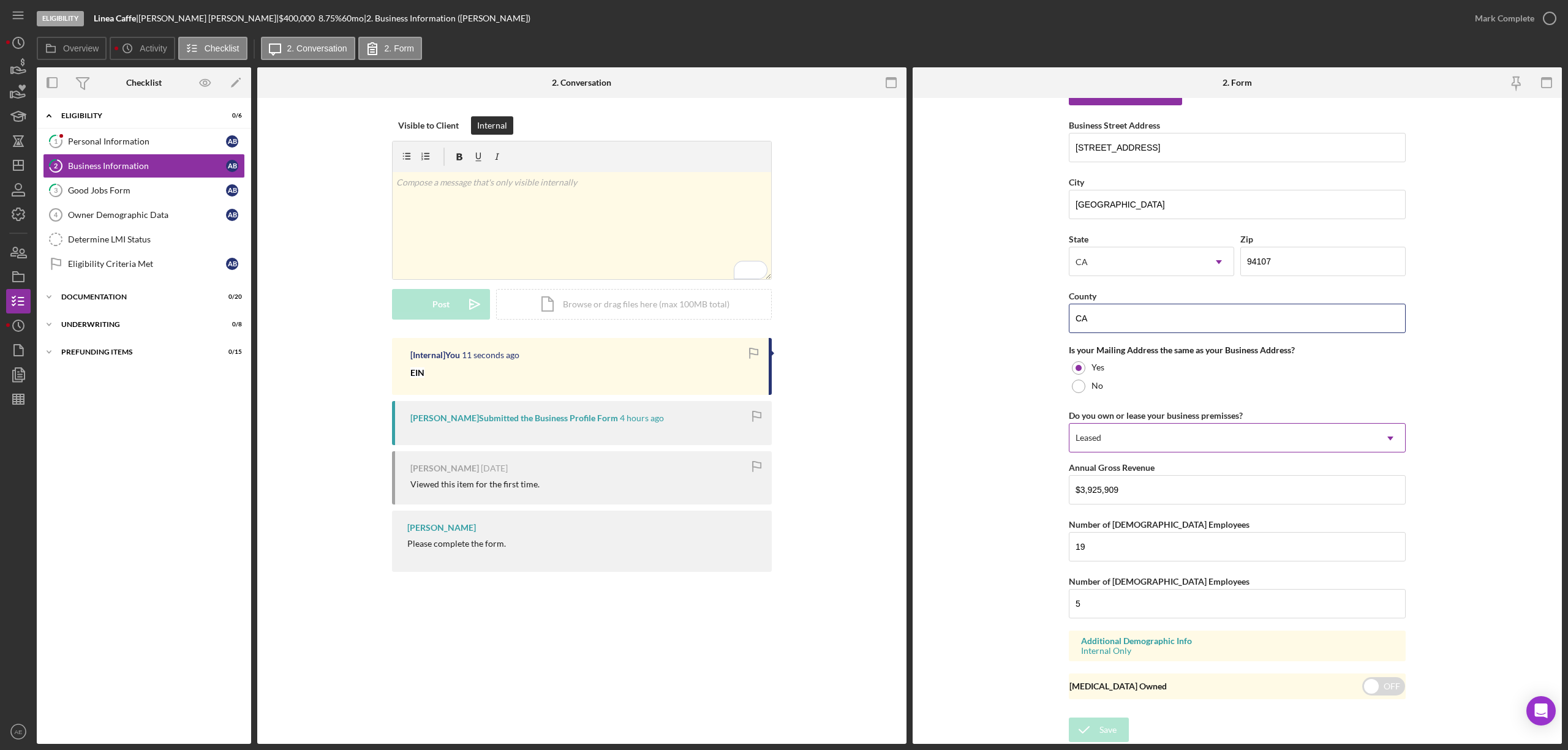
paste input "San Francisco"
type input "San Francisco"
click at [1094, 728] on icon "submit" at bounding box center [1084, 729] width 31 height 31
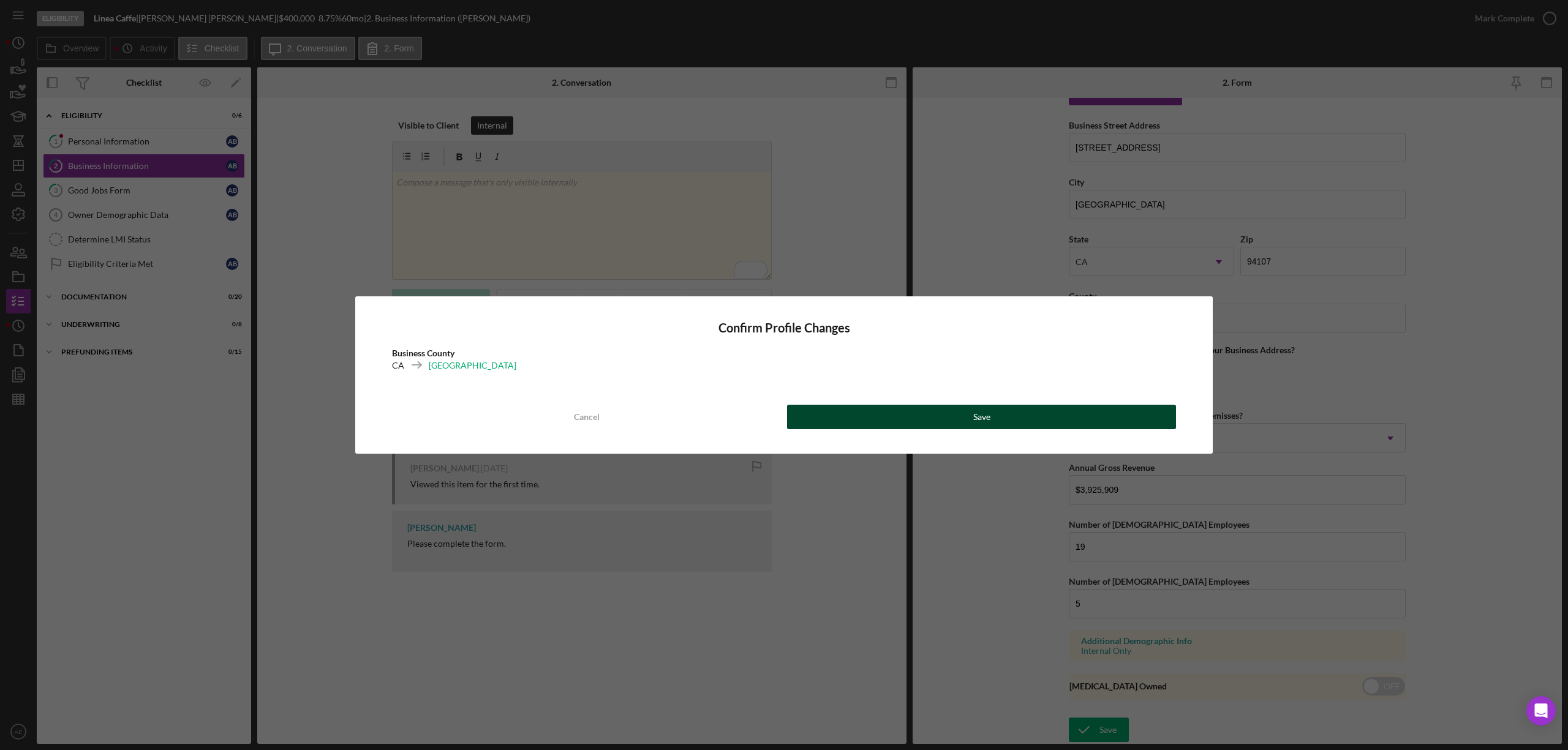
click at [995, 416] on button "Save" at bounding box center [981, 417] width 389 height 25
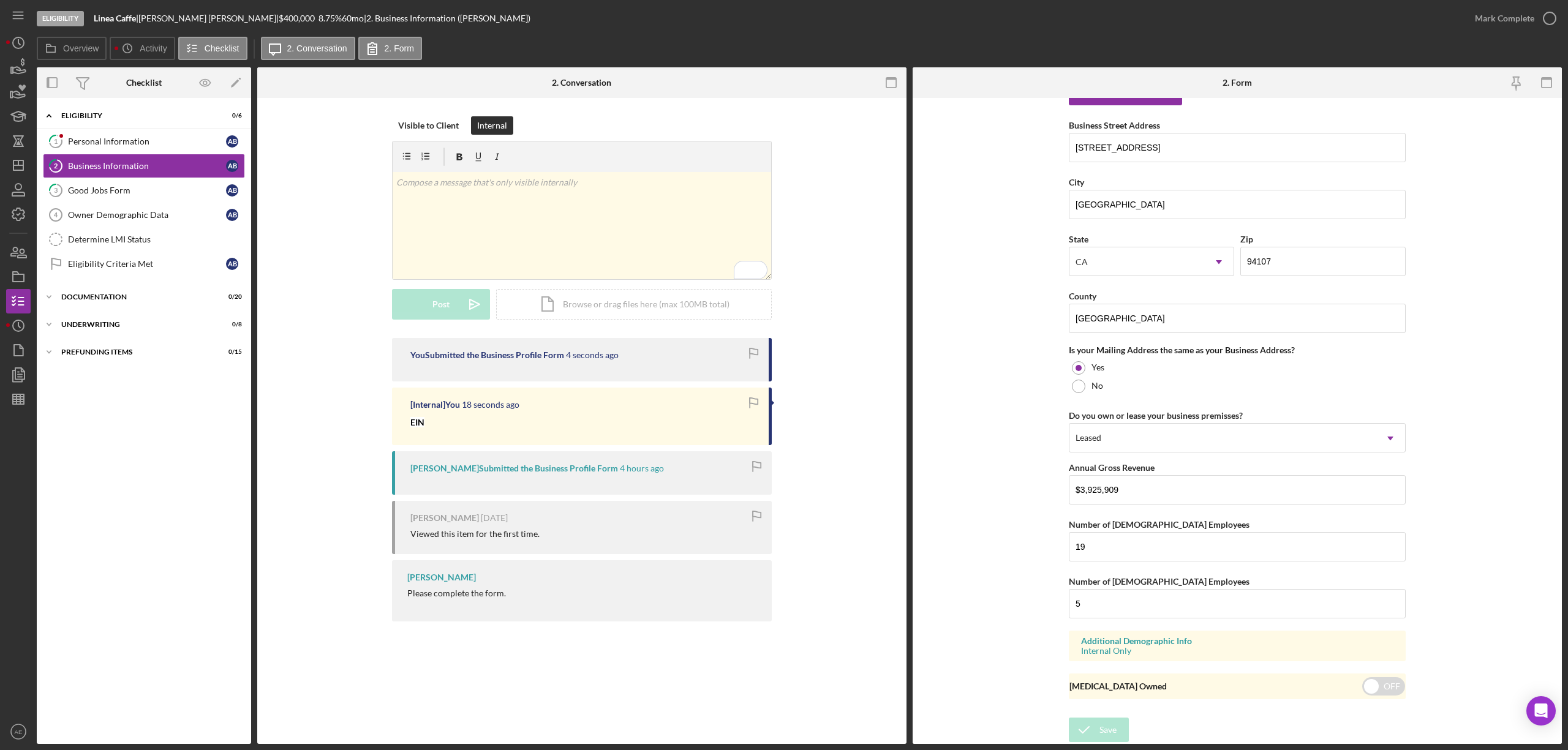
scroll to position [568, 0]
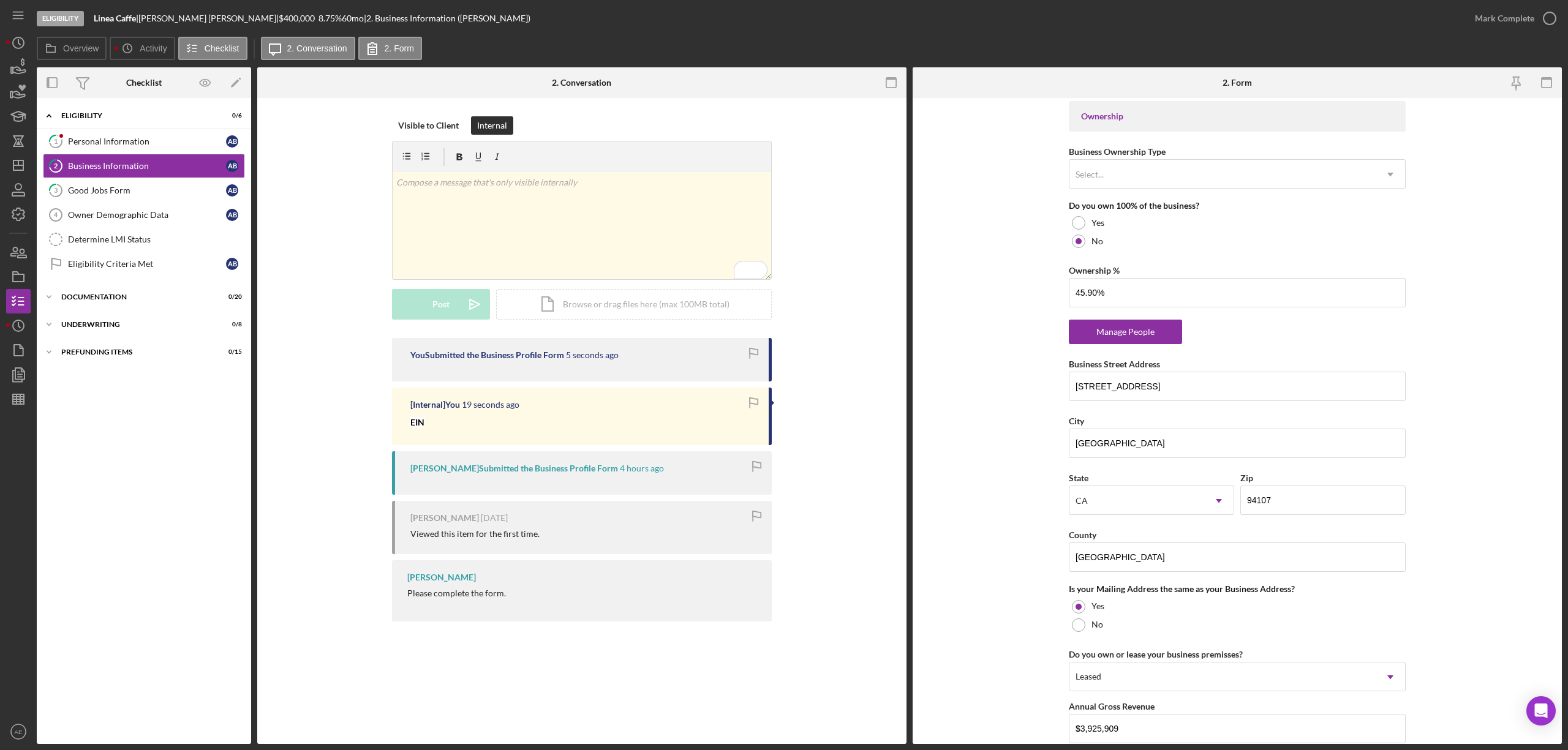
click at [1115, 347] on div "Business Name Linea Caffe DBA Linea Caffe Business Start Date 01/31/2013 Legal …" at bounding box center [1237, 243] width 337 height 1414
click at [1118, 333] on div "Manage People" at bounding box center [1125, 332] width 101 height 25
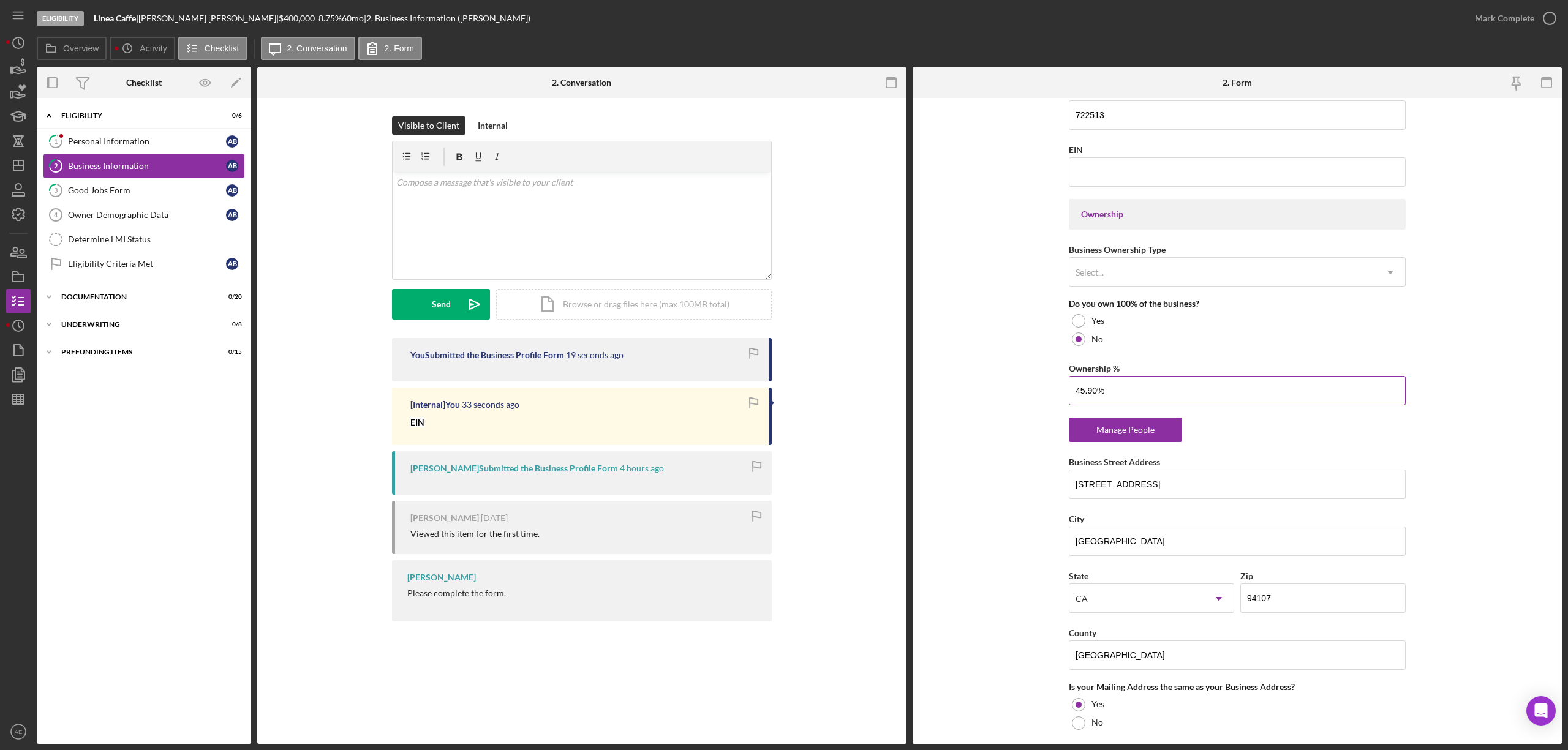
scroll to position [490, 0]
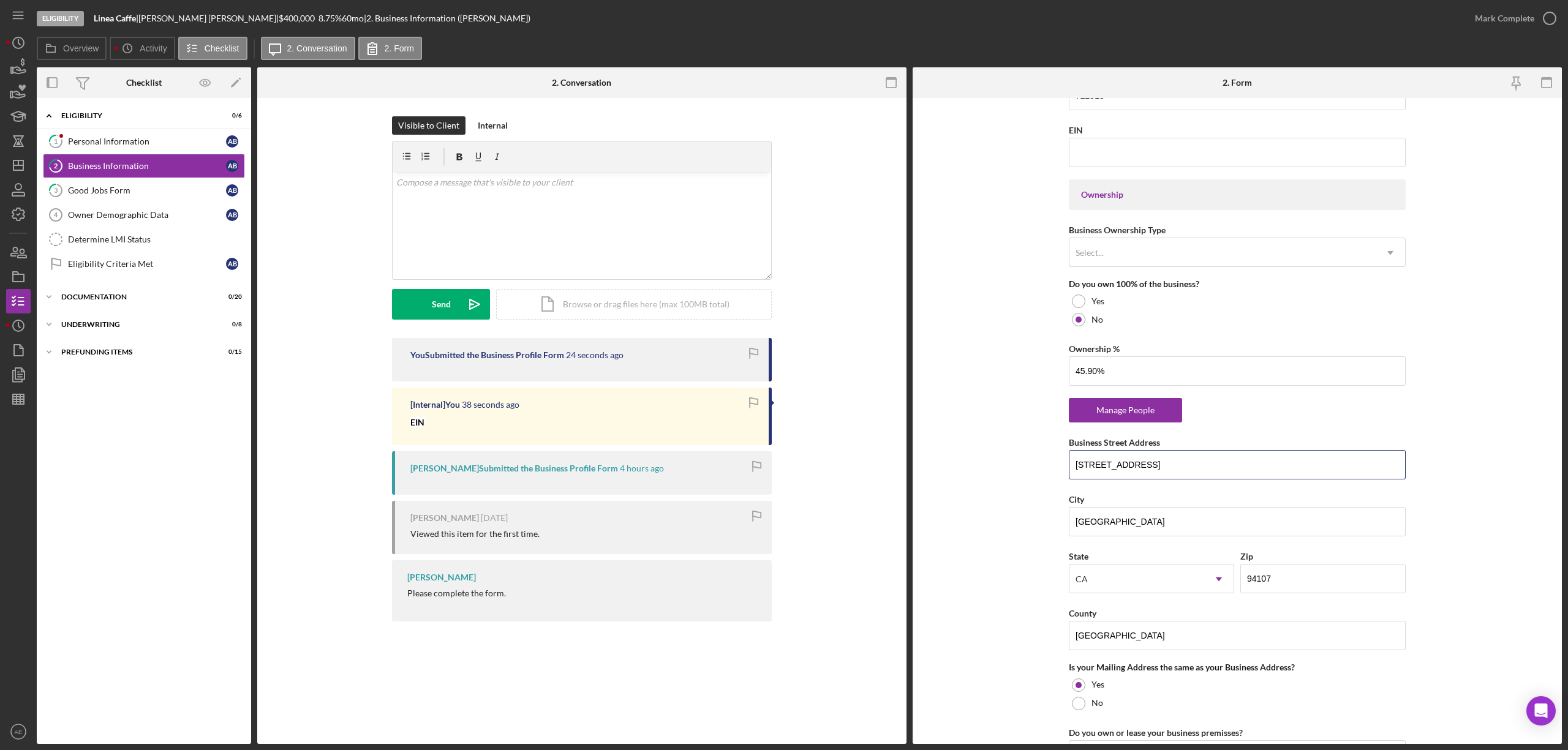
drag, startPoint x: 1174, startPoint y: 470, endPoint x: 848, endPoint y: 448, distance: 326.7
click at [836, 452] on div "Overview Internal Workflow Stage Eligibility Icon/Dropdown Arrow Archive (can u…" at bounding box center [799, 405] width 1525 height 676
drag, startPoint x: 1158, startPoint y: 518, endPoint x: 1004, endPoint y: 528, distance: 154.3
click at [1007, 528] on form "Business Name Linea Caffe DBA Linea Caffe Business Start Date 01/31/2013 Legal …" at bounding box center [1237, 420] width 649 height 645
click at [1492, 26] on div "Mark Complete" at bounding box center [1504, 18] width 60 height 25
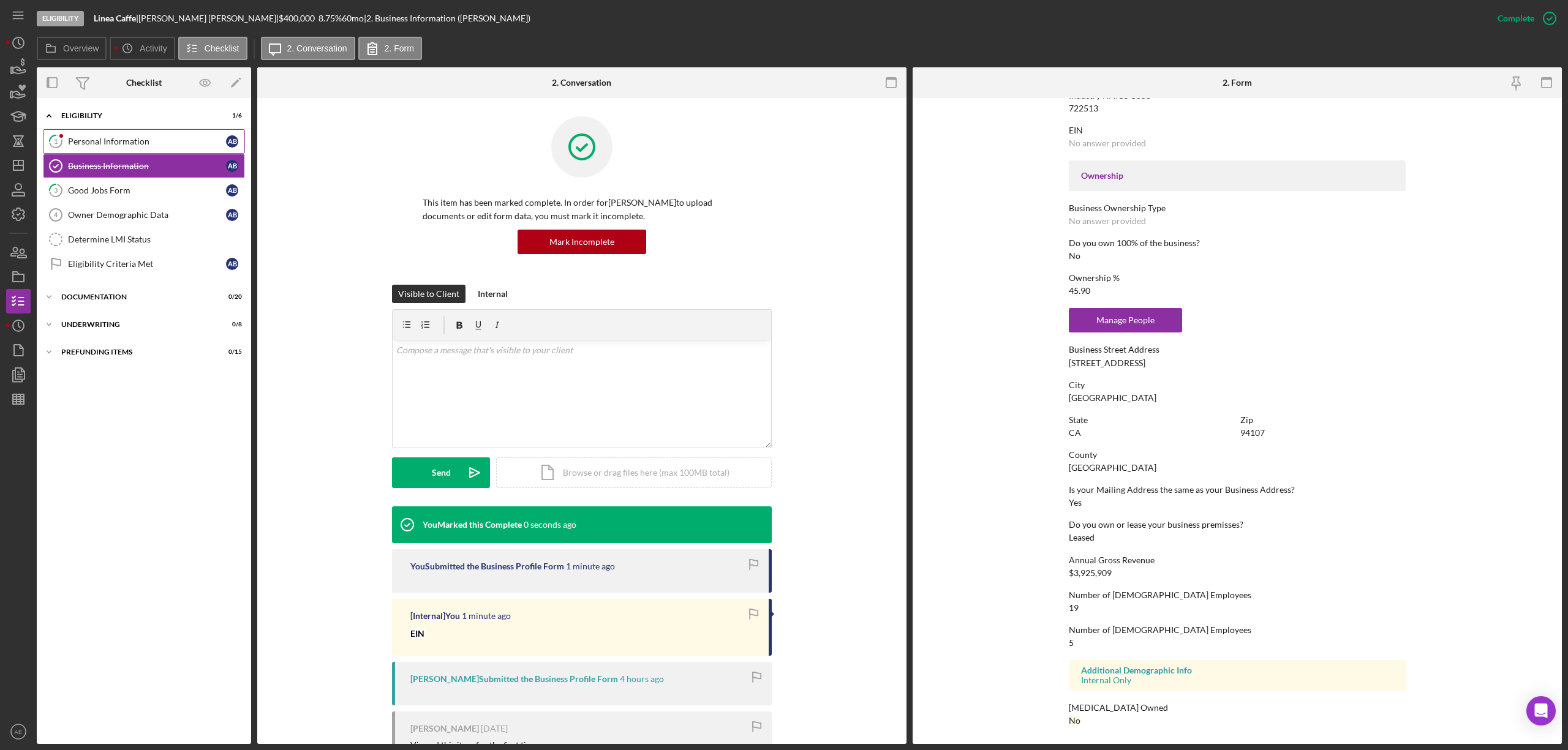
scroll to position [326, 0]
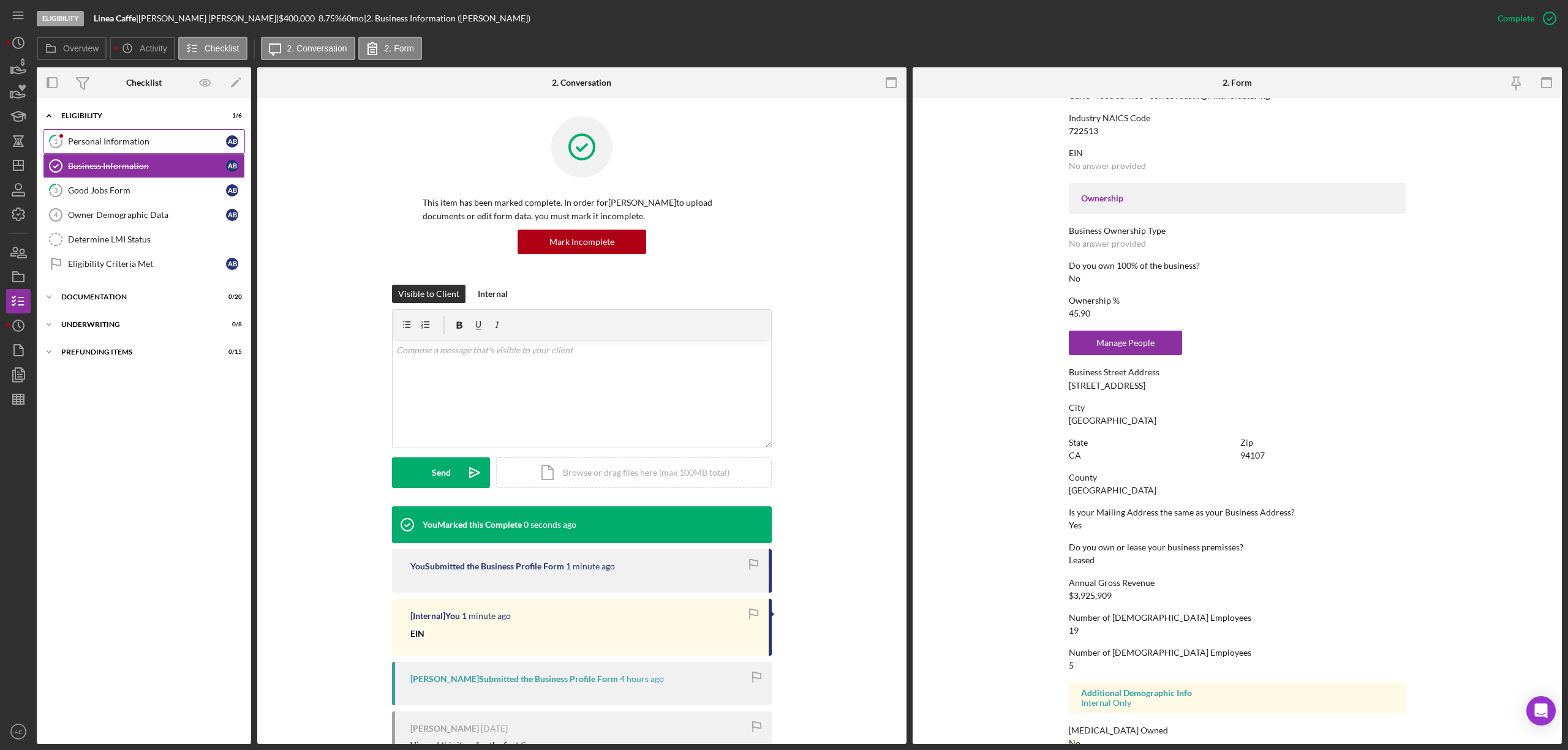
click at [135, 143] on div "Personal Information" at bounding box center [146, 142] width 158 height 10
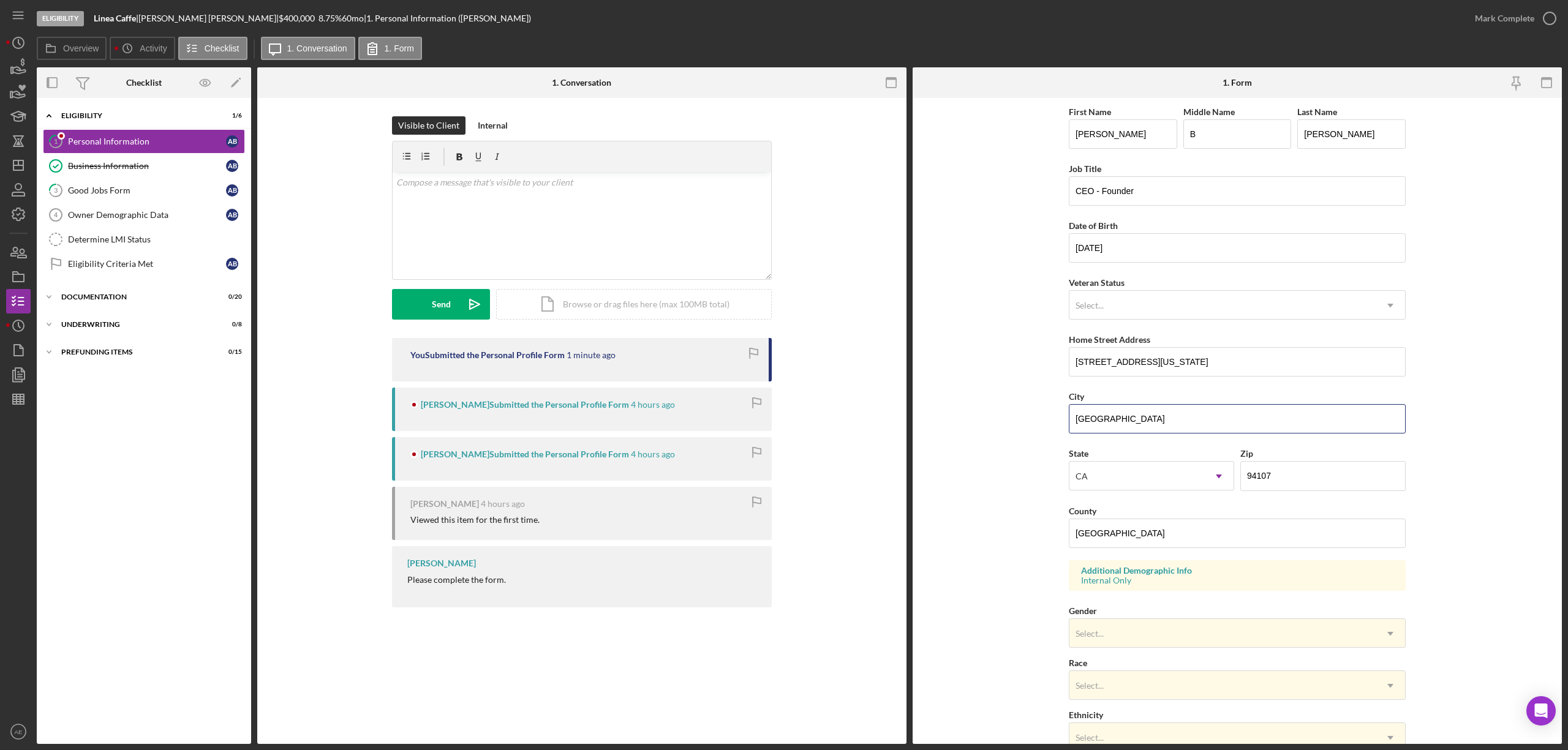
drag, startPoint x: 1136, startPoint y: 416, endPoint x: 1020, endPoint y: 414, distance: 116.0
click at [1020, 414] on form "First Name Andrew Middle Name B Last Name Barnett Job Title CEO - Founder Date …" at bounding box center [1237, 420] width 649 height 645
drag, startPoint x: 1148, startPoint y: 541, endPoint x: 1021, endPoint y: 527, distance: 127.8
click at [1024, 528] on form "First Name Andrew Middle Name B Last Name Barnett Job Title CEO - Founder Date …" at bounding box center [1237, 420] width 649 height 645
paste input "San Francisco"
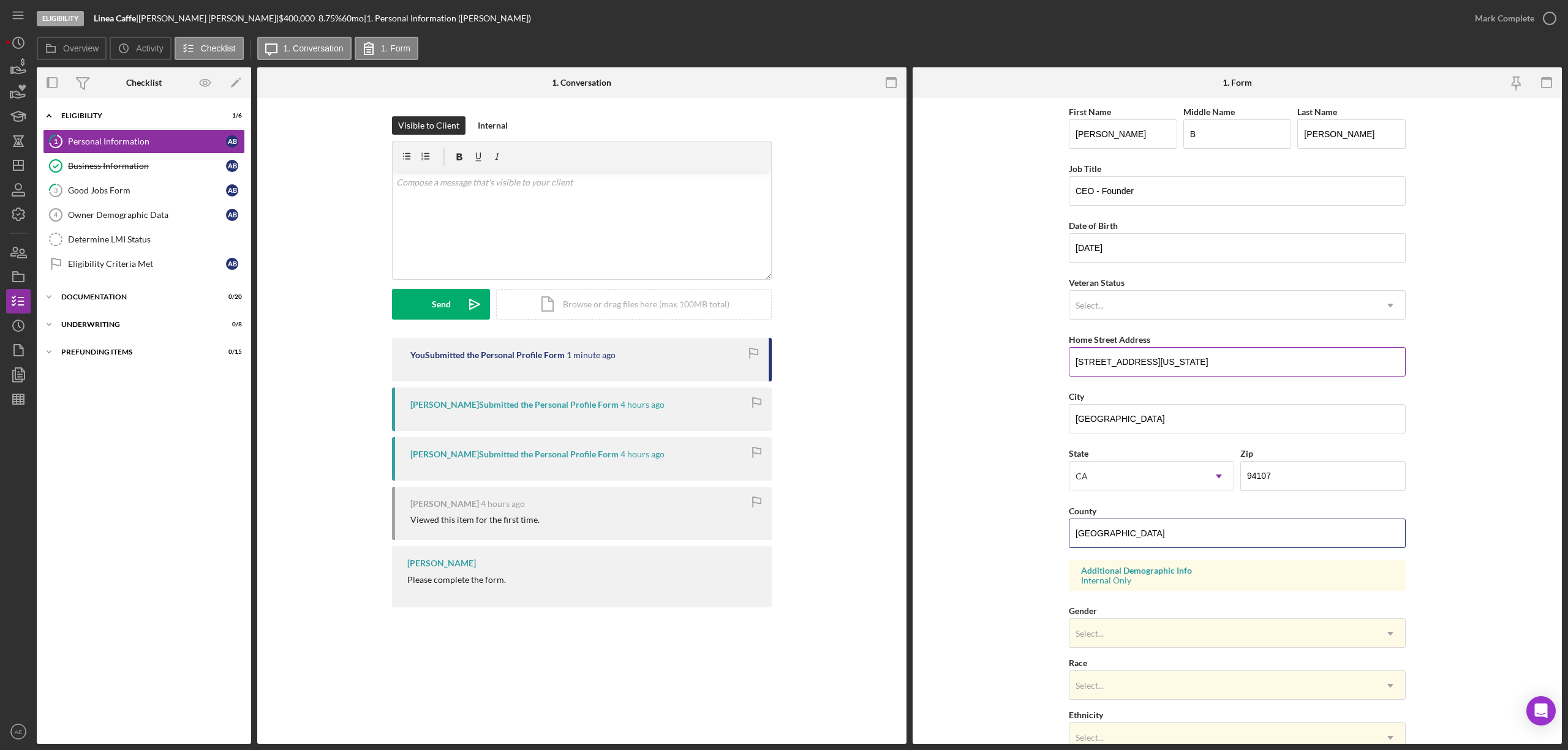
type input "San Francisco"
drag, startPoint x: 1171, startPoint y: 366, endPoint x: 929, endPoint y: 373, distance: 242.1
click at [936, 373] on form "First Name Andrew Middle Name B Last Name Barnett Job Title CEO - Founder Date …" at bounding box center [1237, 420] width 649 height 645
click at [976, 480] on form "First Name Andrew Middle Name B Last Name Barnett Job Title CEO - Founder Date …" at bounding box center [1237, 420] width 649 height 645
click at [1483, 13] on div "Mark Complete" at bounding box center [1504, 18] width 60 height 25
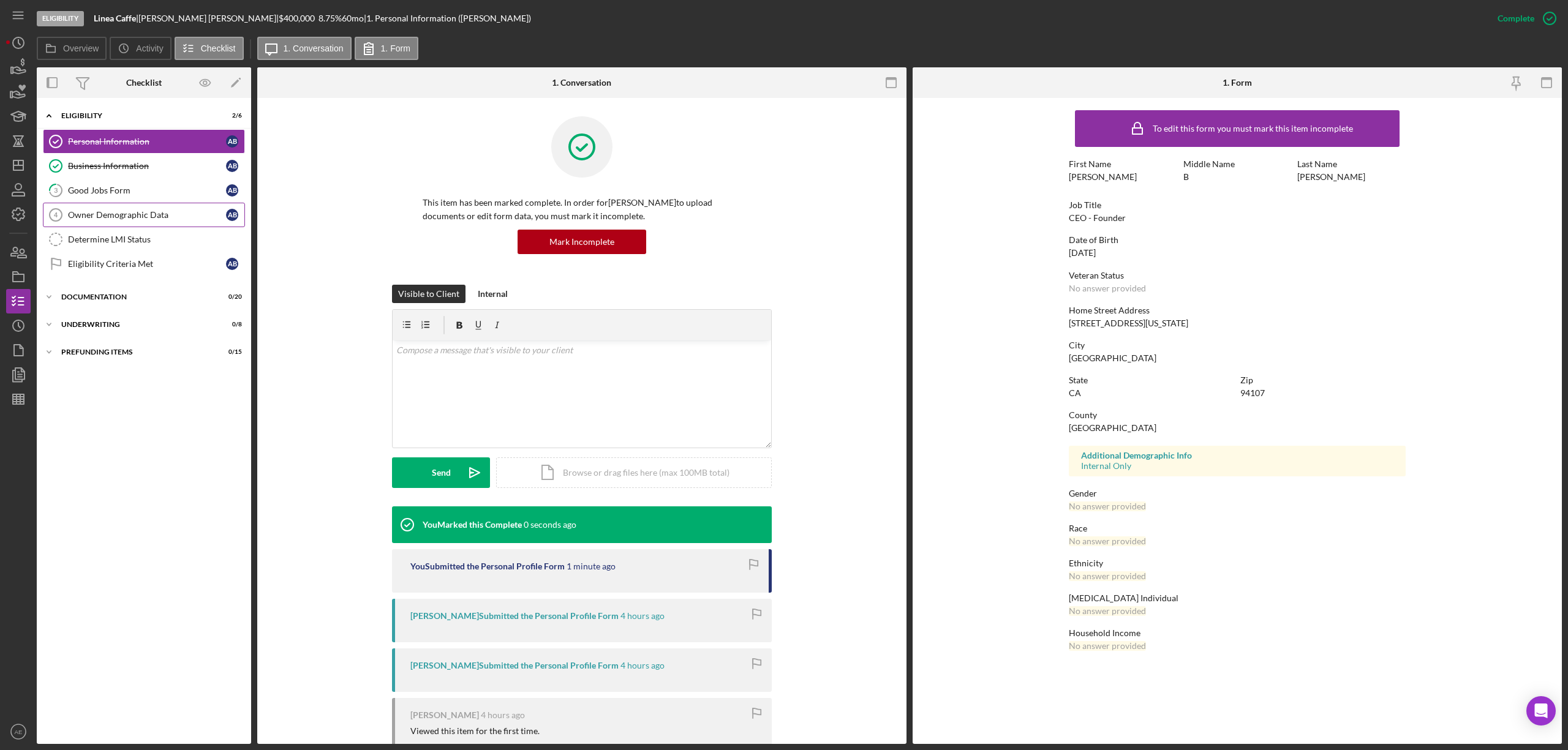
click at [163, 209] on link "Owner Demographic Data 4 Owner Demographic Data A B" at bounding box center [144, 215] width 202 height 25
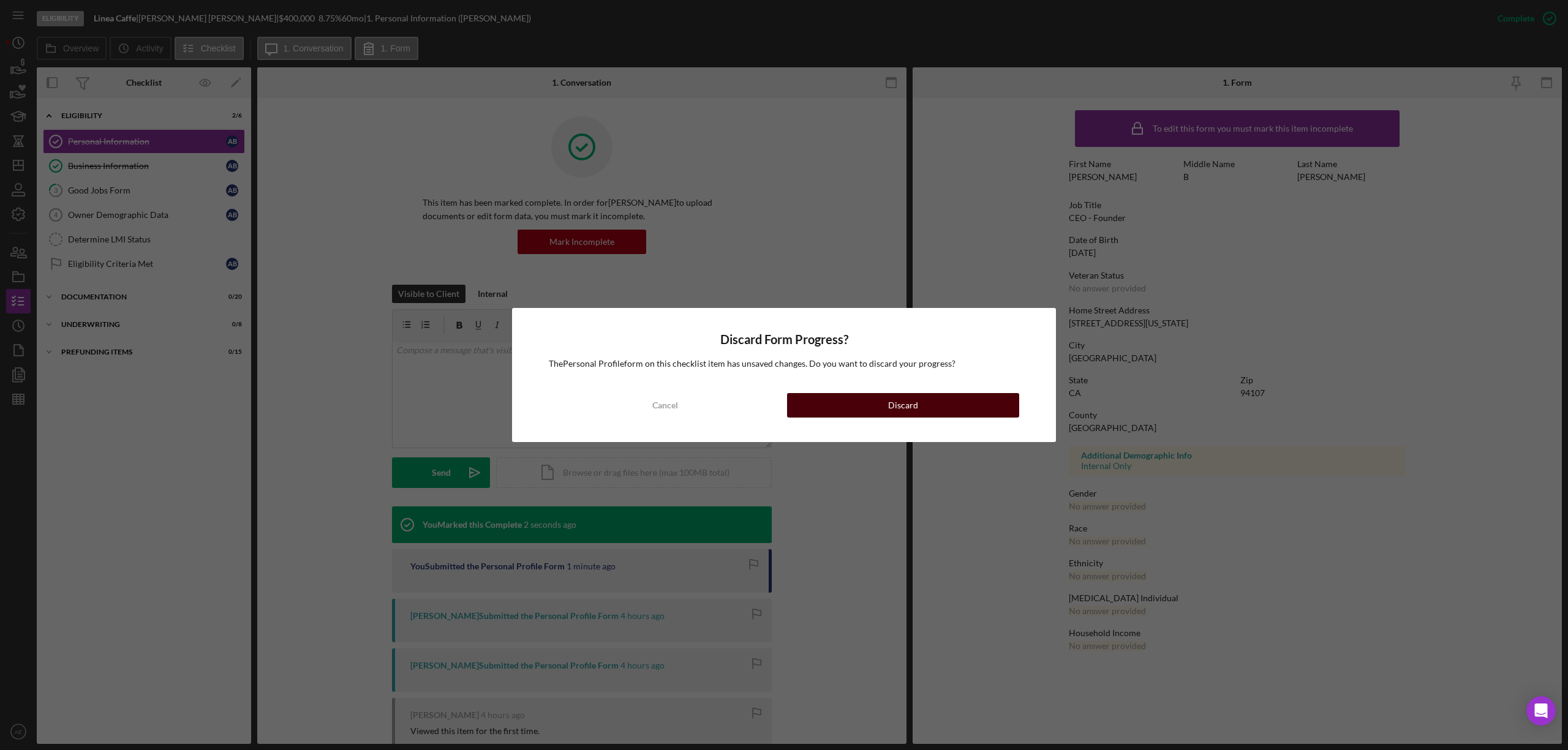
click at [846, 412] on button "Discard" at bounding box center [902, 405] width 232 height 25
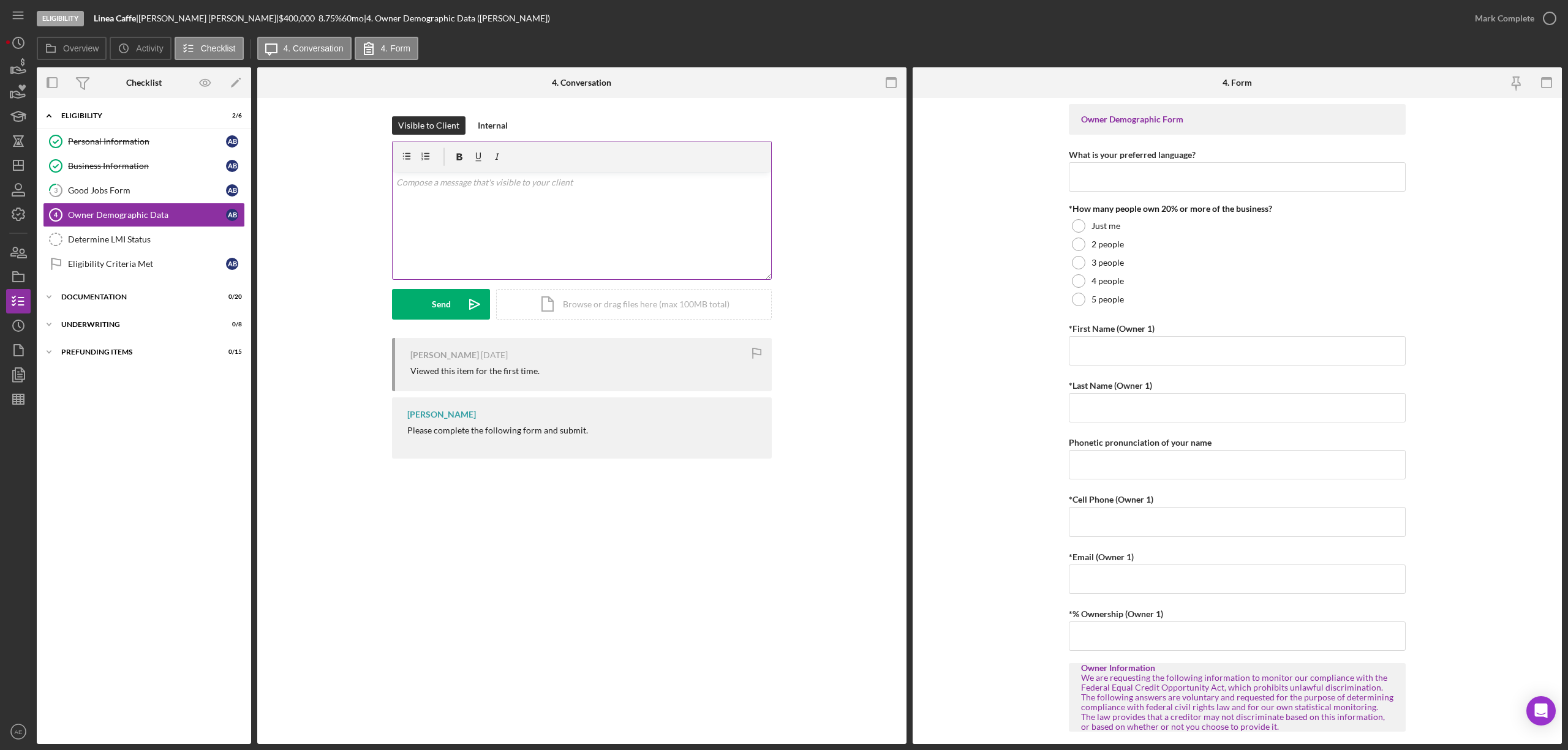
click at [625, 198] on div "v Color teal Color pink Remove color Add row above Add row below Add column bef…" at bounding box center [582, 226] width 378 height 107
click at [501, 124] on div "Internal" at bounding box center [493, 125] width 30 height 18
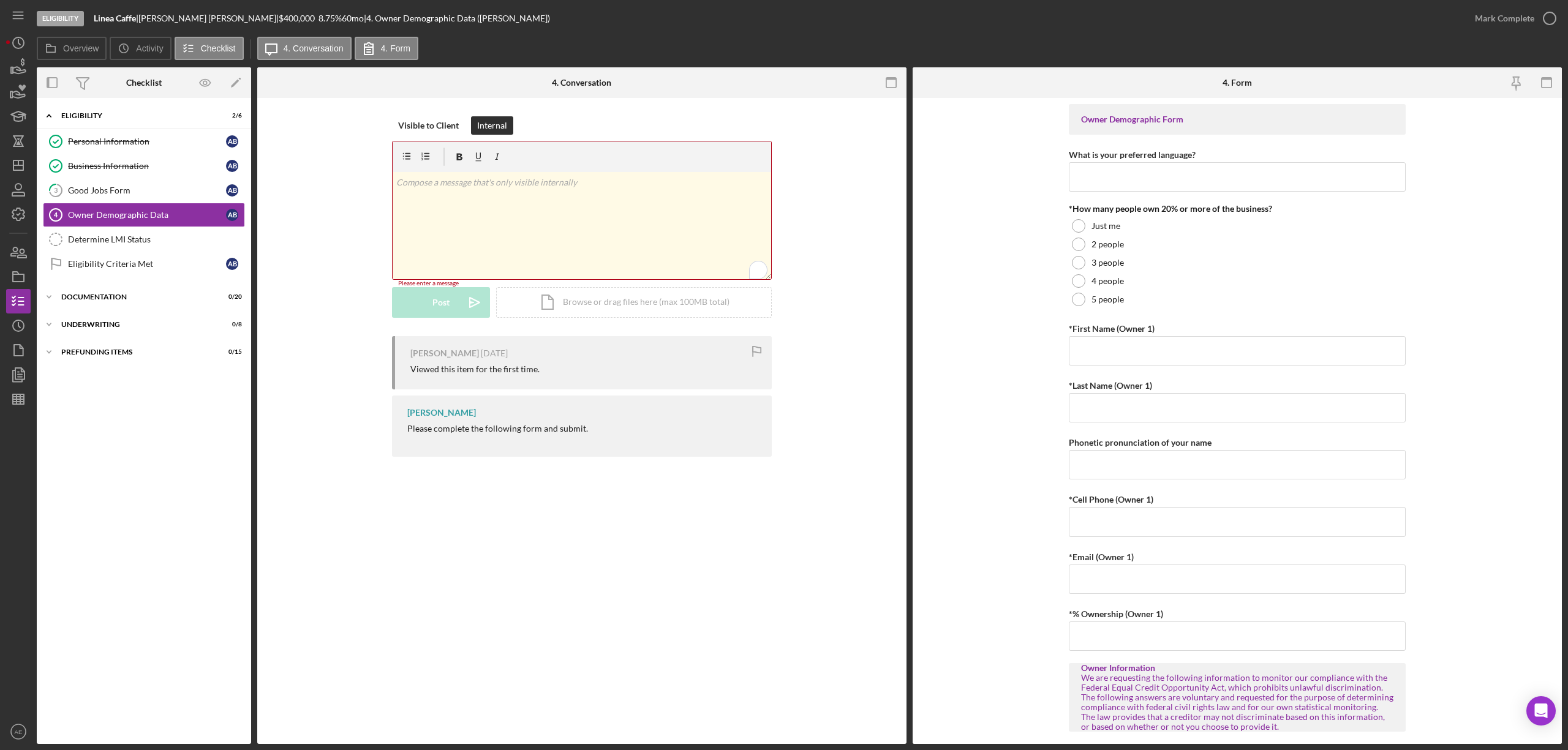
click at [508, 196] on div "v Color teal Color pink Remove color Add row above Add row below Add column bef…" at bounding box center [582, 226] width 378 height 107
click at [404, 181] on p "add additional owners" at bounding box center [582, 183] width 371 height 14
click at [451, 304] on button "Post Icon/icon-invite-send" at bounding box center [441, 304] width 98 height 31
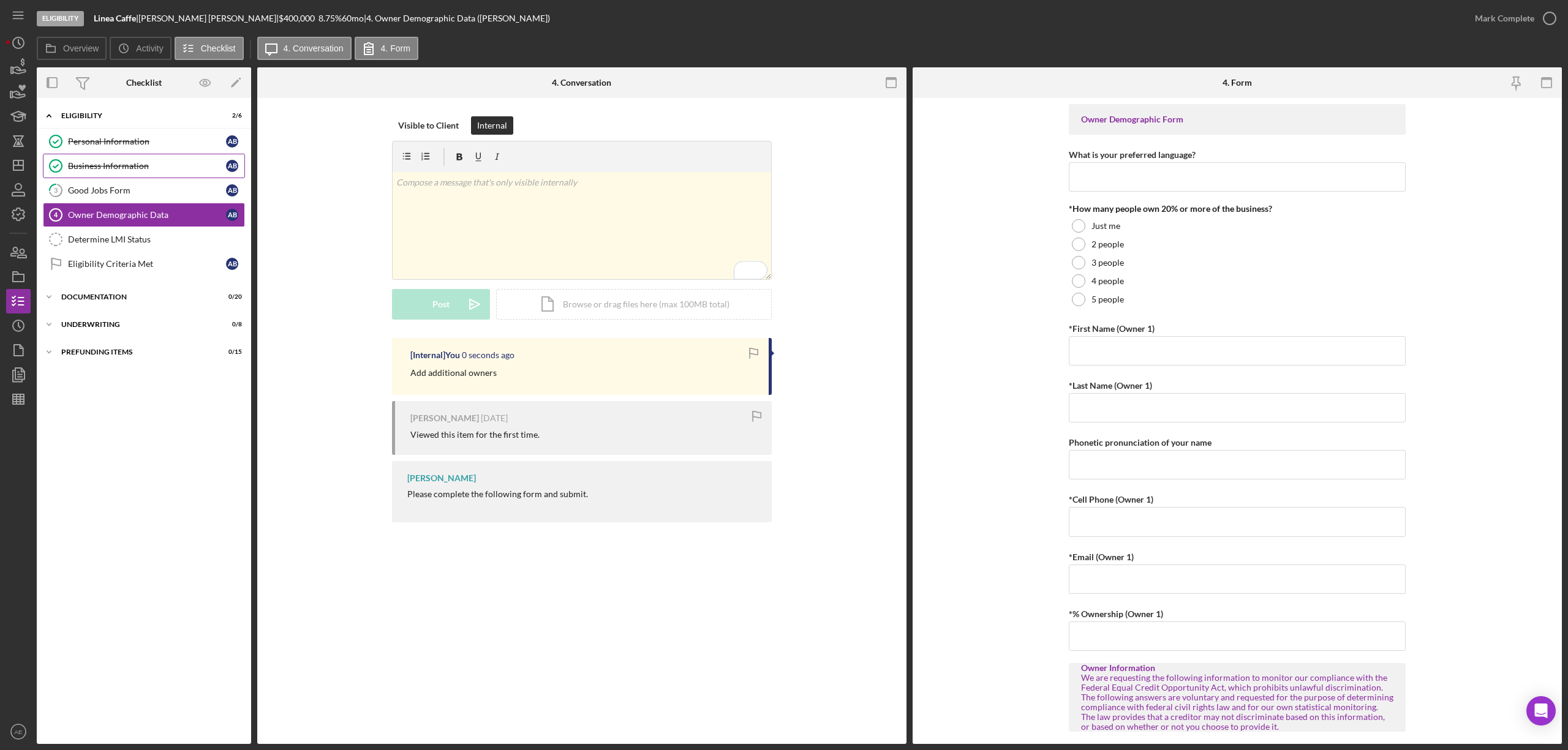
click at [131, 170] on div "Business Information" at bounding box center [146, 165] width 158 height 10
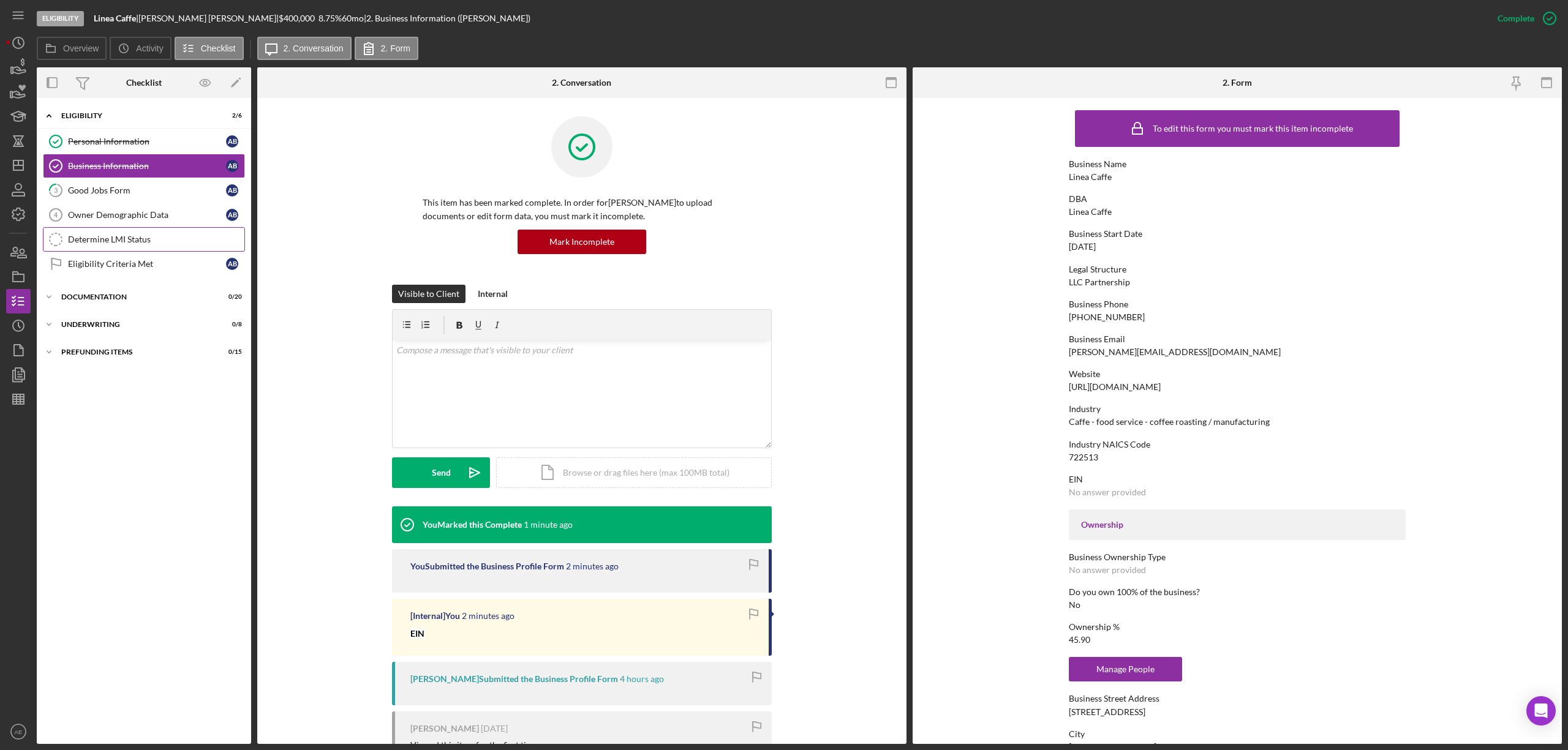
click at [148, 234] on link "Determine LMI Status Determine LMI Status" at bounding box center [144, 239] width 202 height 25
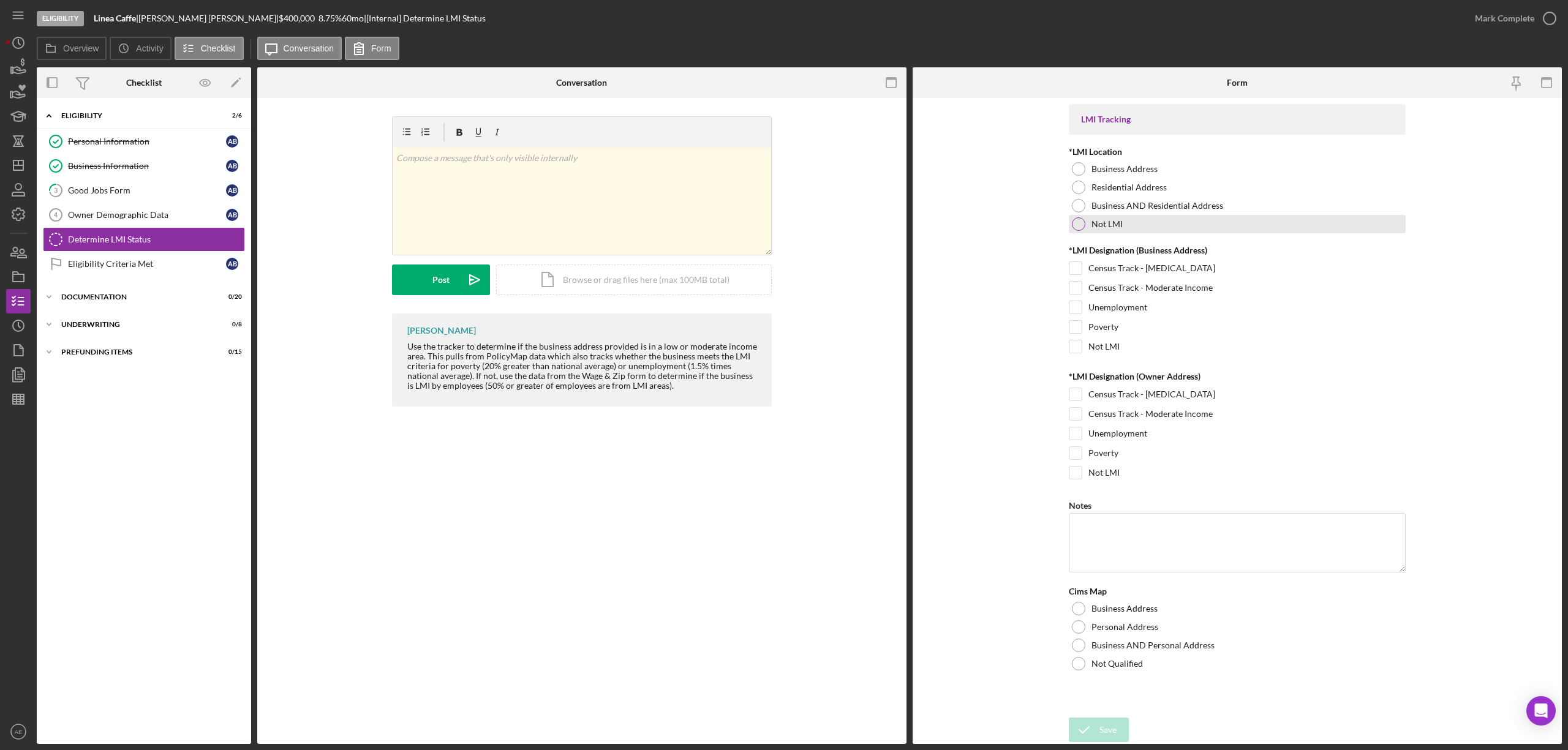
click at [1075, 223] on div at bounding box center [1079, 224] width 14 height 14
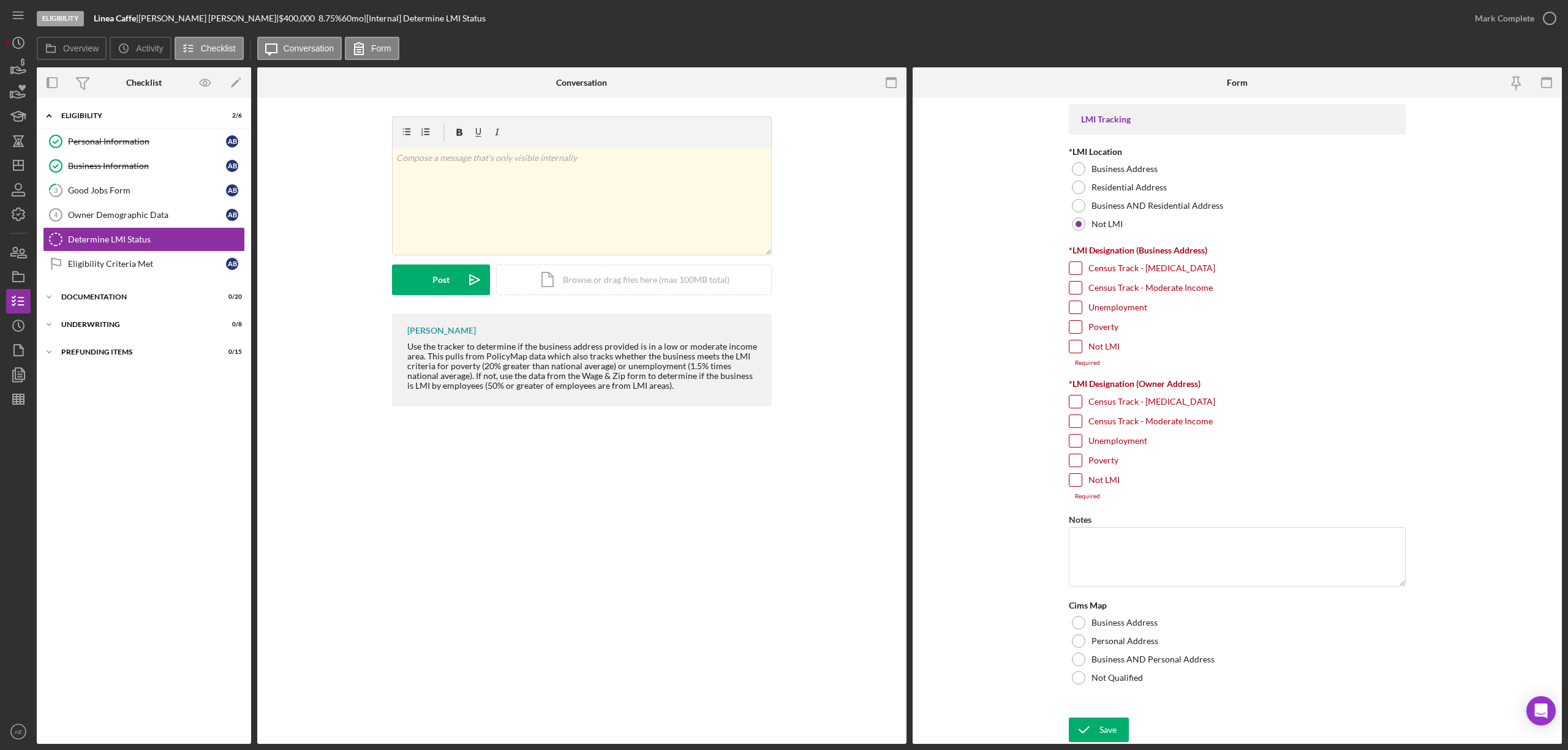
click at [1078, 353] on div at bounding box center [1075, 347] width 14 height 14
click at [1081, 347] on input "Not LMI" at bounding box center [1075, 347] width 12 height 12
checkbox input "true"
click at [1078, 476] on input "Not LMI" at bounding box center [1075, 472] width 12 height 12
checkbox input "true"
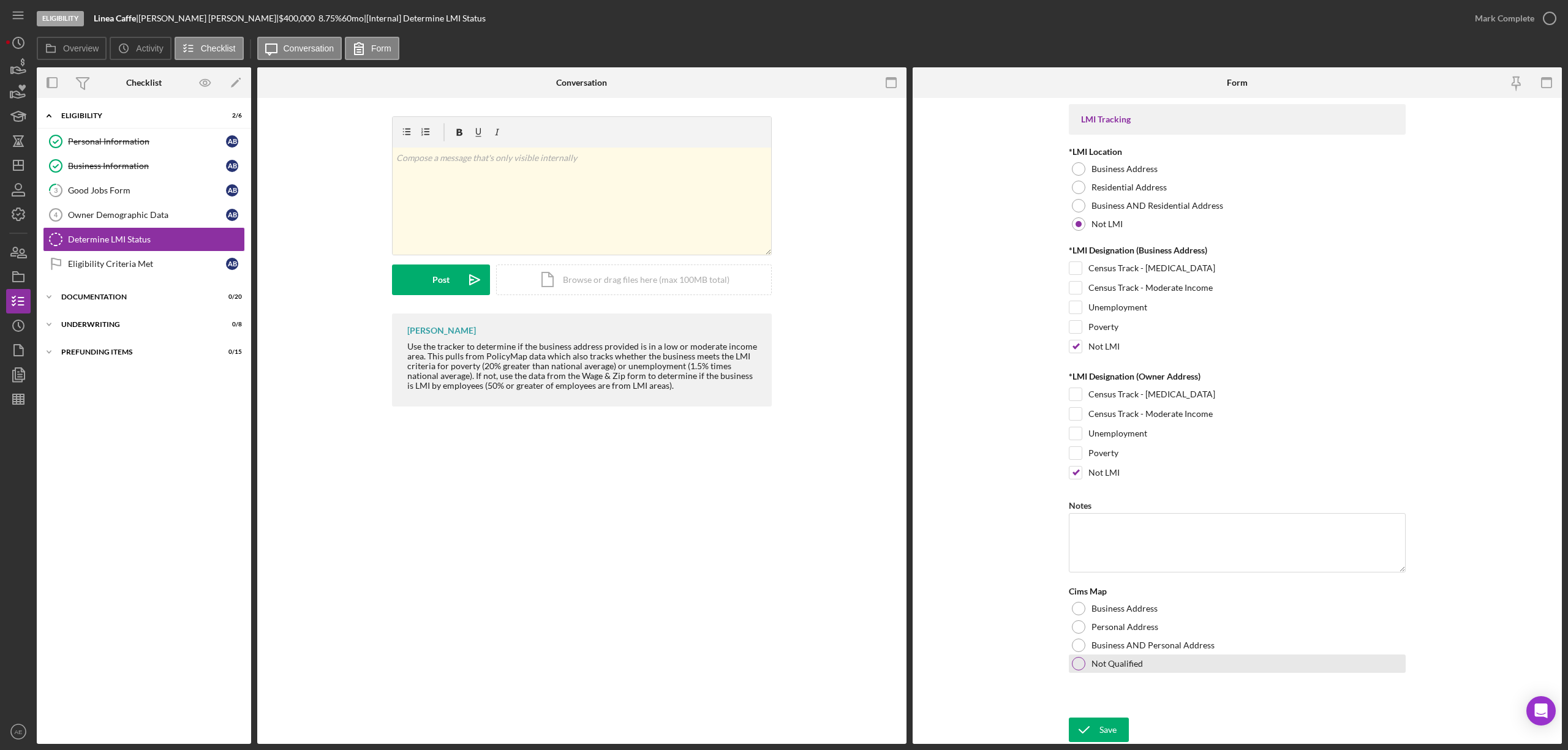
click at [1088, 658] on div "Not Qualified" at bounding box center [1237, 663] width 337 height 18
click at [1103, 713] on form "LMI Tracking *LMI Location Business Address Residential Address Business AND Re…" at bounding box center [1237, 420] width 649 height 645
click at [1107, 715] on form "LMI Tracking *LMI Location Business Address Residential Address Business AND Re…" at bounding box center [1237, 420] width 649 height 645
click at [1108, 721] on div "Save" at bounding box center [1108, 729] width 17 height 25
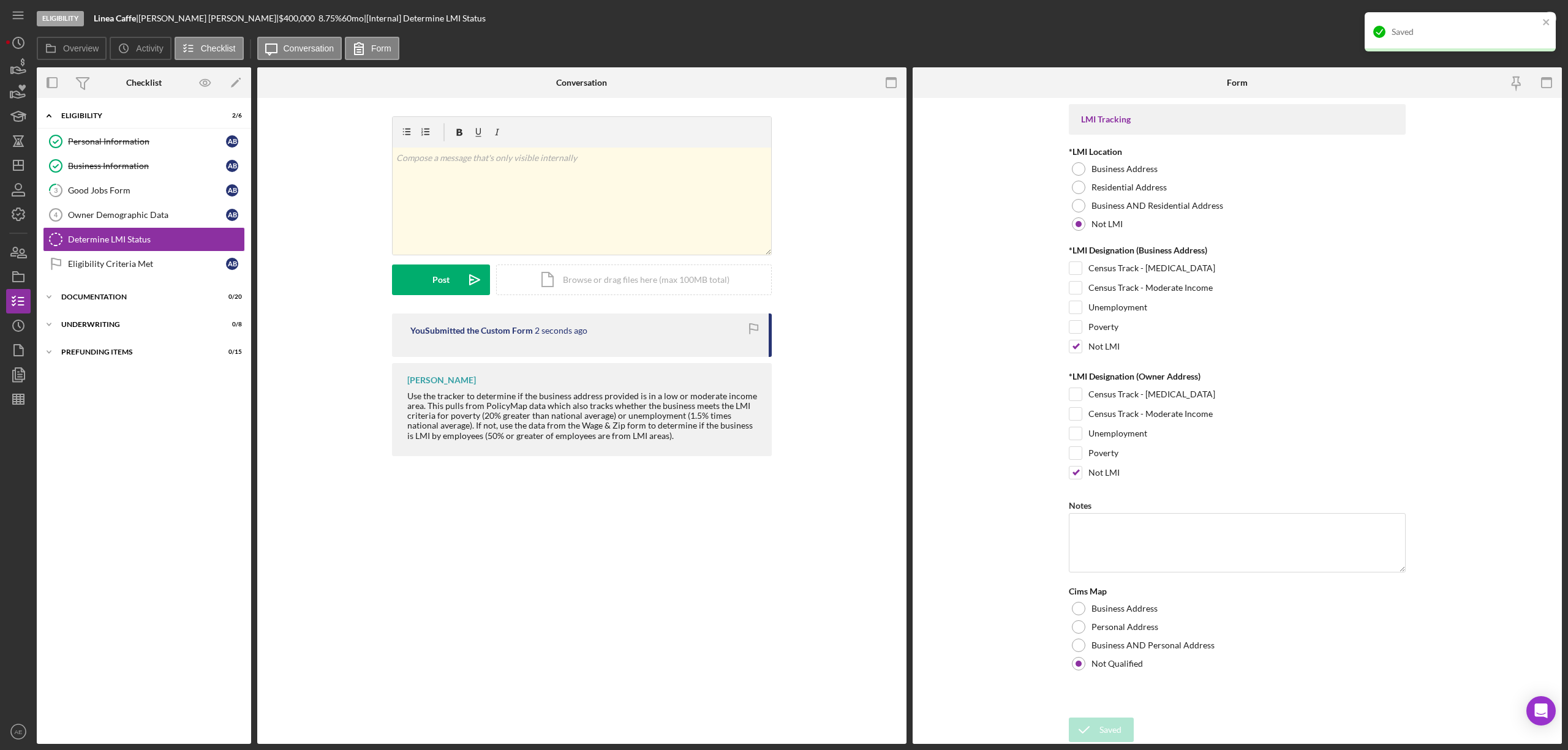
click at [1512, 27] on div "Saved" at bounding box center [1465, 31] width 147 height 10
click at [1519, 23] on div "Mark Complete" at bounding box center [1504, 18] width 60 height 25
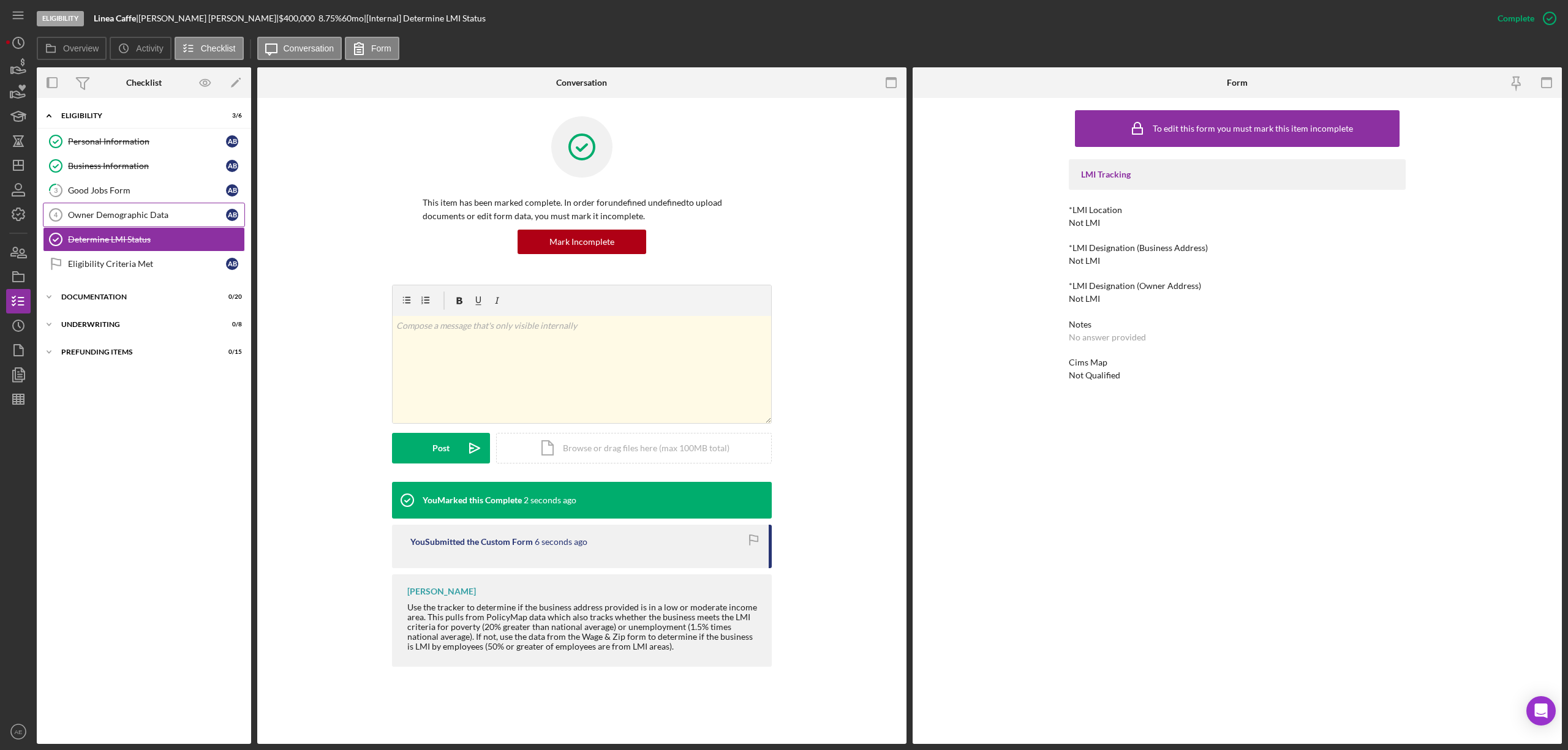
click at [141, 219] on div "Owner Demographic Data" at bounding box center [146, 215] width 158 height 10
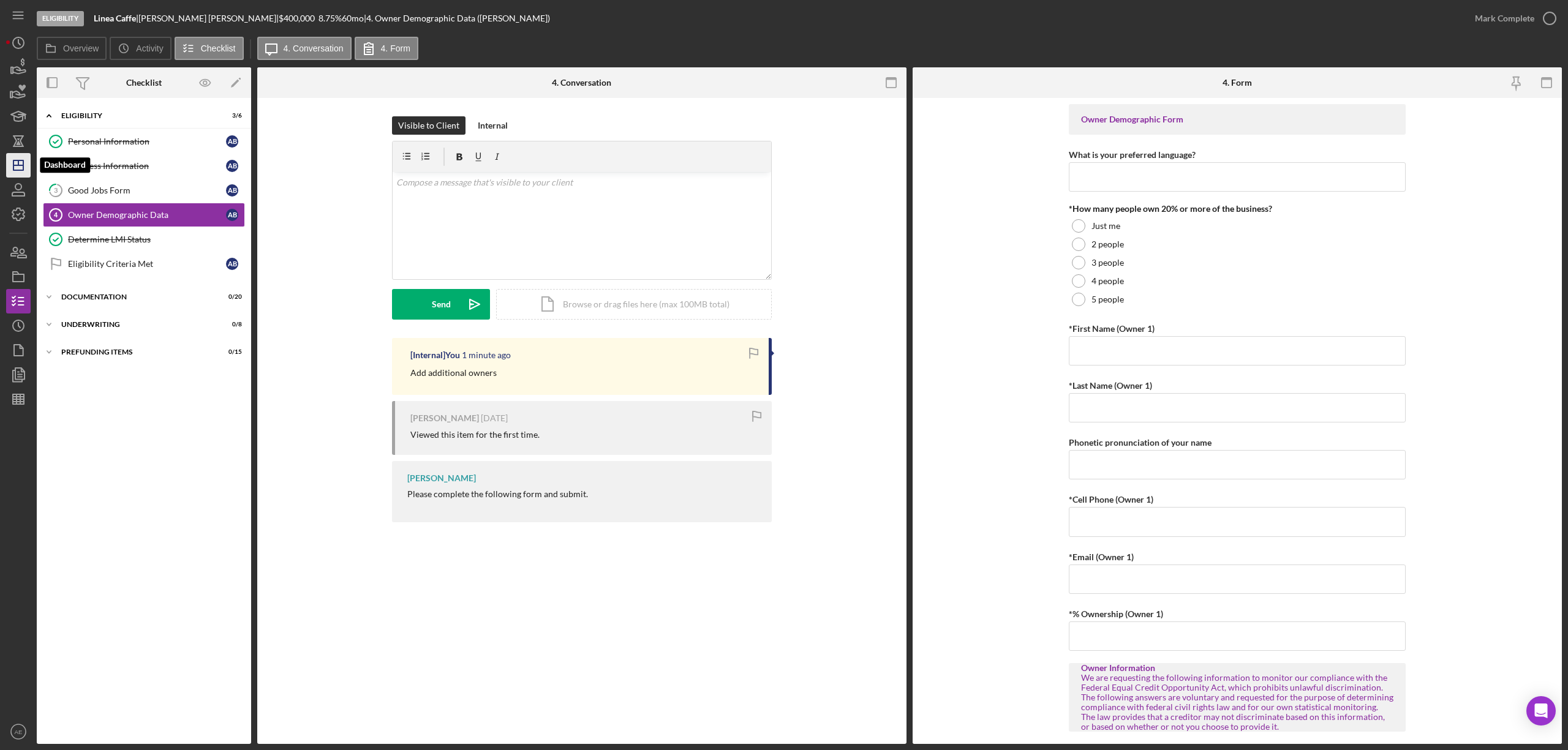
click at [18, 161] on line "button" at bounding box center [18, 163] width 0 height 5
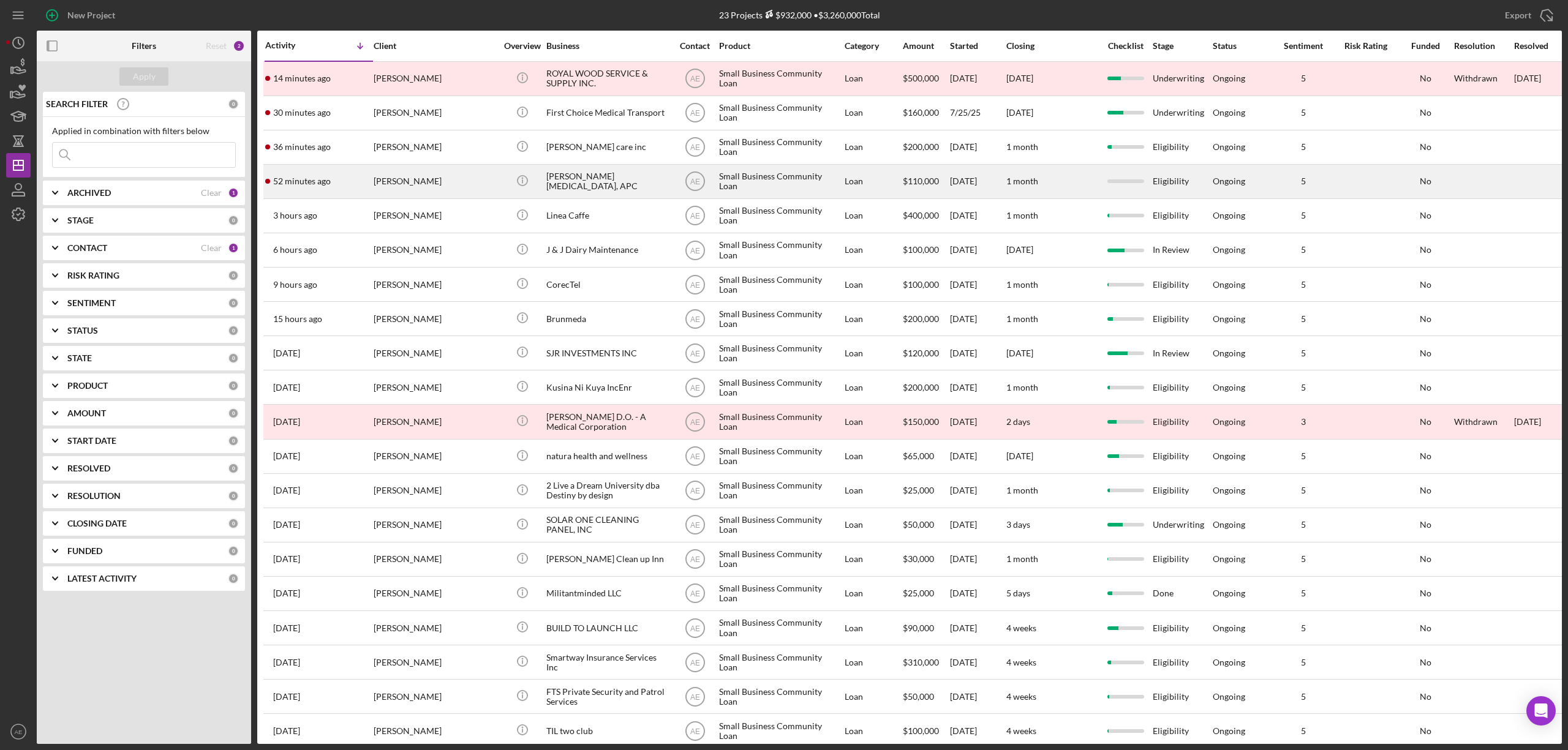
click at [432, 179] on div "[PERSON_NAME]" at bounding box center [434, 181] width 122 height 32
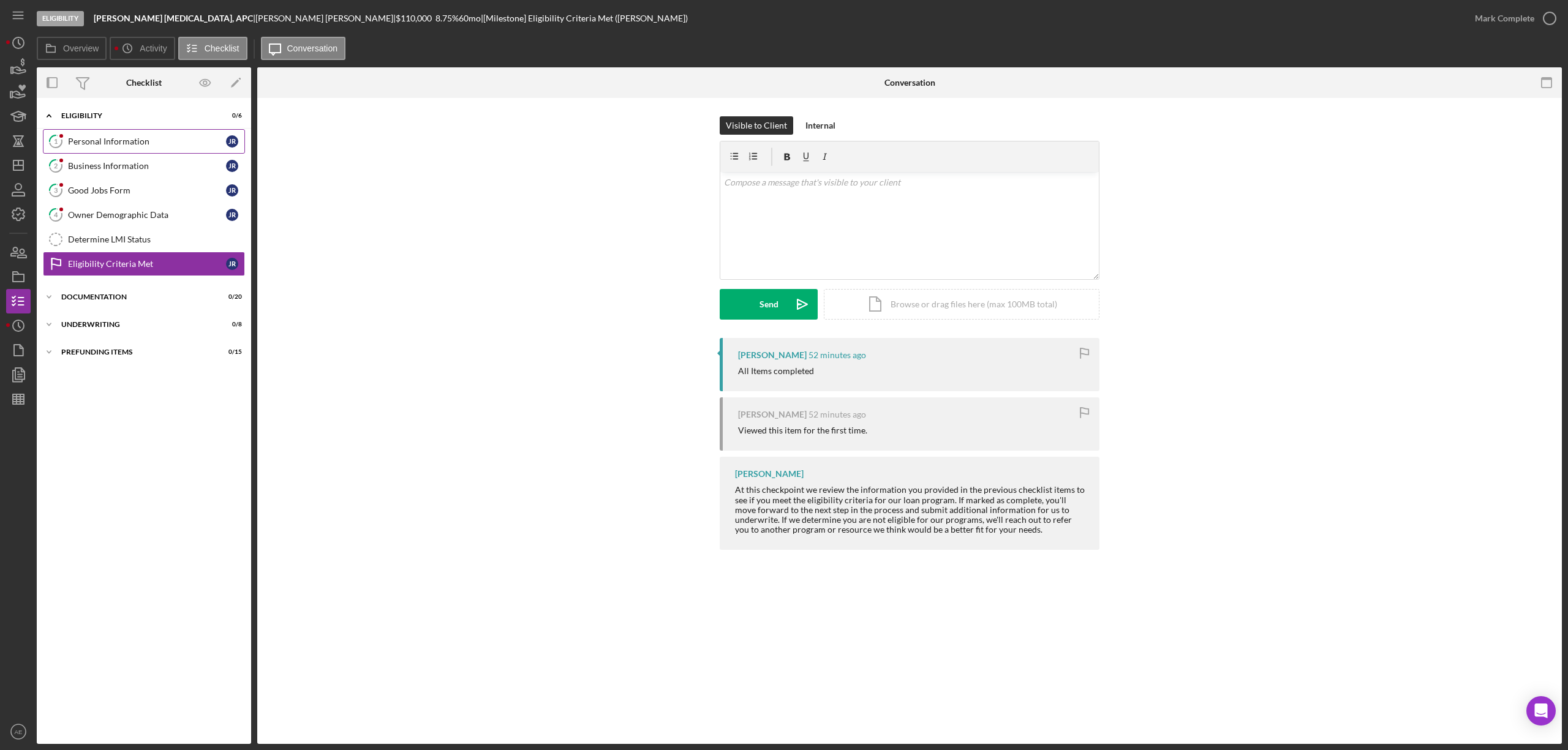
click at [140, 133] on link "1 Personal Information J R" at bounding box center [144, 142] width 202 height 25
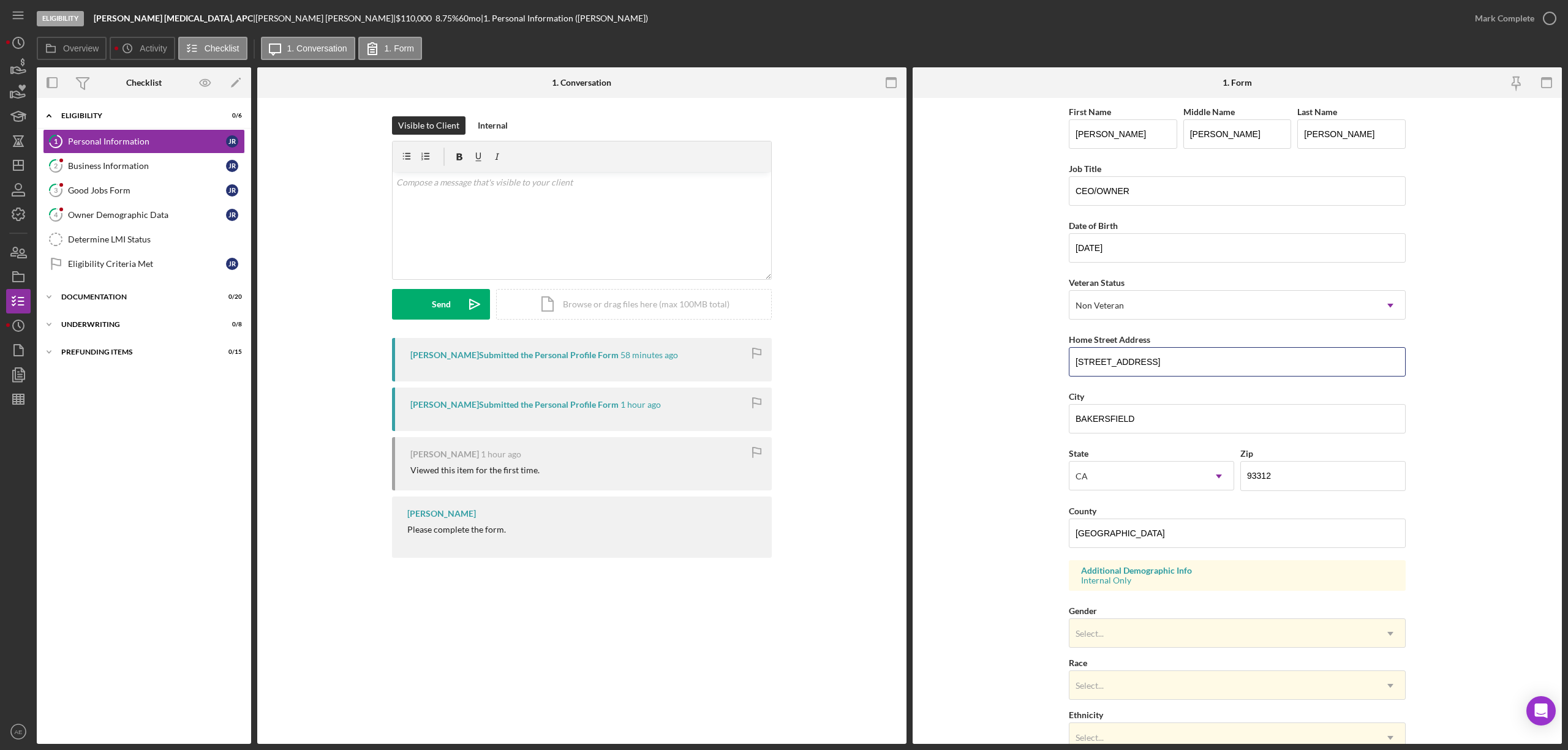
drag, startPoint x: 1191, startPoint y: 372, endPoint x: 746, endPoint y: 359, distance: 445.2
click at [863, 361] on div "Overview Internal Workflow Stage Eligibility Icon/Dropdown Arrow Archive (can u…" at bounding box center [799, 405] width 1525 height 676
drag, startPoint x: 1147, startPoint y: 424, endPoint x: 828, endPoint y: 412, distance: 319.2
click at [828, 416] on div "Overview Internal Workflow Stage Eligibility Icon/Dropdown Arrow Archive (can u…" at bounding box center [799, 405] width 1525 height 676
click at [163, 222] on link "4 Owner Demographic Data J R" at bounding box center [144, 215] width 202 height 25
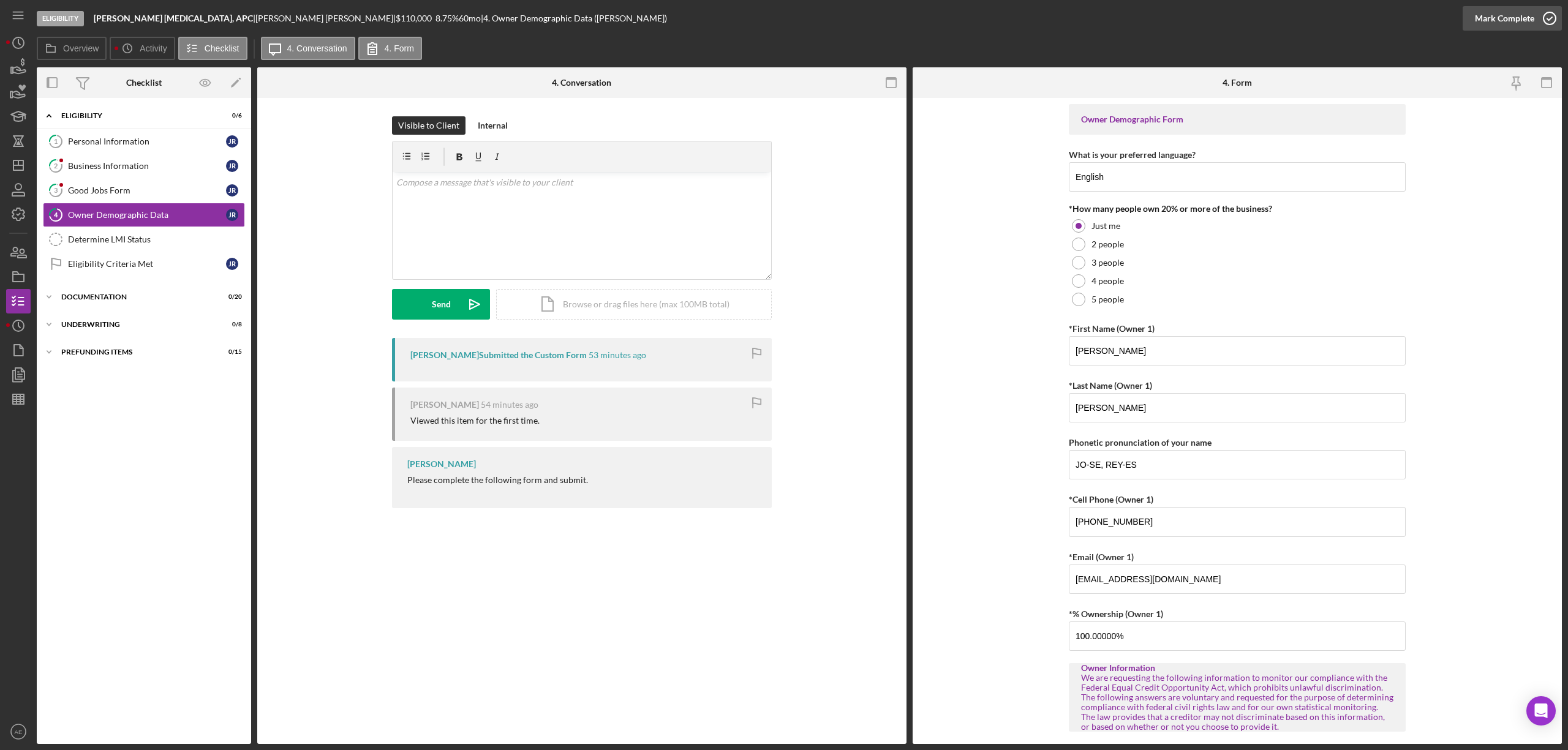
click at [1502, 14] on div "Mark Complete" at bounding box center [1504, 18] width 60 height 25
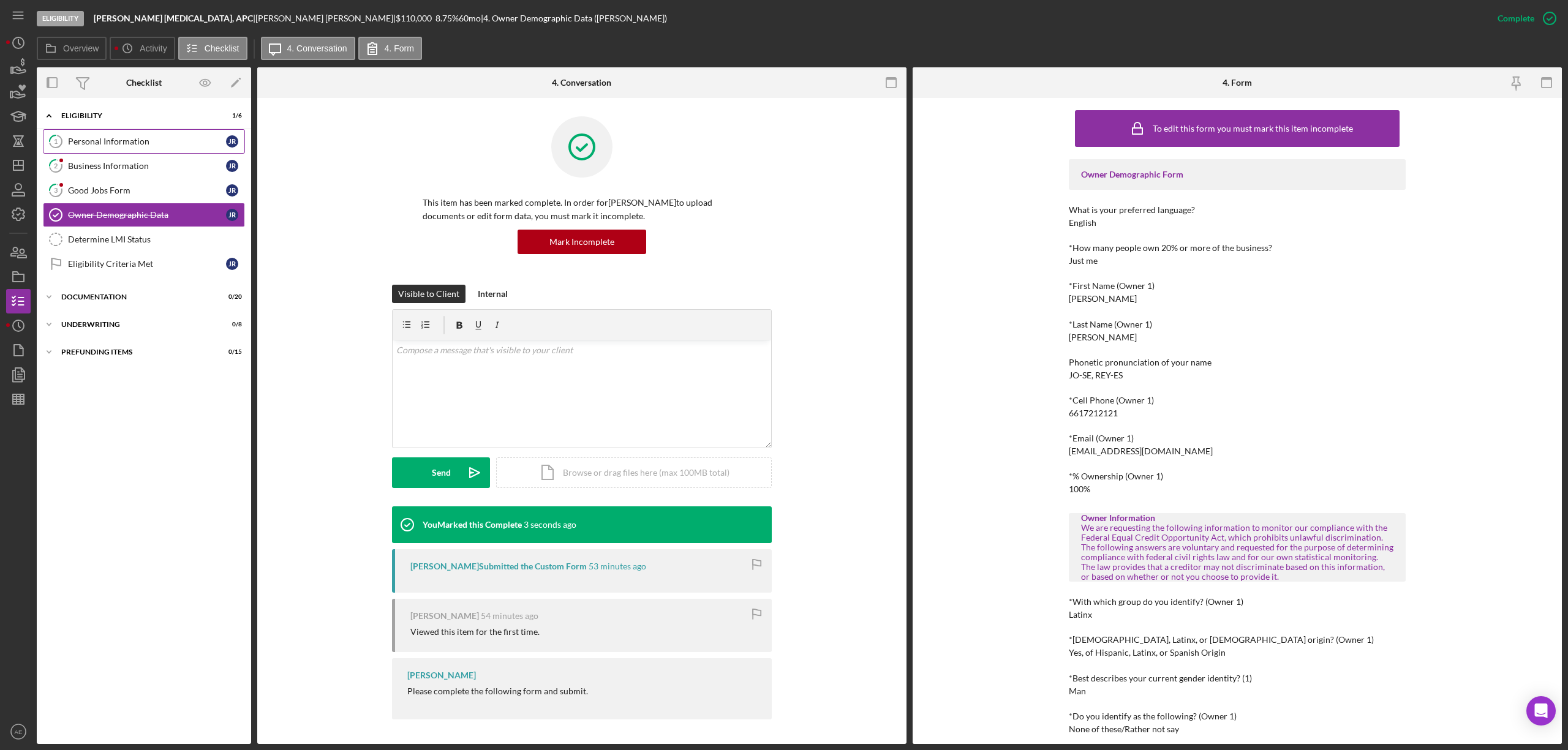
click at [135, 143] on div "Personal Information" at bounding box center [146, 142] width 158 height 10
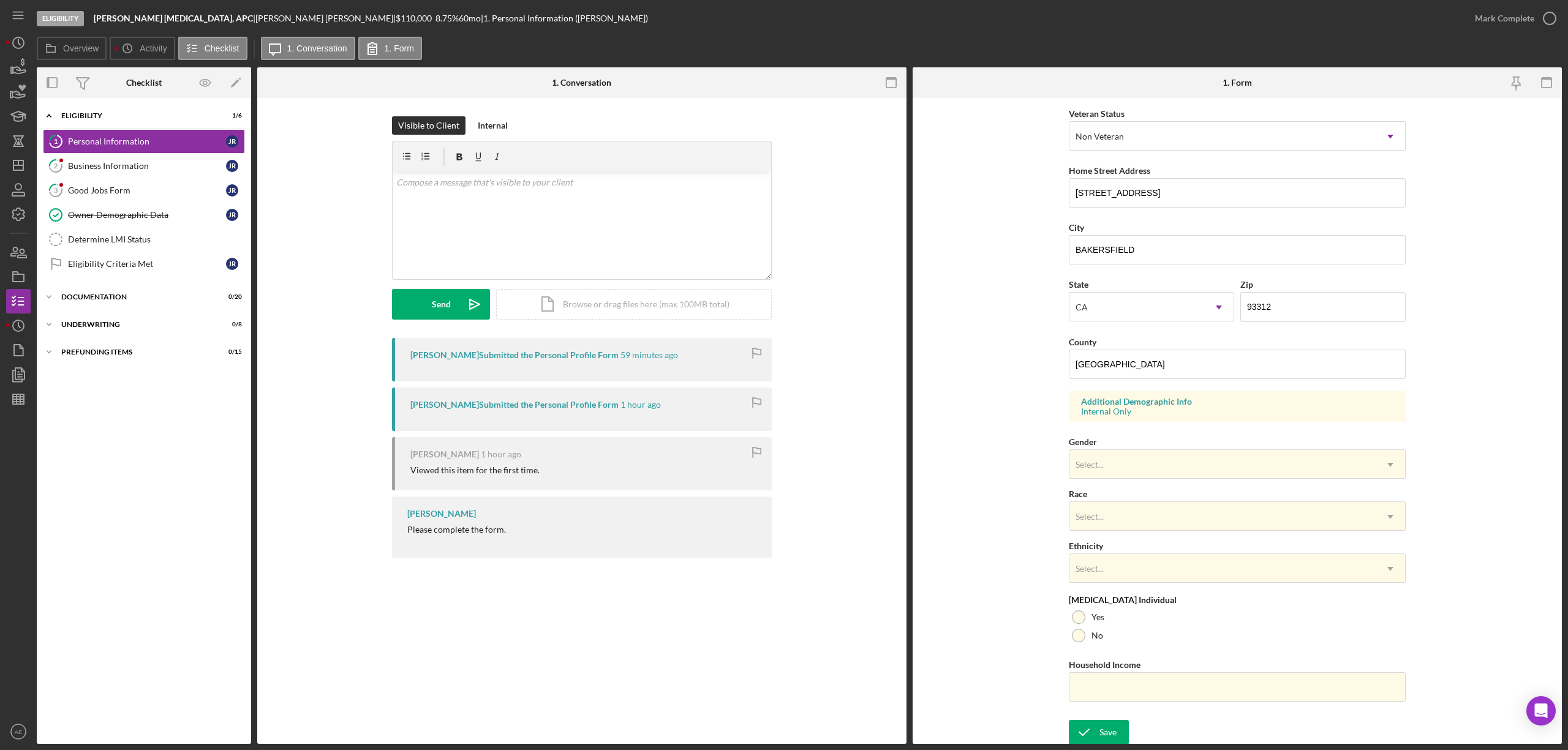
scroll to position [174, 0]
click at [1132, 478] on div "First Name JOSE Middle Name SANTANA Last Name REYES Job Title CEO/OWNER Date of…" at bounding box center [1237, 322] width 337 height 779
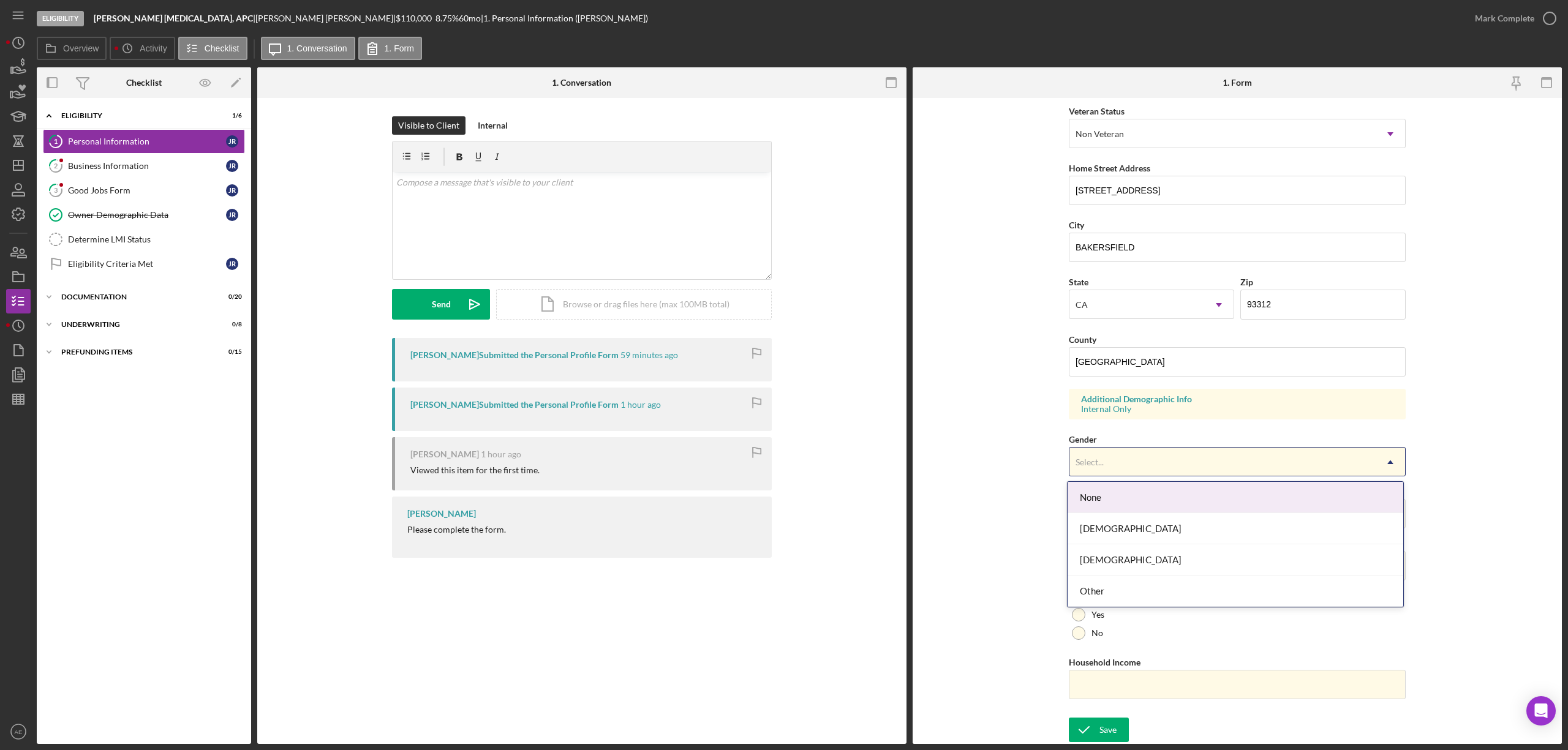
drag, startPoint x: 1127, startPoint y: 469, endPoint x: 1136, endPoint y: 475, distance: 10.8
click at [1125, 468] on div "Select..." at bounding box center [1223, 461] width 306 height 28
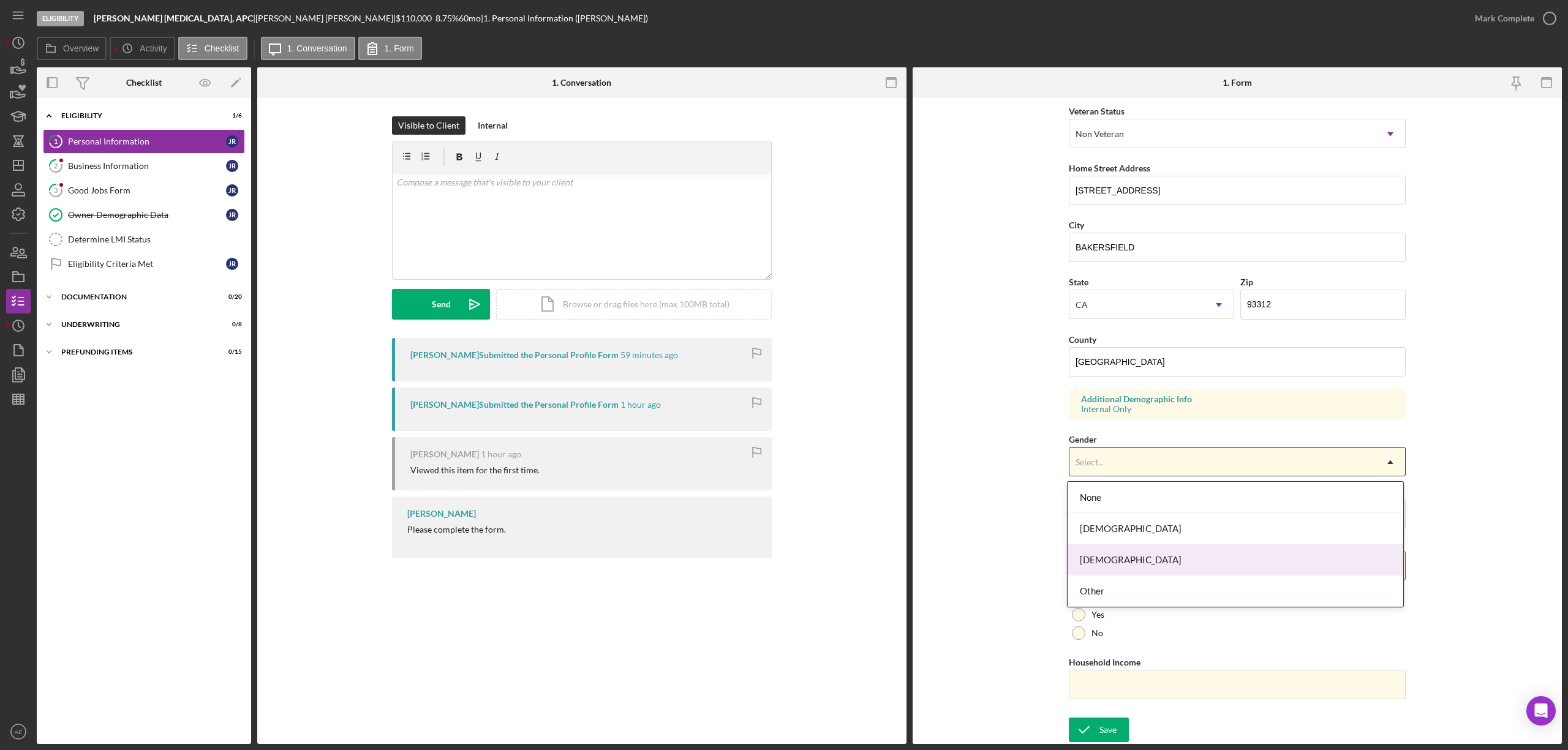
click at [1118, 553] on div "Male" at bounding box center [1235, 560] width 336 height 31
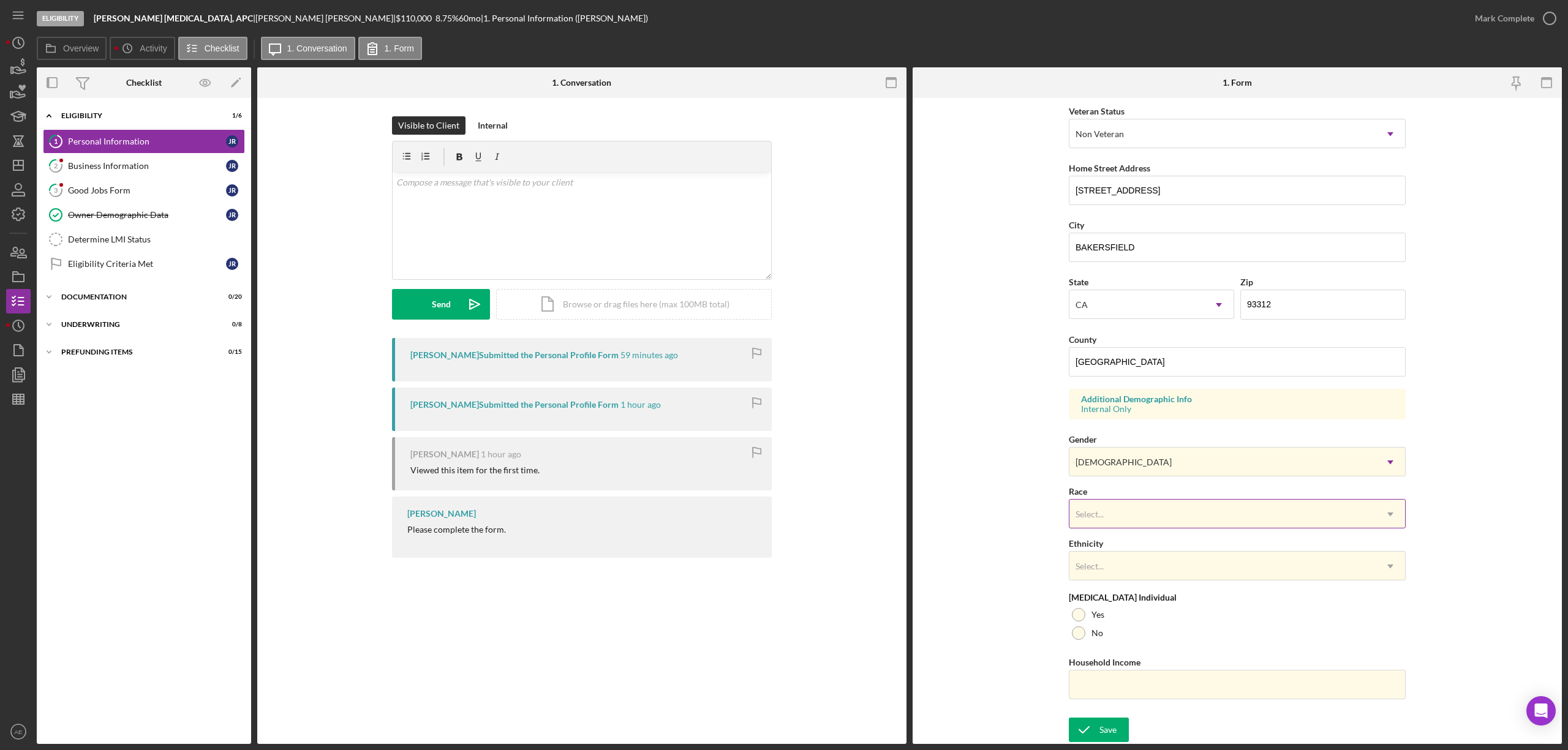
click at [1105, 519] on div "Select..." at bounding box center [1223, 513] width 306 height 28
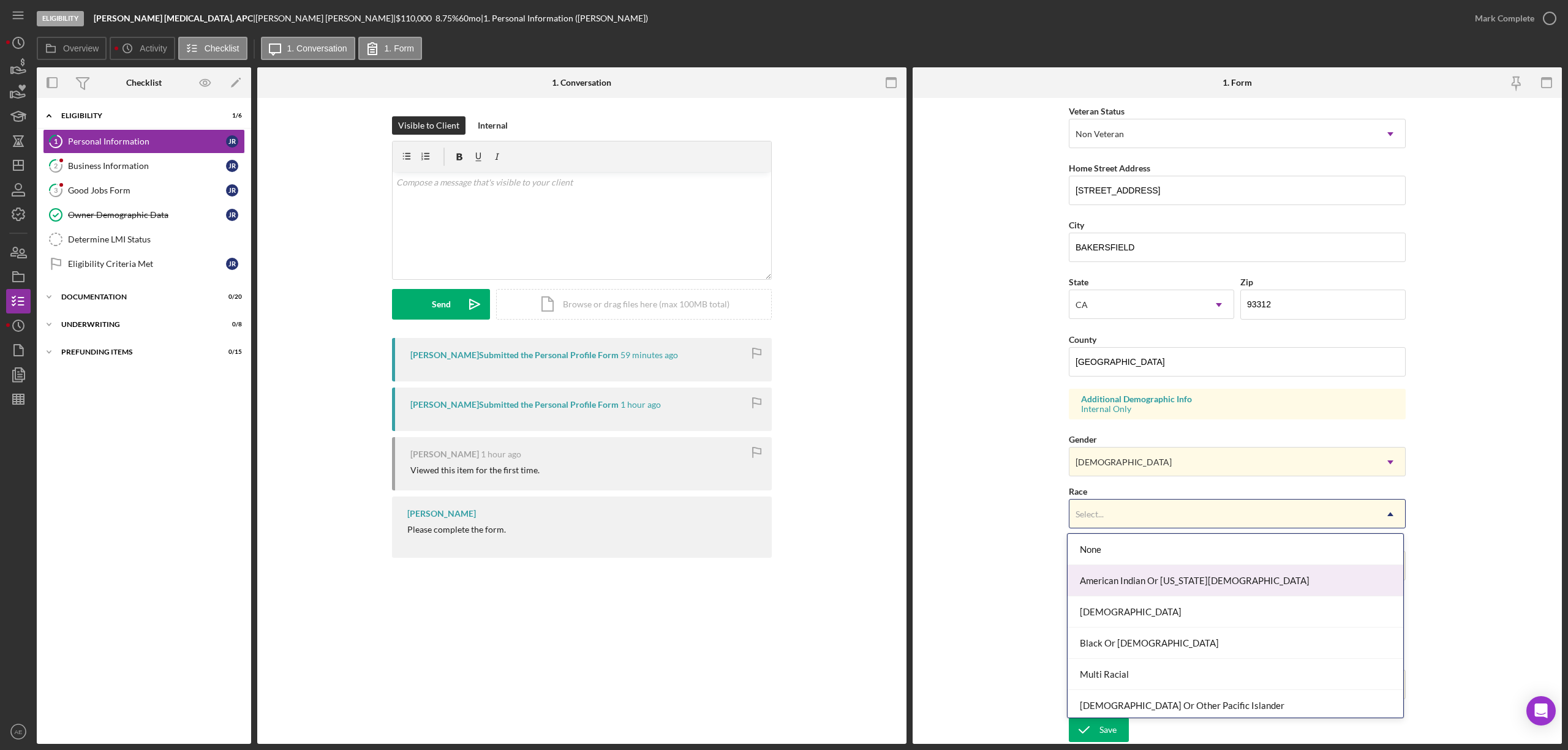
scroll to position [67, 0]
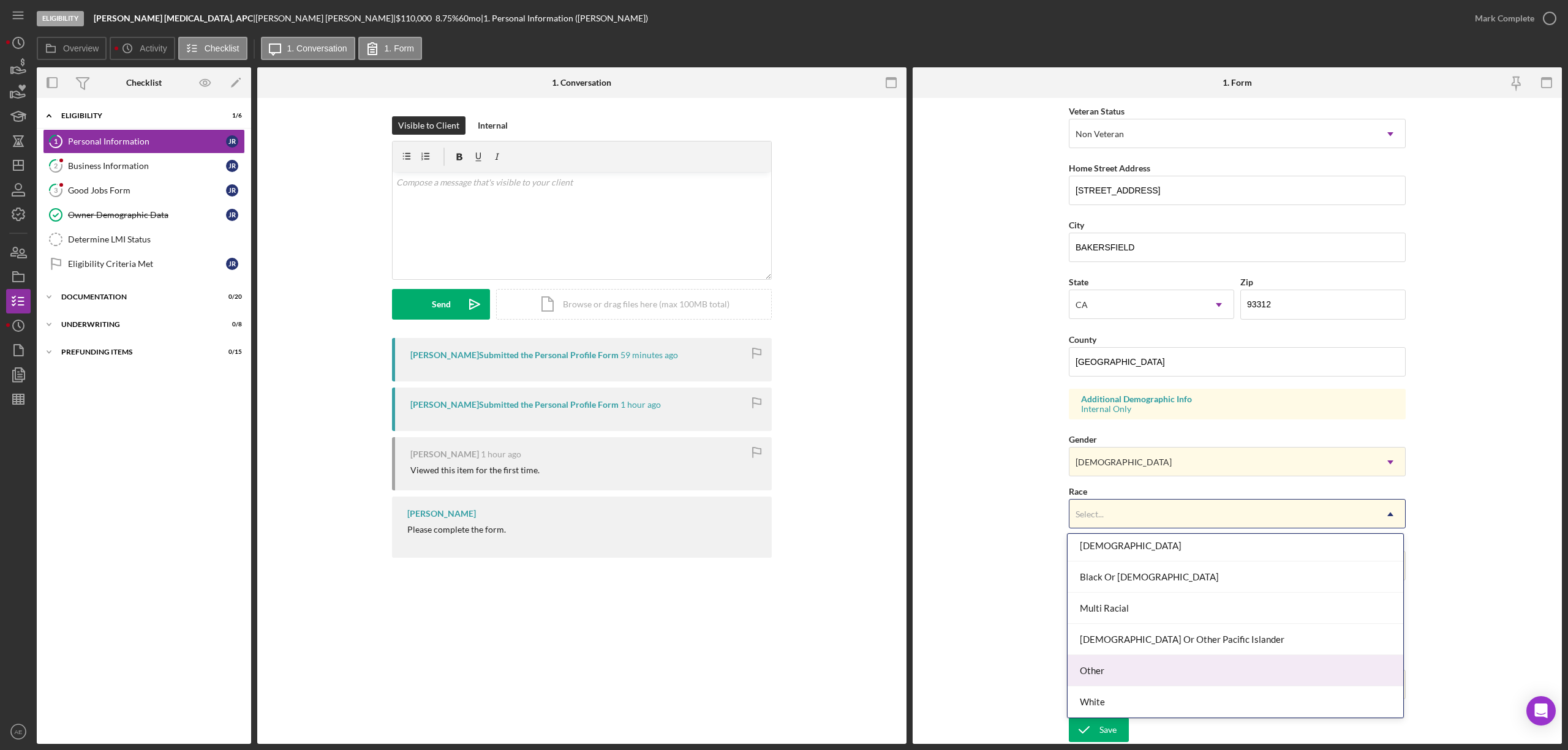
click at [1130, 667] on div "Other" at bounding box center [1235, 671] width 336 height 31
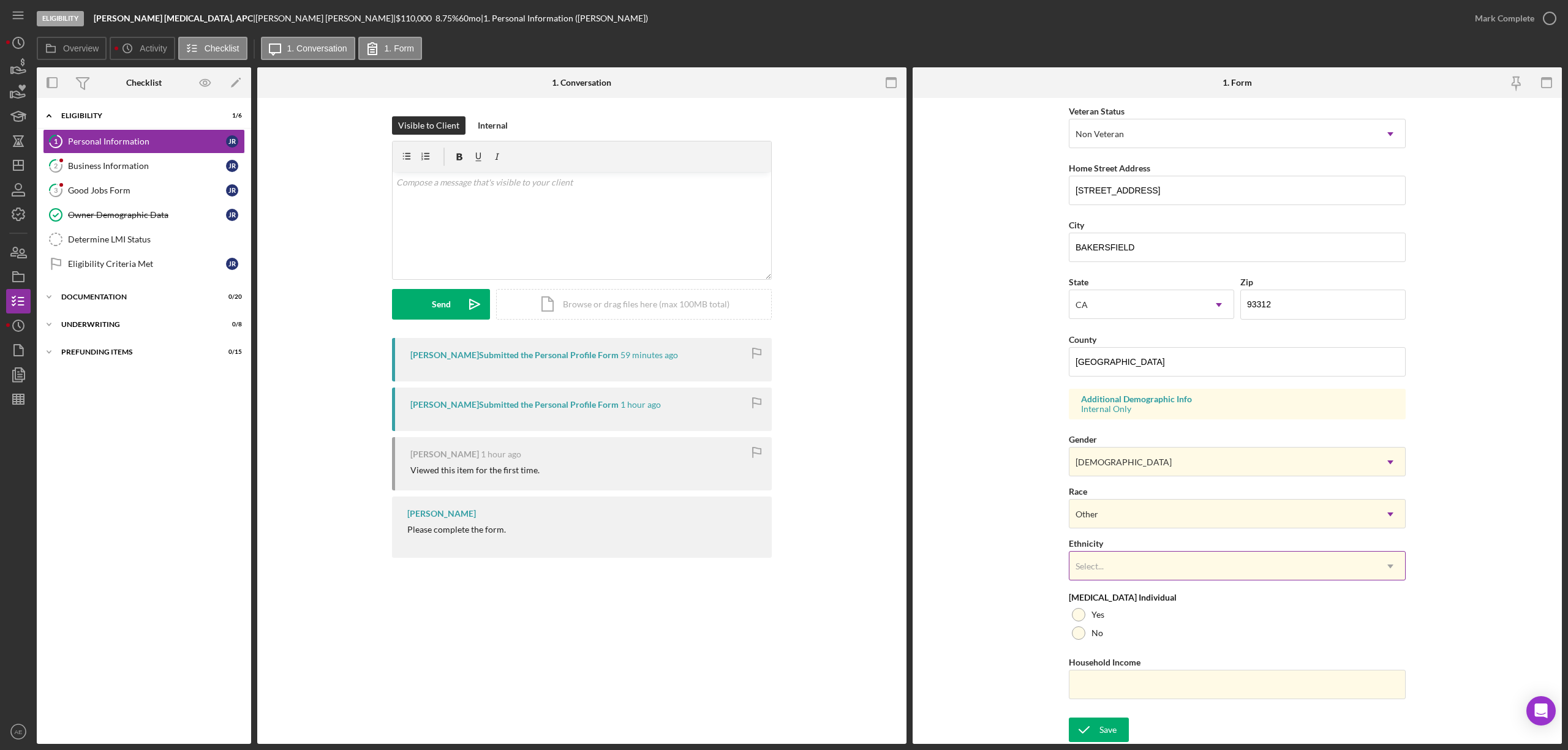
click at [1145, 573] on div "Select..." at bounding box center [1223, 565] width 306 height 28
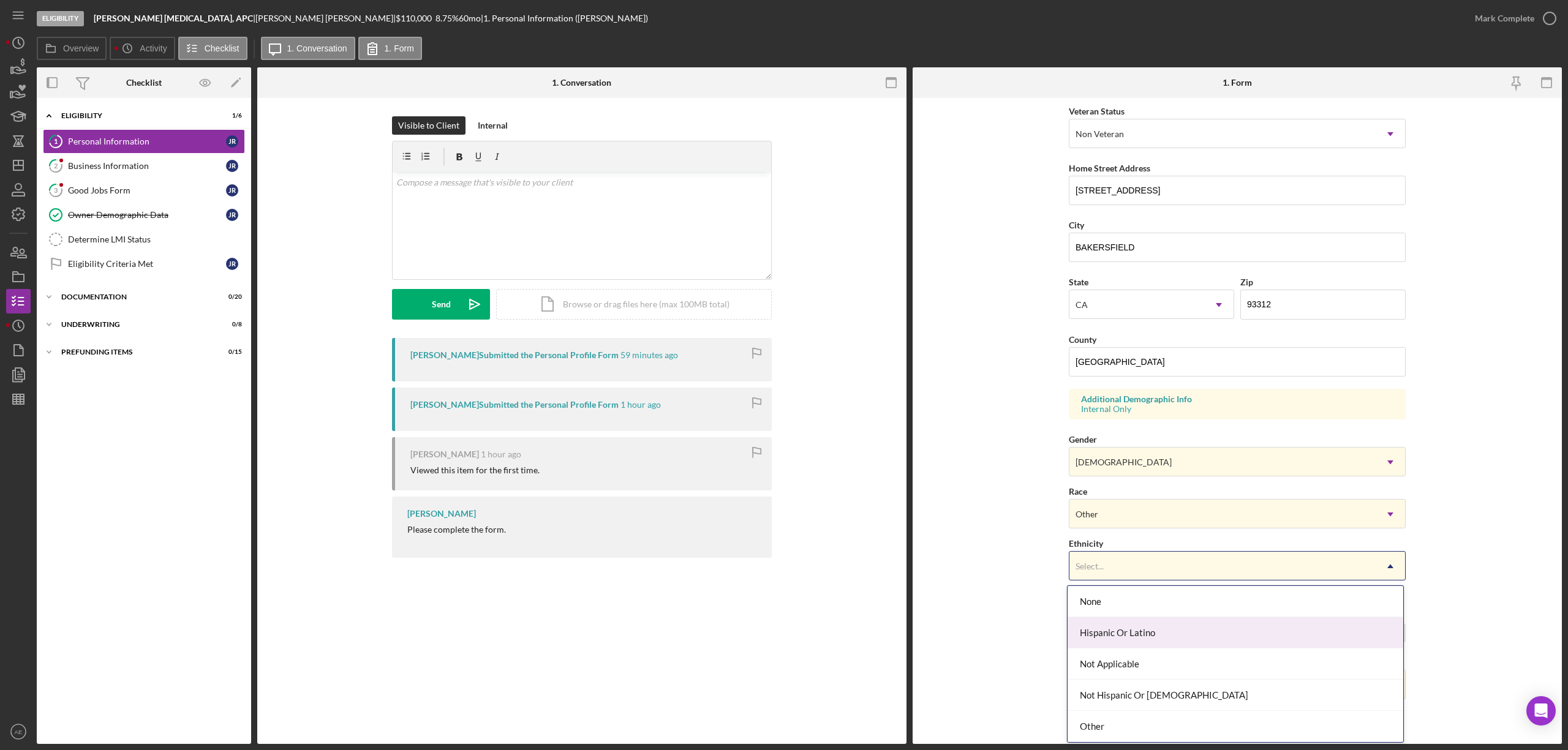
click at [1158, 640] on div "Hispanic Or Latino" at bounding box center [1235, 632] width 336 height 31
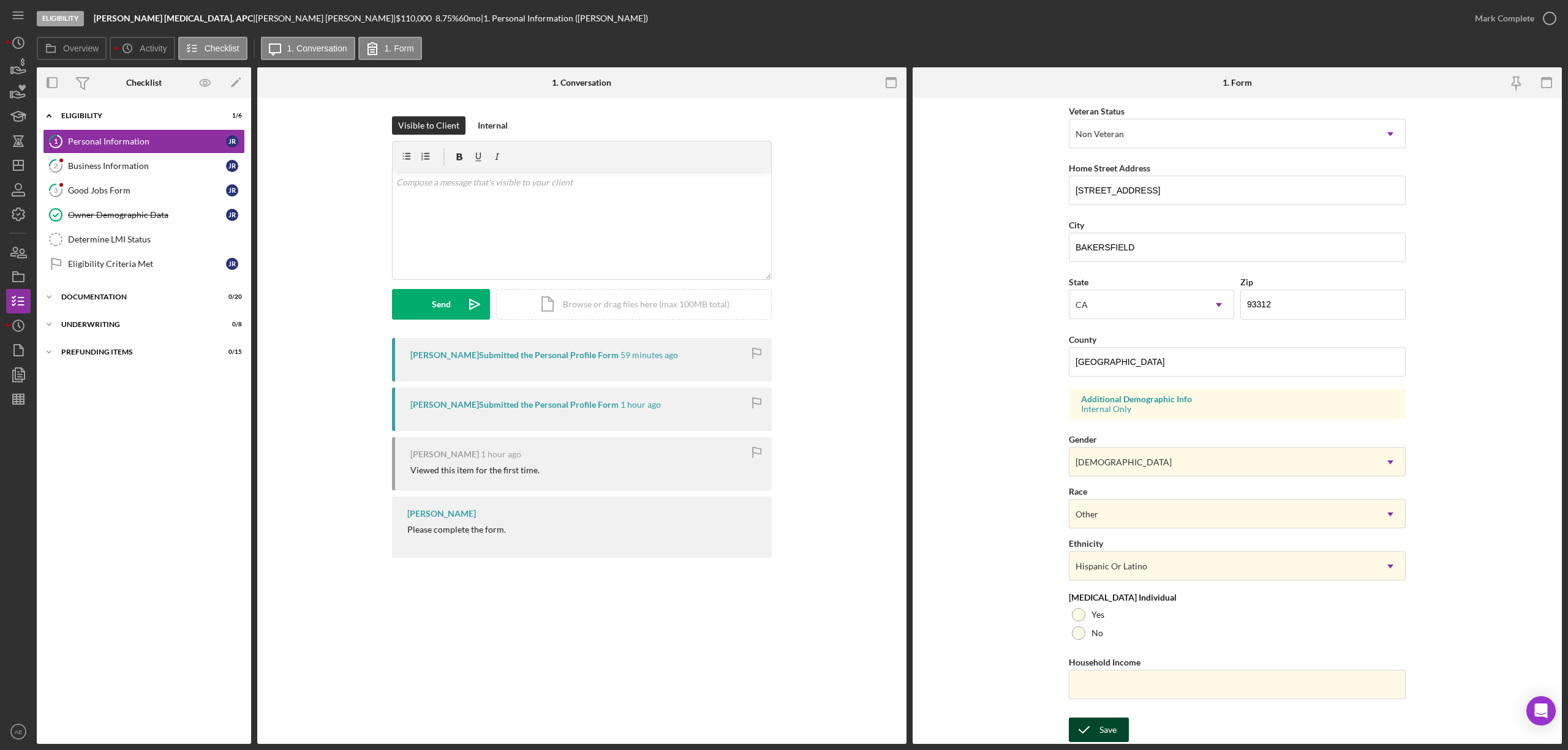
click at [1108, 733] on div "Save" at bounding box center [1108, 729] width 17 height 25
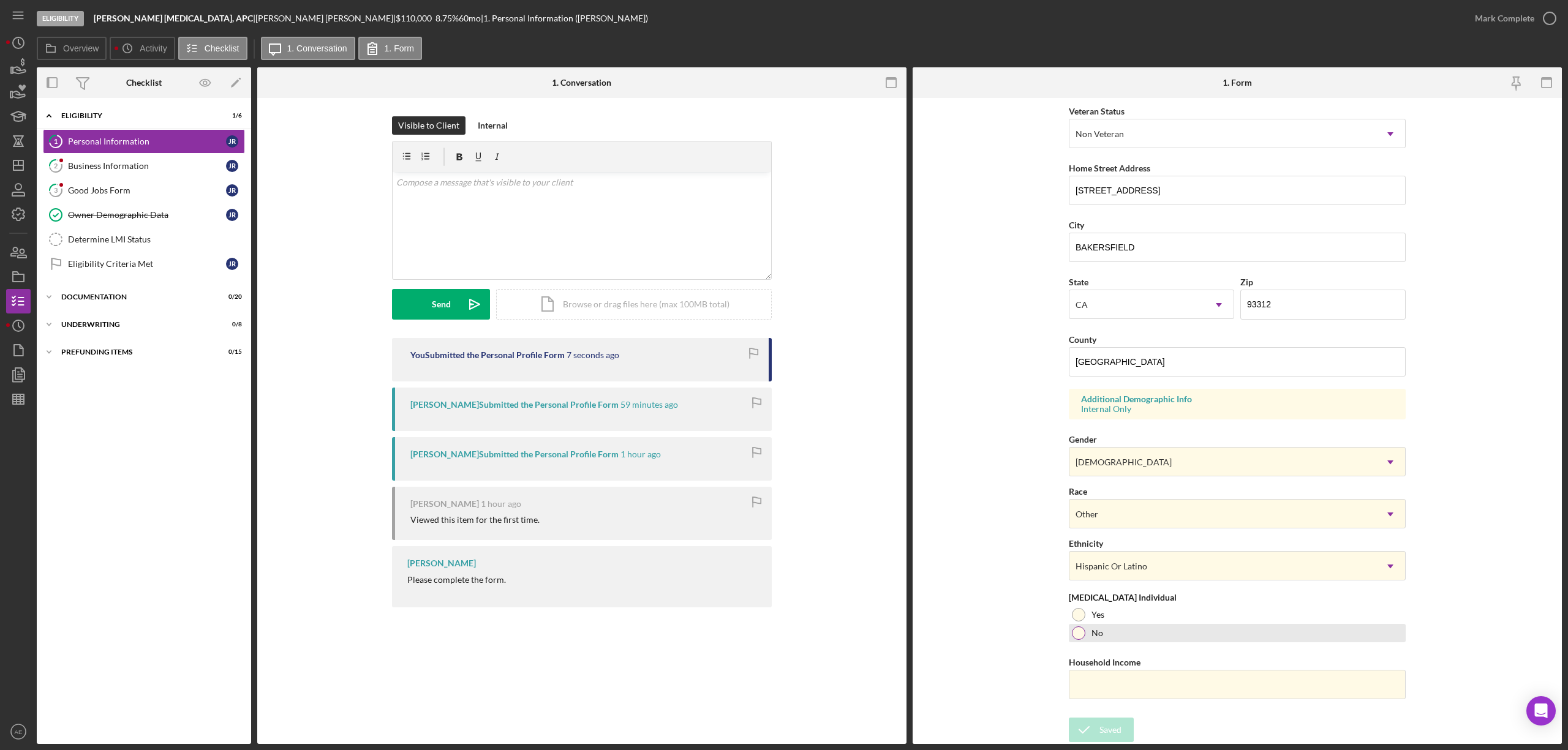
click at [1142, 633] on div "No" at bounding box center [1237, 632] width 337 height 18
click at [1107, 727] on div "Save" at bounding box center [1108, 729] width 17 height 25
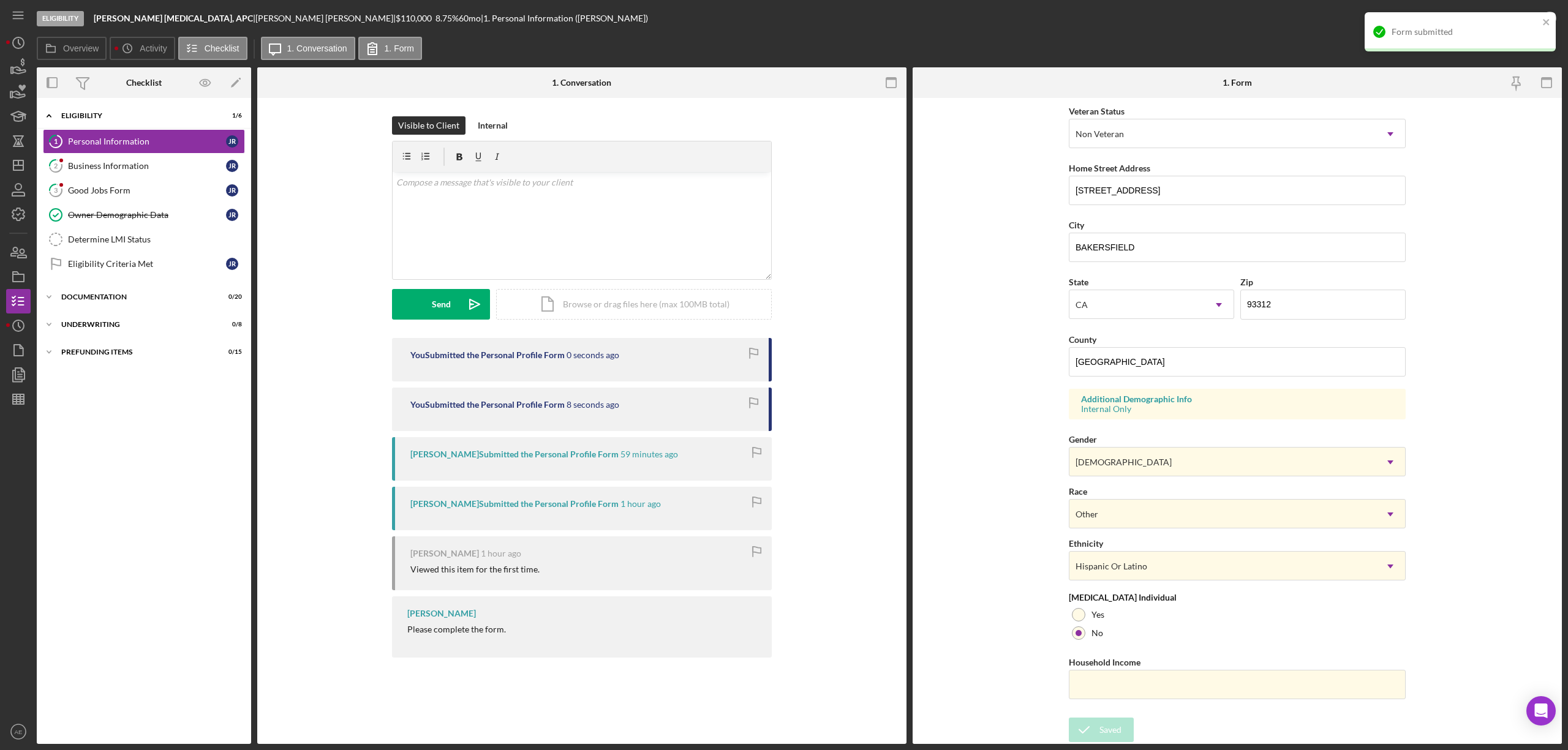
click at [1521, 23] on div "Form submitted" at bounding box center [1456, 31] width 172 height 20
click at [1504, 21] on div "Mark Complete" at bounding box center [1504, 18] width 60 height 25
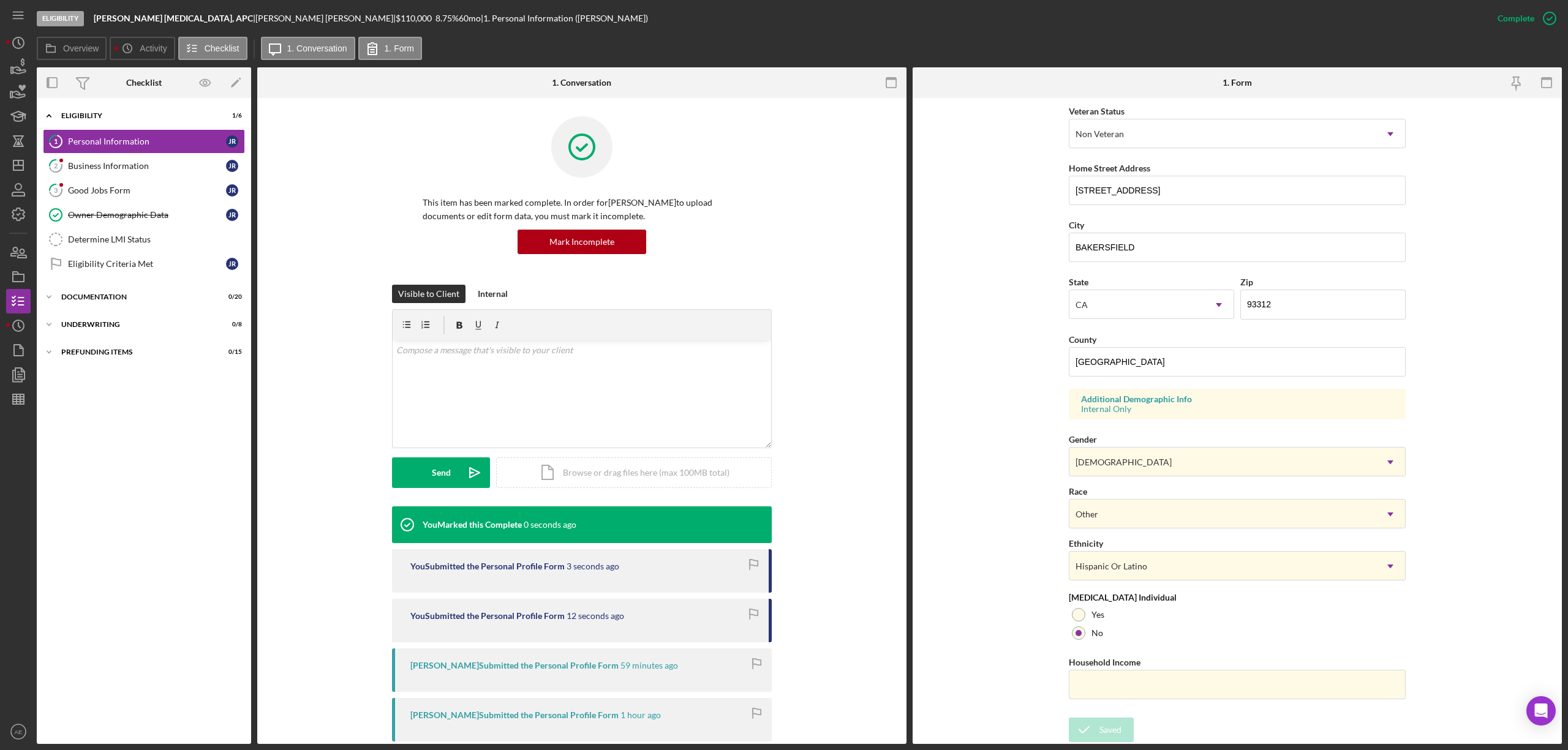
scroll to position [0, 0]
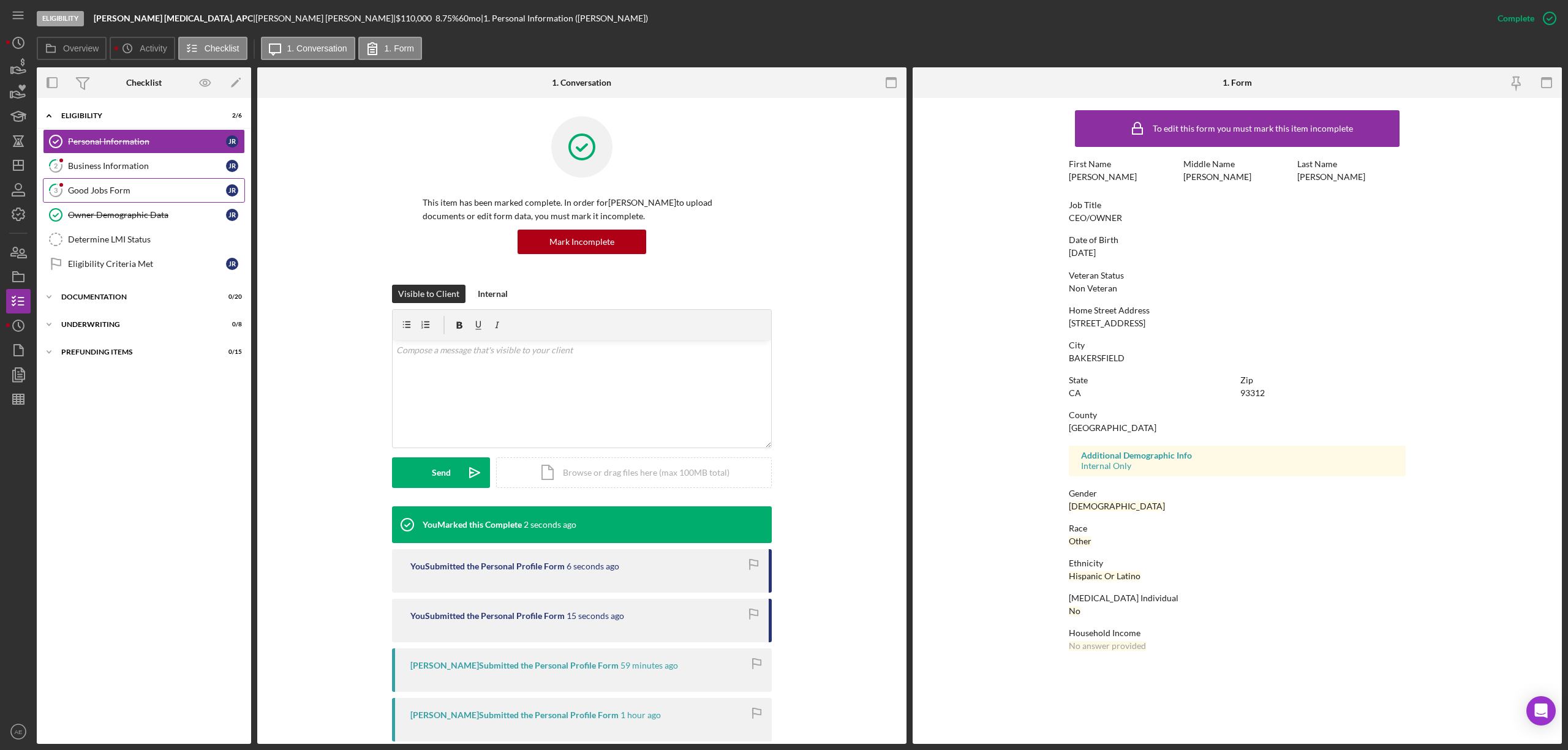
click at [126, 190] on div "Good Jobs Form" at bounding box center [146, 190] width 158 height 10
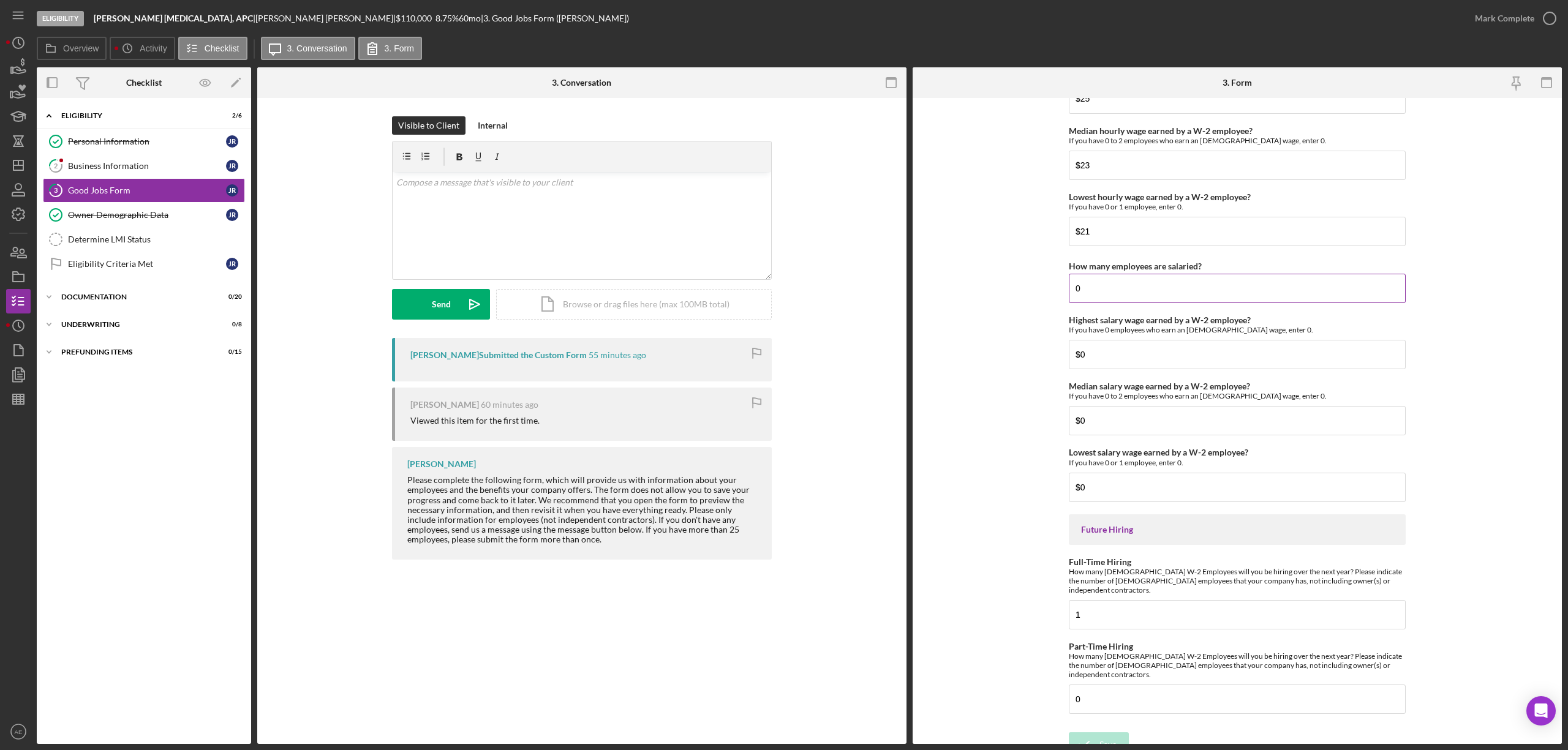
scroll to position [2475, 0]
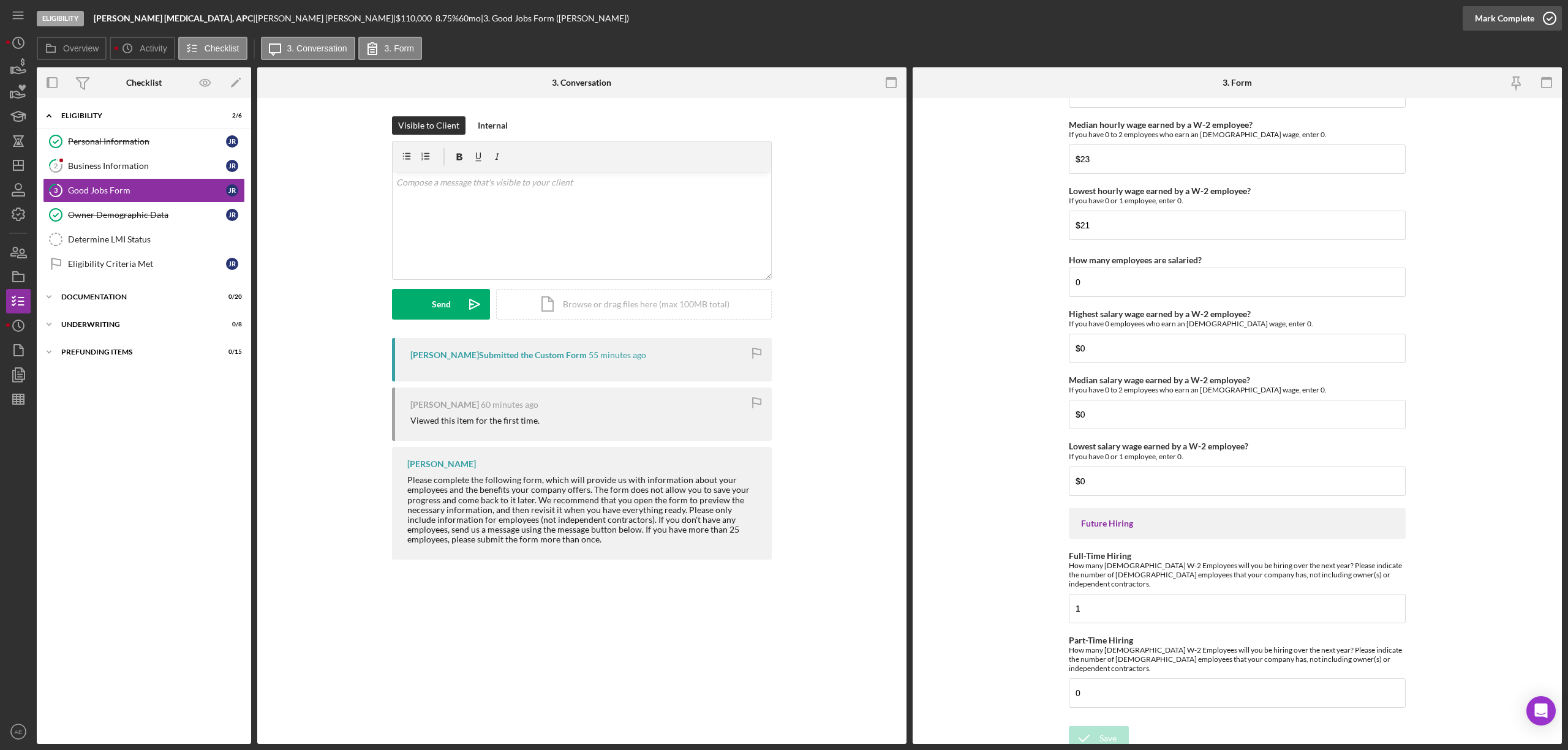
click at [1498, 20] on div "Mark Complete" at bounding box center [1504, 18] width 60 height 25
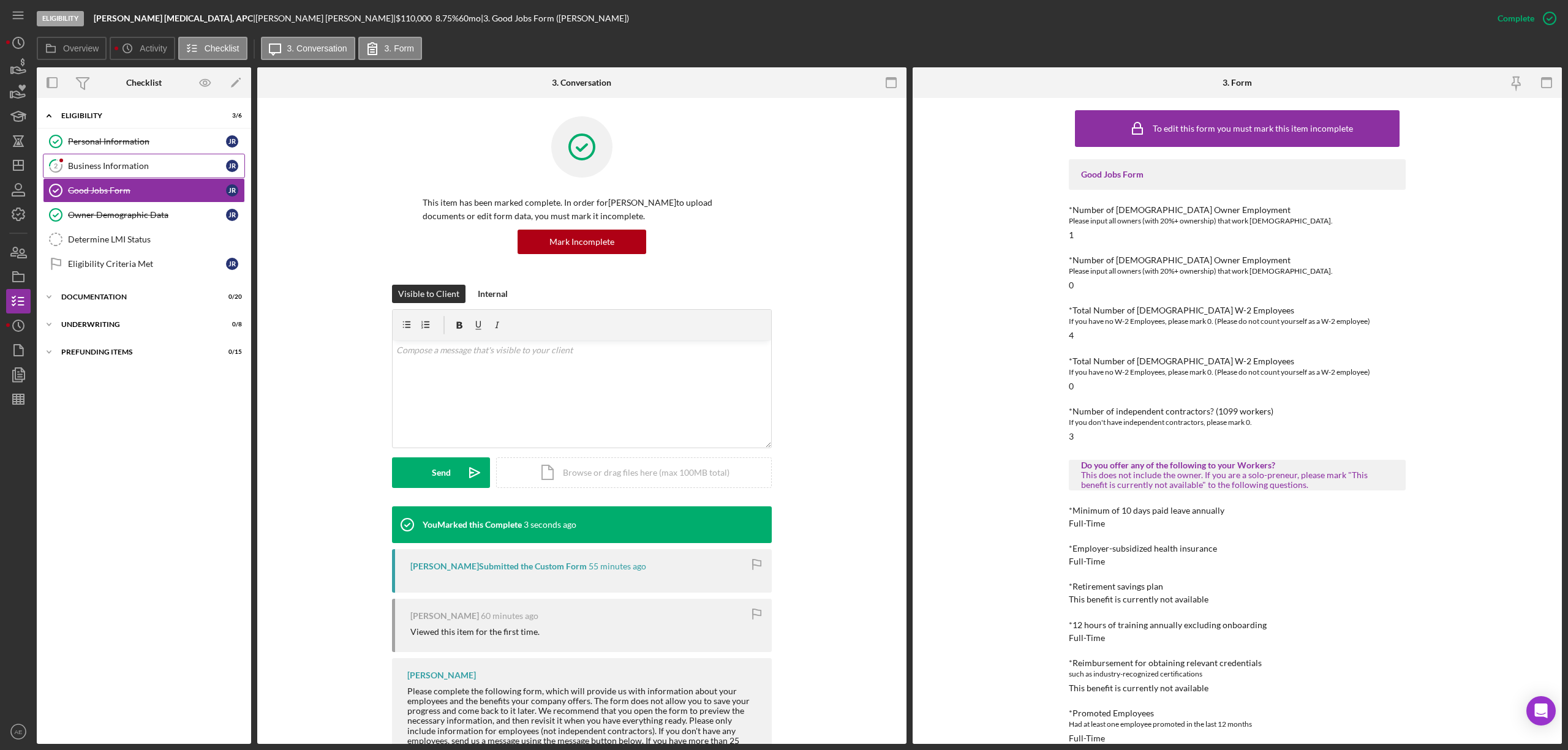
click at [140, 171] on div "Business Information" at bounding box center [146, 165] width 158 height 10
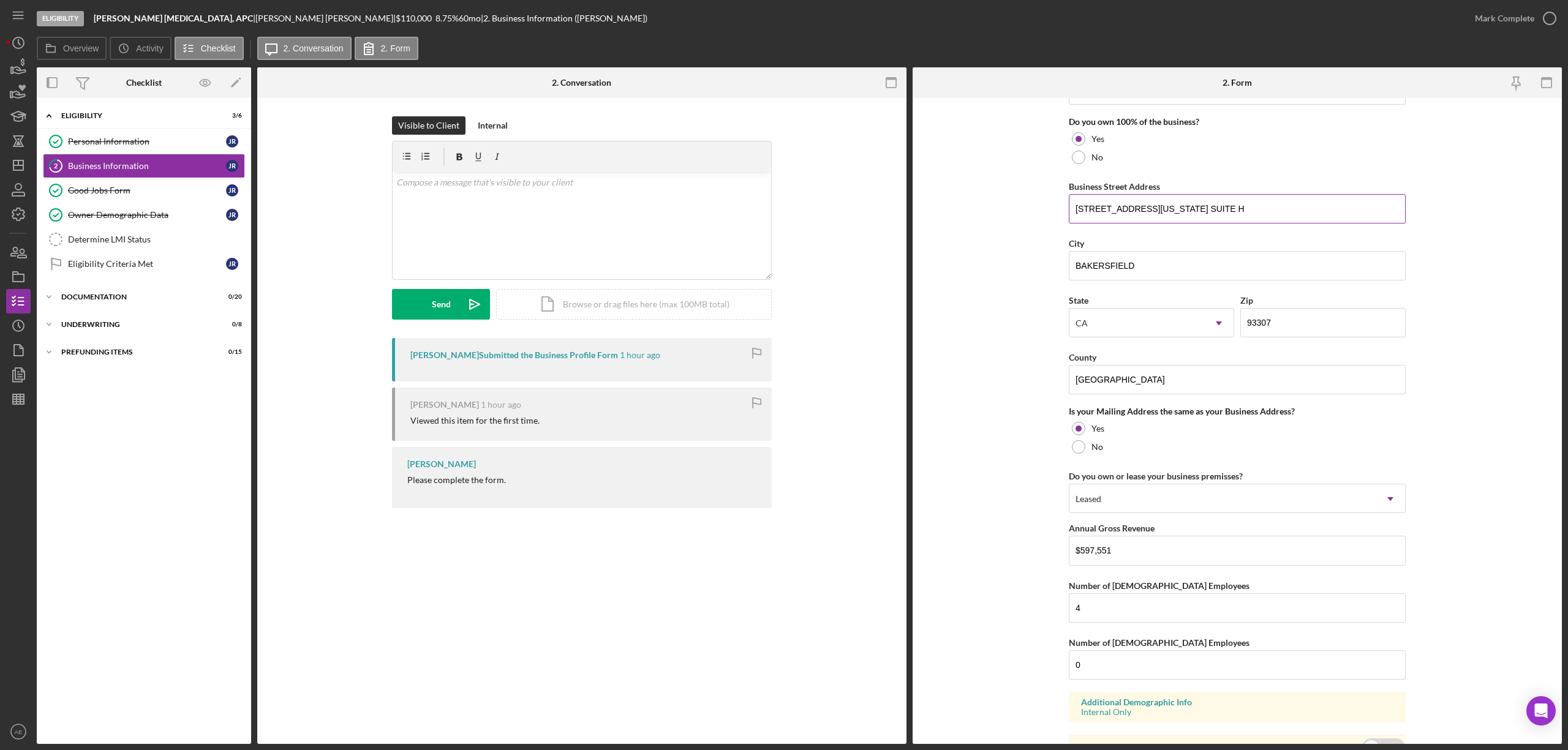
scroll to position [652, 0]
drag, startPoint x: 1174, startPoint y: 213, endPoint x: 976, endPoint y: 194, distance: 198.9
click at [956, 207] on form "Business Name REYES CHIROPRACTIC, APC DBA Business Start Date 01/27/2020 Legal …" at bounding box center [1237, 420] width 649 height 645
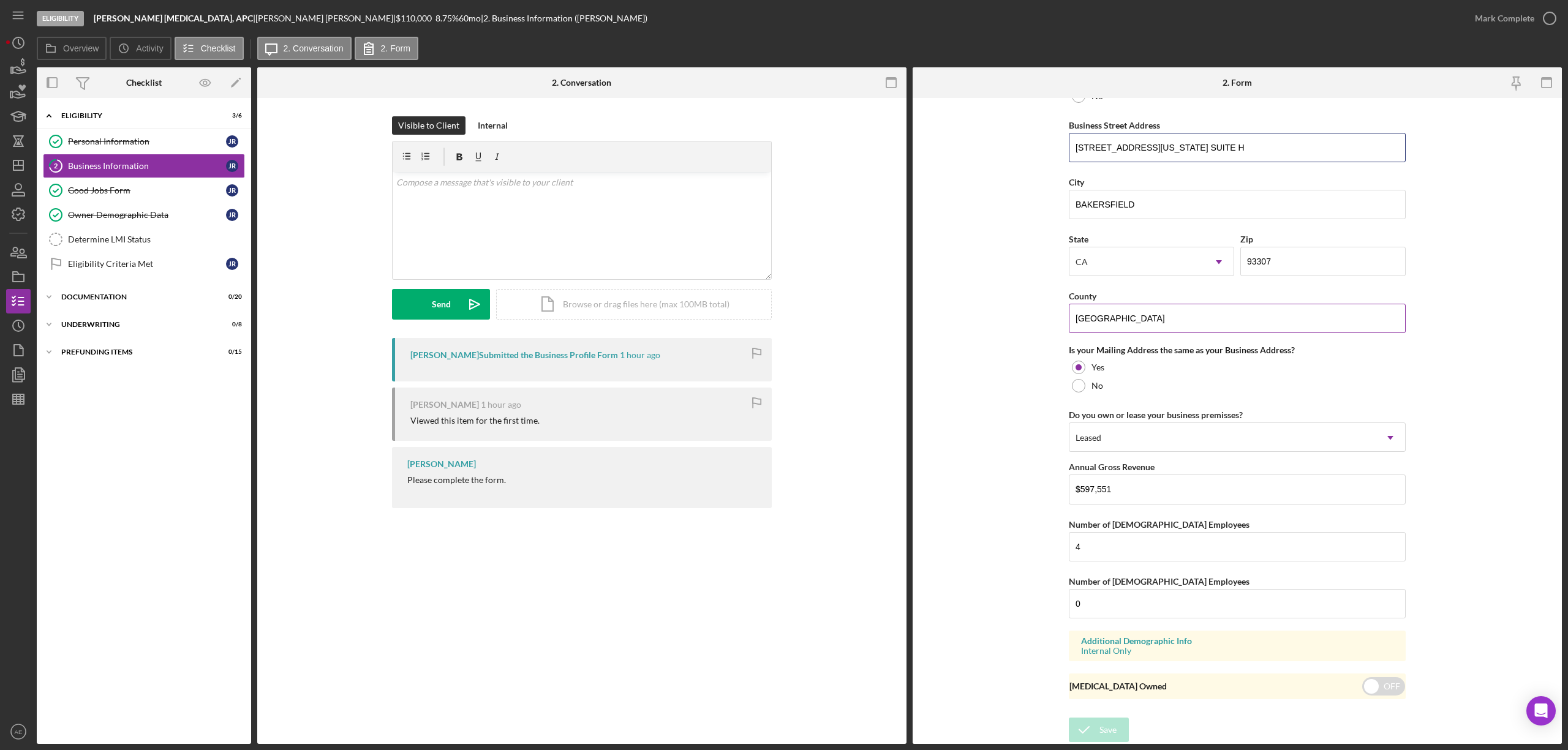
scroll to position [719, 0]
click at [1398, 684] on input "checkbox" at bounding box center [1383, 686] width 43 height 18
checkbox input "true"
click at [1084, 734] on icon "submit" at bounding box center [1084, 729] width 31 height 31
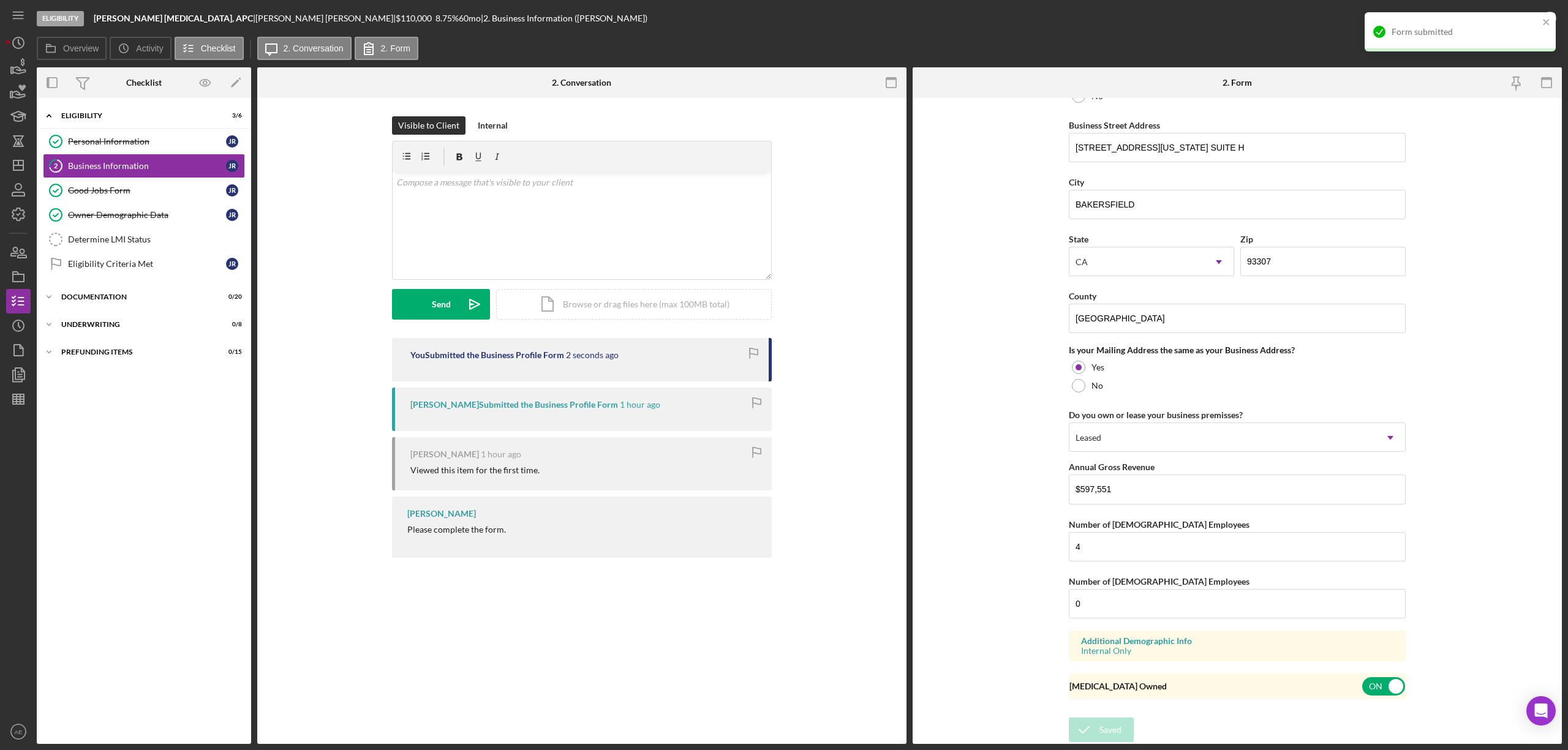
click at [1534, 27] on div "Form submitted" at bounding box center [1465, 31] width 147 height 10
click at [1516, 18] on div "Mark Complete" at bounding box center [1504, 18] width 60 height 25
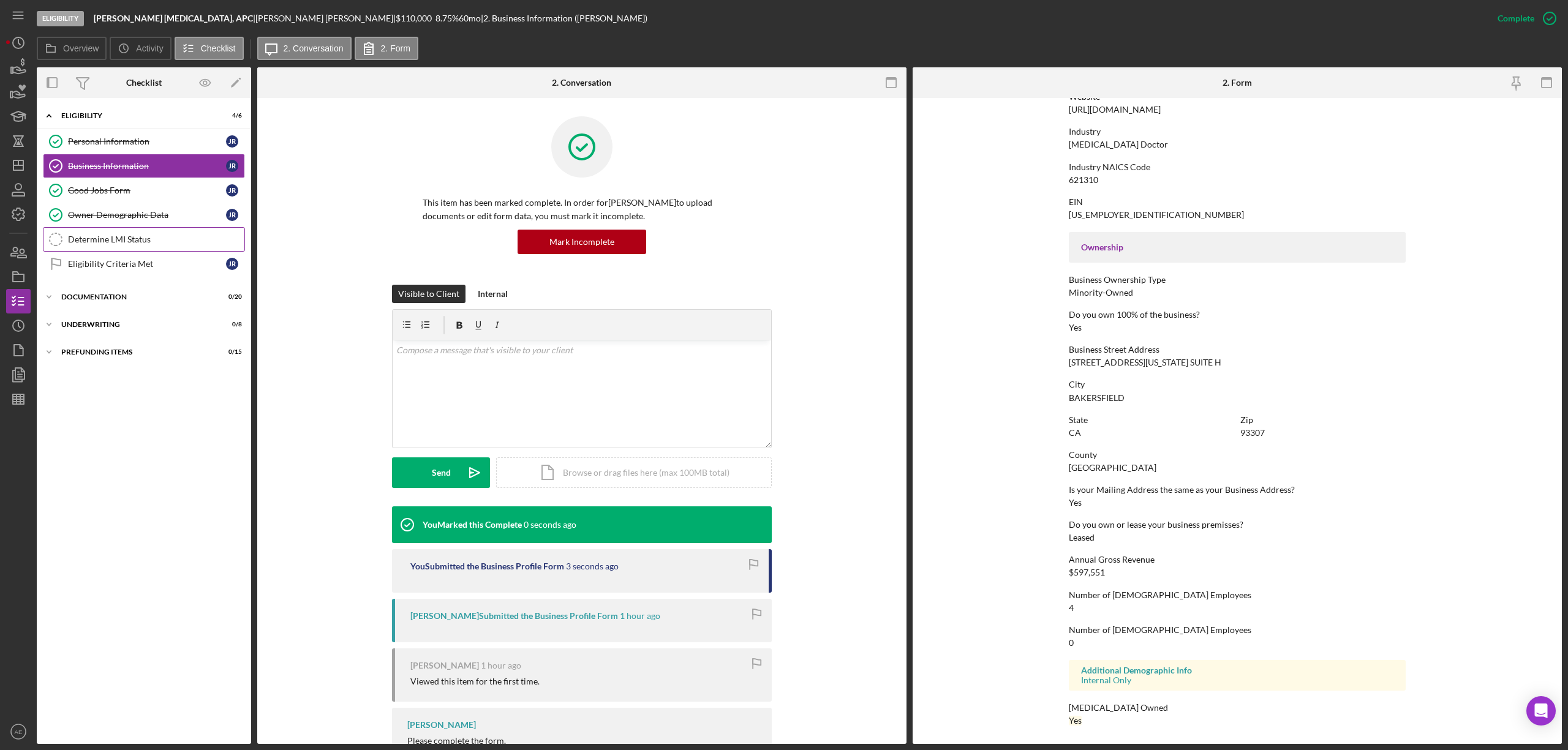
scroll to position [277, 0]
click at [153, 241] on div "Determine LMI Status" at bounding box center [156, 239] width 177 height 10
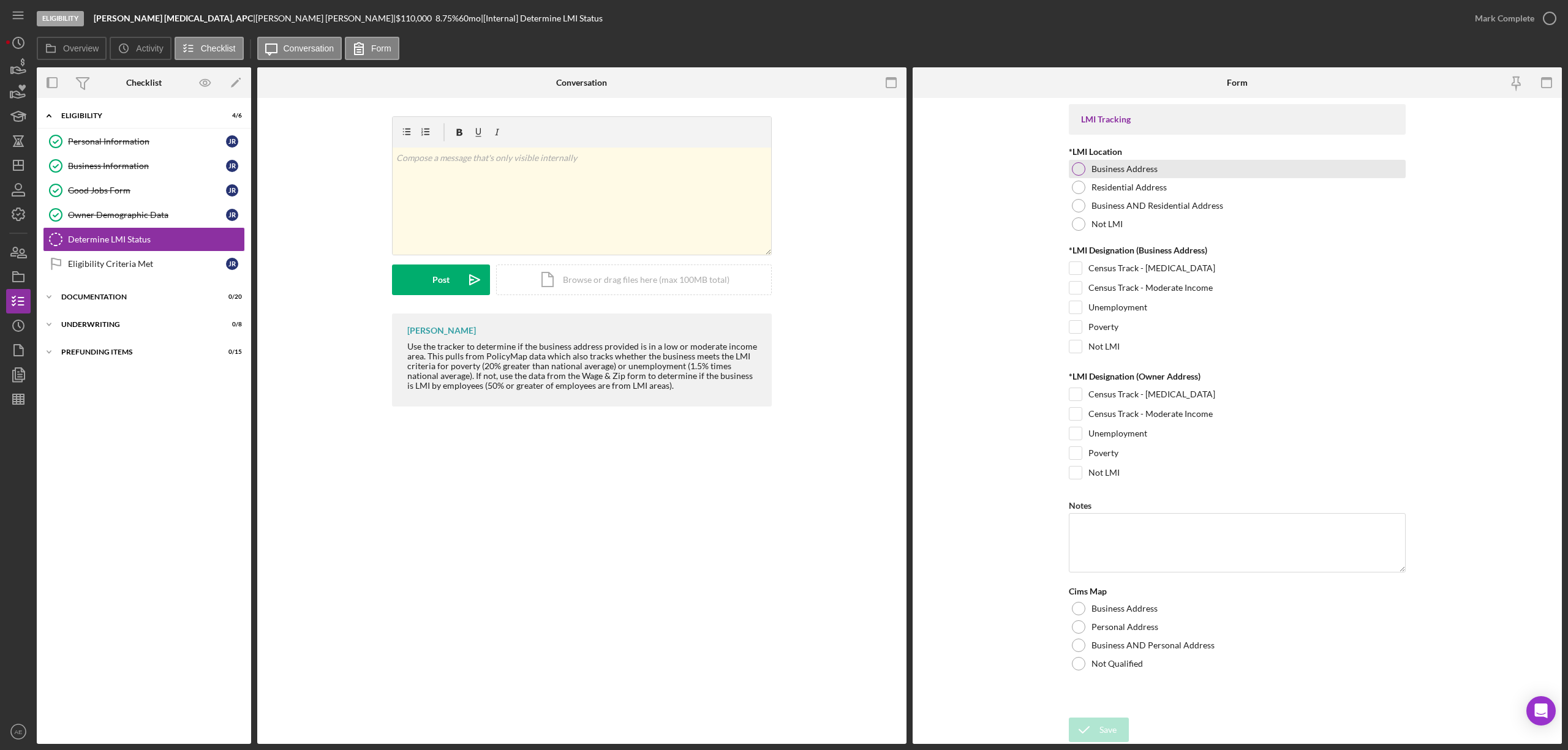
click at [1110, 170] on label "Business Address" at bounding box center [1124, 169] width 66 height 10
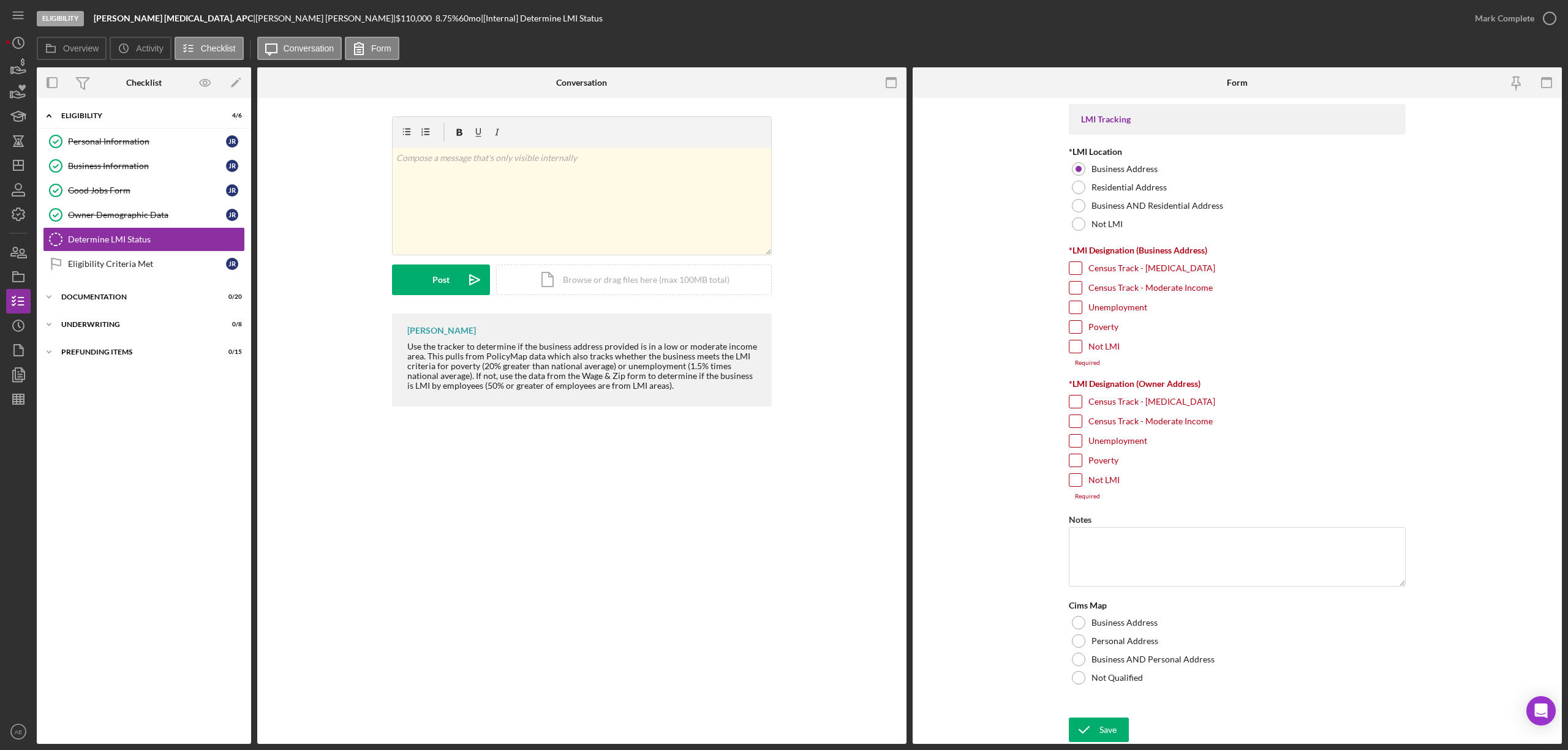
click at [1077, 262] on input "Census Track - Low Income" at bounding box center [1075, 268] width 12 height 12
checkbox input "true"
click at [1076, 306] on input "Unemployment" at bounding box center [1075, 307] width 12 height 12
checkbox input "true"
click at [1077, 326] on input "Poverty" at bounding box center [1075, 327] width 12 height 12
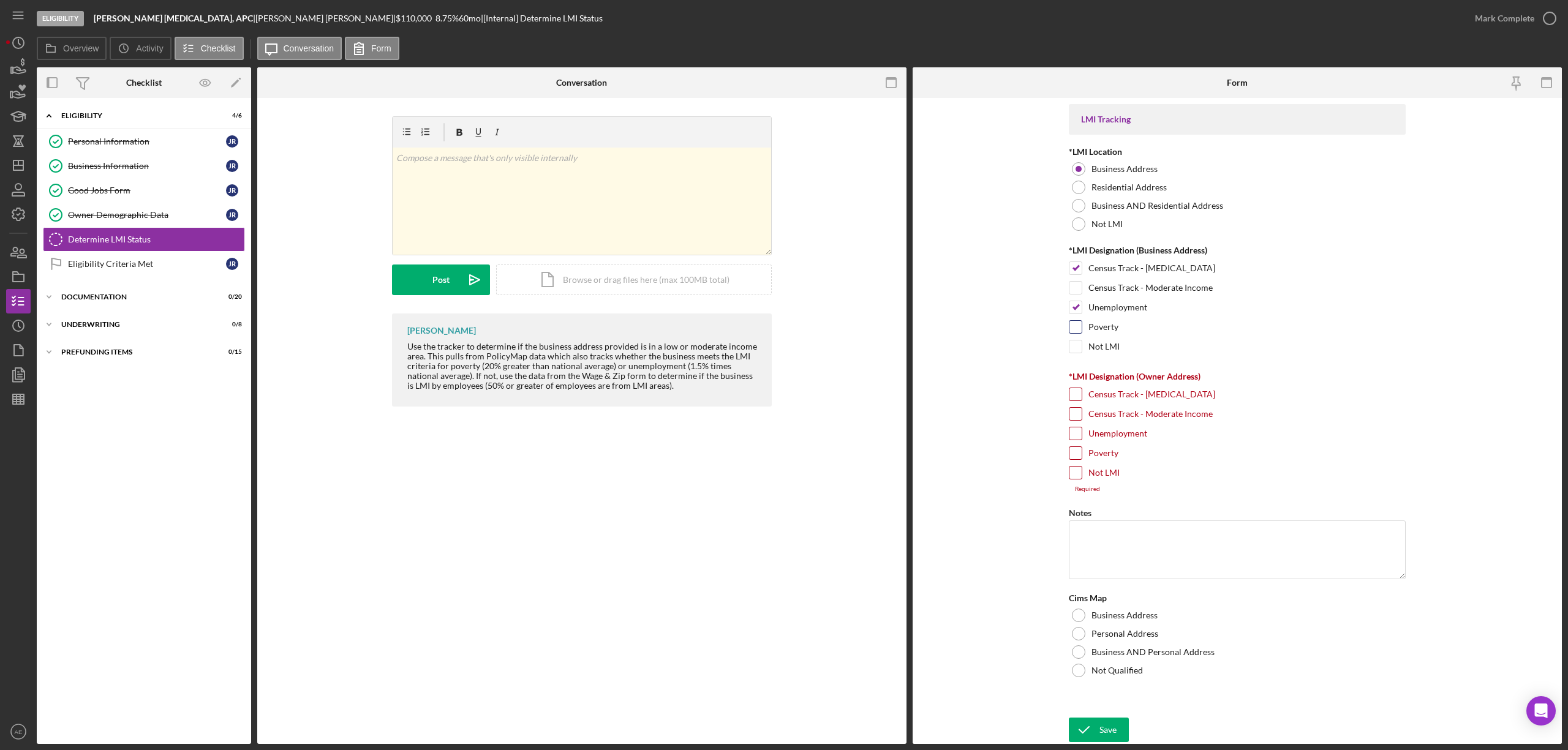
checkbox input "true"
click at [1077, 477] on input "Not LMI" at bounding box center [1075, 472] width 12 height 12
checkbox input "true"
click at [1078, 611] on div at bounding box center [1079, 608] width 14 height 14
click at [1093, 723] on icon "submit" at bounding box center [1084, 729] width 31 height 31
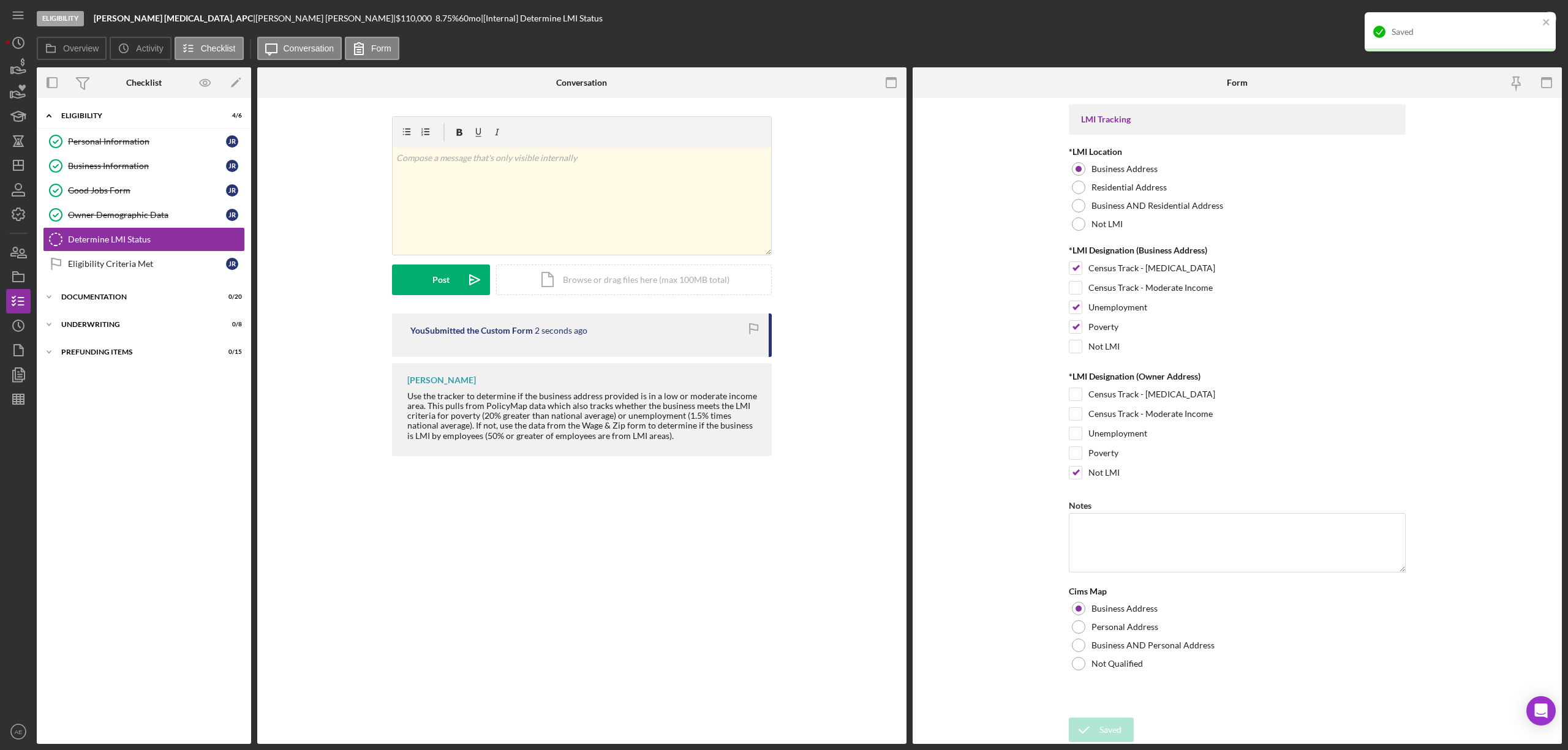
click at [1502, 30] on div "Saved" at bounding box center [1465, 31] width 147 height 10
click at [1504, 21] on div "Mark Complete" at bounding box center [1504, 18] width 60 height 25
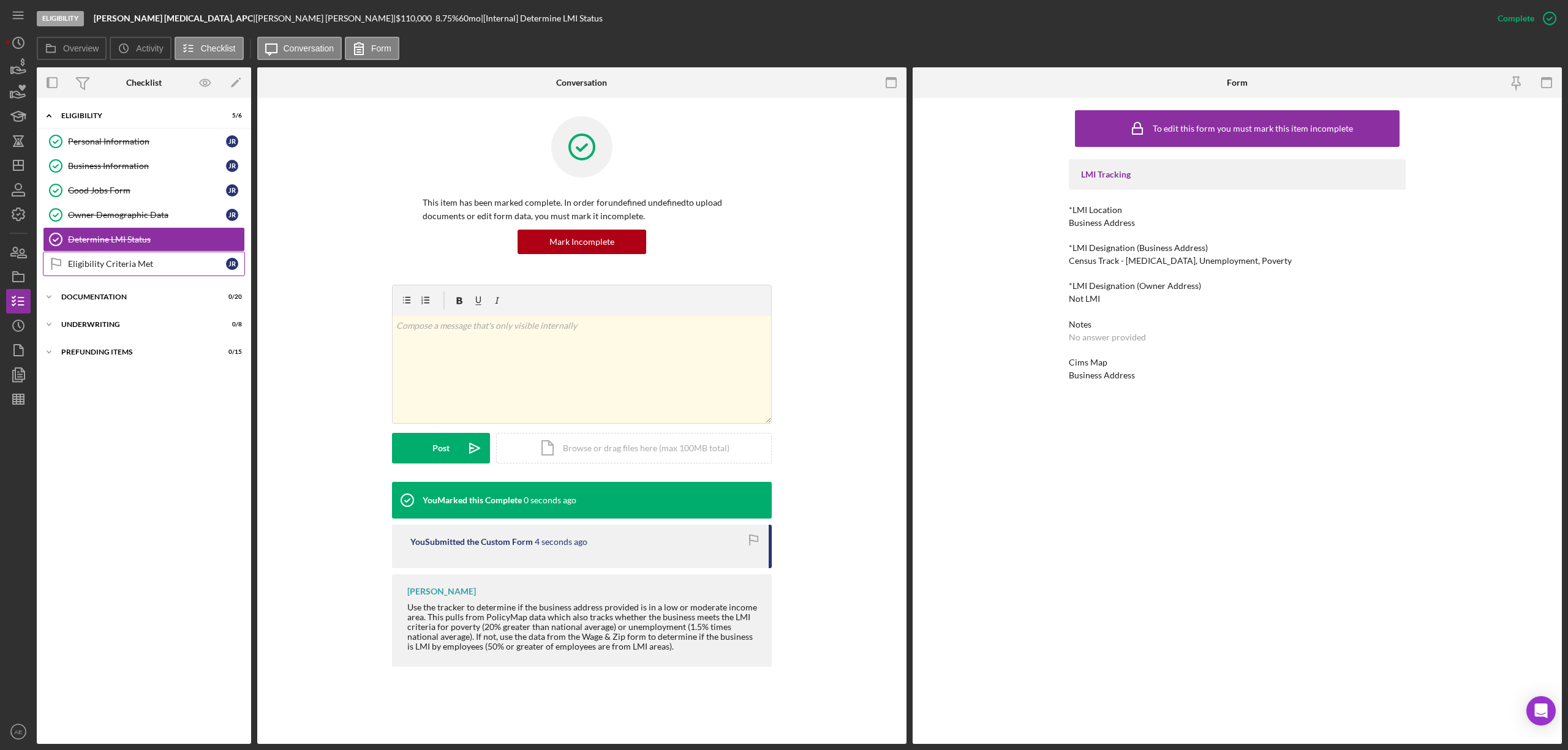
click at [179, 265] on div "Eligibility Criteria Met" at bounding box center [146, 264] width 158 height 10
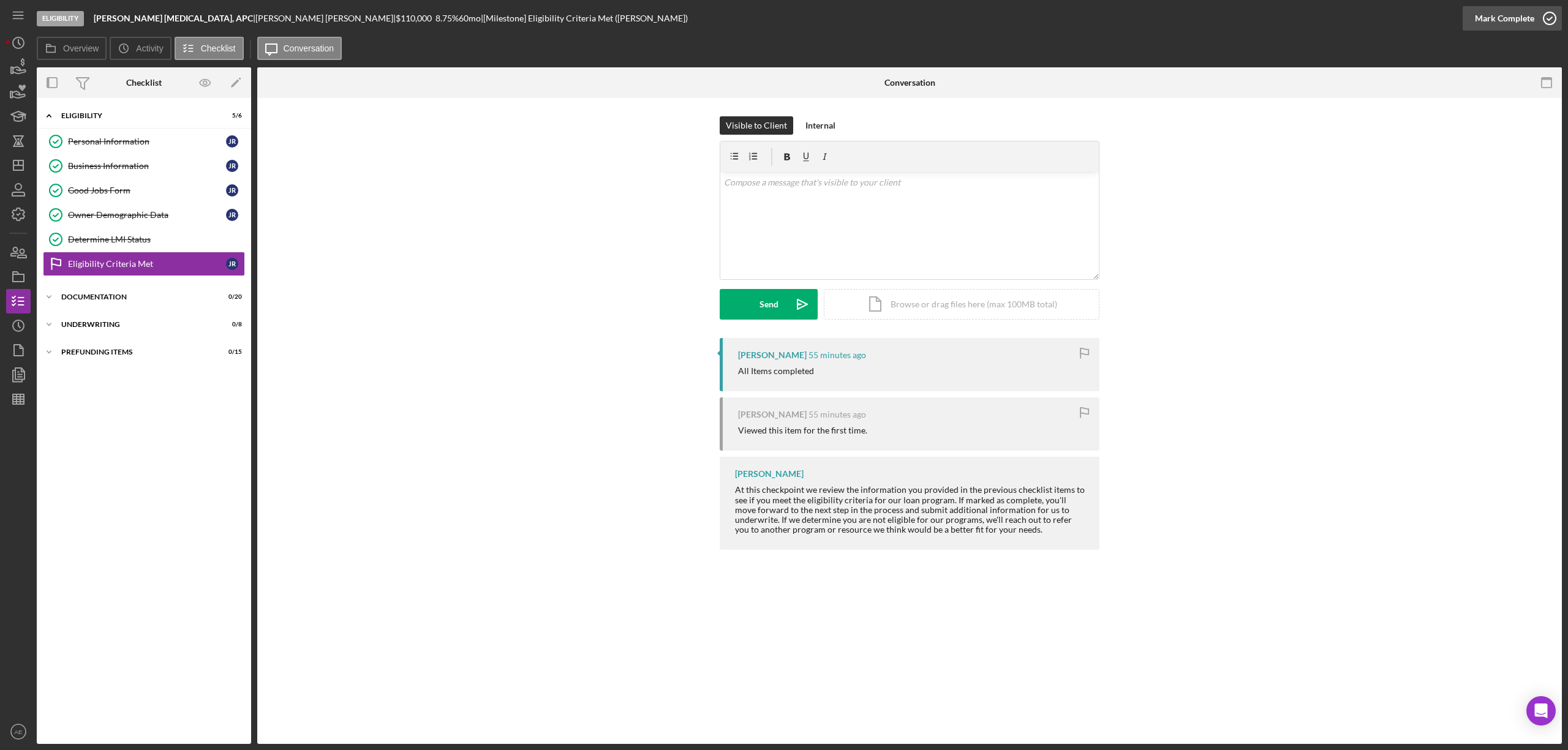
click at [1502, 18] on div "Mark Complete" at bounding box center [1504, 18] width 60 height 25
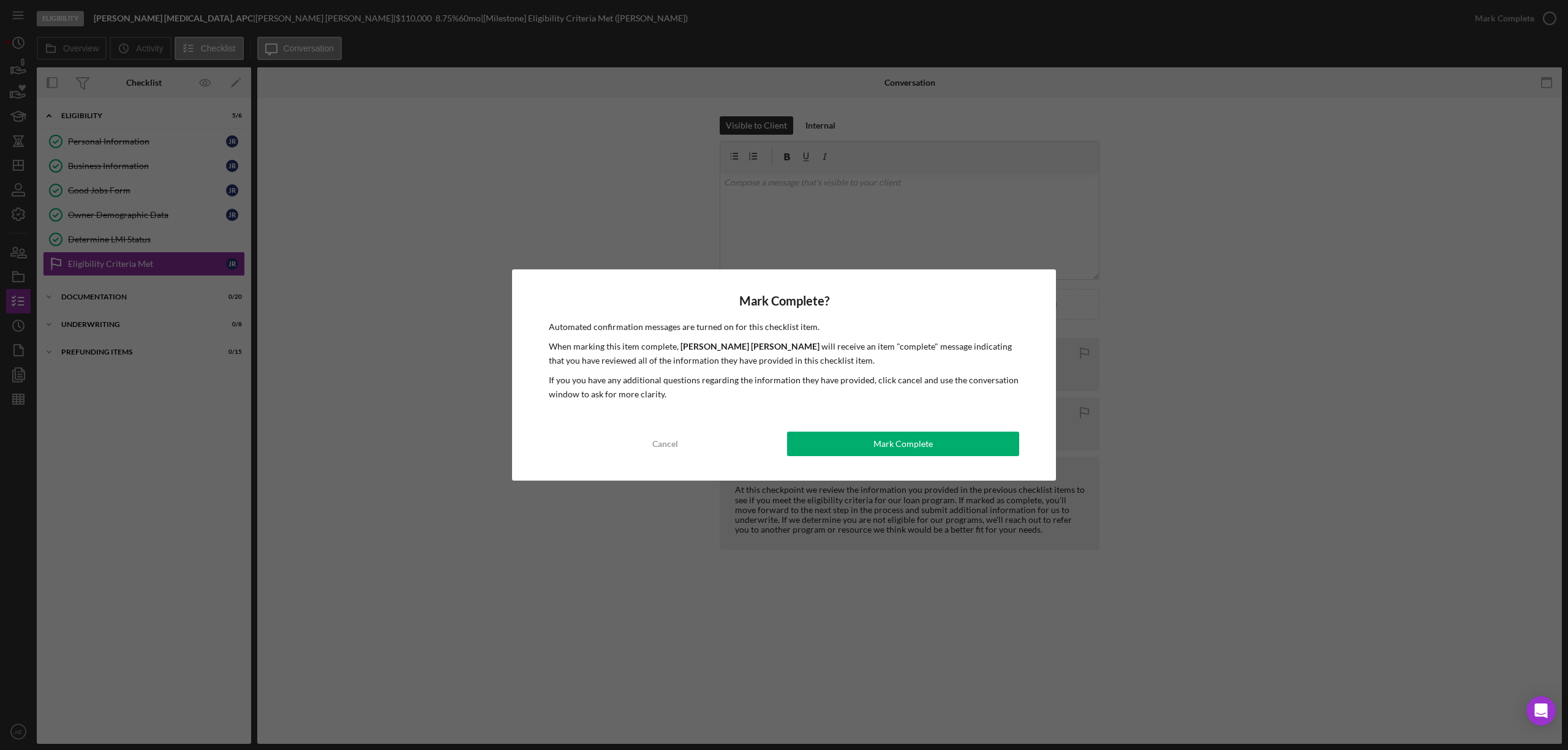
drag, startPoint x: 917, startPoint y: 446, endPoint x: 907, endPoint y: 436, distance: 14.1
click at [915, 446] on div "Mark Complete" at bounding box center [903, 444] width 60 height 25
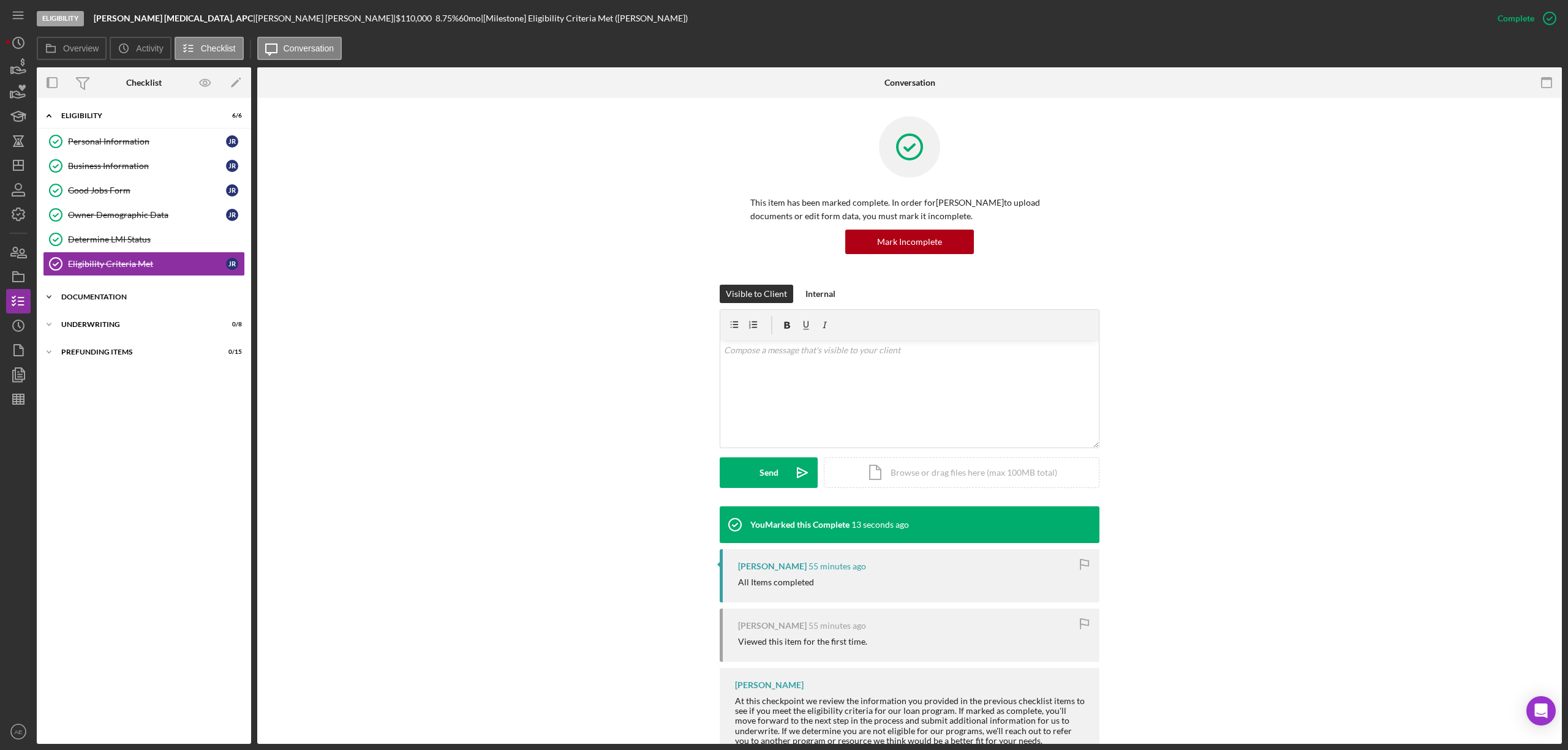
click at [124, 301] on div "Documentation" at bounding box center [148, 297] width 174 height 8
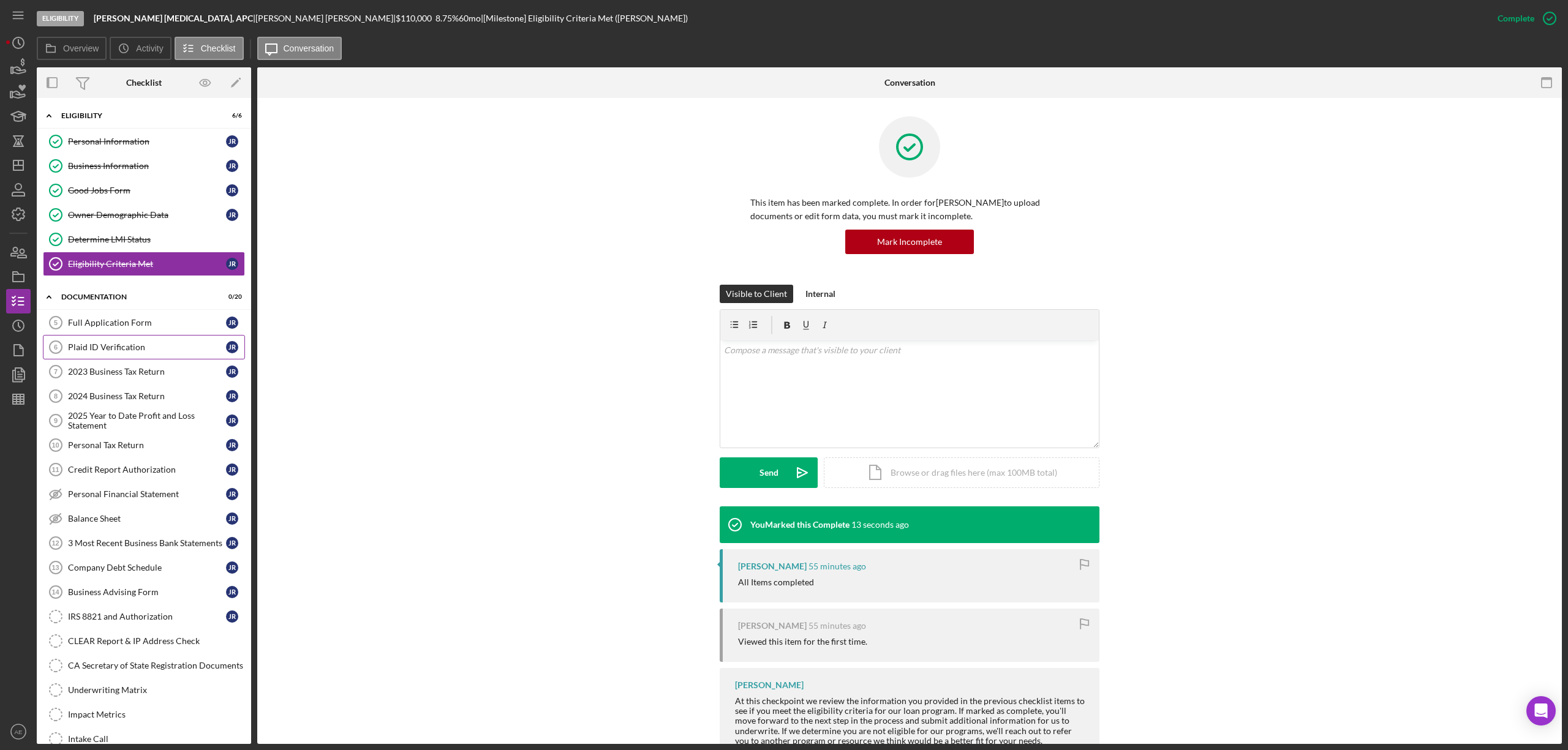
click at [126, 349] on div "Plaid ID Verification" at bounding box center [146, 347] width 158 height 10
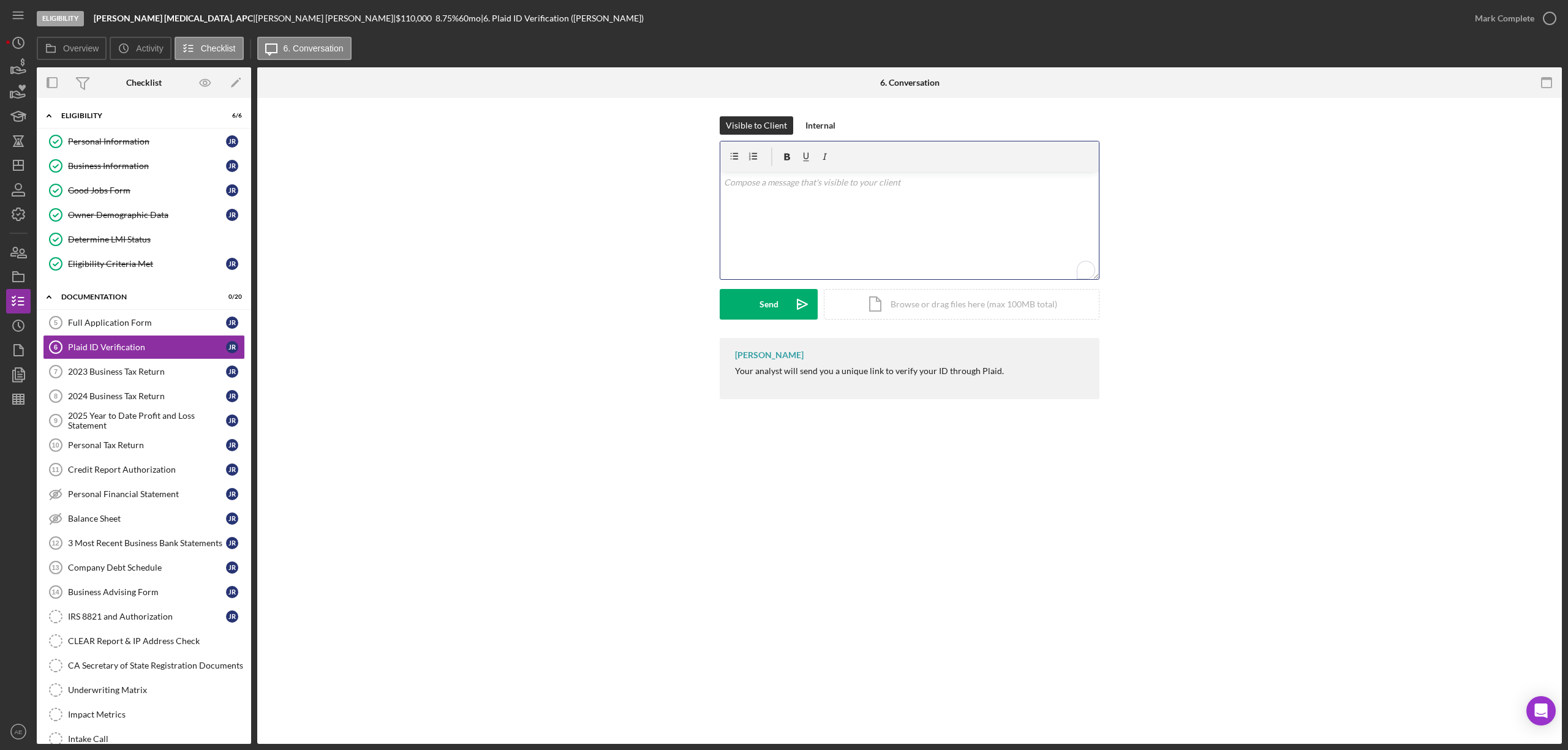
click at [859, 240] on div "v Color teal Color pink Remove color Add row above Add row below Add column bef…" at bounding box center [909, 226] width 378 height 107
click at [787, 299] on icon "Icon/icon-invite-send" at bounding box center [802, 304] width 31 height 31
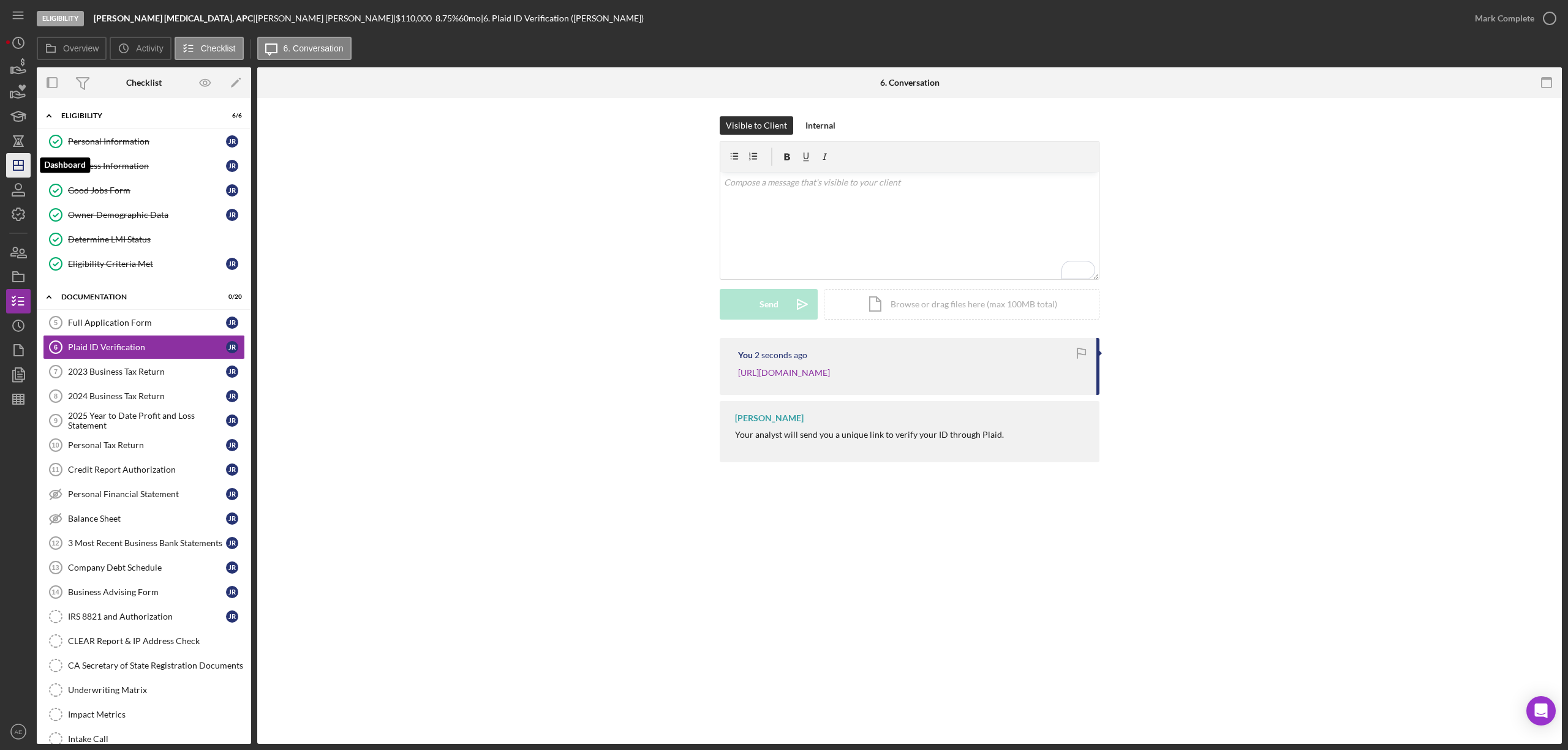
click at [25, 159] on icon "Icon/Dashboard" at bounding box center [18, 165] width 31 height 31
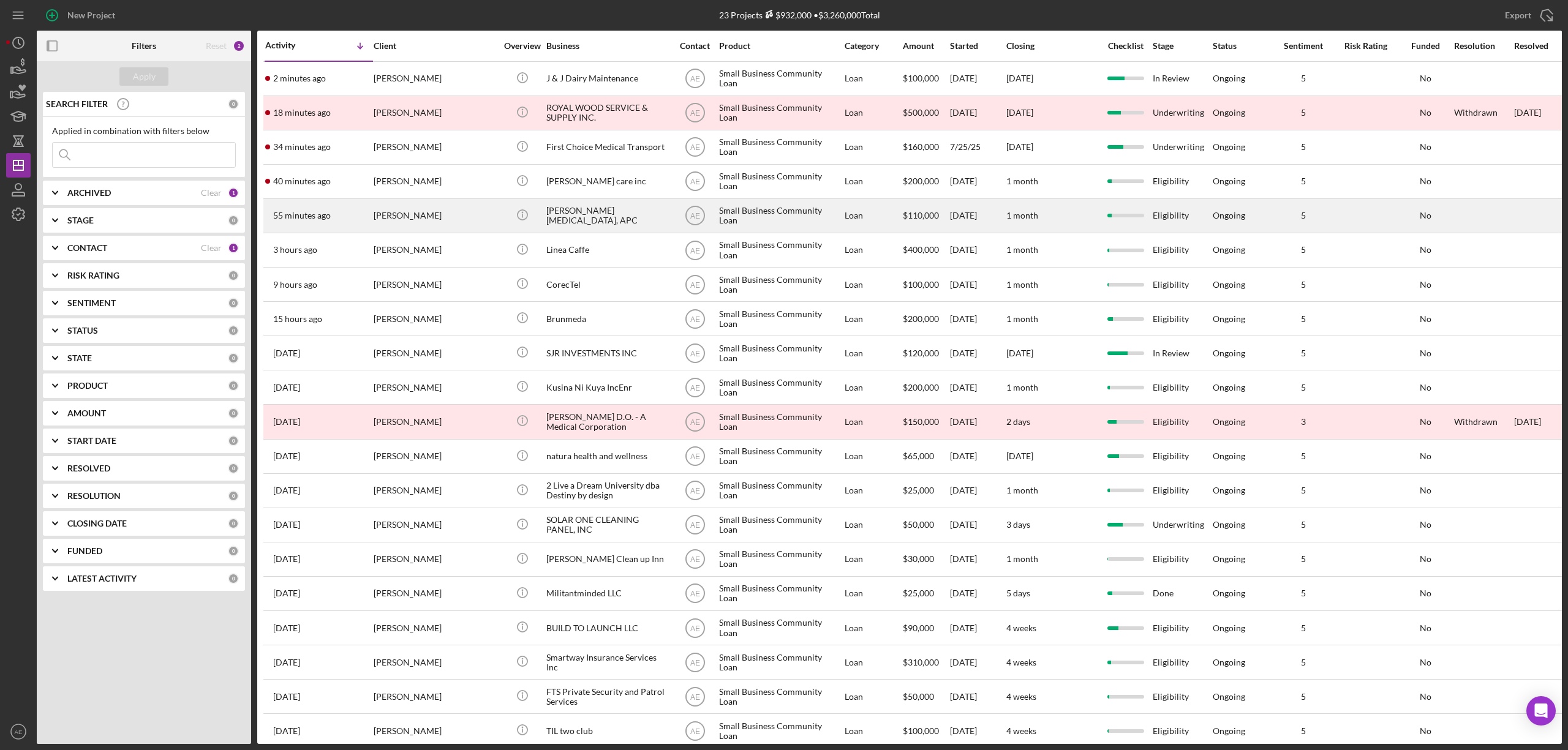
click at [436, 213] on div "[PERSON_NAME]" at bounding box center [434, 215] width 122 height 32
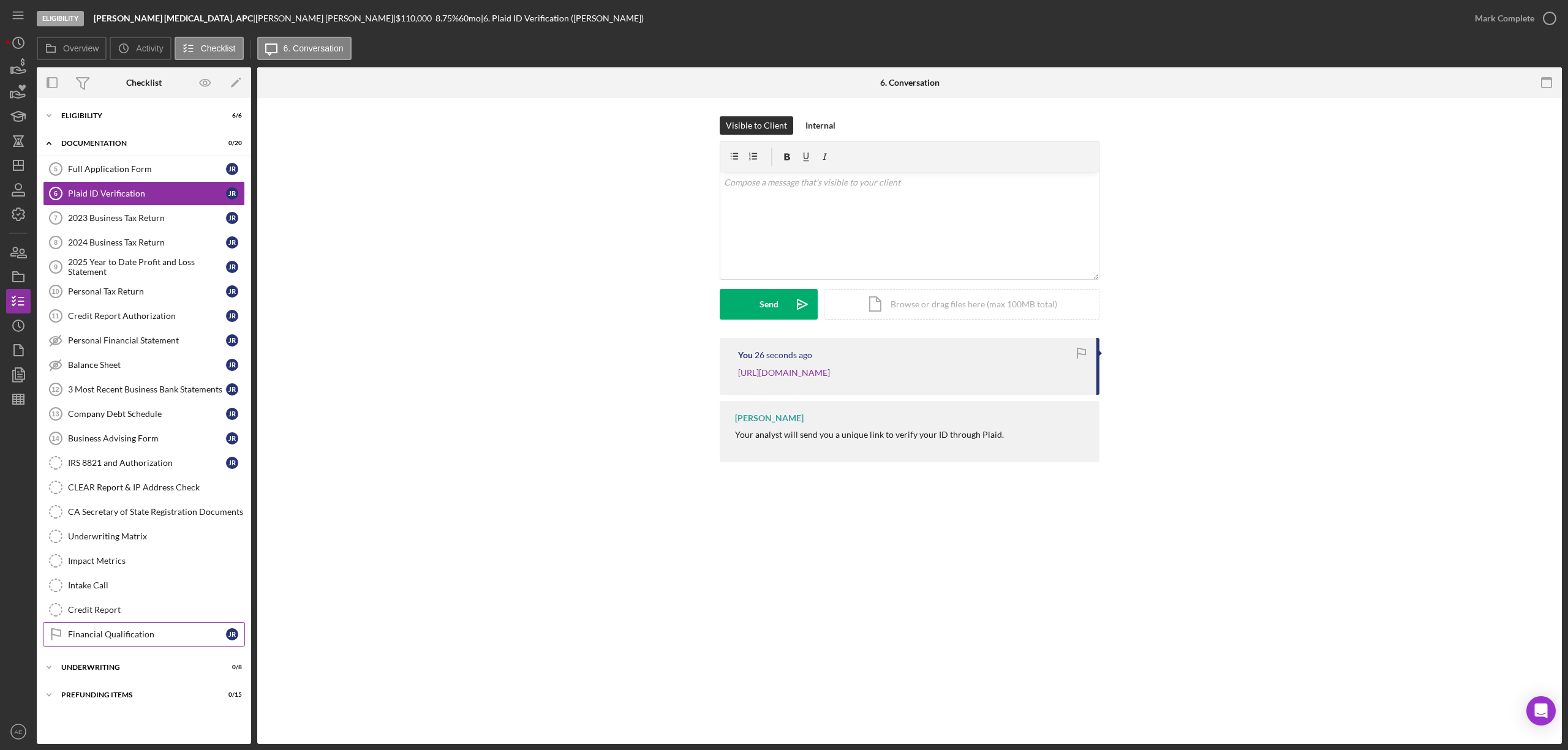
click at [130, 634] on link "Financial Qualification Financial Qualification J R" at bounding box center [144, 634] width 202 height 25
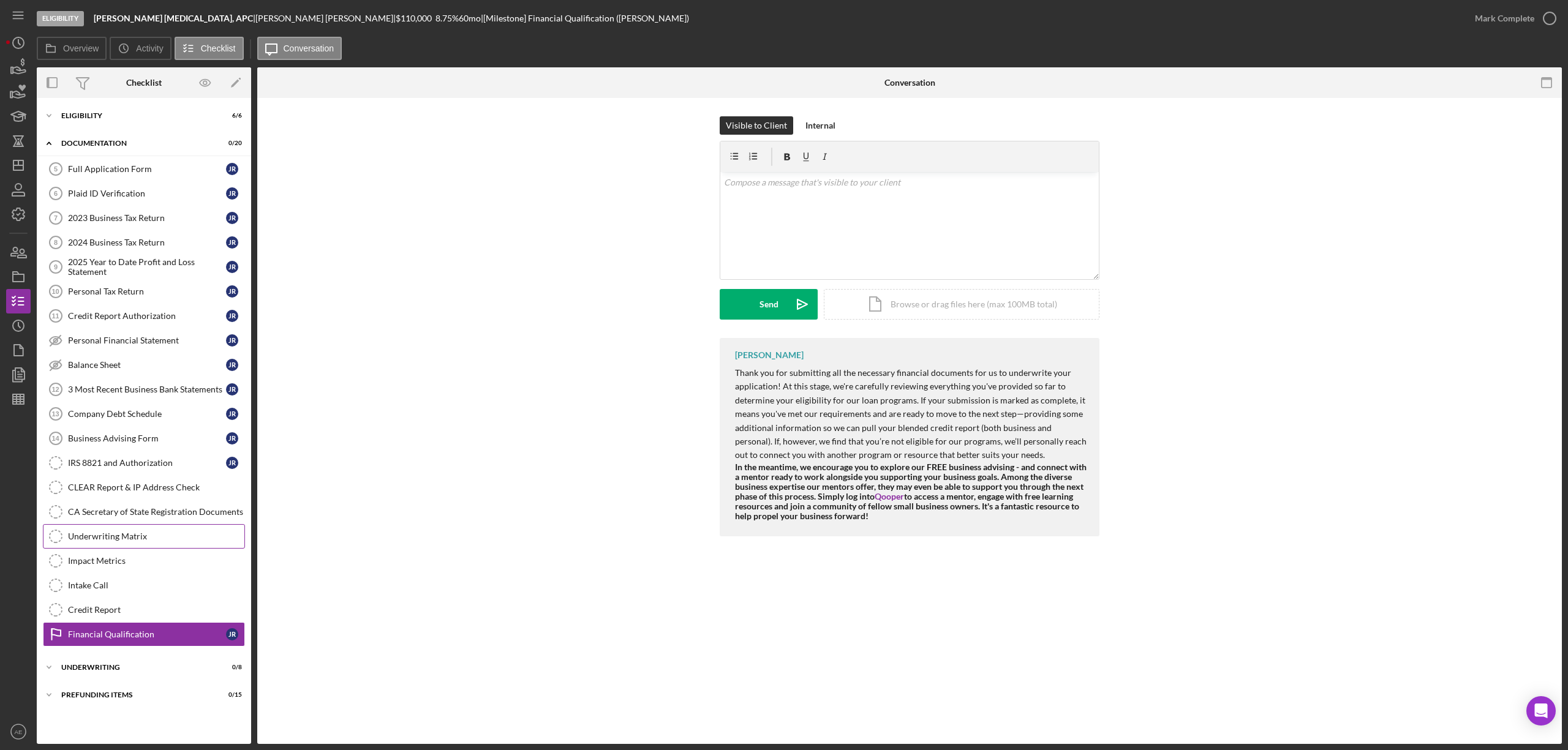
click at [161, 535] on link "Underwriting Matrix Underwriting Matrix" at bounding box center [144, 536] width 202 height 25
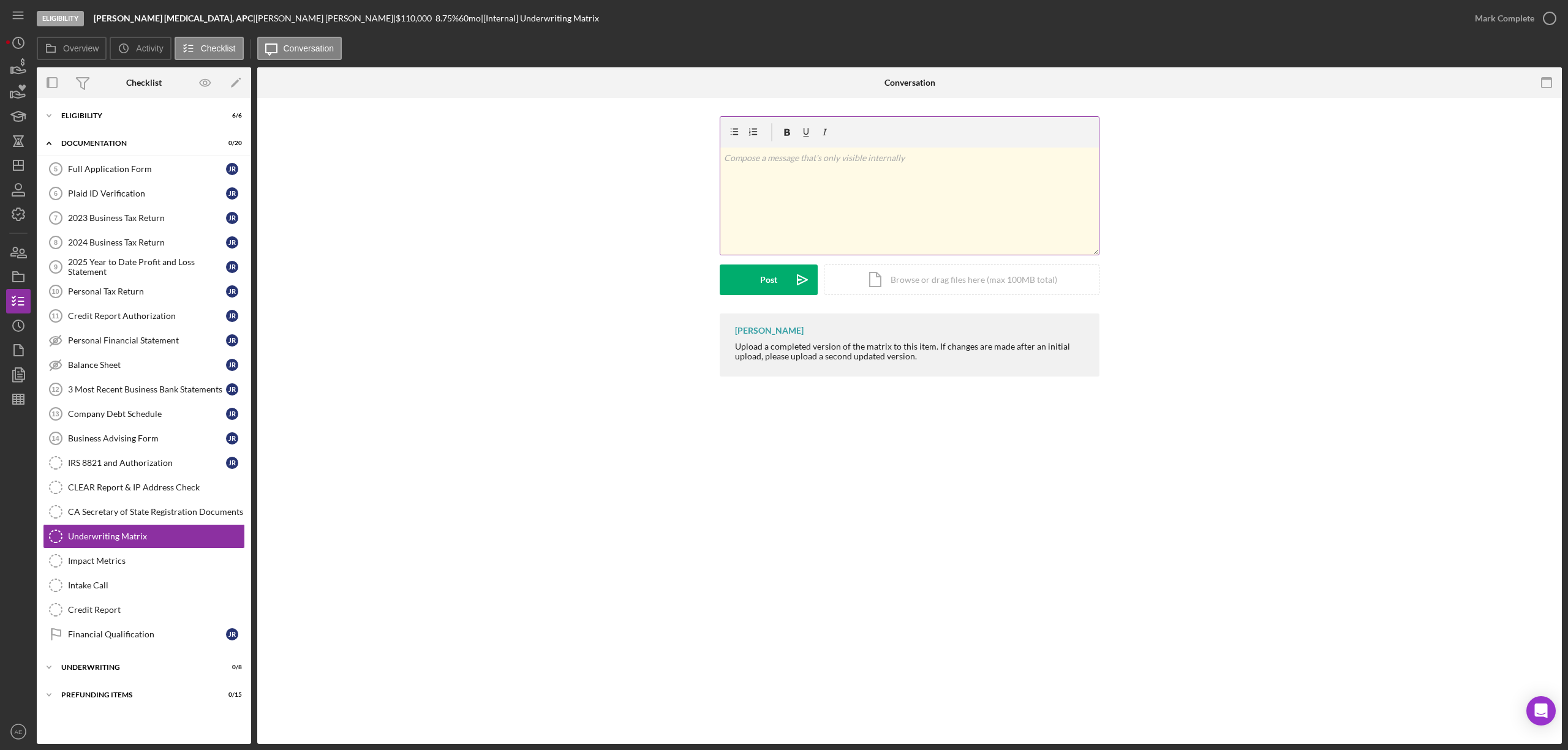
click at [792, 182] on div "v Color teal Color pink Remove color Add row above Add row below Add column bef…" at bounding box center [909, 201] width 378 height 107
click at [887, 243] on div "v Color teal Color pink Remove color Add row above Add row below Add column bef…" at bounding box center [909, 201] width 378 height 107
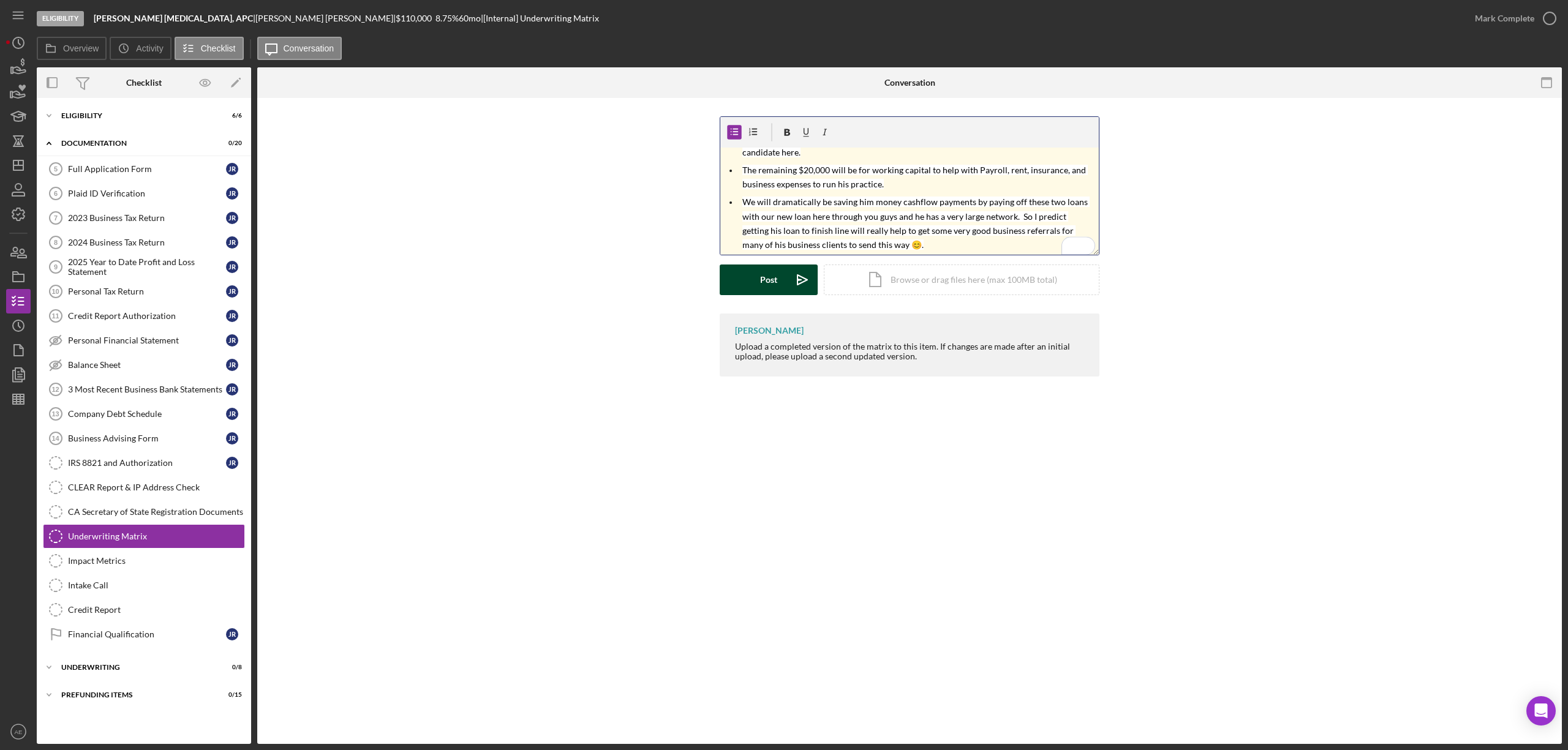
click at [774, 284] on div "Post" at bounding box center [768, 280] width 17 height 31
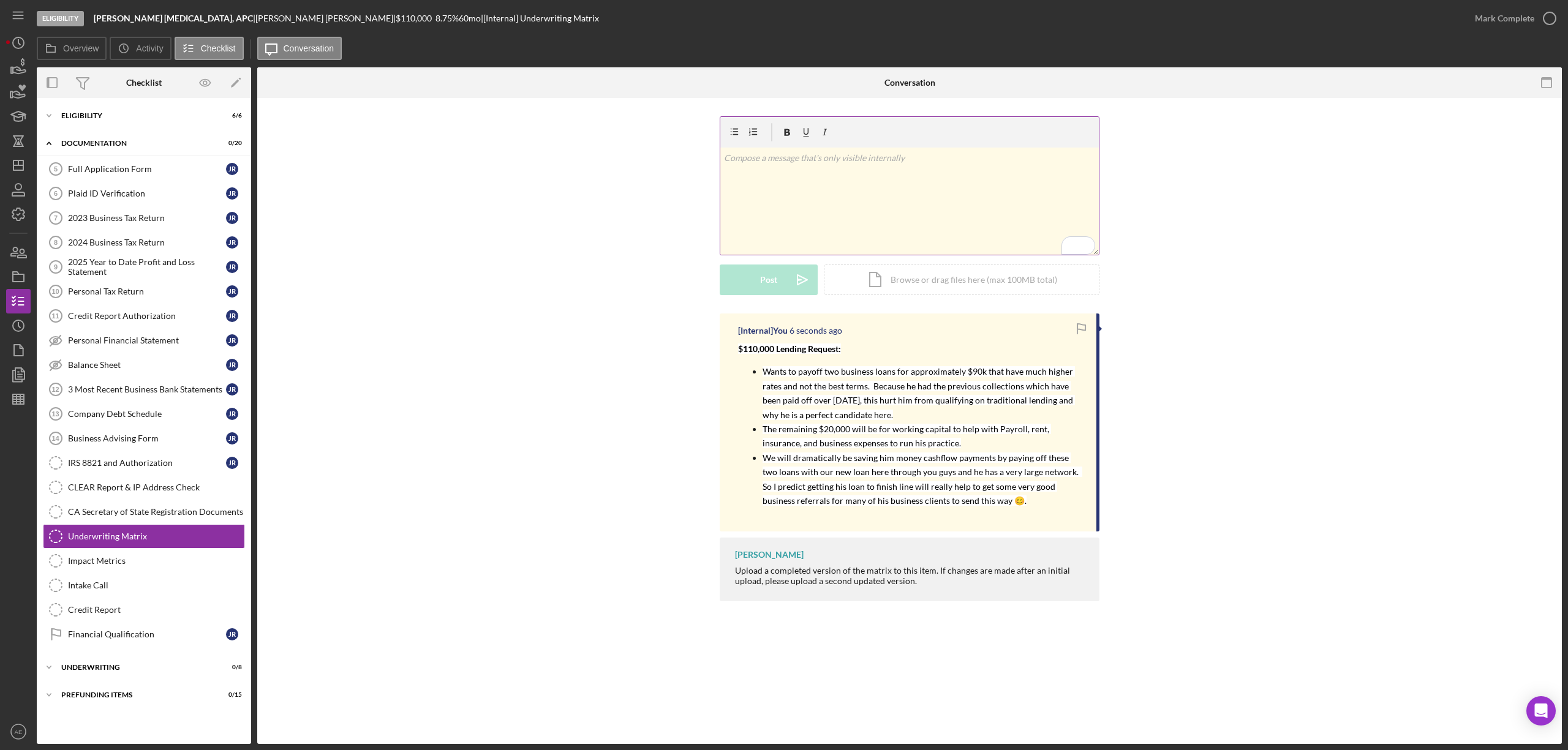
click at [826, 209] on div "v Color teal Color pink Remove color Add row above Add row below Add column bef…" at bounding box center [909, 201] width 378 height 107
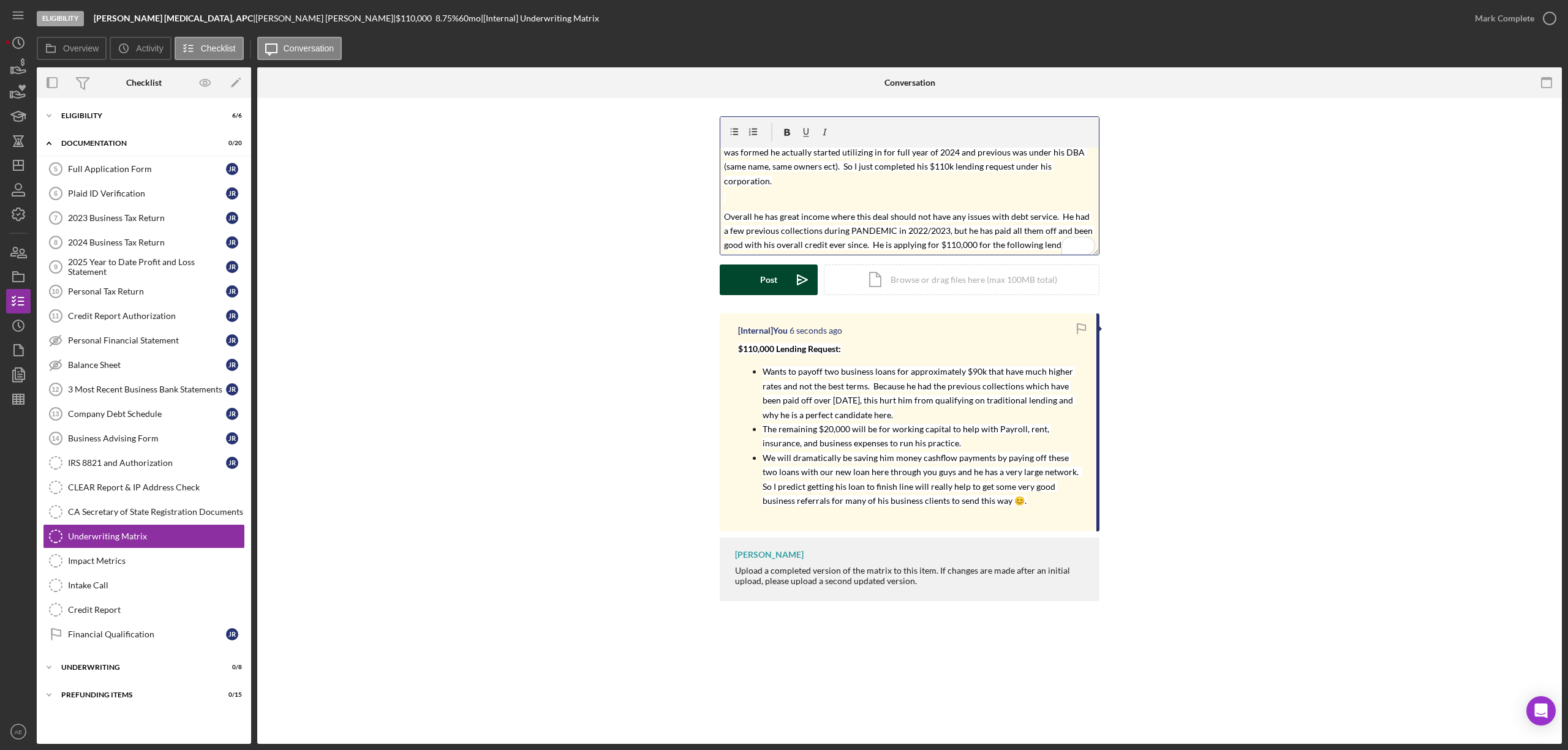
click at [800, 284] on icon "Icon/icon-invite-send" at bounding box center [802, 280] width 31 height 31
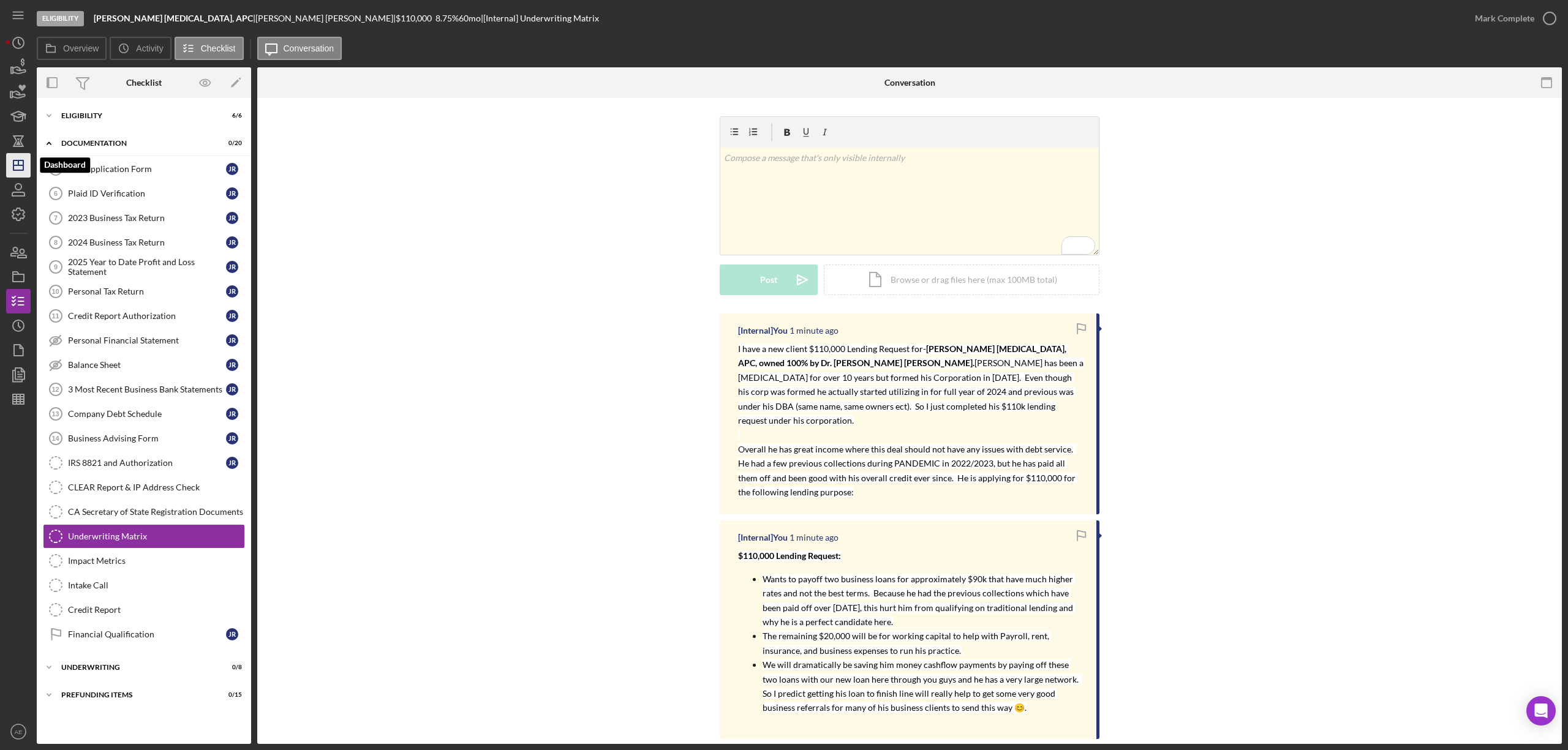
click at [17, 167] on icon "Icon/Dashboard" at bounding box center [18, 165] width 31 height 31
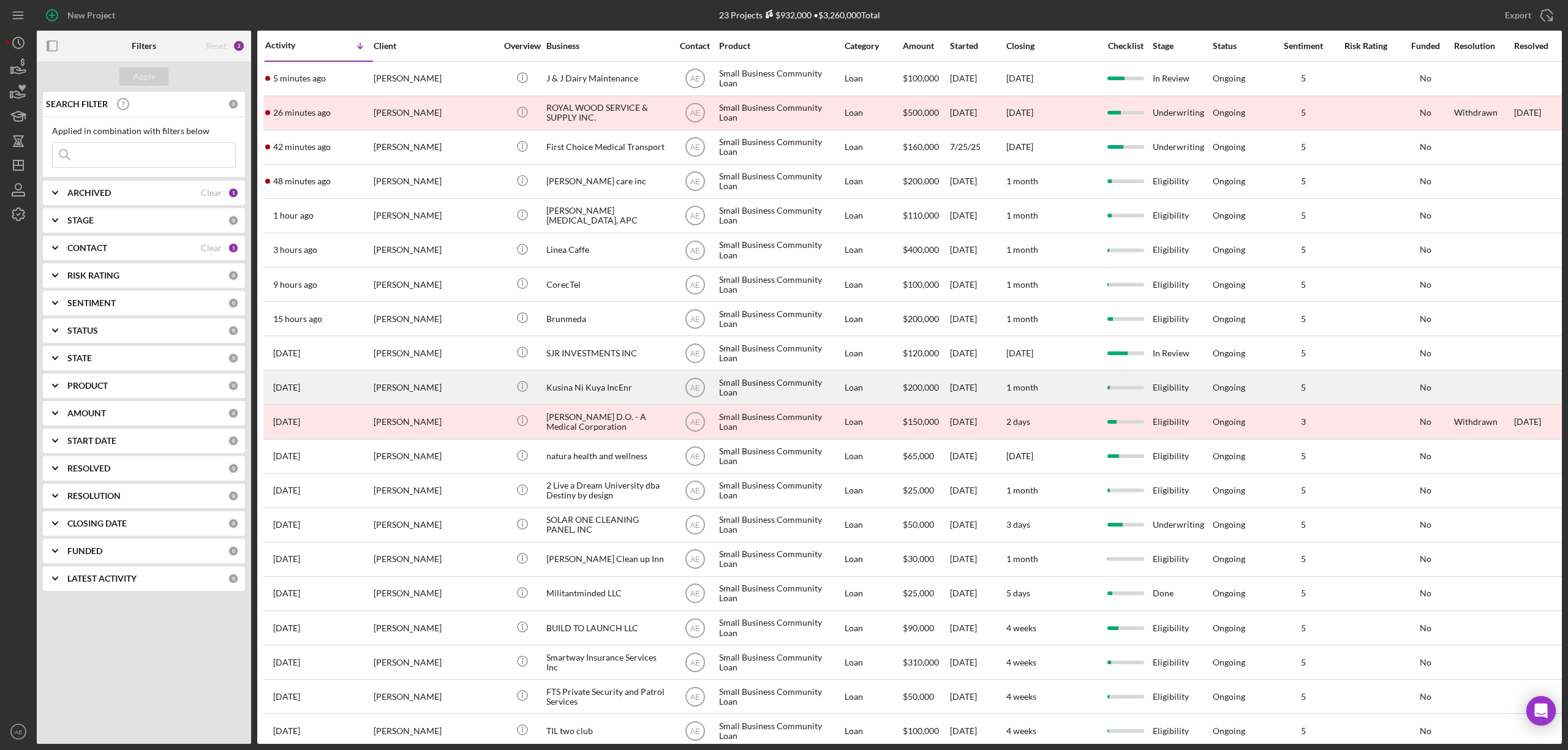
click at [567, 383] on div "Kusina Ni Kuya IncEnr" at bounding box center [607, 386] width 122 height 32
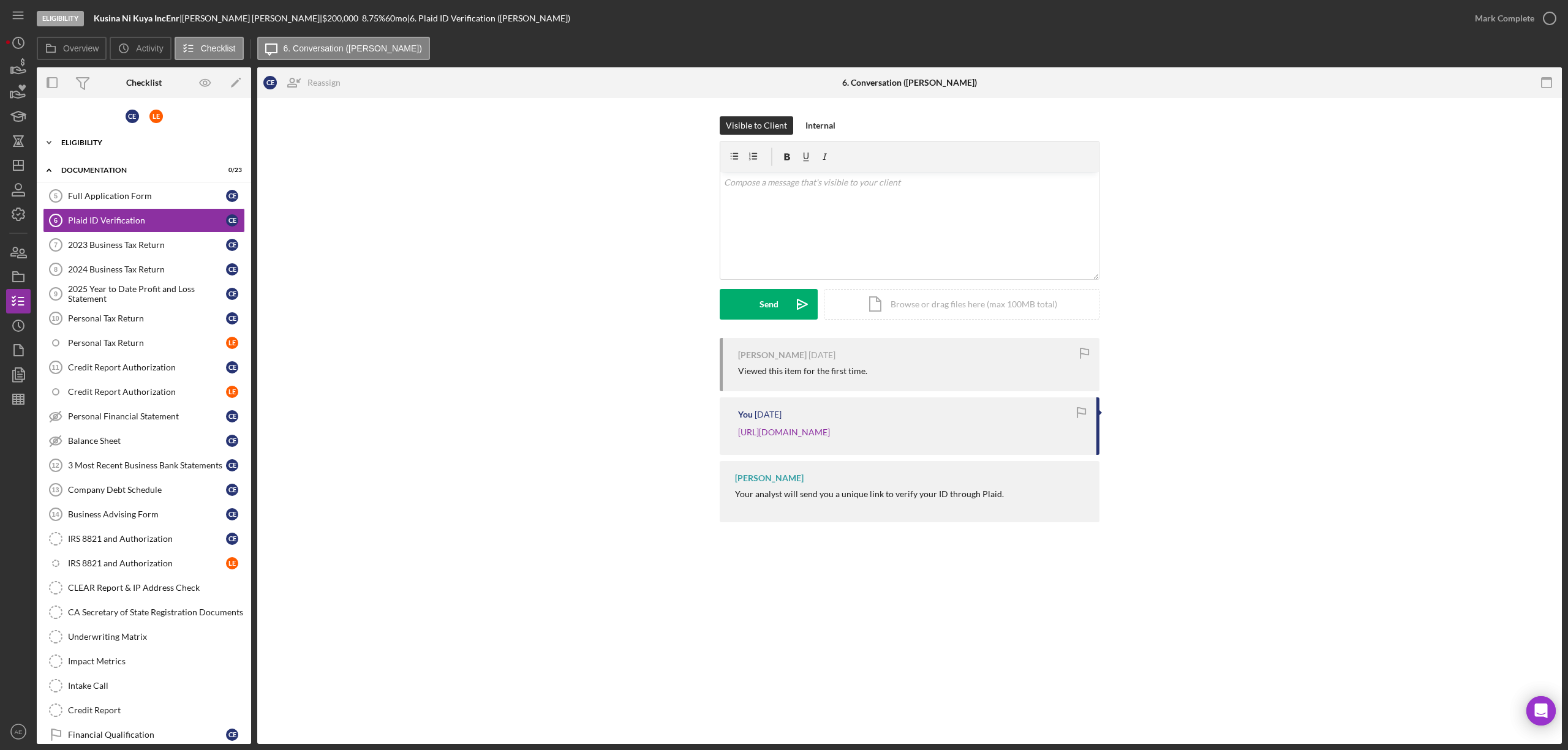
click at [102, 140] on div "Eligibility" at bounding box center [148, 142] width 174 height 8
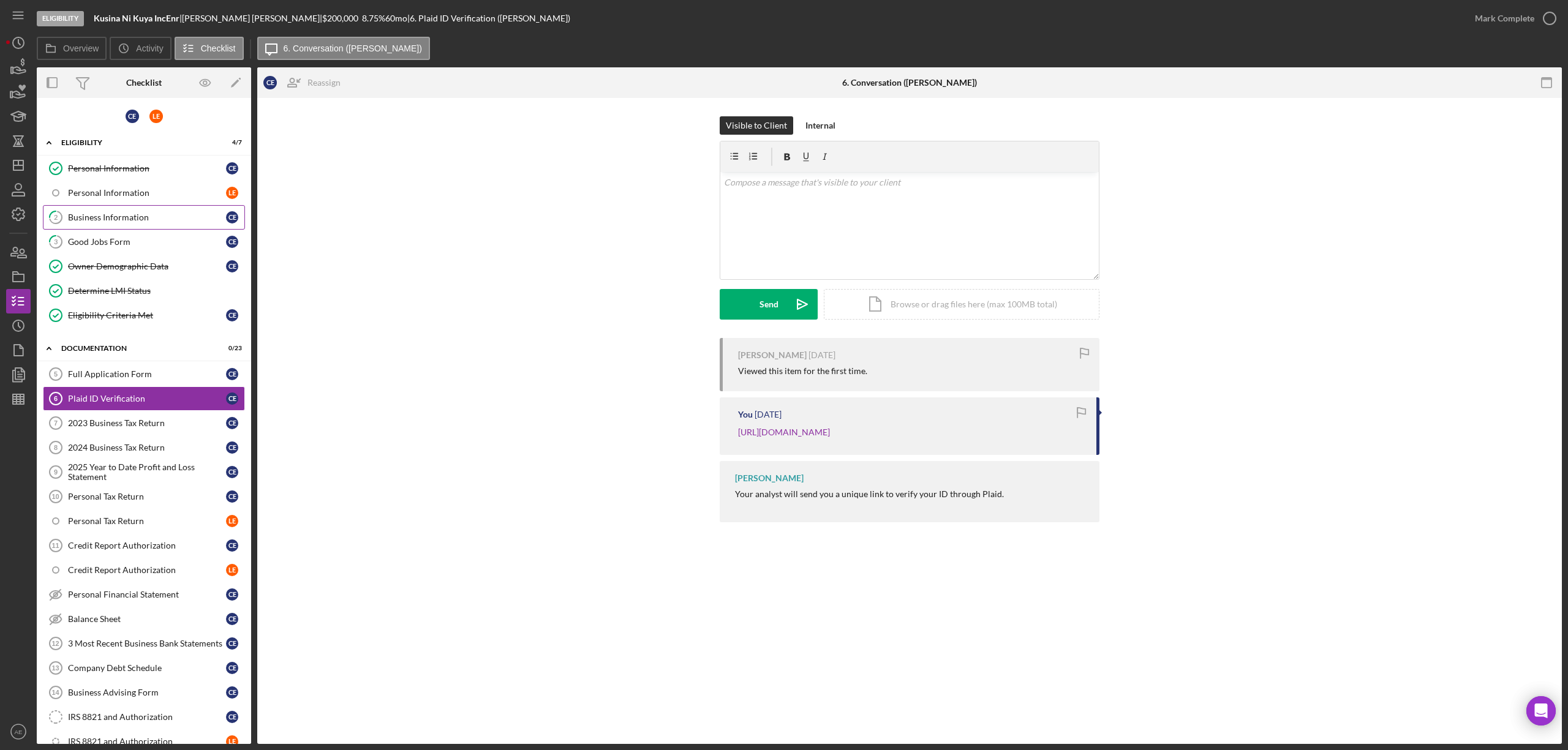
click at [133, 216] on div "Business Information" at bounding box center [146, 217] width 158 height 10
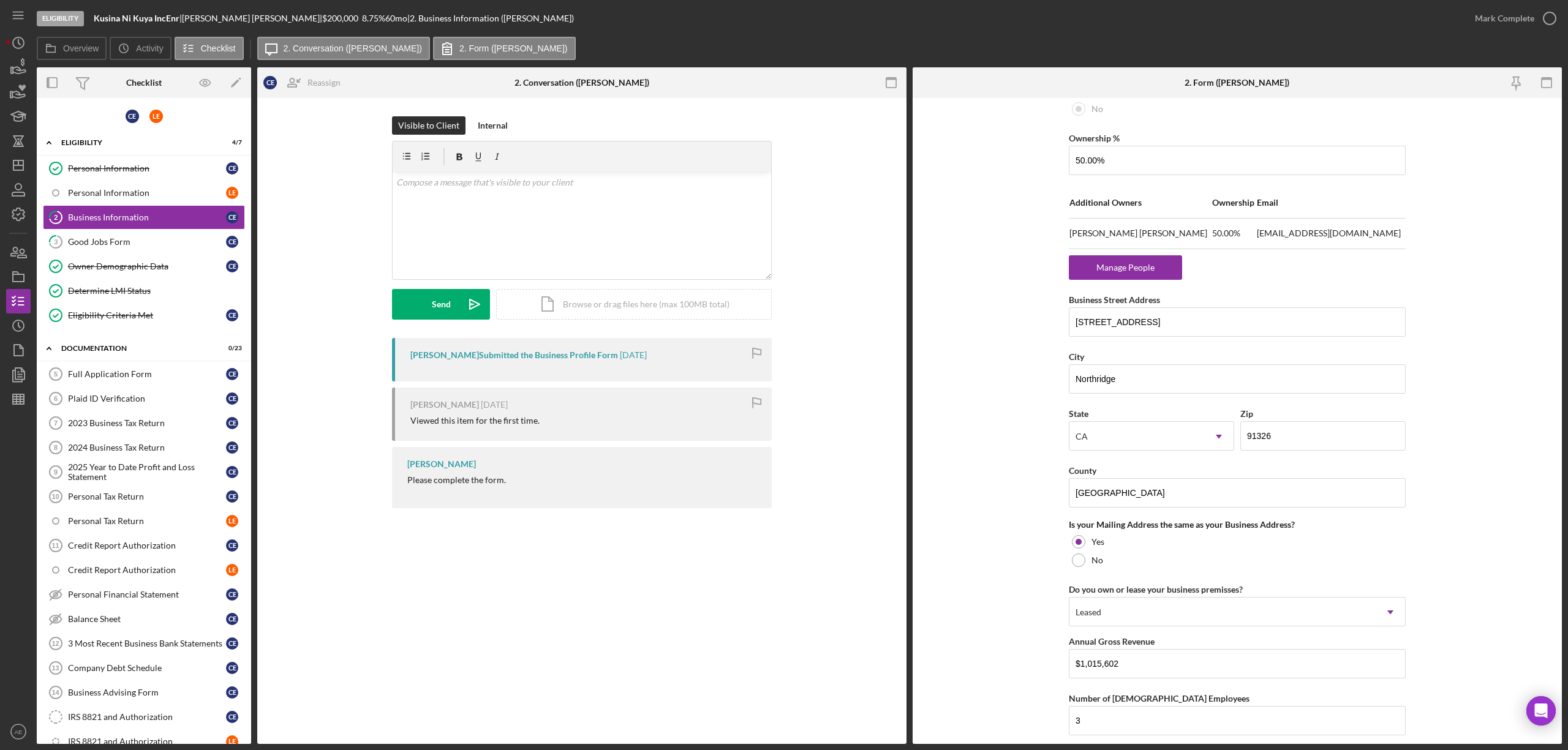
scroll to position [734, 0]
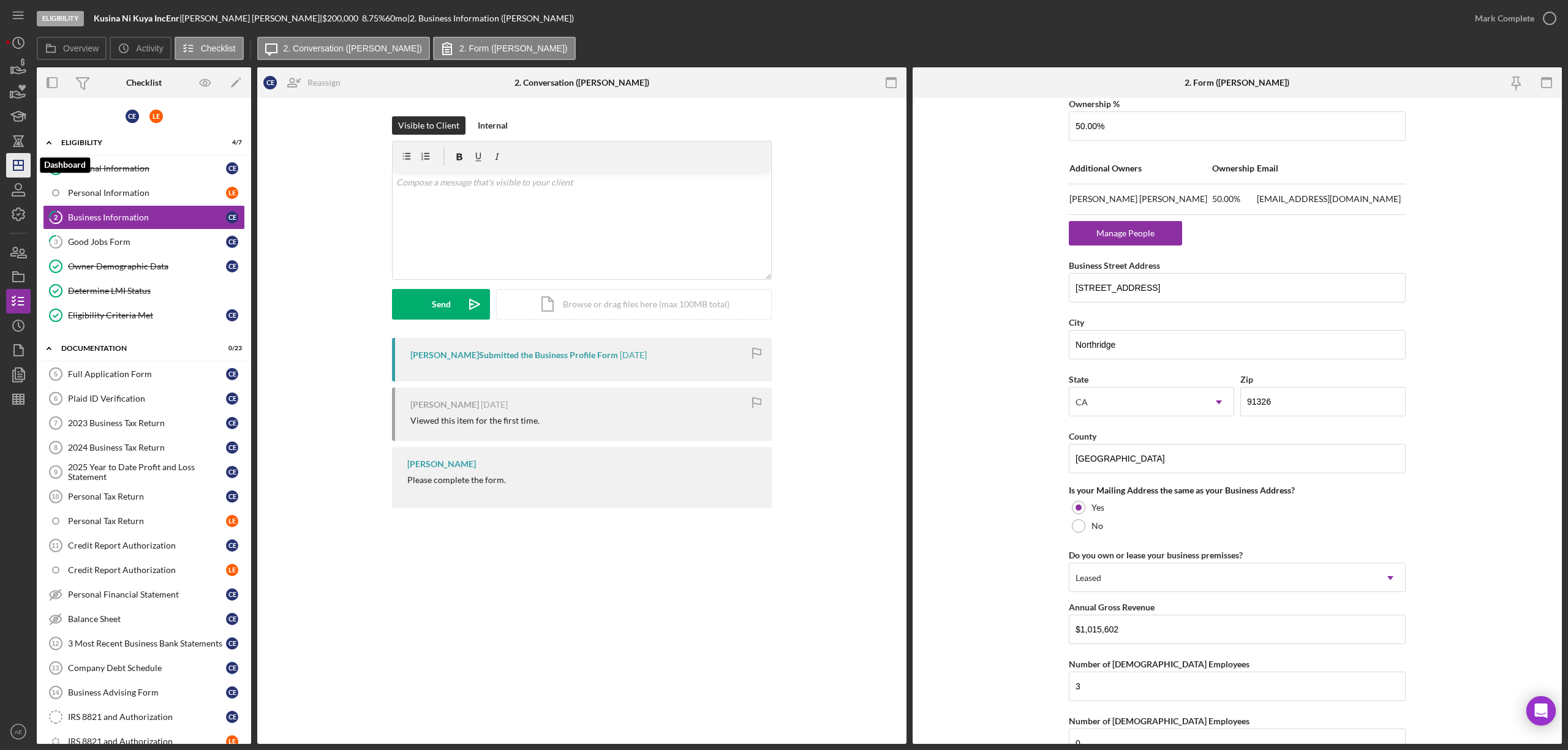
click at [25, 162] on icon "Icon/Dashboard" at bounding box center [18, 165] width 31 height 31
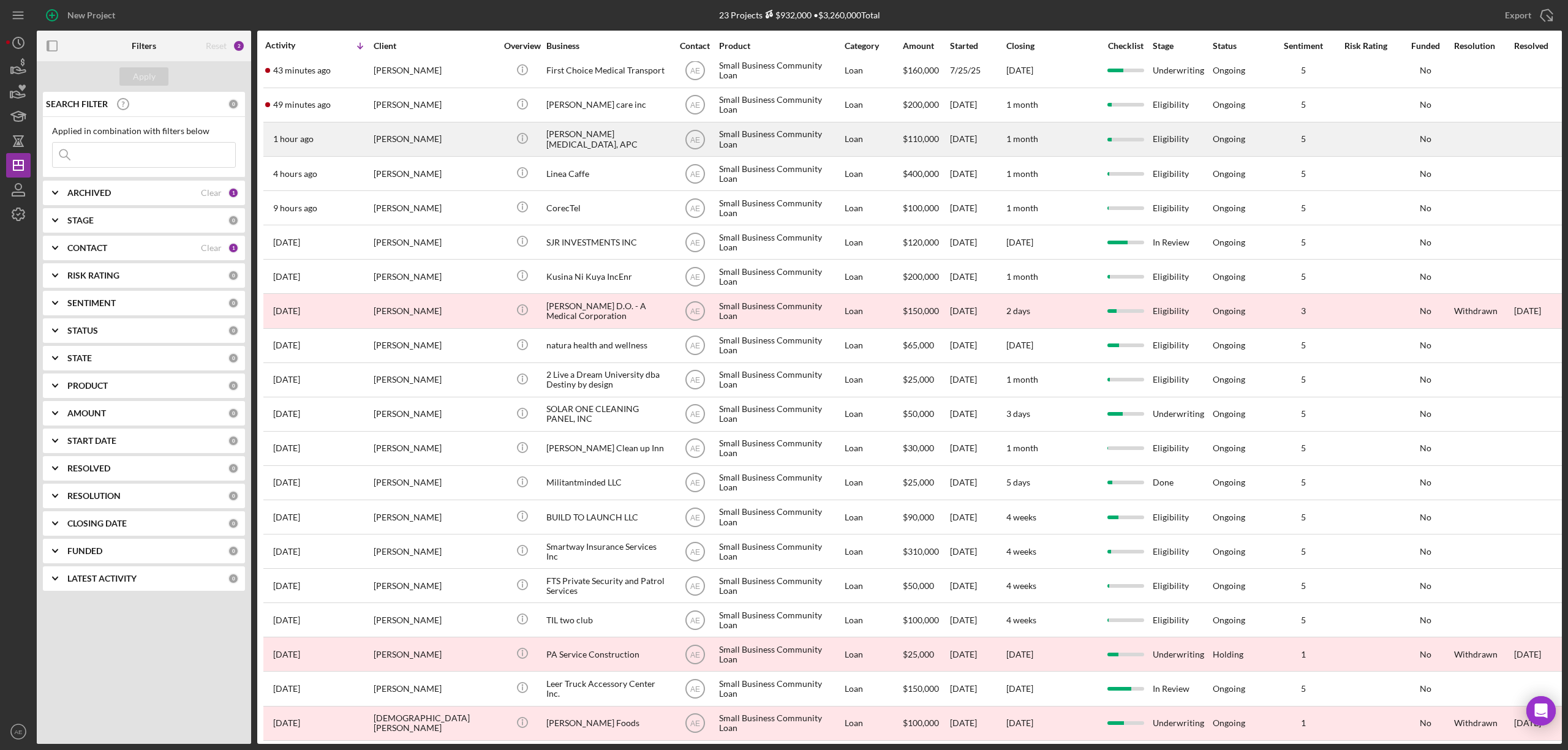
scroll to position [125, 0]
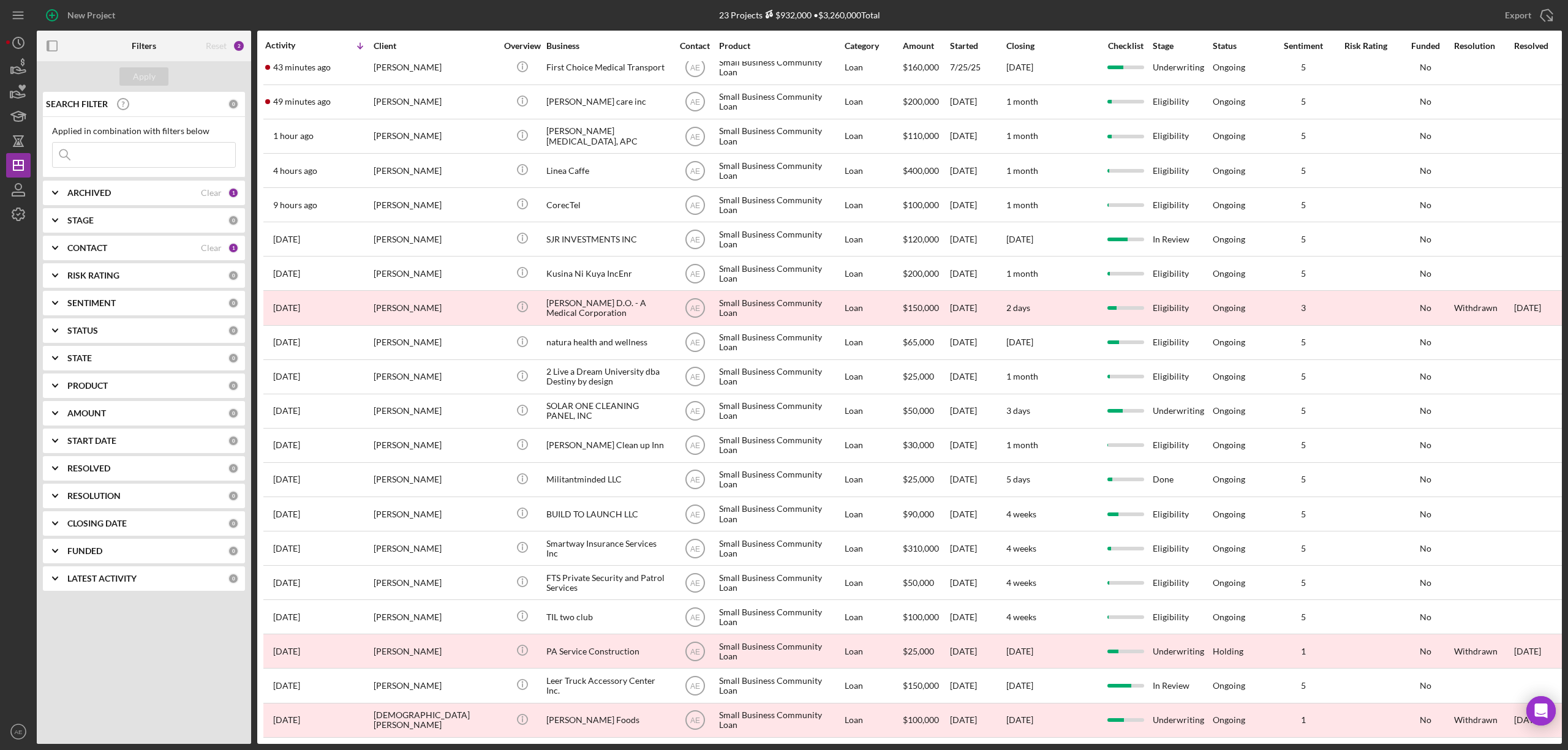
click at [114, 155] on input at bounding box center [144, 155] width 183 height 25
type input "haley"
click at [159, 246] on div "CONTACT" at bounding box center [133, 247] width 133 height 10
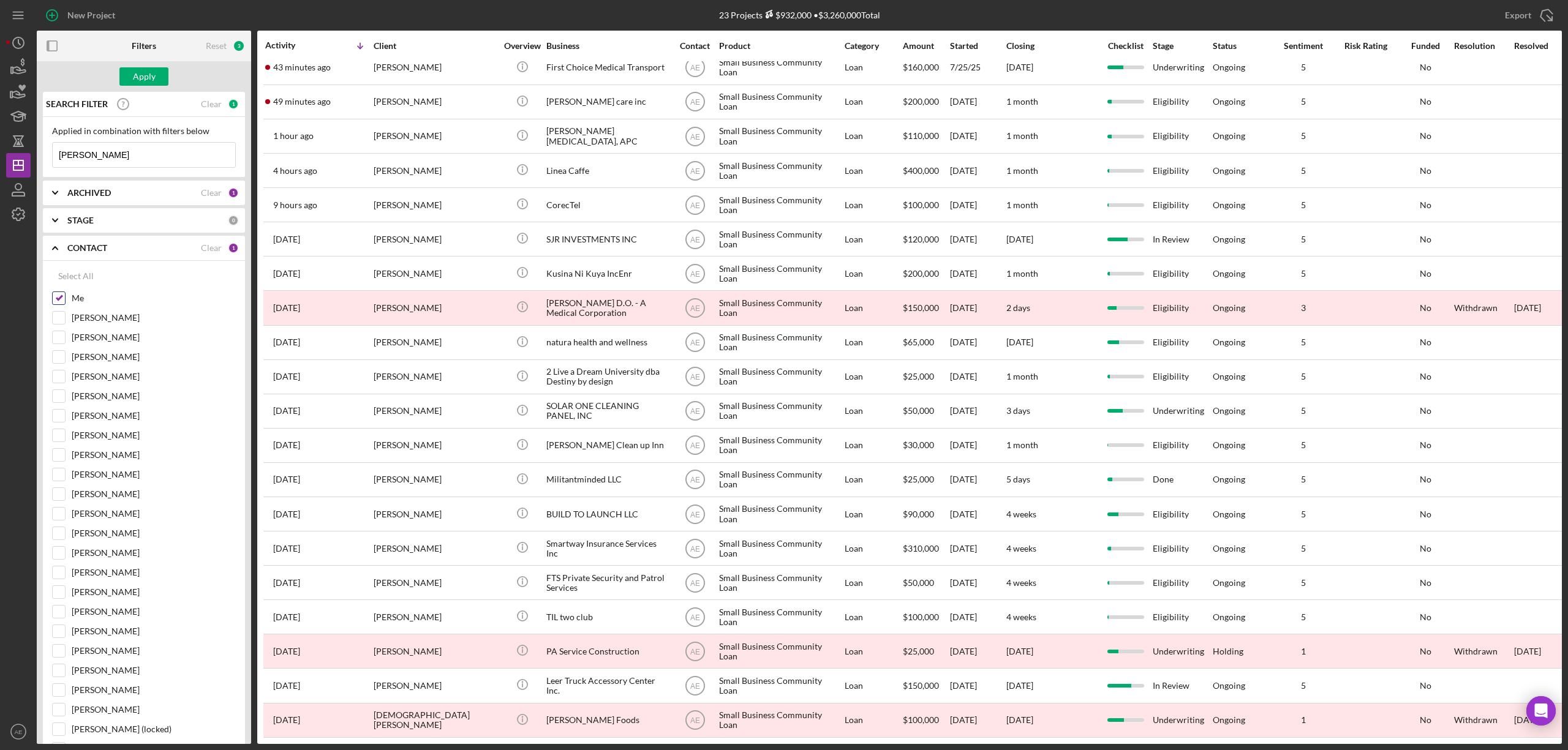
click at [55, 297] on input "Me" at bounding box center [59, 298] width 12 height 12
checkbox input "false"
click at [144, 88] on div "Apply" at bounding box center [144, 77] width 214 height 31
click at [144, 83] on div "Apply" at bounding box center [144, 76] width 23 height 18
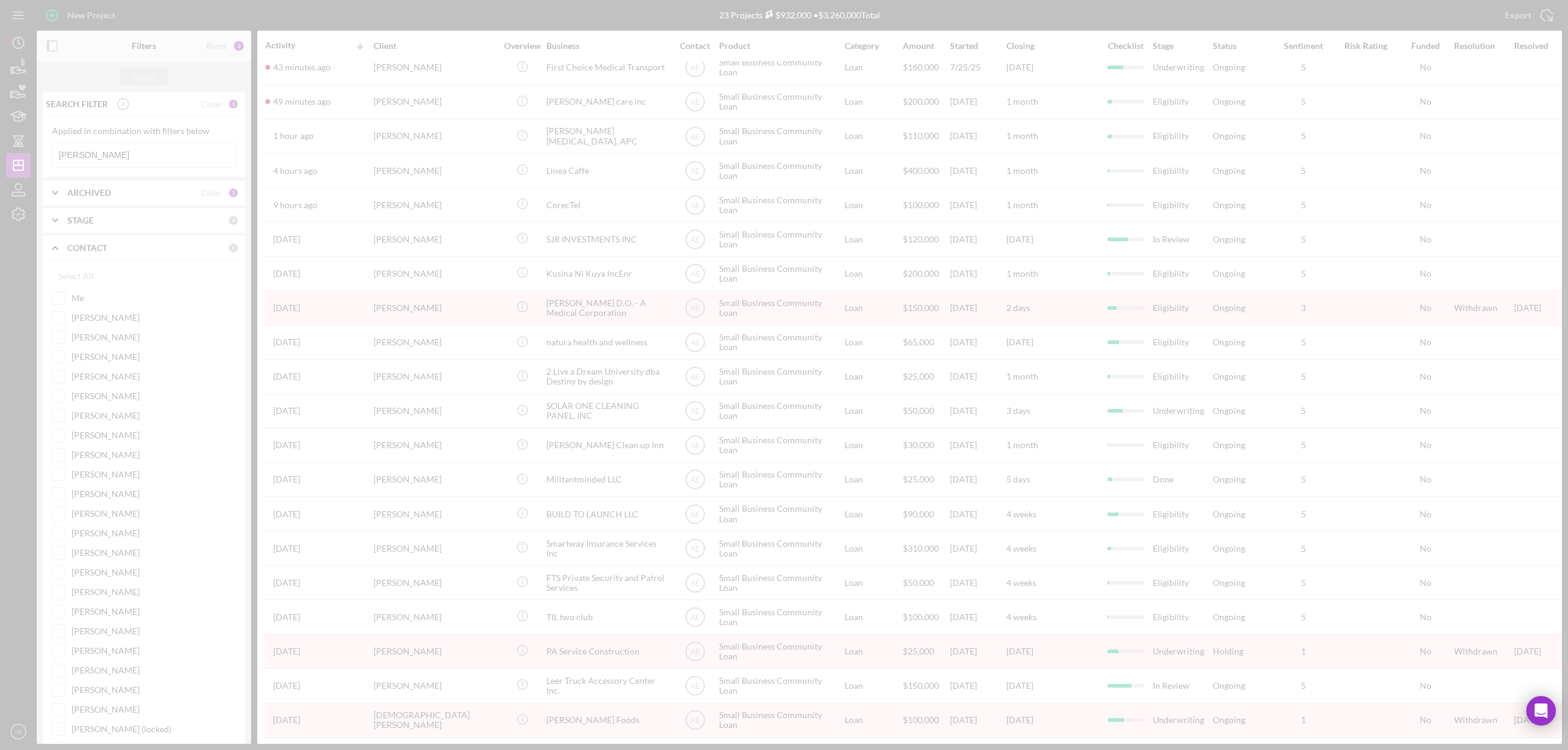
click at [265, 230] on div at bounding box center [784, 375] width 1568 height 750
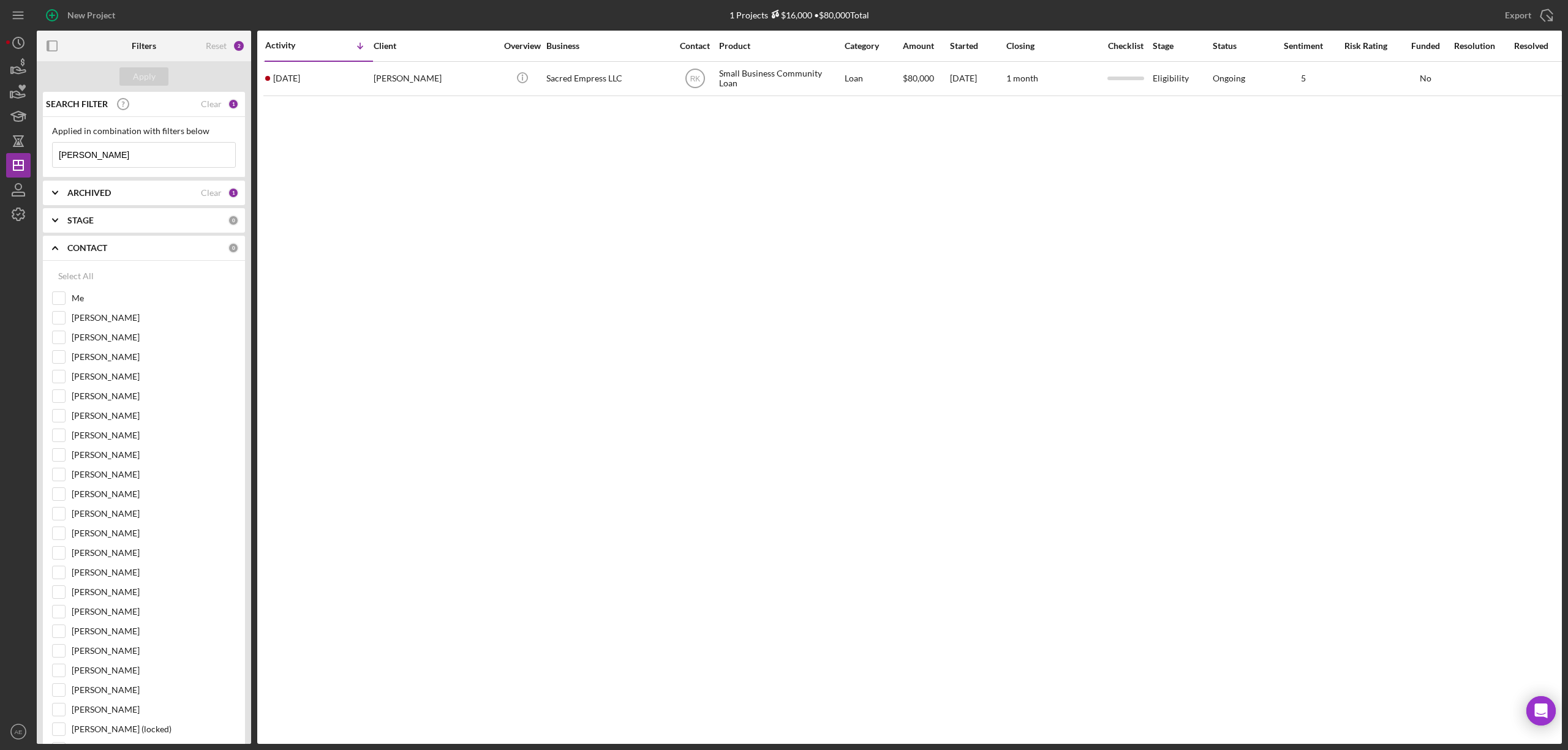
scroll to position [0, 0]
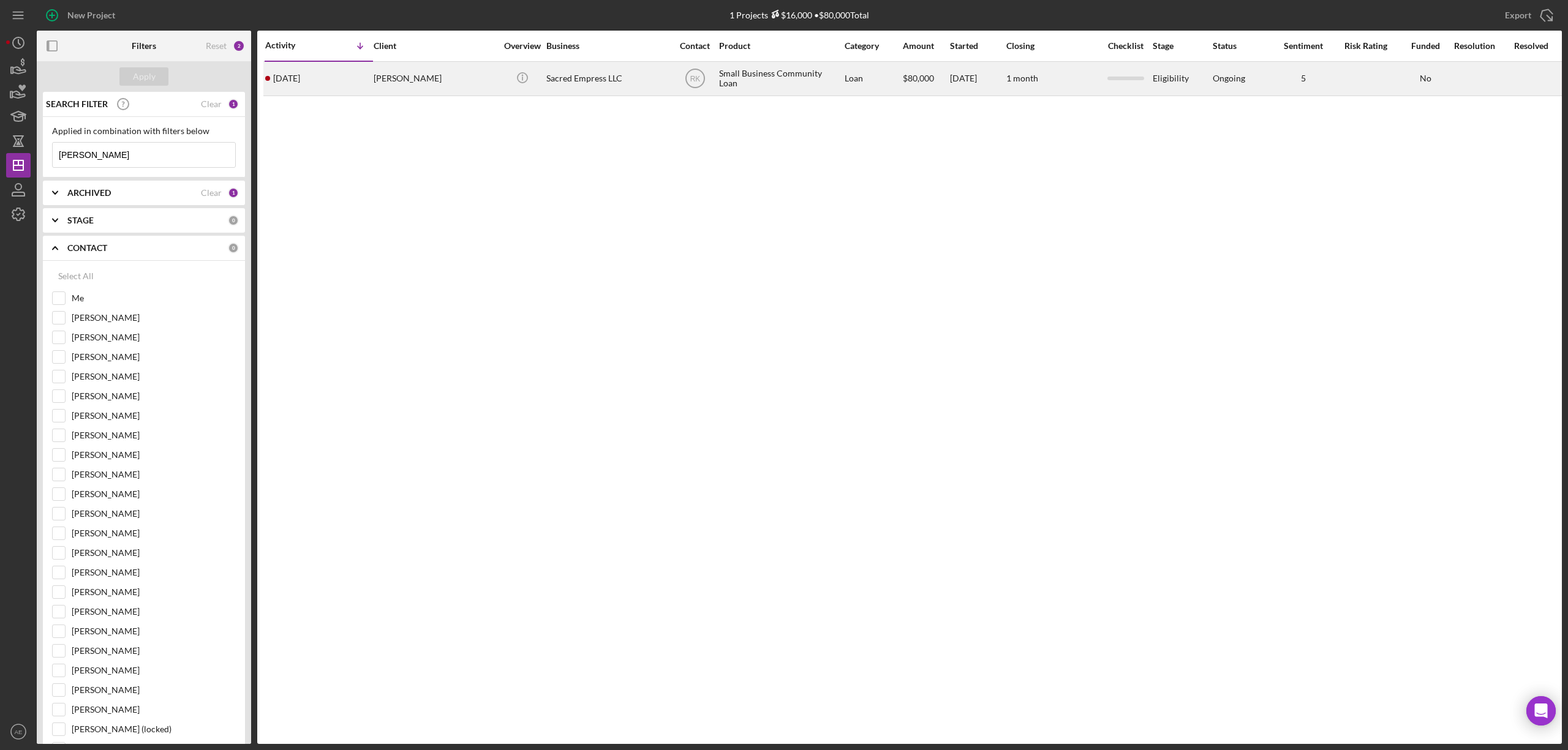
click at [601, 81] on div "Sacred Empress LLC" at bounding box center [607, 78] width 122 height 32
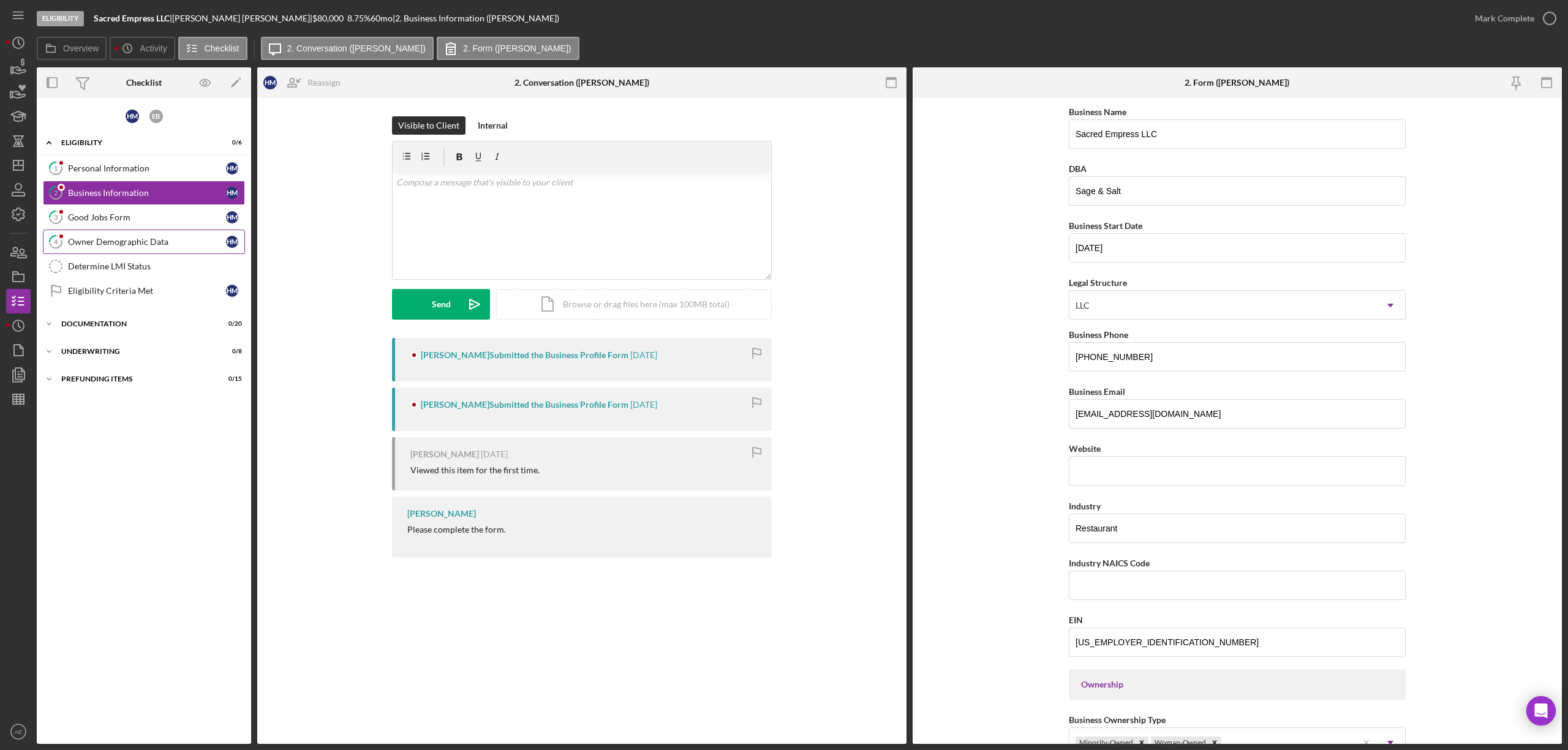
click at [157, 245] on div "Owner Demographic Data" at bounding box center [146, 241] width 158 height 10
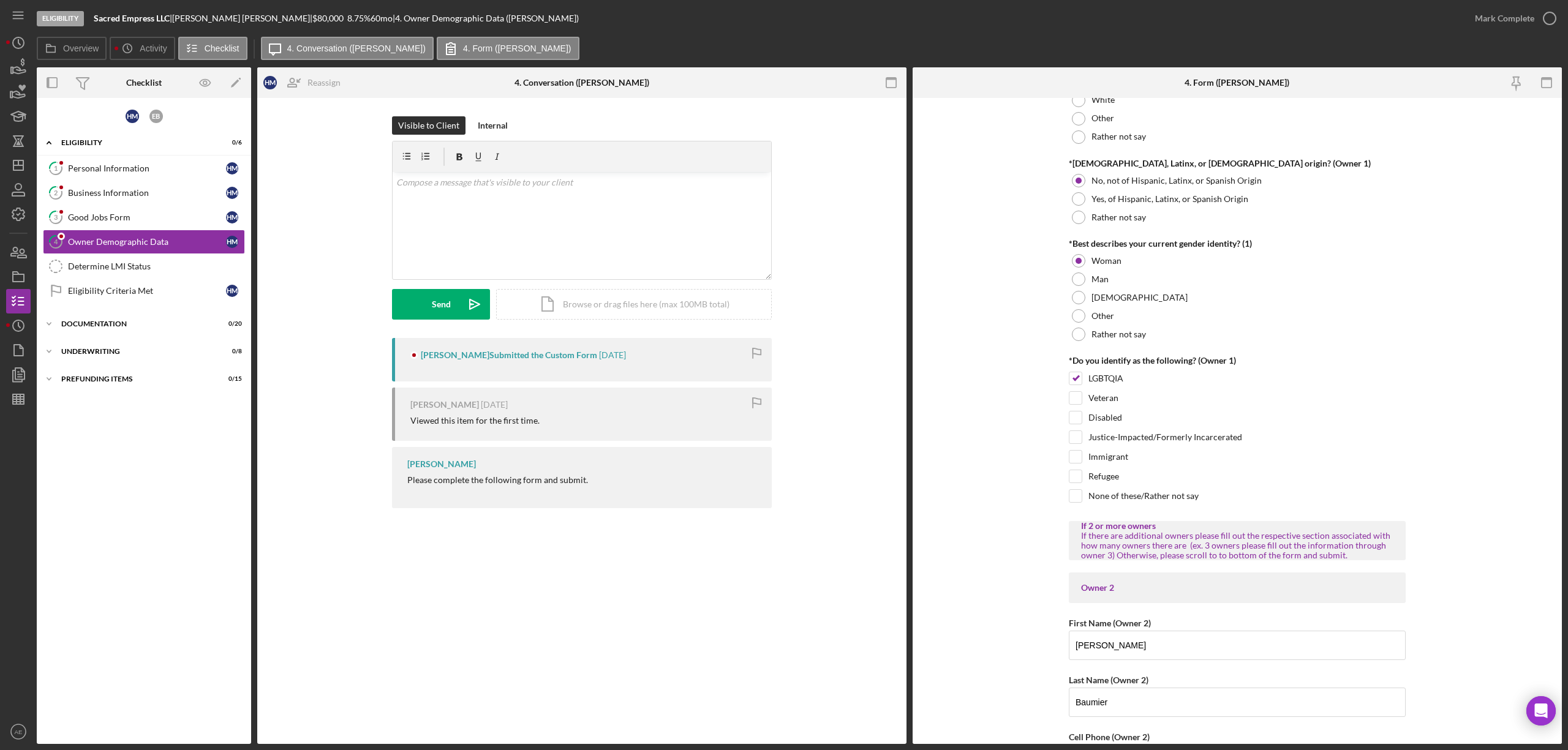
scroll to position [979, 0]
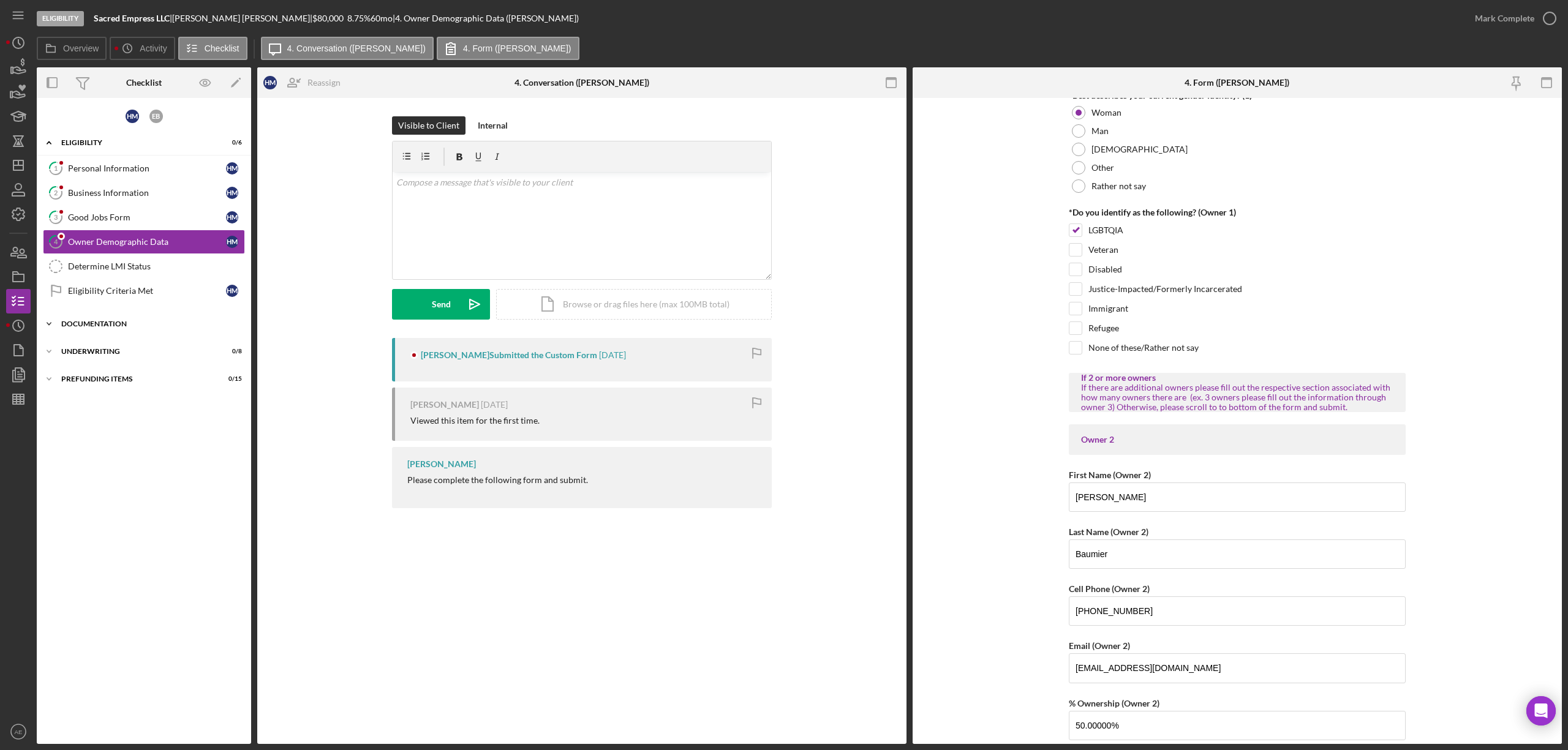
click at [157, 321] on div "Icon/Expander Documentation 0 / 20" at bounding box center [144, 324] width 214 height 25
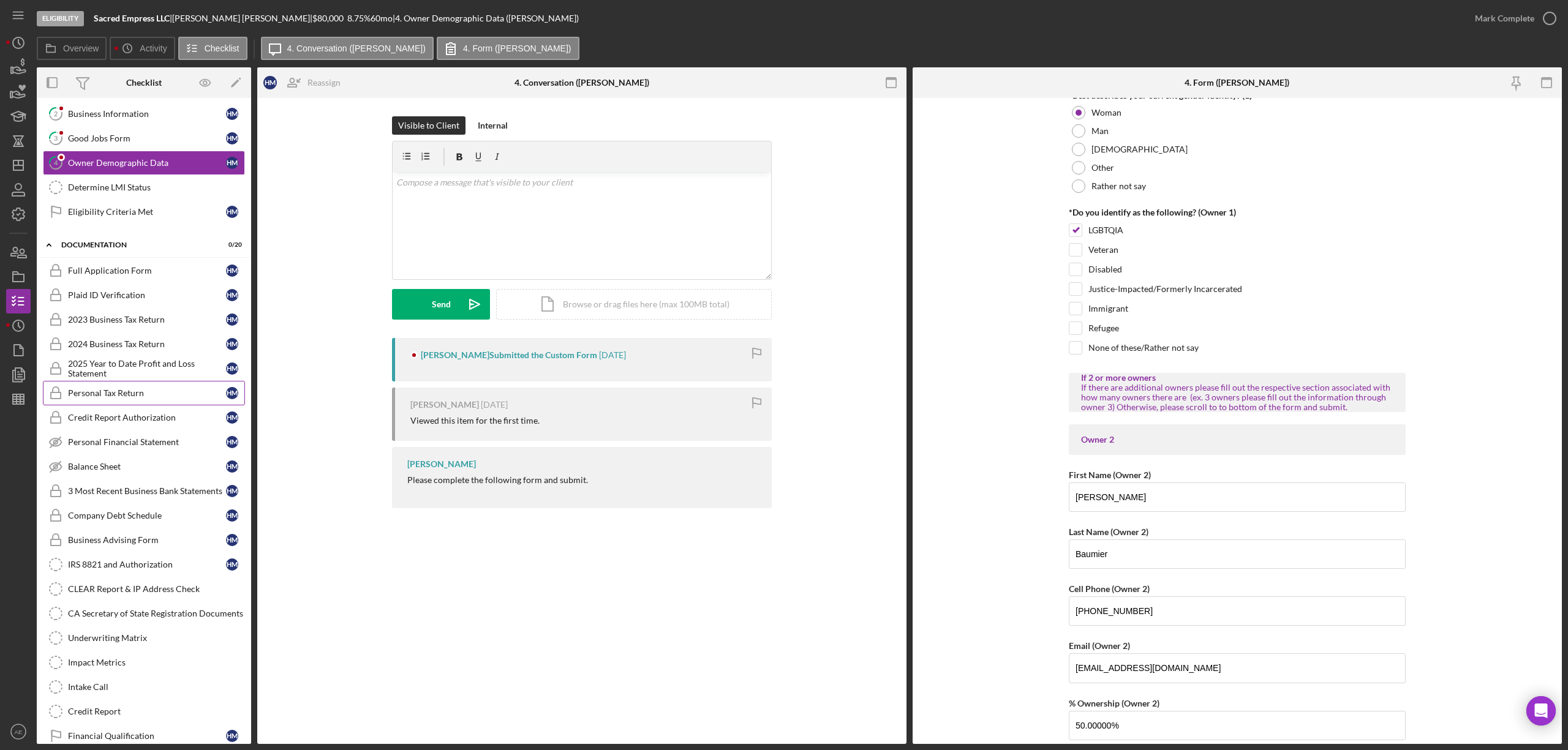
scroll to position [0, 0]
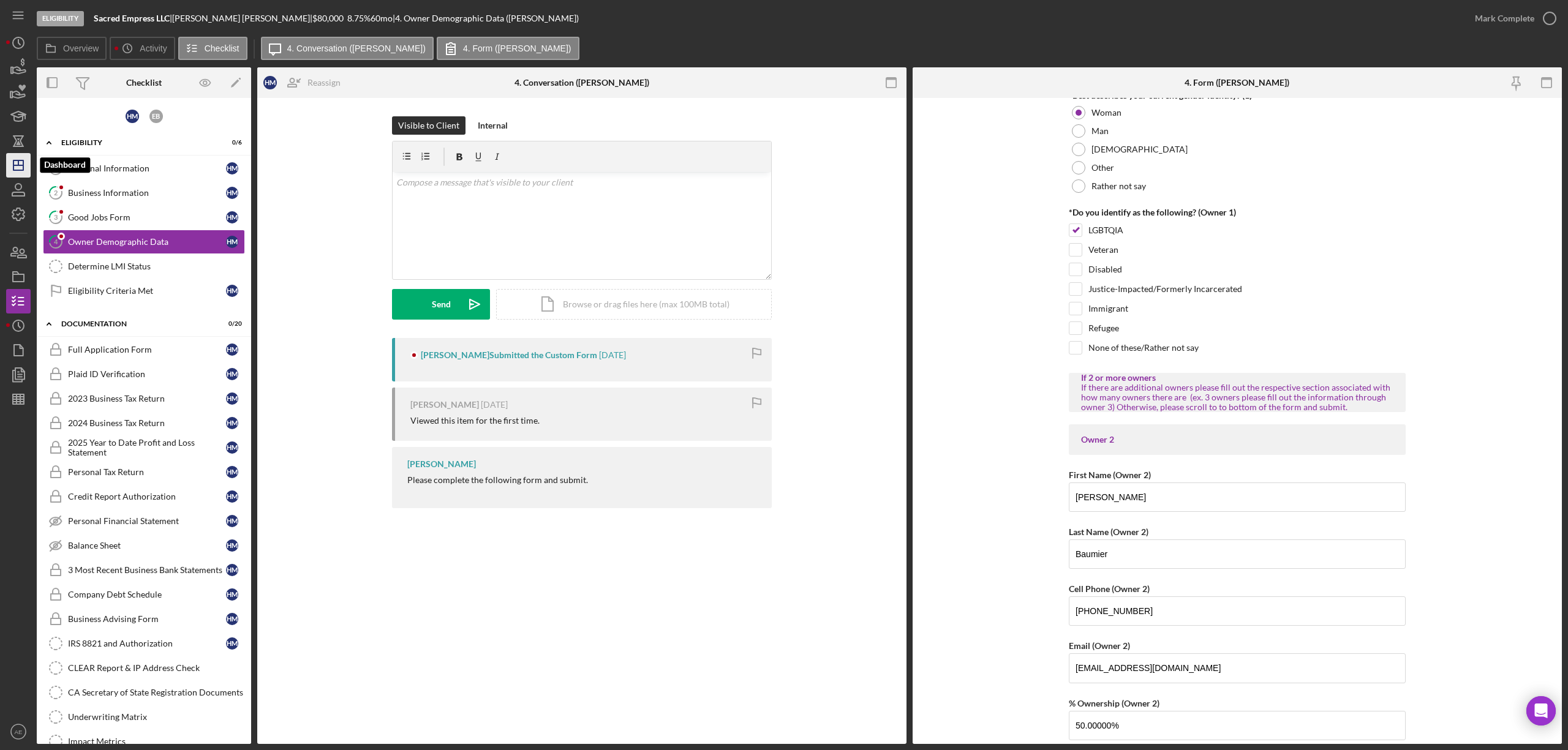
click at [12, 161] on icon "Icon/Dashboard" at bounding box center [18, 165] width 31 height 31
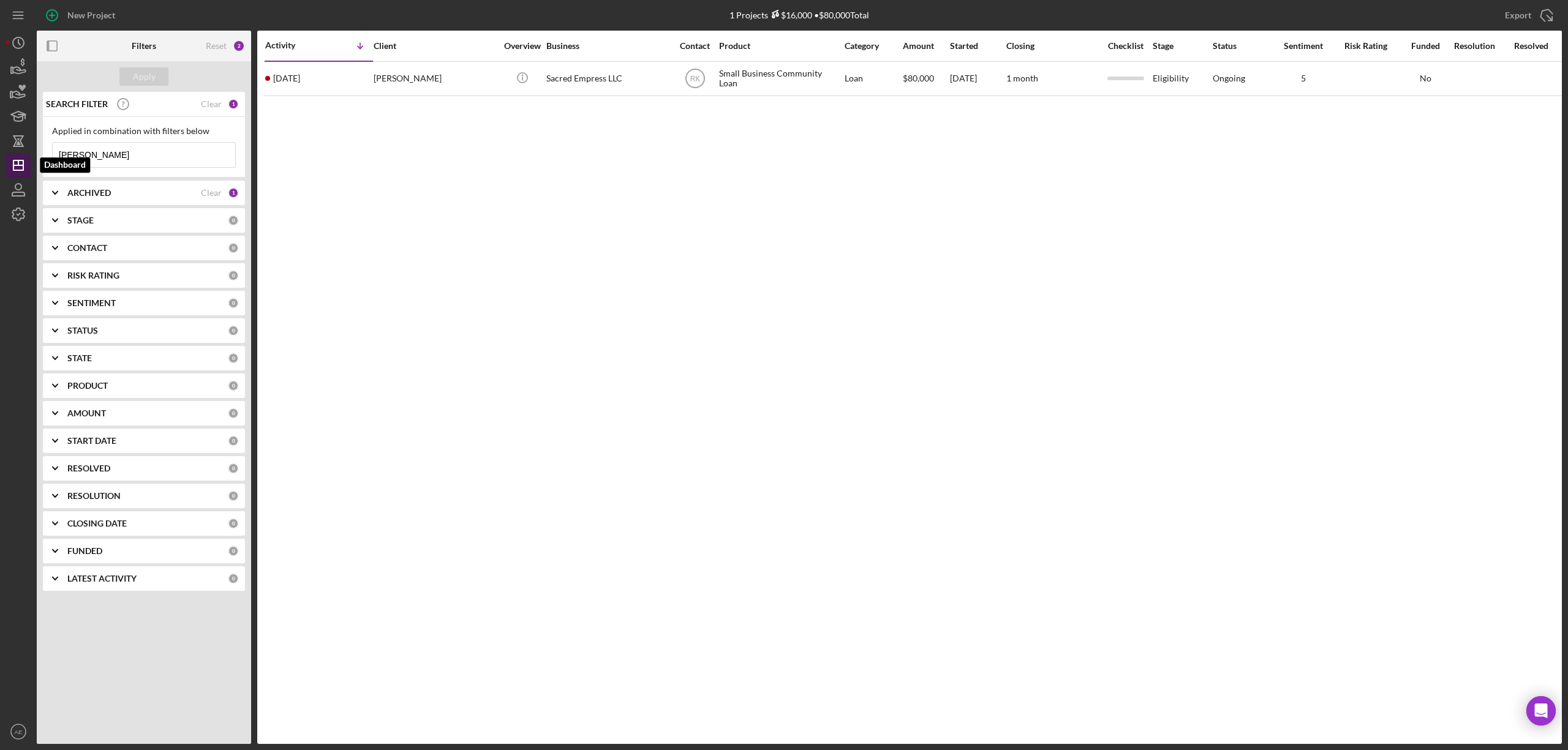
drag, startPoint x: 44, startPoint y: 157, endPoint x: 23, endPoint y: 155, distance: 21.1
click at [23, 155] on div "New Project 1 Projects $16,000 • $80,000 Total haley Export Icon/Export Filters…" at bounding box center [784, 372] width 1556 height 744
click at [122, 189] on div "ARCHIVED" at bounding box center [133, 193] width 133 height 10
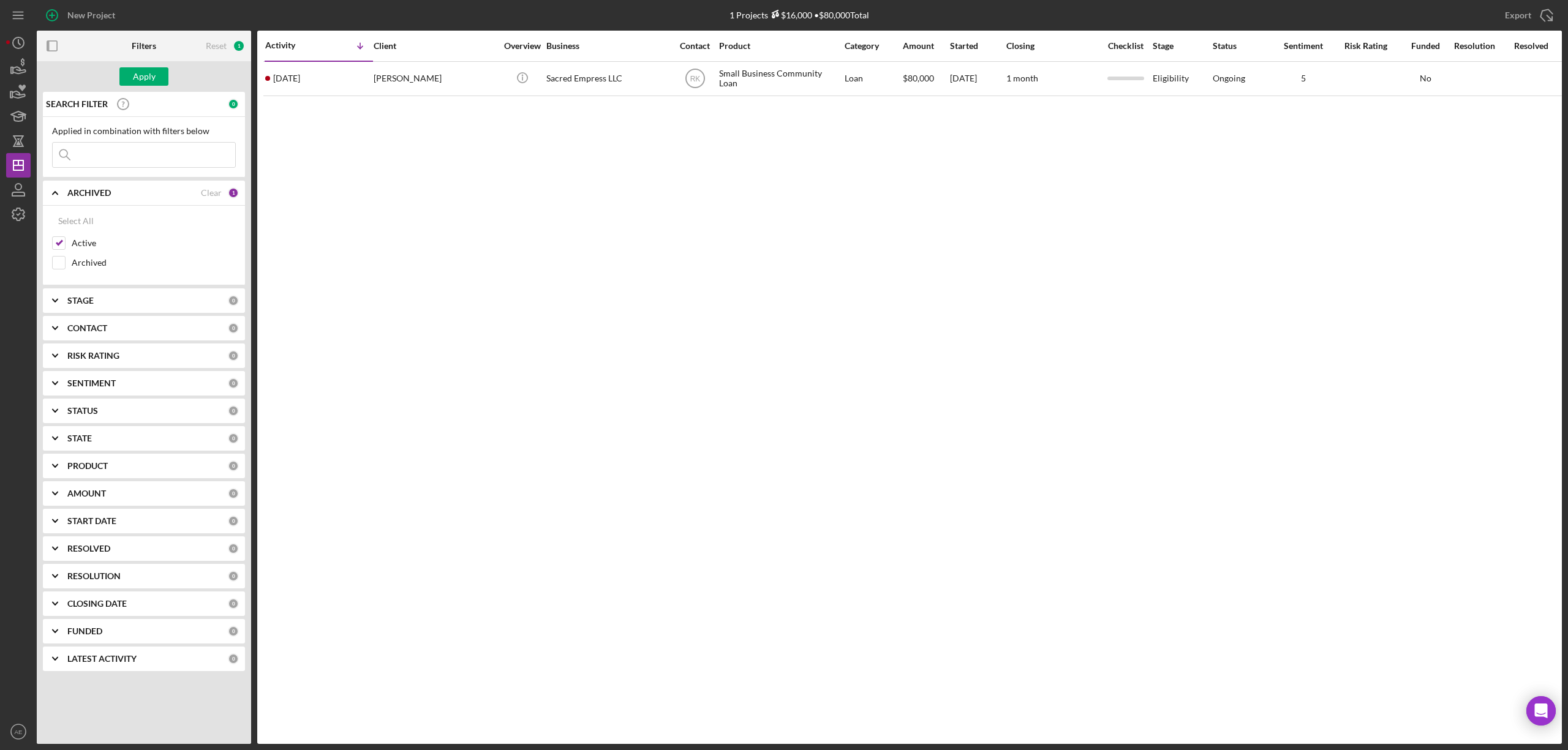
click at [101, 333] on b "CONTACT" at bounding box center [87, 328] width 40 height 10
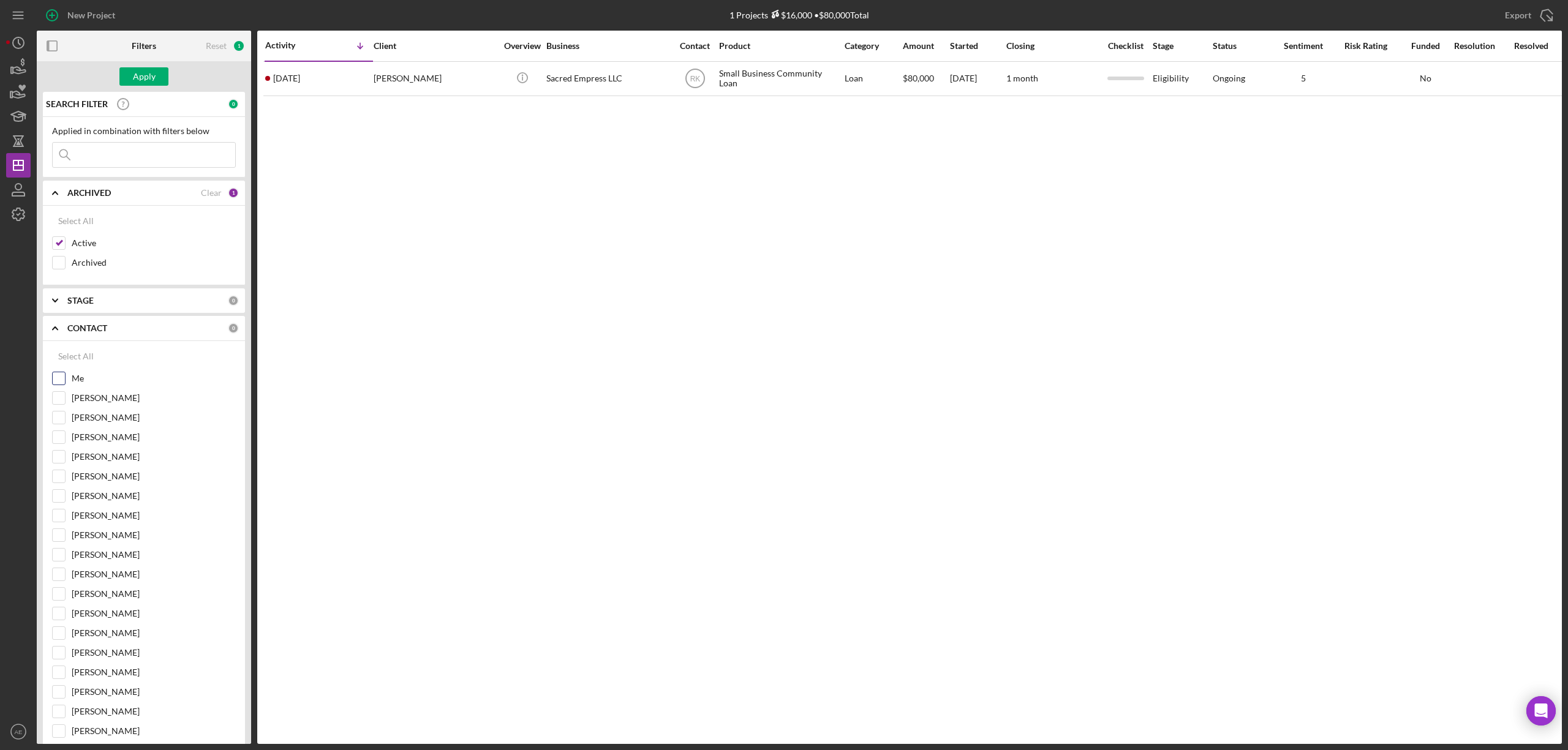
click at [62, 380] on input "Me" at bounding box center [59, 378] width 12 height 12
checkbox input "true"
click at [151, 72] on div "Apply" at bounding box center [144, 76] width 23 height 18
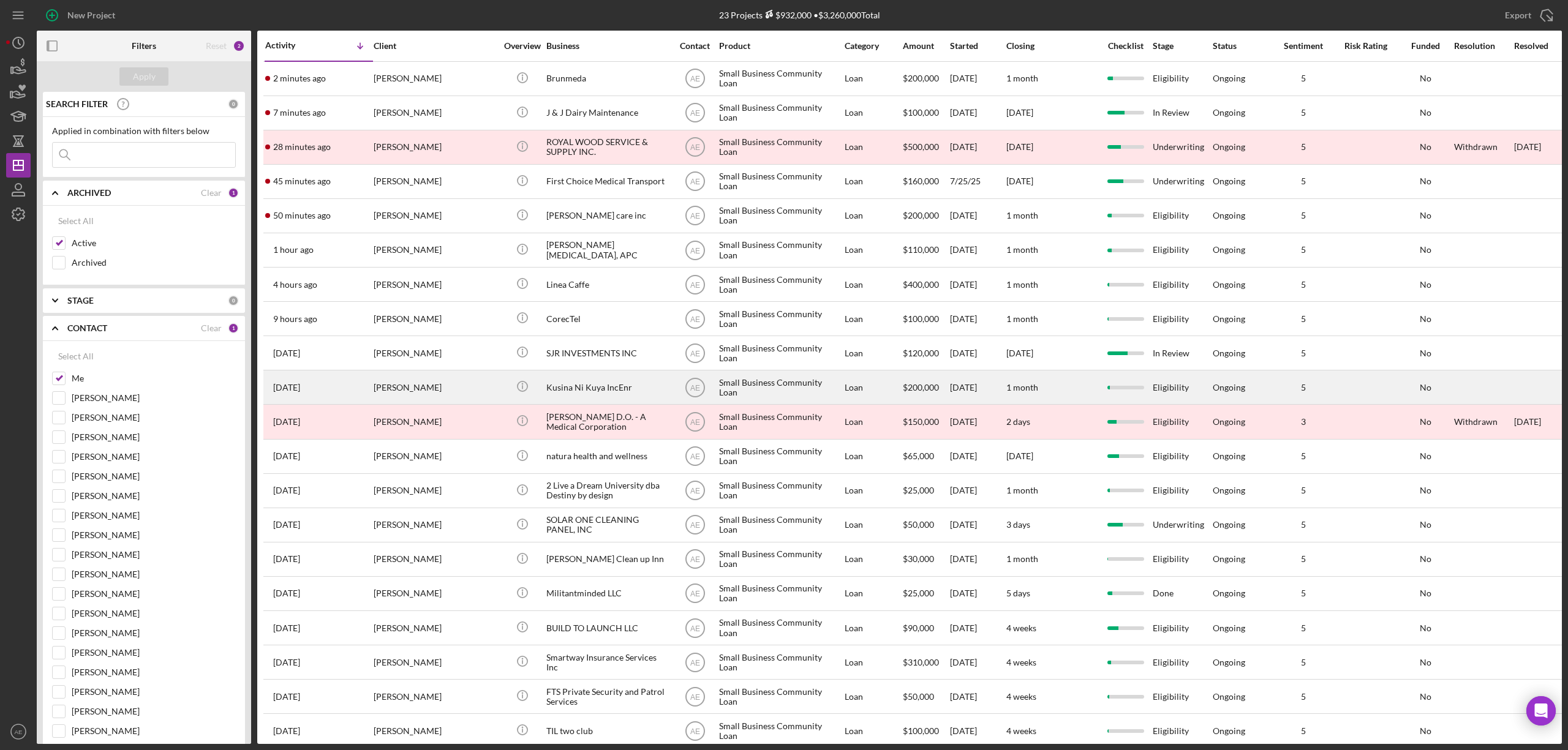
click at [476, 389] on div "[PERSON_NAME]" at bounding box center [434, 386] width 122 height 32
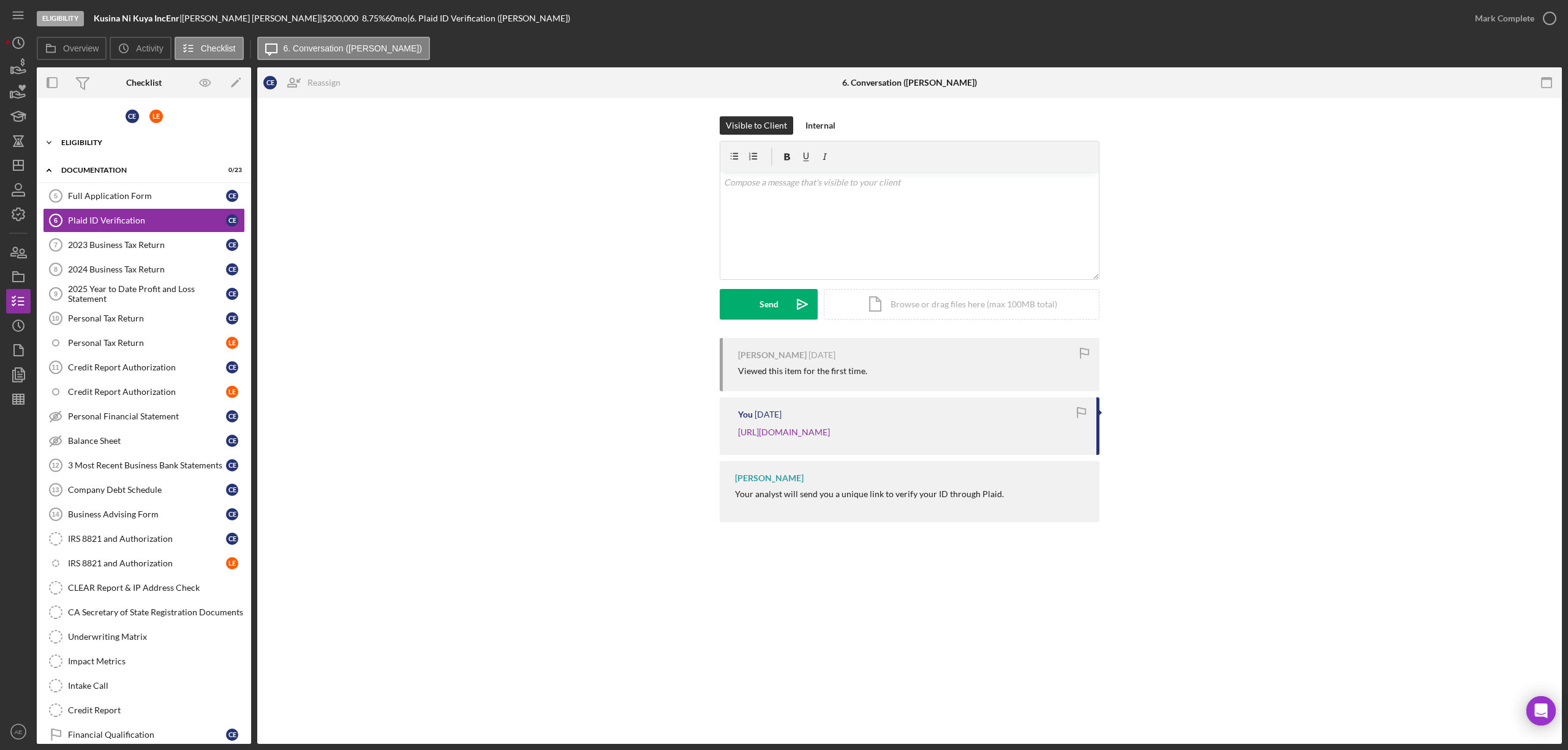
click at [108, 147] on div "Icon/Expander Eligibility 4 / 7" at bounding box center [144, 143] width 214 height 25
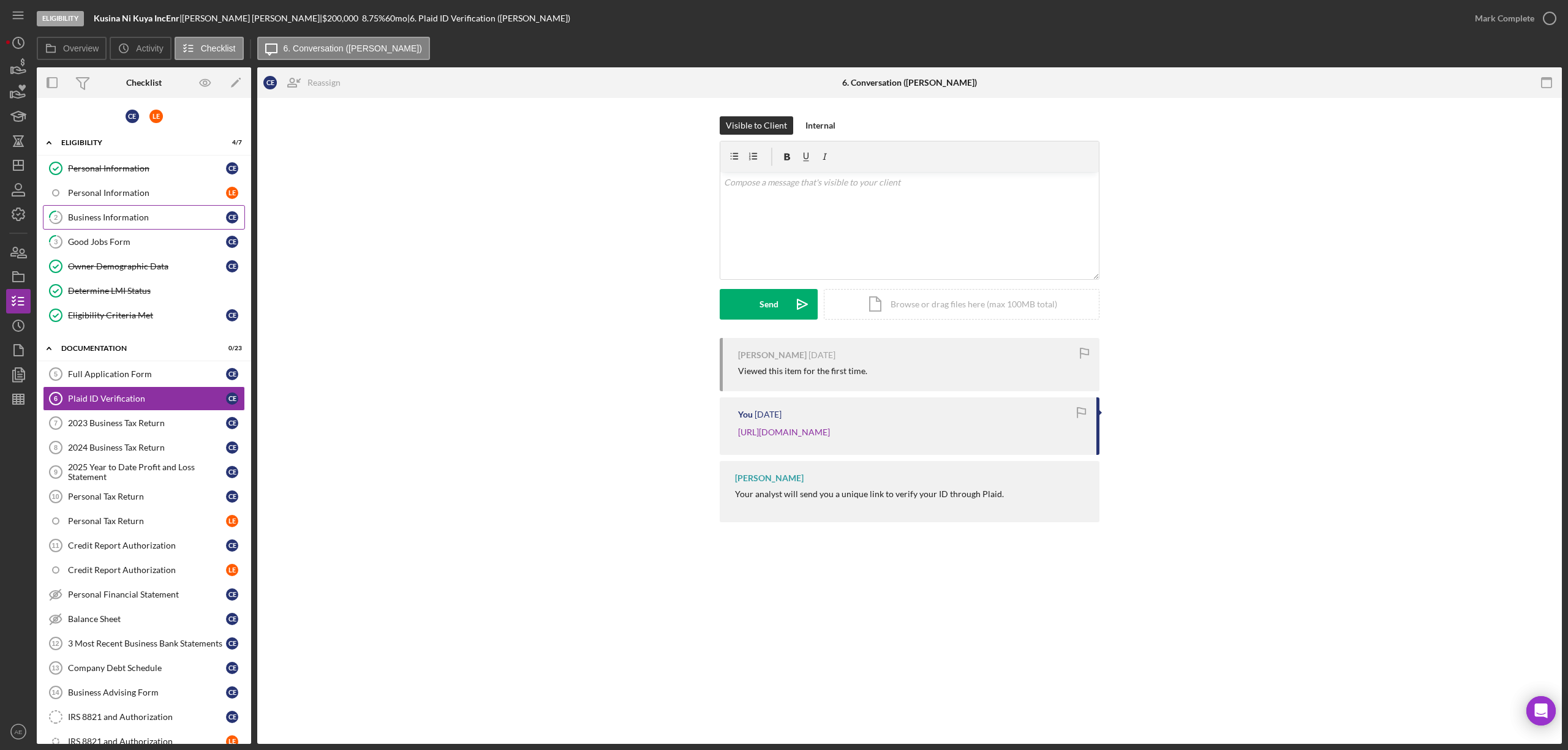
click at [141, 217] on div "Business Information" at bounding box center [146, 217] width 158 height 10
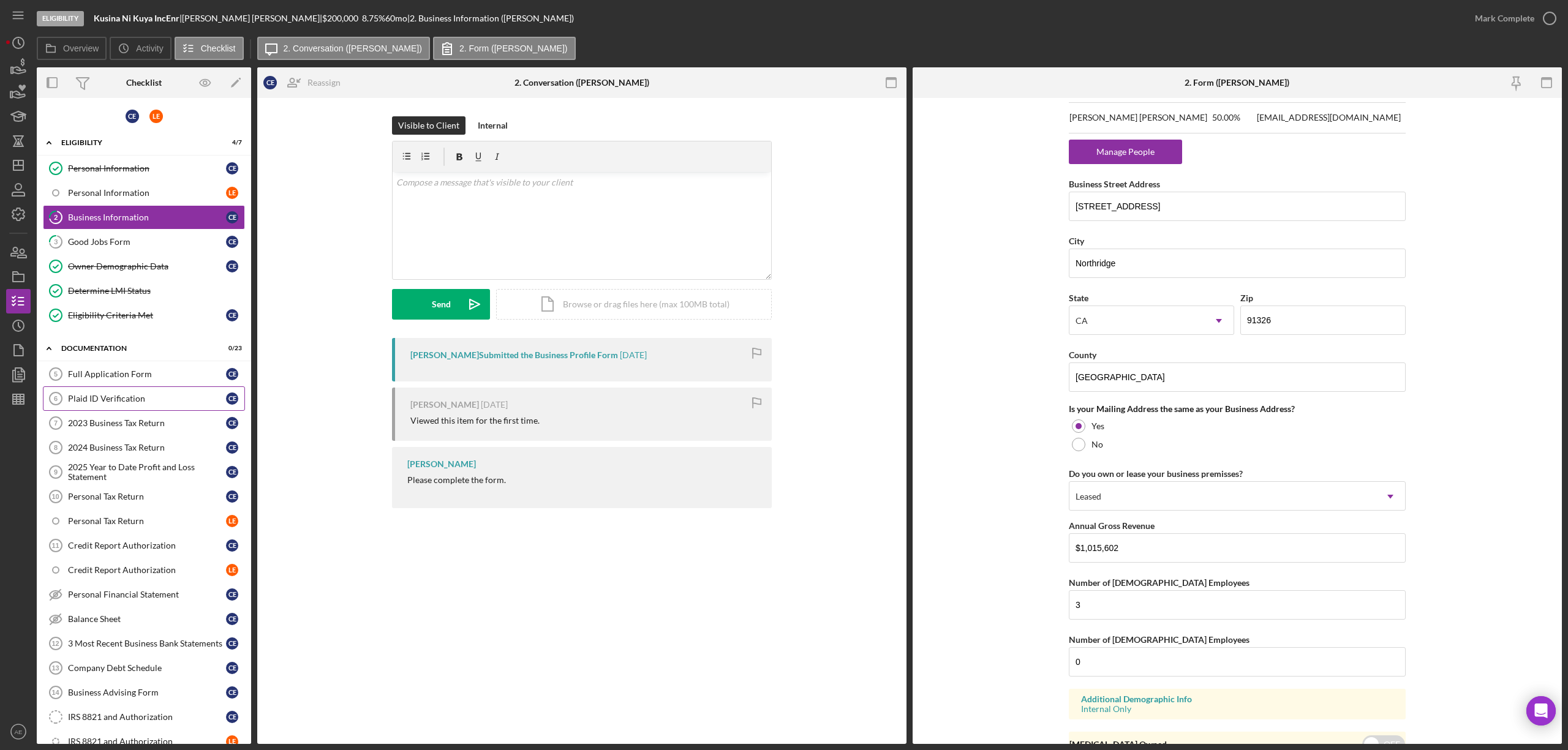
scroll to position [81, 0]
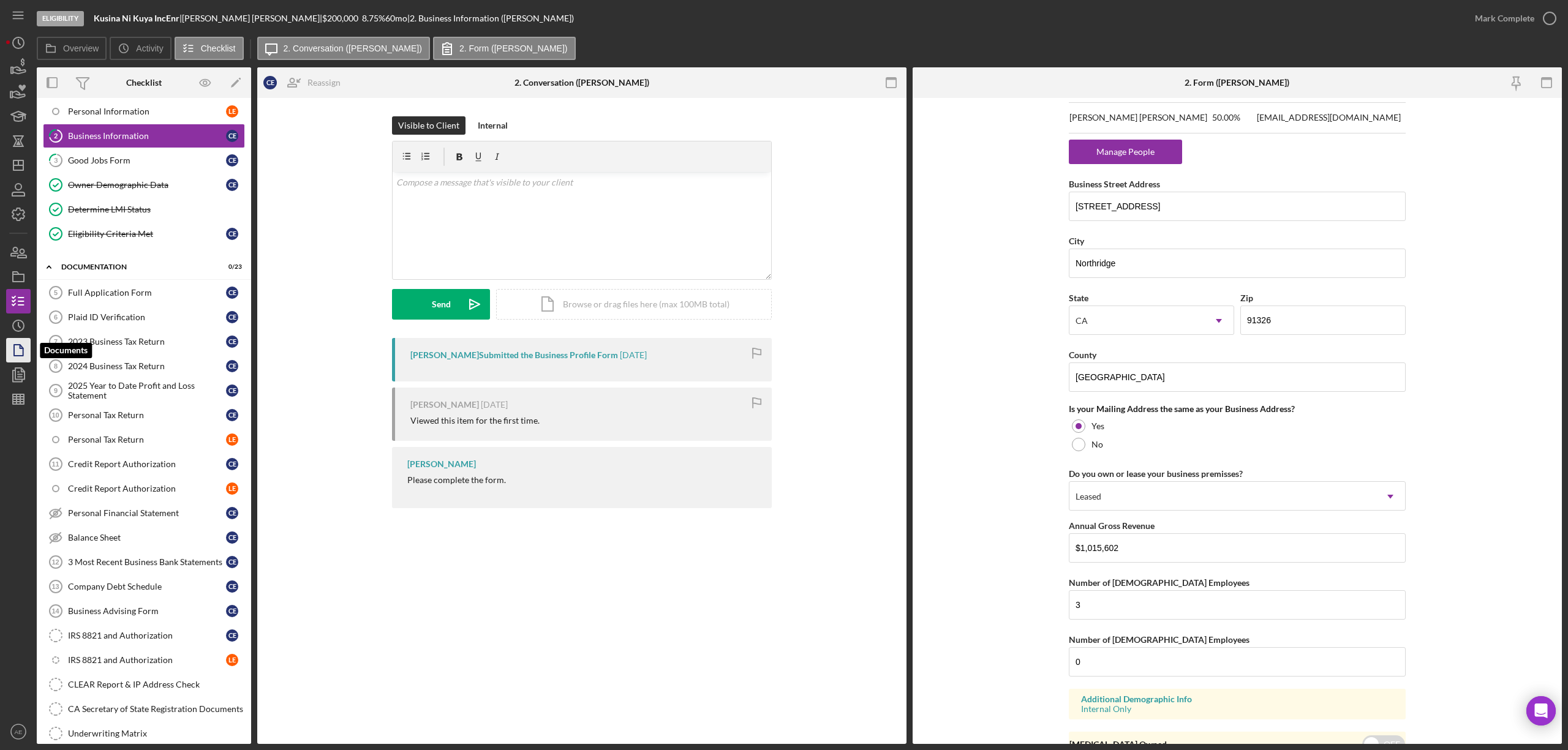
click at [18, 346] on icon "button" at bounding box center [18, 350] width 31 height 31
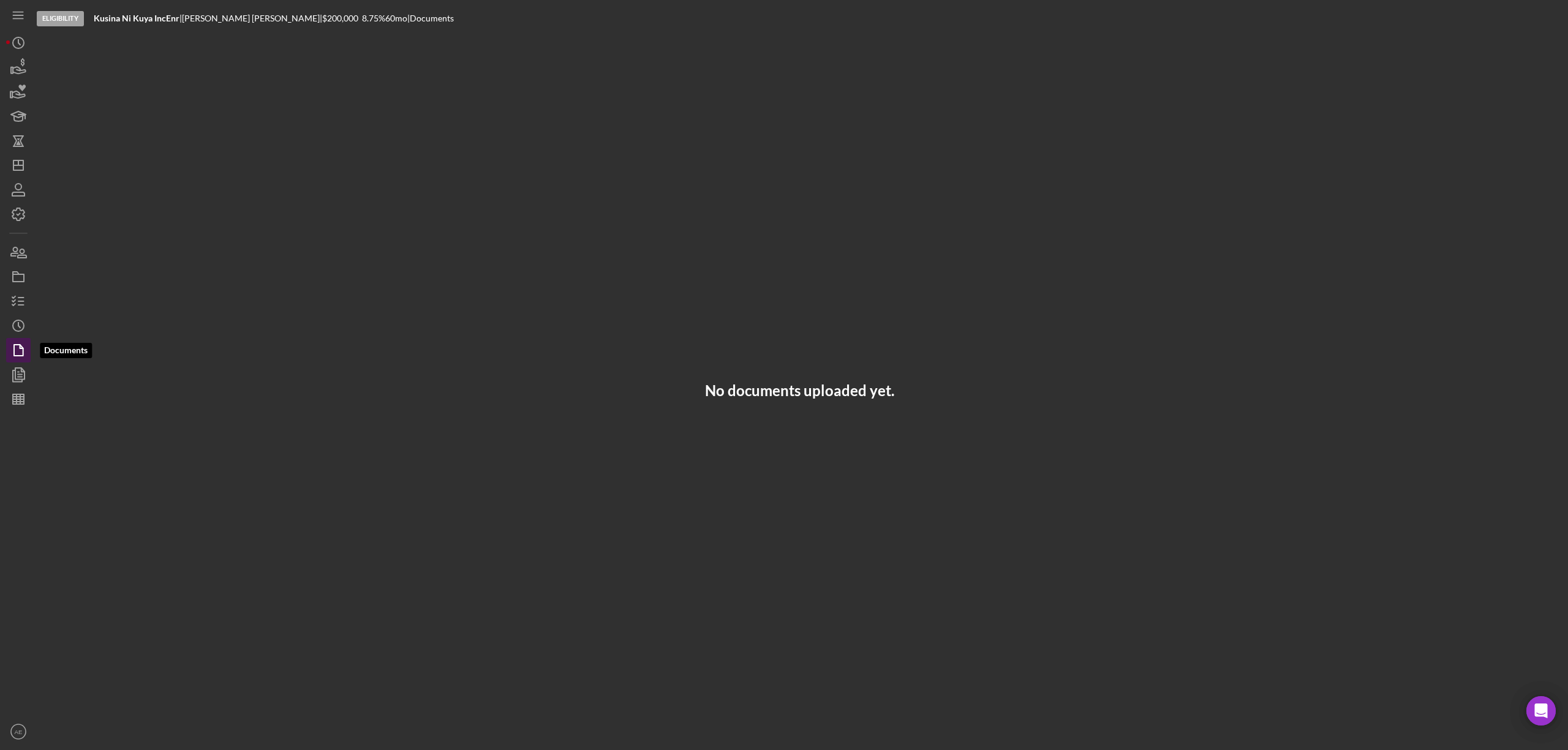
click at [14, 356] on icon "button" at bounding box center [18, 350] width 31 height 31
click at [18, 365] on icon "button" at bounding box center [18, 374] width 31 height 31
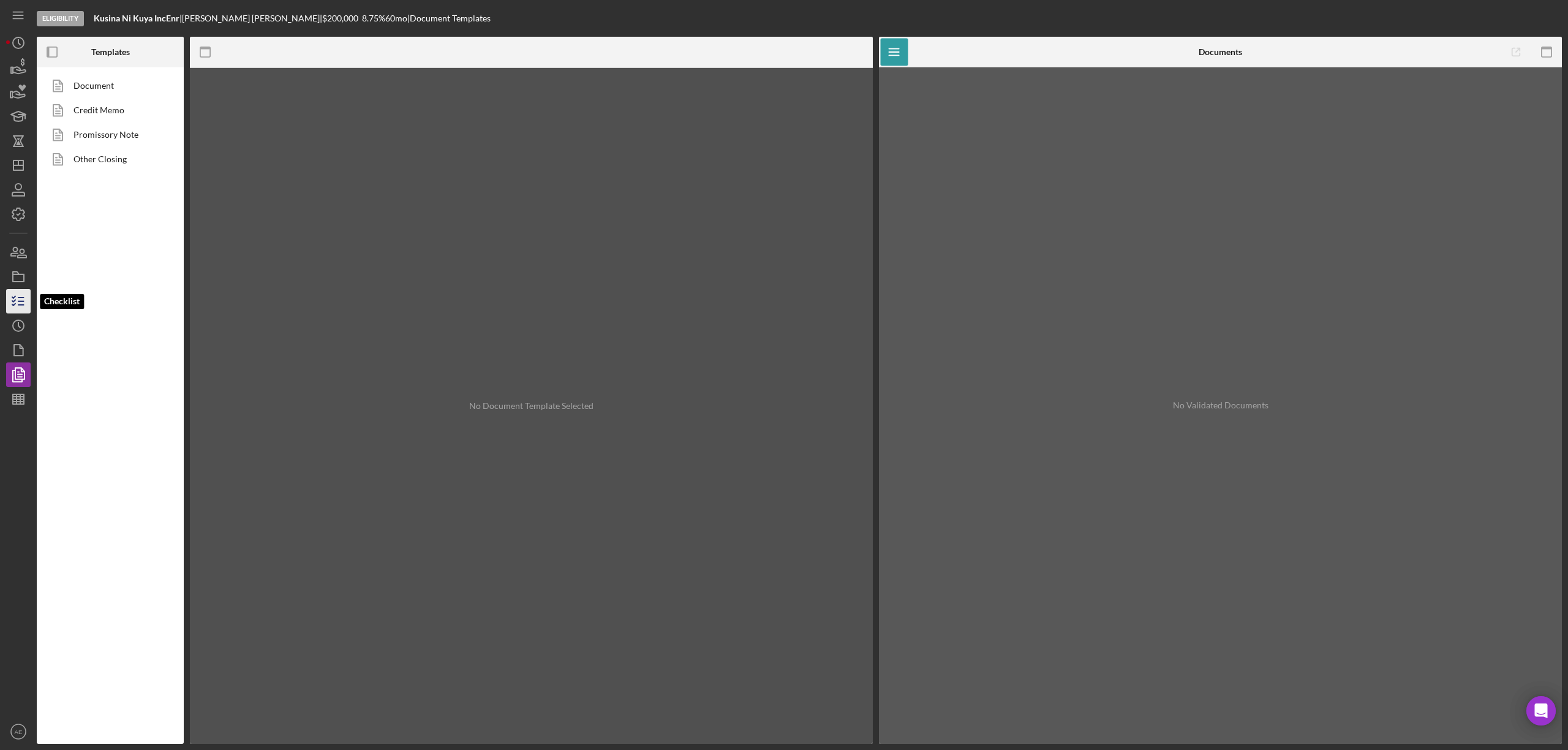
click at [21, 304] on icon "button" at bounding box center [18, 301] width 31 height 31
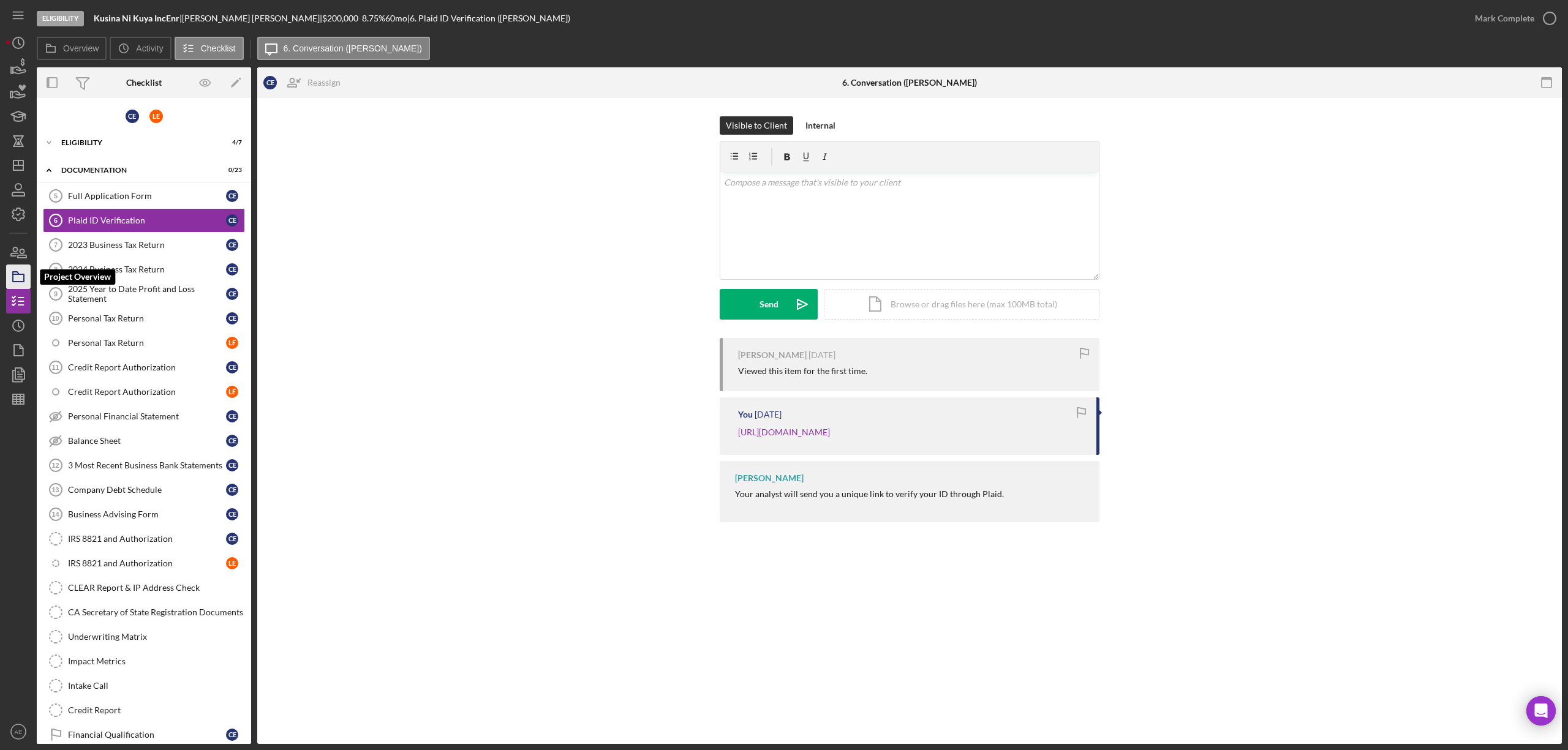
click at [14, 276] on icon "button" at bounding box center [18, 276] width 31 height 31
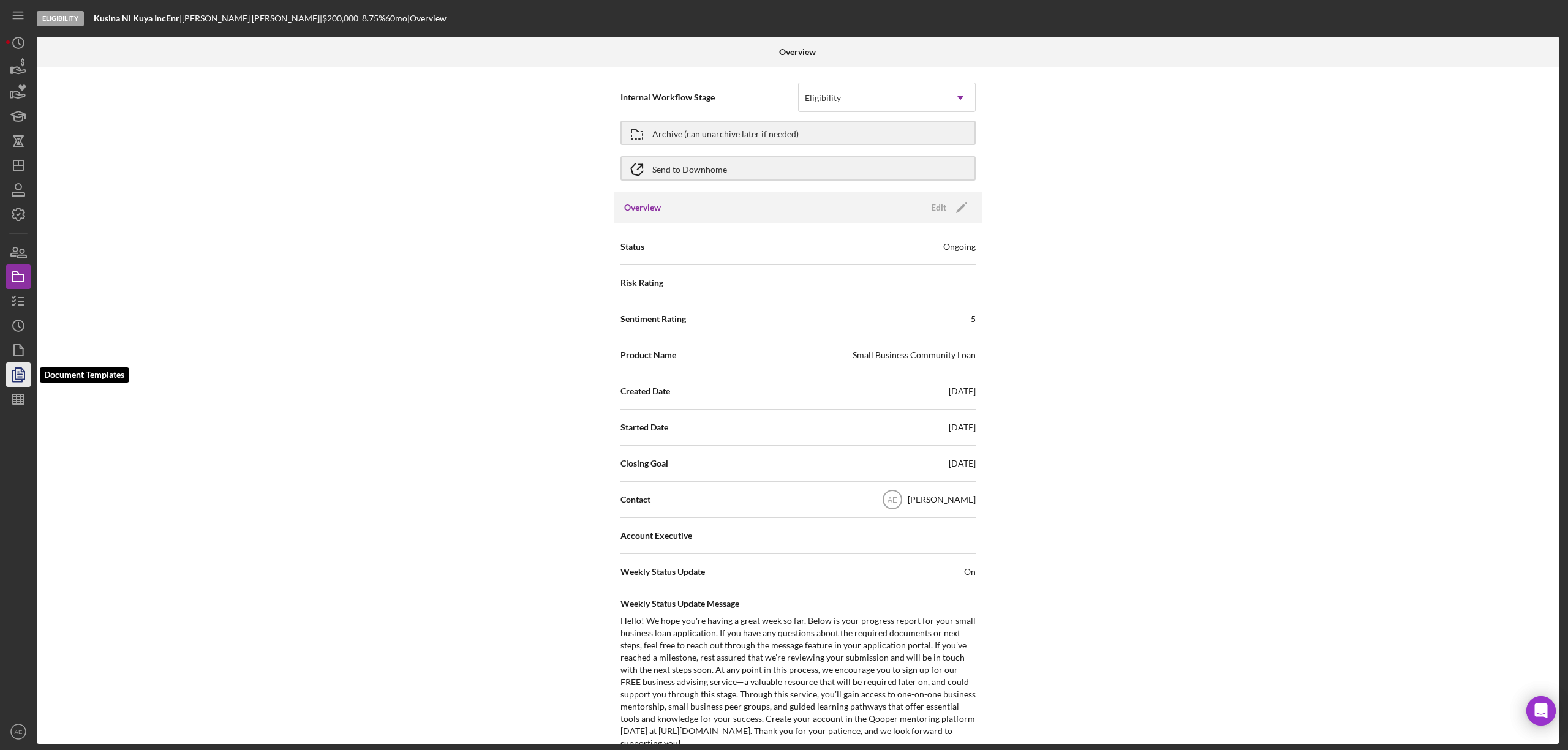
click at [21, 376] on icon "button" at bounding box center [20, 374] width 4 height 5
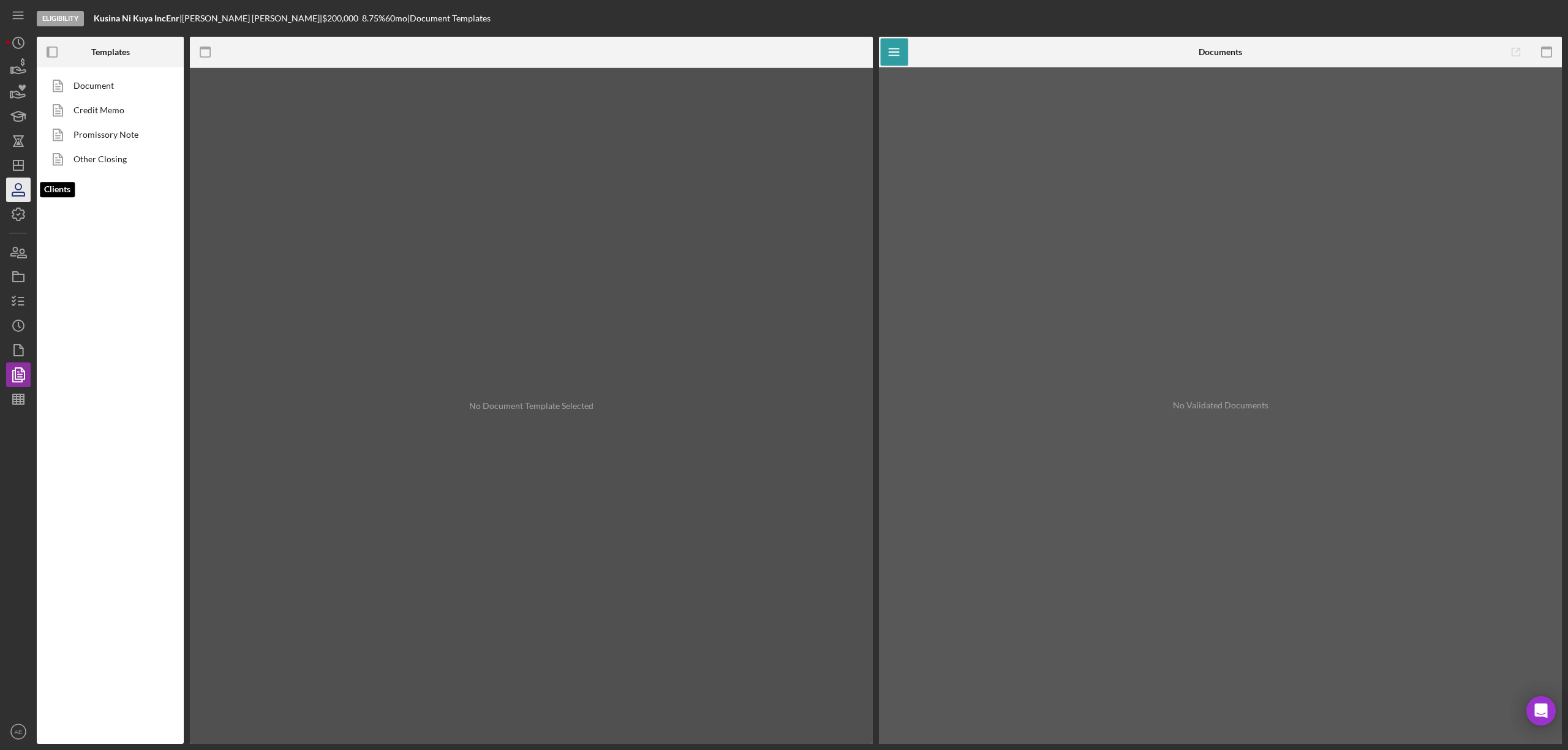
click at [26, 192] on icon "button" at bounding box center [18, 189] width 31 height 31
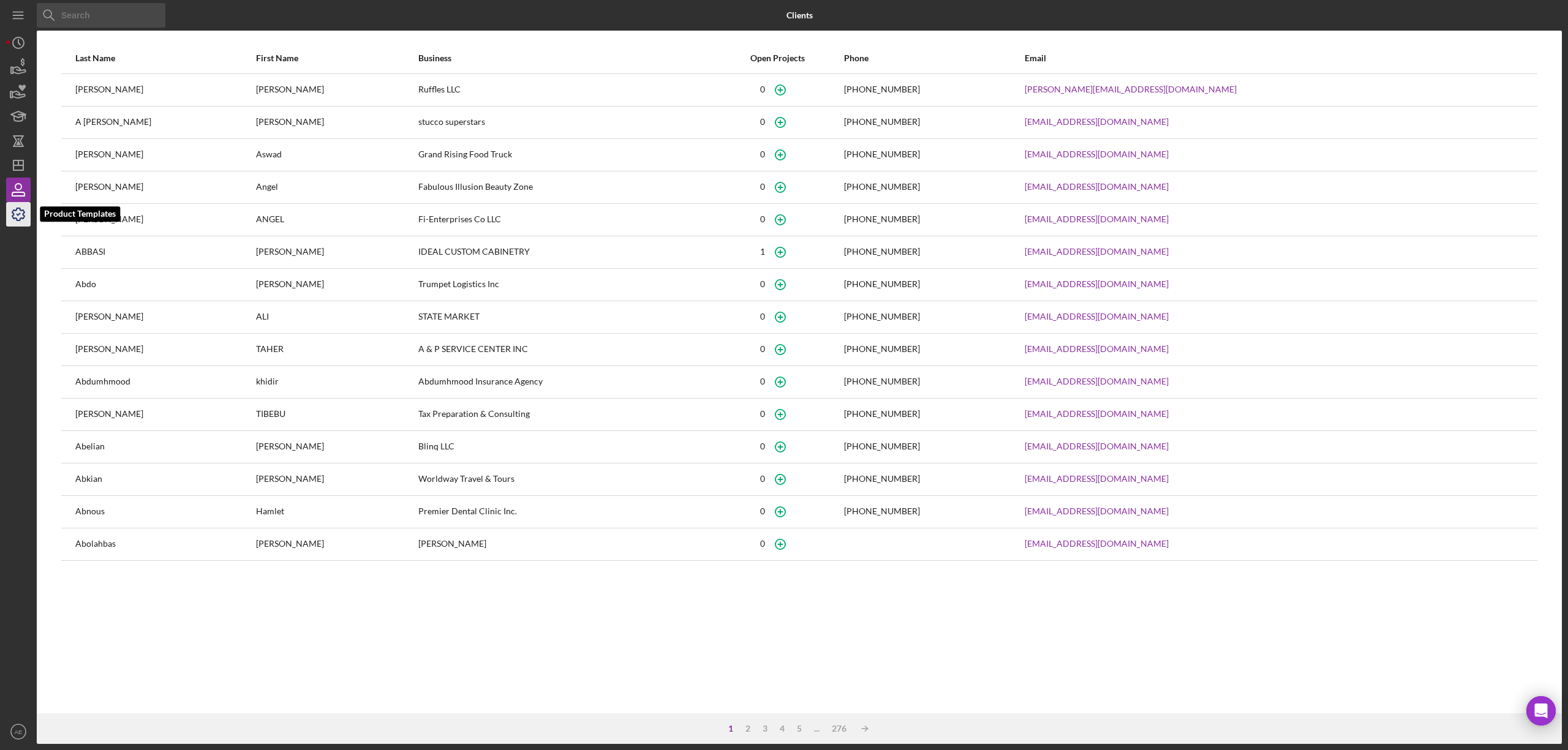
click at [18, 209] on icon "button" at bounding box center [18, 214] width 31 height 31
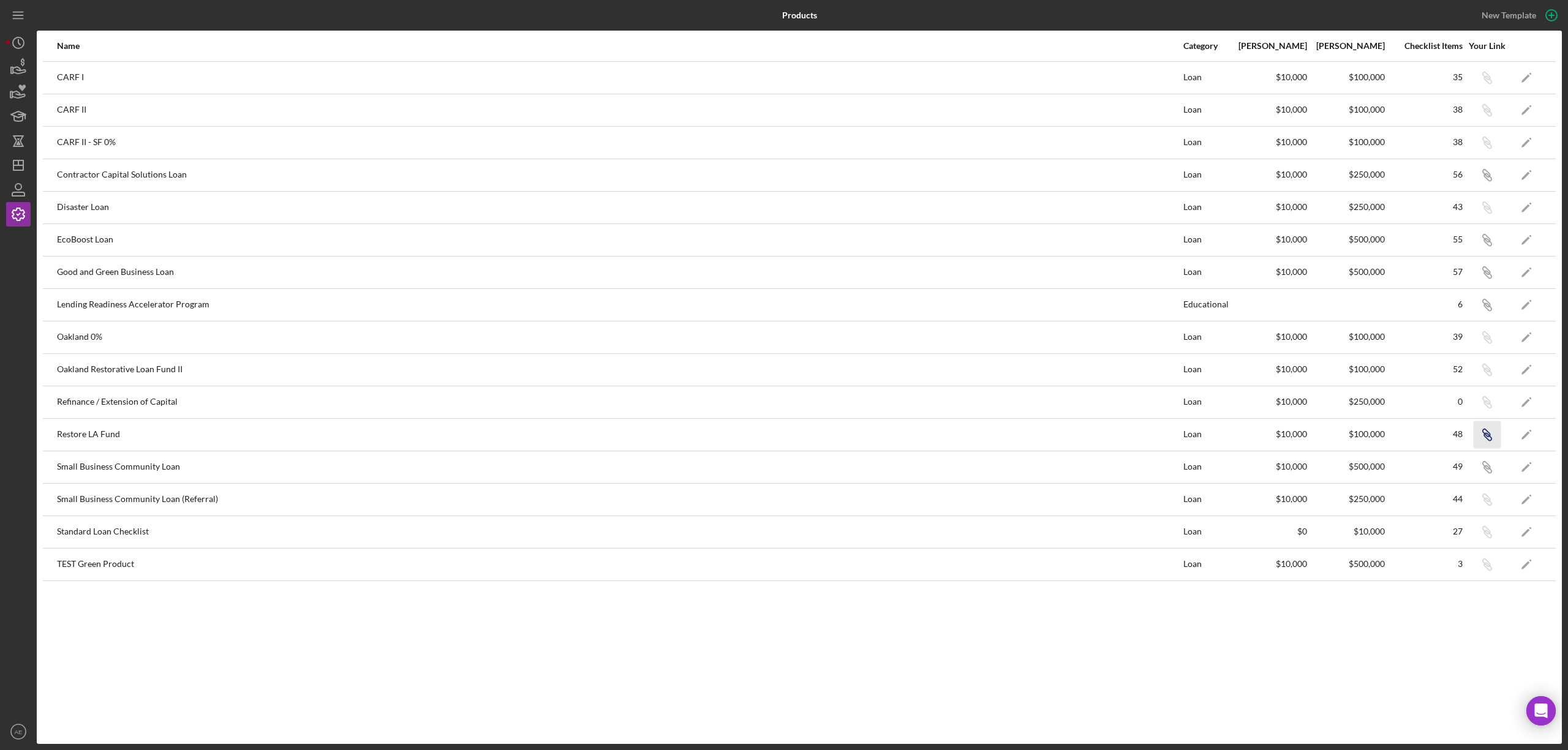
click at [1483, 434] on icon "button" at bounding box center [1485, 433] width 8 height 8
drag, startPoint x: 20, startPoint y: 155, endPoint x: 35, endPoint y: 157, distance: 15.1
click at [20, 155] on icon "Icon/Dashboard" at bounding box center [18, 165] width 31 height 31
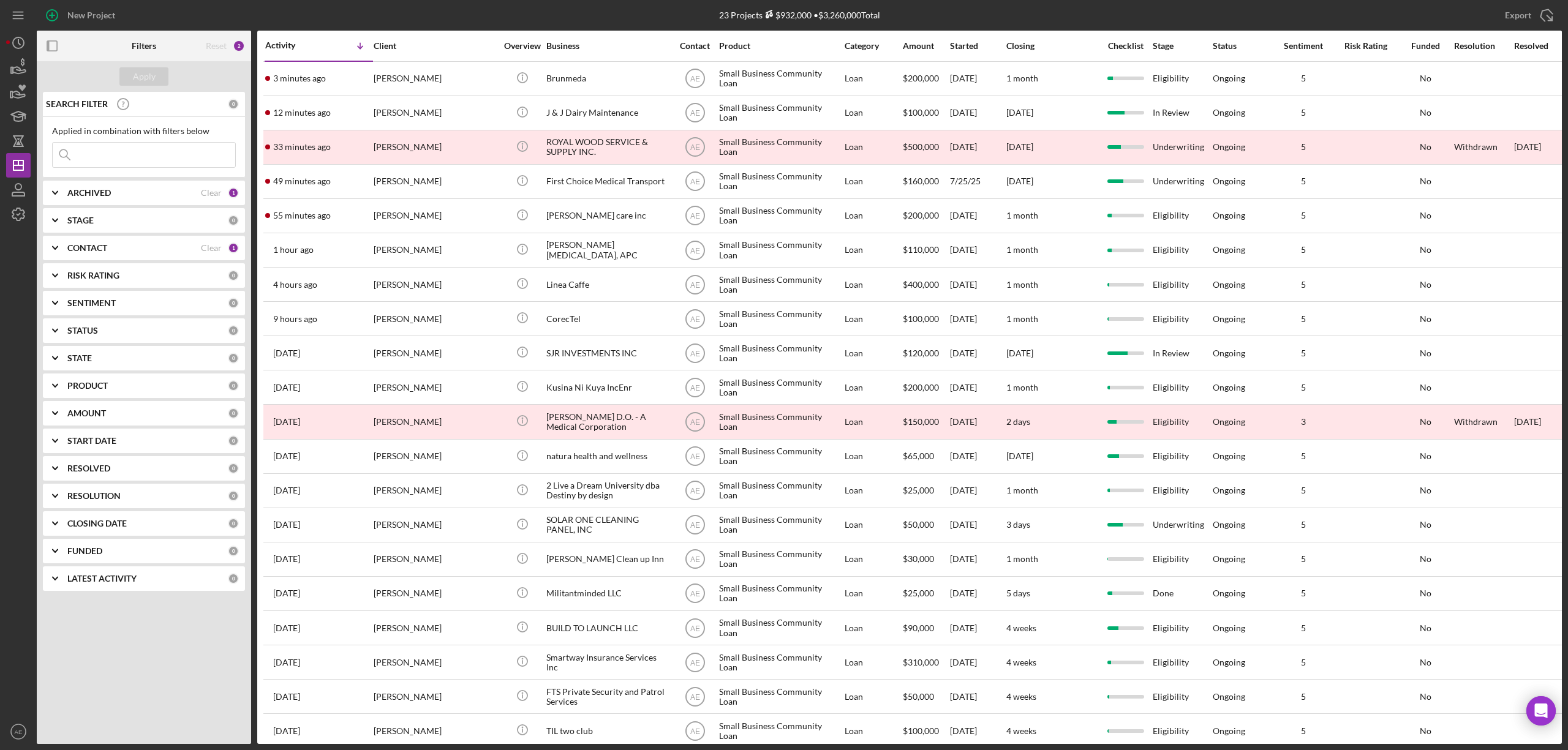
click at [152, 252] on div "CONTACT" at bounding box center [133, 247] width 133 height 10
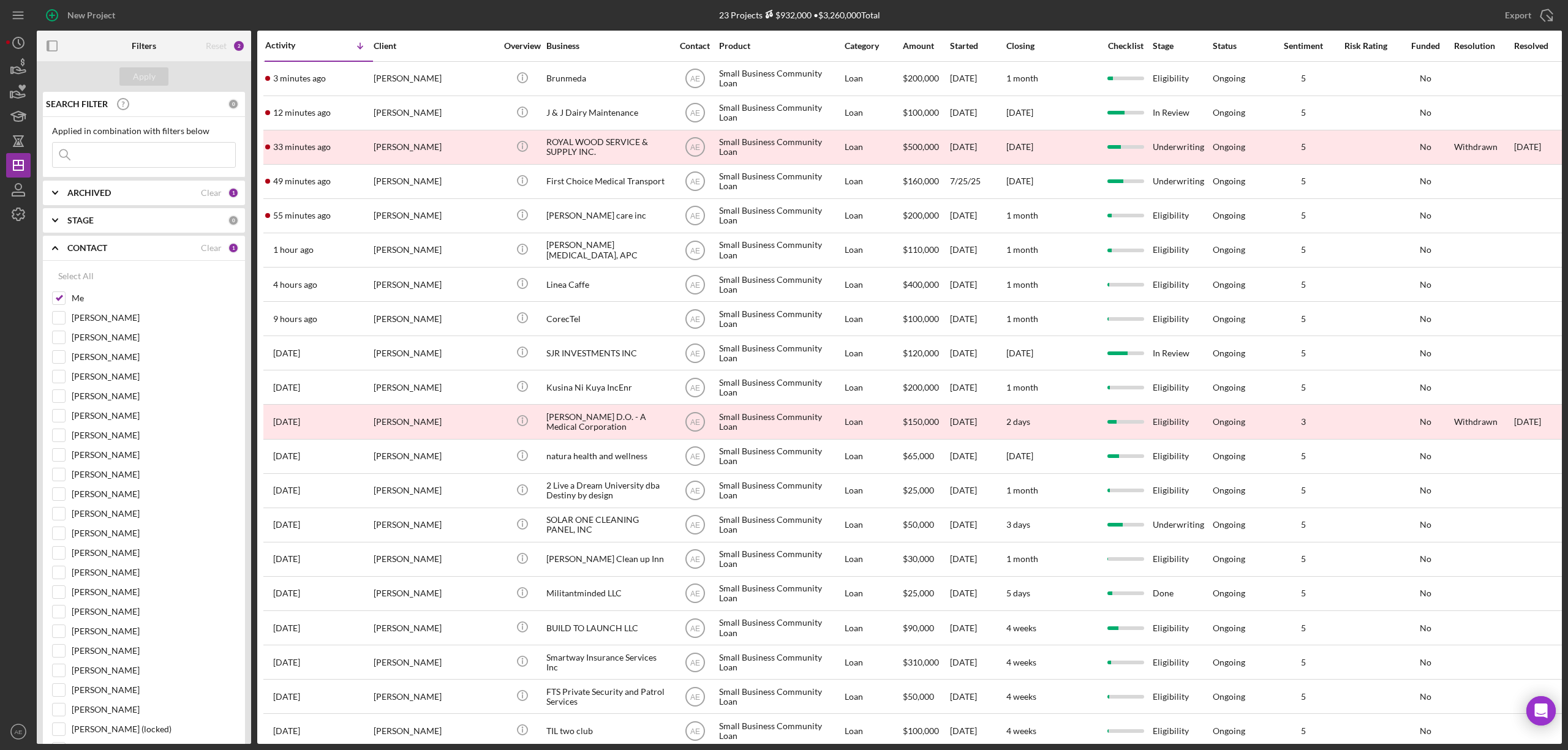
click at [152, 252] on div "CONTACT" at bounding box center [133, 247] width 133 height 10
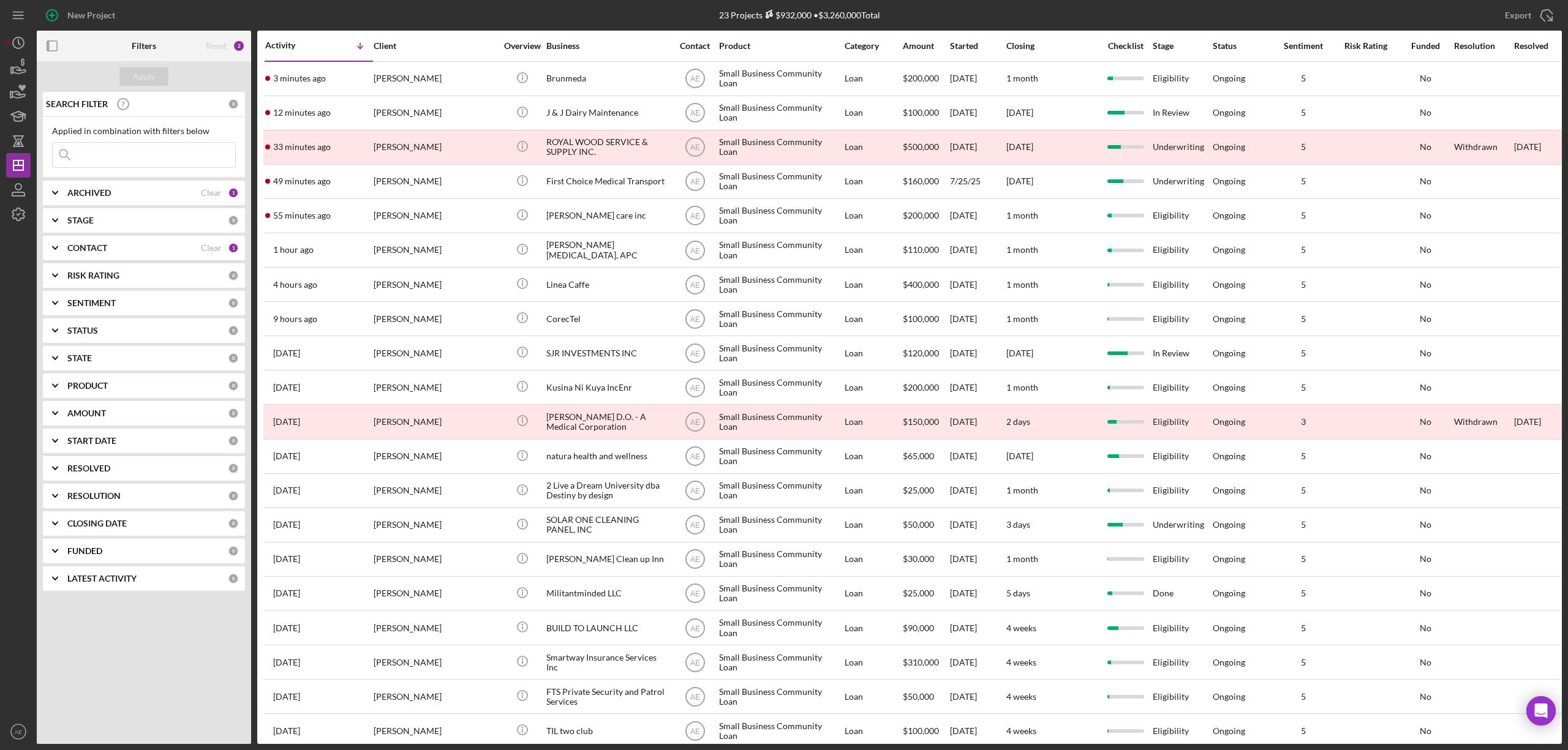
click at [114, 228] on div "STAGE 0" at bounding box center [153, 220] width 172 height 25
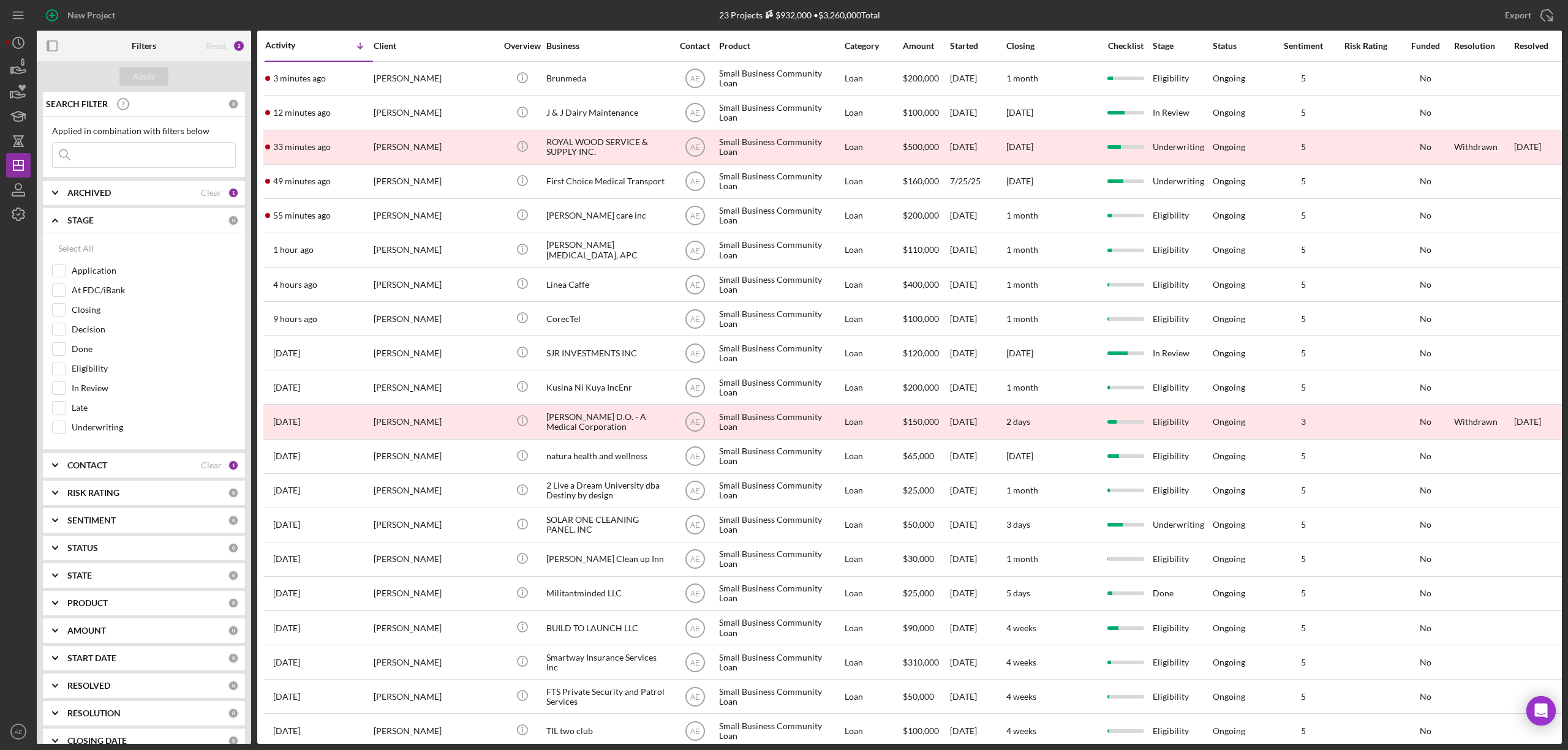
click at [114, 194] on div "ARCHIVED" at bounding box center [133, 193] width 133 height 10
click at [56, 245] on input "Active" at bounding box center [59, 243] width 12 height 12
checkbox input "false"
click at [56, 351] on input "Application" at bounding box center [59, 351] width 12 height 12
click at [144, 72] on div "Apply" at bounding box center [144, 76] width 23 height 18
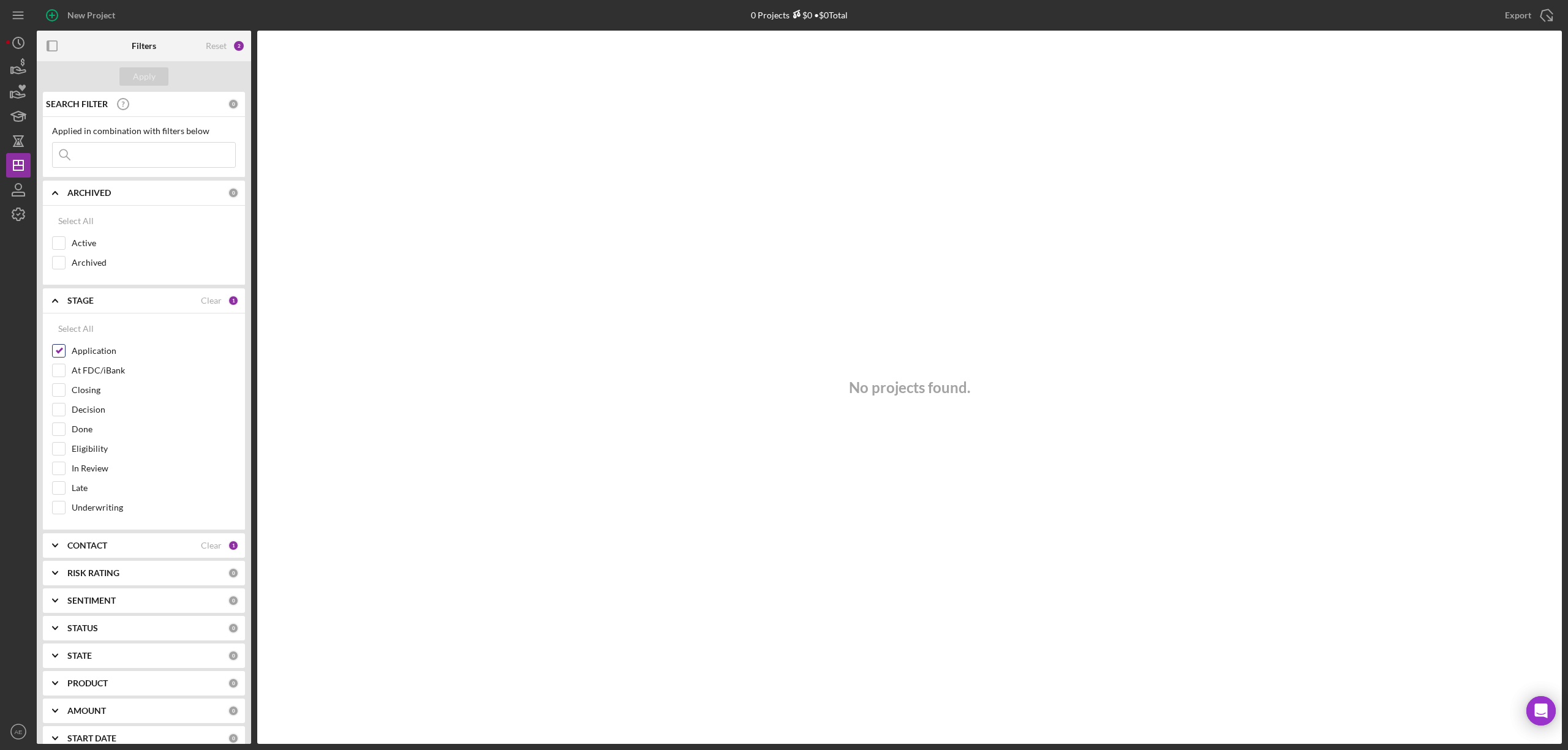
click at [60, 351] on input "Application" at bounding box center [59, 351] width 12 height 12
checkbox input "false"
click at [66, 241] on div "Active" at bounding box center [144, 246] width 184 height 20
click at [54, 243] on input "Active" at bounding box center [59, 243] width 12 height 12
checkbox input "true"
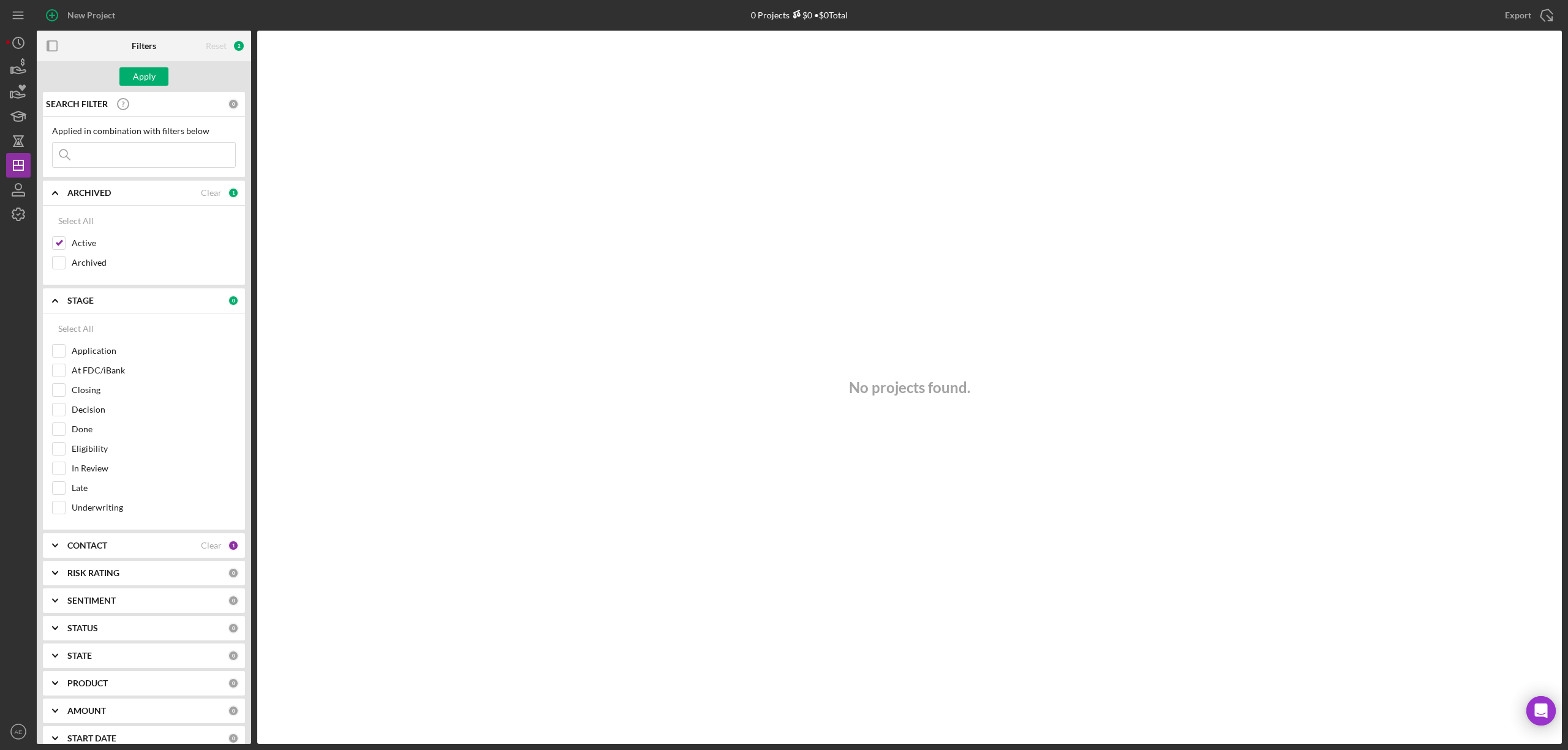
click at [149, 64] on div "Apply" at bounding box center [144, 77] width 214 height 31
click at [149, 73] on div "Apply" at bounding box center [144, 76] width 23 height 18
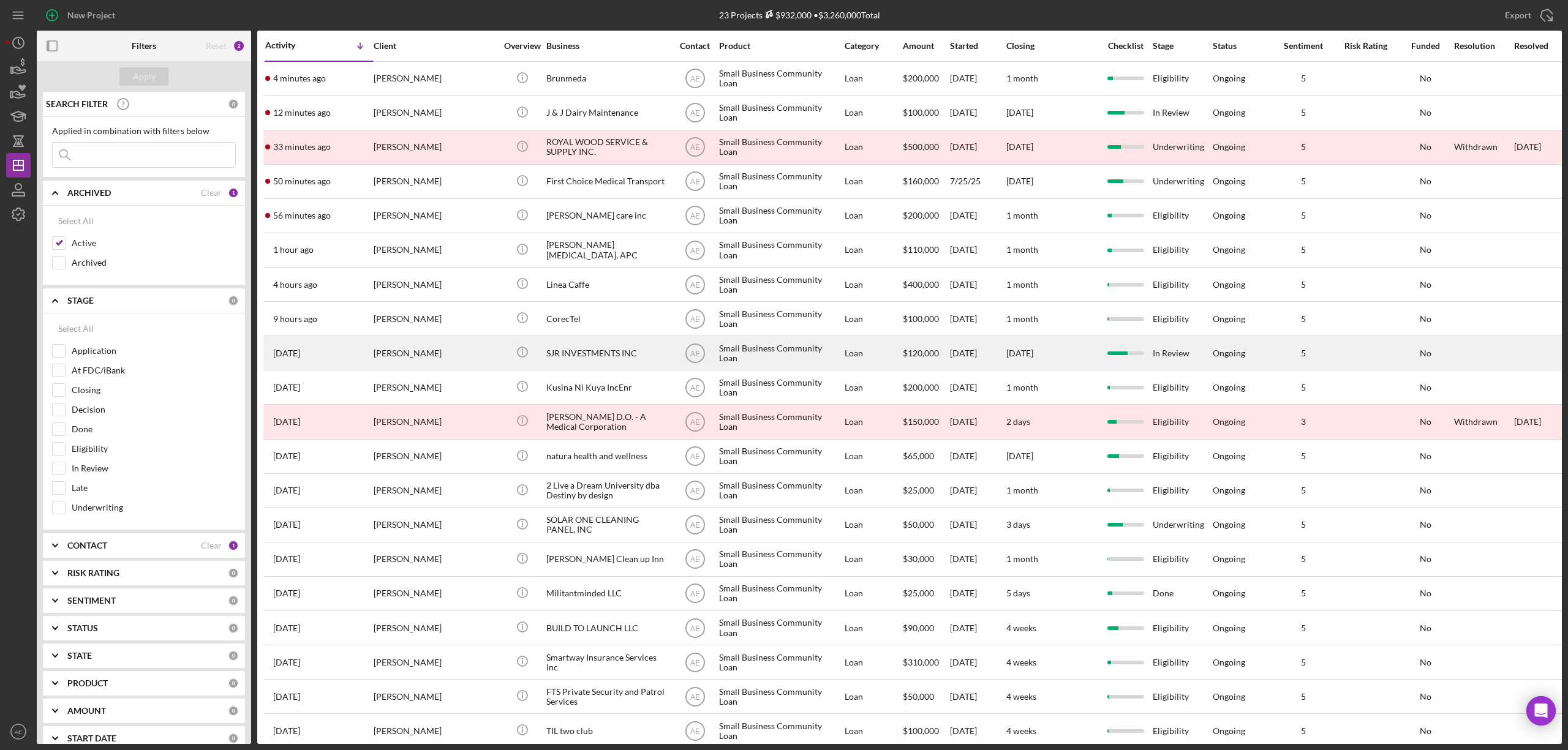
click at [452, 356] on div "[PERSON_NAME]" at bounding box center [434, 352] width 122 height 32
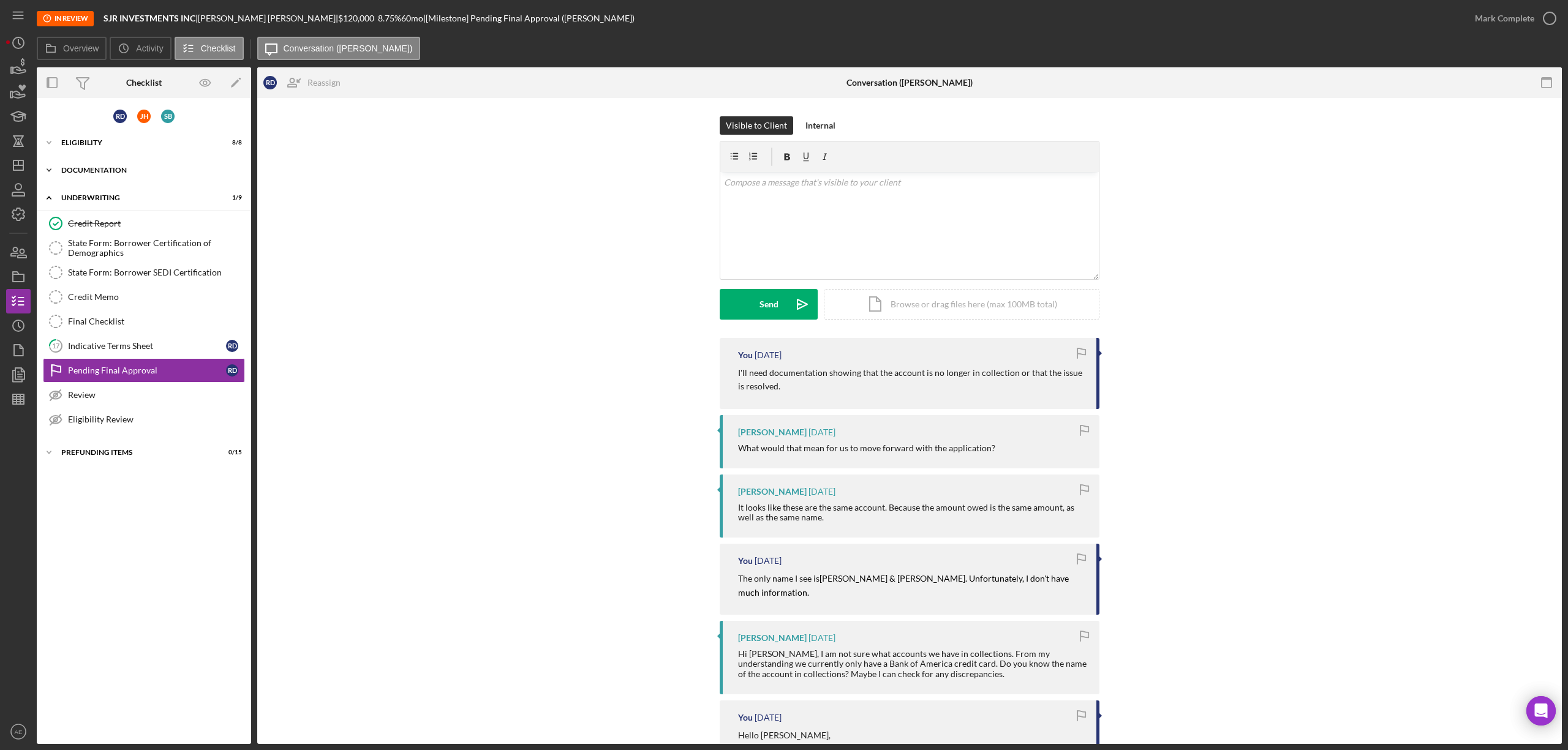
click at [158, 166] on div "Documentation" at bounding box center [148, 170] width 174 height 8
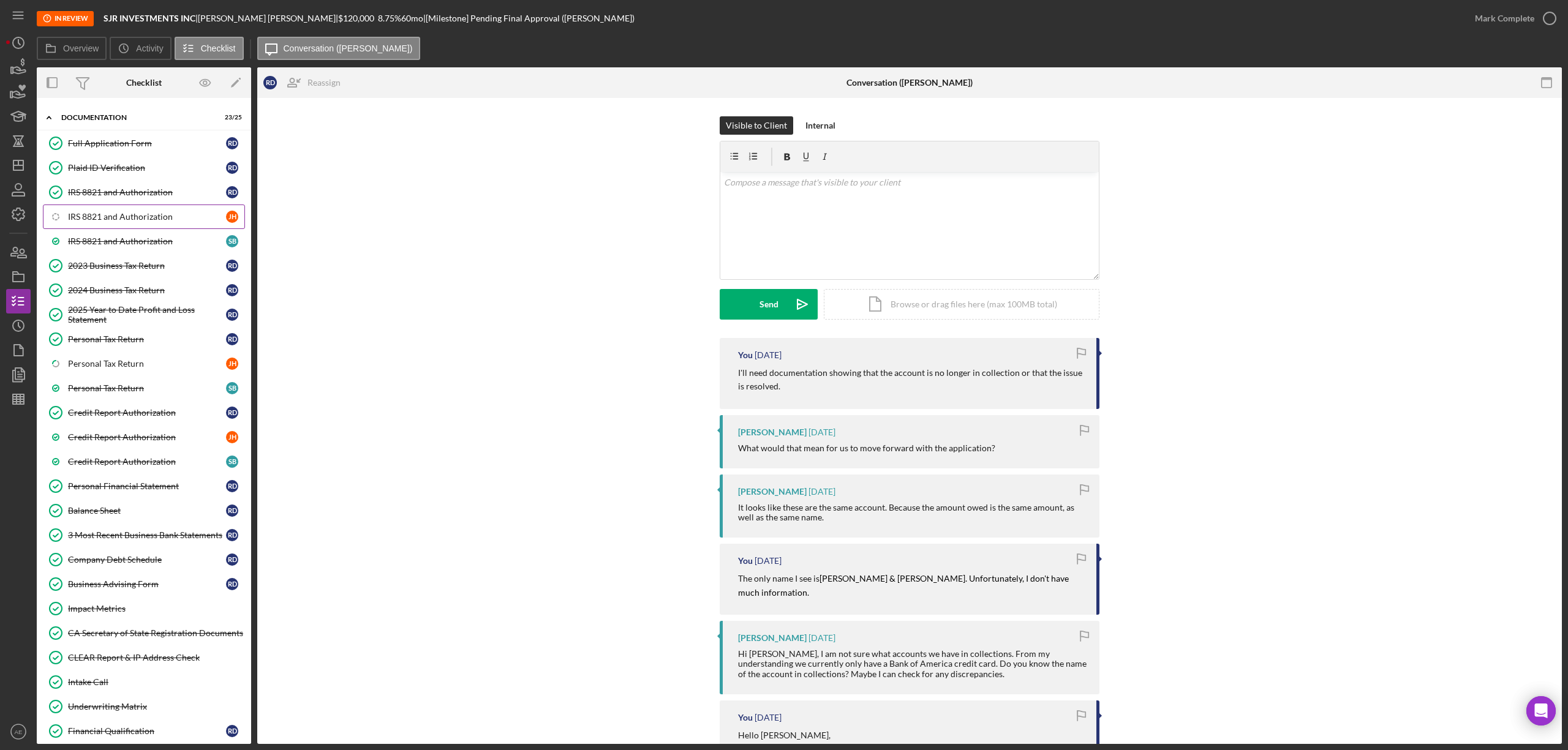
scroll to position [81, 0]
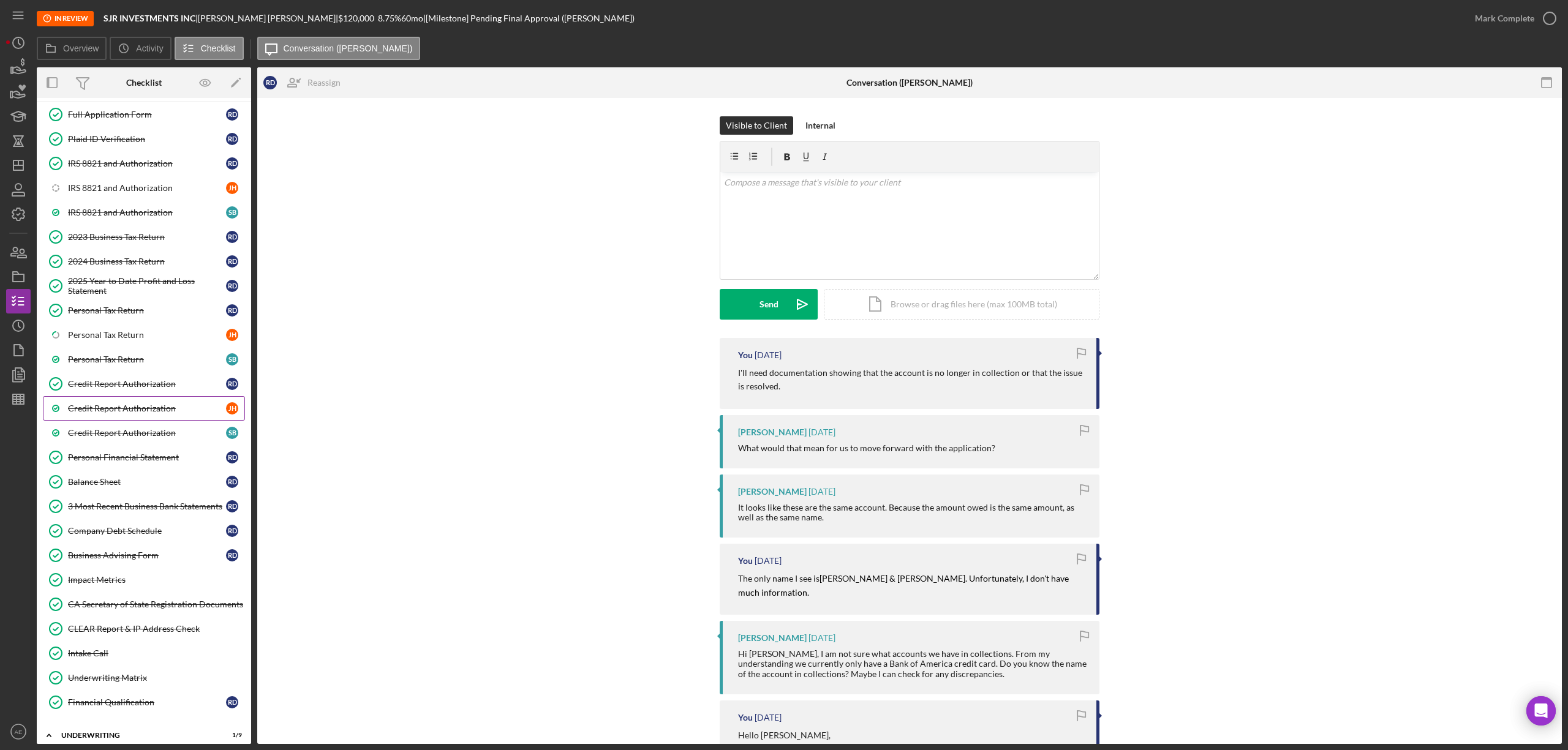
click at [158, 412] on div "Credit Report Authorization" at bounding box center [146, 408] width 158 height 10
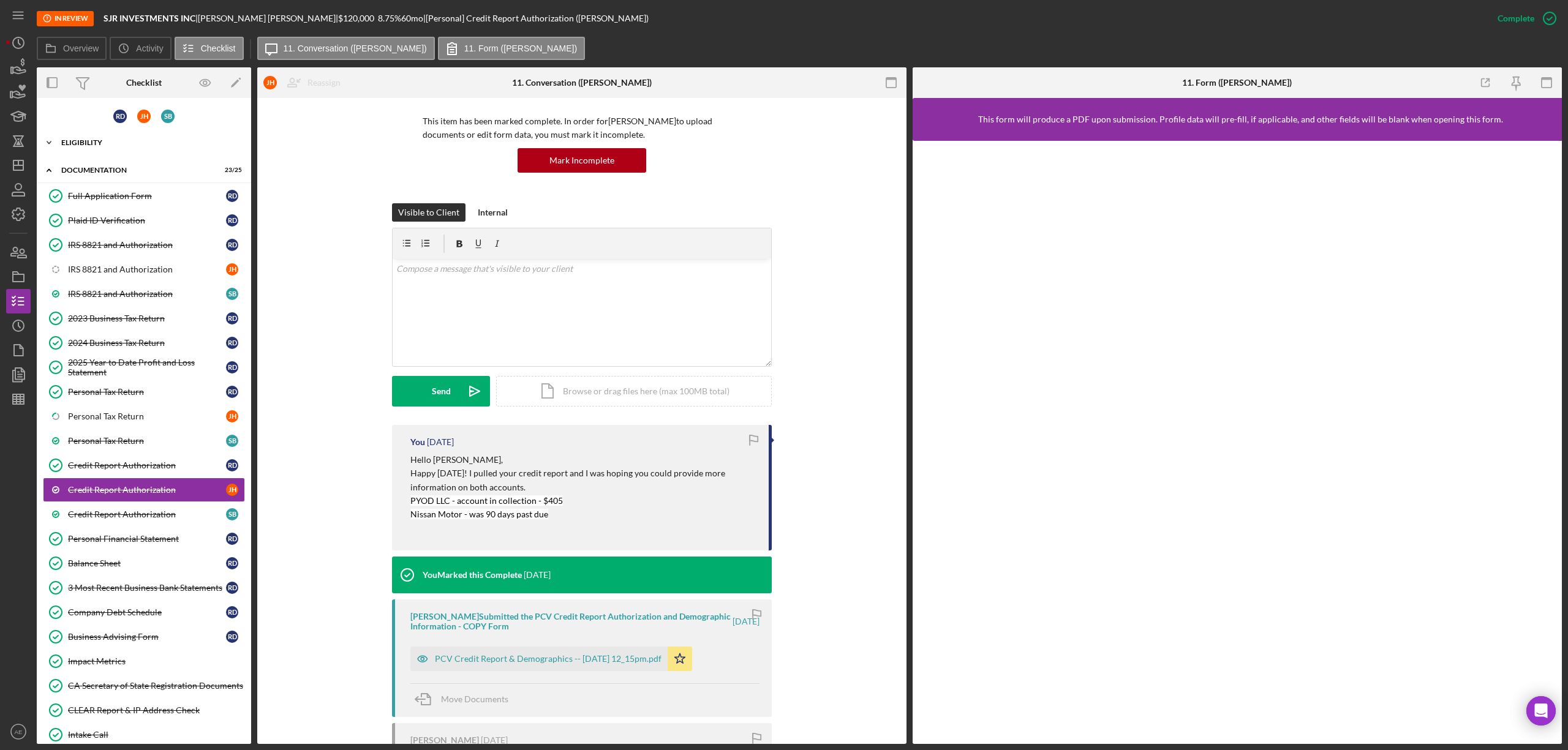
click at [96, 143] on div "Eligibility" at bounding box center [148, 142] width 174 height 8
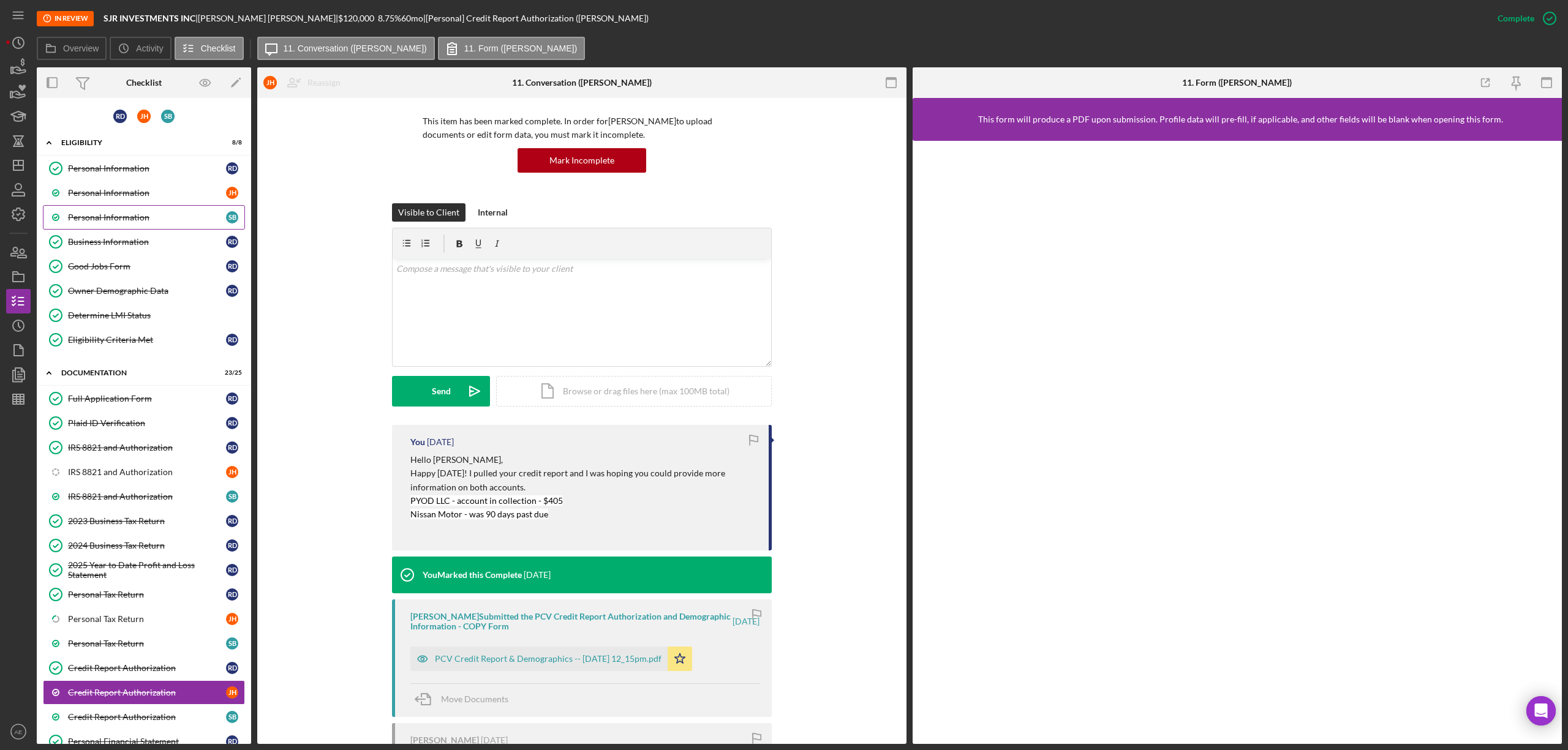
click at [120, 214] on div "Personal Information" at bounding box center [146, 217] width 158 height 10
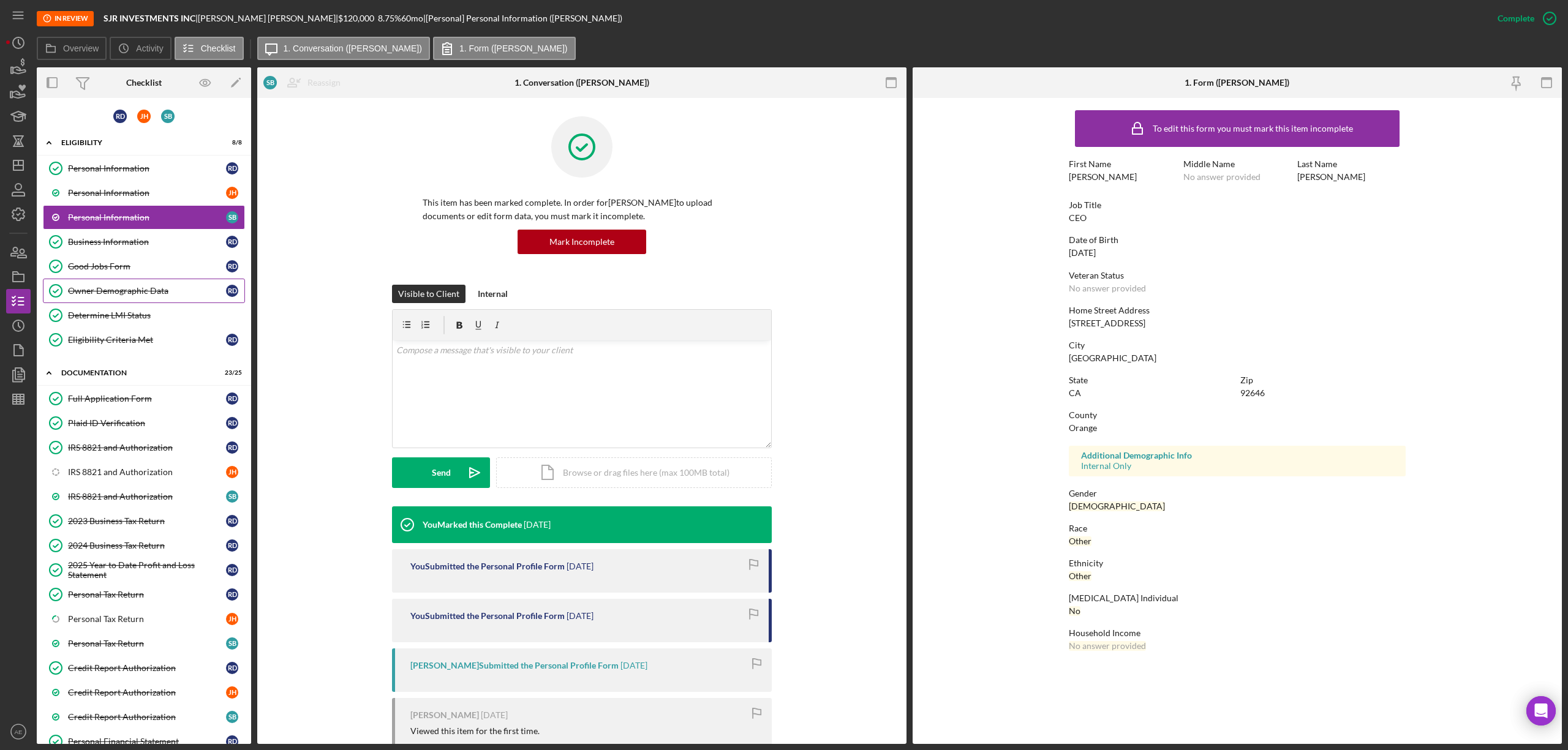
click at [147, 290] on div "Owner Demographic Data" at bounding box center [146, 291] width 158 height 10
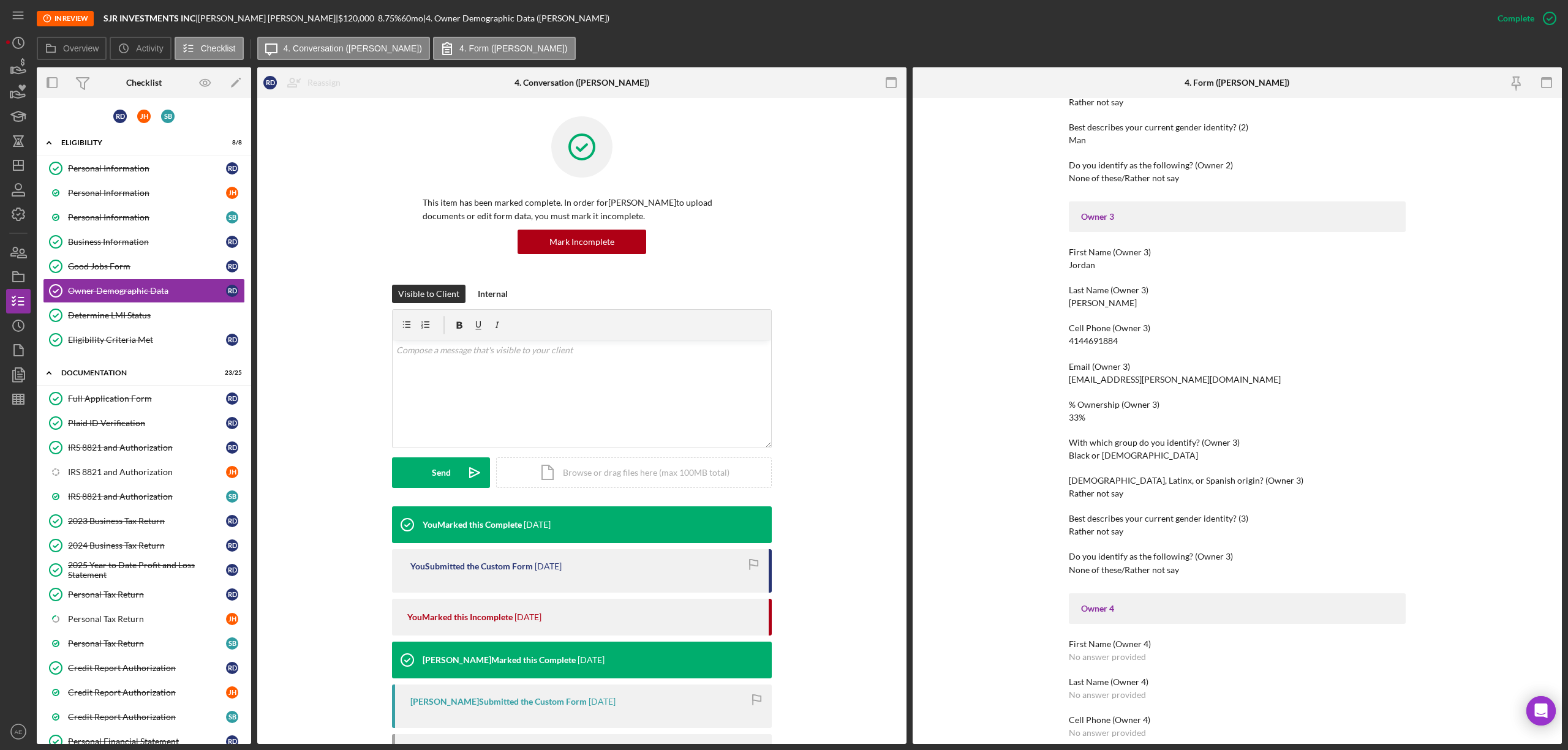
scroll to position [1060, 0]
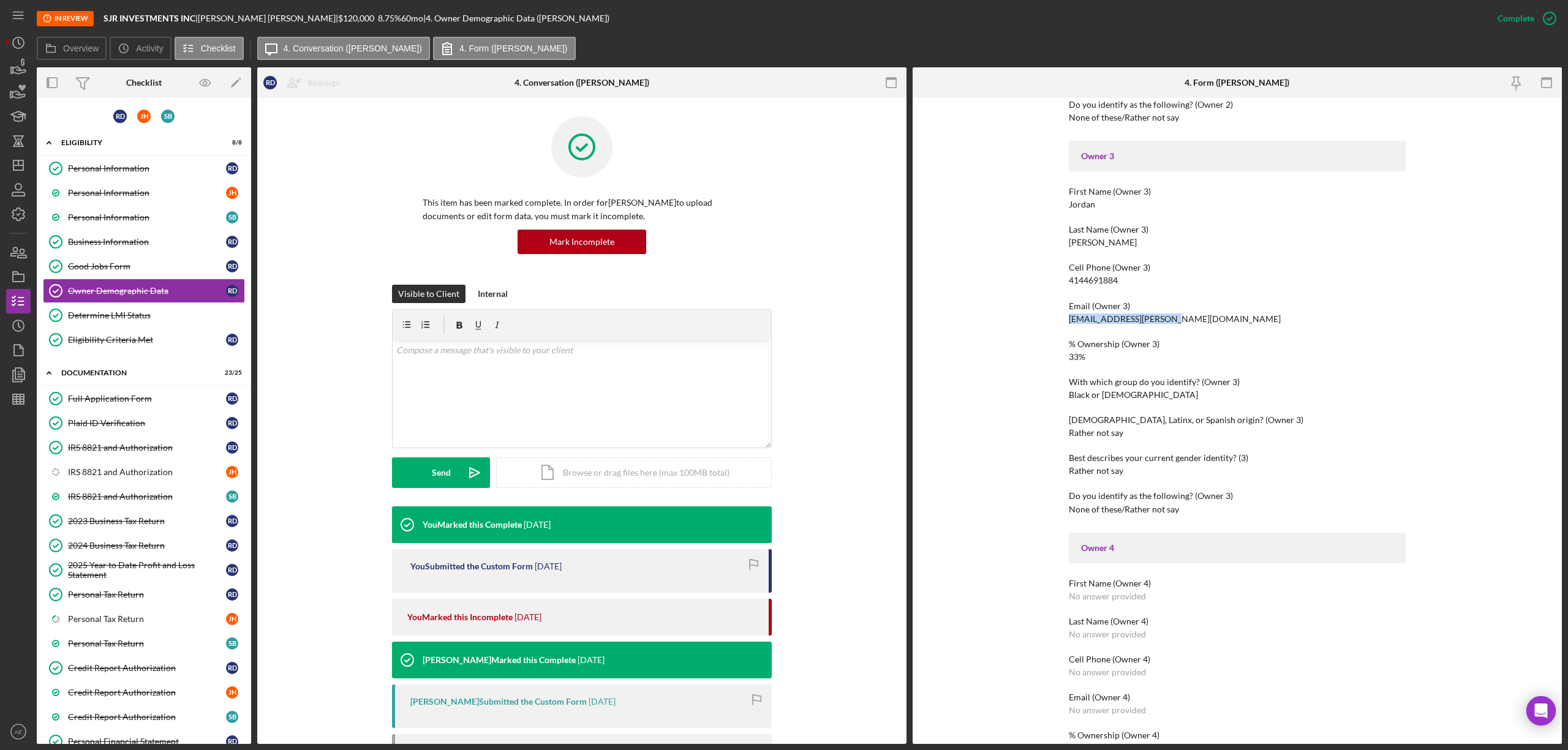
drag, startPoint x: 1063, startPoint y: 321, endPoint x: 1192, endPoint y: 314, distance: 129.2
click at [1192, 314] on div "To edit this form you must mark this item incomplete Owner Demographic Form Wha…" at bounding box center [1237, 420] width 649 height 645
copy div "jordant.hartz@gmail.com"
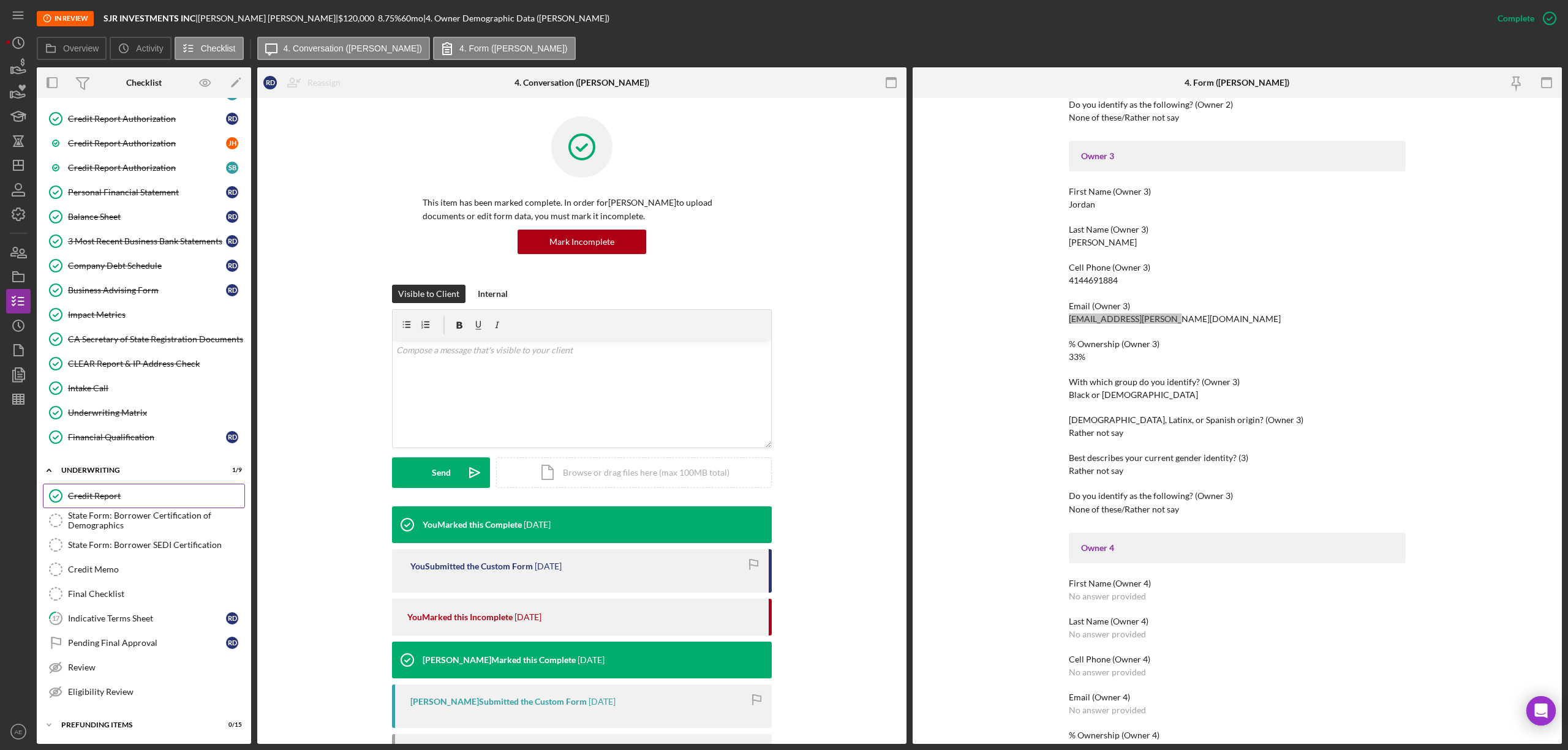
scroll to position [565, 0]
click at [140, 492] on div "Credit Report" at bounding box center [156, 496] width 177 height 10
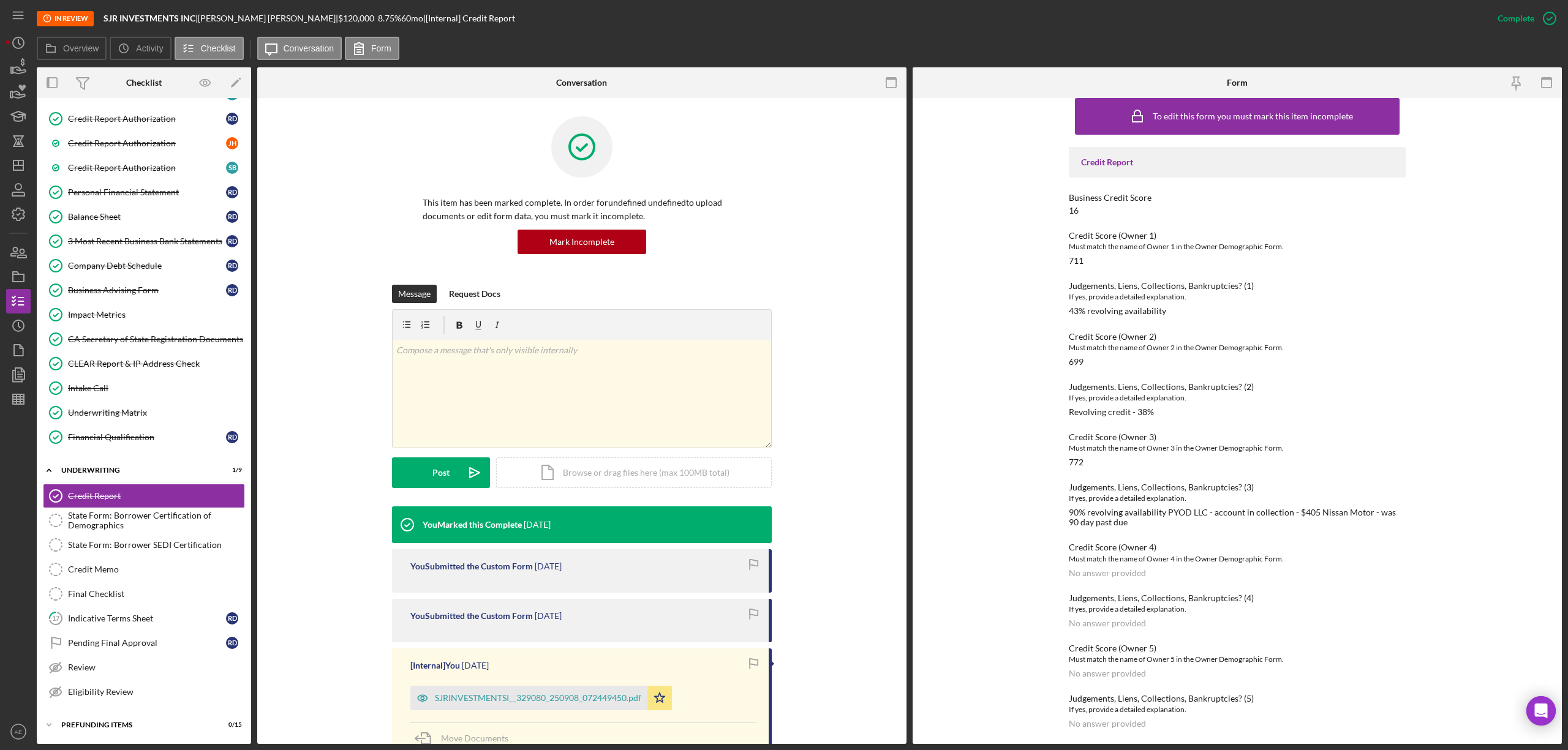
scroll to position [14, 0]
click at [158, 163] on div "Credit Report Authorization" at bounding box center [146, 168] width 158 height 10
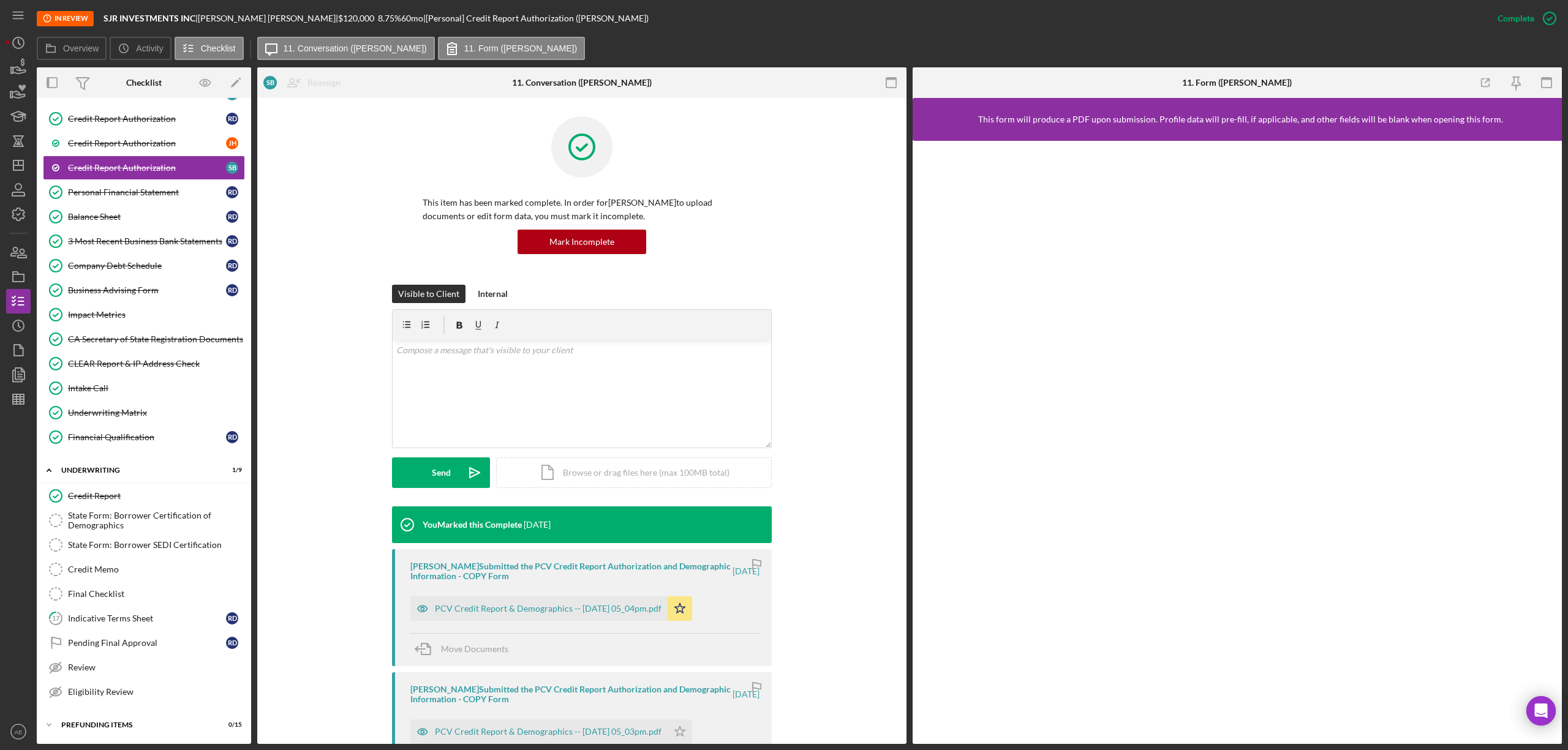
scroll to position [565, 0]
click at [161, 187] on div "Personal Financial Statement" at bounding box center [146, 192] width 158 height 10
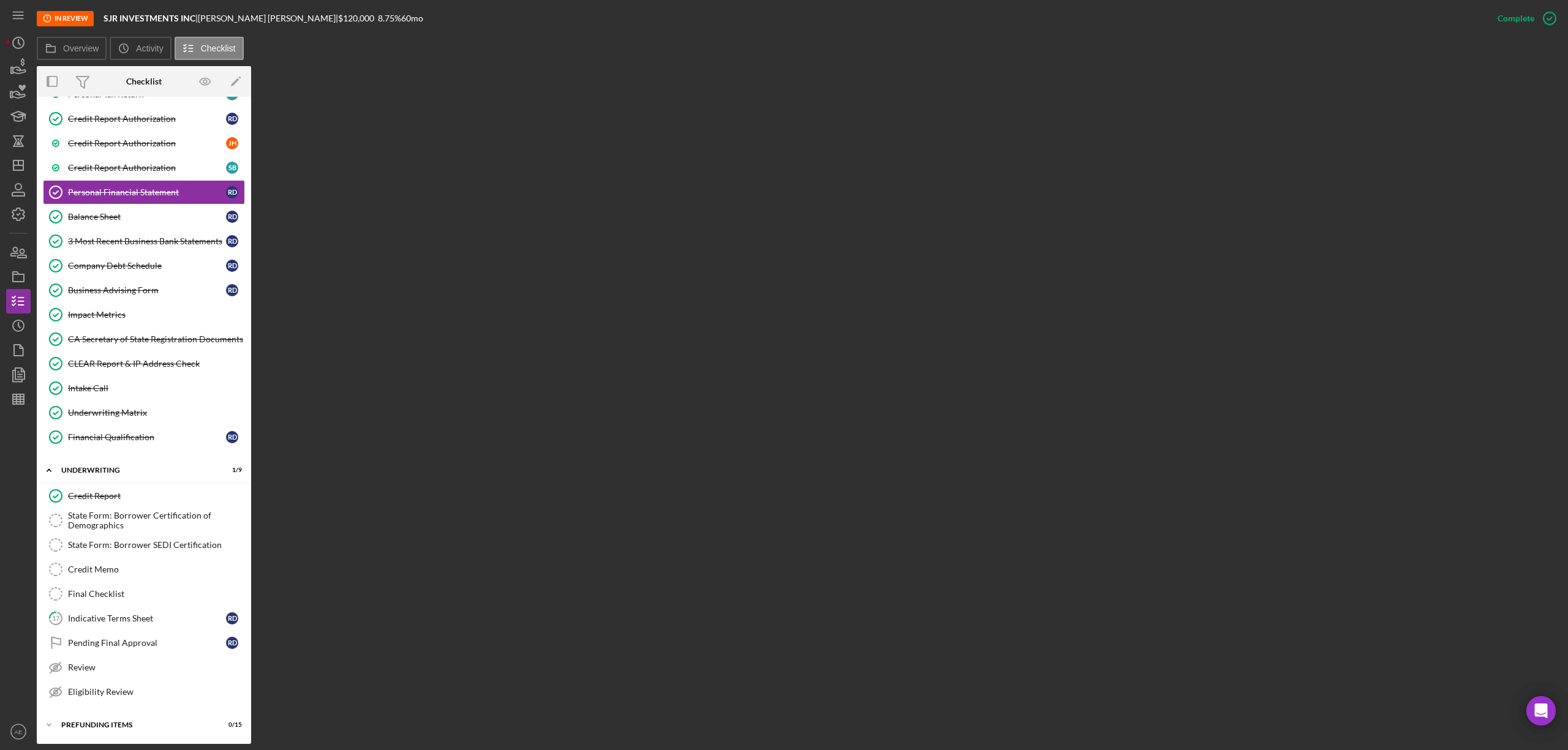
scroll to position [565, 0]
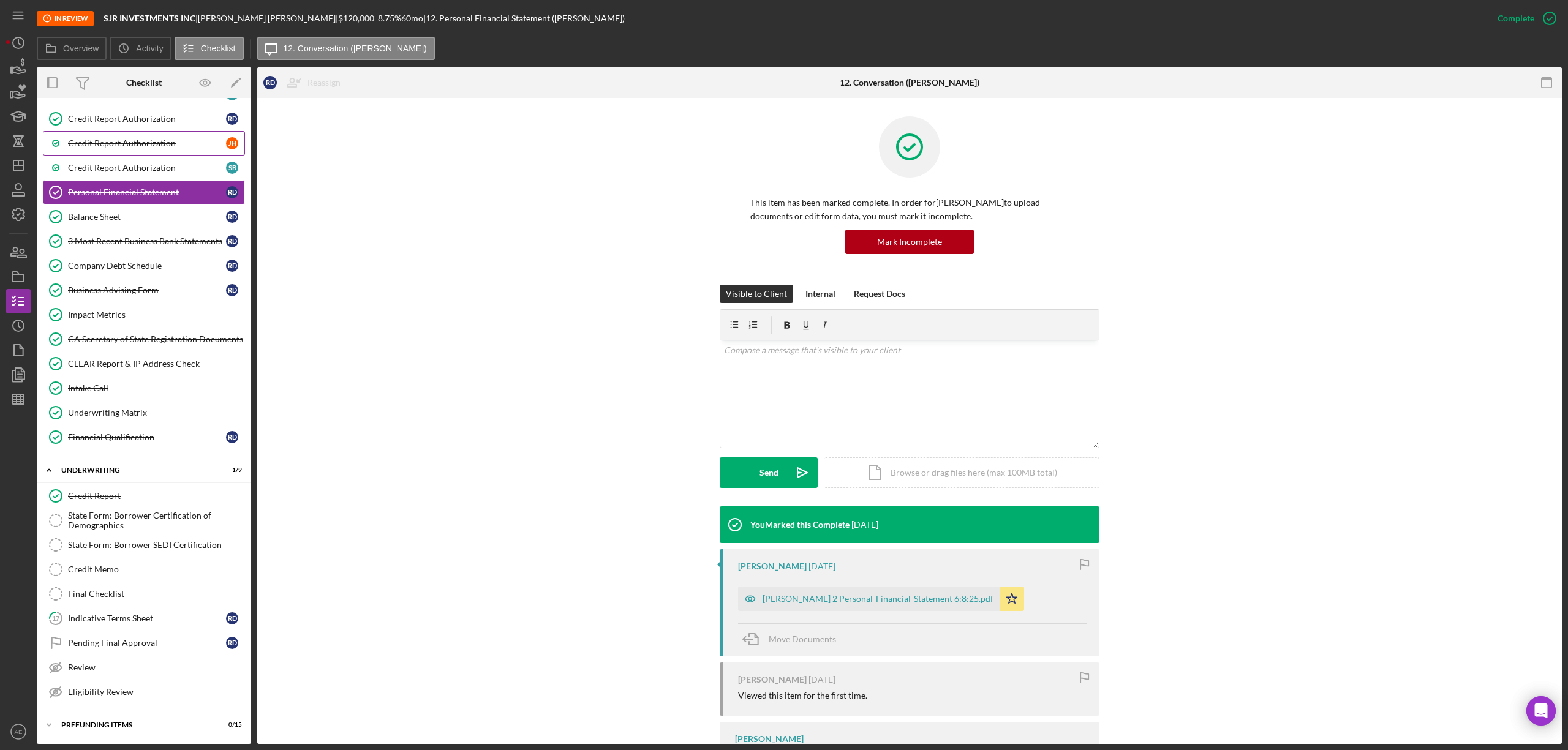
drag, startPoint x: 165, startPoint y: 152, endPoint x: 161, endPoint y: 136, distance: 16.5
click at [165, 155] on link "Credit Report Authorization S B" at bounding box center [144, 168] width 202 height 25
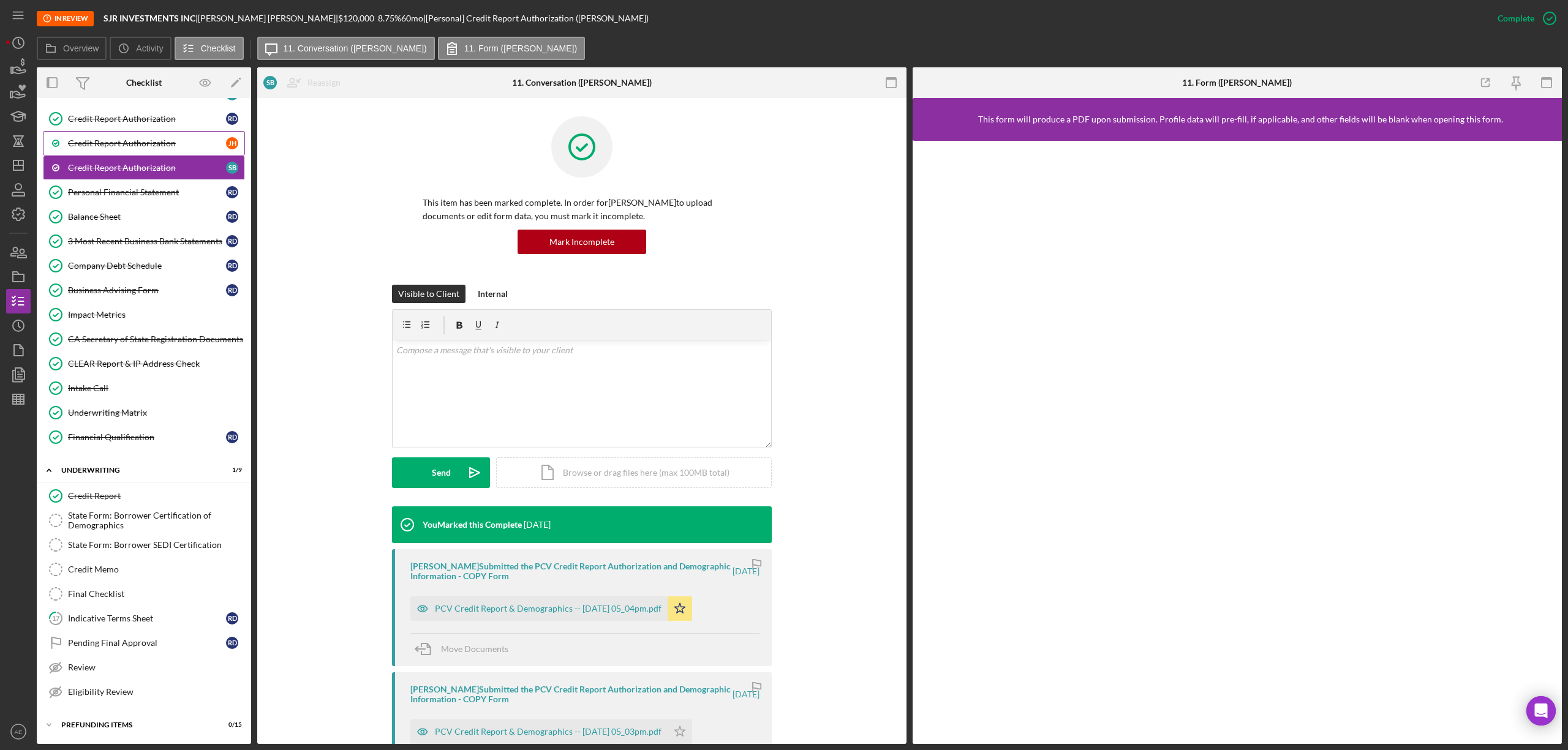
click at [160, 138] on div "Credit Report Authorization" at bounding box center [146, 143] width 158 height 10
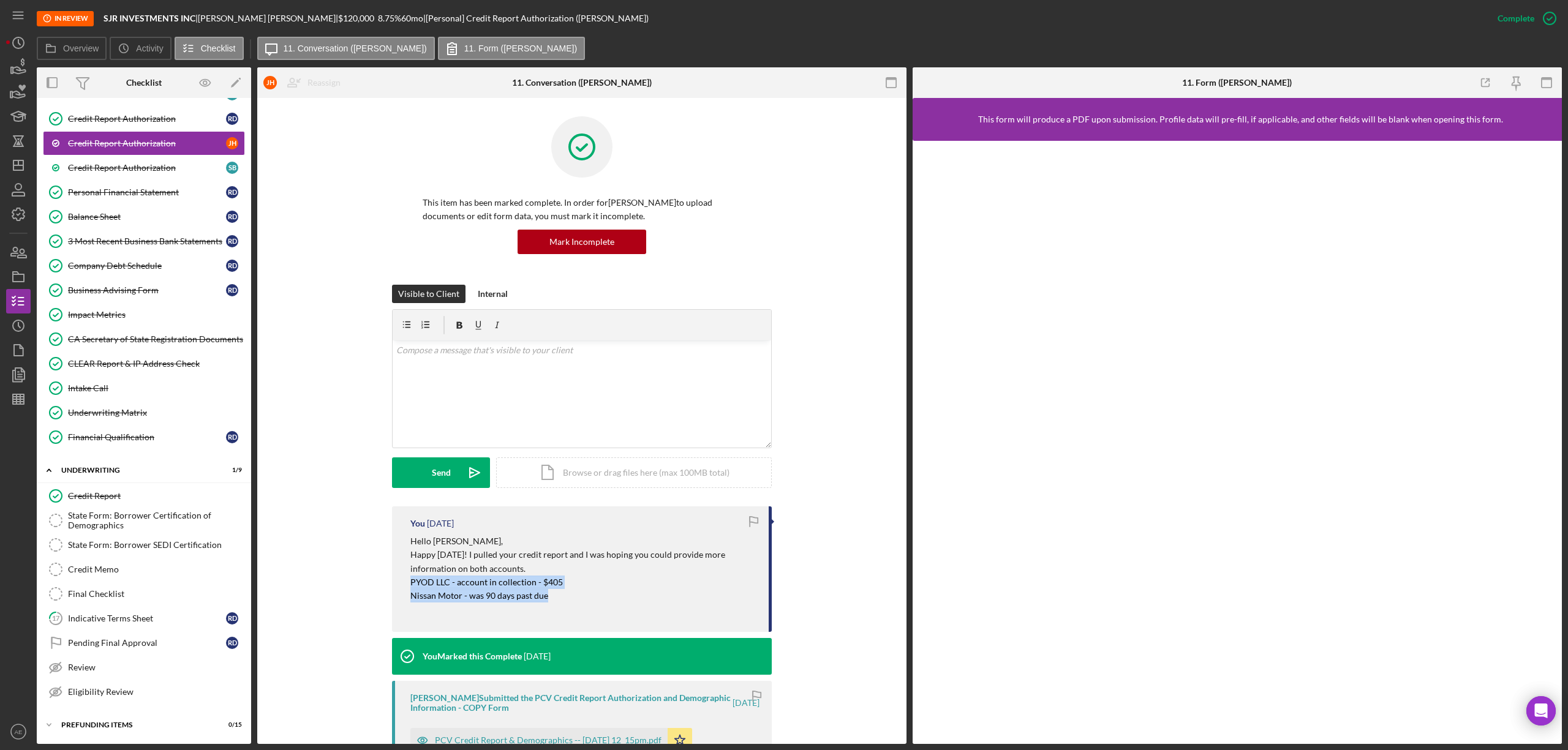
drag, startPoint x: 406, startPoint y: 581, endPoint x: 556, endPoint y: 593, distance: 150.5
click at [556, 593] on div "You 2 days ago Hello Jordan, Happy Monday! I pulled your credit report and I wa…" at bounding box center [582, 569] width 380 height 126
copy div "PYOD LLC - account in collection - $405 Nissan Motor - was 90 days past due"
